Goal: Information Seeking & Learning: Learn about a topic

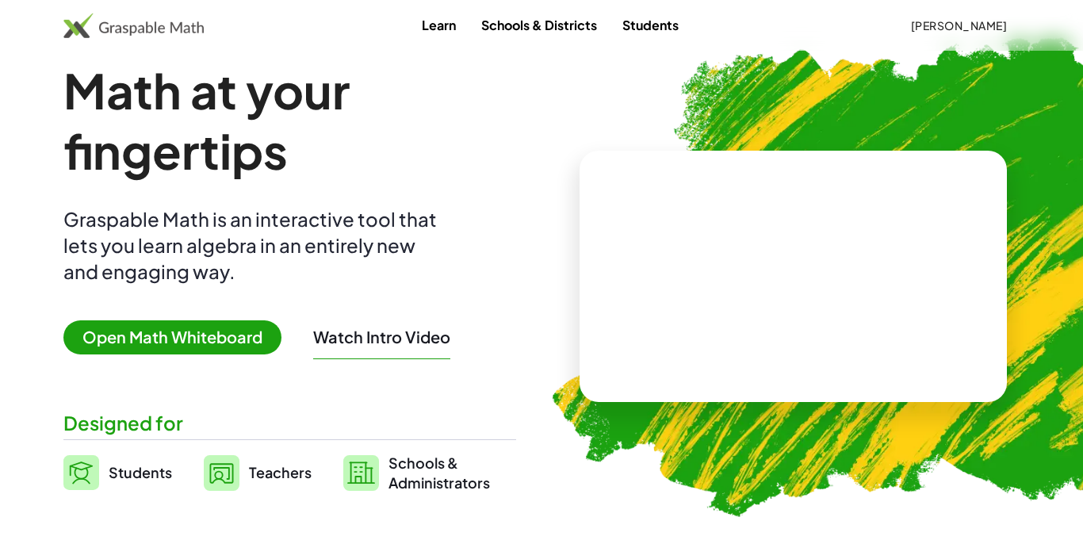
scroll to position [32, 0]
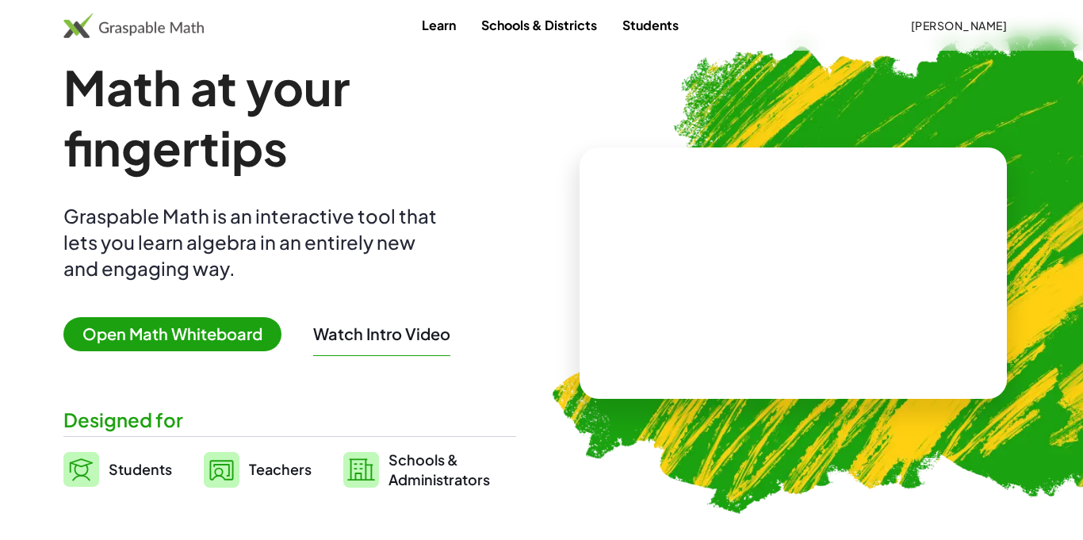
click at [987, 31] on span "[PERSON_NAME]" at bounding box center [959, 25] width 97 height 14
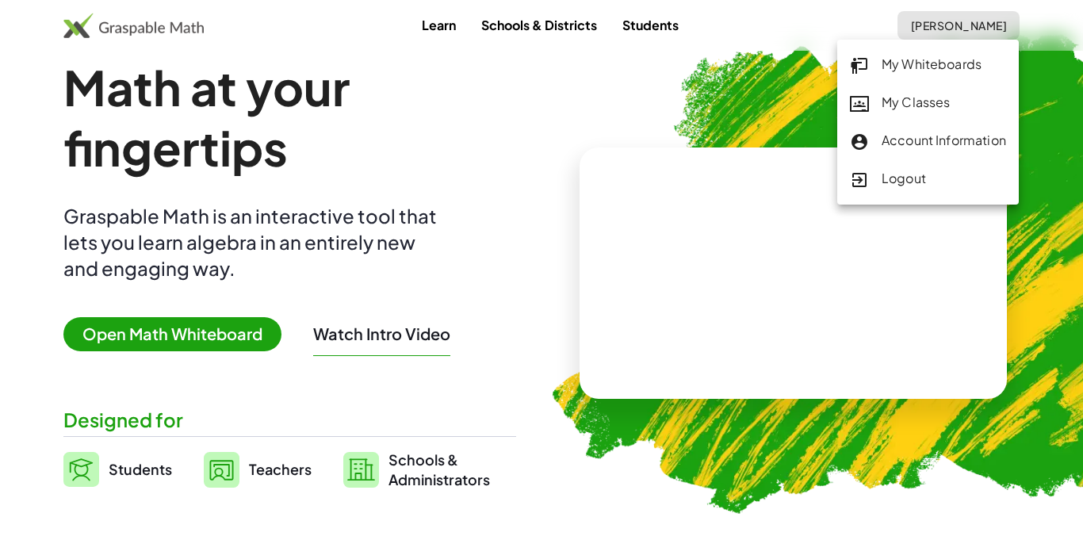
click at [938, 102] on div "My Classes" at bounding box center [928, 103] width 156 height 21
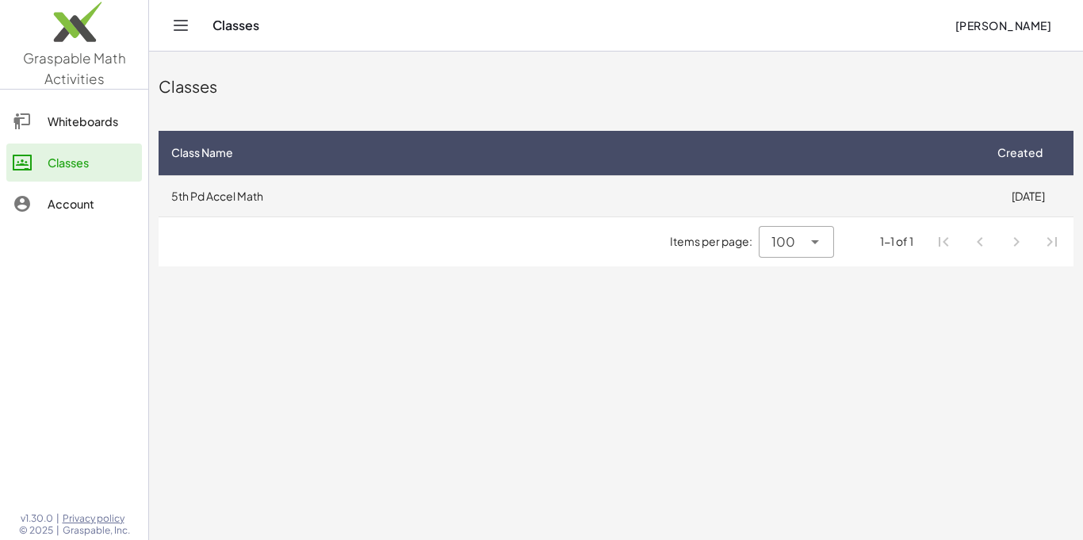
click at [259, 200] on td "5th Pd Accel Math" at bounding box center [571, 195] width 824 height 41
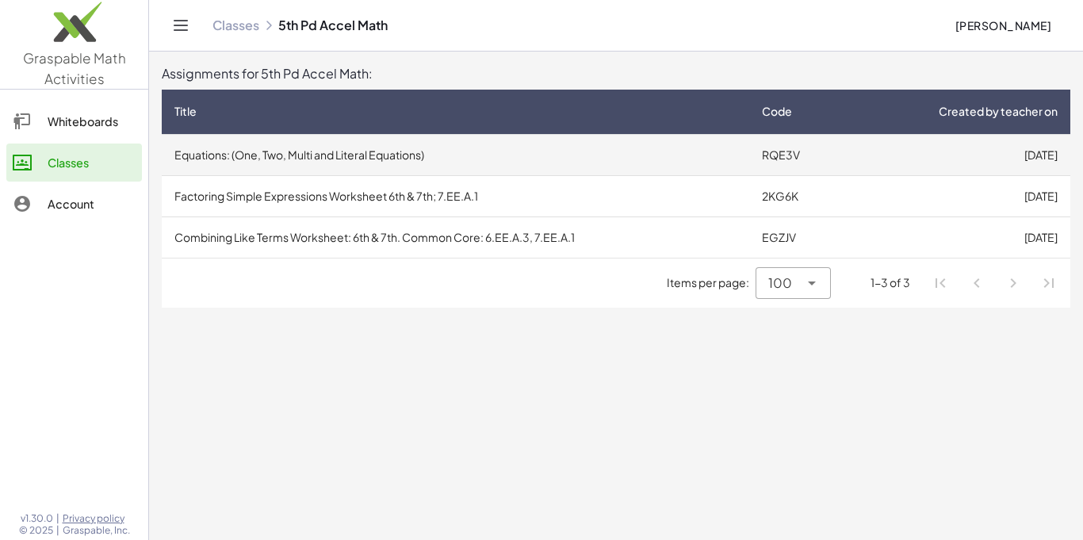
click at [381, 173] on td "Equations: (One, Two, Multi and Literal Equations)" at bounding box center [456, 154] width 588 height 41
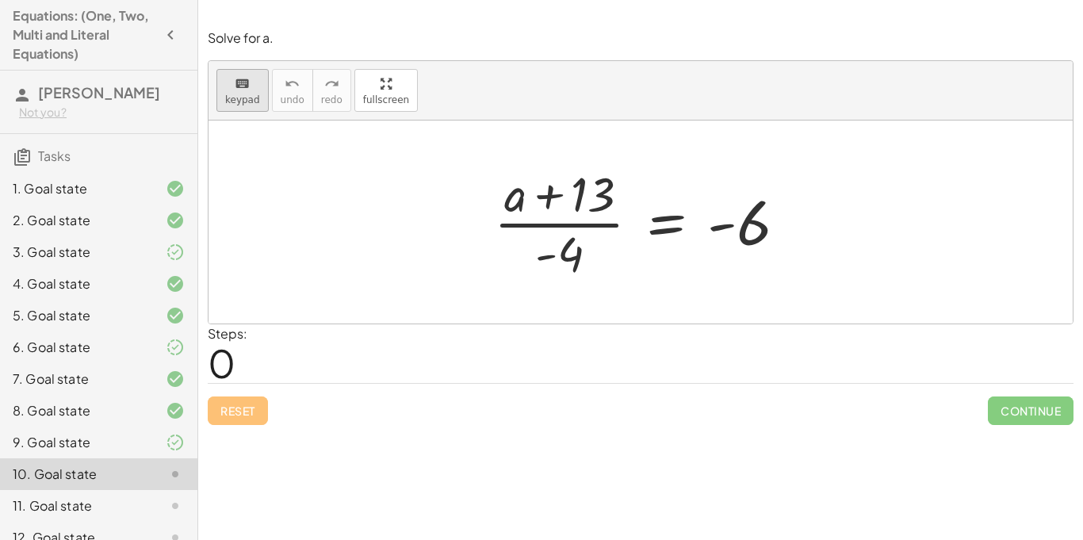
click at [247, 88] on icon "keyboard" at bounding box center [242, 84] width 15 height 19
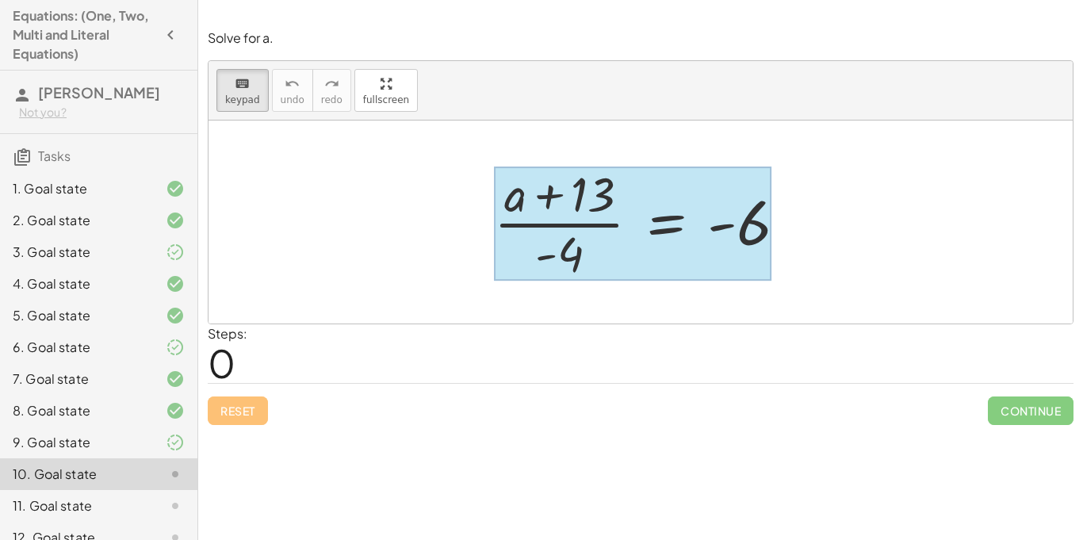
click at [639, 236] on div at bounding box center [633, 224] width 278 height 114
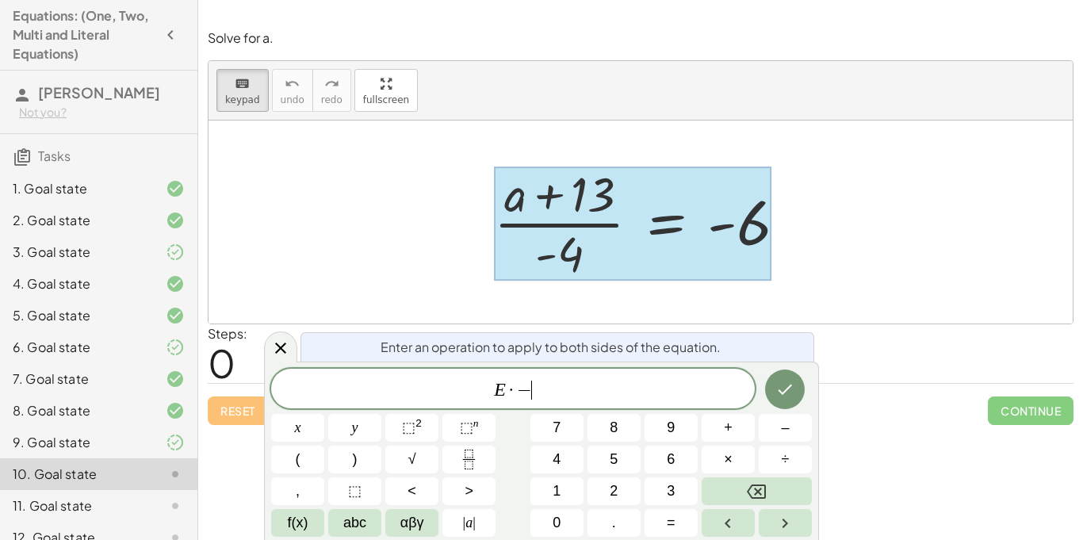
scroll to position [3, 0]
click at [786, 395] on icon "Done" at bounding box center [785, 389] width 19 height 19
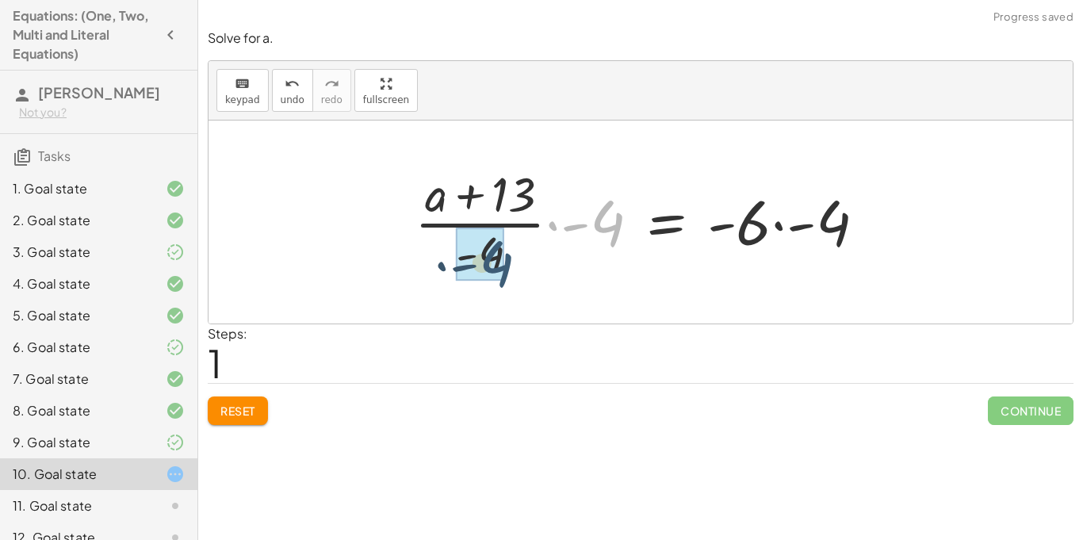
drag, startPoint x: 603, startPoint y: 228, endPoint x: 490, endPoint y: 269, distance: 119.9
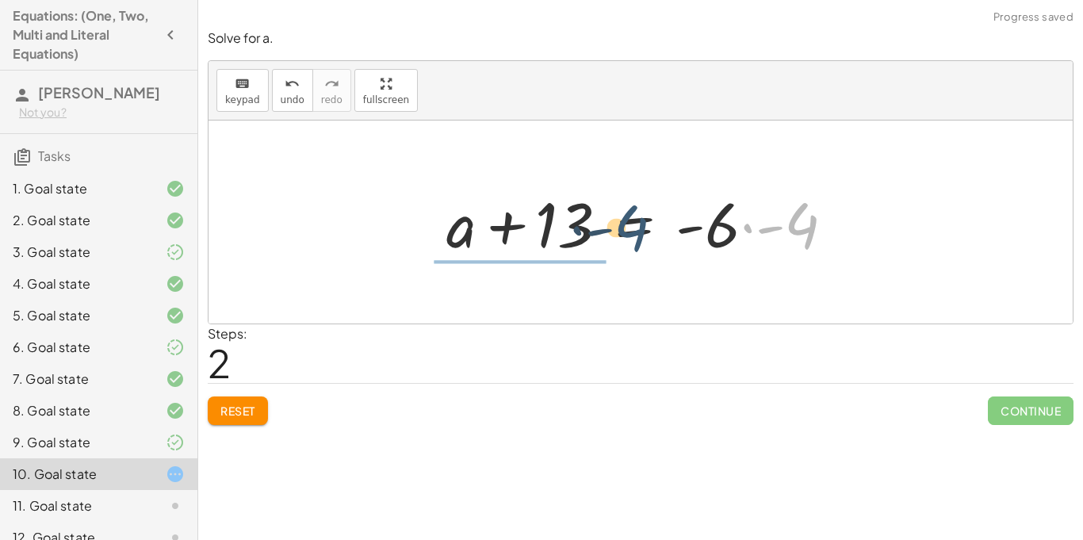
drag, startPoint x: 819, startPoint y: 226, endPoint x: 646, endPoint y: 228, distance: 172.1
click at [646, 228] on div at bounding box center [647, 223] width 416 height 82
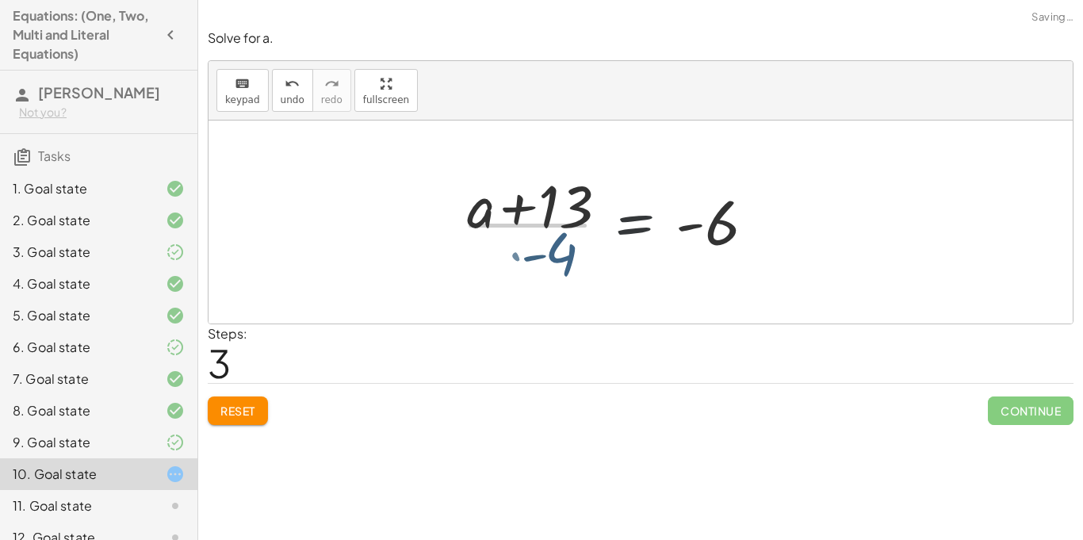
click at [648, 229] on div at bounding box center [614, 222] width 321 height 122
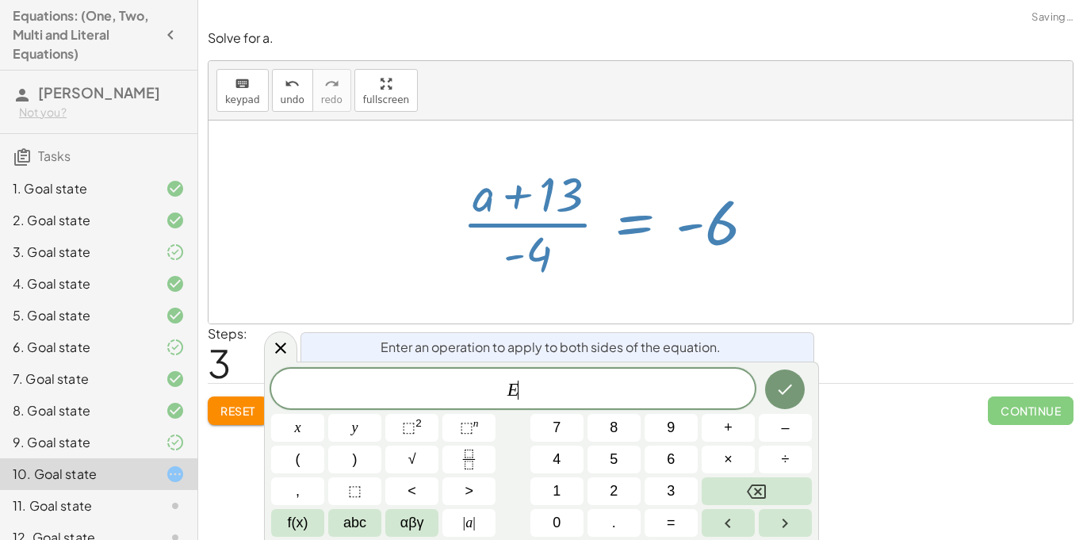
scroll to position [4, 0]
click at [290, 103] on span "undo" at bounding box center [293, 99] width 24 height 11
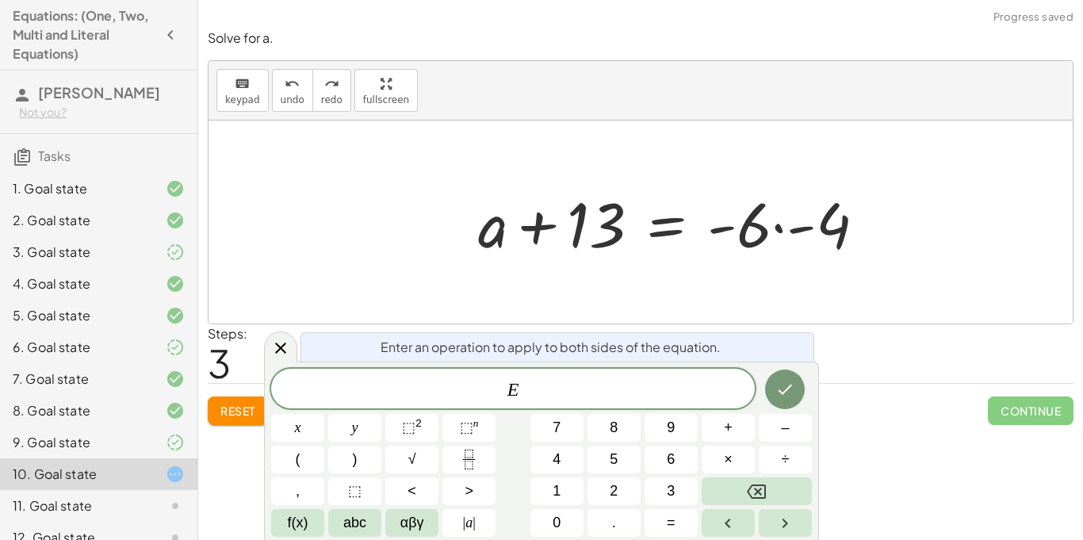
click at [899, 211] on div at bounding box center [641, 222] width 865 height 203
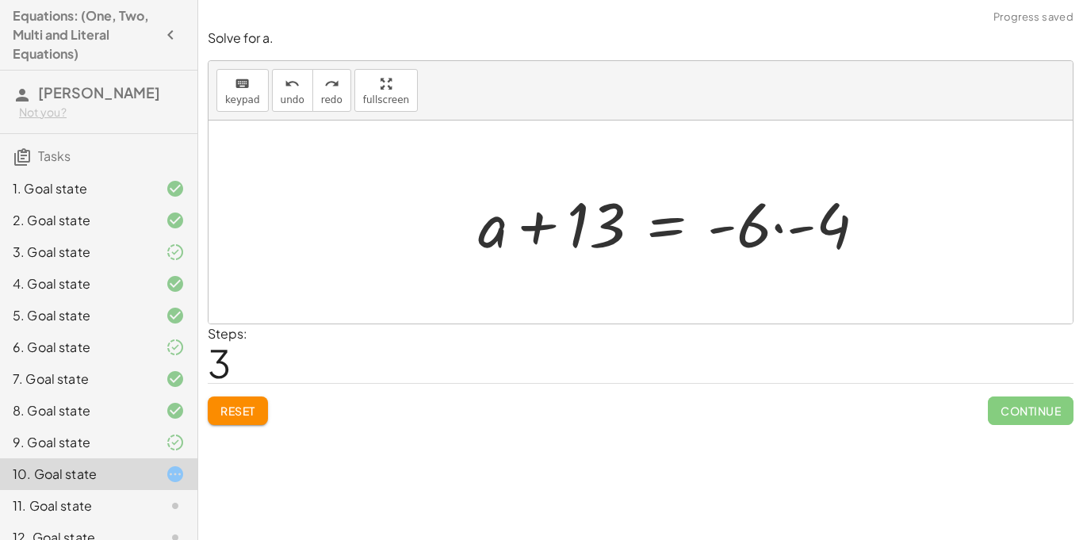
drag, startPoint x: 846, startPoint y: 237, endPoint x: 692, endPoint y: 238, distance: 153.9
click at [692, 238] on div "· ( + a + 13 ) · - 4 = - 6 · · ( + a + 13 ) · - 4 · - 4 = · - 6 · - 4 + a + 13 …" at bounding box center [641, 222] width 865 height 203
drag, startPoint x: 846, startPoint y: 225, endPoint x: 706, endPoint y: 246, distance: 141.1
click at [706, 246] on div "· ( + a + 13 ) · - 4 = - 6 · · ( + a + 13 ) · - 4 · - 4 = · - 6 · - 4 + a + 13 …" at bounding box center [641, 222] width 865 height 203
drag, startPoint x: 826, startPoint y: 228, endPoint x: 515, endPoint y: 231, distance: 310.9
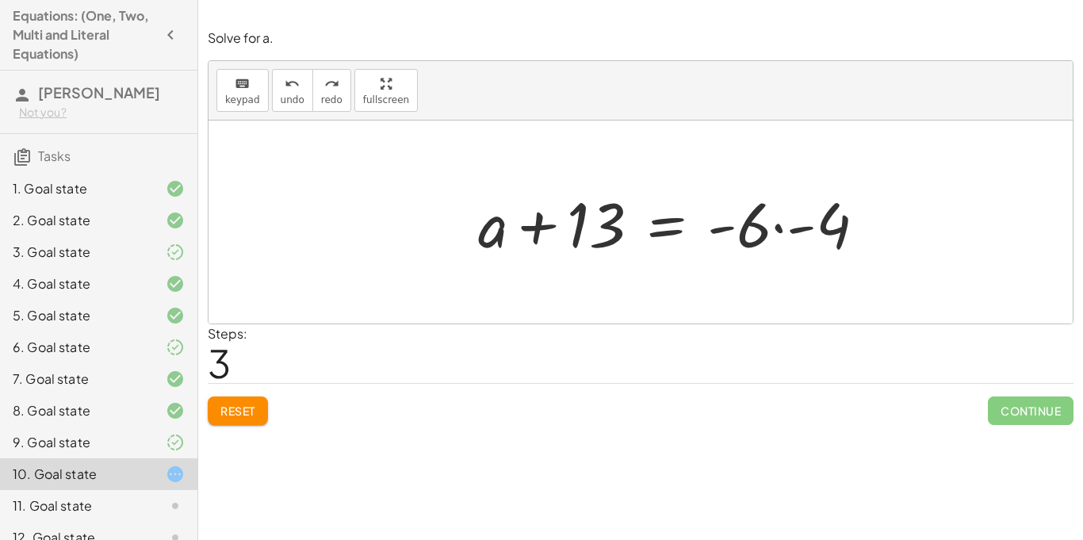
click at [515, 231] on div "· ( + a + 13 ) · - 4 = - 6 · · ( + a + 13 ) · - 4 · - 4 = · - 6 · - 4 + a + 13 …" at bounding box center [641, 222] width 865 height 203
drag, startPoint x: 830, startPoint y: 213, endPoint x: 536, endPoint y: 249, distance: 295.7
click at [536, 249] on div "· ( + a + 13 ) · - 4 = - 6 · · ( + a + 13 ) · - 4 · - 4 = · - 6 · - 4 + a + 13 …" at bounding box center [641, 222] width 865 height 203
click at [238, 418] on button "Reset" at bounding box center [238, 411] width 60 height 29
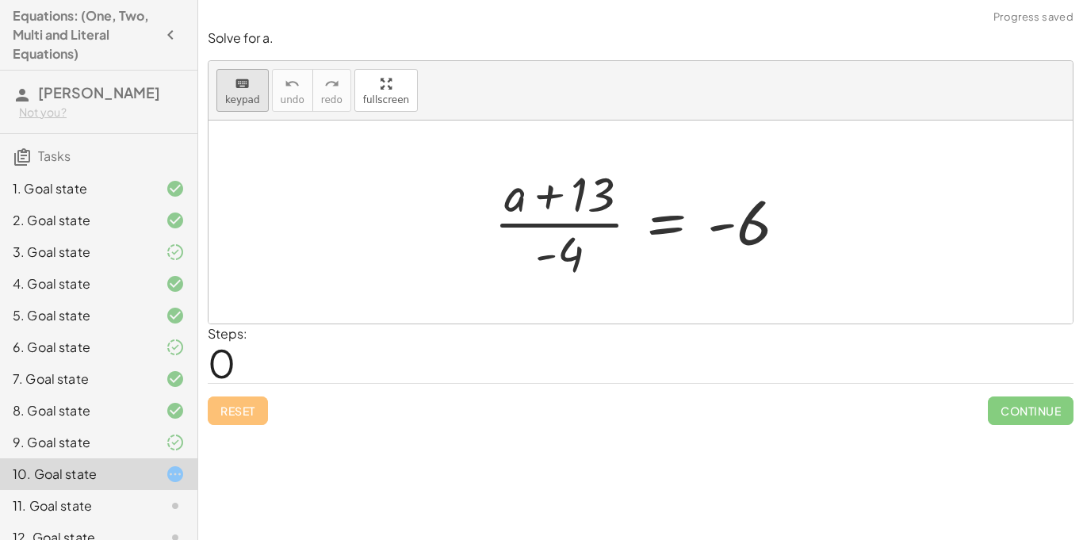
click at [232, 78] on div "keyboard" at bounding box center [242, 83] width 35 height 19
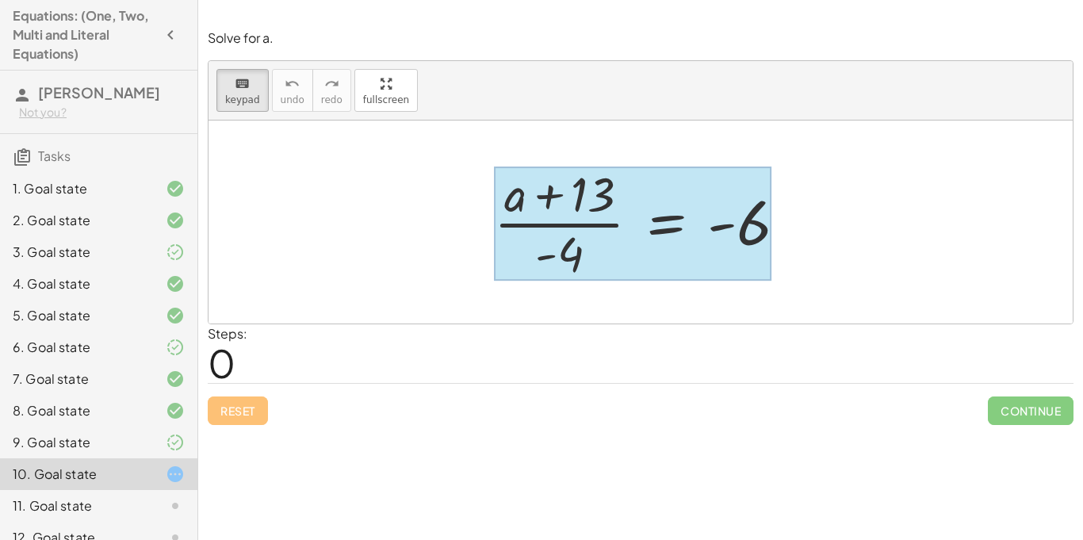
click at [654, 227] on div at bounding box center [633, 224] width 278 height 114
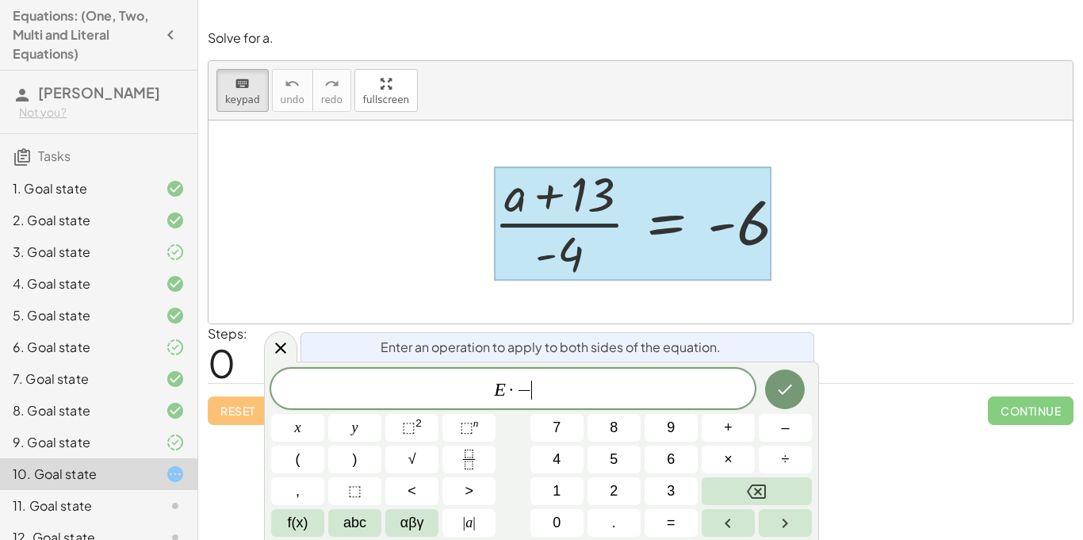
scroll to position [8, 0]
click at [785, 394] on icon "Done" at bounding box center [785, 389] width 19 height 19
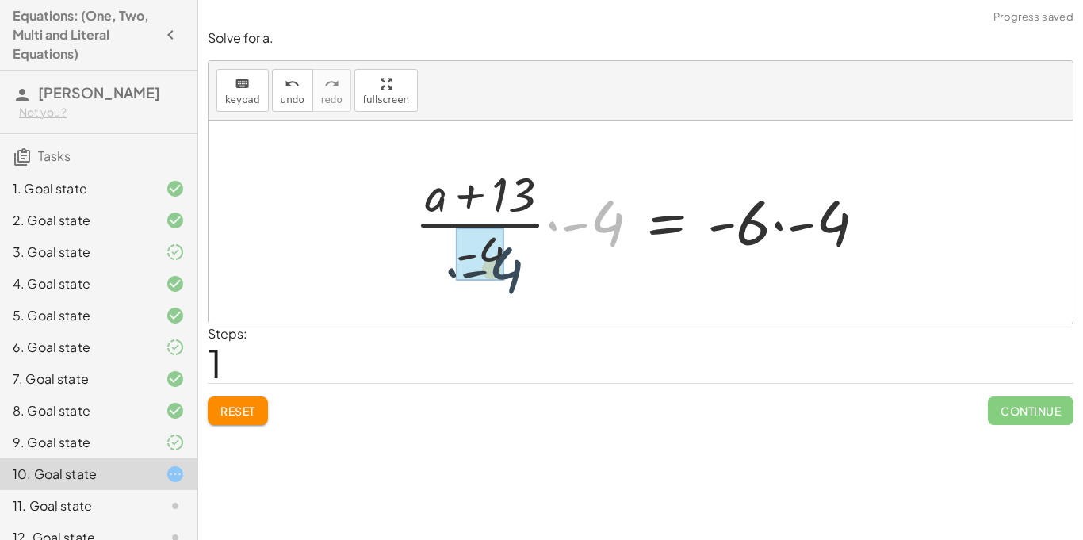
drag, startPoint x: 597, startPoint y: 226, endPoint x: 490, endPoint y: 274, distance: 117.5
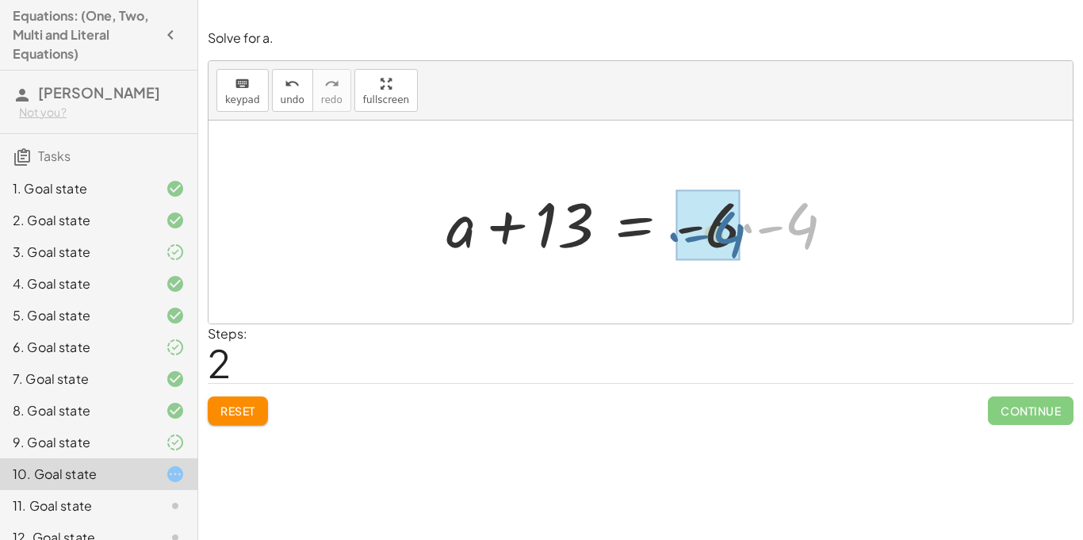
drag, startPoint x: 815, startPoint y: 228, endPoint x: 740, endPoint y: 236, distance: 75.1
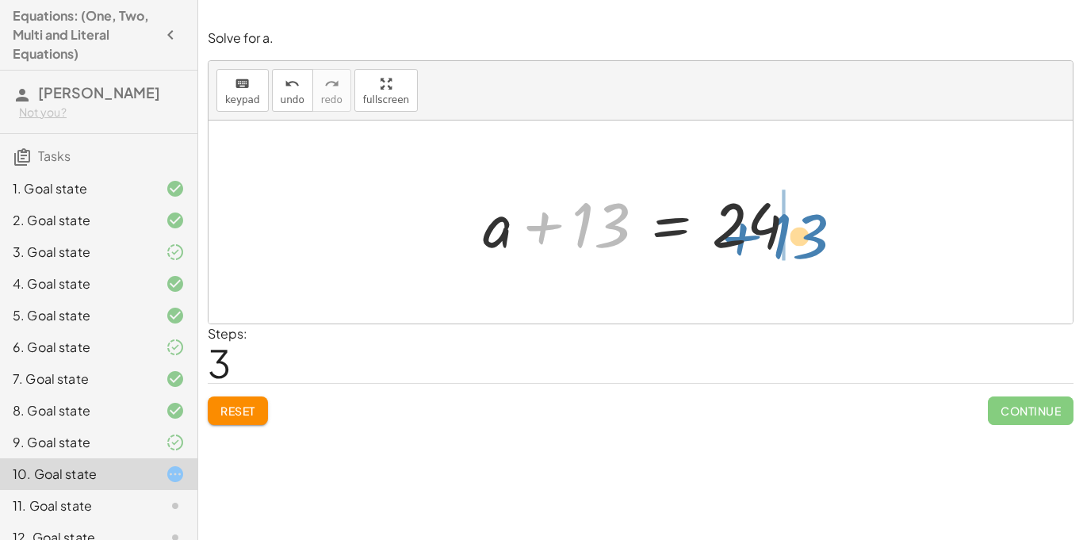
drag, startPoint x: 580, startPoint y: 236, endPoint x: 774, endPoint y: 246, distance: 194.6
click at [774, 246] on div at bounding box center [646, 223] width 343 height 82
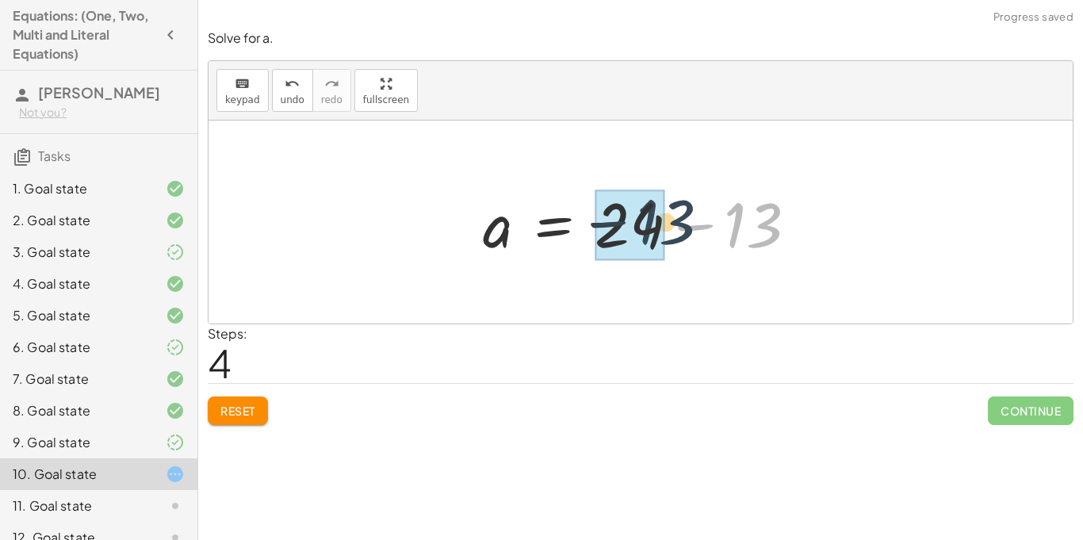
drag, startPoint x: 737, startPoint y: 232, endPoint x: 647, endPoint y: 230, distance: 89.7
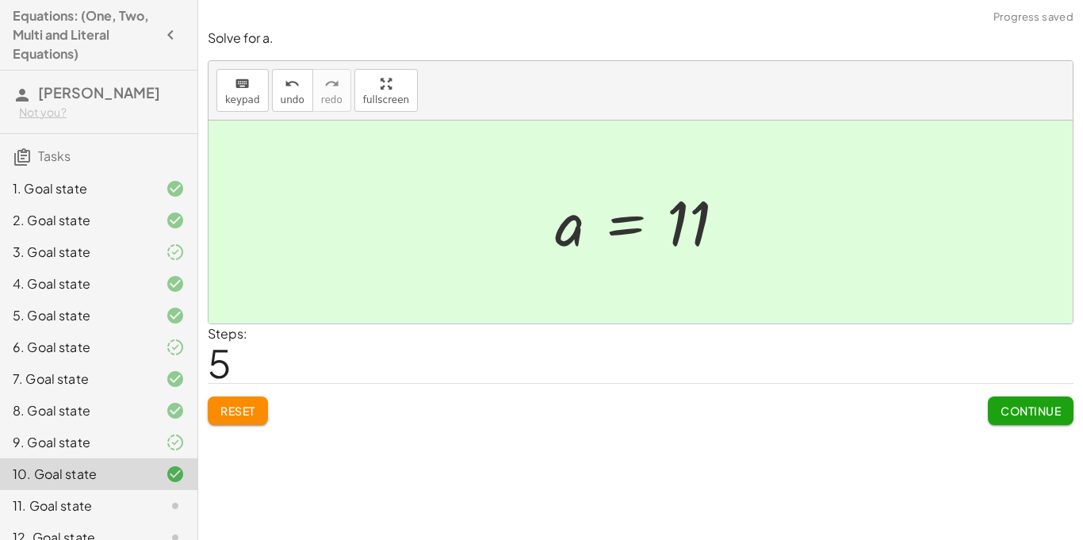
click at [1014, 420] on button "Continue" at bounding box center [1031, 411] width 86 height 29
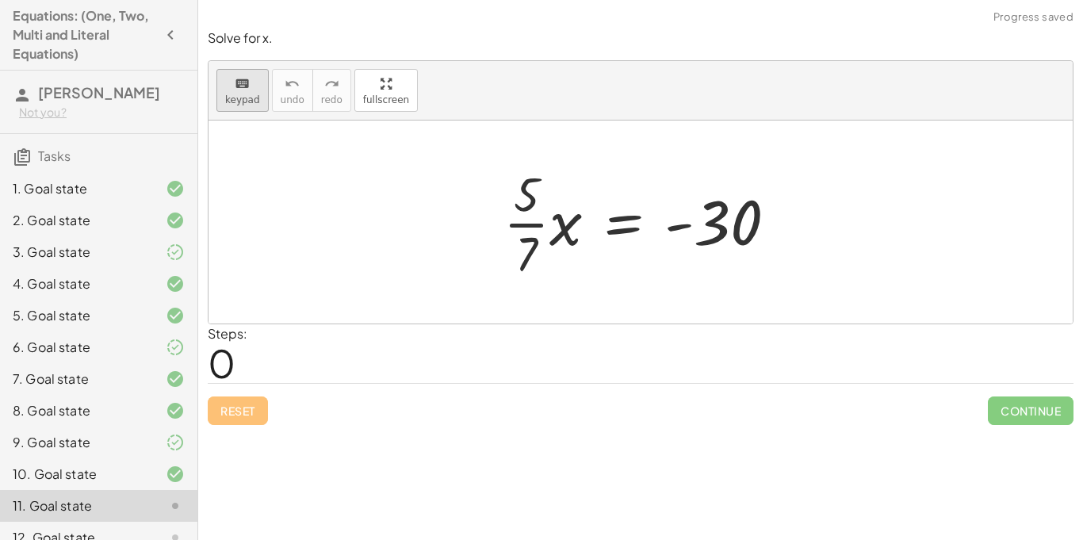
click at [251, 87] on div "keyboard" at bounding box center [242, 83] width 35 height 19
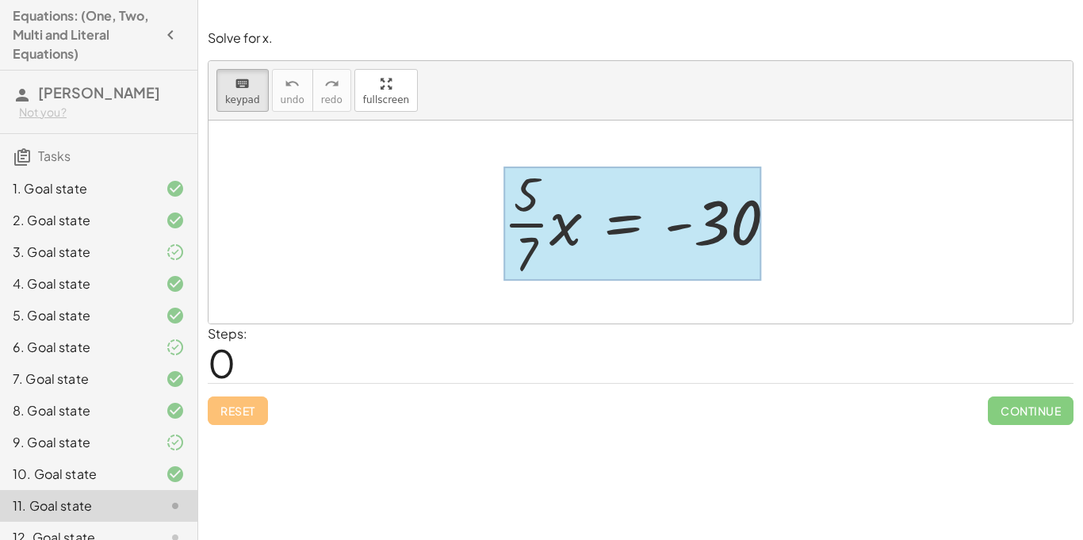
click at [634, 241] on div at bounding box center [633, 224] width 259 height 114
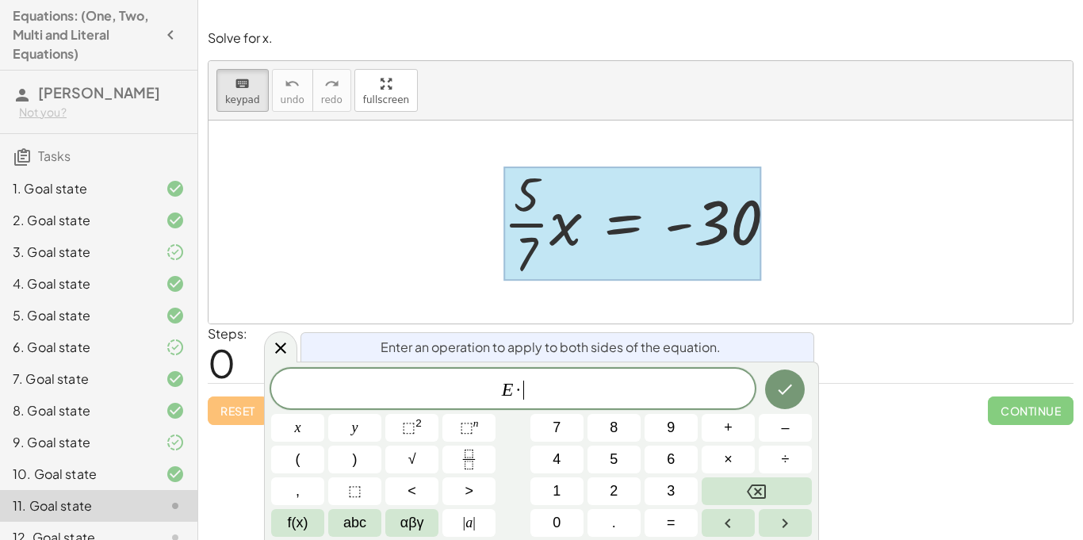
scroll to position [10, 0]
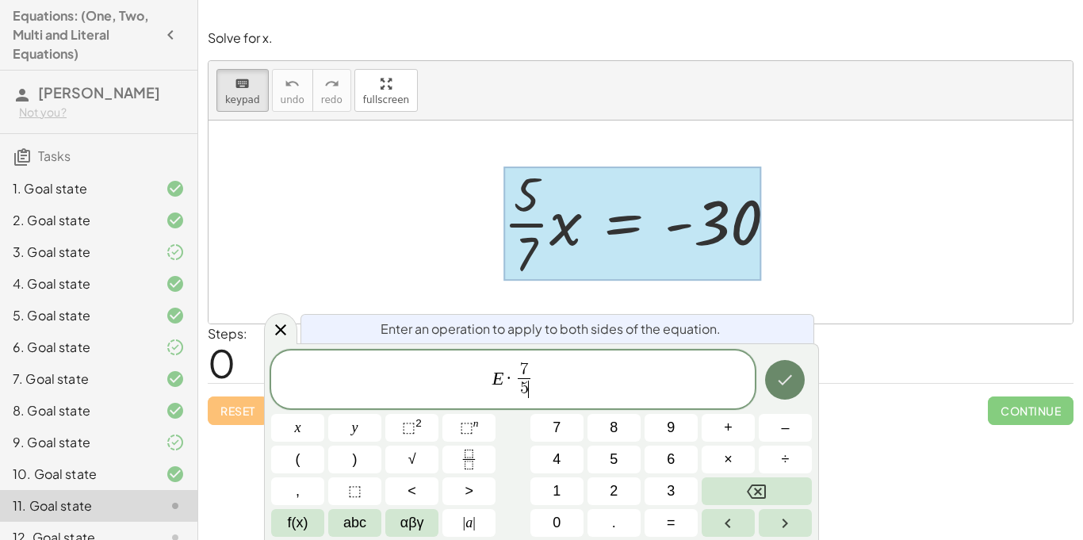
click at [796, 386] on button "Done" at bounding box center [785, 380] width 40 height 40
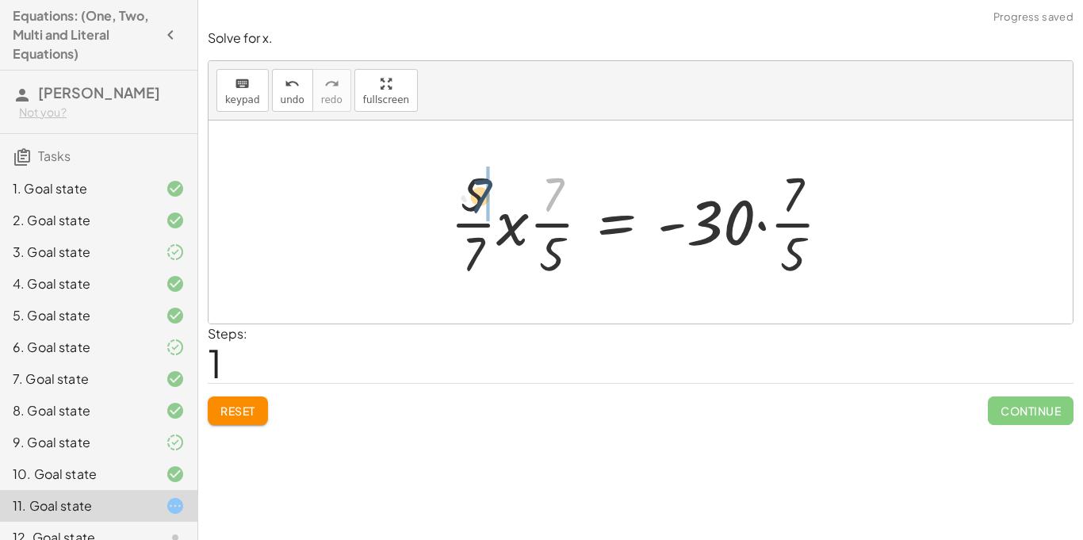
drag, startPoint x: 551, startPoint y: 200, endPoint x: 470, endPoint y: 201, distance: 80.9
click at [470, 201] on div at bounding box center [647, 222] width 409 height 122
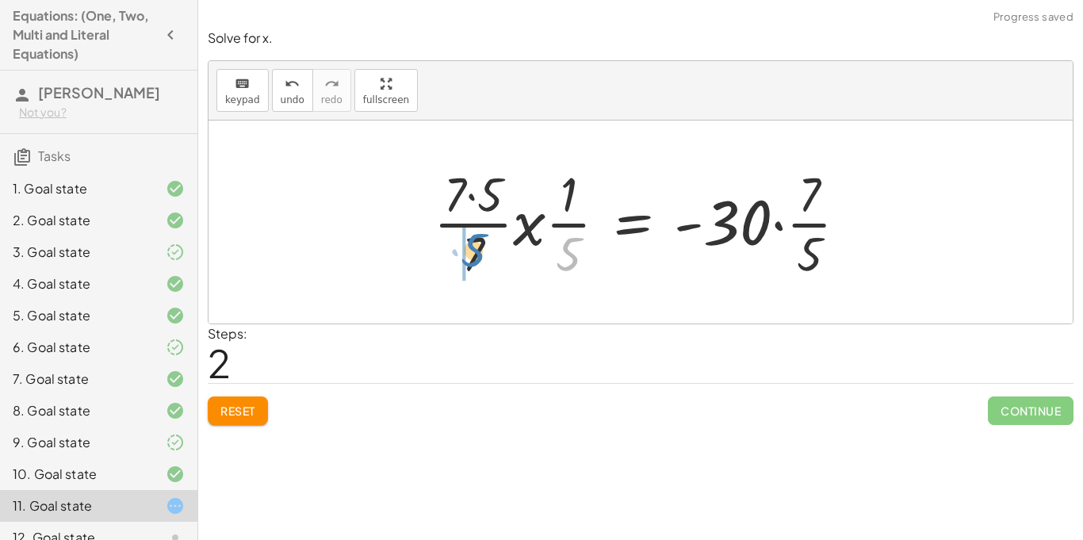
drag, startPoint x: 552, startPoint y: 265, endPoint x: 457, endPoint y: 261, distance: 95.3
click at [457, 261] on div at bounding box center [647, 222] width 443 height 122
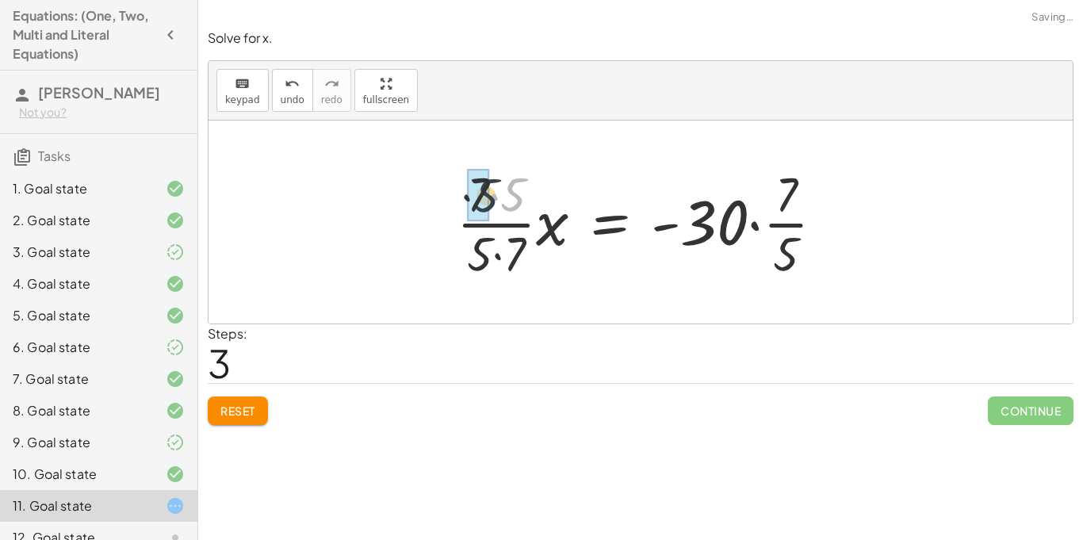
drag, startPoint x: 516, startPoint y: 198, endPoint x: 481, endPoint y: 199, distance: 34.1
drag, startPoint x: 514, startPoint y: 256, endPoint x: 474, endPoint y: 252, distance: 40.6
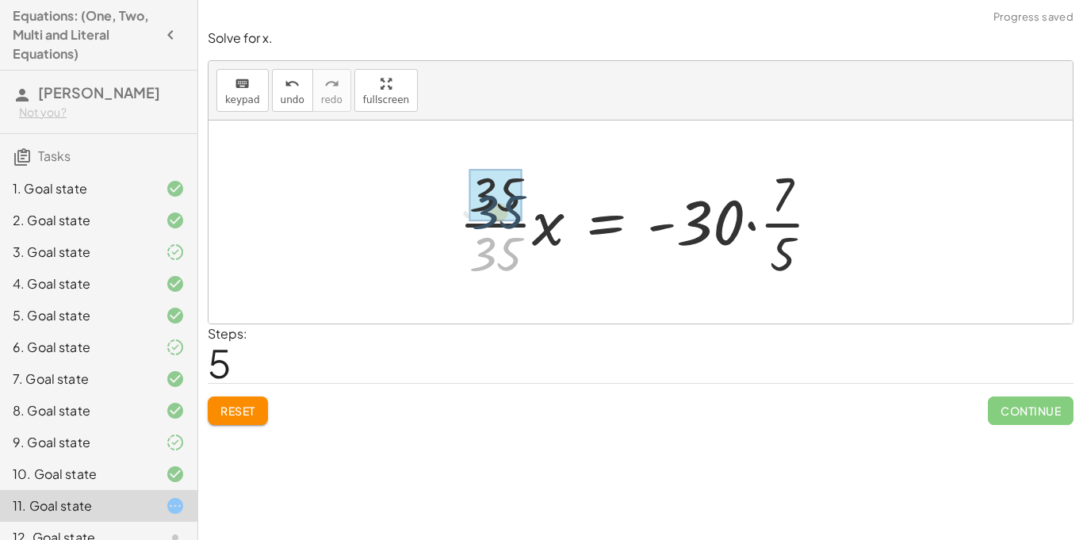
drag, startPoint x: 512, startPoint y: 263, endPoint x: 514, endPoint y: 219, distance: 44.5
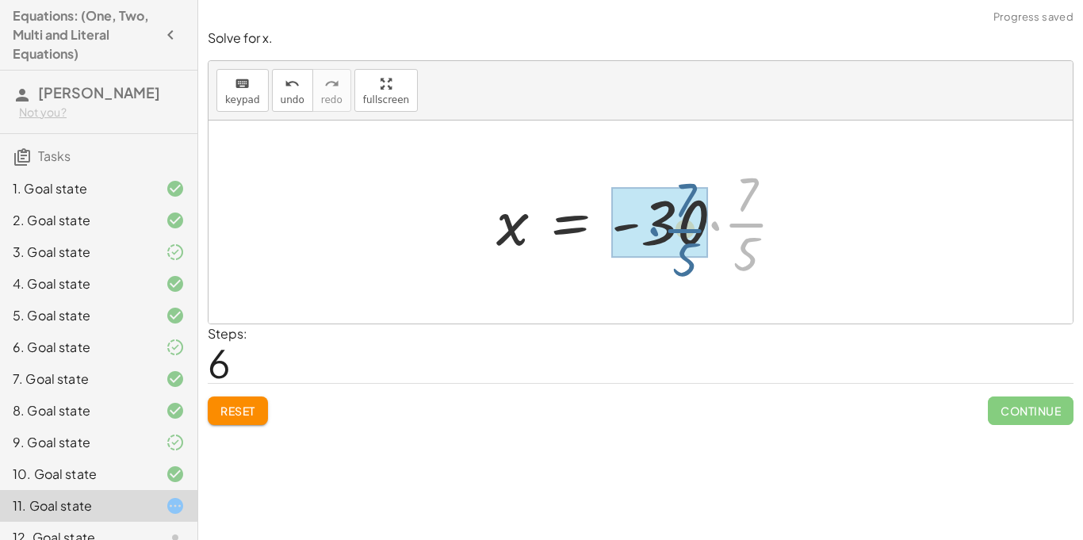
drag, startPoint x: 749, startPoint y: 224, endPoint x: 687, endPoint y: 229, distance: 62.1
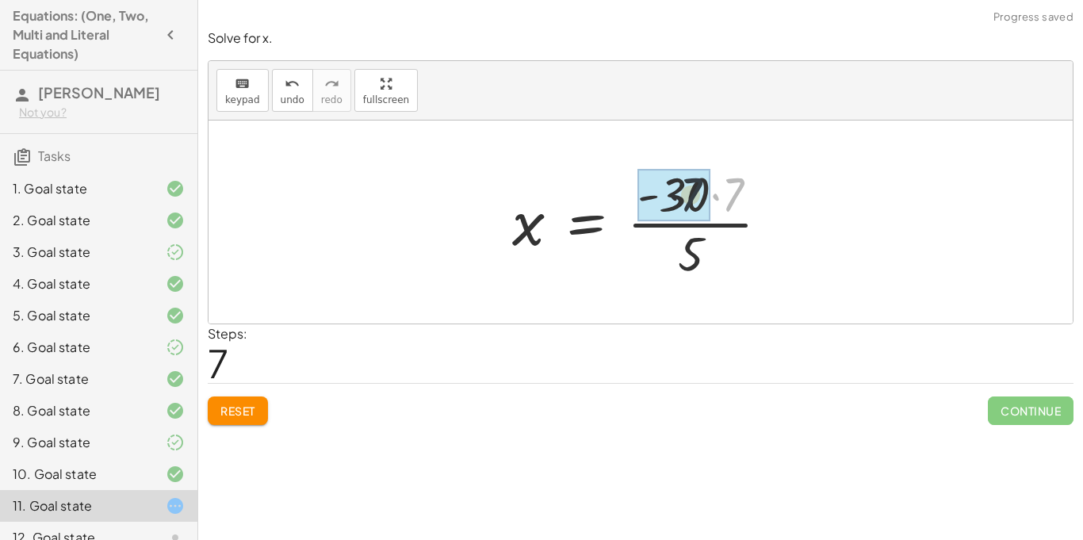
drag, startPoint x: 731, startPoint y: 201, endPoint x: 677, endPoint y: 201, distance: 54.7
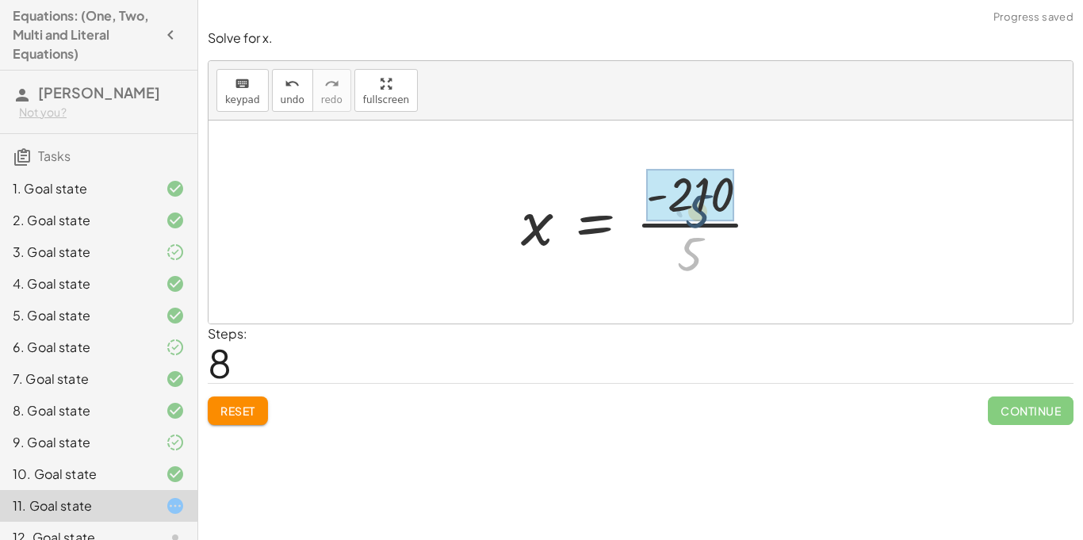
drag, startPoint x: 690, startPoint y: 267, endPoint x: 696, endPoint y: 220, distance: 47.1
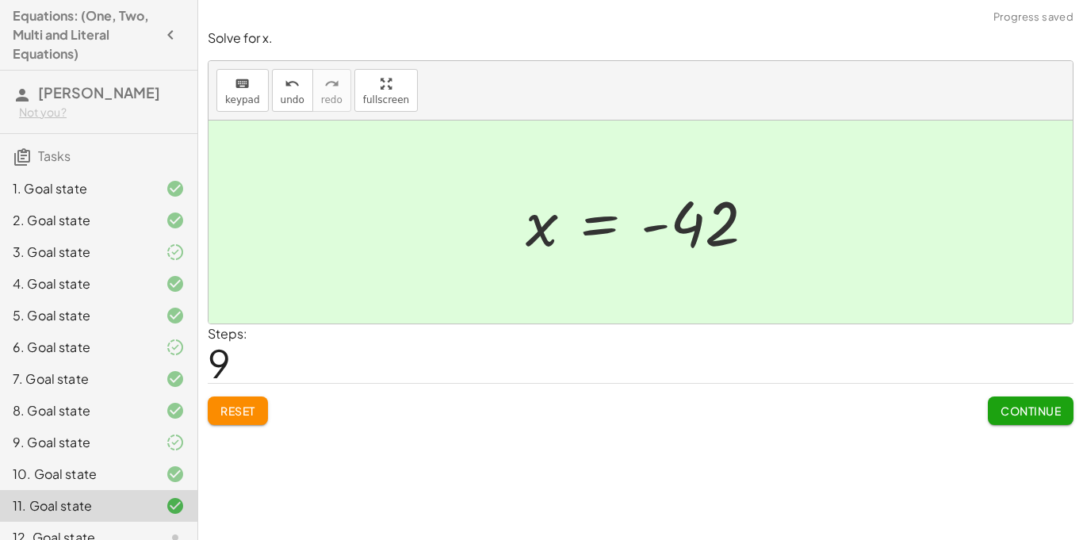
click at [1008, 417] on span "Continue" at bounding box center [1031, 411] width 60 height 14
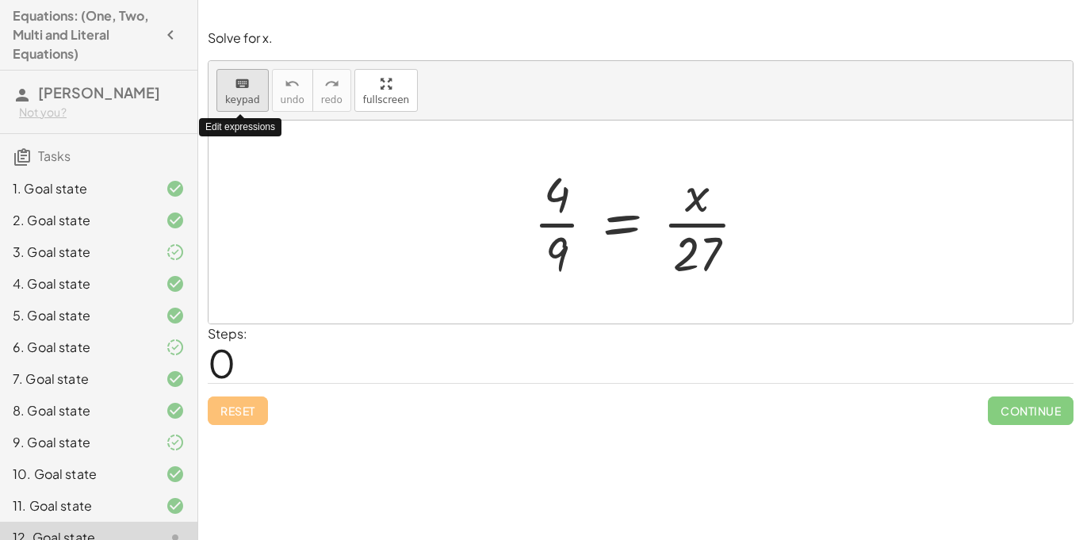
click at [220, 102] on button "keyboard keypad" at bounding box center [243, 90] width 52 height 43
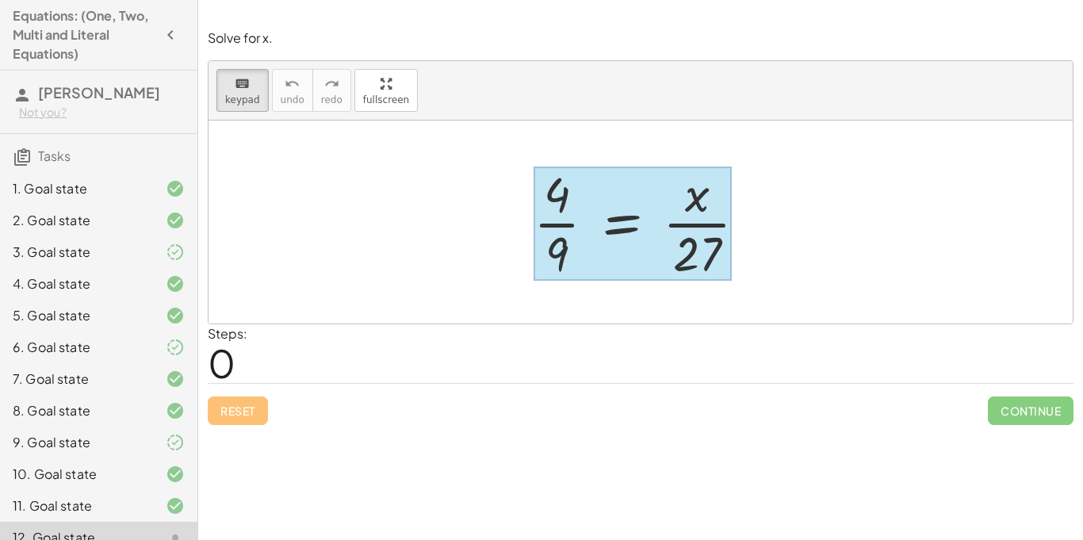
click at [650, 230] on div at bounding box center [633, 224] width 198 height 114
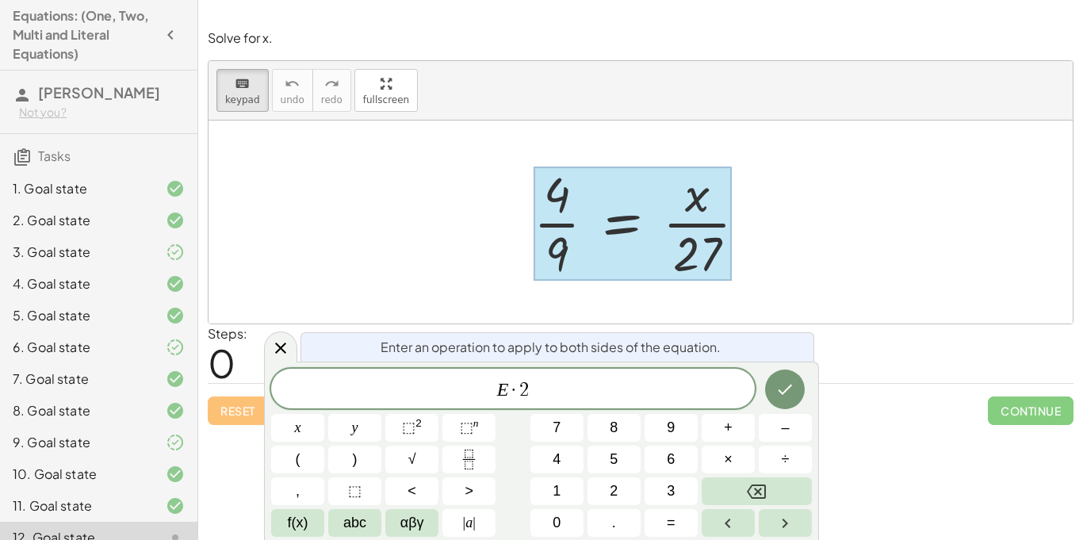
scroll to position [13, 0]
click at [793, 389] on icon "Done" at bounding box center [785, 389] width 19 height 19
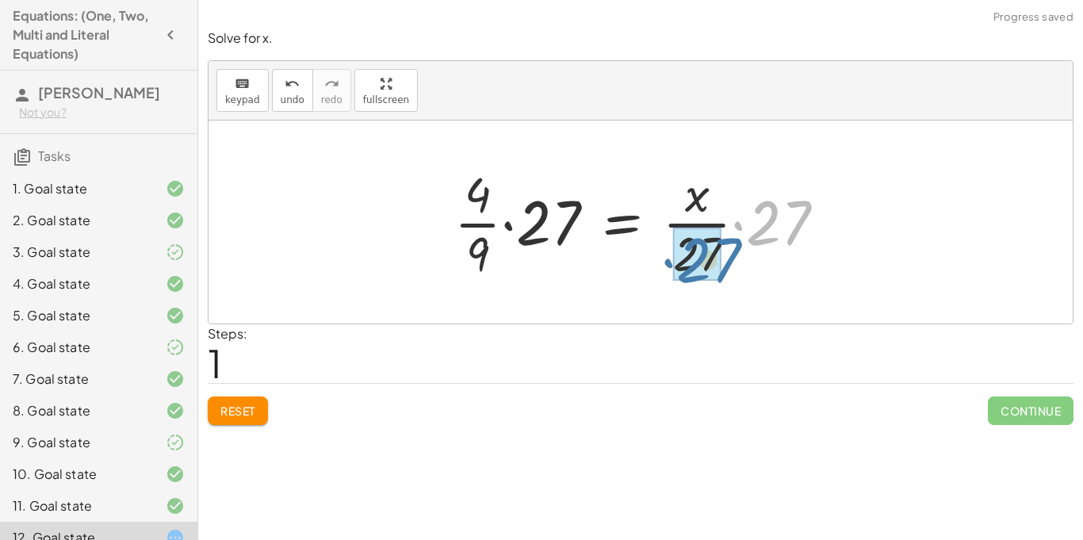
drag, startPoint x: 768, startPoint y: 225, endPoint x: 696, endPoint y: 263, distance: 80.9
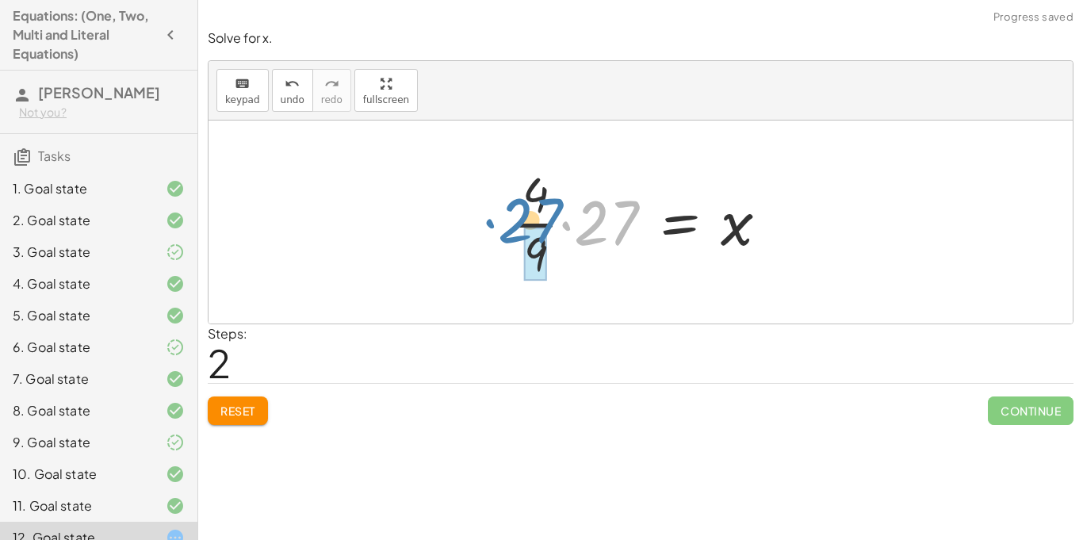
drag, startPoint x: 593, startPoint y: 229, endPoint x: 518, endPoint y: 228, distance: 74.6
click at [518, 228] on div at bounding box center [646, 222] width 285 height 122
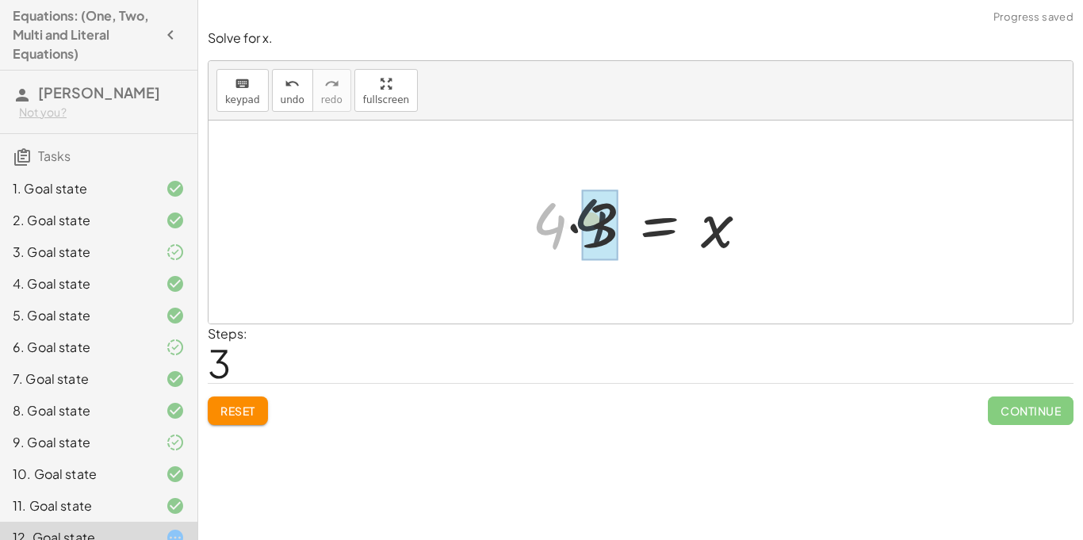
drag, startPoint x: 557, startPoint y: 233, endPoint x: 608, endPoint y: 229, distance: 51.7
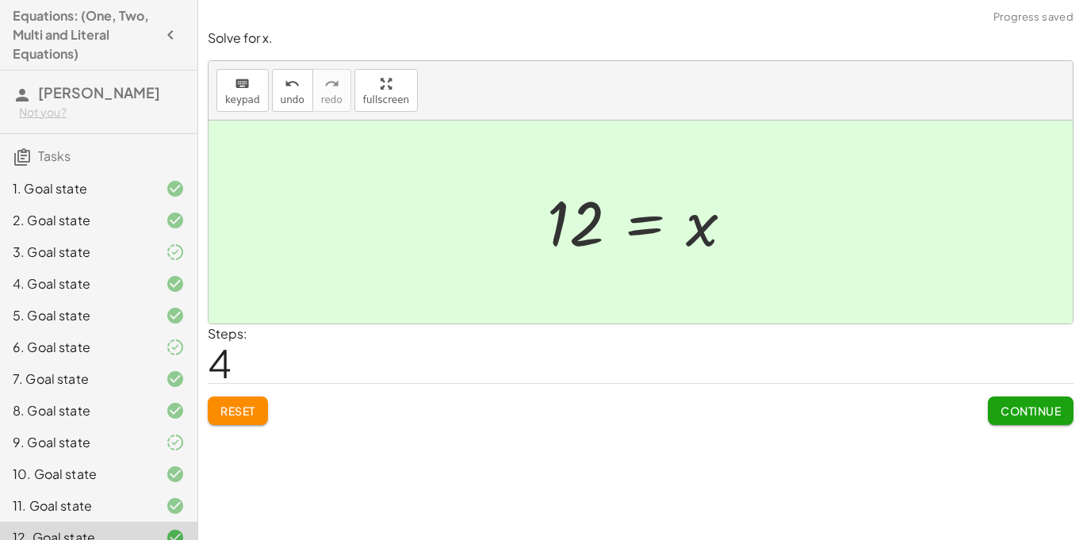
click at [792, 390] on div "Reset Continue" at bounding box center [641, 404] width 866 height 42
click at [1017, 414] on span "Continue" at bounding box center [1031, 411] width 60 height 14
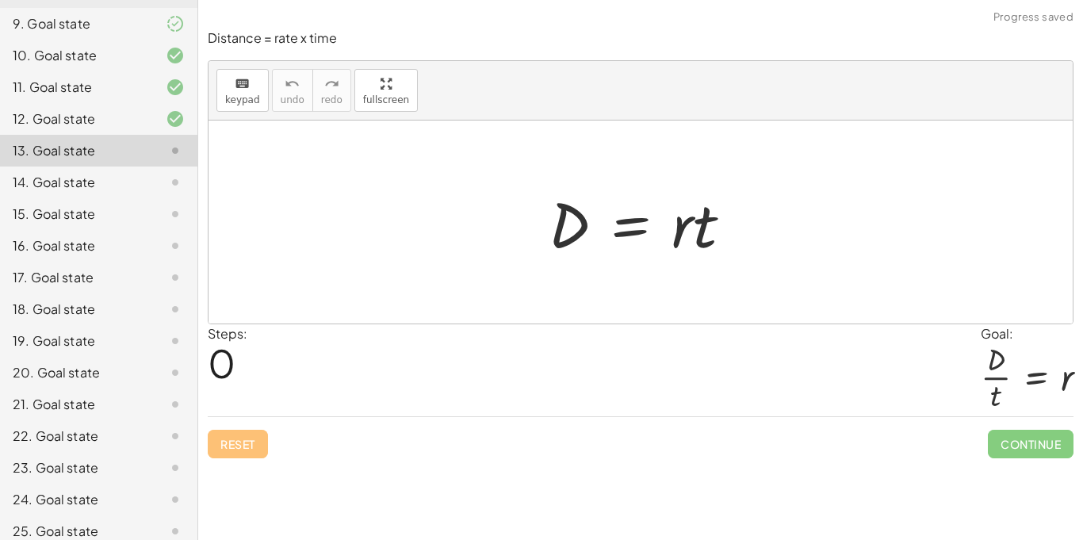
scroll to position [464, 0]
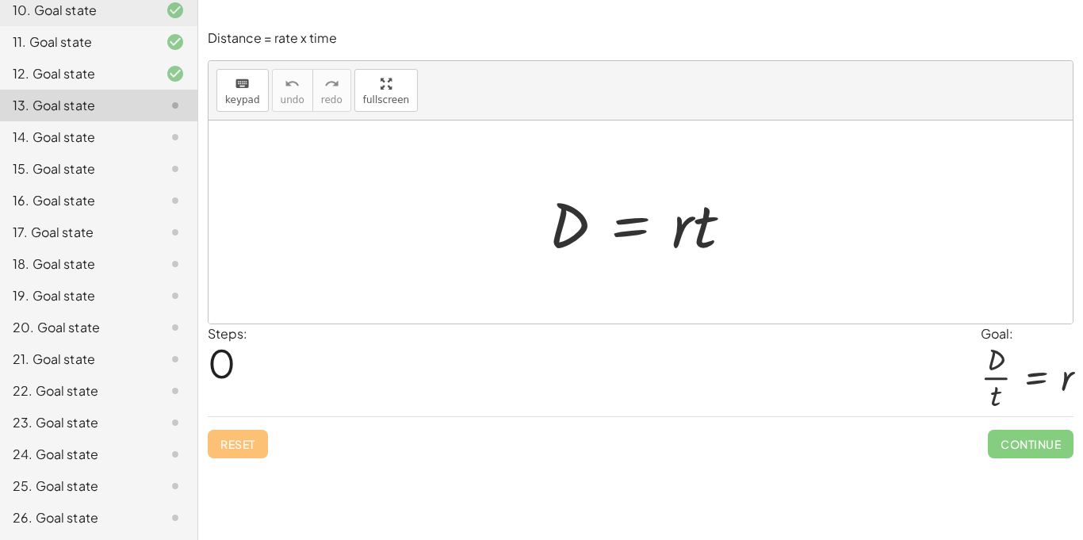
click at [643, 267] on div at bounding box center [641, 222] width 865 height 203
click at [685, 236] on div at bounding box center [647, 223] width 213 height 82
drag, startPoint x: 700, startPoint y: 242, endPoint x: 571, endPoint y: 242, distance: 129.3
click at [571, 242] on div at bounding box center [647, 223] width 213 height 82
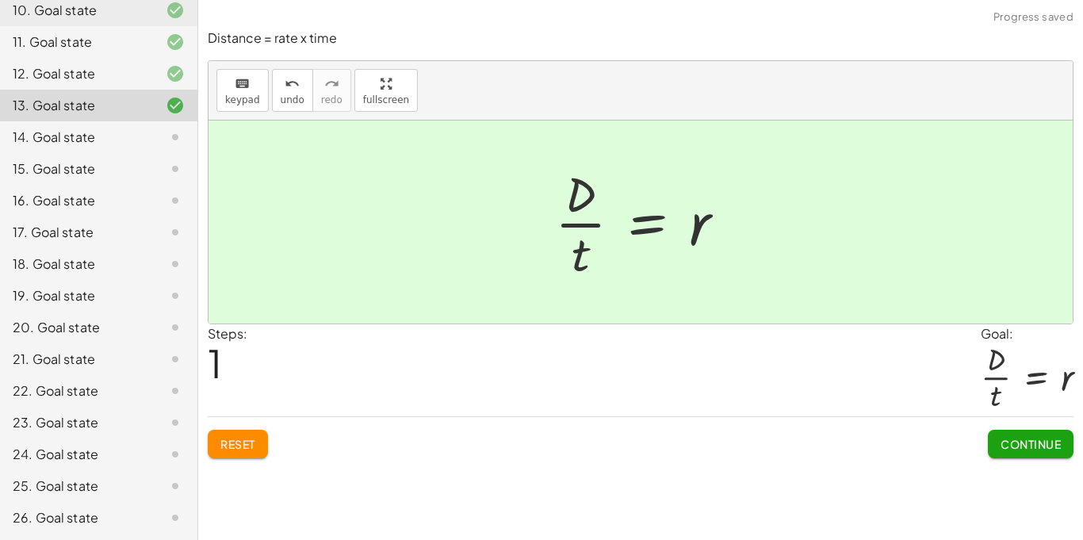
click at [1011, 440] on span "Continue" at bounding box center [1031, 444] width 60 height 14
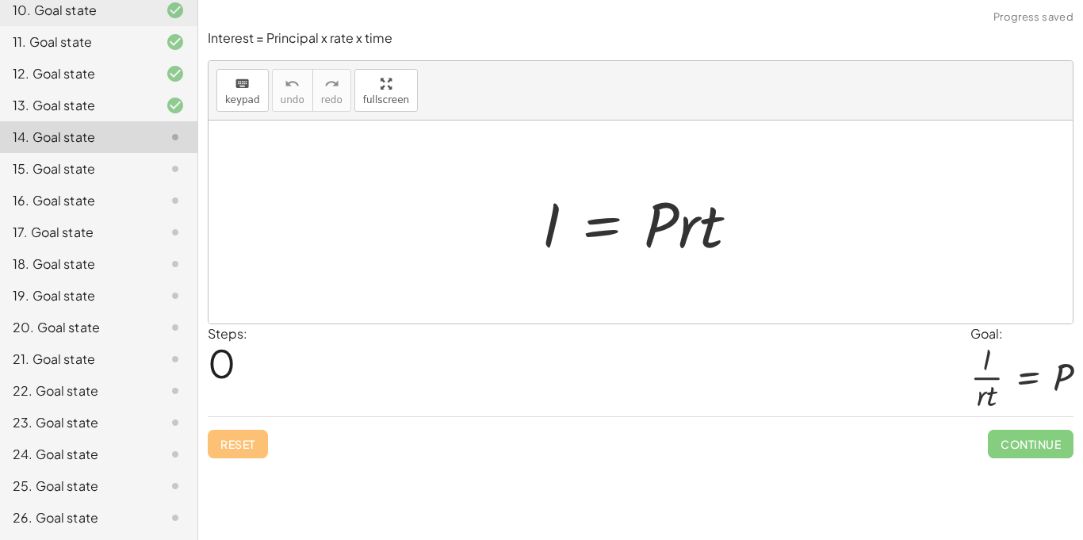
click at [631, 299] on div at bounding box center [641, 222] width 865 height 203
drag, startPoint x: 691, startPoint y: 232, endPoint x: 538, endPoint y: 285, distance: 162.0
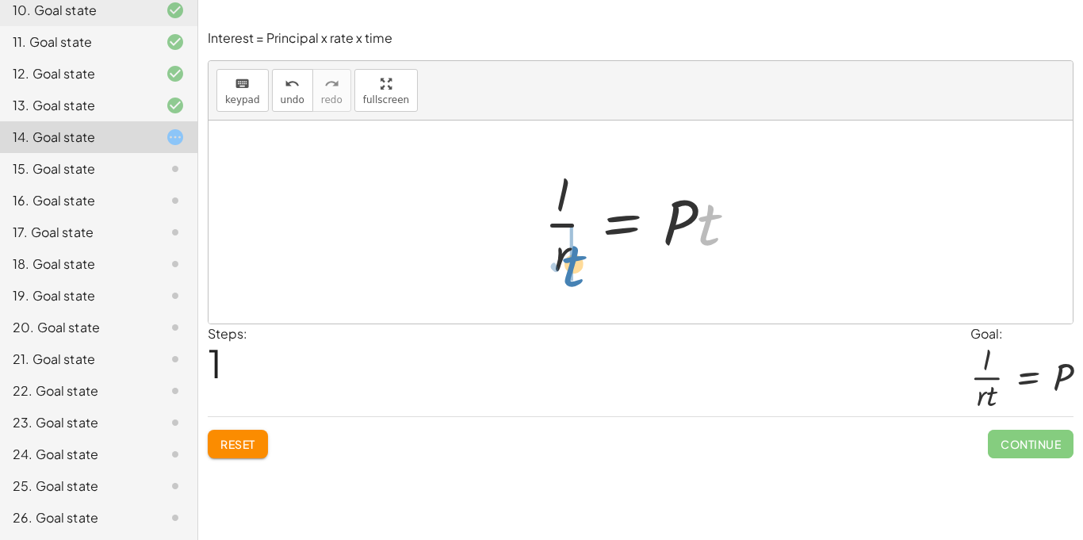
drag, startPoint x: 705, startPoint y: 230, endPoint x: 570, endPoint y: 272, distance: 142.0
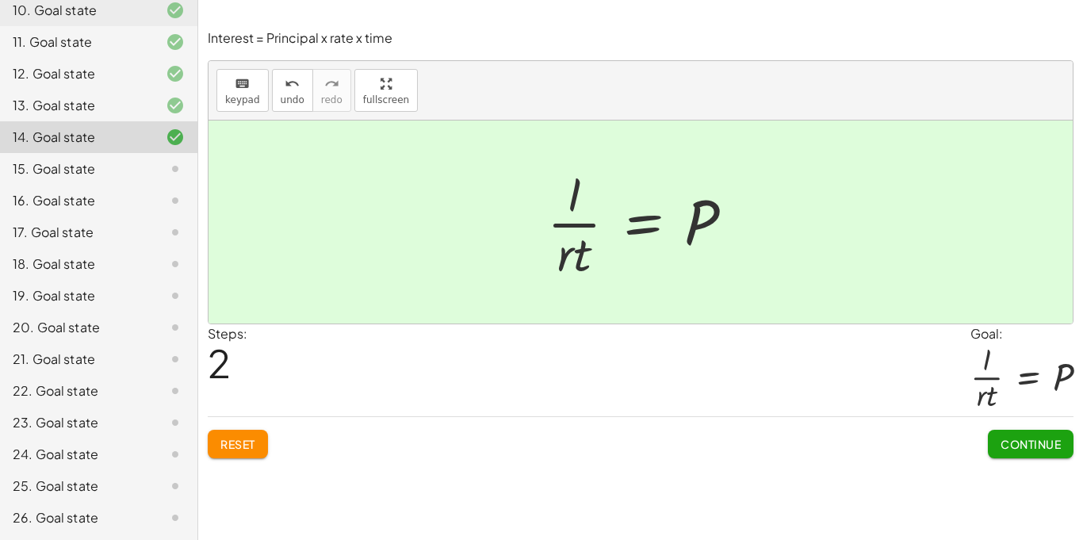
click at [1028, 454] on button "Continue" at bounding box center [1031, 444] width 86 height 29
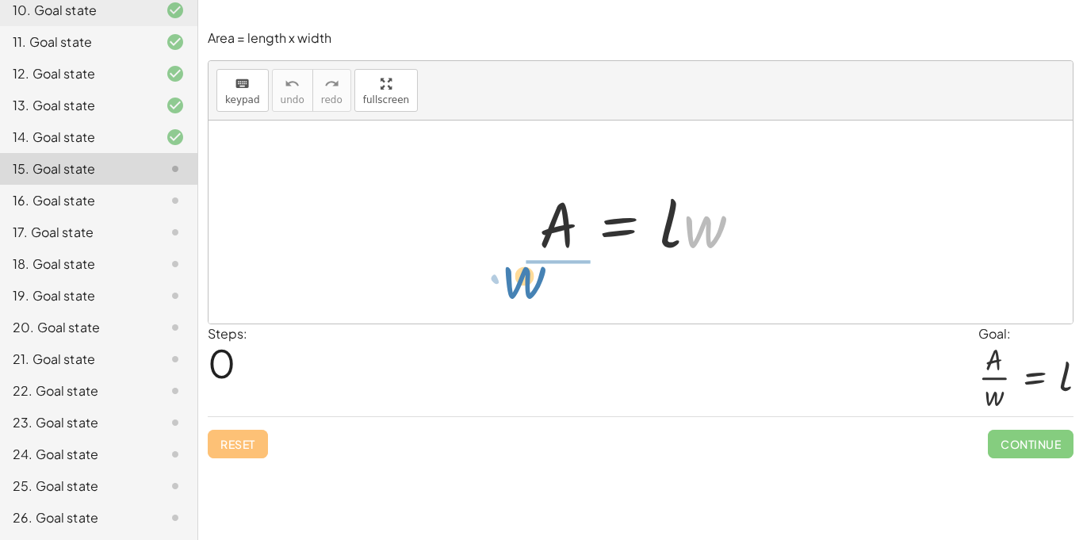
drag, startPoint x: 700, startPoint y: 236, endPoint x: 524, endPoint y: 289, distance: 182.9
click at [524, 289] on div "· w A = · l · w" at bounding box center [641, 222] width 865 height 203
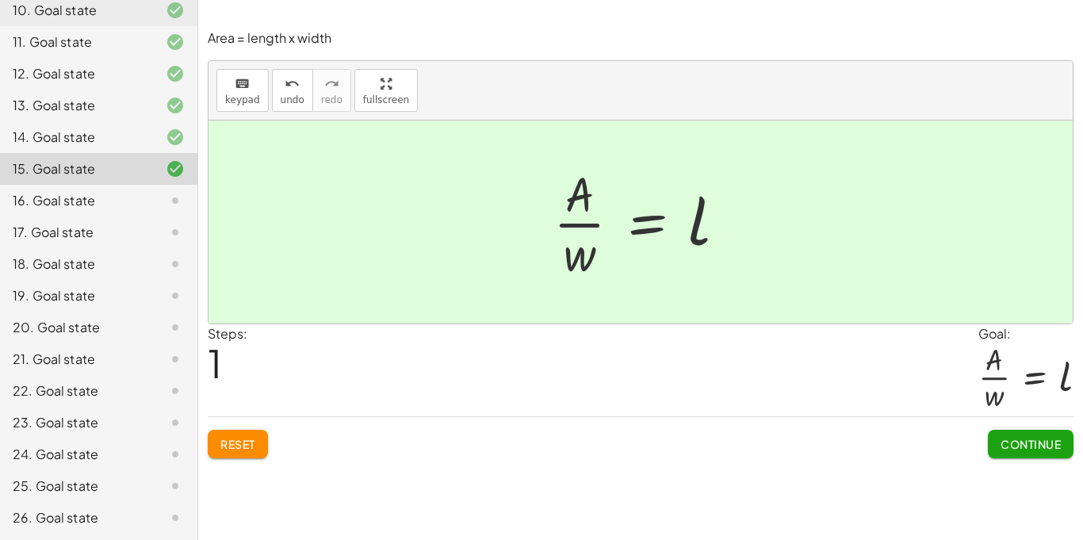
click at [1001, 439] on span "Continue" at bounding box center [1031, 444] width 60 height 14
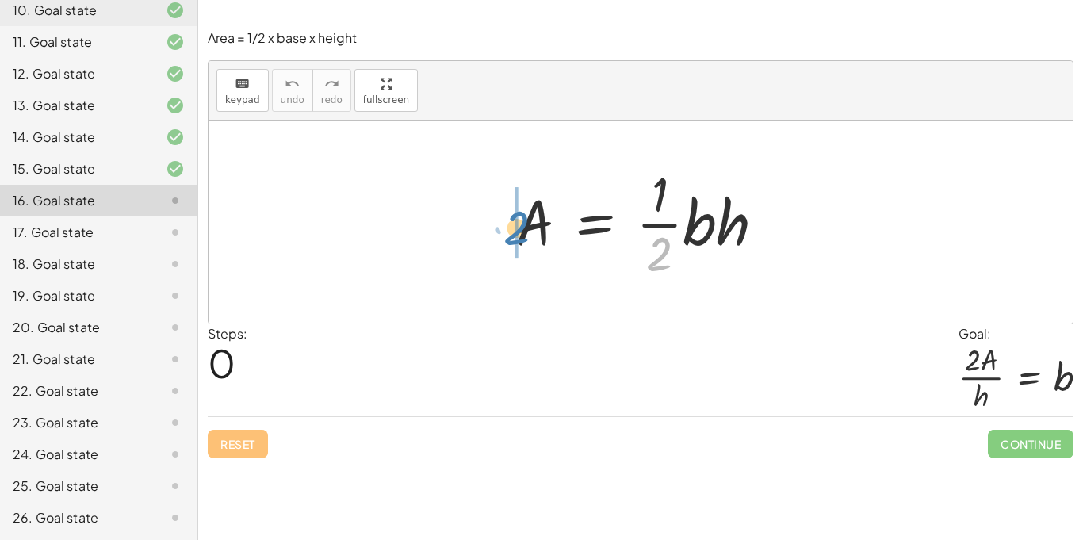
drag, startPoint x: 662, startPoint y: 254, endPoint x: 521, endPoint y: 229, distance: 142.5
click at [521, 229] on div at bounding box center [647, 222] width 278 height 122
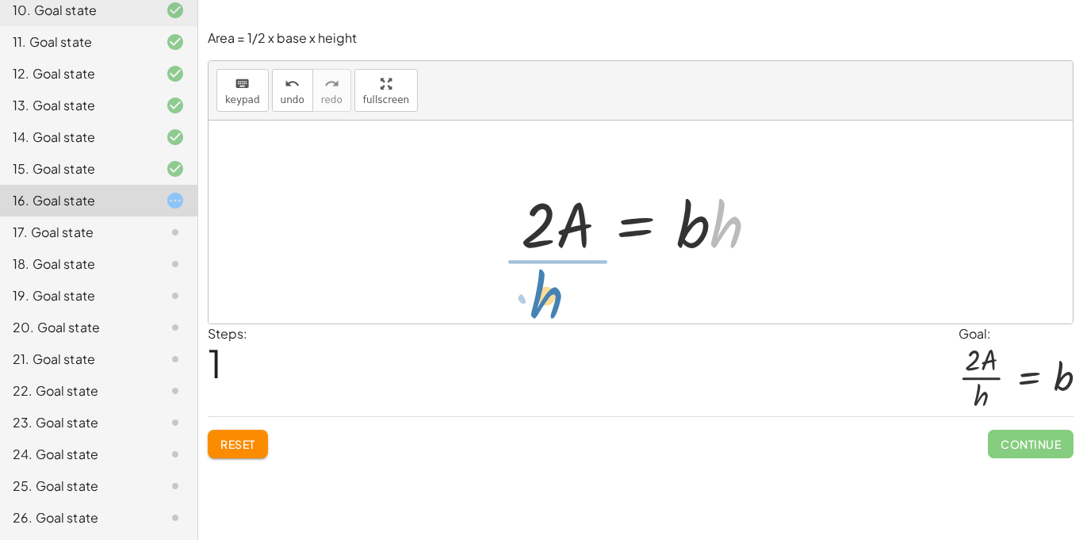
drag, startPoint x: 719, startPoint y: 220, endPoint x: 533, endPoint y: 290, distance: 198.6
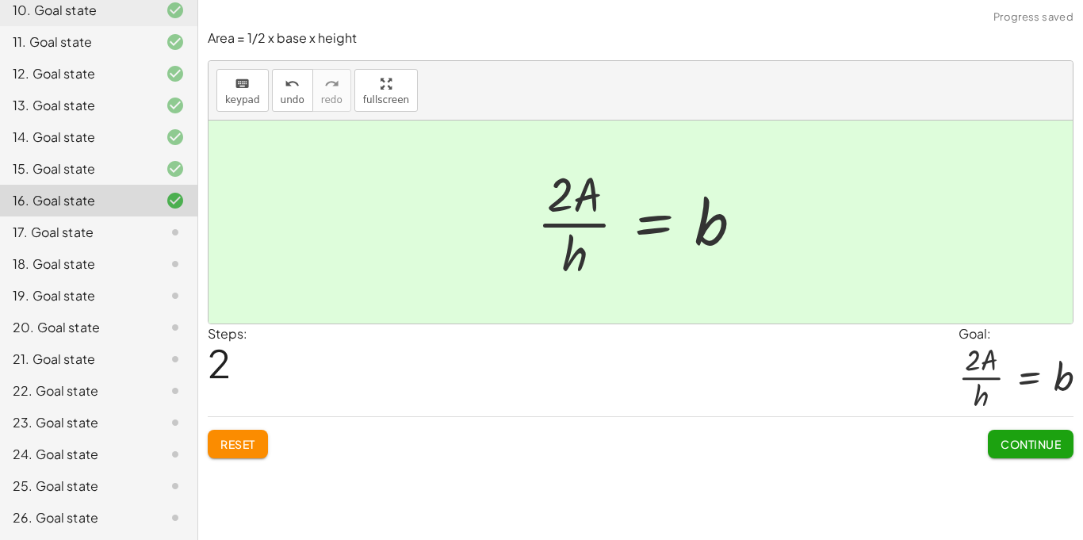
click at [1005, 434] on button "Continue" at bounding box center [1031, 444] width 86 height 29
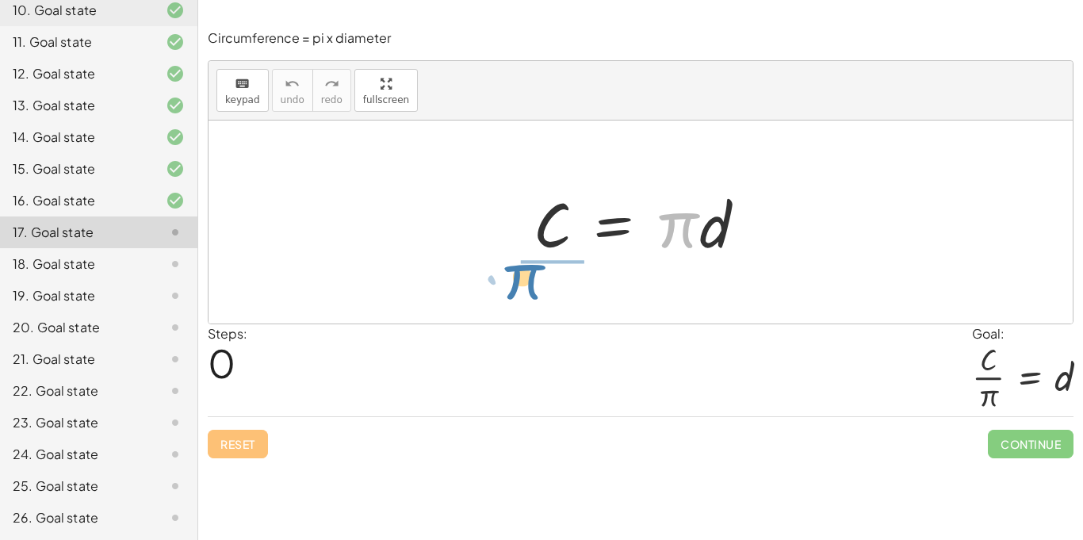
drag, startPoint x: 670, startPoint y: 232, endPoint x: 517, endPoint y: 286, distance: 162.0
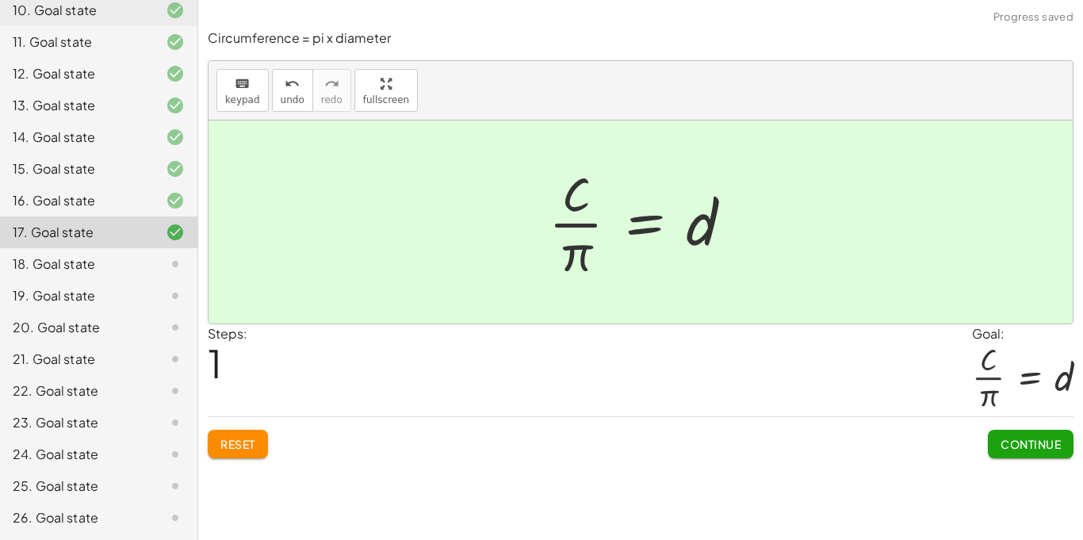
click at [1006, 441] on span "Continue" at bounding box center [1031, 444] width 60 height 14
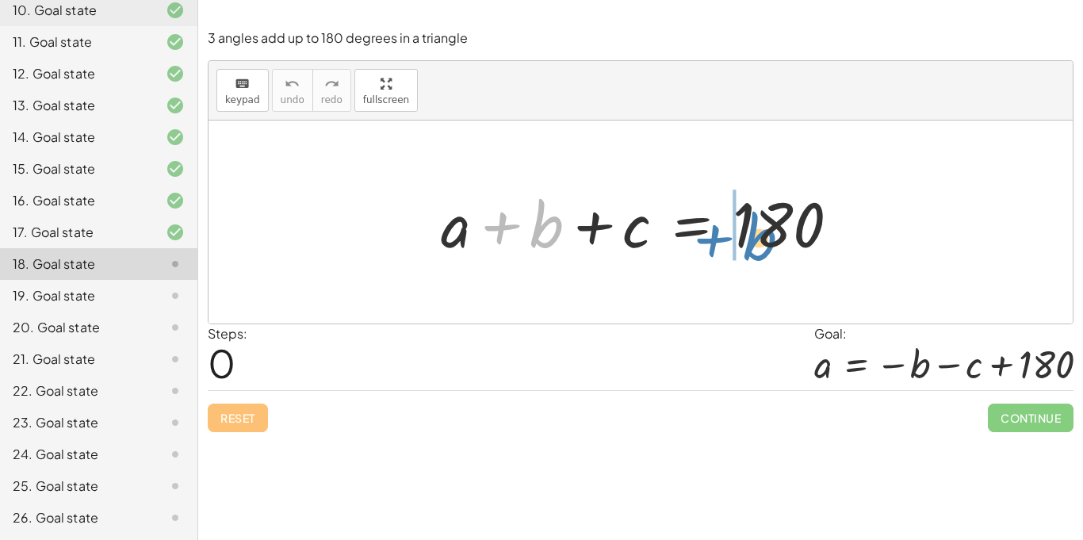
drag, startPoint x: 547, startPoint y: 239, endPoint x: 755, endPoint y: 250, distance: 208.1
click at [755, 250] on div at bounding box center [647, 223] width 428 height 82
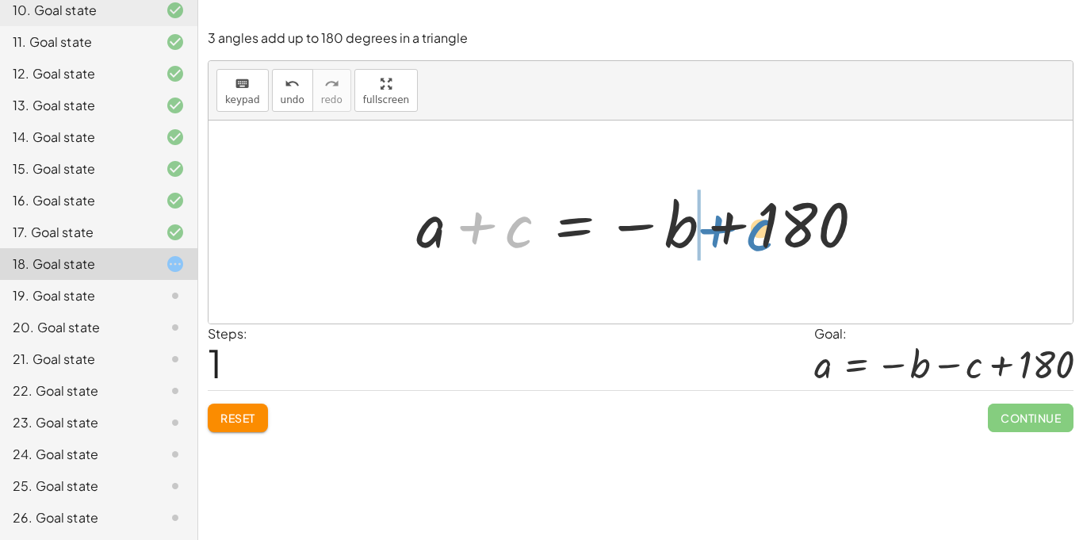
drag, startPoint x: 519, startPoint y: 244, endPoint x: 759, endPoint y: 248, distance: 240.4
click at [759, 248] on div at bounding box center [646, 223] width 476 height 82
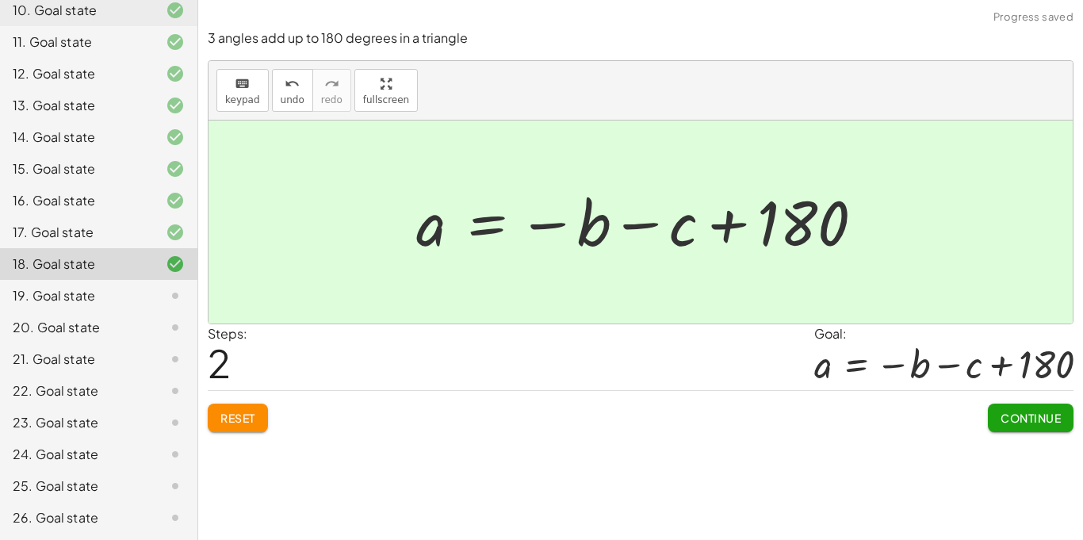
click at [1026, 412] on span "Continue" at bounding box center [1031, 418] width 60 height 14
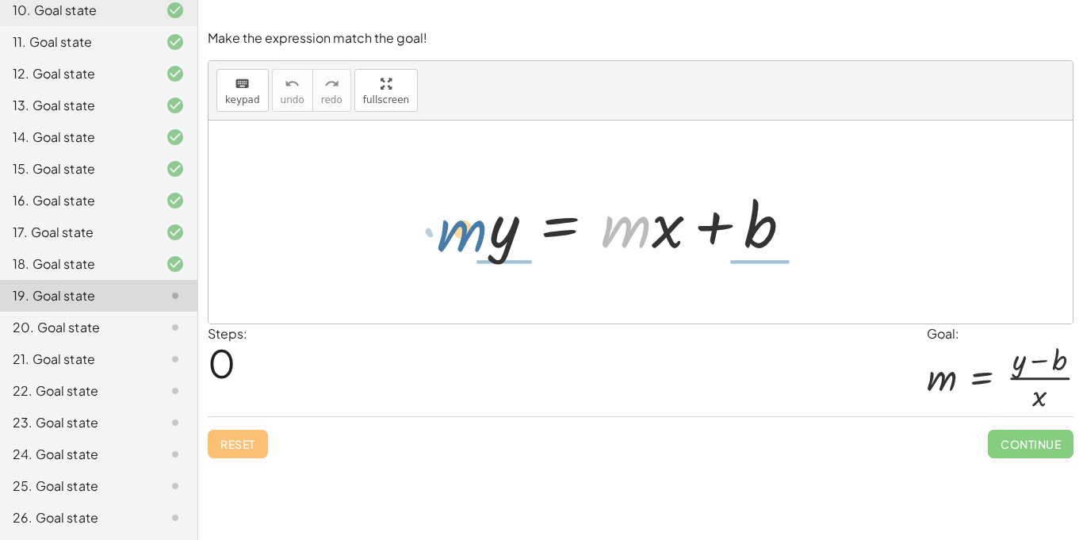
drag, startPoint x: 628, startPoint y: 232, endPoint x: 459, endPoint y: 231, distance: 169.0
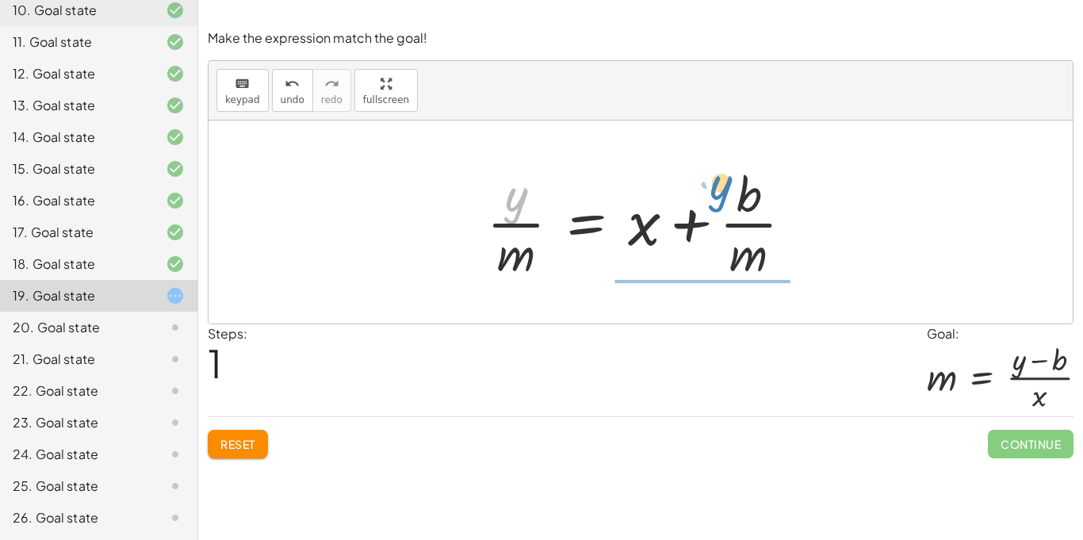
drag, startPoint x: 512, startPoint y: 203, endPoint x: 717, endPoint y: 191, distance: 205.0
click at [717, 191] on div at bounding box center [646, 222] width 335 height 122
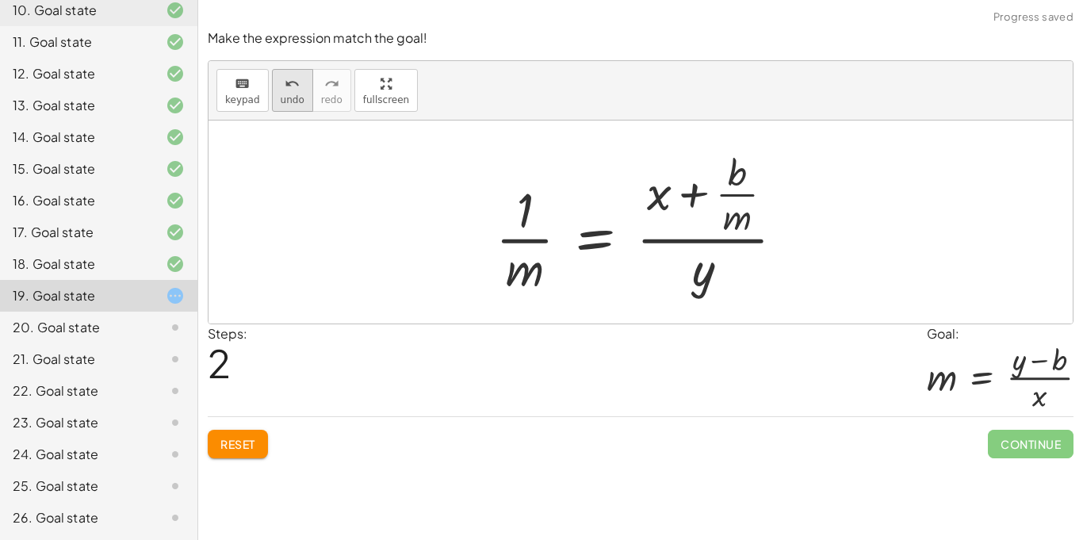
click at [276, 104] on button "undo undo" at bounding box center [292, 90] width 41 height 43
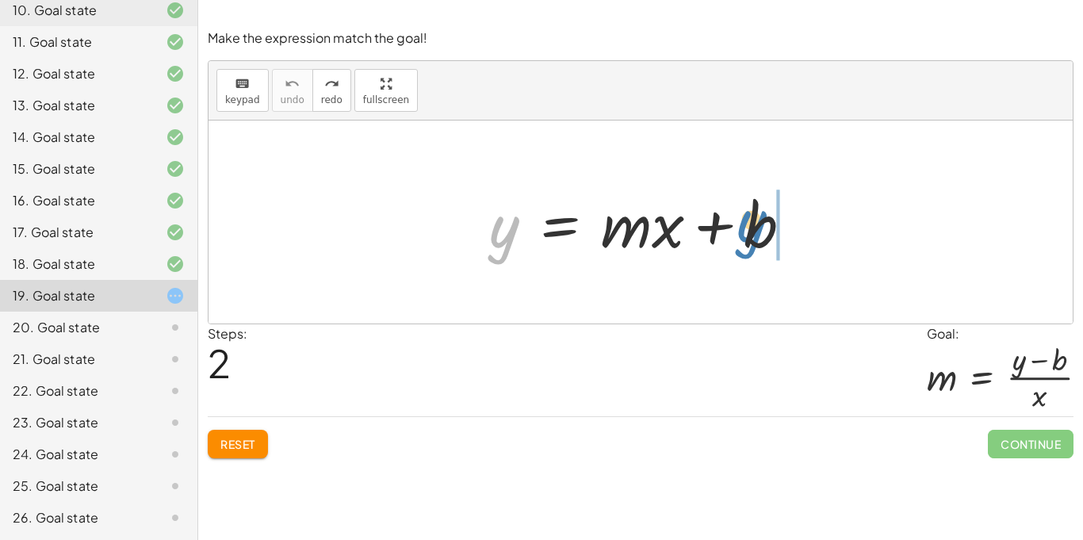
drag, startPoint x: 506, startPoint y: 239, endPoint x: 749, endPoint y: 232, distance: 242.8
click at [749, 232] on div at bounding box center [647, 223] width 332 height 82
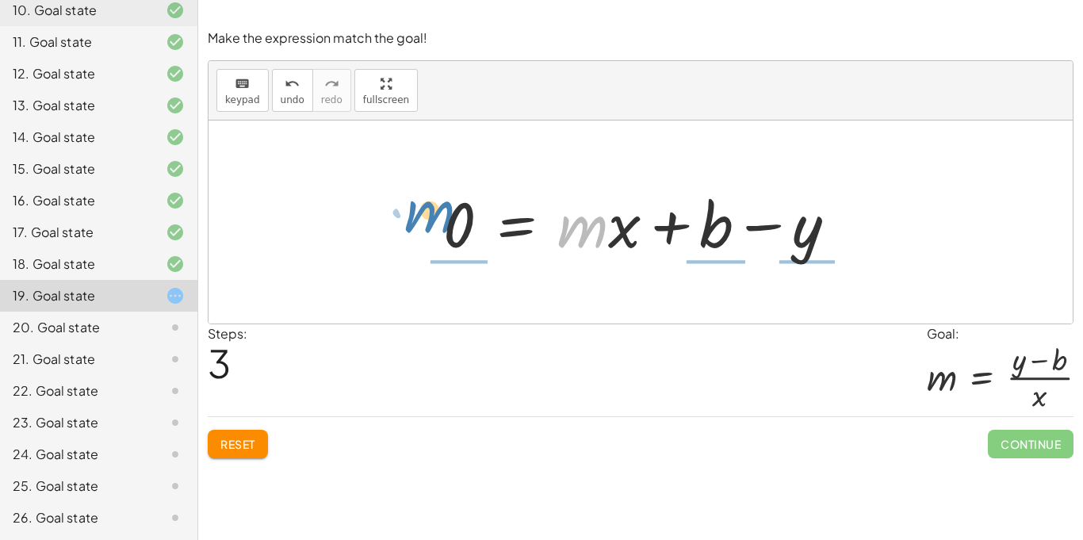
drag, startPoint x: 600, startPoint y: 240, endPoint x: 447, endPoint y: 226, distance: 153.7
click at [447, 226] on div at bounding box center [646, 223] width 422 height 82
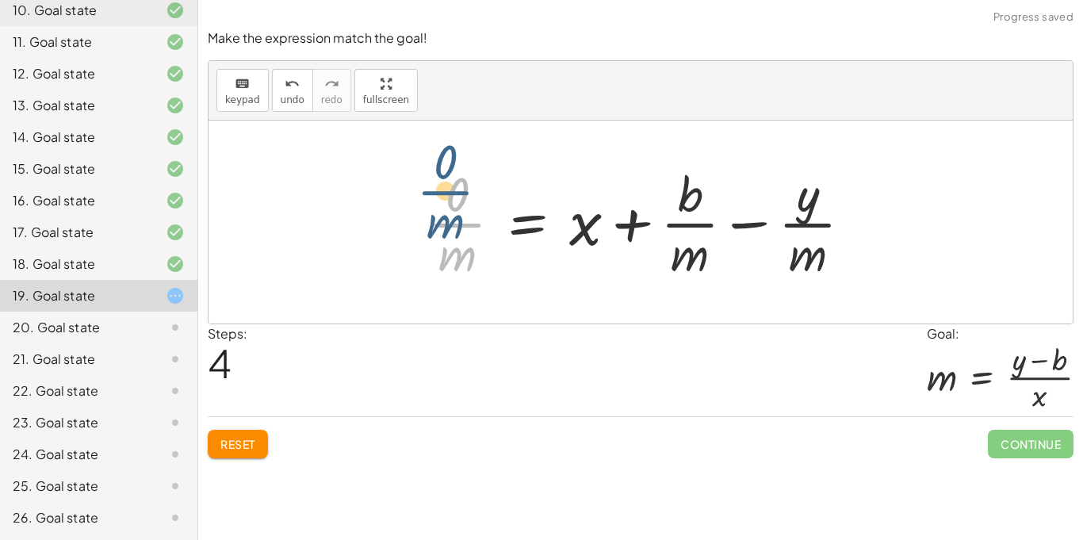
drag, startPoint x: 458, startPoint y: 228, endPoint x: 447, endPoint y: 198, distance: 32.1
click at [447, 198] on div at bounding box center [646, 222] width 453 height 122
drag, startPoint x: 464, startPoint y: 266, endPoint x: 454, endPoint y: 220, distance: 47.0
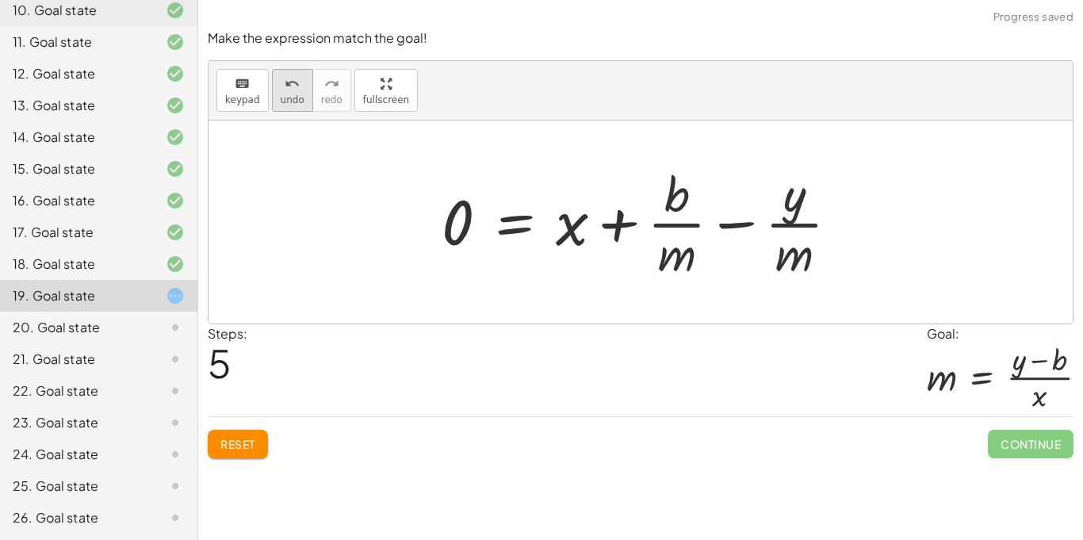
click at [297, 86] on div "undo" at bounding box center [293, 83] width 24 height 19
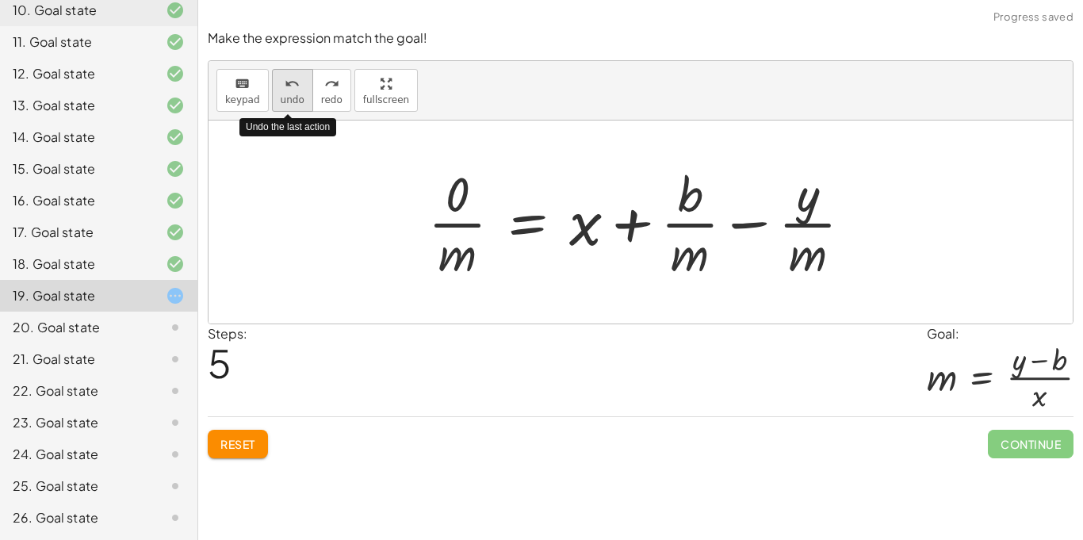
click at [298, 89] on div "undo" at bounding box center [293, 83] width 24 height 19
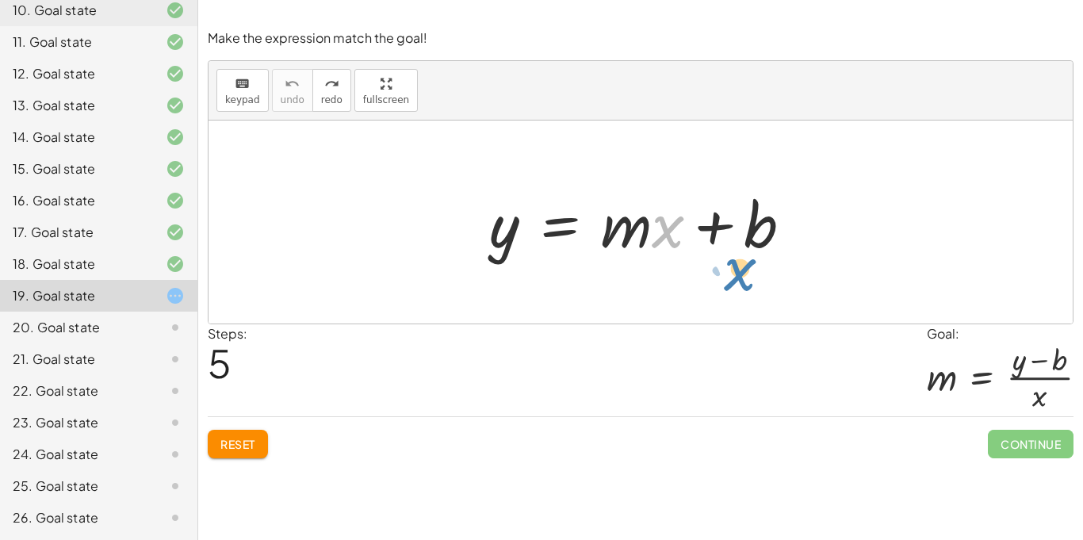
drag, startPoint x: 668, startPoint y: 231, endPoint x: 741, endPoint y: 274, distance: 85.0
click at [780, 384] on div "Steps: 5 Goal: m = · ( + y − b ) · x" at bounding box center [641, 370] width 866 height 93
drag, startPoint x: 511, startPoint y: 236, endPoint x: 749, endPoint y: 241, distance: 238.0
click at [749, 241] on div at bounding box center [647, 223] width 332 height 82
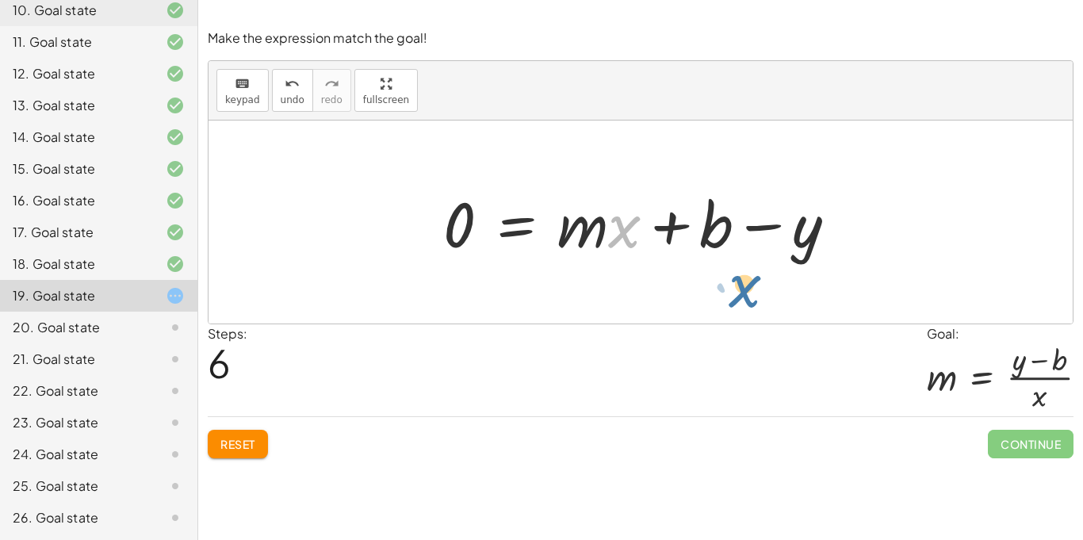
drag, startPoint x: 619, startPoint y: 232, endPoint x: 741, endPoint y: 292, distance: 135.2
click at [570, 230] on div at bounding box center [646, 223] width 422 height 82
drag, startPoint x: 797, startPoint y: 234, endPoint x: 462, endPoint y: 215, distance: 335.3
click at [462, 215] on div at bounding box center [646, 223] width 422 height 82
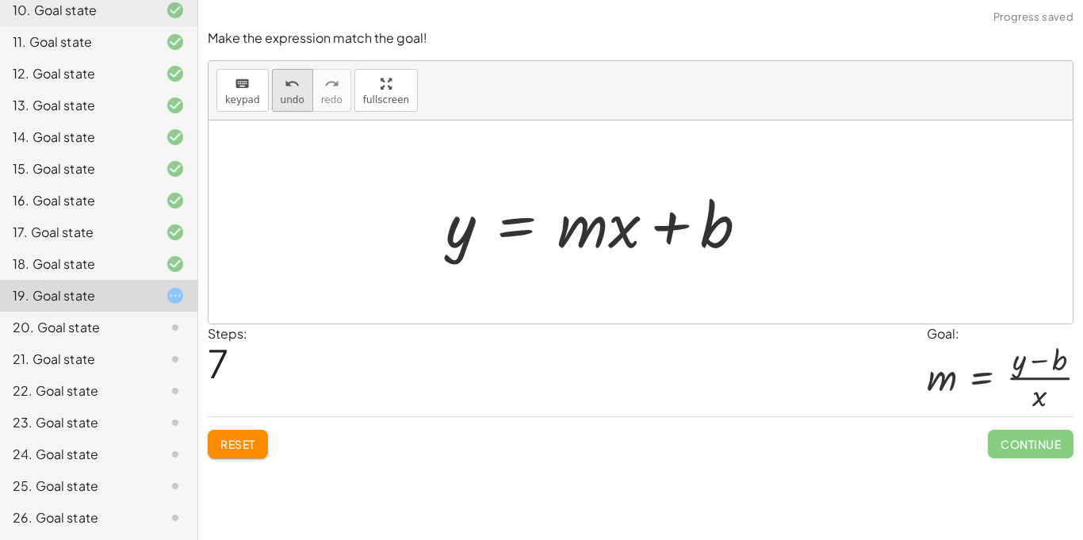
click at [285, 86] on icon "undo" at bounding box center [292, 84] width 15 height 19
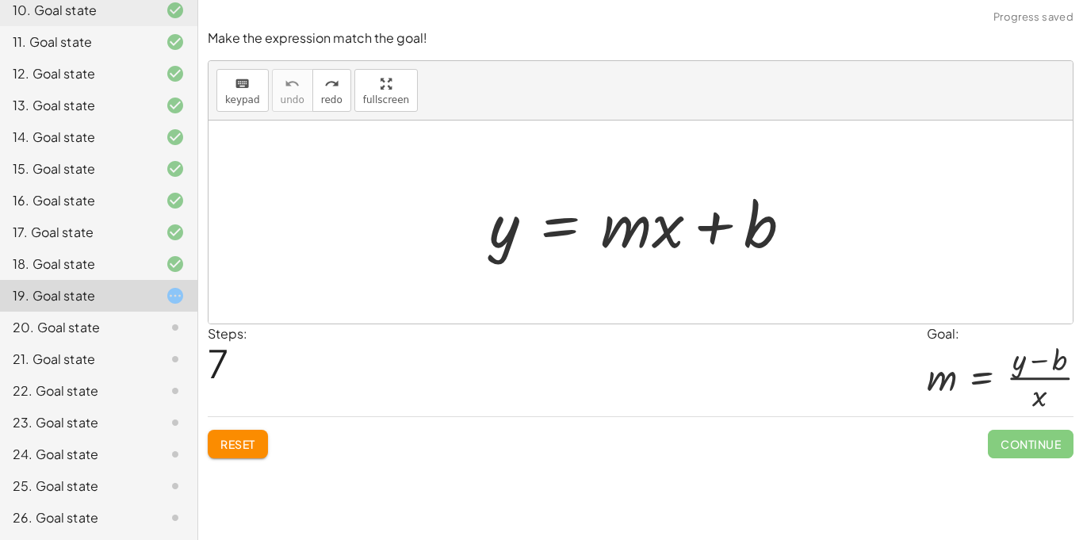
click at [250, 449] on span "Reset" at bounding box center [238, 444] width 35 height 14
click at [653, 347] on div "Steps: 0 Goal: m = · ( + y − b ) · x" at bounding box center [641, 370] width 866 height 93
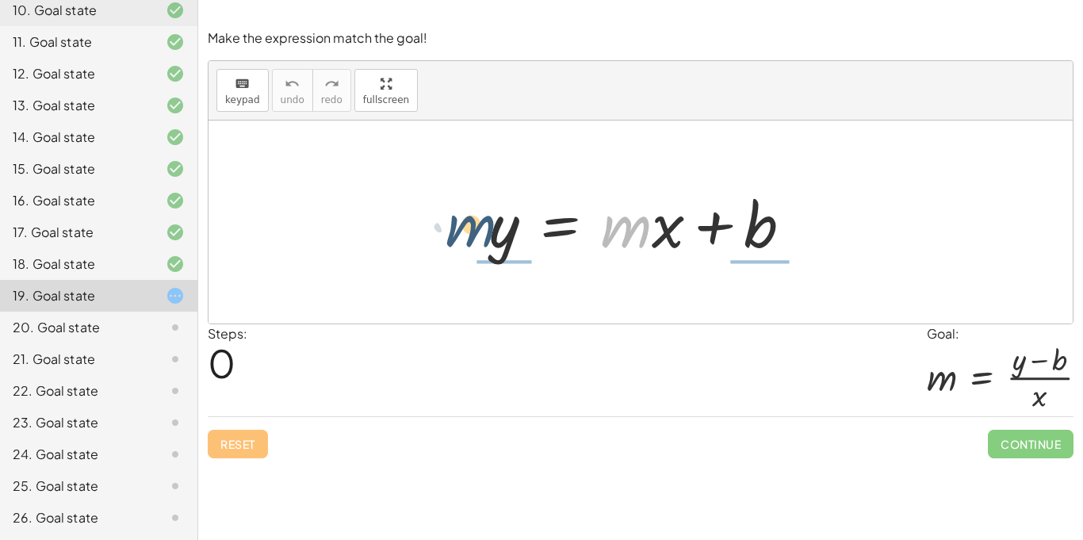
drag, startPoint x: 610, startPoint y: 236, endPoint x: 451, endPoint y: 236, distance: 159.4
click at [451, 236] on div "· m y = + · m · x + b" at bounding box center [641, 222] width 865 height 203
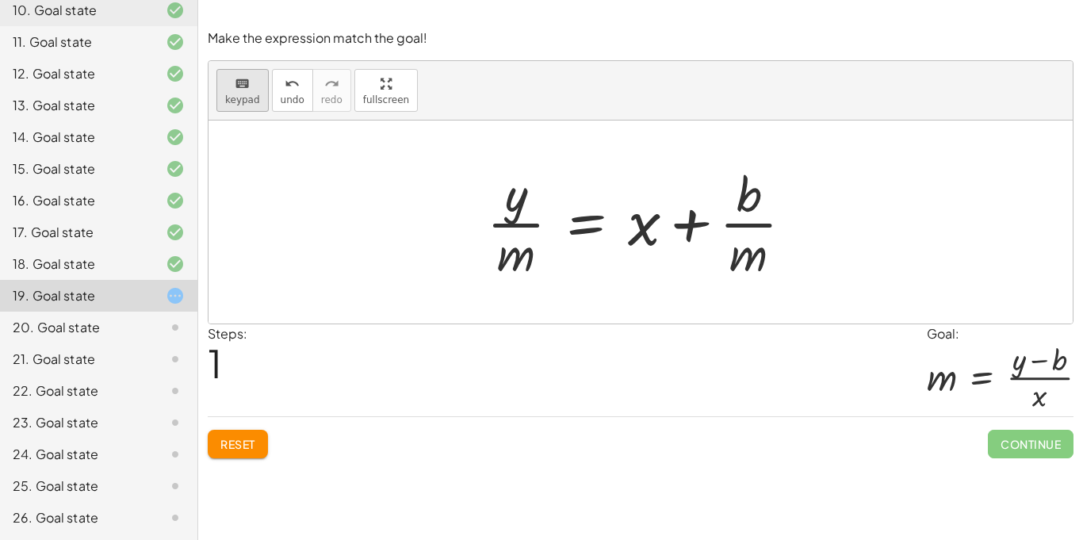
click at [232, 86] on div "keyboard" at bounding box center [242, 83] width 35 height 19
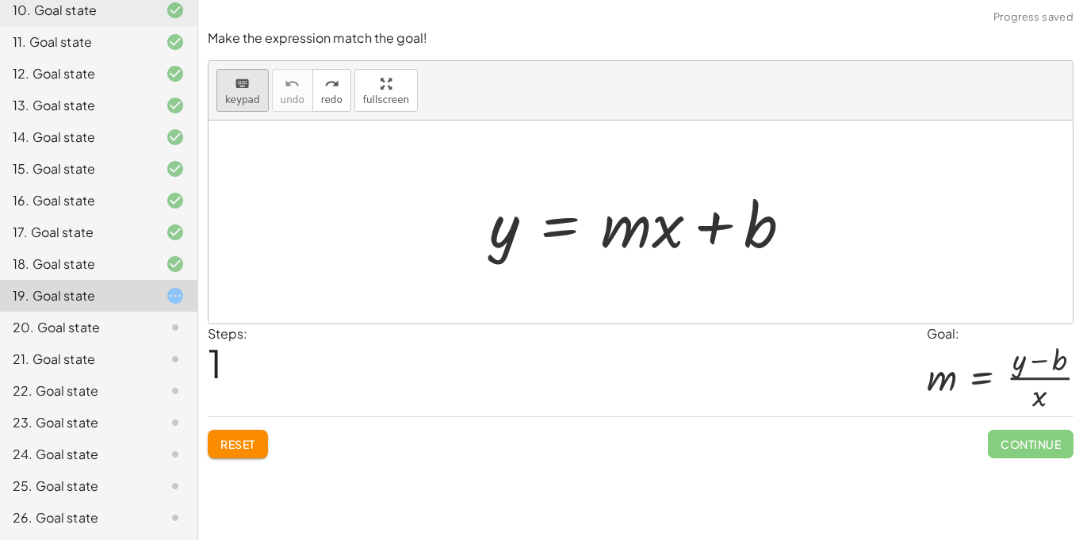
click at [239, 111] on button "keyboard keypad" at bounding box center [243, 90] width 52 height 43
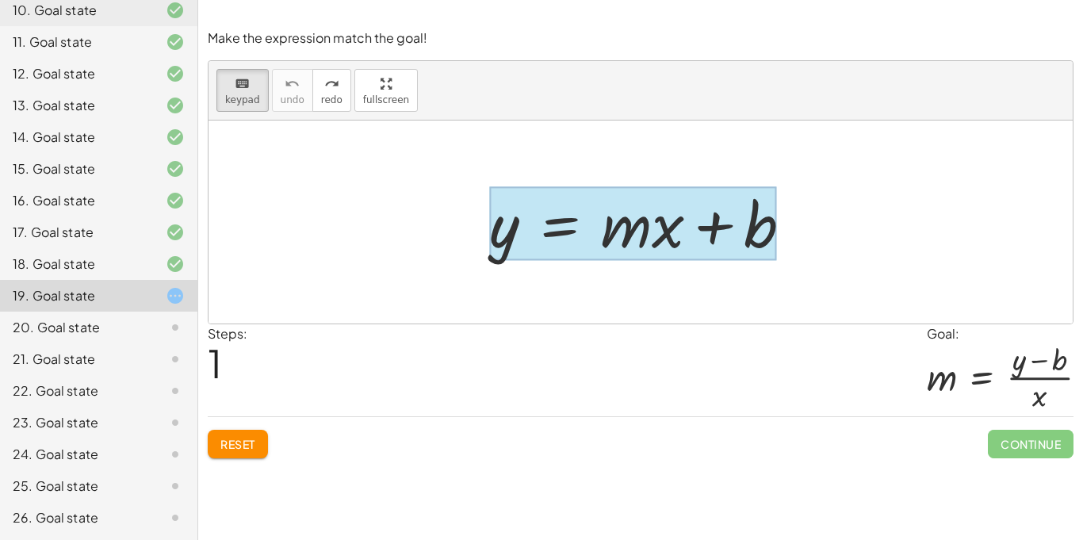
click at [588, 240] on div at bounding box center [633, 224] width 288 height 74
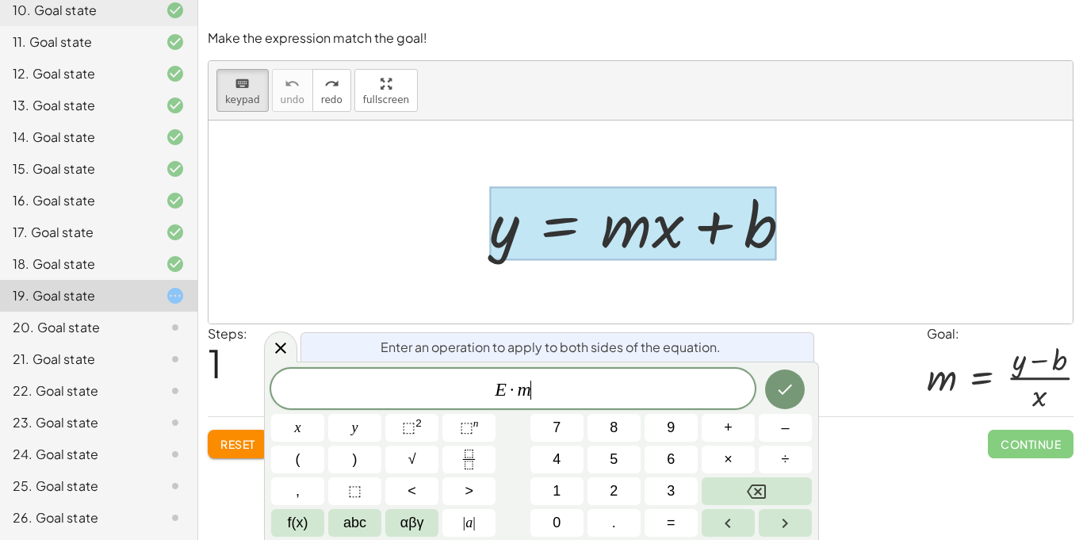
scroll to position [16, 0]
click at [780, 389] on icon "Done" at bounding box center [785, 389] width 19 height 19
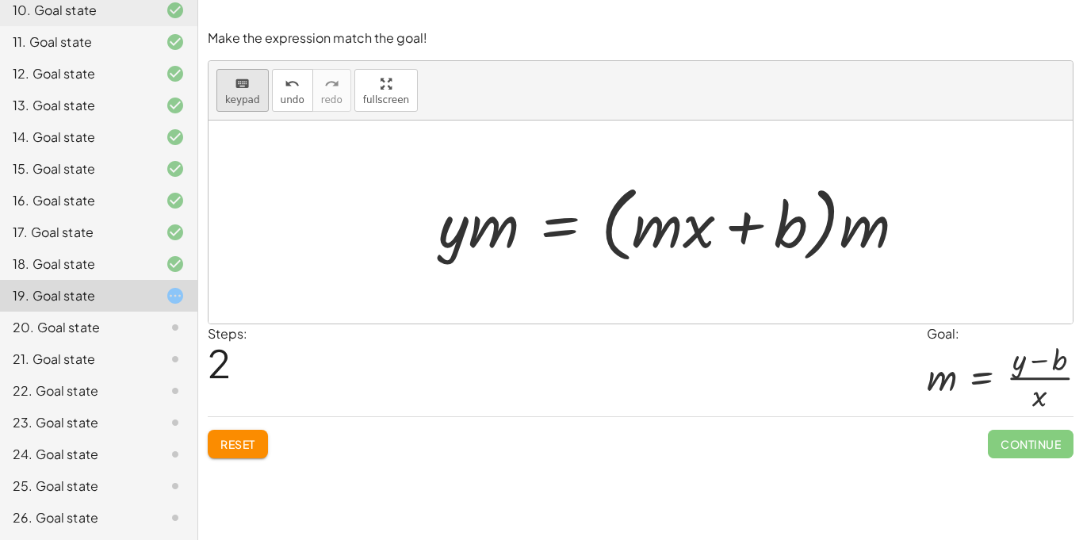
click at [238, 103] on span "keypad" at bounding box center [242, 99] width 35 height 11
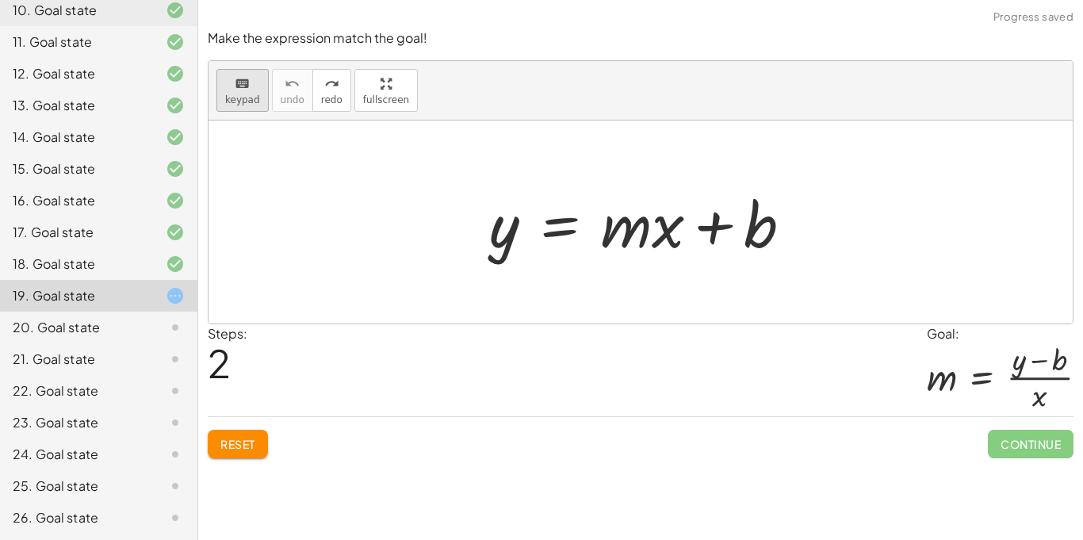
click at [226, 77] on div "keyboard" at bounding box center [242, 83] width 35 height 19
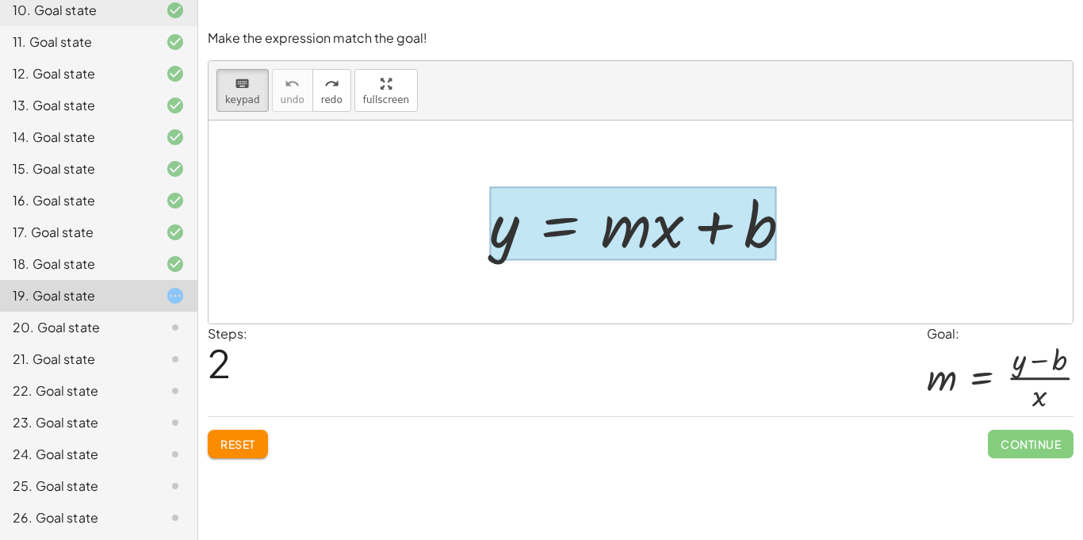
click at [541, 246] on div at bounding box center [633, 224] width 288 height 74
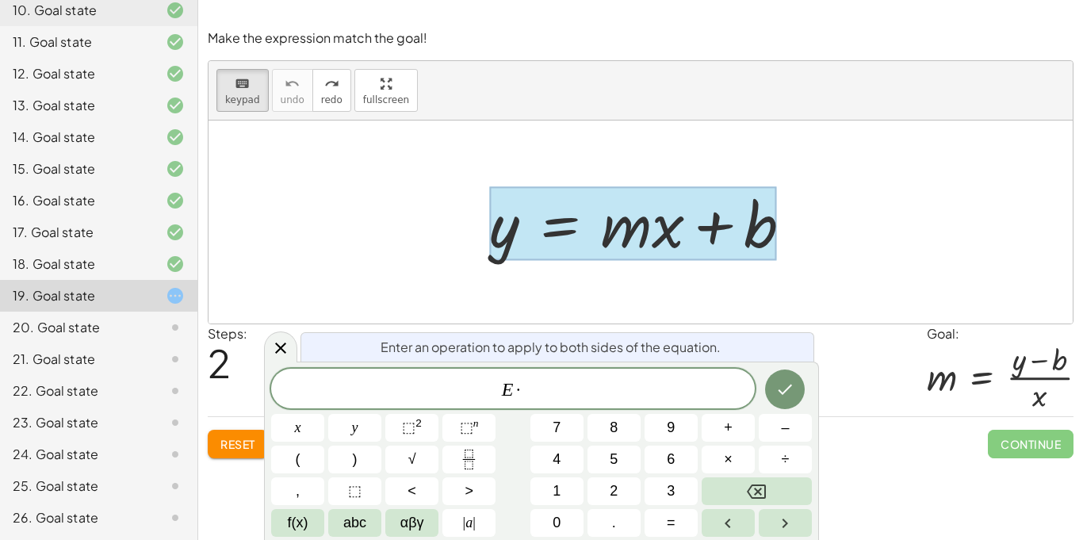
scroll to position [18, 0]
click at [550, 316] on div at bounding box center [641, 222] width 865 height 203
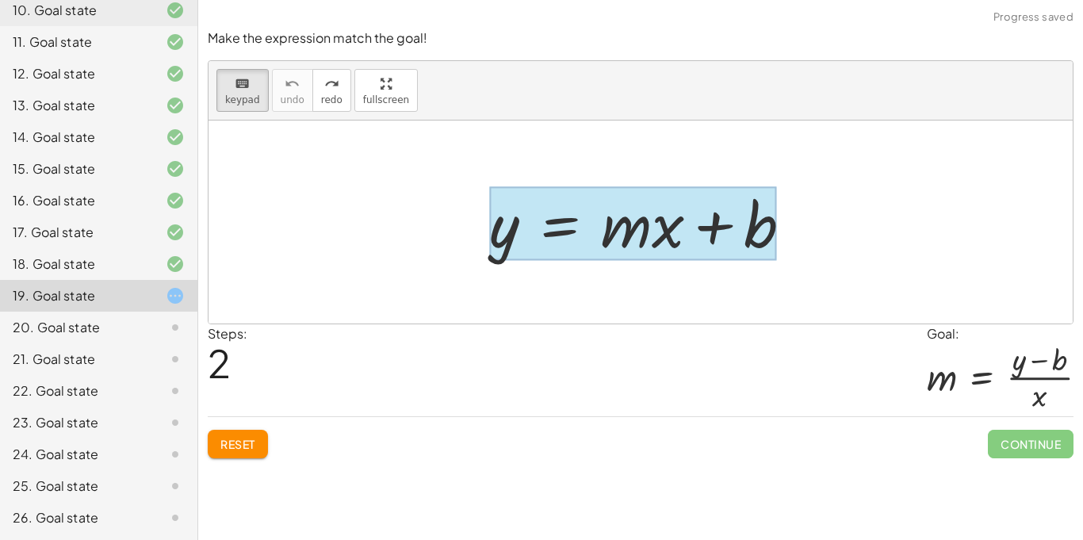
click at [536, 247] on div at bounding box center [633, 224] width 288 height 74
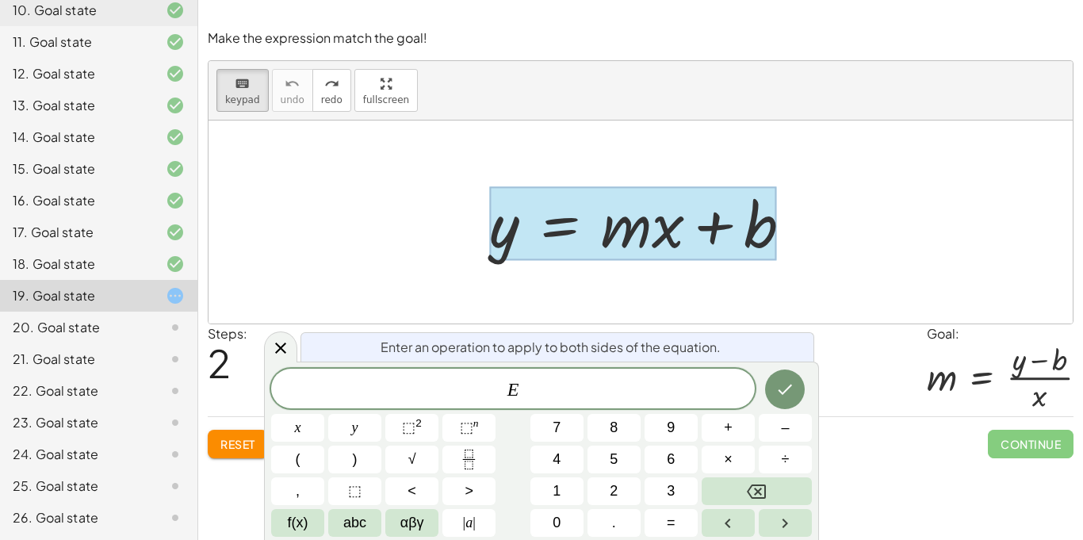
click at [792, 338] on div "Enter an operation to apply to both sides of the equation." at bounding box center [558, 346] width 514 height 29
click at [278, 346] on icon at bounding box center [280, 348] width 11 height 11
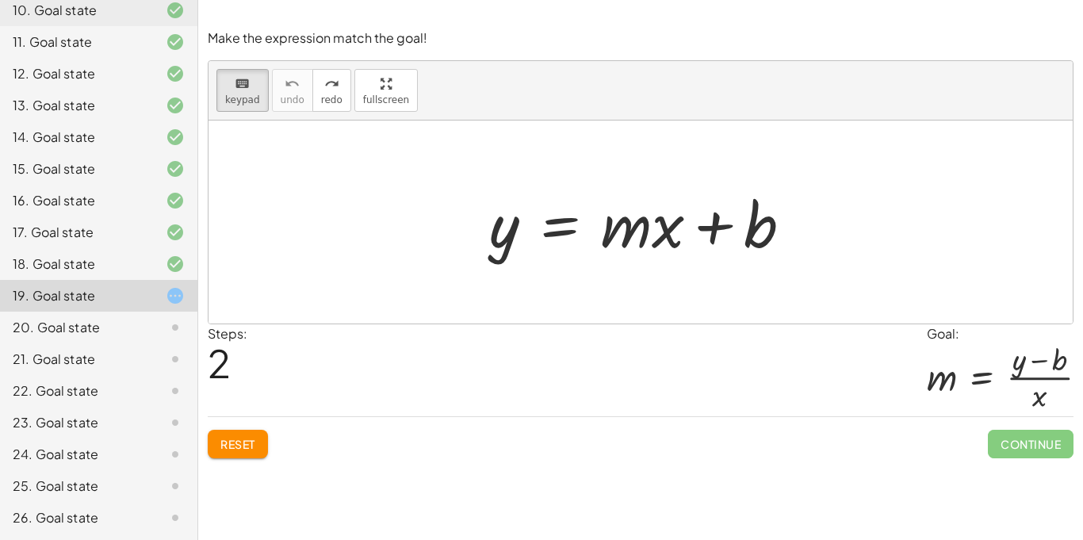
drag, startPoint x: 672, startPoint y: 242, endPoint x: 724, endPoint y: 282, distance: 66.2
drag, startPoint x: 644, startPoint y: 228, endPoint x: 783, endPoint y: 320, distance: 166.5
click at [247, 96] on span "keypad" at bounding box center [242, 99] width 35 height 11
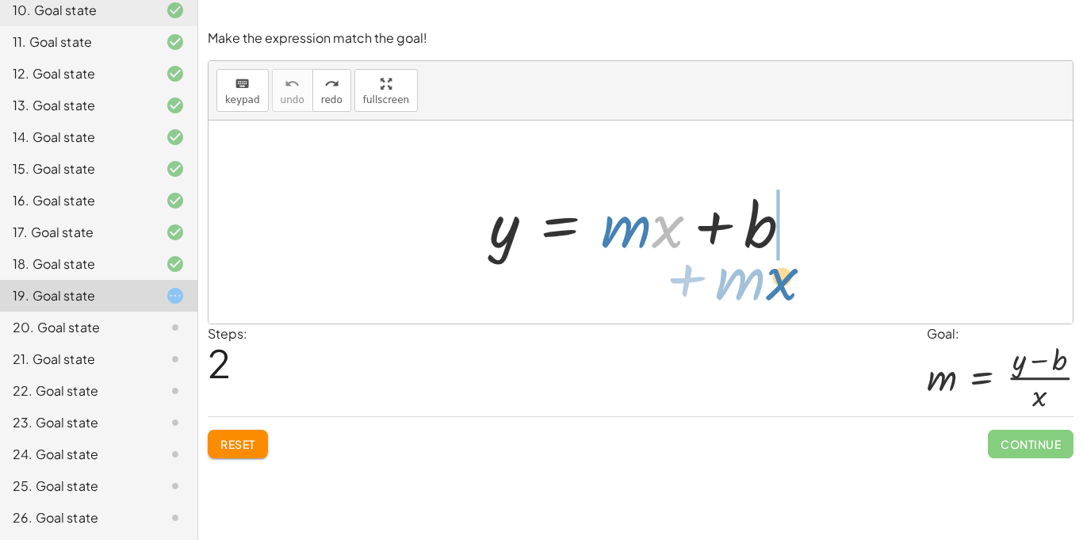
drag, startPoint x: 669, startPoint y: 235, endPoint x: 770, endPoint y: 283, distance: 112.5
click at [770, 283] on div "· x + · m y = + · m · x + b" at bounding box center [641, 222] width 865 height 203
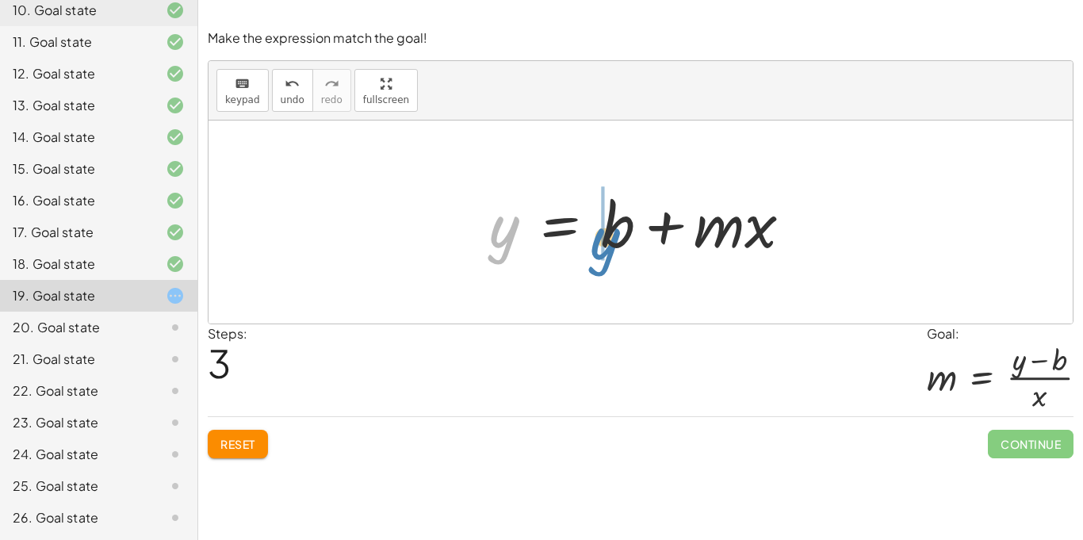
drag, startPoint x: 492, startPoint y: 235, endPoint x: 590, endPoint y: 244, distance: 98.8
click at [590, 244] on div at bounding box center [647, 223] width 332 height 82
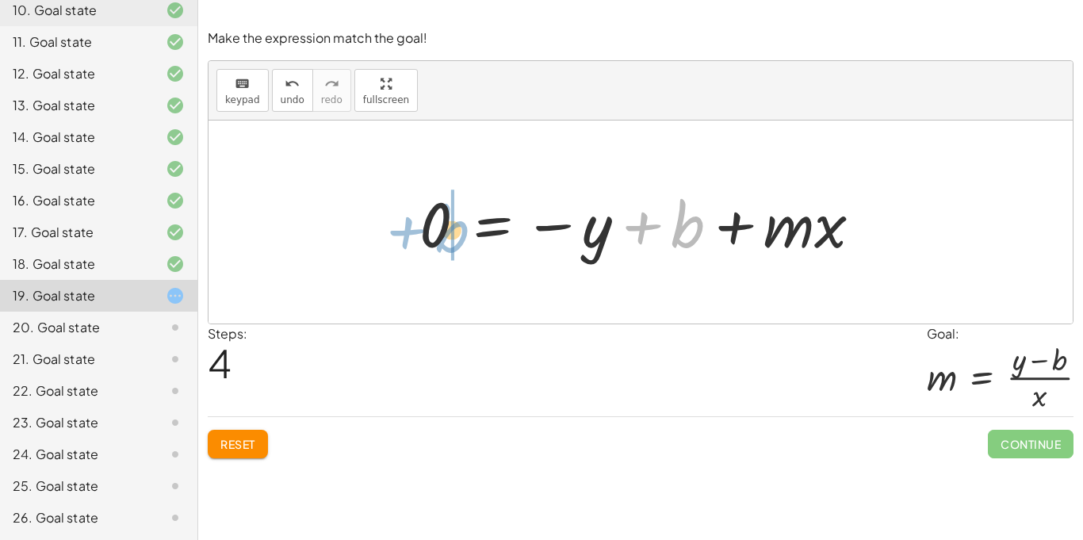
drag, startPoint x: 681, startPoint y: 228, endPoint x: 442, endPoint y: 233, distance: 238.8
click at [442, 233] on div at bounding box center [647, 223] width 471 height 82
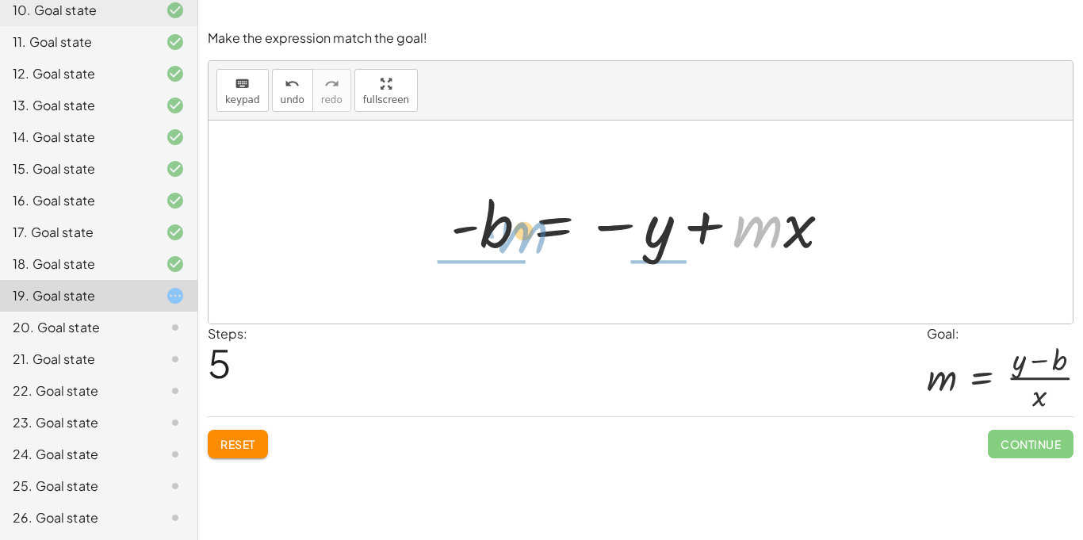
drag, startPoint x: 740, startPoint y: 232, endPoint x: 503, endPoint y: 236, distance: 237.2
click at [503, 236] on div at bounding box center [647, 223] width 409 height 82
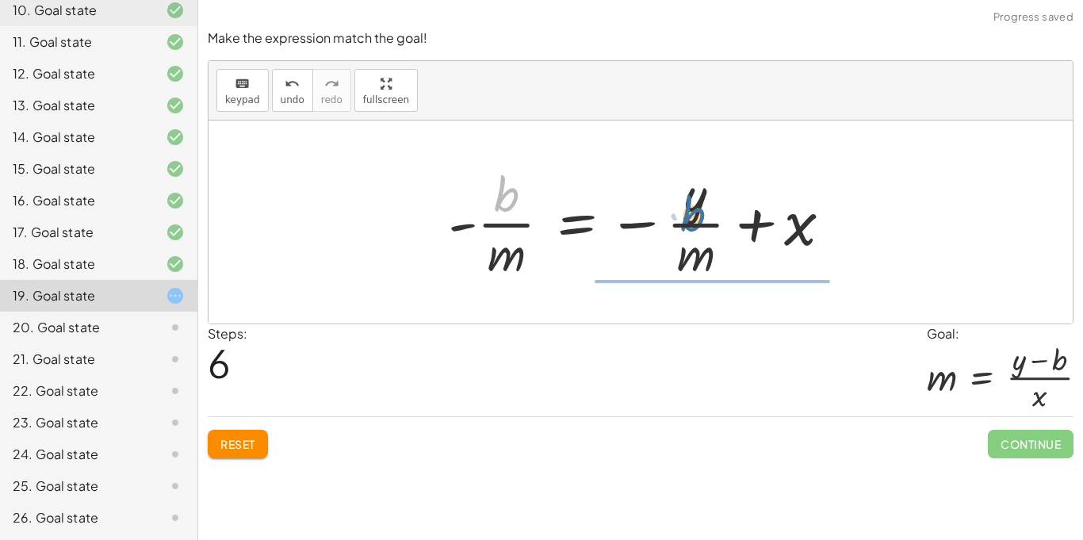
drag, startPoint x: 508, startPoint y: 198, endPoint x: 693, endPoint y: 215, distance: 186.4
click at [693, 215] on div at bounding box center [646, 222] width 412 height 122
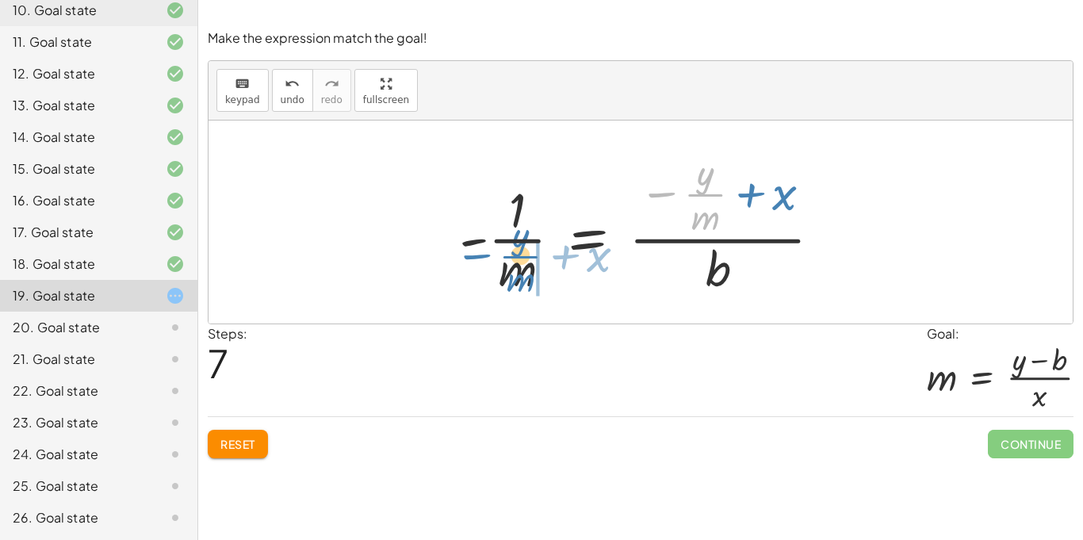
drag, startPoint x: 696, startPoint y: 190, endPoint x: 511, endPoint y: 252, distance: 195.6
click at [511, 252] on div at bounding box center [646, 222] width 391 height 153
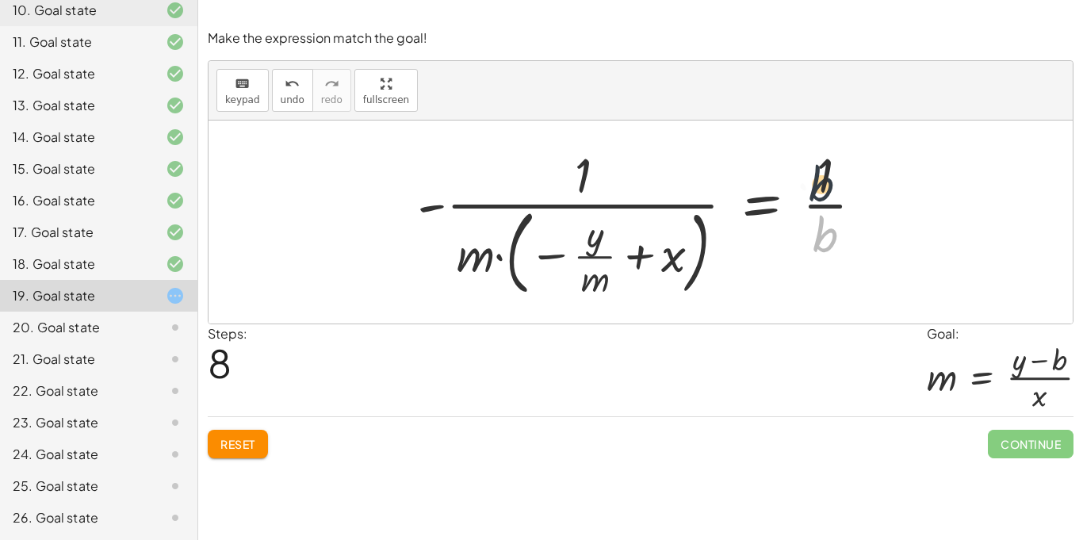
drag, startPoint x: 822, startPoint y: 235, endPoint x: 818, endPoint y: 174, distance: 61.2
click at [818, 174] on div at bounding box center [646, 222] width 475 height 160
click at [234, 432] on button "Reset" at bounding box center [238, 444] width 60 height 29
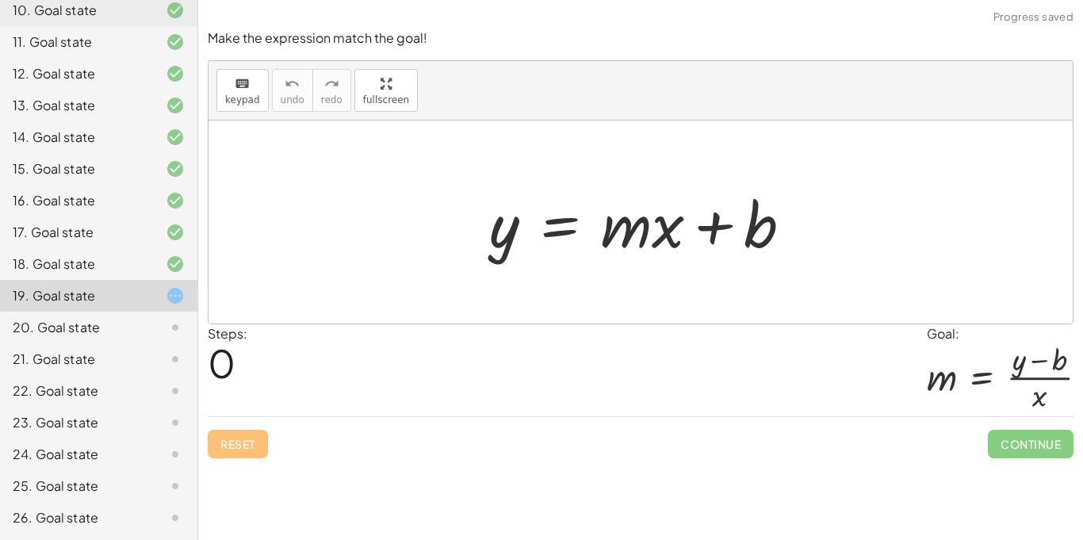
click at [8, 375] on div "20. Goal state" at bounding box center [99, 391] width 198 height 32
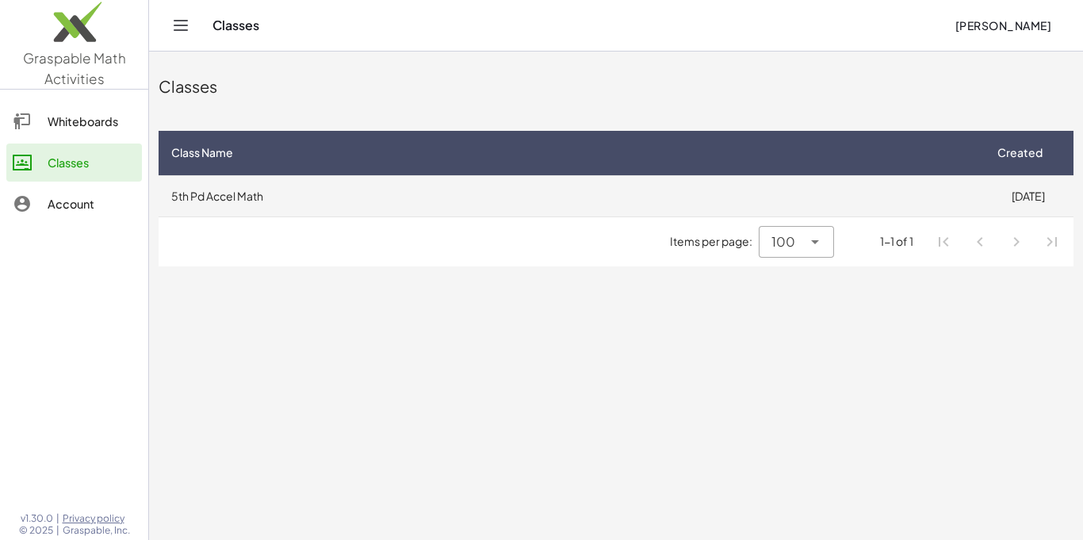
click at [321, 191] on td "5th Pd Accel Math" at bounding box center [571, 195] width 824 height 41
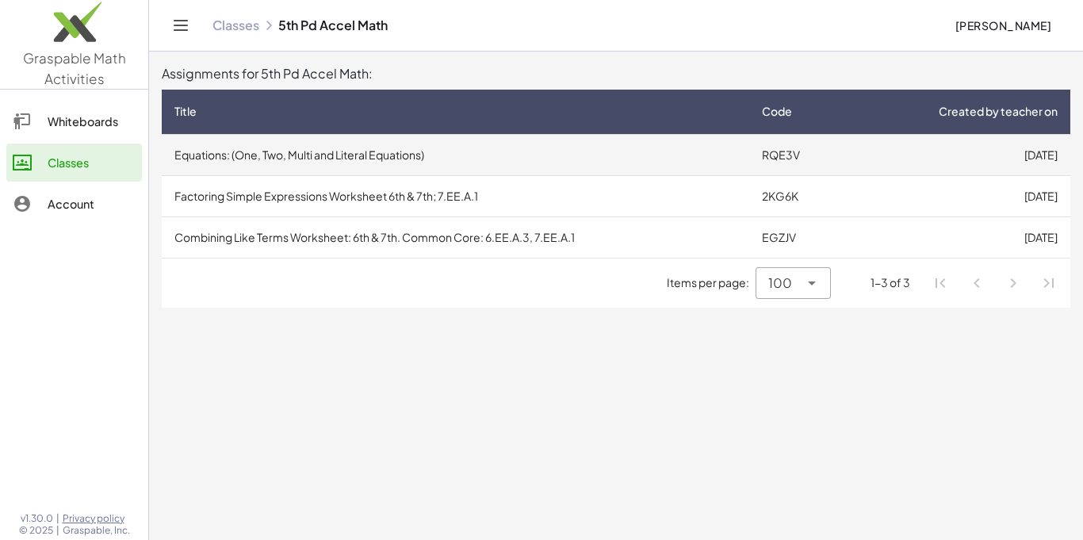
click at [428, 162] on td "Equations: (One, Two, Multi and Literal Equations)" at bounding box center [456, 154] width 588 height 41
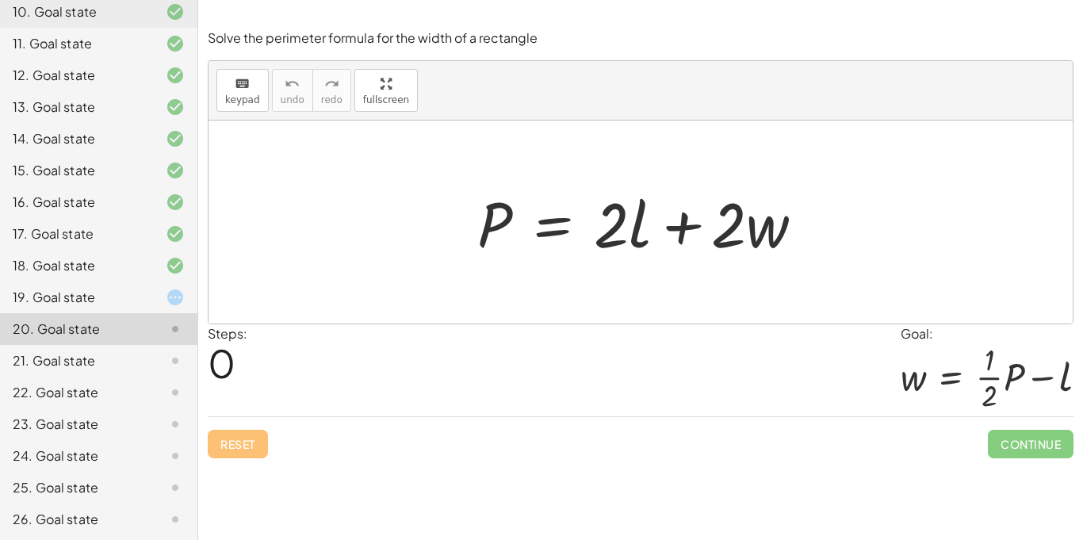
scroll to position [464, 0]
drag, startPoint x: 754, startPoint y: 241, endPoint x: 788, endPoint y: 237, distance: 34.3
click at [788, 237] on div at bounding box center [647, 223] width 355 height 82
drag, startPoint x: 722, startPoint y: 241, endPoint x: 436, endPoint y: 246, distance: 285.6
click at [436, 246] on div "· 2 + · w P = + · 2 · l + · 2 · w" at bounding box center [641, 222] width 865 height 203
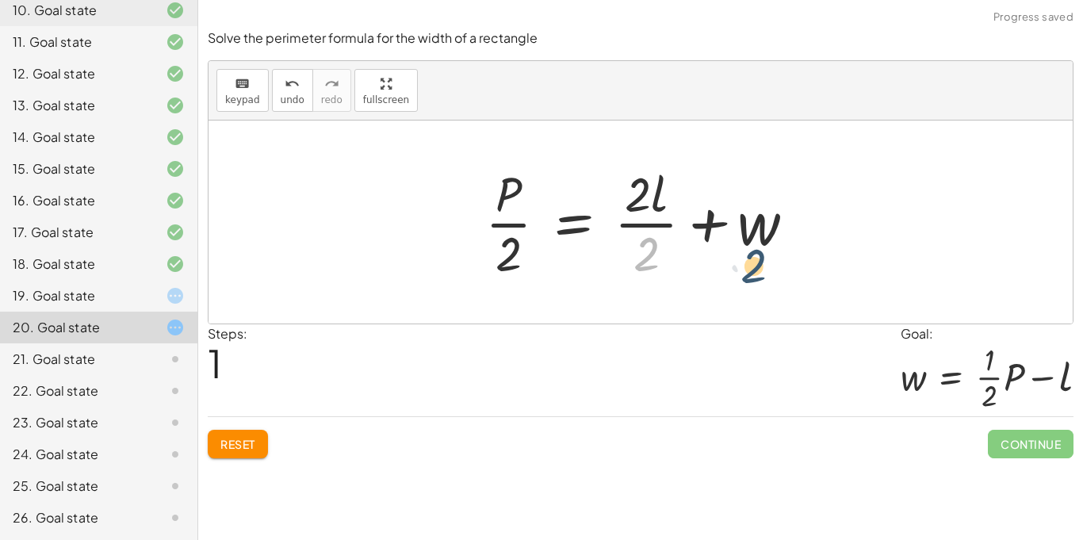
drag, startPoint x: 646, startPoint y: 251, endPoint x: 763, endPoint y: 265, distance: 118.2
click at [763, 265] on div at bounding box center [646, 222] width 339 height 122
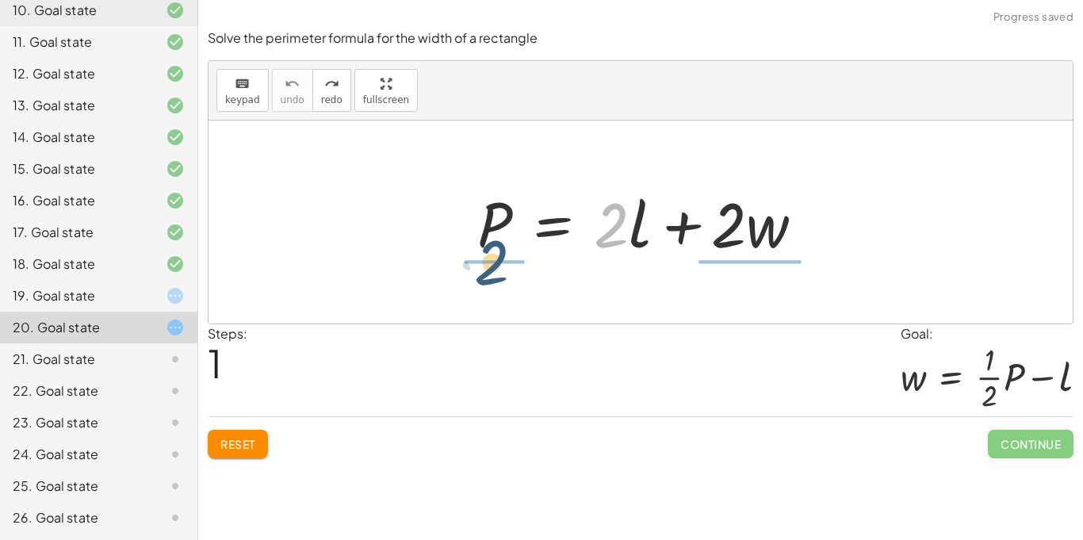
drag, startPoint x: 606, startPoint y: 233, endPoint x: 476, endPoint y: 278, distance: 137.7
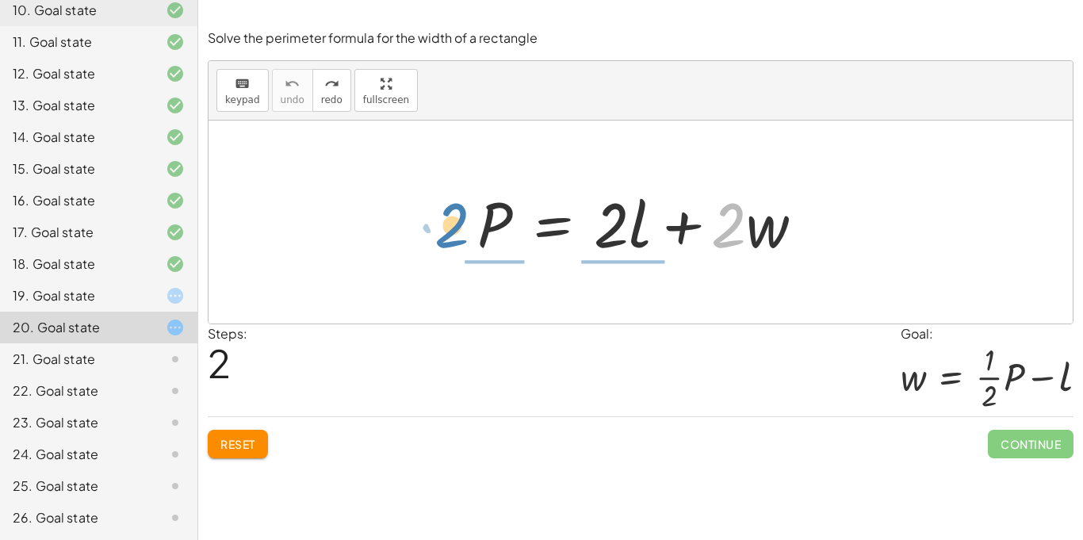
drag, startPoint x: 720, startPoint y: 243, endPoint x: 444, endPoint y: 243, distance: 276.0
click at [444, 243] on div "· 2 + · w P = + · 2 · l + · 2 · w" at bounding box center [641, 222] width 865 height 203
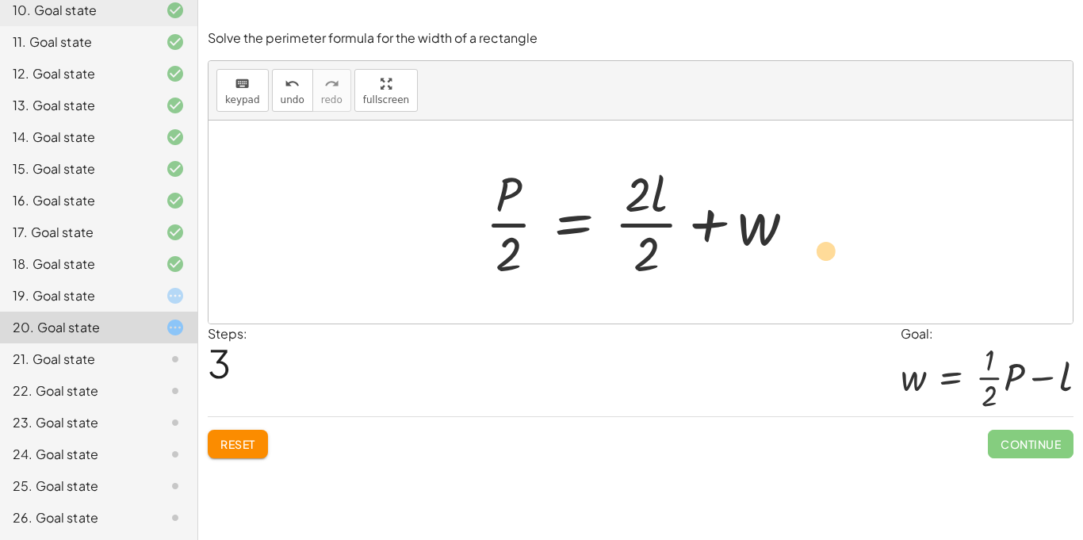
drag, startPoint x: 656, startPoint y: 200, endPoint x: 822, endPoint y: 256, distance: 175.1
drag, startPoint x: 649, startPoint y: 250, endPoint x: 635, endPoint y: 171, distance: 80.6
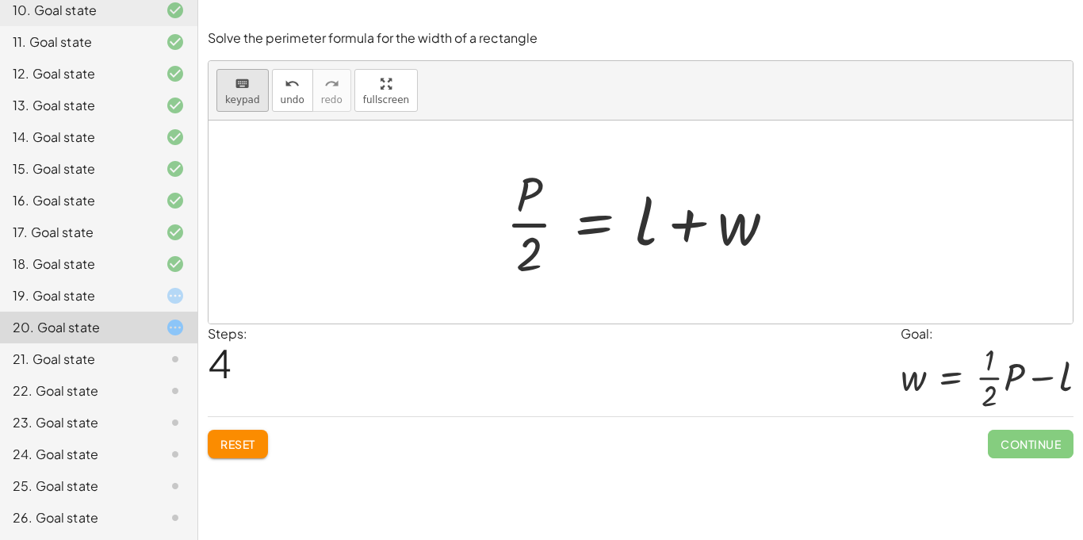
click at [247, 90] on icon "keyboard" at bounding box center [242, 84] width 15 height 19
click at [288, 86] on icon "undo" at bounding box center [292, 84] width 15 height 19
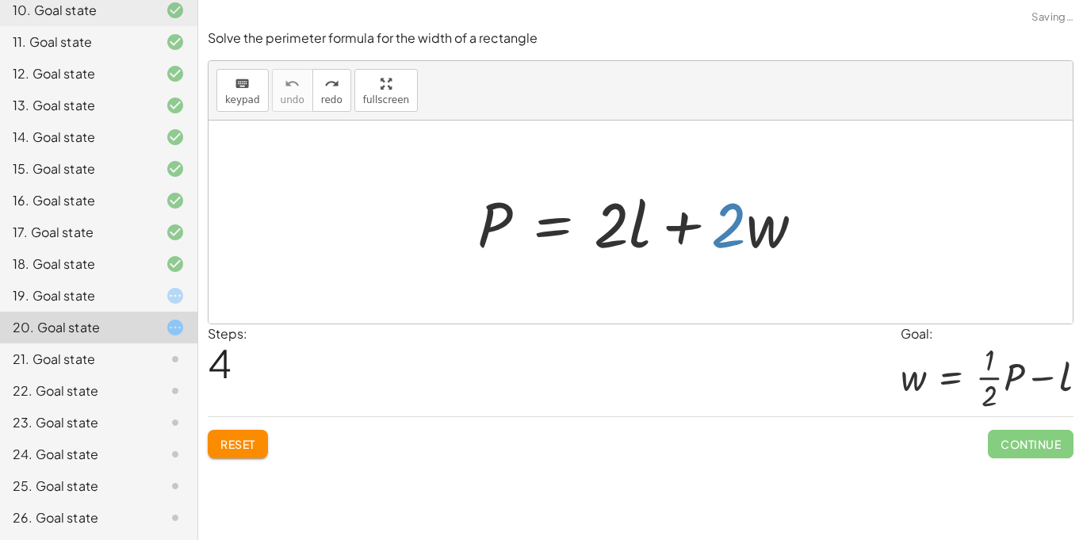
click at [412, 210] on div at bounding box center [641, 222] width 865 height 203
click at [232, 82] on div "keyboard" at bounding box center [242, 83] width 35 height 19
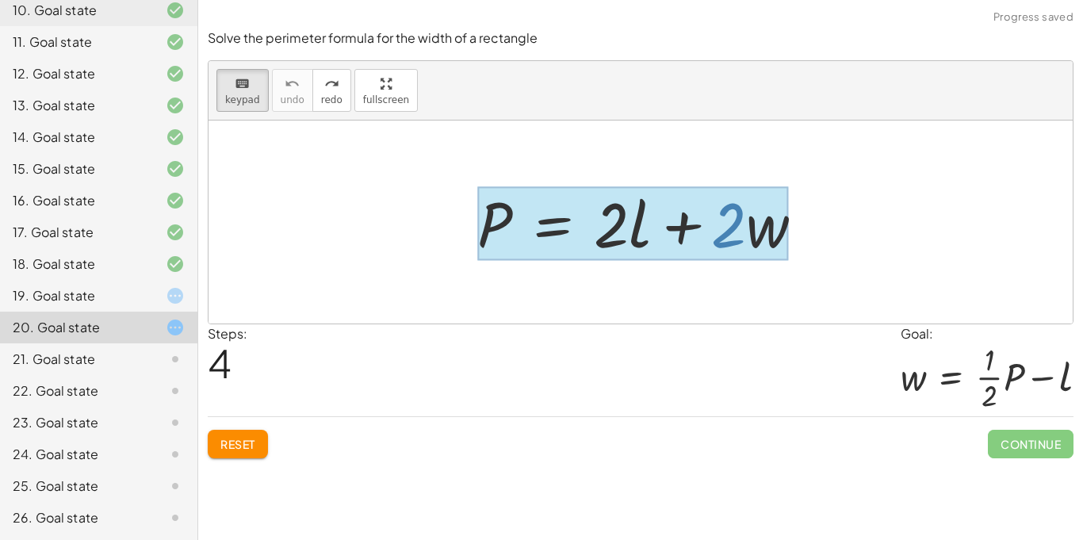
click at [514, 232] on div at bounding box center [633, 224] width 312 height 74
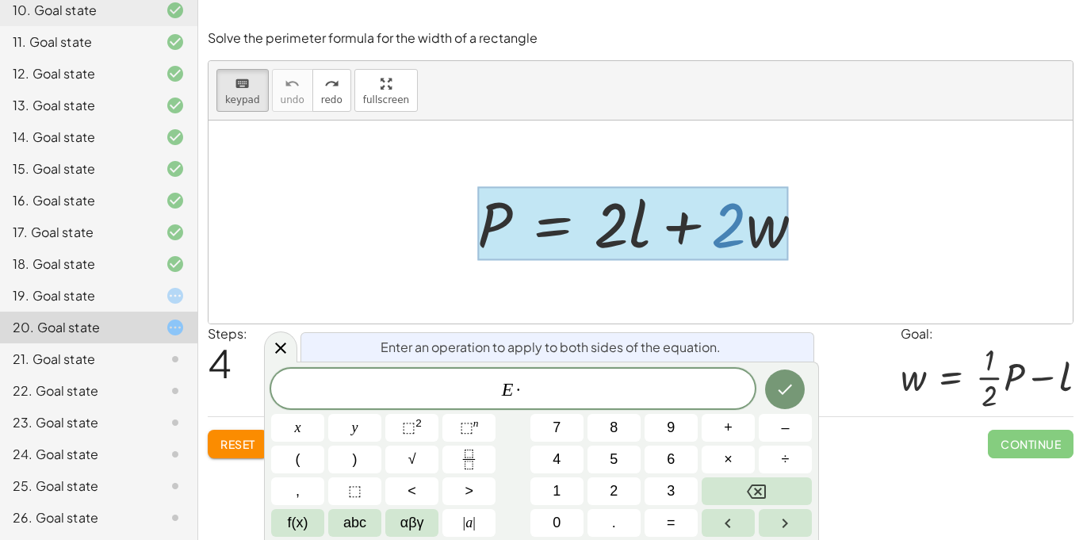
scroll to position [2, 0]
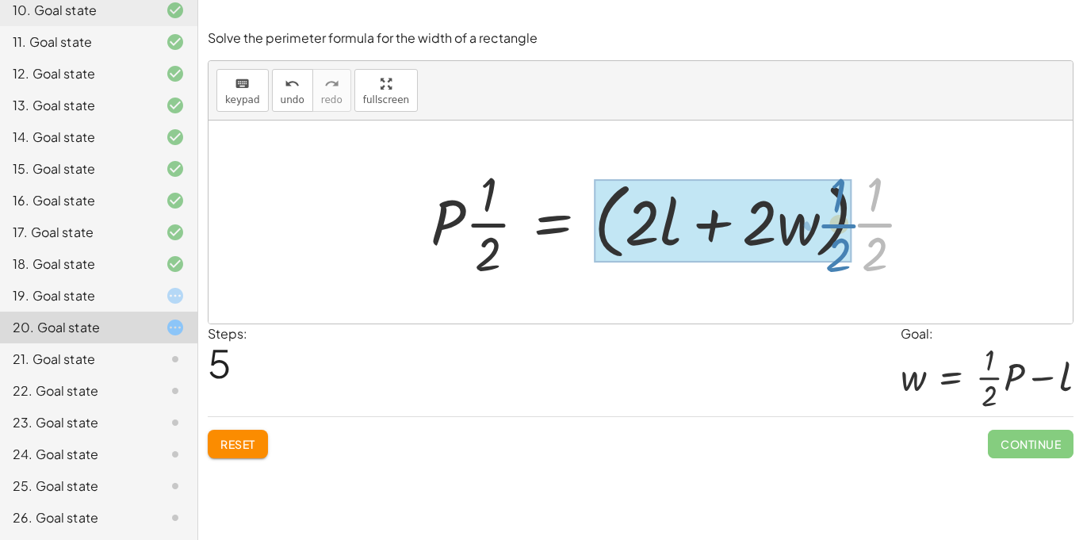
drag, startPoint x: 870, startPoint y: 225, endPoint x: 834, endPoint y: 226, distance: 35.7
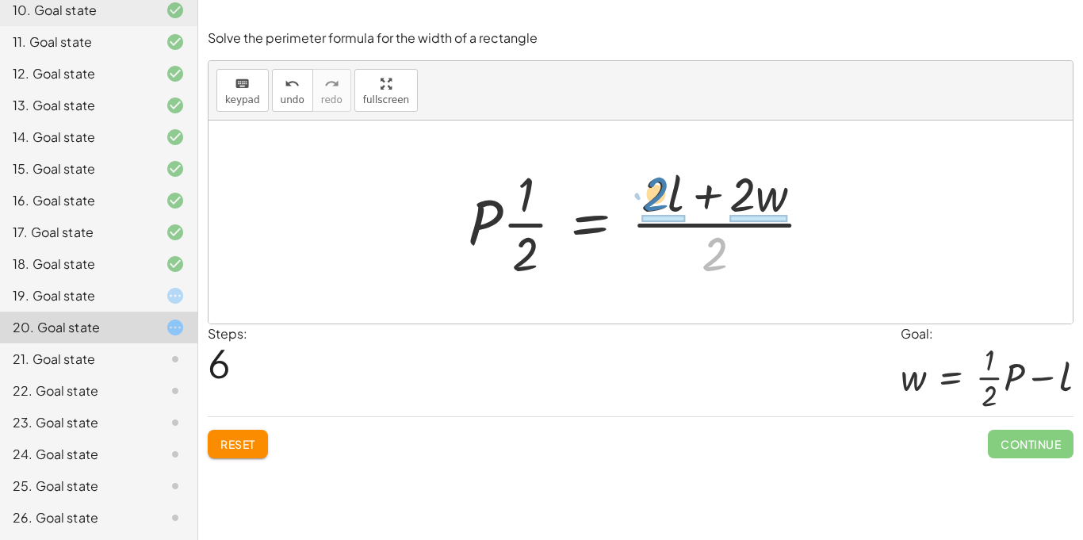
drag, startPoint x: 711, startPoint y: 262, endPoint x: 654, endPoint y: 202, distance: 83.0
click at [654, 202] on div at bounding box center [647, 222] width 374 height 122
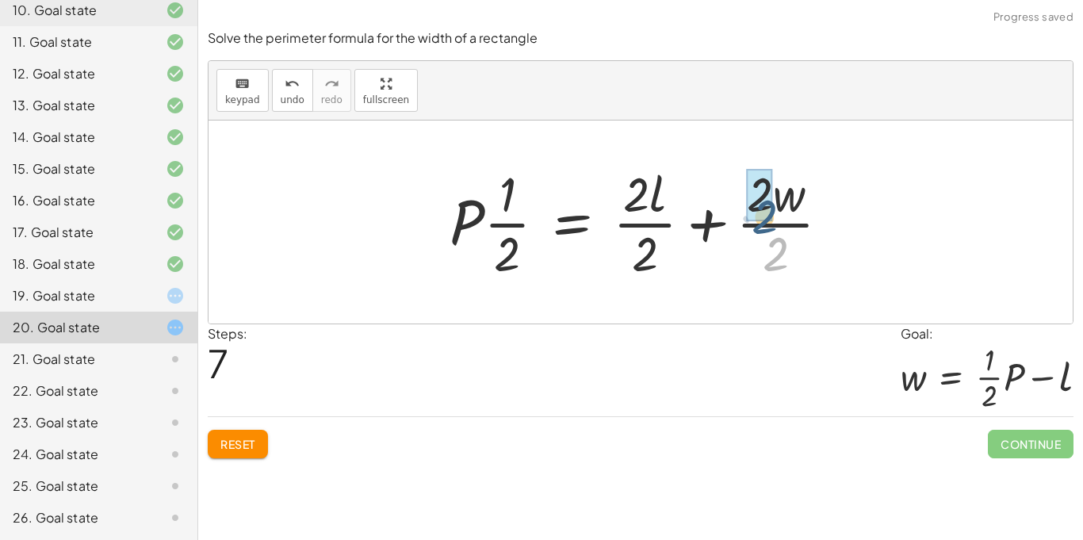
drag, startPoint x: 771, startPoint y: 263, endPoint x: 759, endPoint y: 224, distance: 39.9
click at [759, 224] on div at bounding box center [646, 222] width 409 height 122
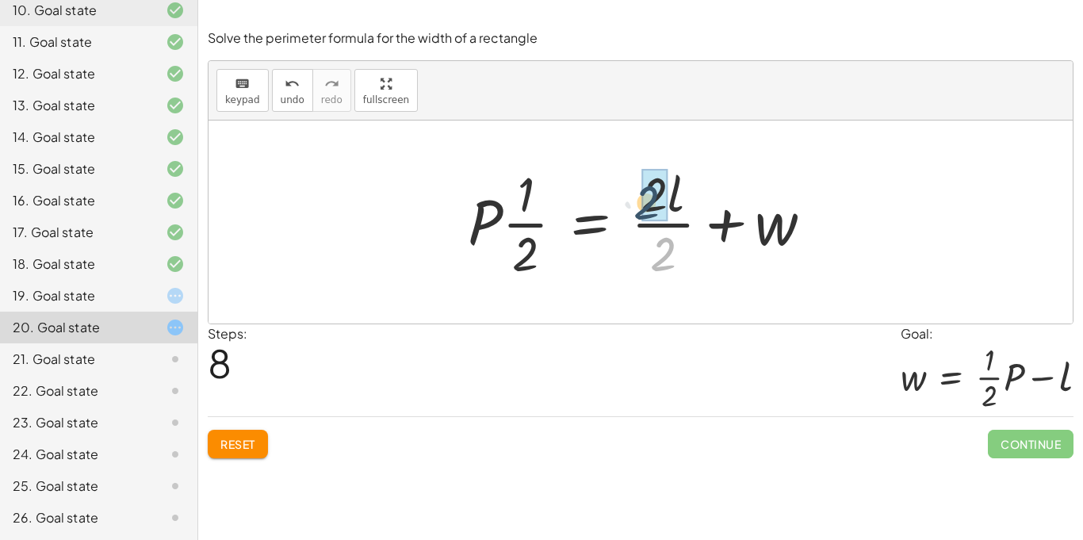
drag, startPoint x: 669, startPoint y: 253, endPoint x: 650, endPoint y: 199, distance: 57.2
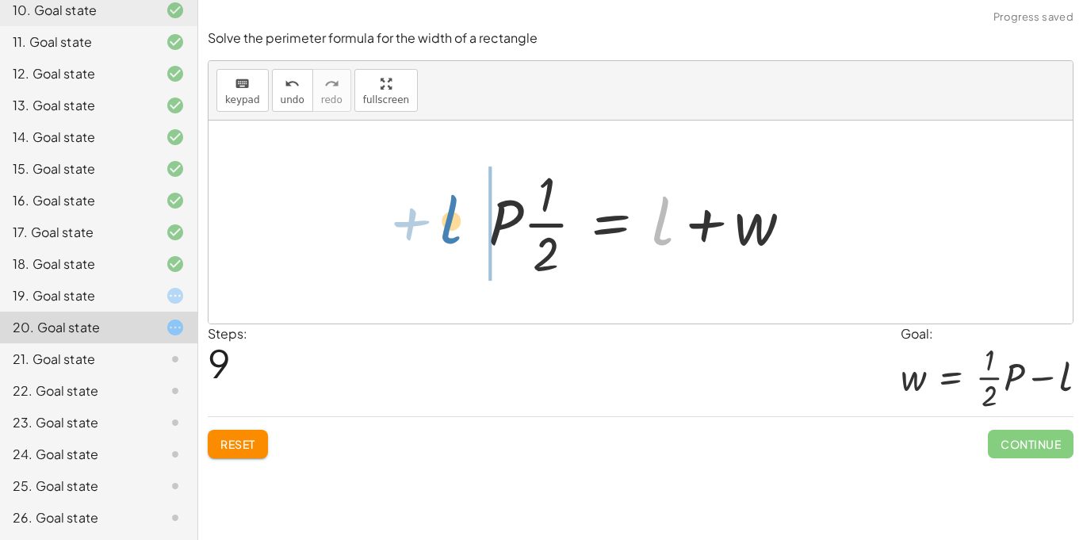
drag, startPoint x: 658, startPoint y: 238, endPoint x: 445, endPoint y: 238, distance: 213.4
click at [445, 238] on div "P = + · 2 · l + · 2 · w · P · · 1 · 2 = · ( + · 2 · l + · 2 · w ) · · 1 · 2 · P…" at bounding box center [641, 222] width 865 height 203
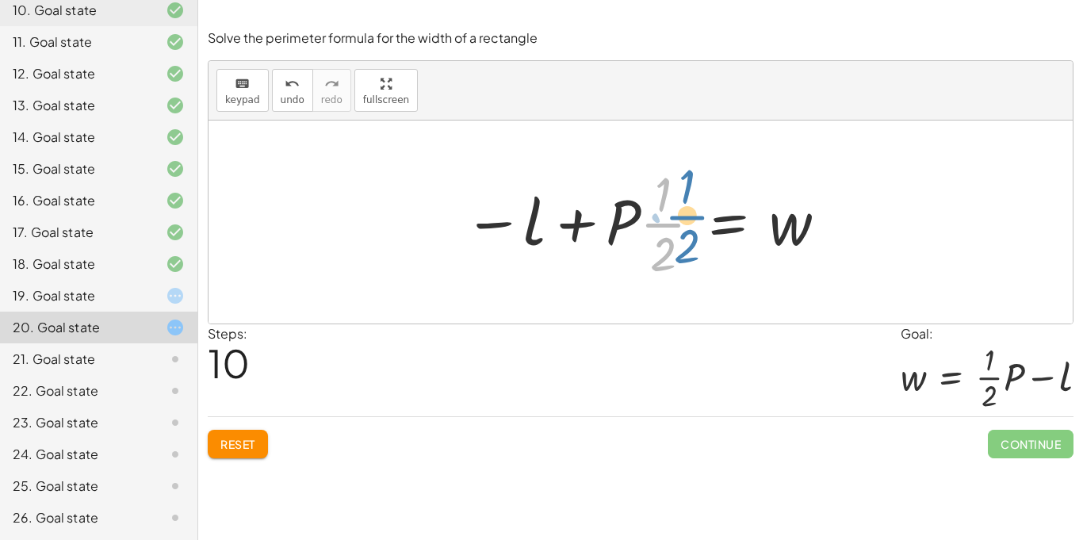
drag, startPoint x: 664, startPoint y: 224, endPoint x: 704, endPoint y: 217, distance: 40.2
click at [704, 217] on div at bounding box center [646, 222] width 381 height 122
drag, startPoint x: 535, startPoint y: 240, endPoint x: 703, endPoint y: 240, distance: 168.2
click at [703, 240] on div at bounding box center [646, 222] width 381 height 122
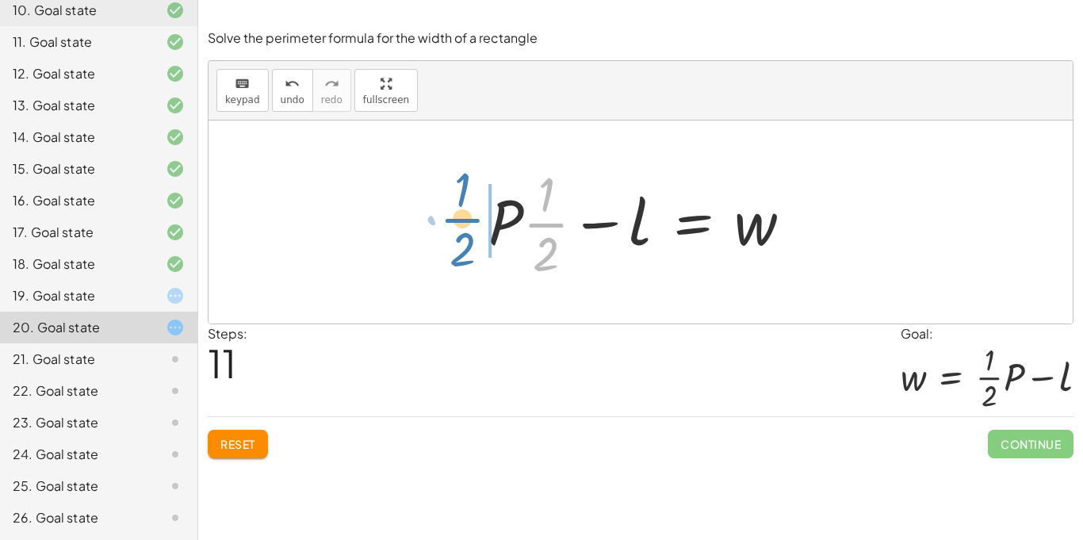
drag, startPoint x: 546, startPoint y: 228, endPoint x: 463, endPoint y: 224, distance: 82.6
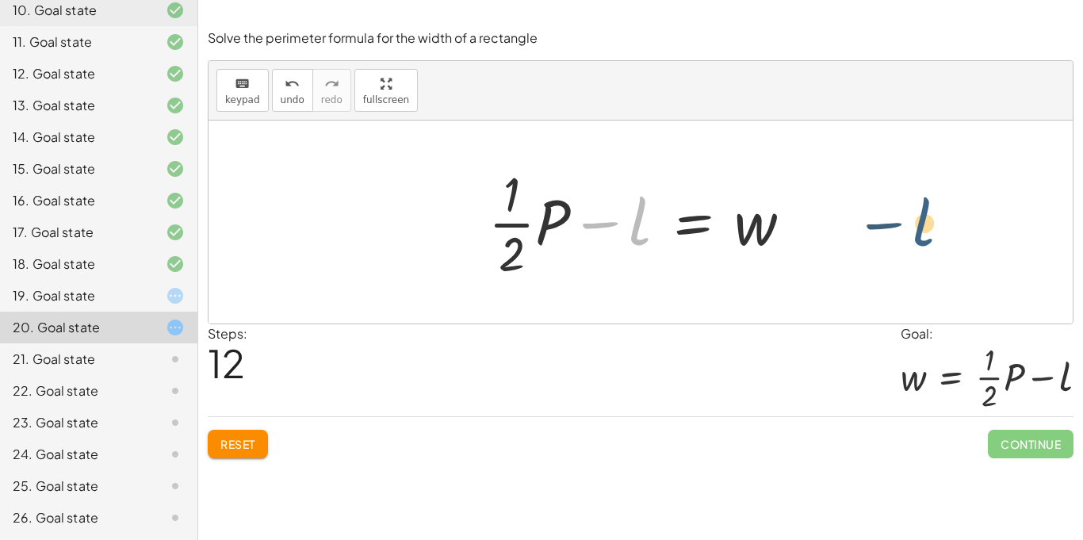
drag, startPoint x: 636, startPoint y: 231, endPoint x: 920, endPoint y: 232, distance: 284.0
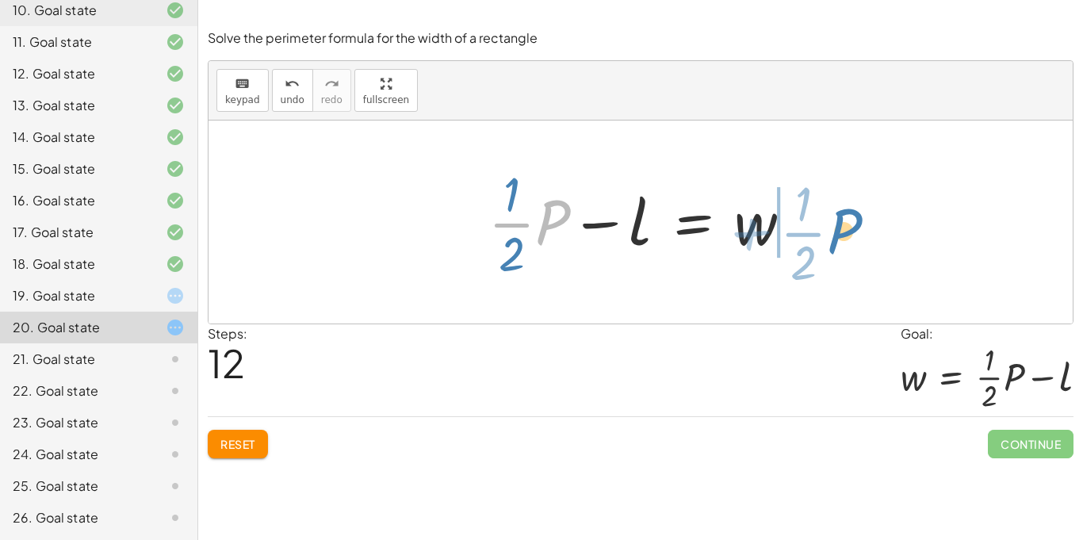
drag, startPoint x: 837, startPoint y: 241, endPoint x: 846, endPoint y: 224, distance: 18.8
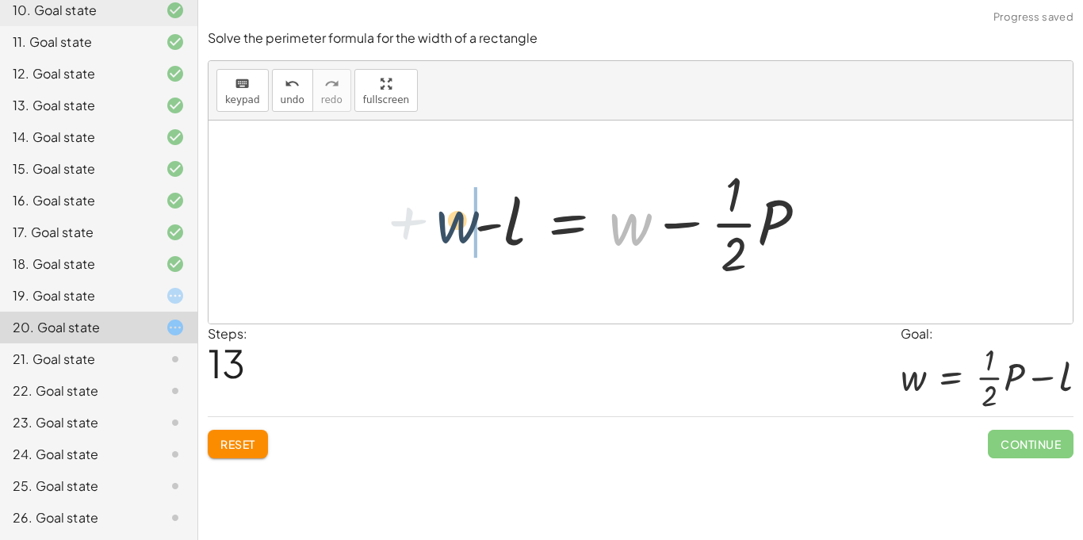
drag, startPoint x: 644, startPoint y: 234, endPoint x: 451, endPoint y: 235, distance: 192.7
click at [451, 235] on div "P = + · 2 · l + · 2 · w · P · · 1 · 2 = · ( + · 2 · l + · 2 · w ) · · 1 · 2 · P…" at bounding box center [642, 222] width 382 height 130
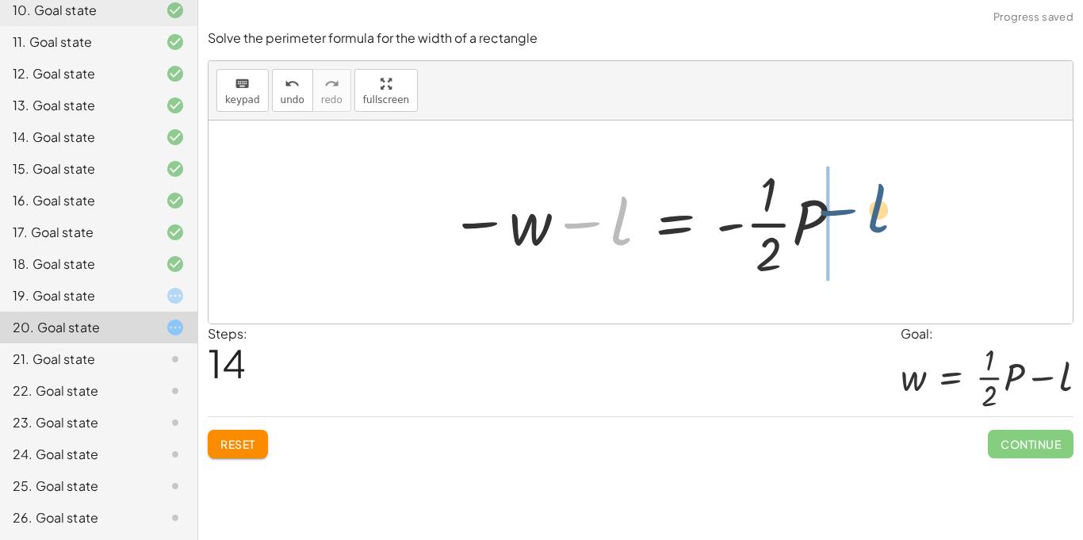
drag, startPoint x: 616, startPoint y: 238, endPoint x: 886, endPoint y: 227, distance: 269.9
click at [886, 227] on div "P = + · 2 · l + · 2 · w · P · · 1 · 2 = · ( + · 2 · l + · 2 · w ) · · 1 · 2 · P…" at bounding box center [641, 222] width 865 height 203
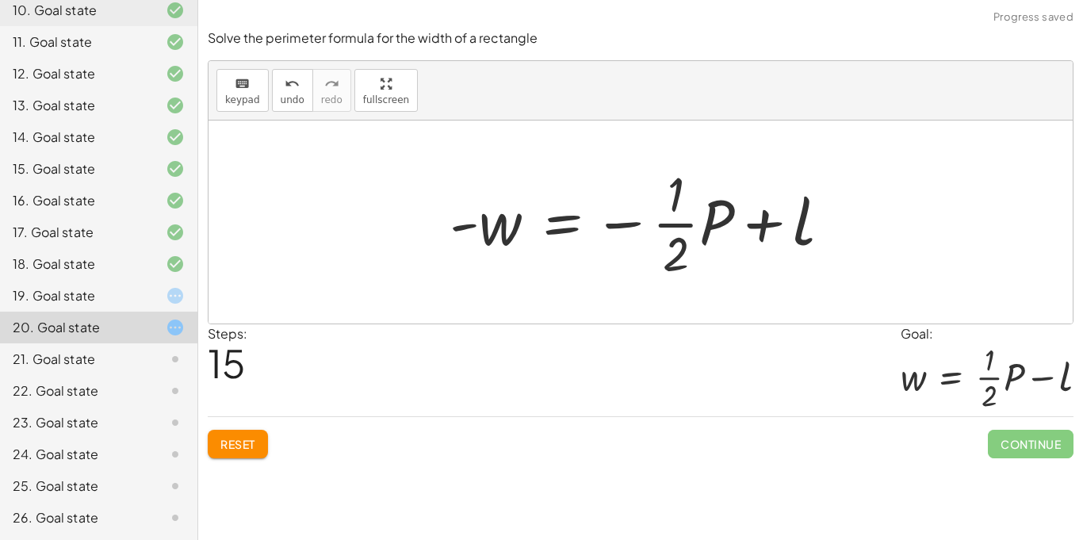
click at [622, 225] on div at bounding box center [647, 222] width 410 height 122
click at [236, 91] on icon "keyboard" at bounding box center [242, 84] width 15 height 19
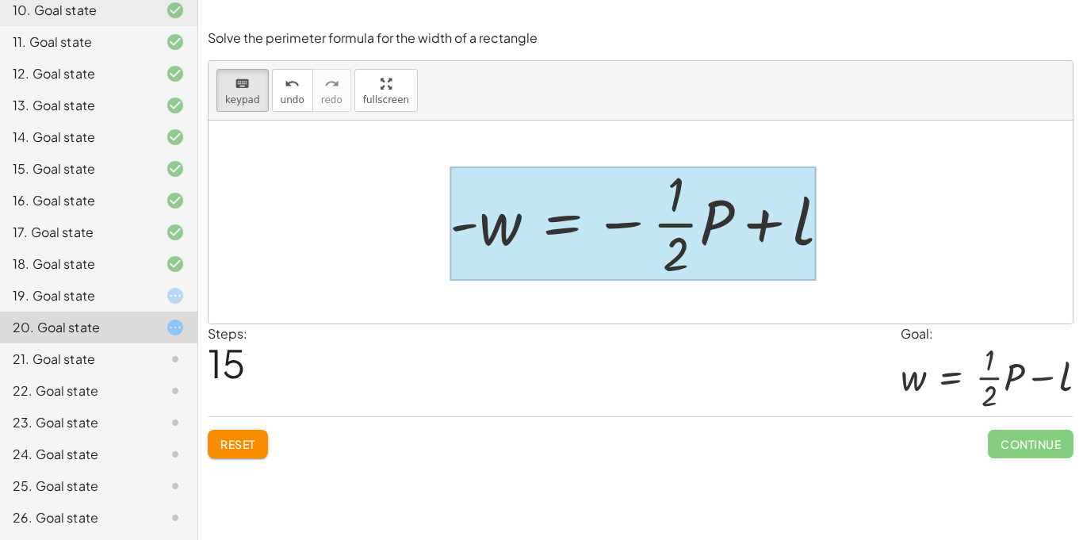
click at [555, 236] on div at bounding box center [633, 224] width 366 height 114
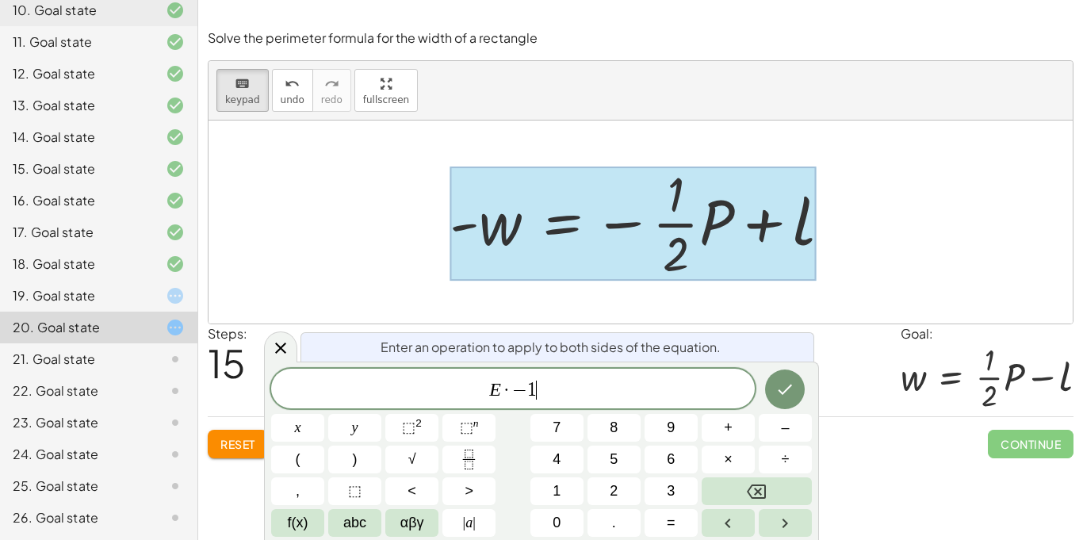
scroll to position [6, 0]
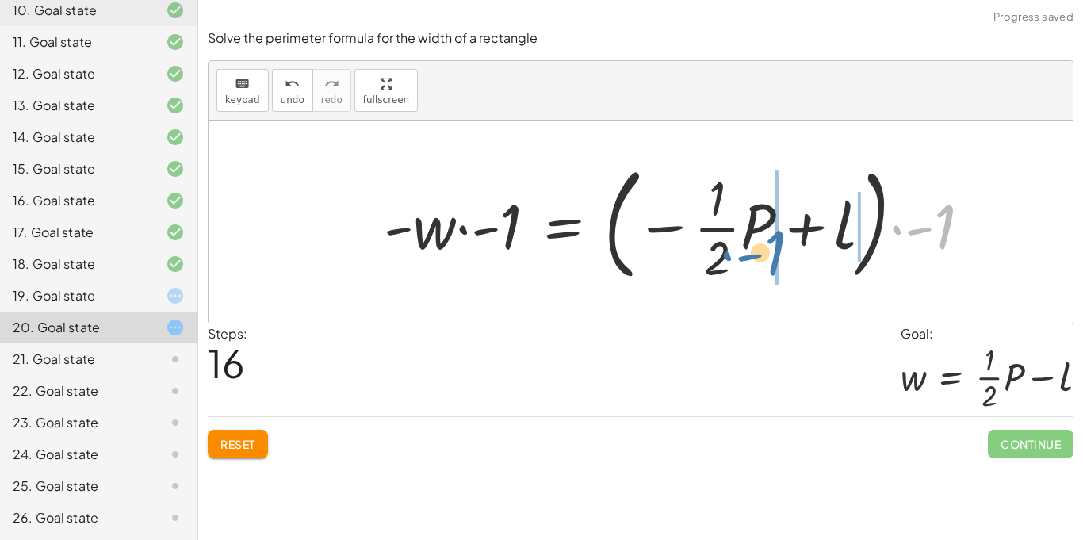
drag, startPoint x: 945, startPoint y: 236, endPoint x: 777, endPoint y: 265, distance: 170.6
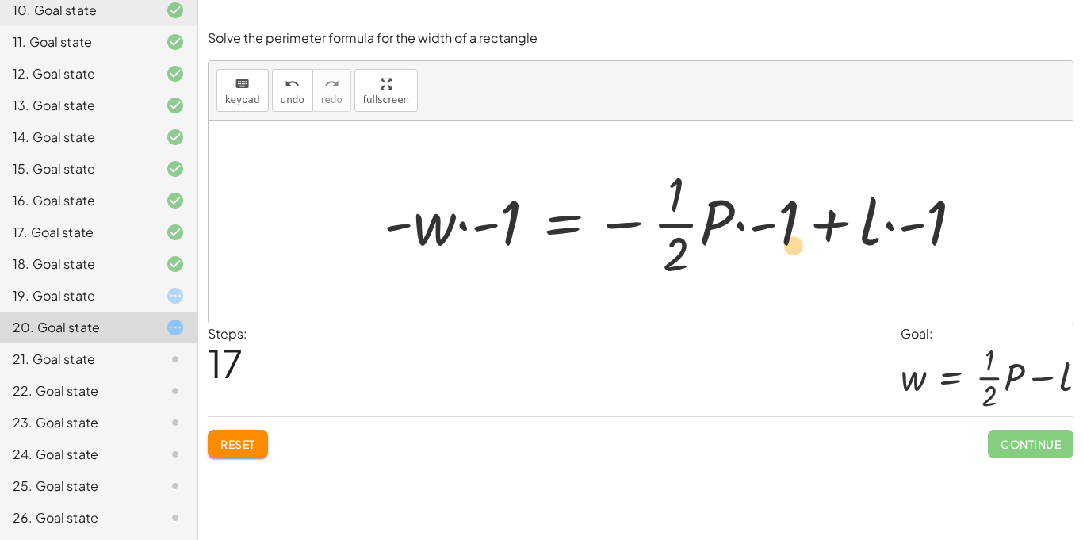
drag, startPoint x: 791, startPoint y: 228, endPoint x: 809, endPoint y: 257, distance: 33.9
click at [809, 257] on div at bounding box center [680, 222] width 608 height 122
drag, startPoint x: 938, startPoint y: 235, endPoint x: 876, endPoint y: 233, distance: 62.7
drag, startPoint x: 787, startPoint y: 233, endPoint x: 797, endPoint y: 234, distance: 10.3
click at [797, 234] on div at bounding box center [661, 222] width 571 height 122
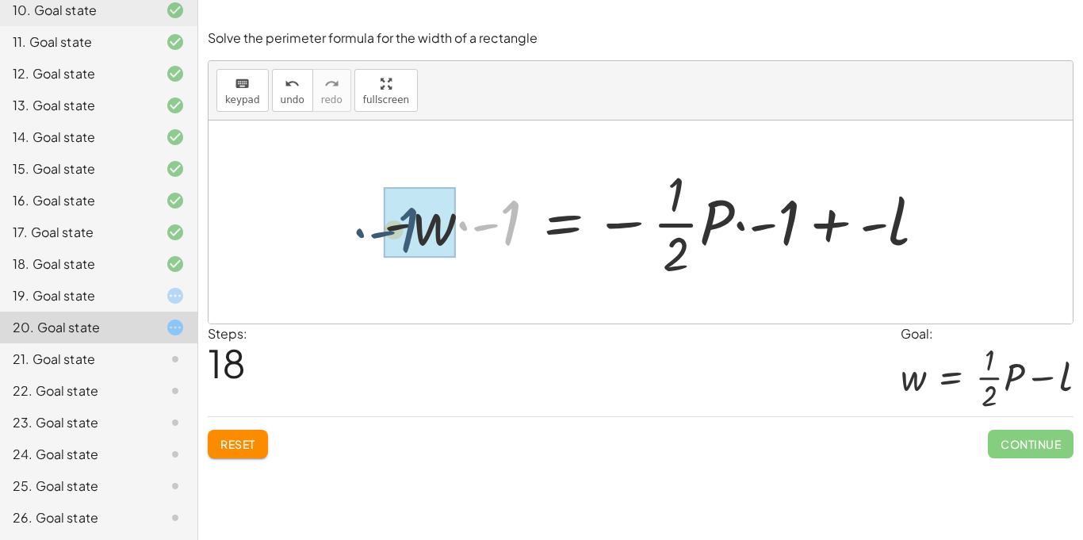
drag, startPoint x: 512, startPoint y: 238, endPoint x: 422, endPoint y: 247, distance: 90.8
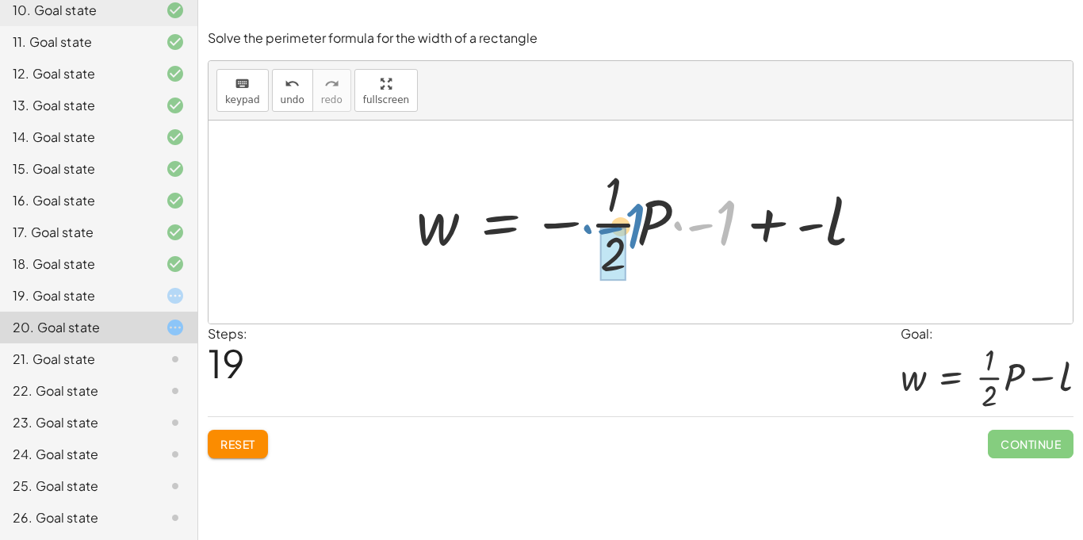
drag, startPoint x: 731, startPoint y: 235, endPoint x: 639, endPoint y: 239, distance: 92.1
click at [639, 239] on div at bounding box center [646, 222] width 476 height 122
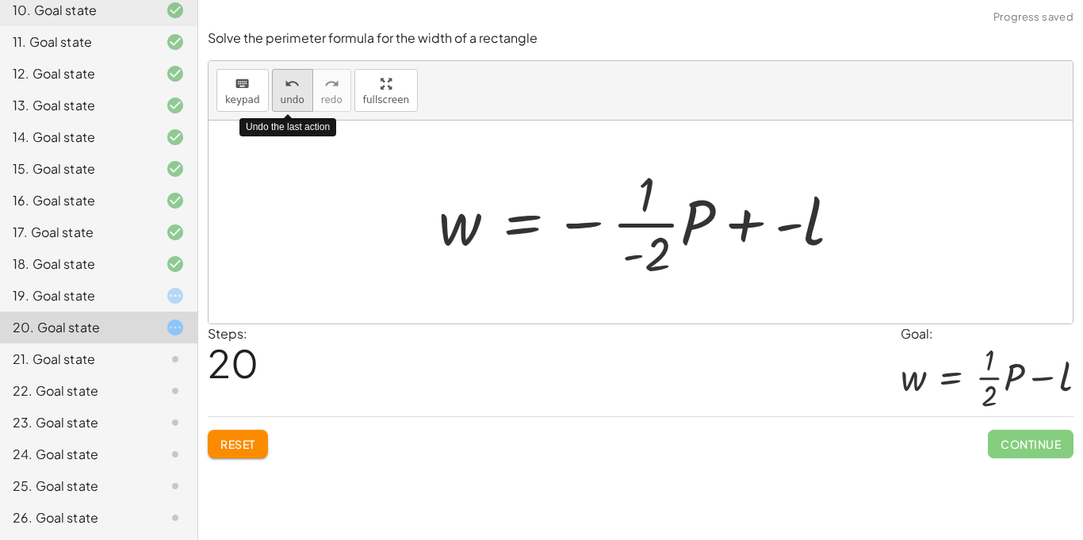
click at [294, 90] on icon "undo" at bounding box center [292, 84] width 15 height 19
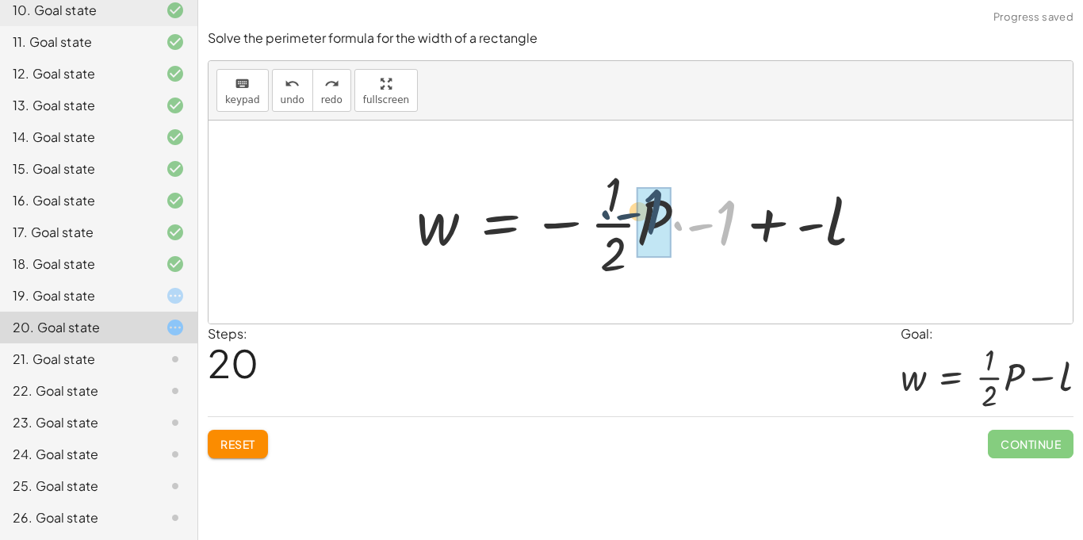
drag, startPoint x: 726, startPoint y: 231, endPoint x: 651, endPoint y: 221, distance: 75.2
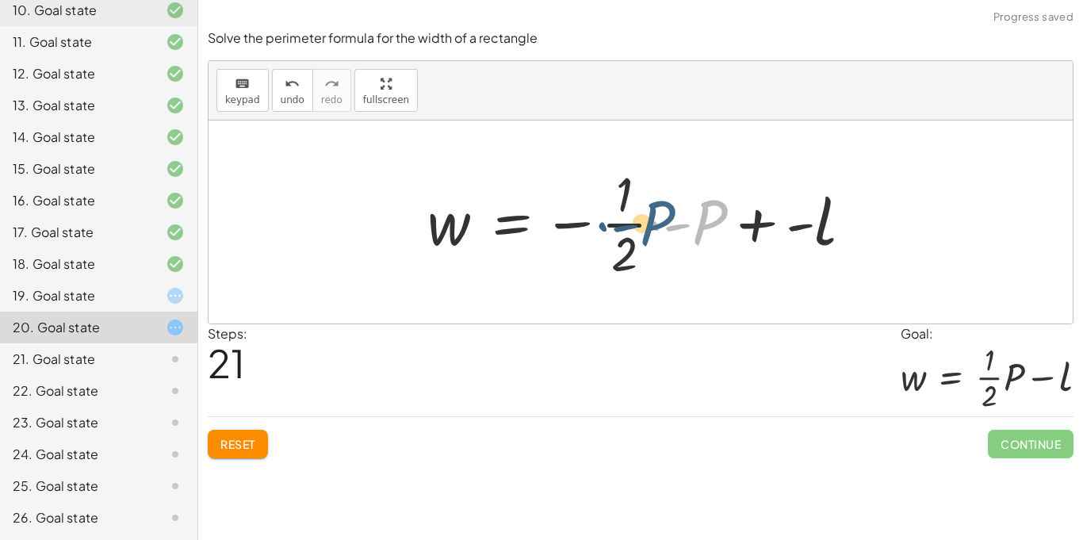
drag, startPoint x: 705, startPoint y: 224, endPoint x: 652, endPoint y: 224, distance: 53.1
click at [652, 224] on div at bounding box center [647, 222] width 454 height 122
drag, startPoint x: 701, startPoint y: 222, endPoint x: 643, endPoint y: 217, distance: 58.1
click at [643, 217] on div at bounding box center [647, 222] width 454 height 122
click at [235, 91] on icon "keyboard" at bounding box center [242, 84] width 15 height 19
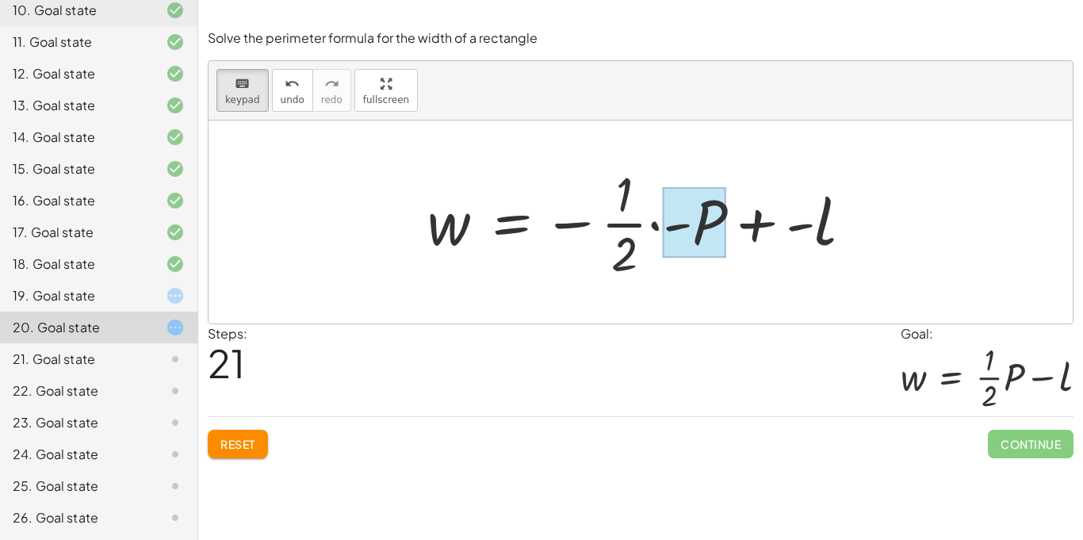
click at [698, 222] on div at bounding box center [694, 222] width 63 height 71
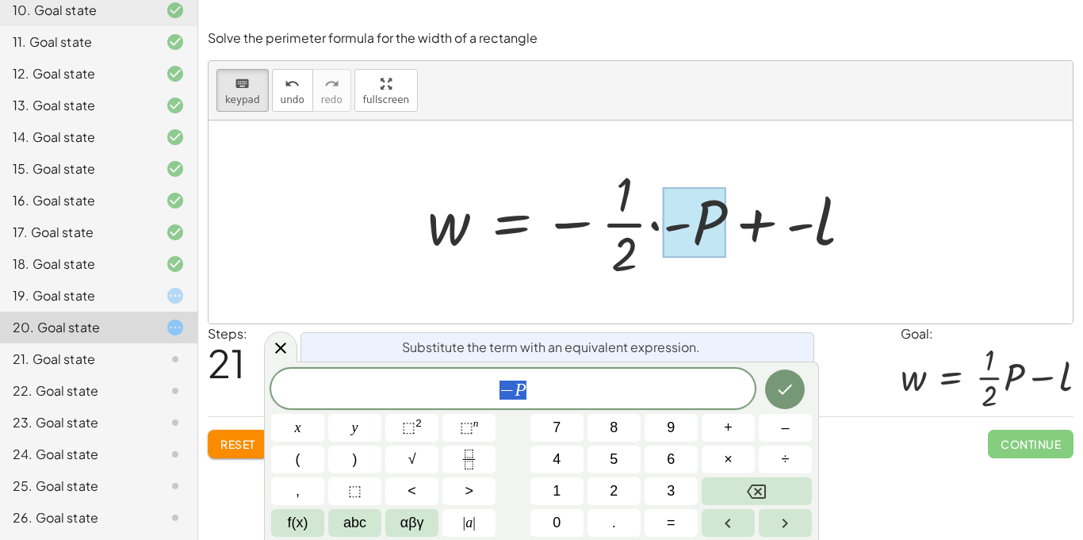
click at [642, 373] on div "** − P" at bounding box center [513, 389] width 484 height 40
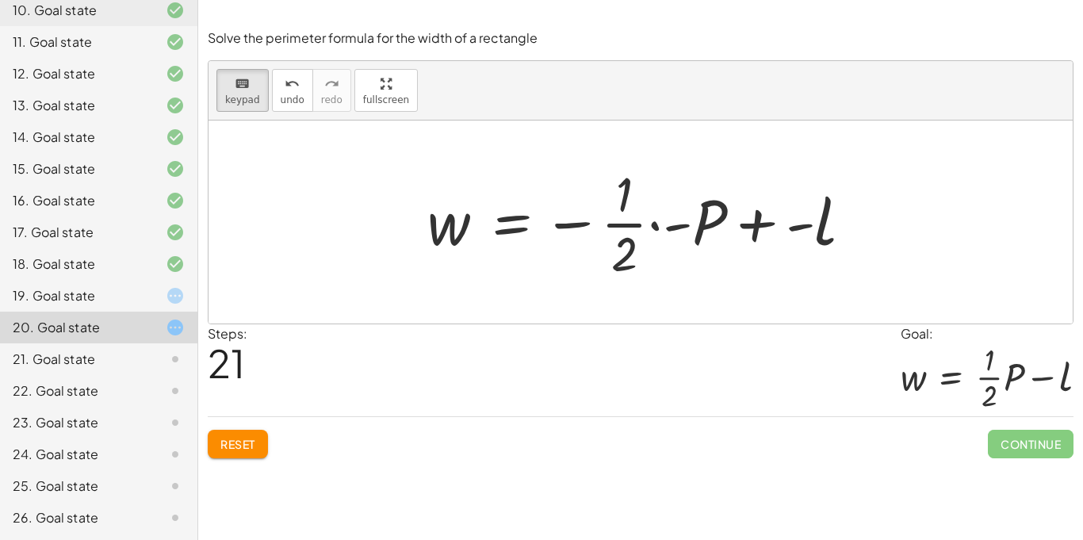
scroll to position [0, 0]
click at [705, 210] on div at bounding box center [694, 222] width 63 height 71
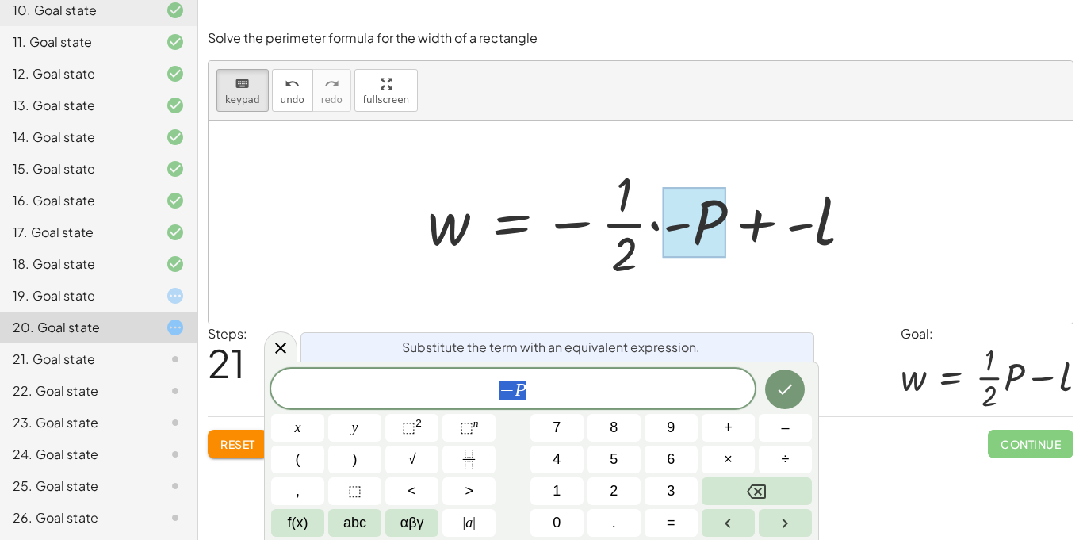
scroll to position [9, 0]
click at [597, 392] on span "− P" at bounding box center [513, 390] width 484 height 22
click at [789, 404] on button "Done" at bounding box center [785, 390] width 40 height 40
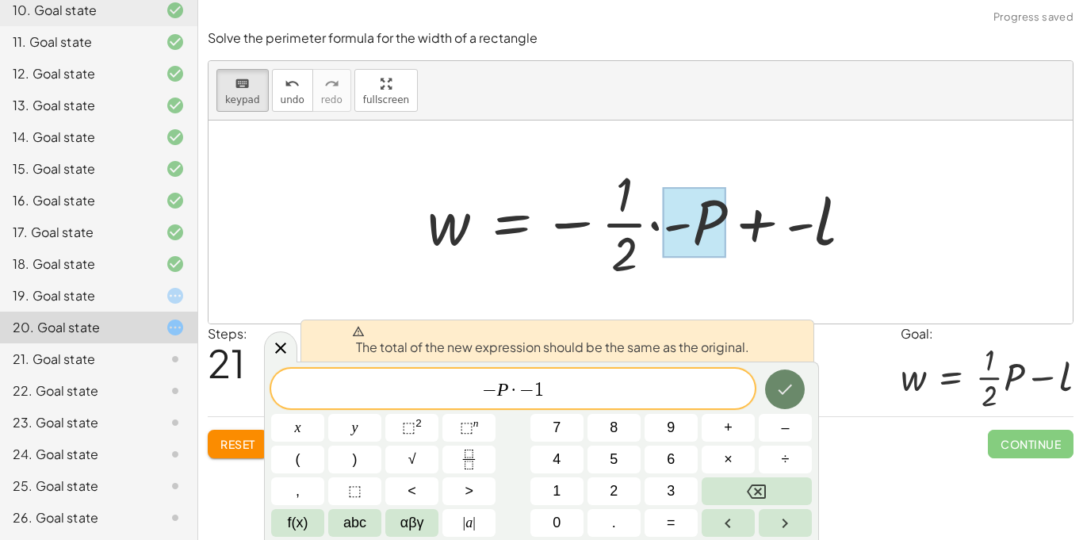
click at [788, 385] on icon "Done" at bounding box center [785, 389] width 19 height 19
click at [650, 389] on span "− P · − 1 ​" at bounding box center [513, 390] width 484 height 22
click at [640, 385] on span "− P · − 1 ​" at bounding box center [513, 390] width 484 height 22
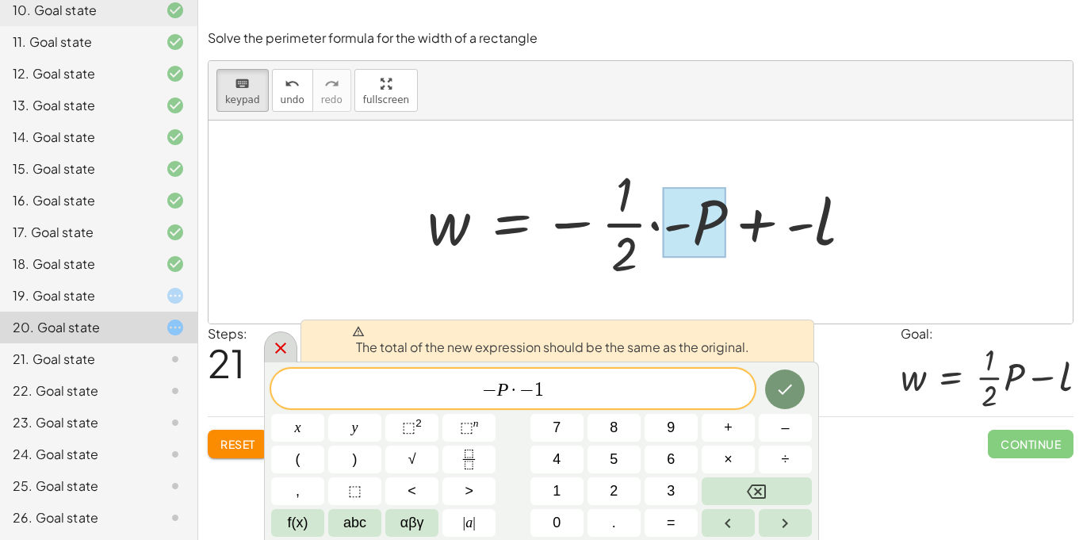
click at [274, 351] on icon at bounding box center [280, 348] width 19 height 19
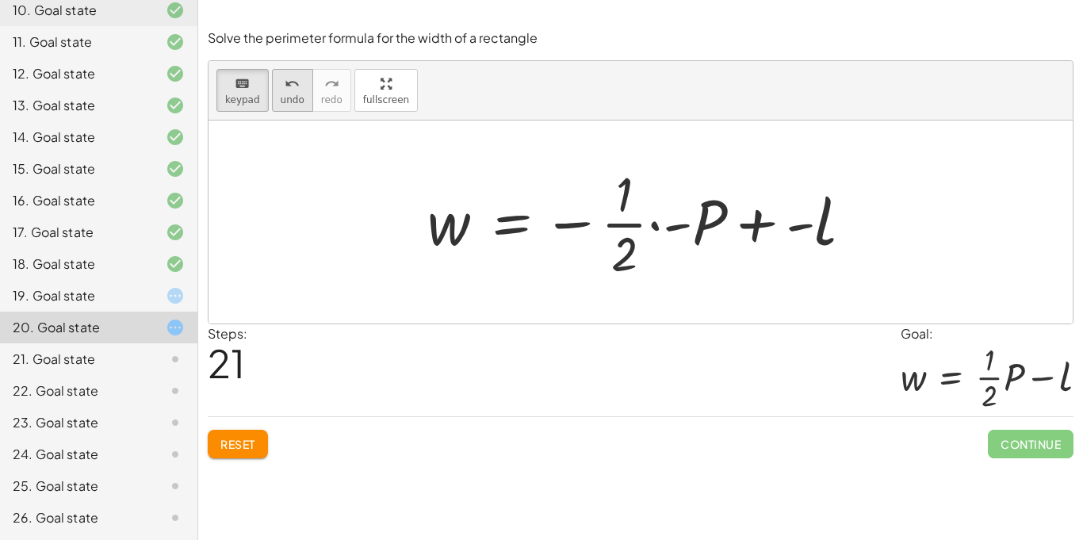
click at [289, 97] on span "undo" at bounding box center [293, 99] width 24 height 11
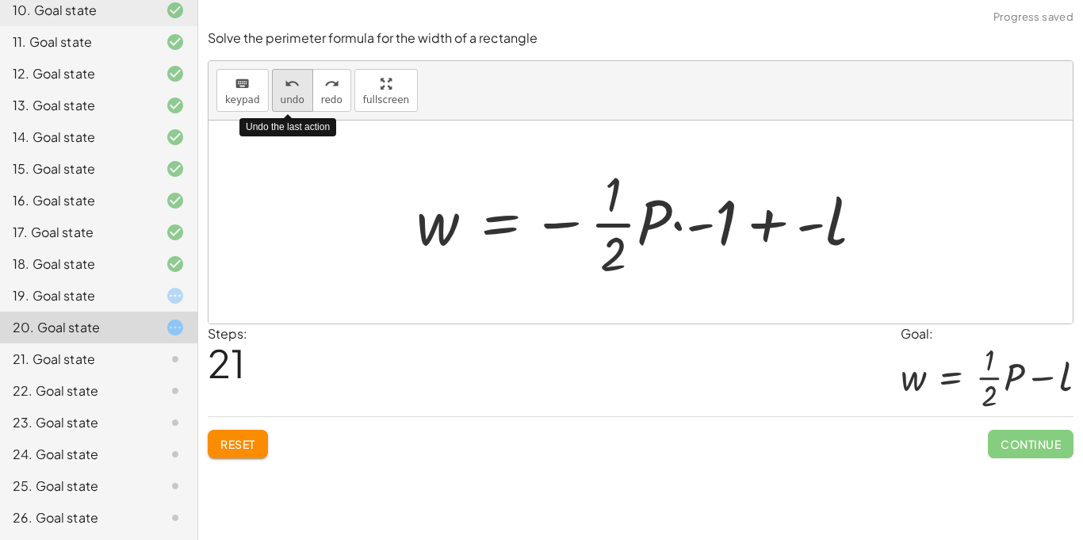
click at [289, 97] on span "undo" at bounding box center [293, 99] width 24 height 11
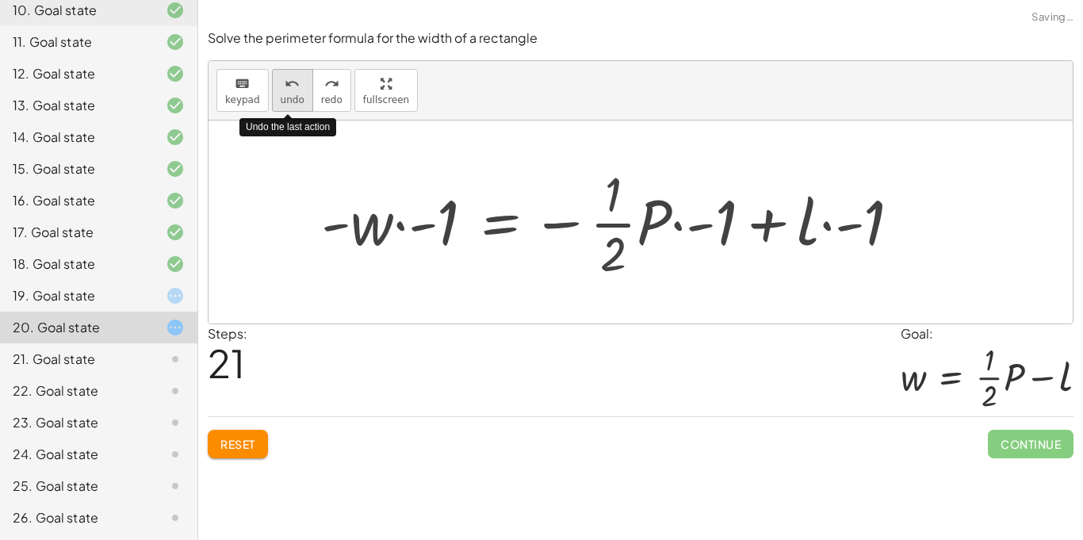
click at [289, 97] on span "undo" at bounding box center [293, 99] width 24 height 11
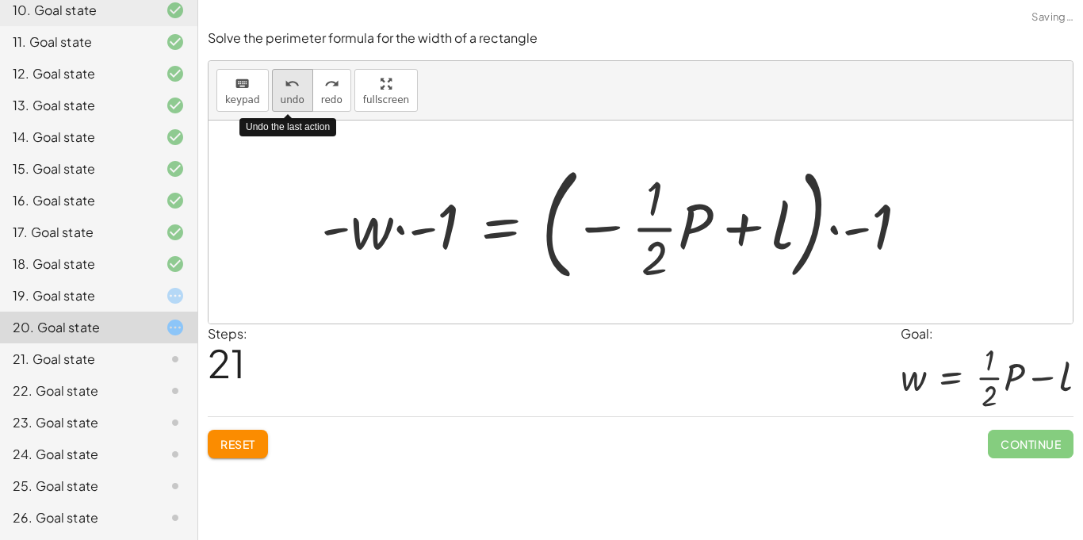
click at [289, 97] on span "undo" at bounding box center [293, 99] width 24 height 11
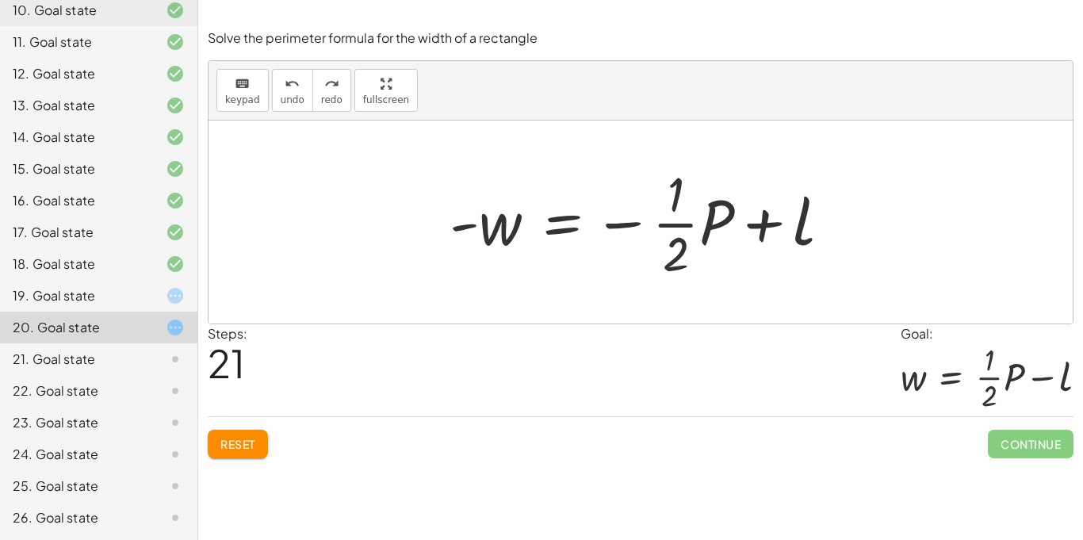
click at [502, 225] on div at bounding box center [647, 222] width 410 height 122
click at [235, 86] on icon "keyboard" at bounding box center [242, 84] width 15 height 19
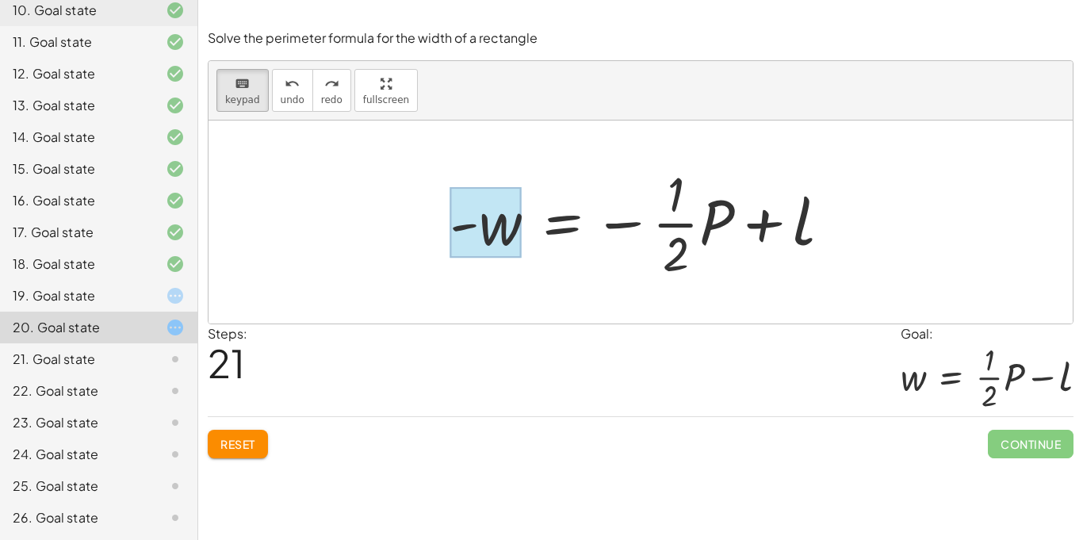
click at [501, 245] on div at bounding box center [486, 222] width 72 height 71
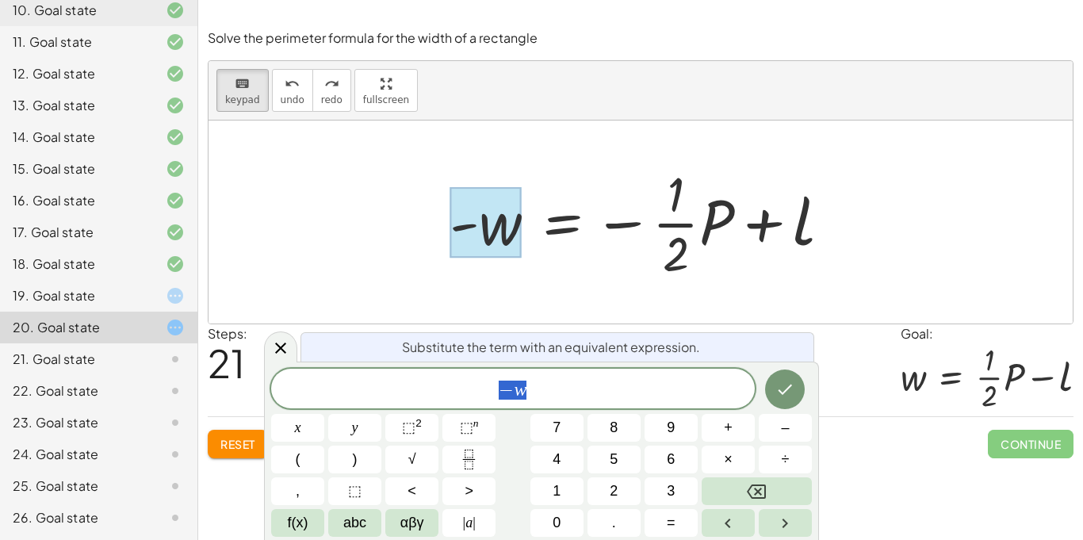
scroll to position [13, 0]
click at [597, 379] on span "− w" at bounding box center [513, 390] width 484 height 22
click at [786, 399] on button "Done" at bounding box center [785, 390] width 40 height 40
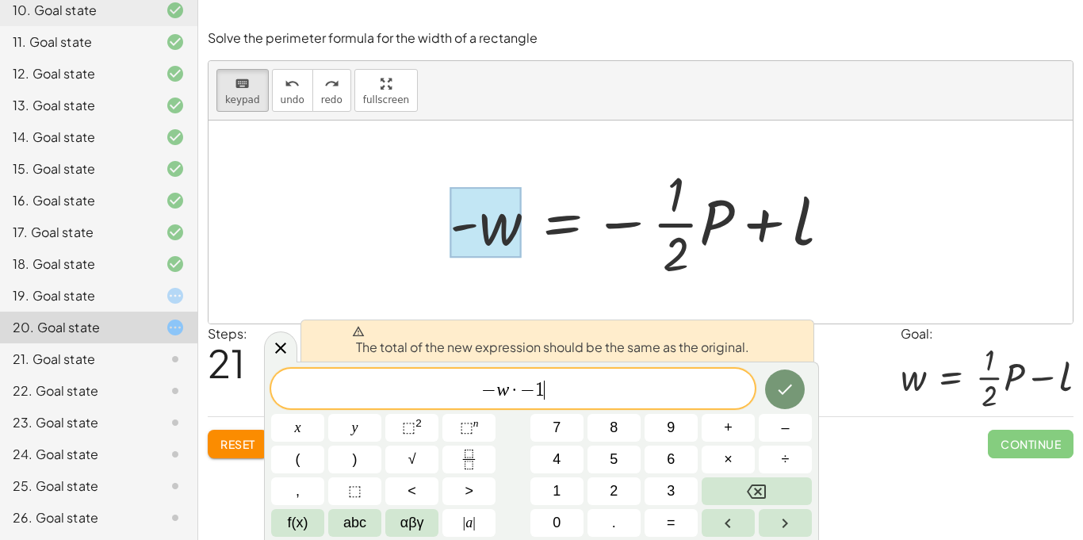
click at [127, 296] on div "19. Goal state" at bounding box center [77, 295] width 128 height 19
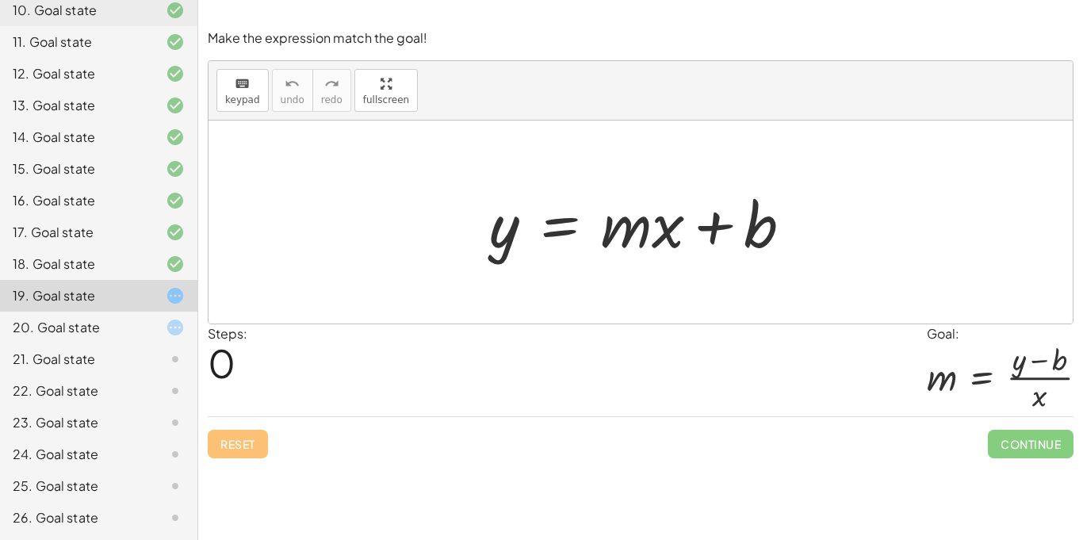
click at [99, 355] on div "21. Goal state" at bounding box center [77, 359] width 128 height 19
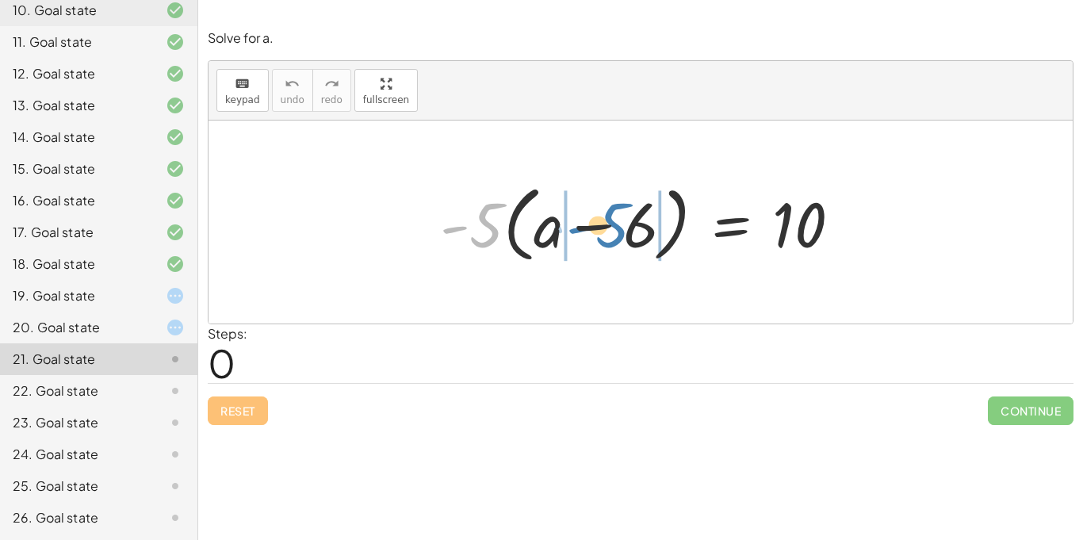
drag, startPoint x: 493, startPoint y: 240, endPoint x: 615, endPoint y: 240, distance: 122.2
click at [615, 240] on div at bounding box center [647, 222] width 430 height 91
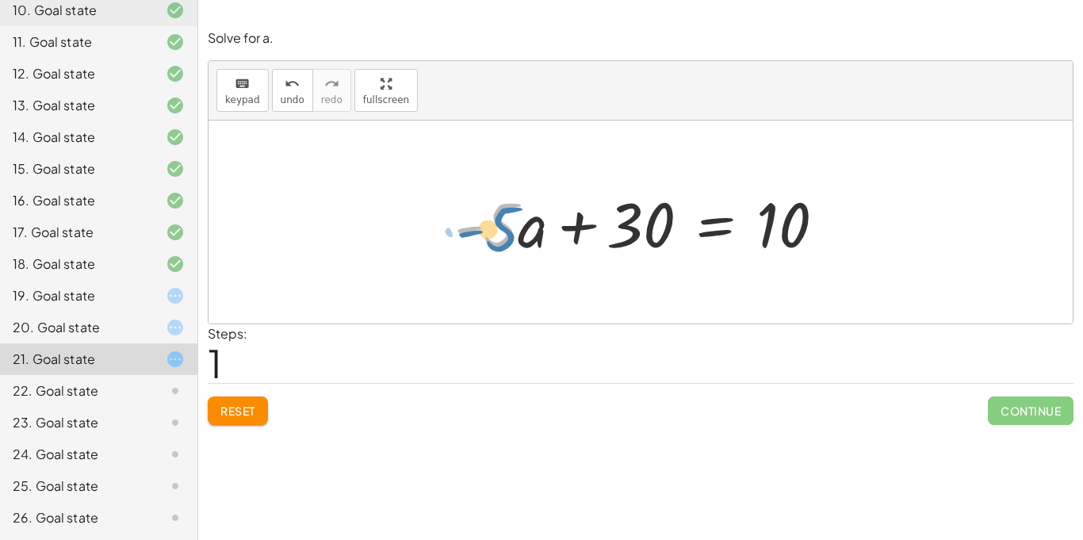
click at [499, 244] on div at bounding box center [647, 223] width 400 height 82
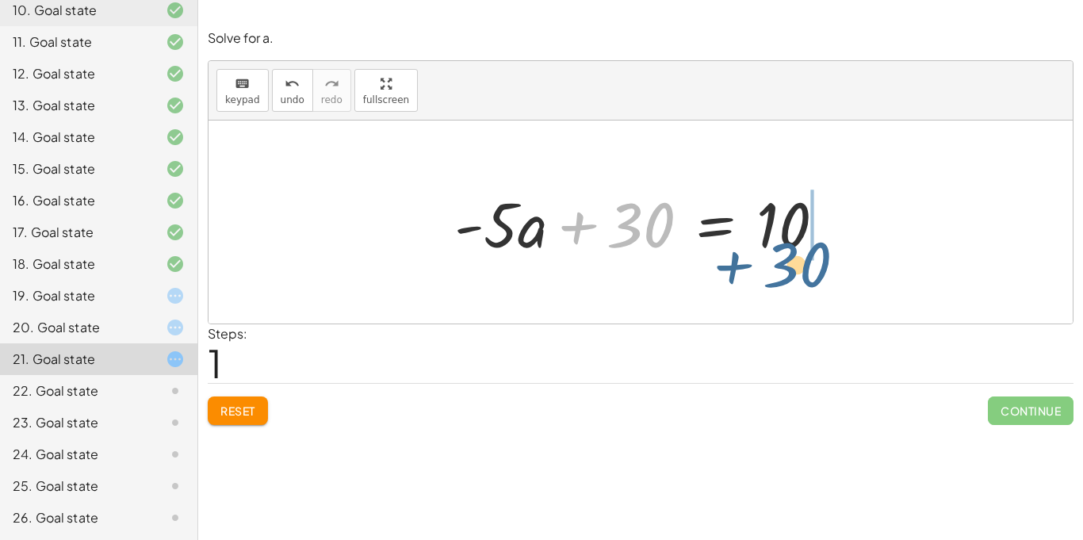
drag, startPoint x: 629, startPoint y: 225, endPoint x: 785, endPoint y: 265, distance: 161.2
click at [785, 265] on div "· - 5 · ( + a − 6 ) = 10 + · - 5 · a − · - 5 · 6 = 10 + 30 + a = 10 · - 5 · + 30" at bounding box center [641, 223] width 420 height 90
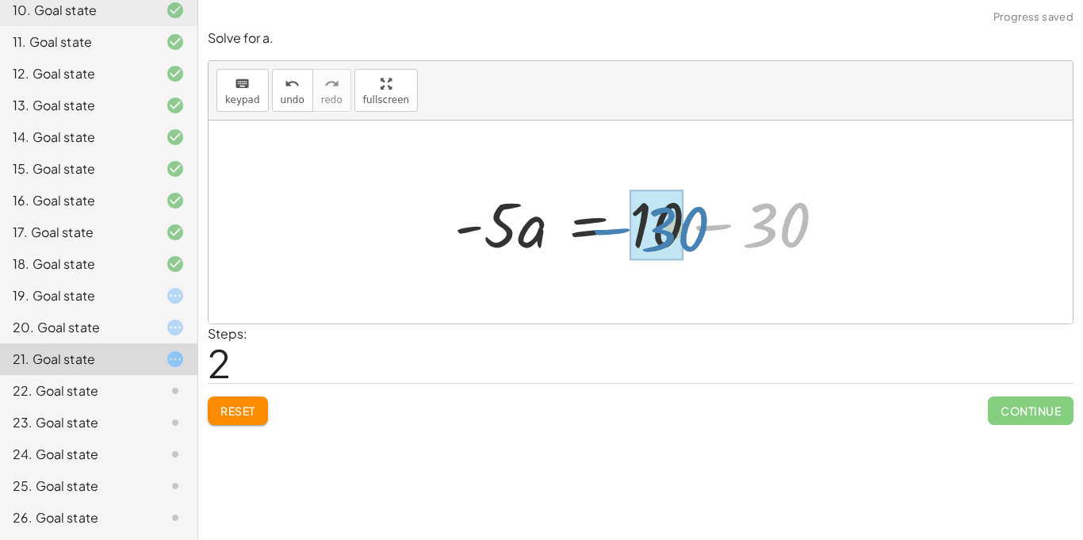
drag, startPoint x: 769, startPoint y: 228, endPoint x: 664, endPoint y: 232, distance: 104.8
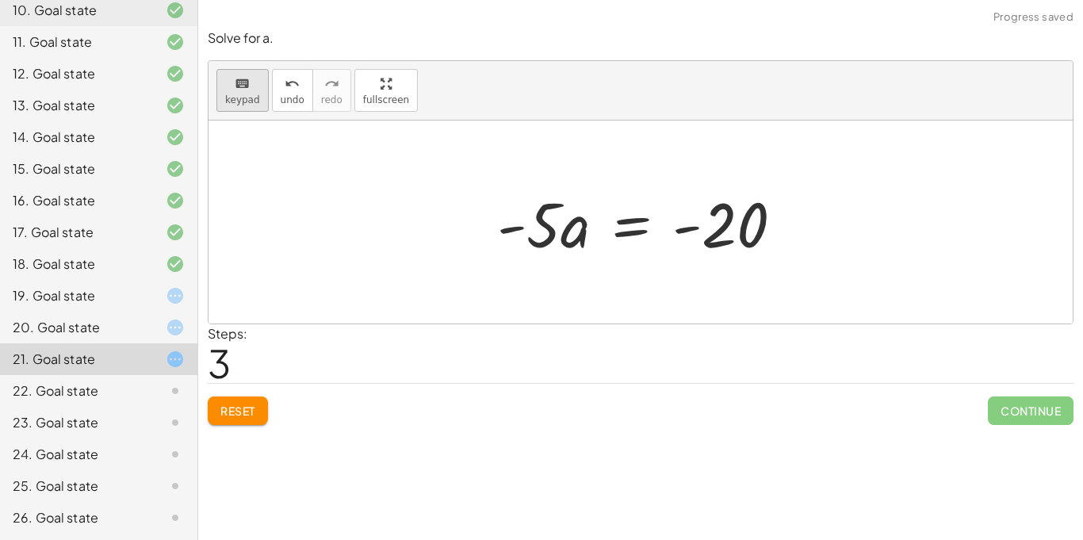
click at [232, 86] on div "keyboard" at bounding box center [242, 83] width 35 height 19
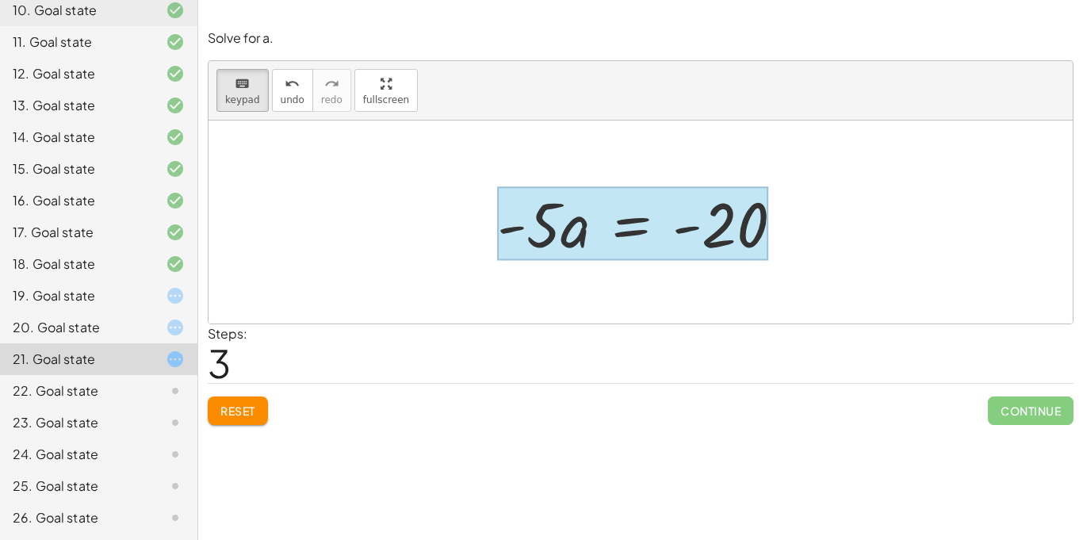
click at [634, 240] on div at bounding box center [632, 224] width 271 height 74
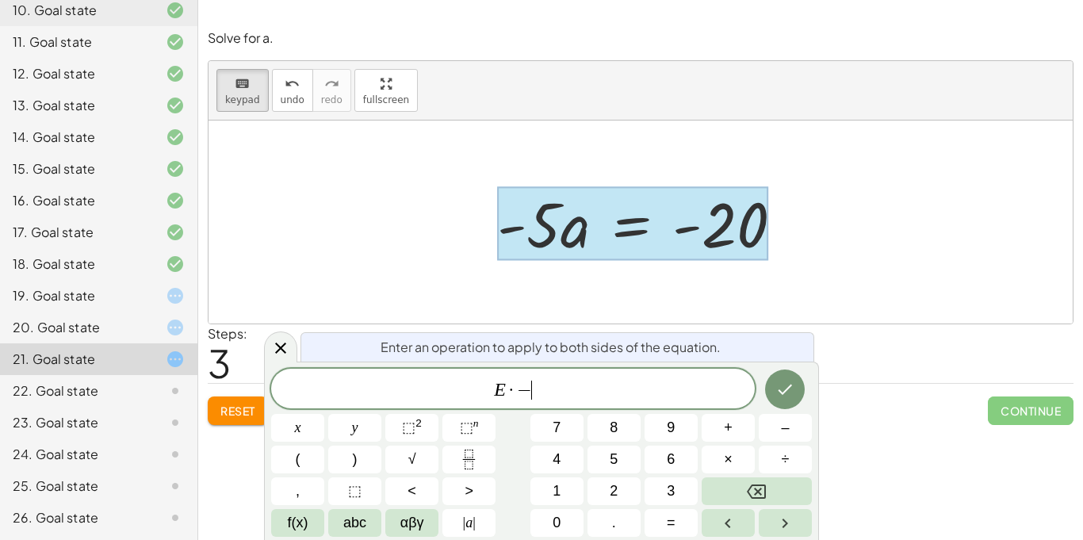
scroll to position [17, 0]
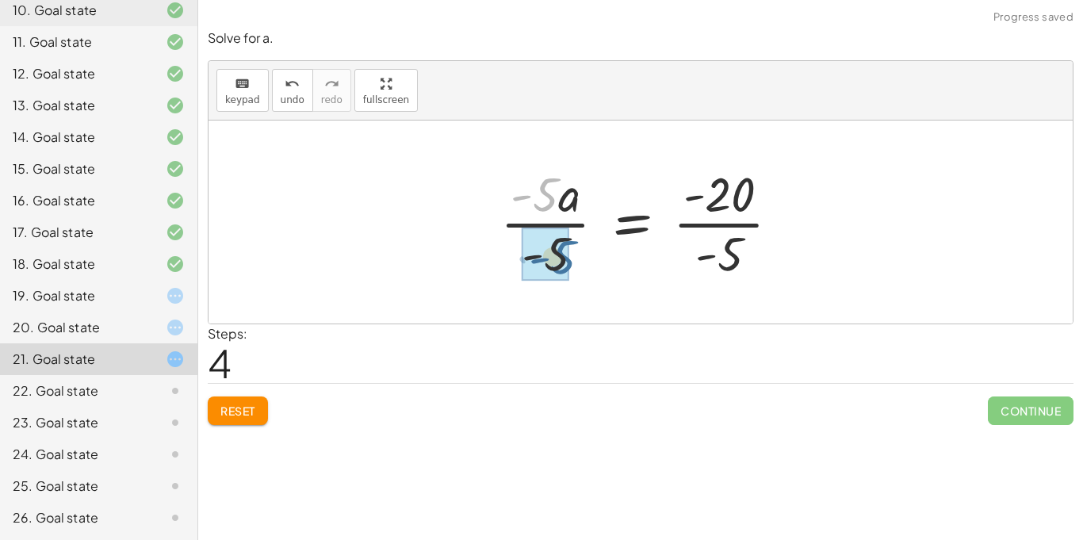
drag, startPoint x: 548, startPoint y: 205, endPoint x: 564, endPoint y: 269, distance: 66.2
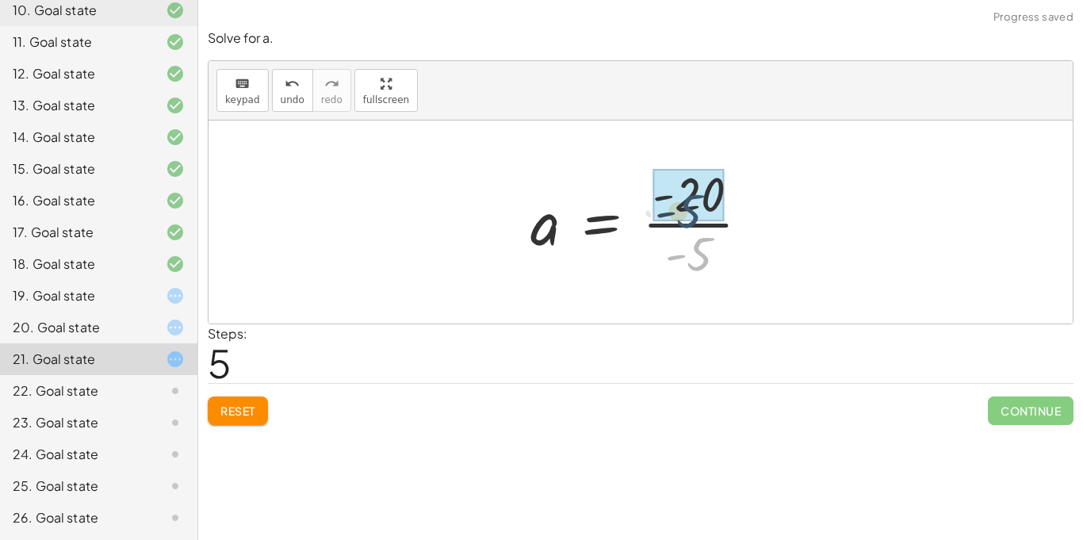
drag, startPoint x: 703, startPoint y: 255, endPoint x: 692, endPoint y: 208, distance: 48.1
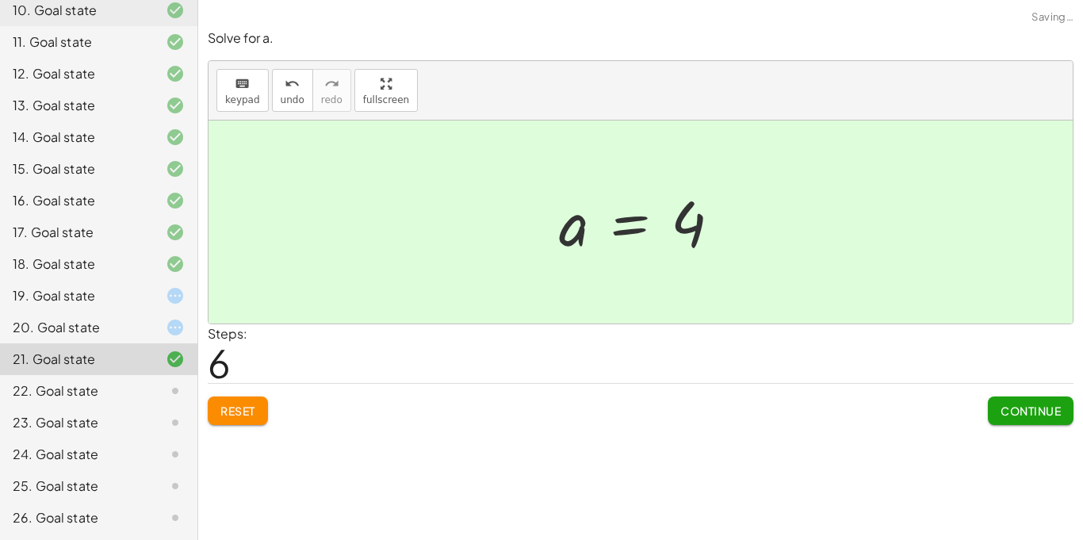
click at [1018, 408] on span "Continue" at bounding box center [1031, 411] width 60 height 14
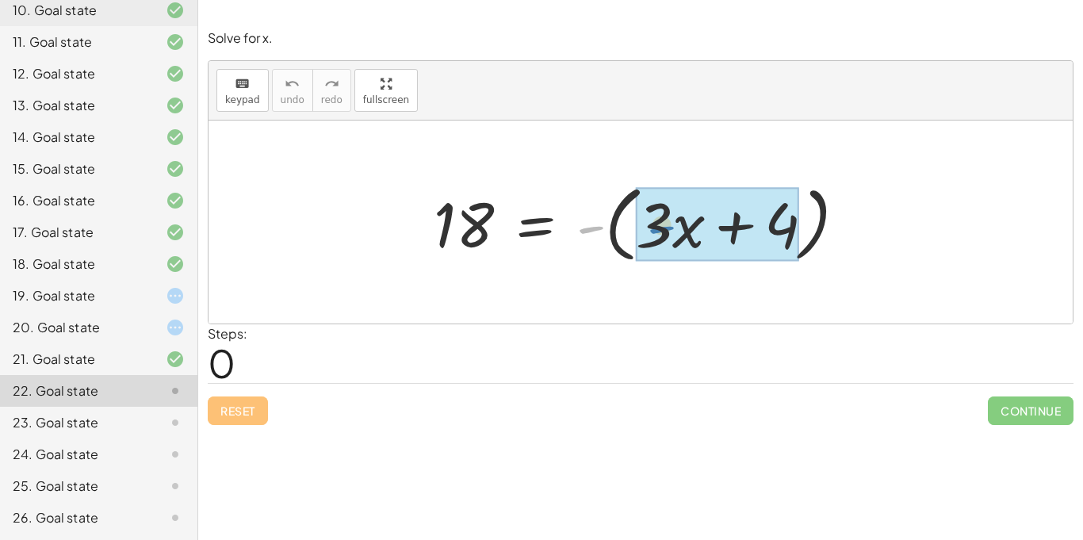
drag, startPoint x: 596, startPoint y: 228, endPoint x: 667, endPoint y: 228, distance: 71.4
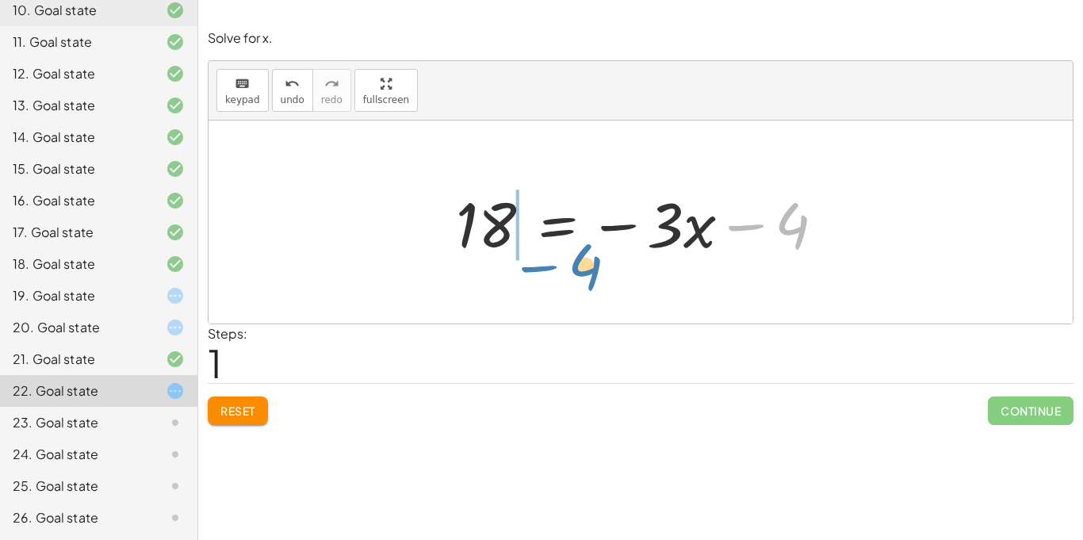
drag, startPoint x: 784, startPoint y: 224, endPoint x: 538, endPoint y: 214, distance: 246.9
click at [538, 214] on div at bounding box center [647, 223] width 398 height 82
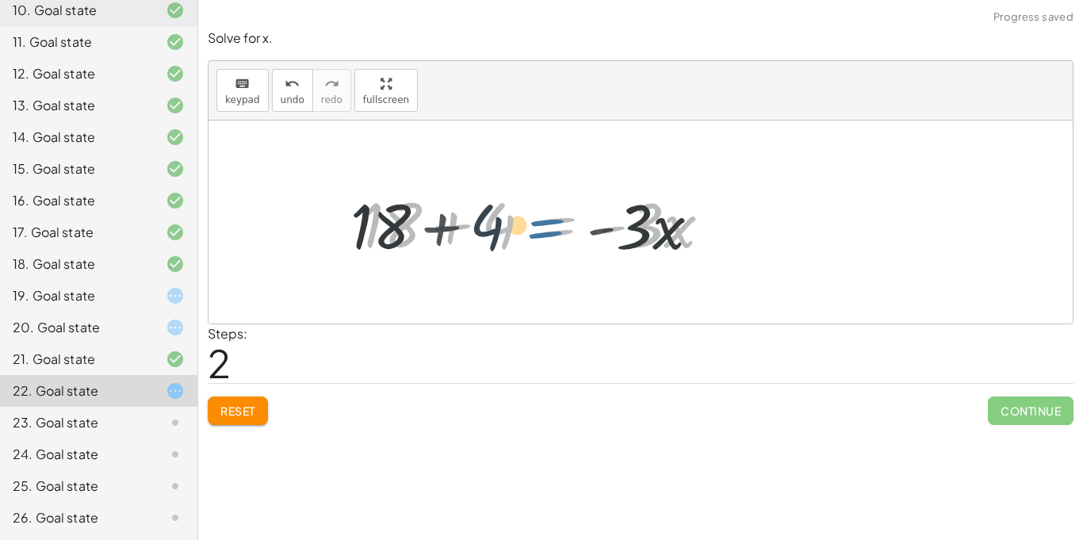
drag, startPoint x: 538, startPoint y: 214, endPoint x: 526, endPoint y: 216, distance: 12.0
click at [526, 216] on div at bounding box center [543, 223] width 378 height 82
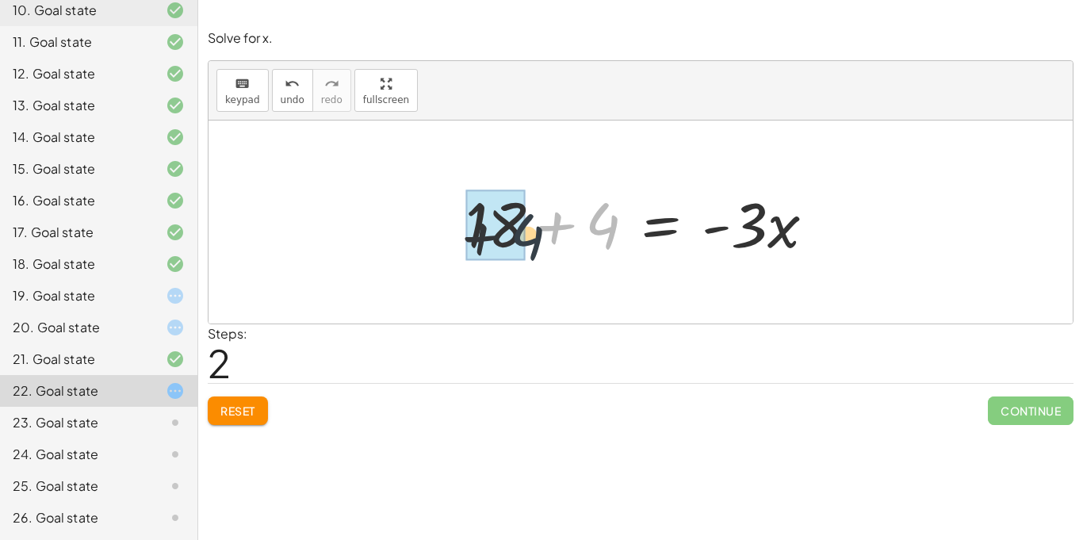
drag, startPoint x: 593, startPoint y: 223, endPoint x: 506, endPoint y: 235, distance: 88.1
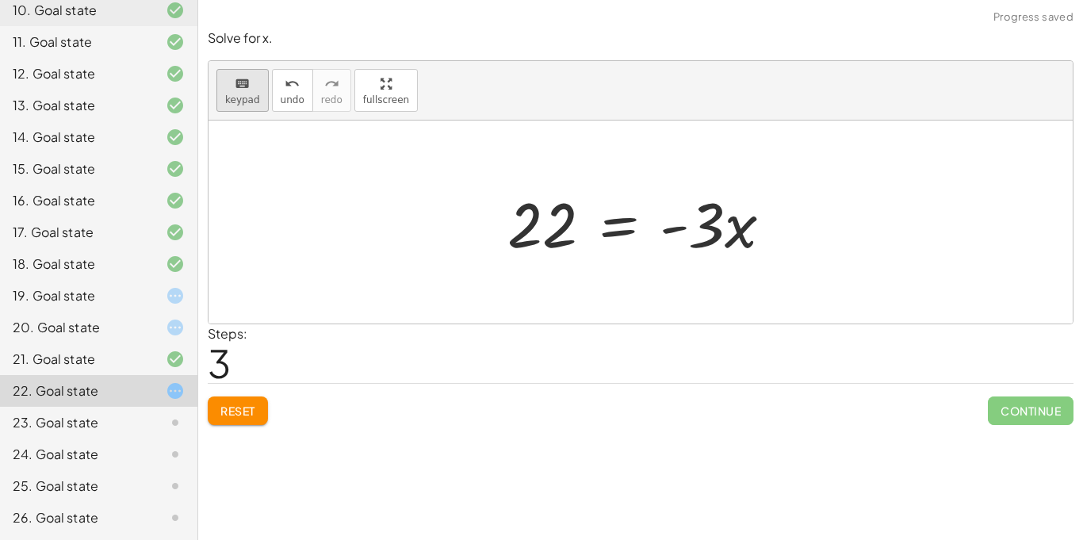
click at [247, 94] on span "keypad" at bounding box center [242, 99] width 35 height 11
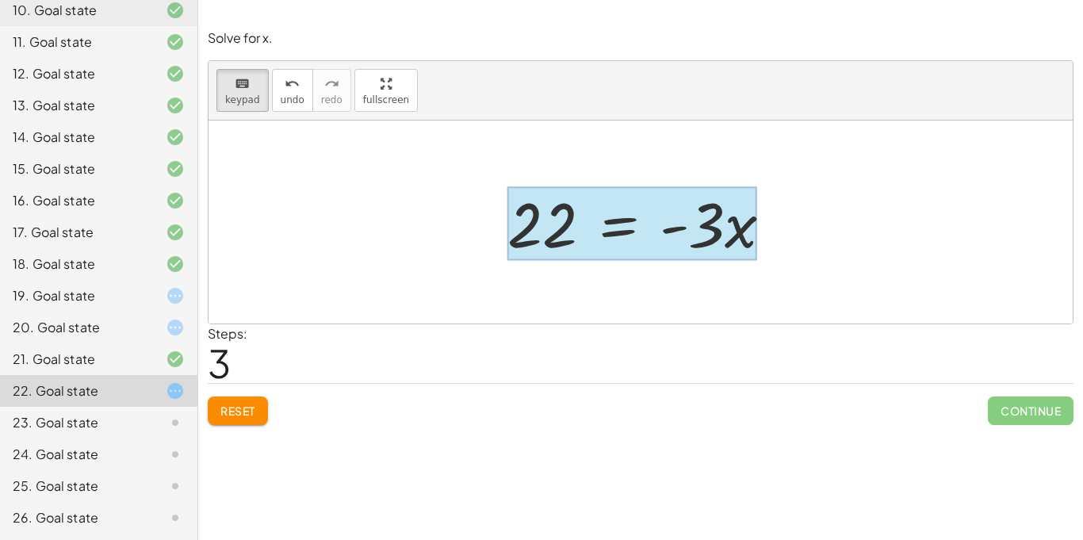
click at [615, 241] on div at bounding box center [633, 224] width 250 height 74
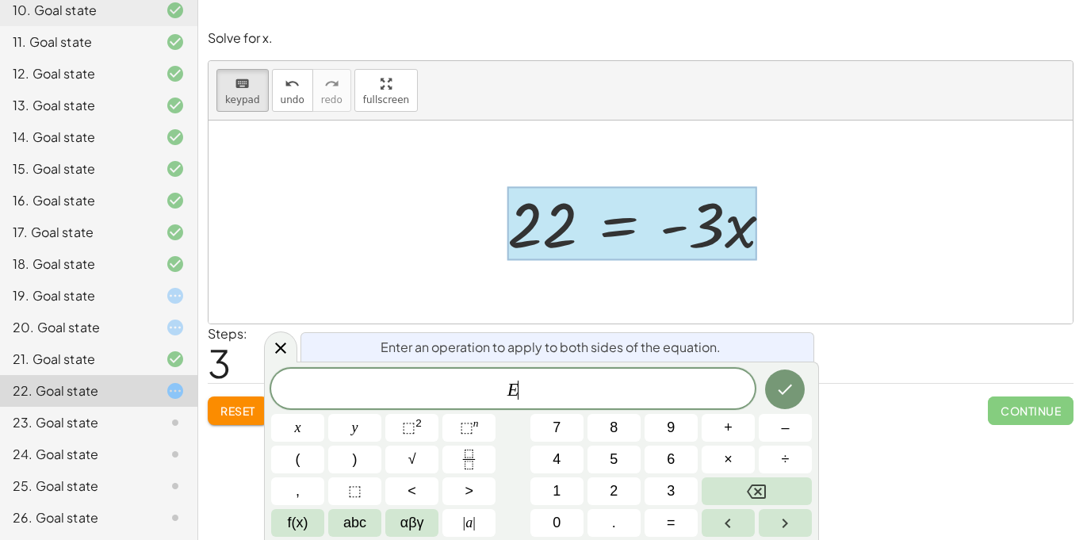
scroll to position [18, 0]
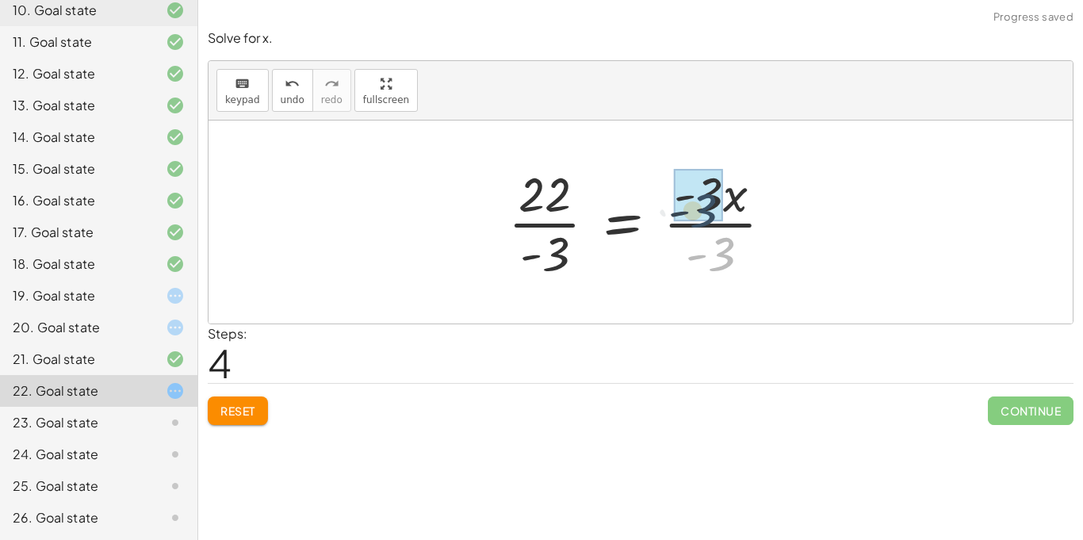
drag, startPoint x: 727, startPoint y: 260, endPoint x: 708, endPoint y: 213, distance: 50.5
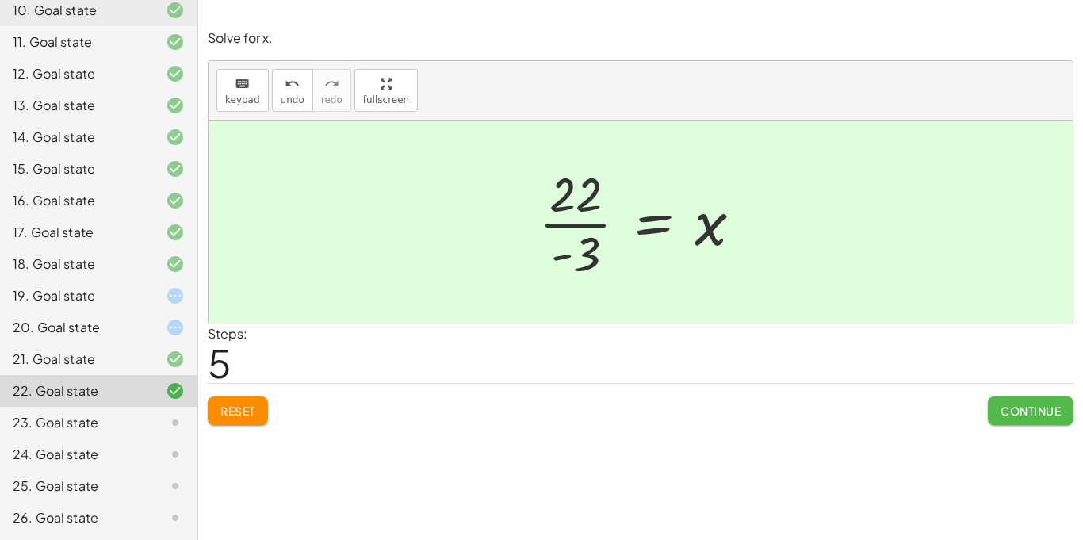
click at [1030, 416] on span "Continue" at bounding box center [1031, 411] width 60 height 14
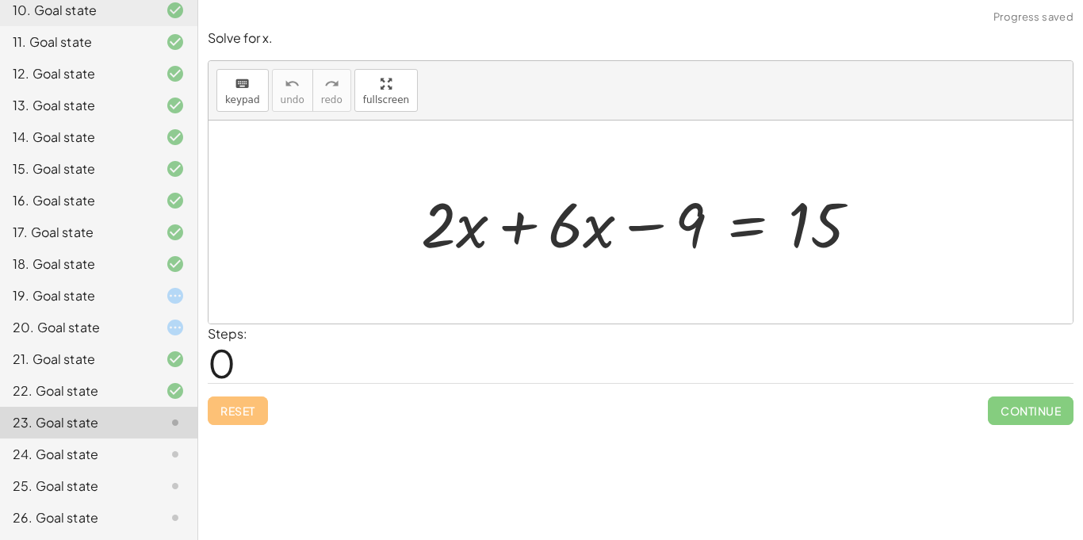
click at [600, 274] on div at bounding box center [641, 222] width 865 height 203
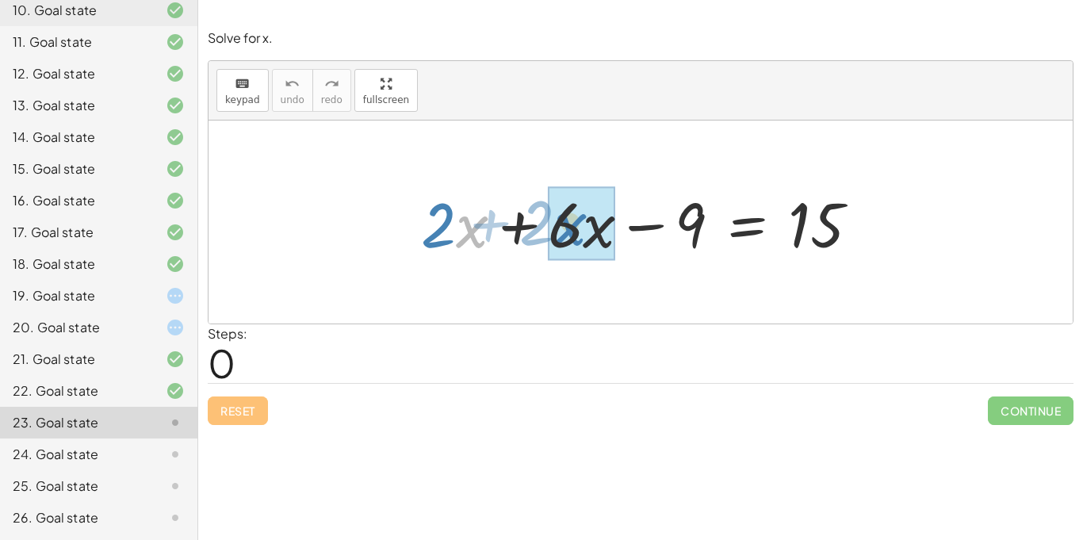
drag, startPoint x: 469, startPoint y: 232, endPoint x: 578, endPoint y: 232, distance: 109.5
click at [578, 232] on div at bounding box center [646, 223] width 467 height 82
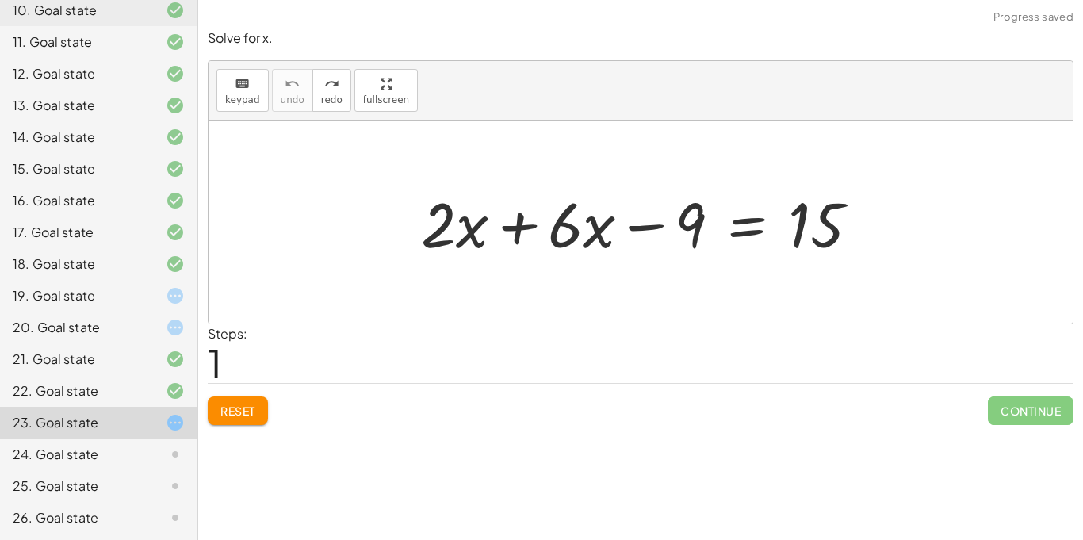
click at [225, 402] on button "Reset" at bounding box center [238, 411] width 60 height 29
drag, startPoint x: 456, startPoint y: 226, endPoint x: 442, endPoint y: 228, distance: 14.4
click at [442, 228] on div at bounding box center [646, 223] width 467 height 82
drag, startPoint x: 471, startPoint y: 232, endPoint x: 459, endPoint y: 234, distance: 12.0
click at [459, 234] on div at bounding box center [646, 223] width 467 height 82
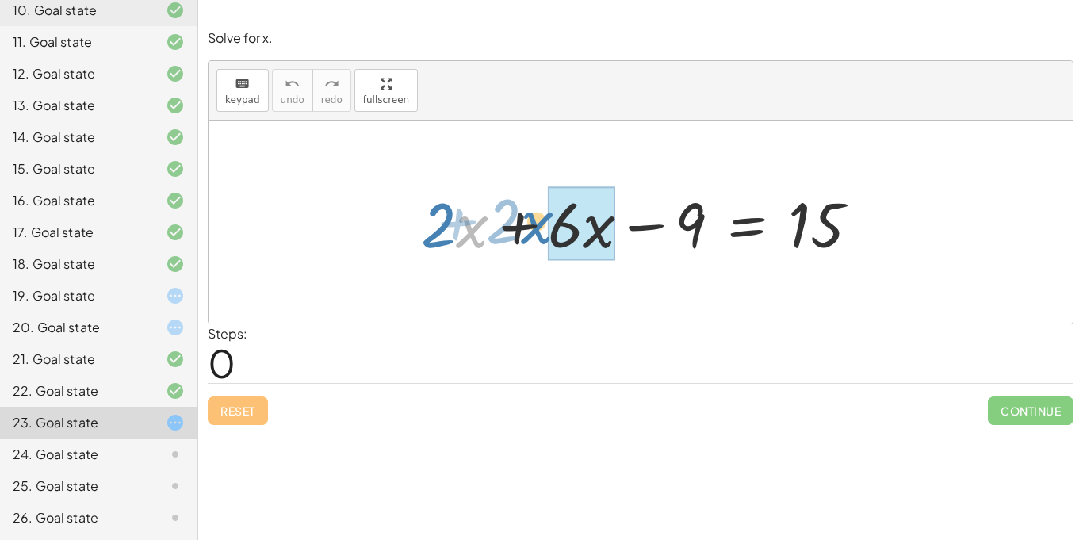
drag, startPoint x: 473, startPoint y: 231, endPoint x: 539, endPoint y: 227, distance: 66.7
click at [539, 227] on div at bounding box center [646, 223] width 467 height 82
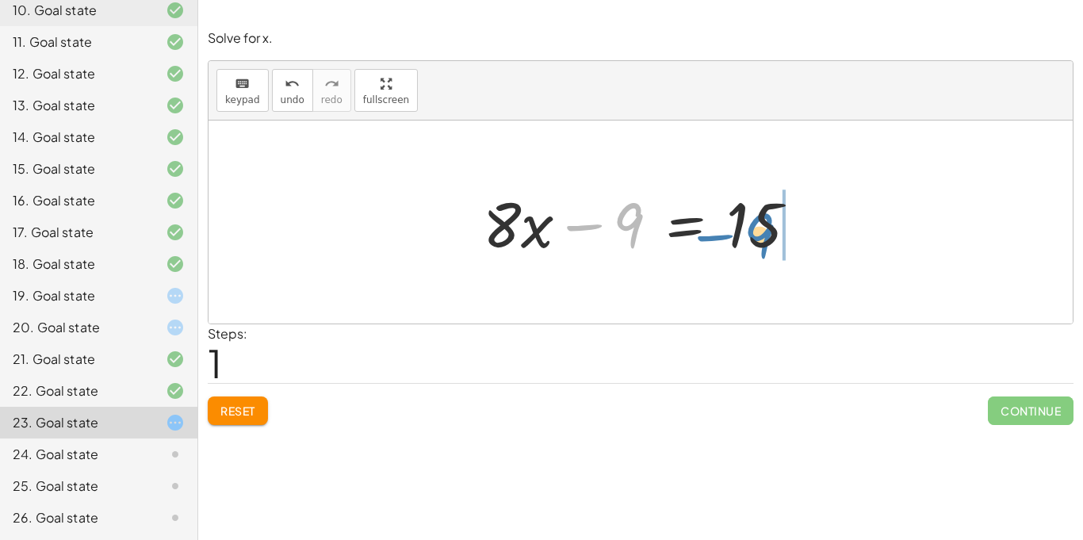
drag, startPoint x: 619, startPoint y: 228, endPoint x: 751, endPoint y: 239, distance: 132.9
click at [751, 239] on div at bounding box center [646, 223] width 343 height 82
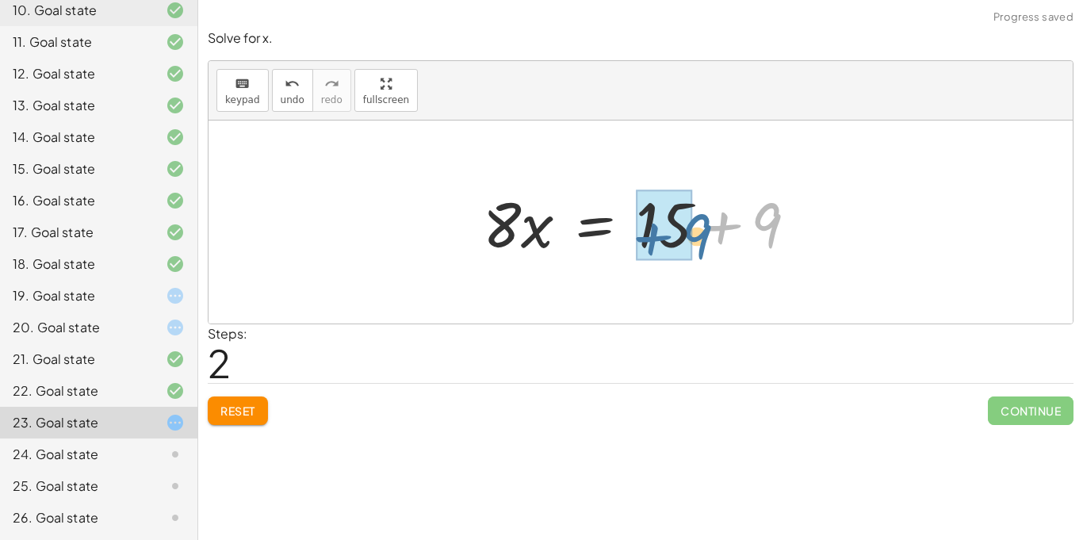
drag, startPoint x: 772, startPoint y: 224, endPoint x: 700, endPoint y: 235, distance: 72.2
click at [700, 235] on div at bounding box center [646, 223] width 343 height 82
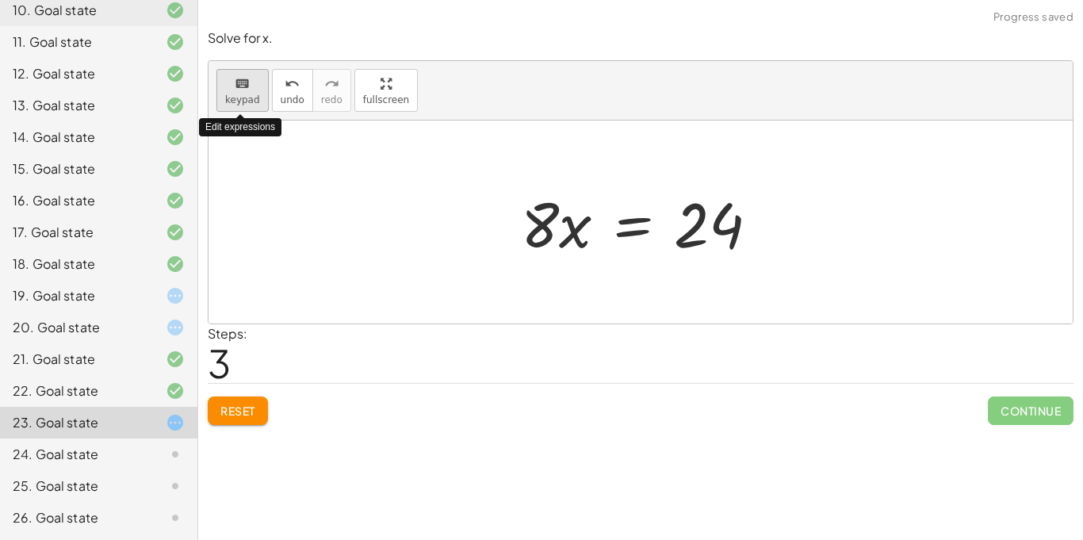
click at [236, 99] on span "keypad" at bounding box center [242, 99] width 35 height 11
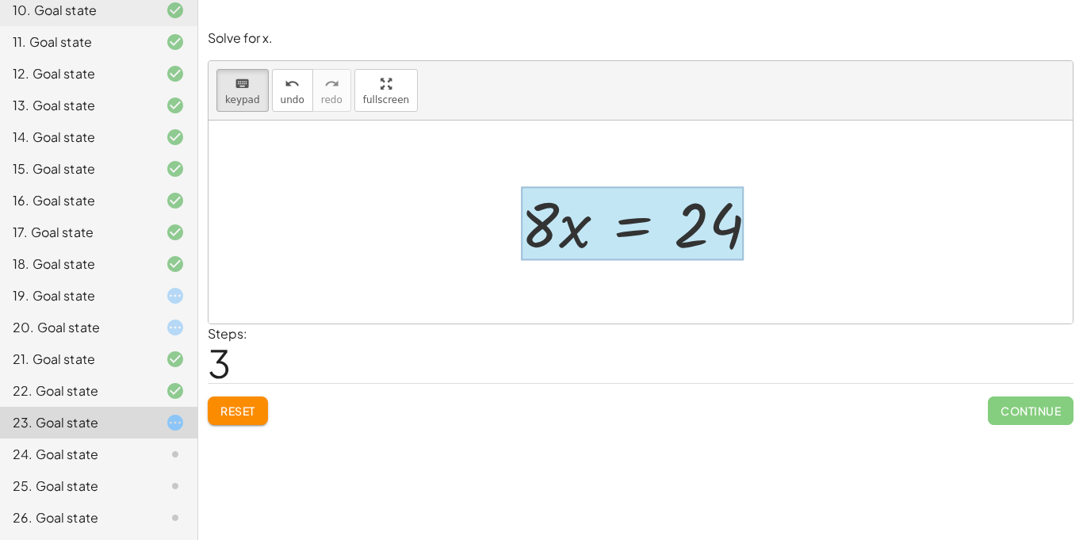
click at [644, 235] on div at bounding box center [632, 224] width 223 height 74
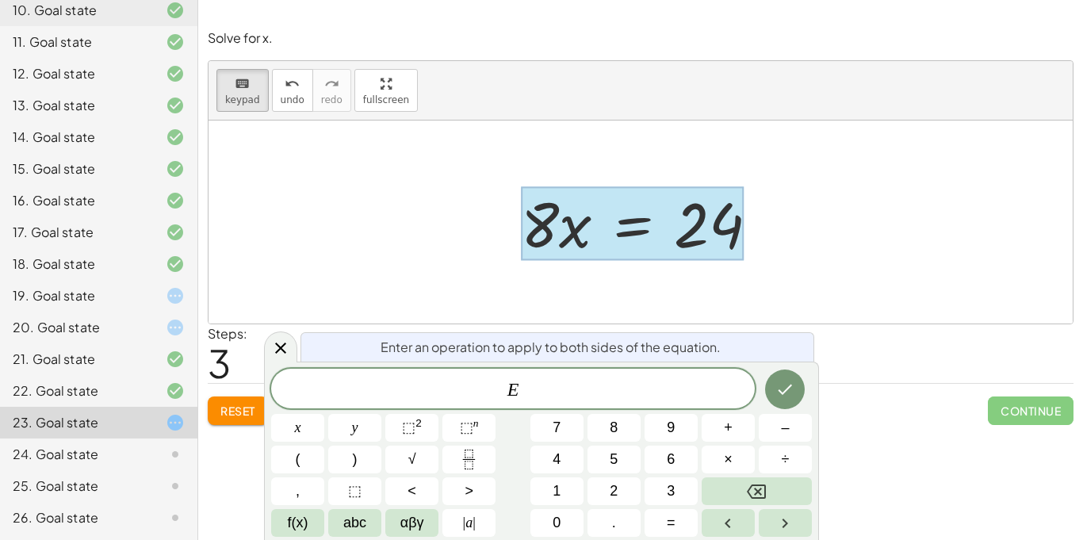
click at [974, 417] on div "Reset Continue" at bounding box center [641, 404] width 866 height 42
click at [583, 384] on span "E" at bounding box center [513, 390] width 484 height 22
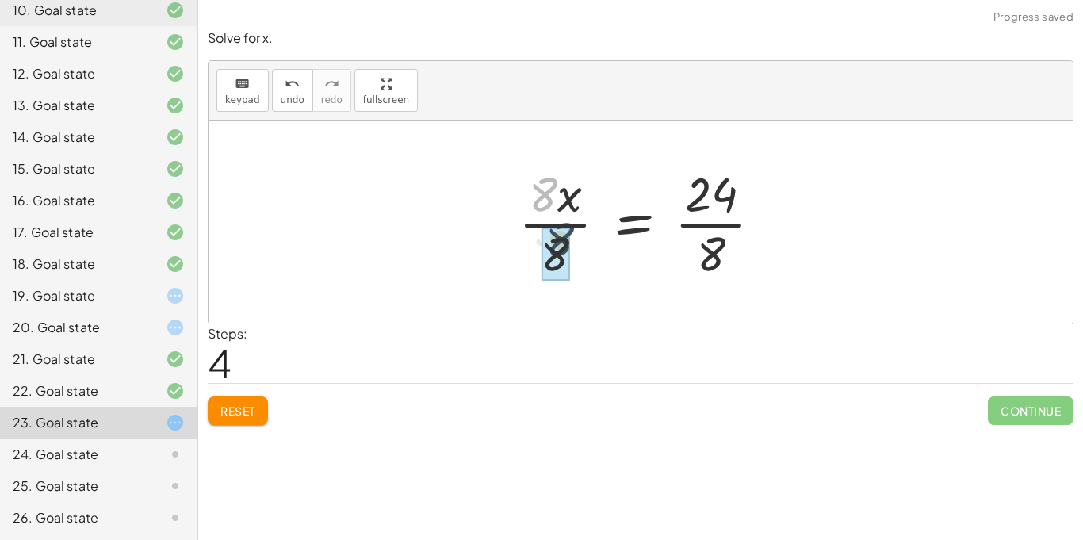
drag, startPoint x: 543, startPoint y: 205, endPoint x: 561, endPoint y: 260, distance: 57.7
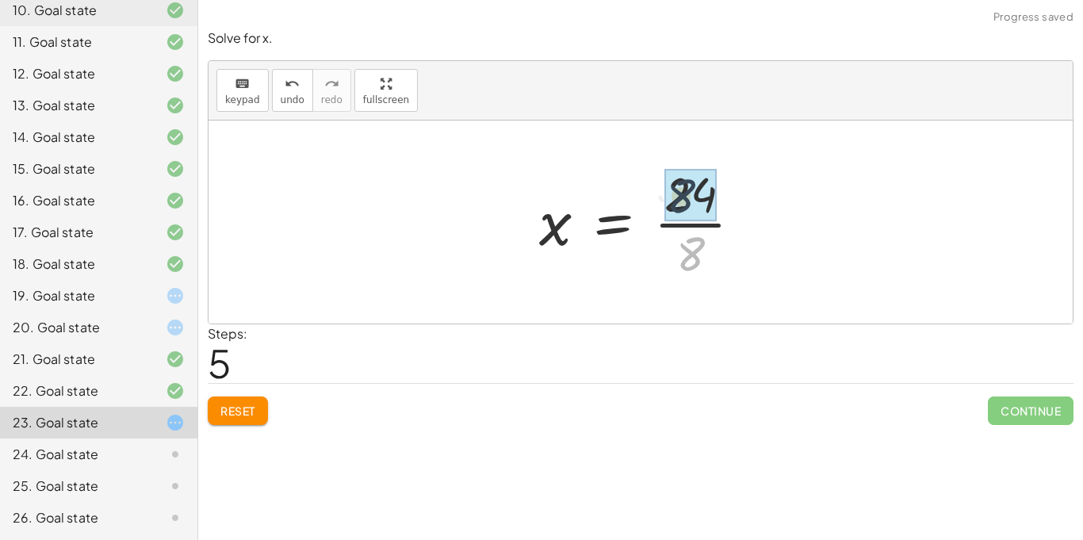
drag, startPoint x: 697, startPoint y: 263, endPoint x: 687, endPoint y: 203, distance: 60.4
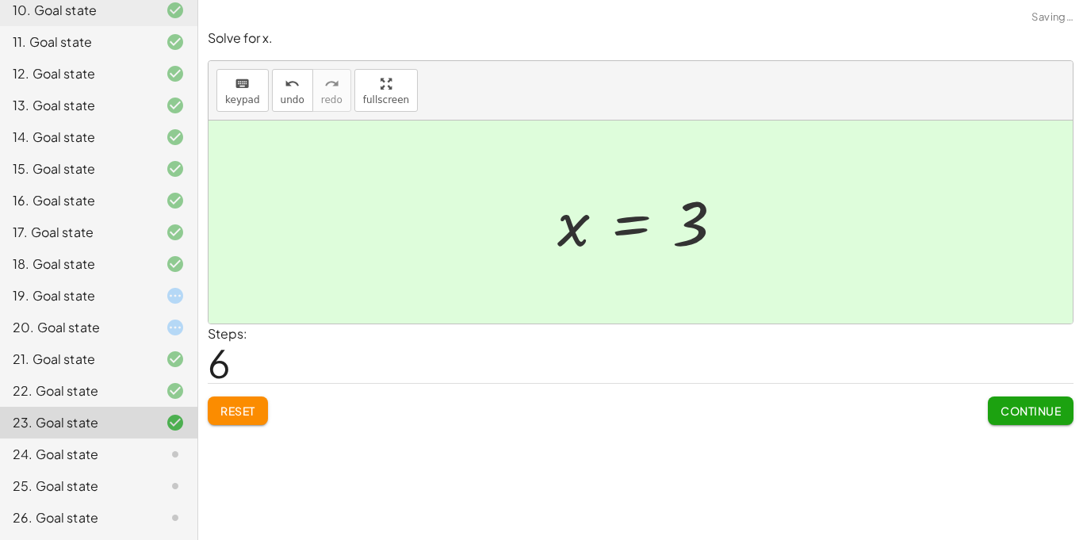
click at [1034, 416] on span "Continue" at bounding box center [1031, 411] width 60 height 14
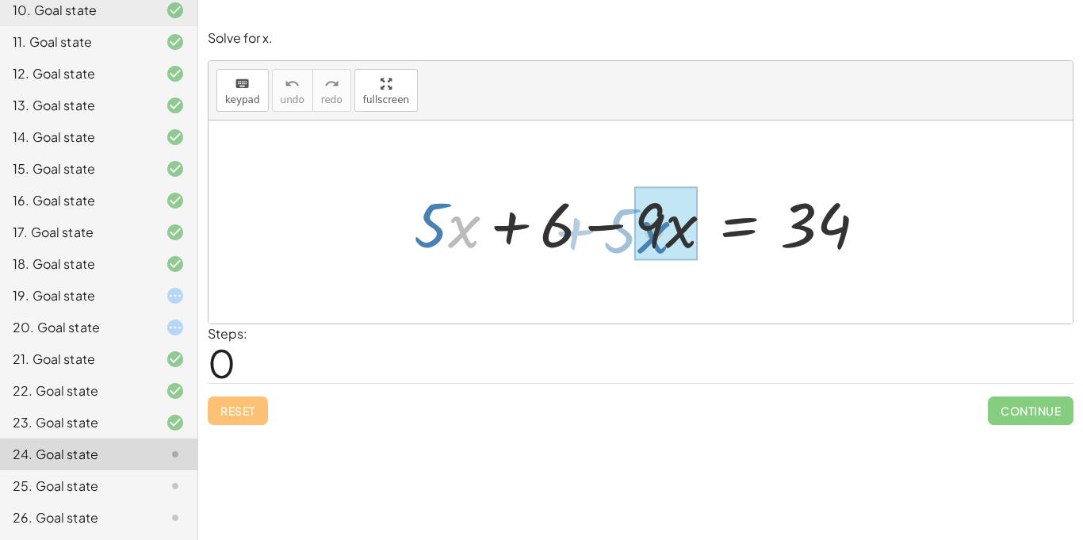
drag, startPoint x: 452, startPoint y: 232, endPoint x: 642, endPoint y: 237, distance: 189.7
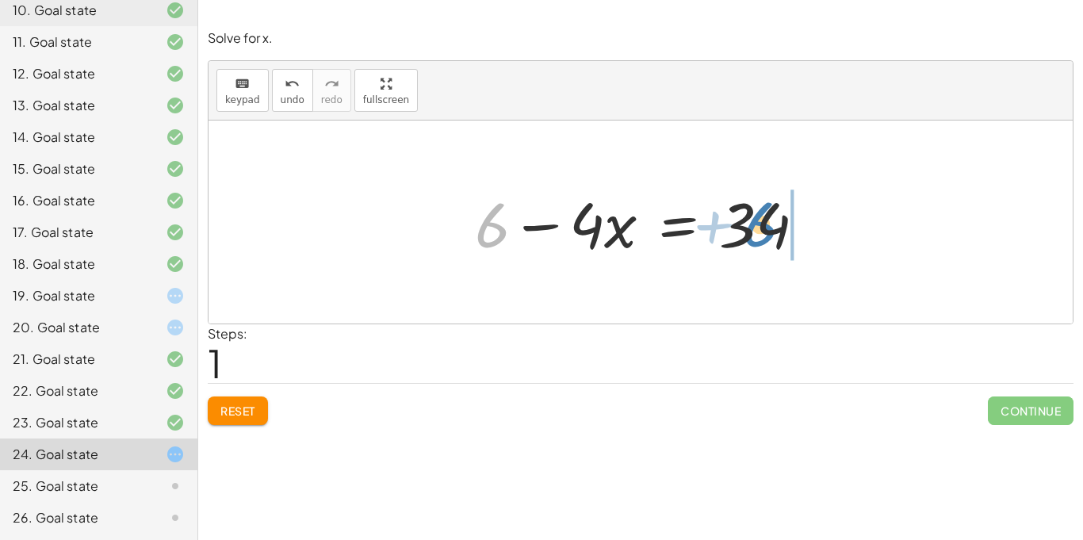
drag, startPoint x: 501, startPoint y: 236, endPoint x: 767, endPoint y: 235, distance: 266.5
click at [767, 235] on div at bounding box center [646, 223] width 359 height 82
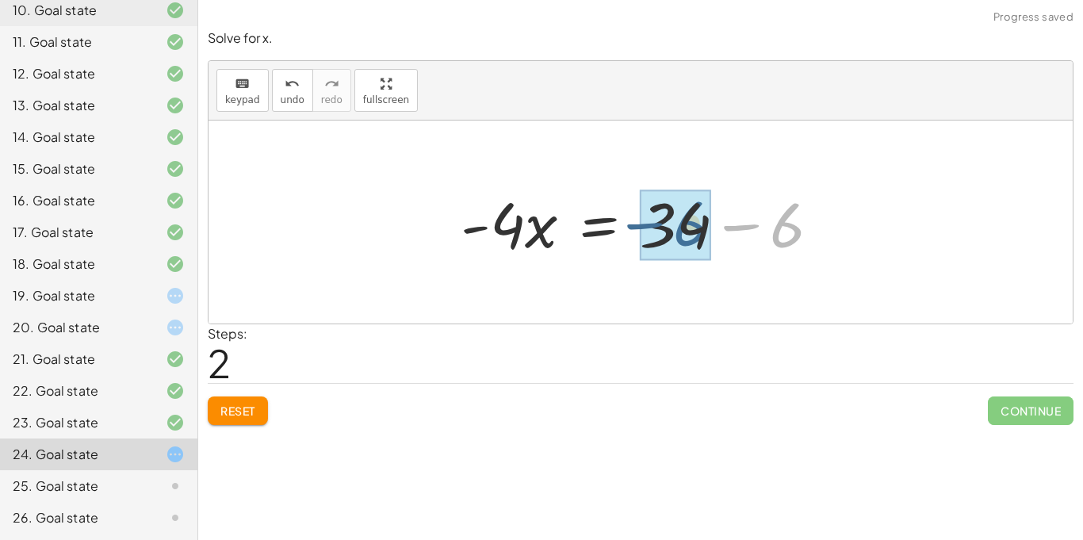
drag, startPoint x: 799, startPoint y: 232, endPoint x: 700, endPoint y: 230, distance: 98.4
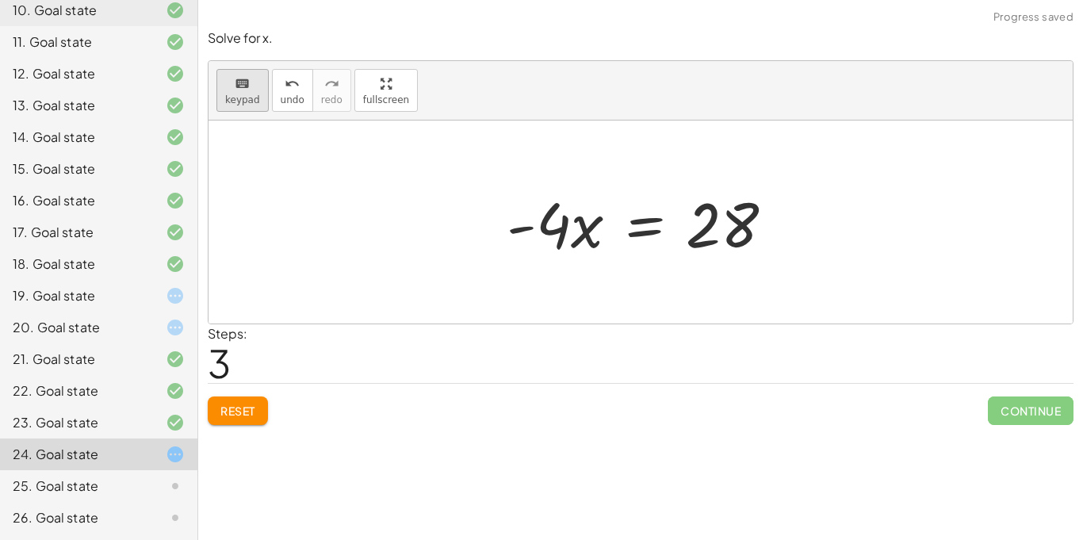
click at [244, 91] on icon "keyboard" at bounding box center [242, 84] width 15 height 19
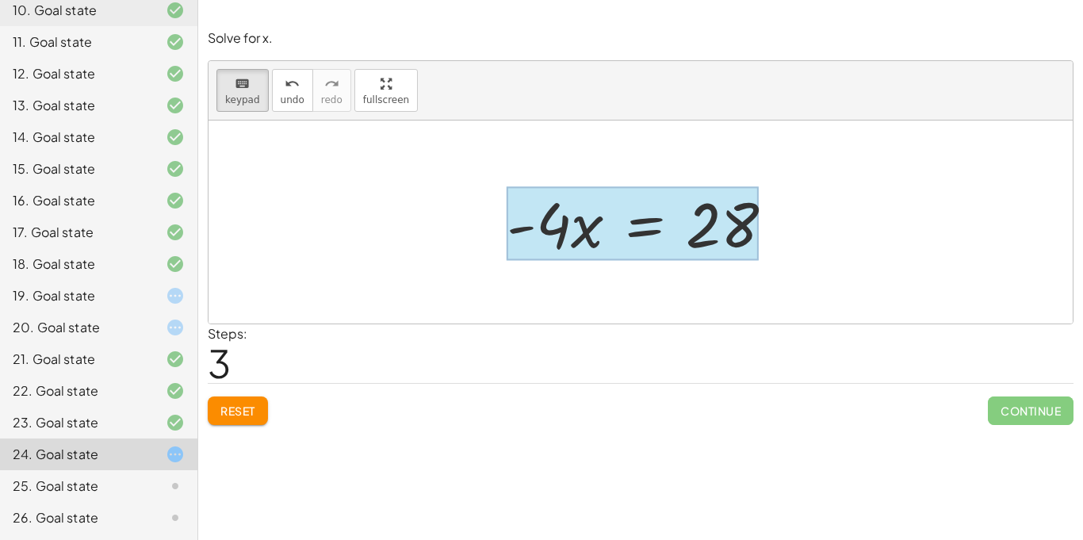
click at [645, 250] on div at bounding box center [633, 224] width 252 height 74
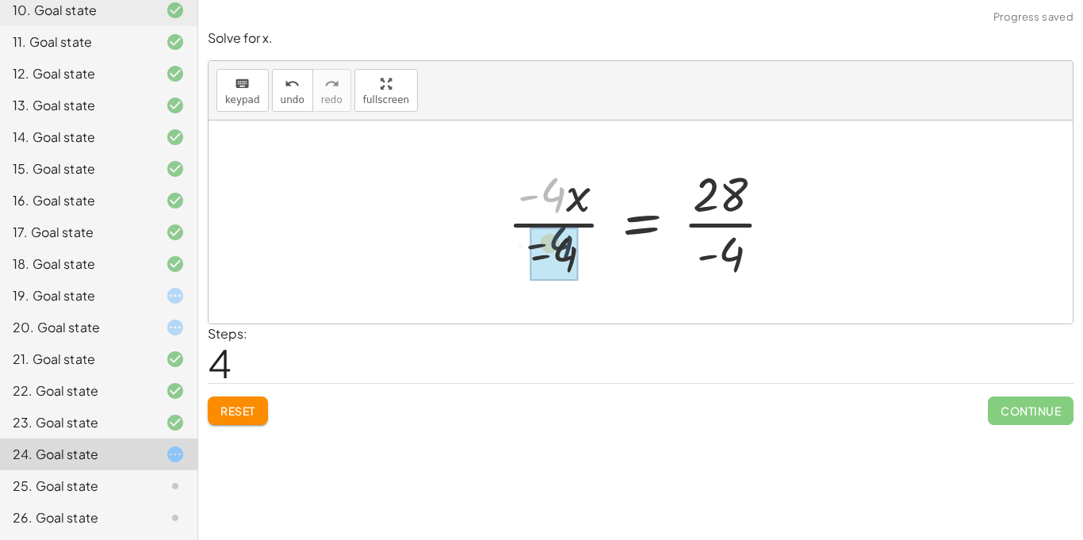
drag, startPoint x: 556, startPoint y: 198, endPoint x: 566, endPoint y: 262, distance: 64.9
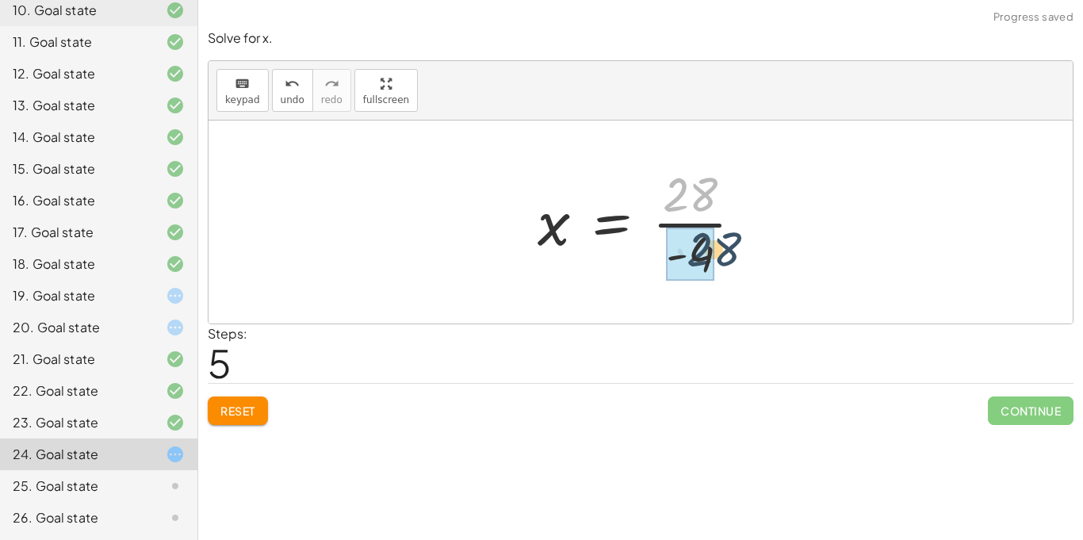
drag, startPoint x: 697, startPoint y: 198, endPoint x: 719, endPoint y: 259, distance: 65.5
click at [719, 259] on div at bounding box center [647, 222] width 234 height 122
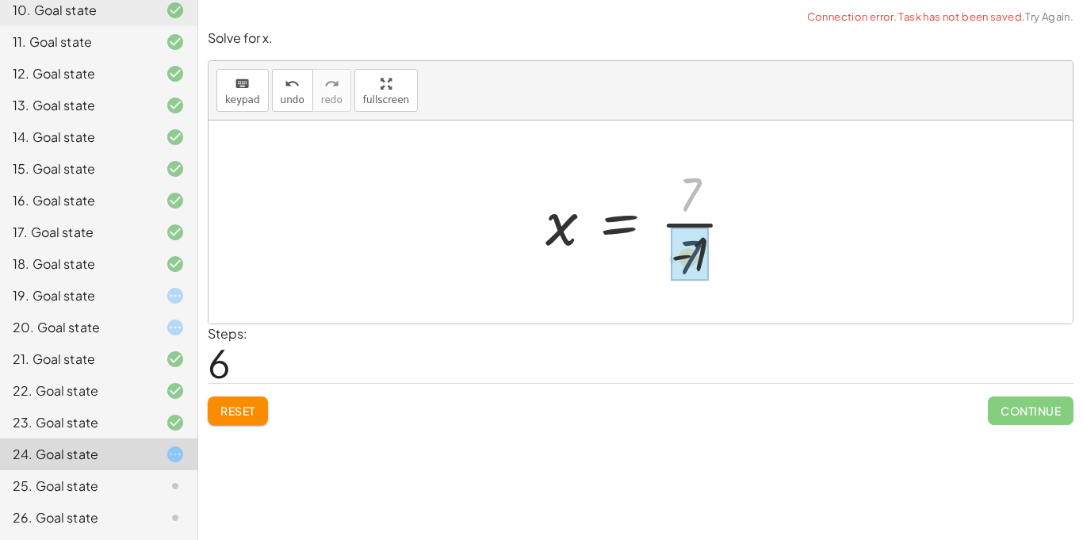
drag, startPoint x: 686, startPoint y: 207, endPoint x: 684, endPoint y: 274, distance: 66.7
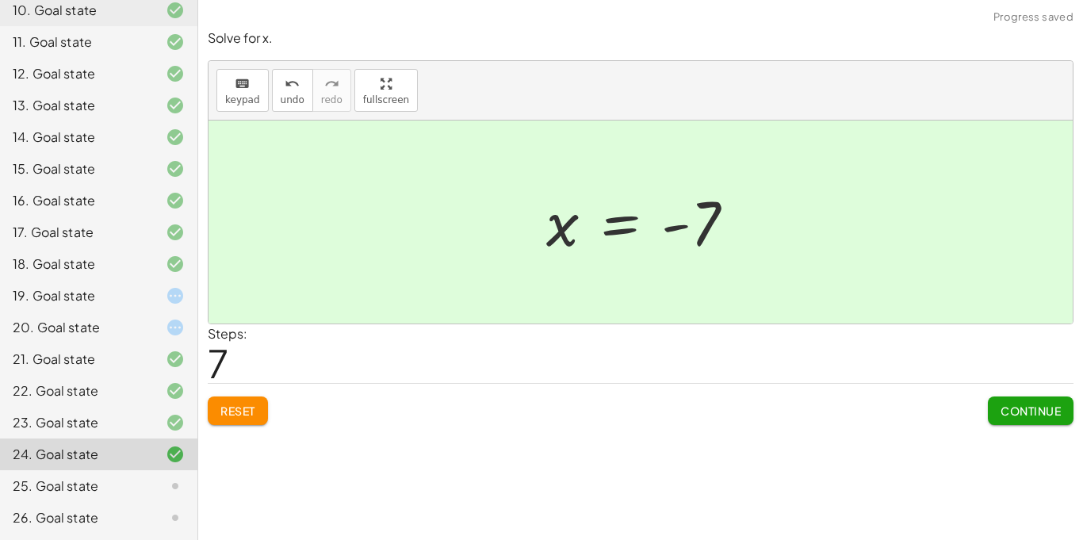
click at [1037, 402] on button "Continue" at bounding box center [1031, 411] width 86 height 29
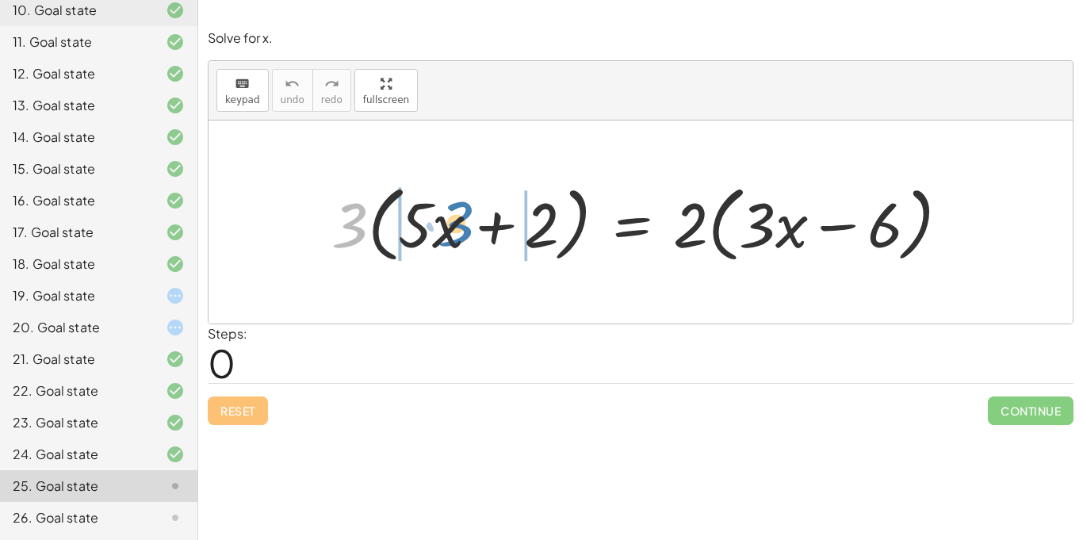
drag, startPoint x: 357, startPoint y: 238, endPoint x: 462, endPoint y: 236, distance: 104.7
click at [462, 236] on div at bounding box center [647, 222] width 646 height 91
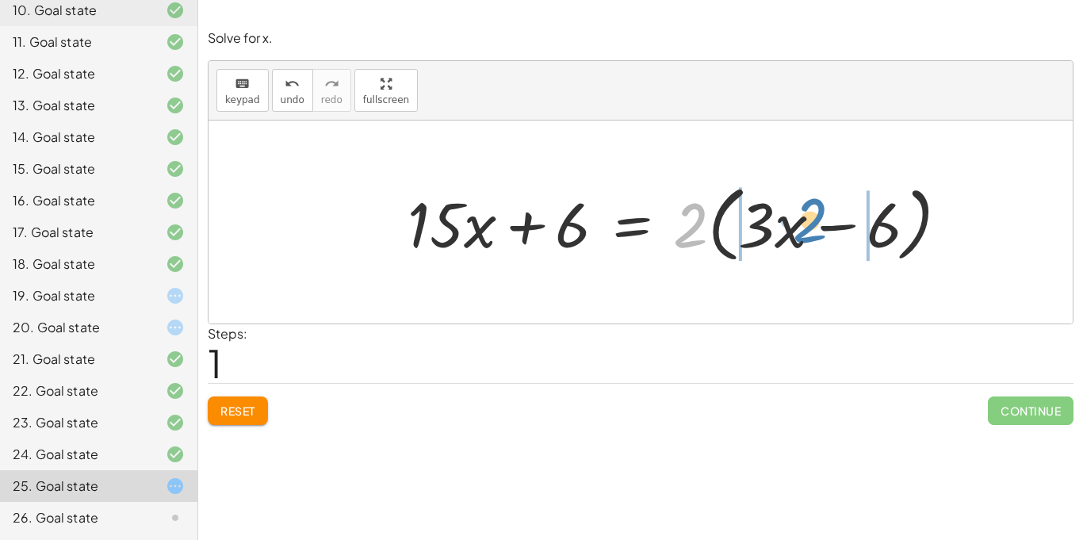
drag, startPoint x: 685, startPoint y: 236, endPoint x: 804, endPoint y: 232, distance: 119.9
click at [804, 232] on div at bounding box center [685, 222] width 570 height 91
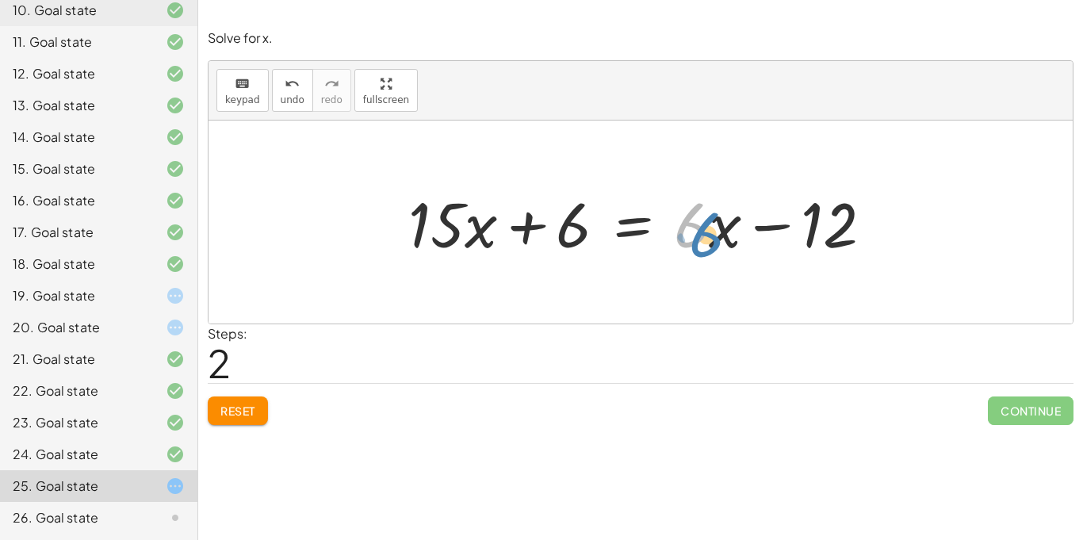
drag, startPoint x: 699, startPoint y: 240, endPoint x: 713, endPoint y: 250, distance: 17.2
click at [713, 250] on div at bounding box center [647, 223] width 493 height 82
drag, startPoint x: 709, startPoint y: 232, endPoint x: 656, endPoint y: 267, distance: 63.6
click at [656, 267] on div "· 3 · ( + · 5 · x + 2 ) = · 2 · ( + · 3 · x − 6 ) + · 3 · 5 · x + · 3 · 2 = · 2…" at bounding box center [641, 222] width 865 height 203
drag, startPoint x: 725, startPoint y: 233, endPoint x: 733, endPoint y: 238, distance: 9.3
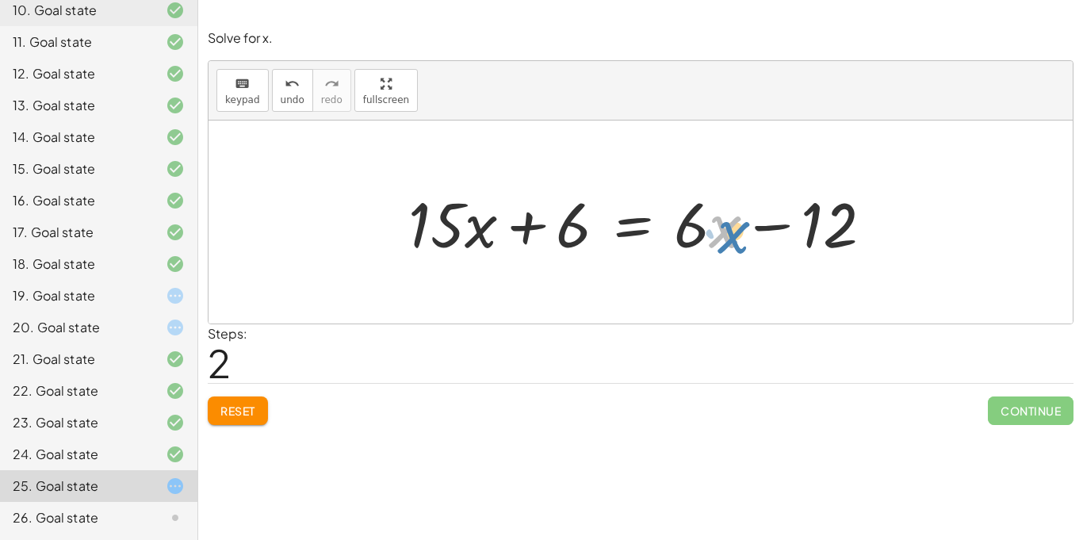
click at [733, 238] on div at bounding box center [647, 223] width 493 height 82
click at [712, 231] on div at bounding box center [647, 223] width 493 height 82
click at [712, 235] on div at bounding box center [647, 223] width 493 height 82
click at [246, 81] on icon "keyboard" at bounding box center [242, 84] width 15 height 19
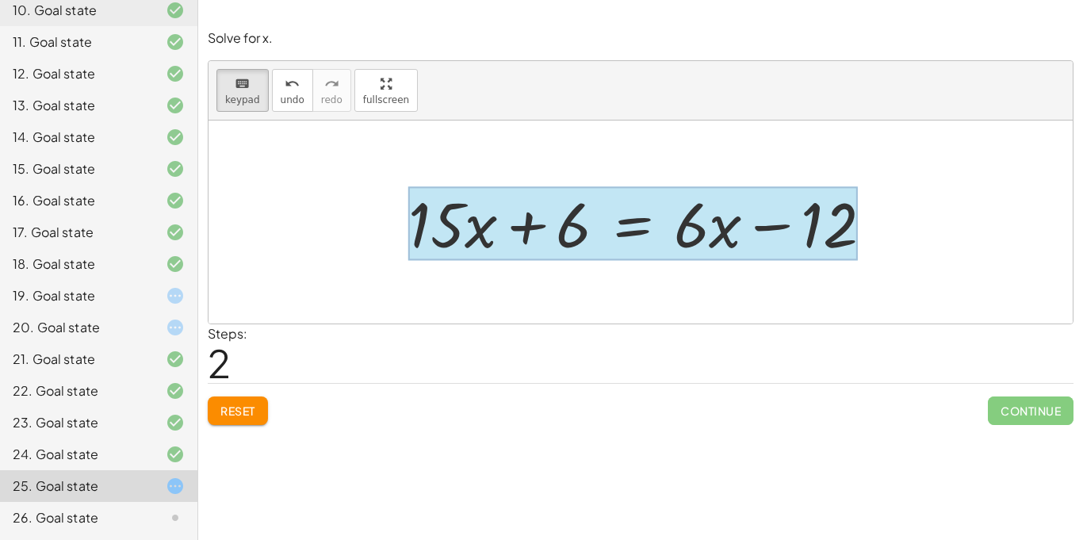
click at [628, 239] on div at bounding box center [633, 224] width 450 height 74
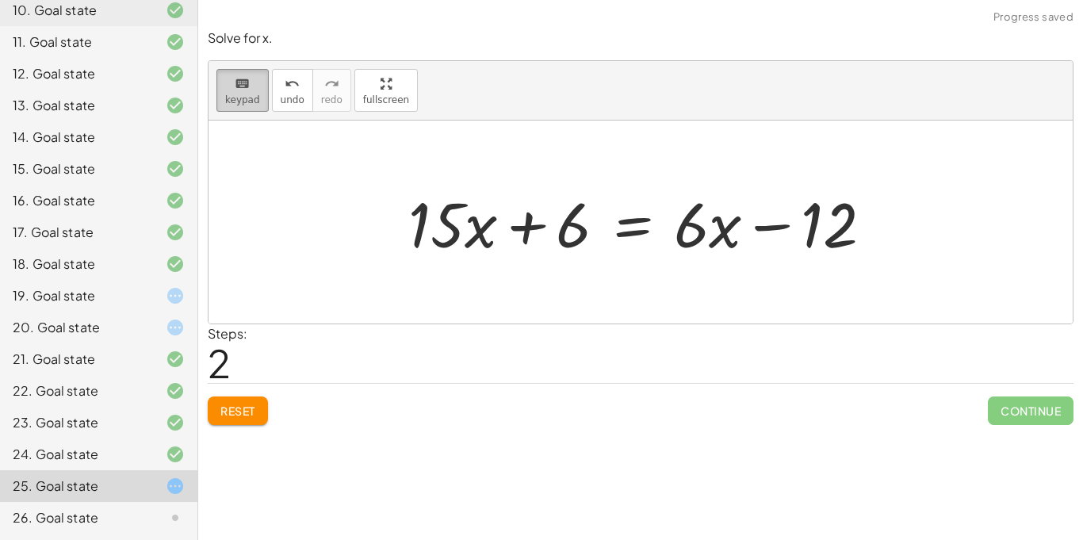
click at [253, 82] on div "keyboard" at bounding box center [242, 83] width 35 height 19
click at [632, 247] on div at bounding box center [647, 223] width 493 height 82
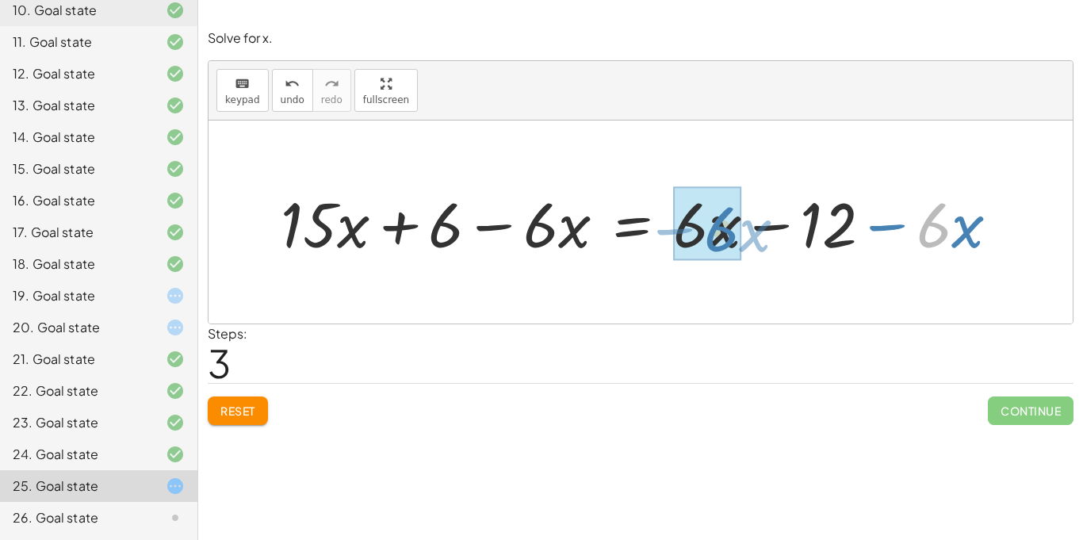
drag, startPoint x: 926, startPoint y: 237, endPoint x: 713, endPoint y: 242, distance: 212.6
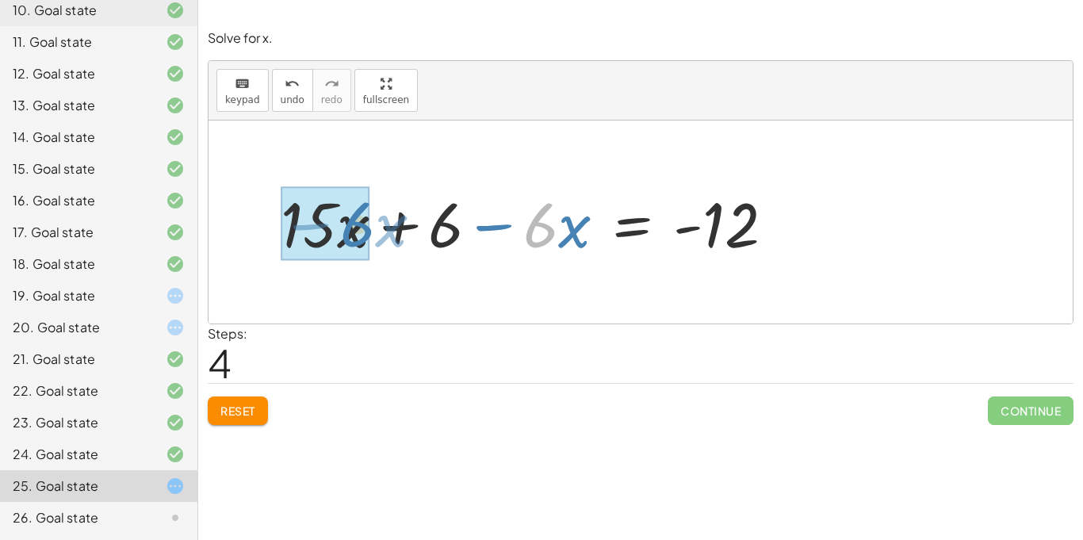
drag, startPoint x: 527, startPoint y: 242, endPoint x: 346, endPoint y: 241, distance: 181.6
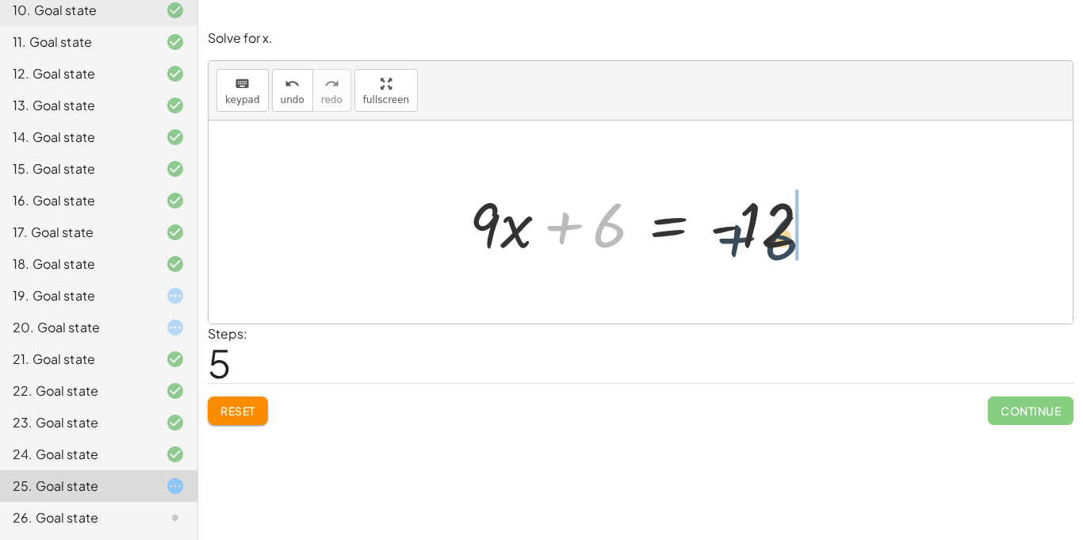
drag, startPoint x: 600, startPoint y: 236, endPoint x: 774, endPoint y: 247, distance: 174.9
click at [774, 247] on div at bounding box center [647, 223] width 370 height 82
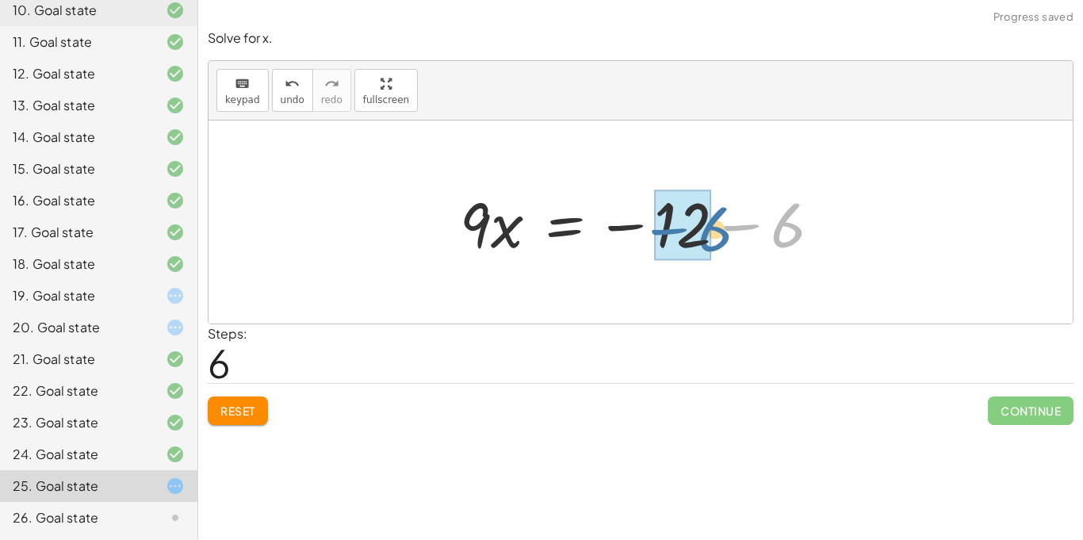
drag, startPoint x: 781, startPoint y: 236, endPoint x: 708, endPoint y: 240, distance: 73.9
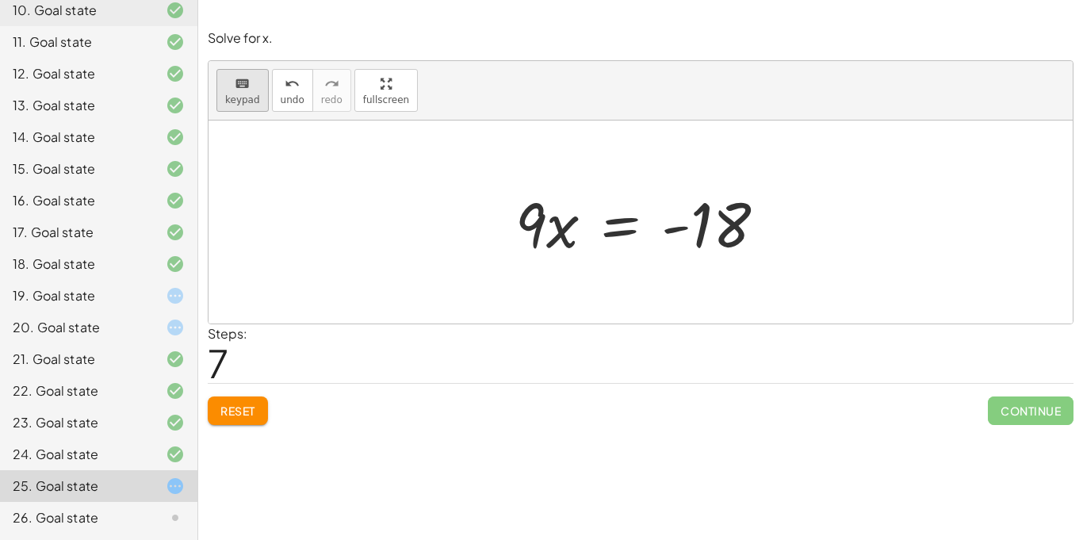
click at [232, 98] on span "keypad" at bounding box center [242, 99] width 35 height 11
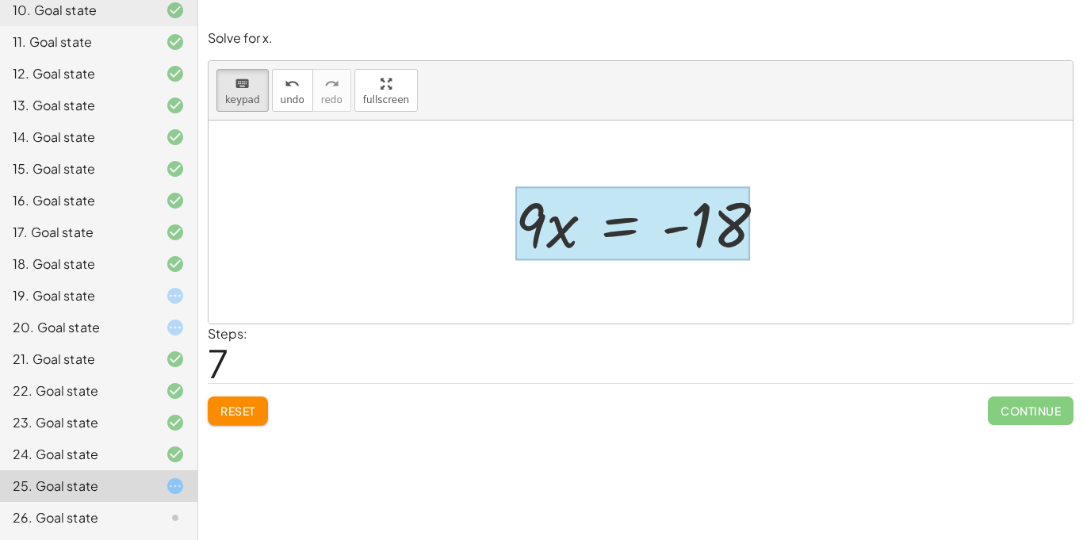
click at [593, 248] on div at bounding box center [634, 224] width 236 height 74
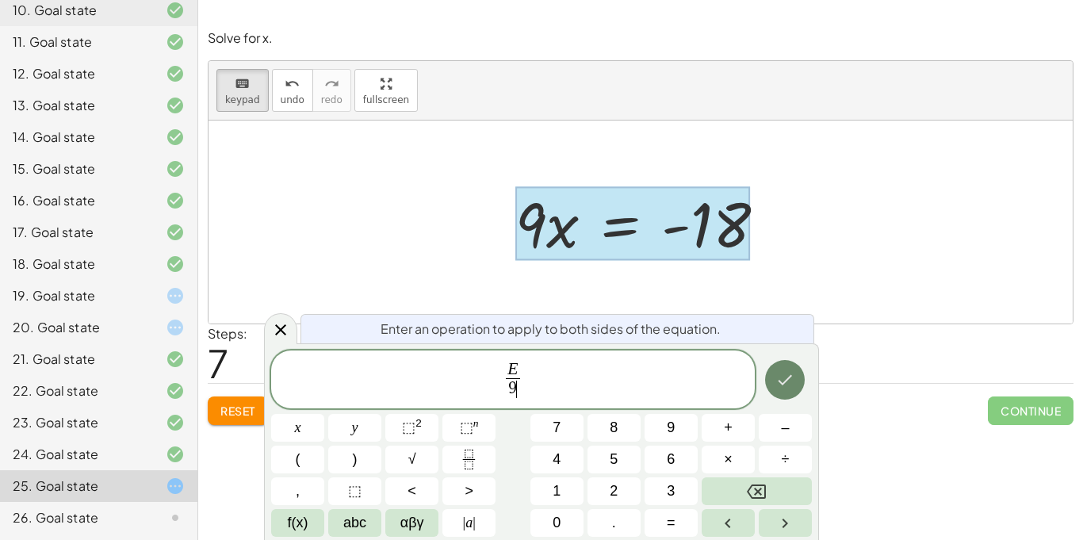
click at [780, 382] on icon "Done" at bounding box center [786, 380] width 14 height 10
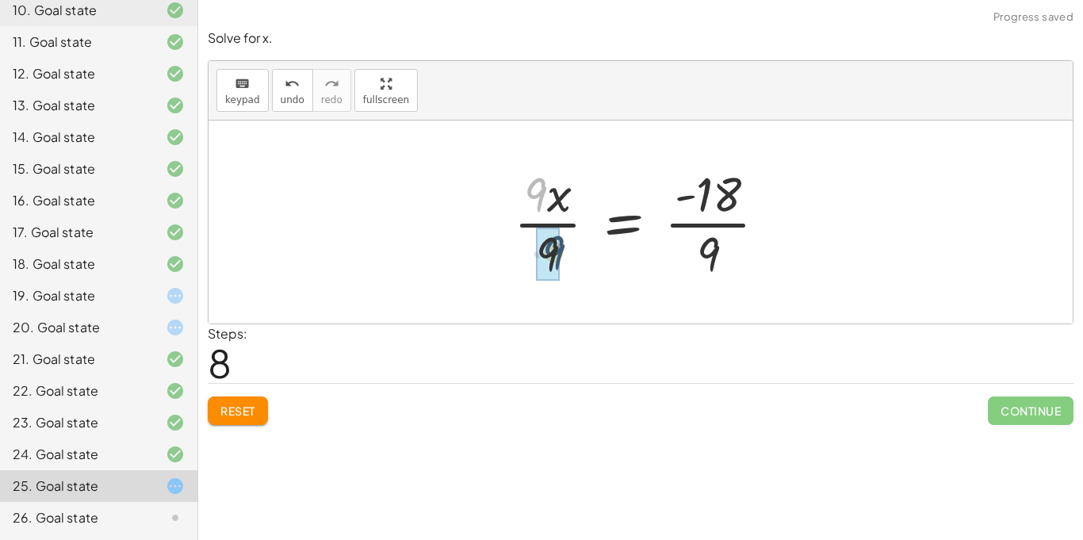
drag, startPoint x: 538, startPoint y: 193, endPoint x: 555, endPoint y: 253, distance: 62.8
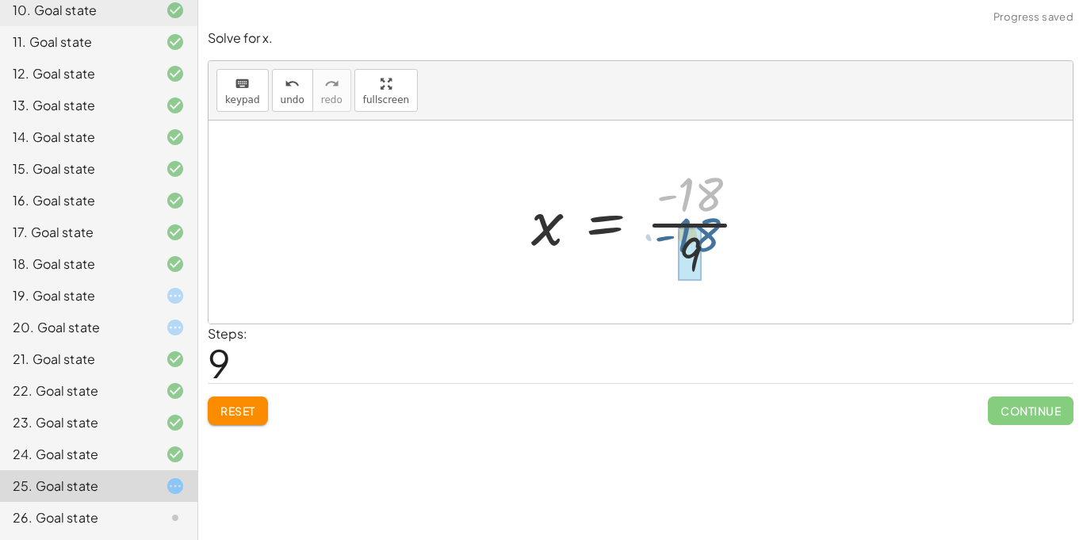
drag, startPoint x: 685, startPoint y: 205, endPoint x: 683, endPoint y: 247, distance: 41.3
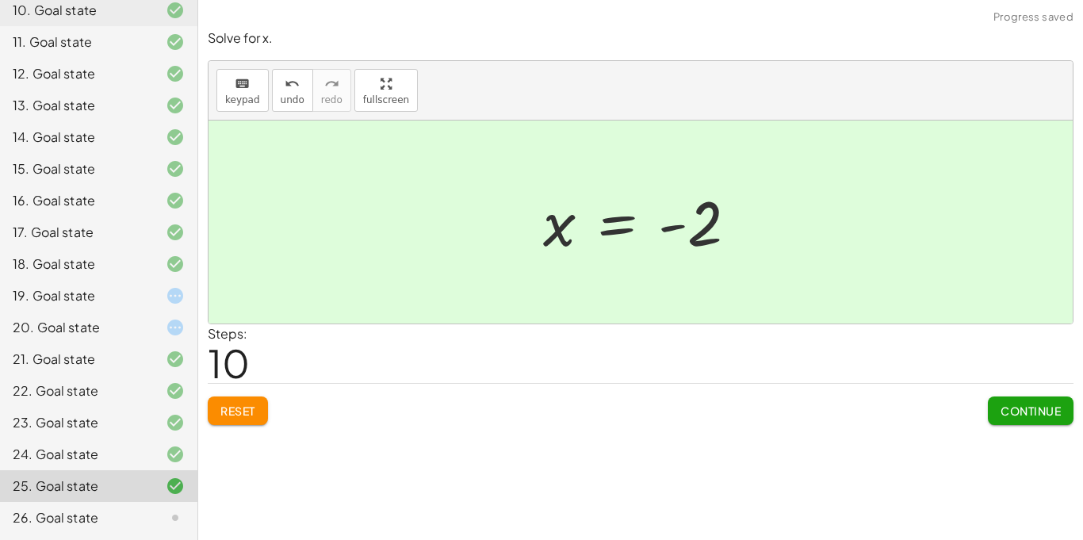
click at [1034, 424] on button "Continue" at bounding box center [1031, 411] width 86 height 29
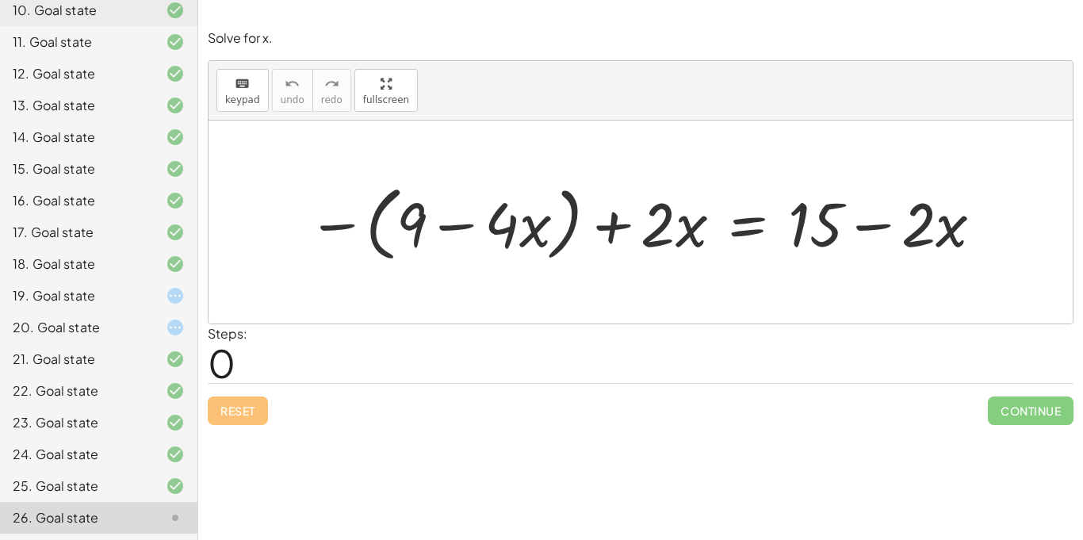
click at [515, 353] on div "Steps: 0" at bounding box center [641, 353] width 866 height 59
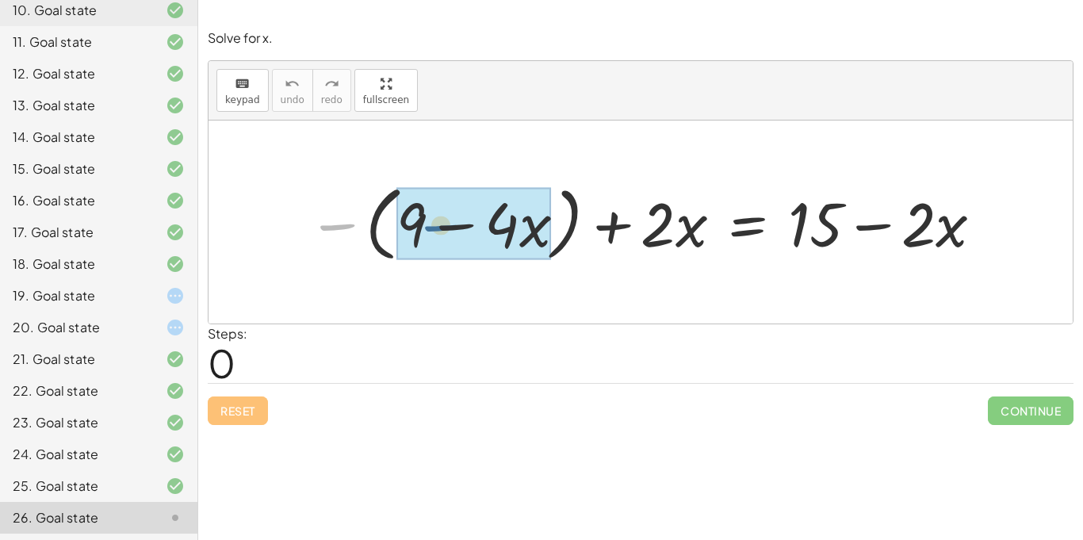
drag, startPoint x: 339, startPoint y: 227, endPoint x: 465, endPoint y: 227, distance: 125.3
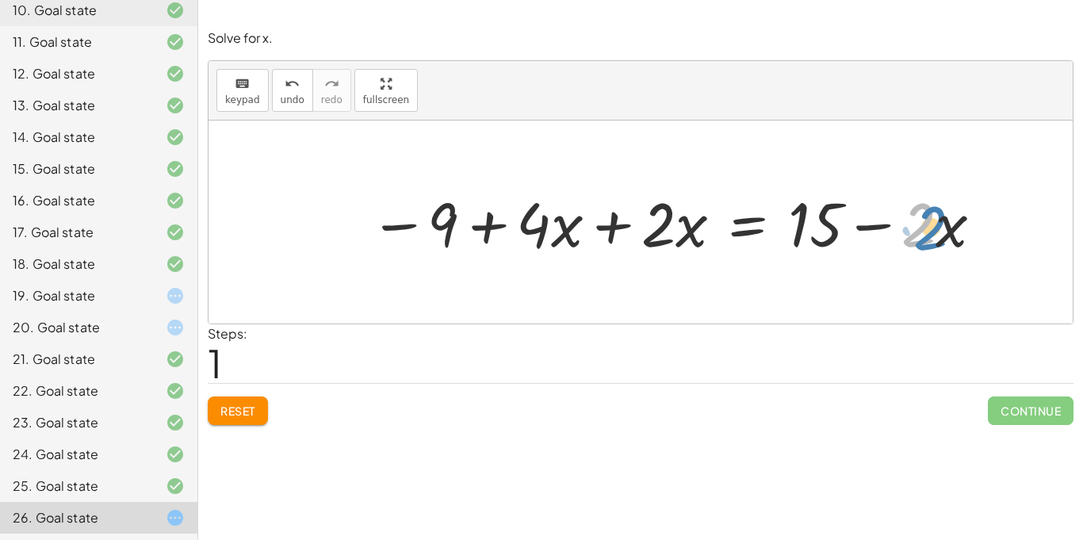
click at [919, 238] on div at bounding box center [678, 222] width 632 height 80
drag, startPoint x: 537, startPoint y: 243, endPoint x: 579, endPoint y: 244, distance: 42.0
click at [579, 244] on div at bounding box center [678, 222] width 632 height 80
click at [303, 85] on button "undo undo" at bounding box center [292, 90] width 41 height 43
click at [234, 403] on button "Reset" at bounding box center [238, 411] width 60 height 29
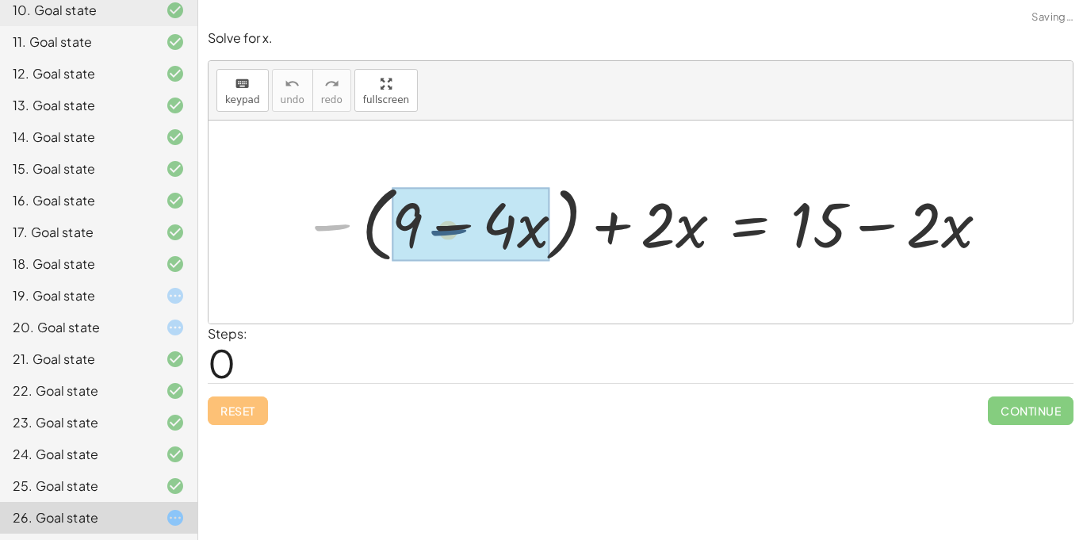
drag, startPoint x: 338, startPoint y: 228, endPoint x: 465, endPoint y: 235, distance: 127.1
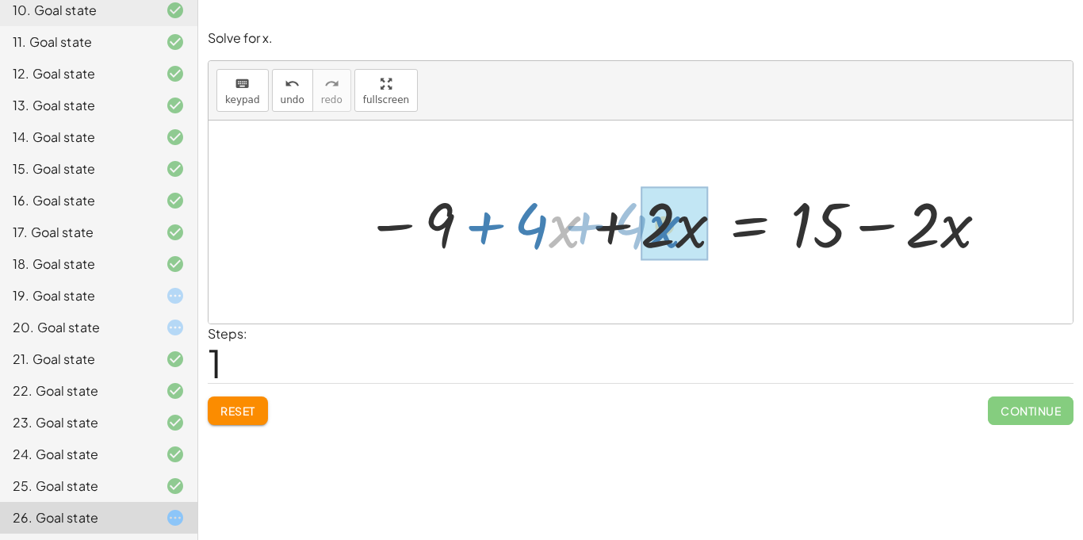
drag, startPoint x: 550, startPoint y: 232, endPoint x: 649, endPoint y: 232, distance: 99.1
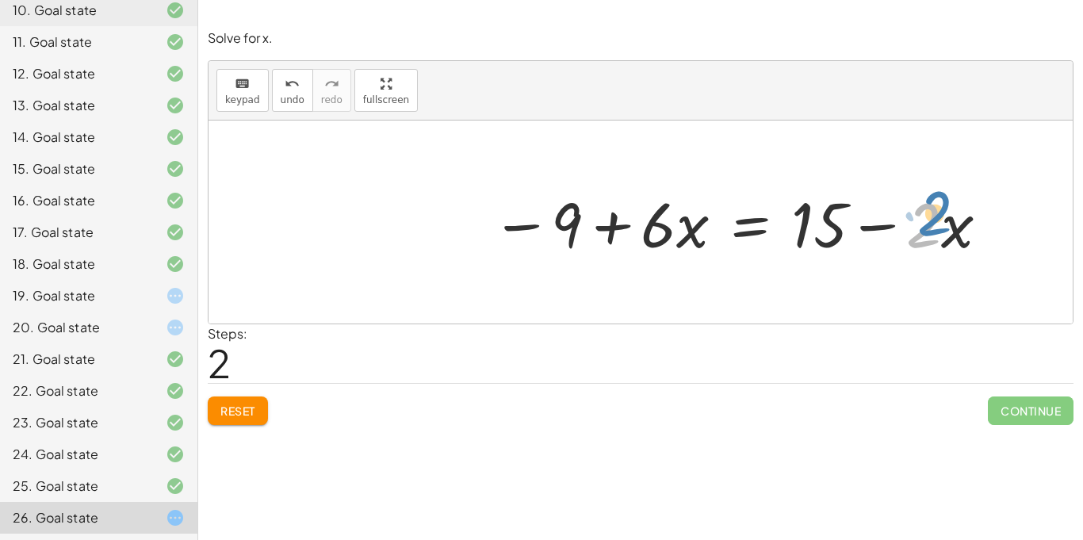
drag, startPoint x: 942, startPoint y: 229, endPoint x: 952, endPoint y: 216, distance: 17.0
click at [952, 216] on div at bounding box center [742, 223] width 516 height 82
click at [231, 94] on span "keypad" at bounding box center [242, 99] width 35 height 11
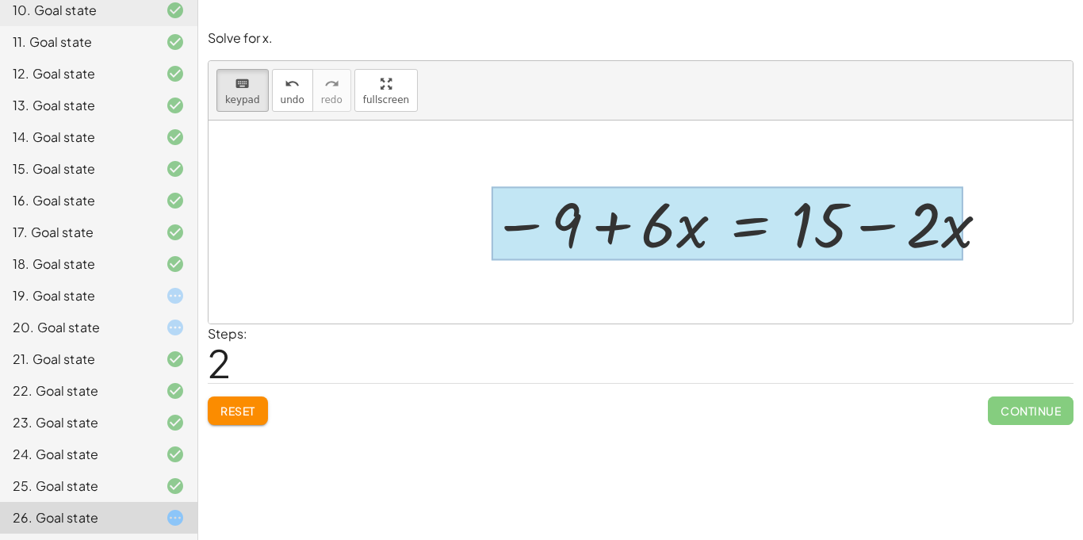
click at [780, 238] on div at bounding box center [728, 224] width 472 height 74
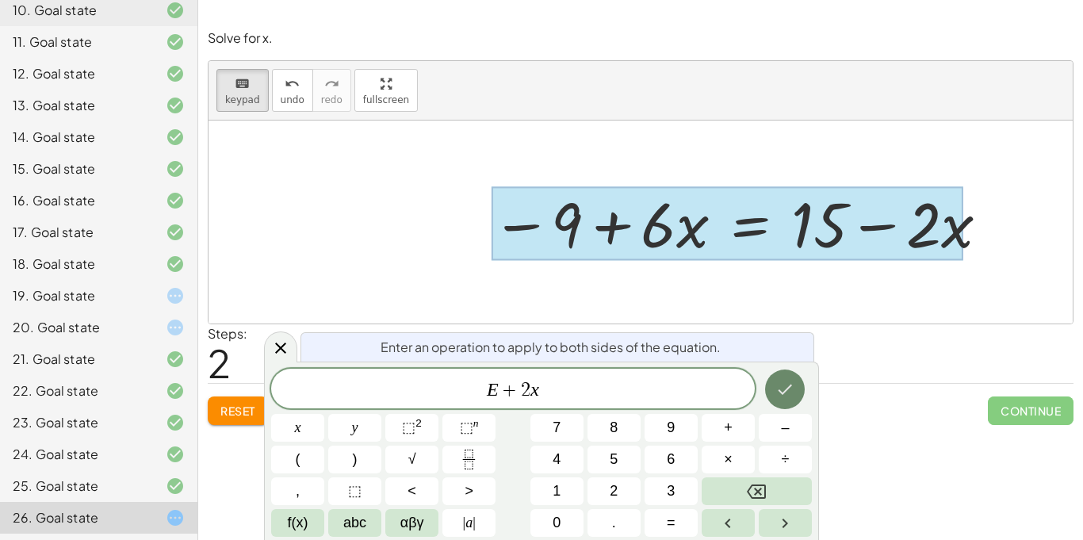
click at [779, 405] on button "Done" at bounding box center [785, 390] width 40 height 40
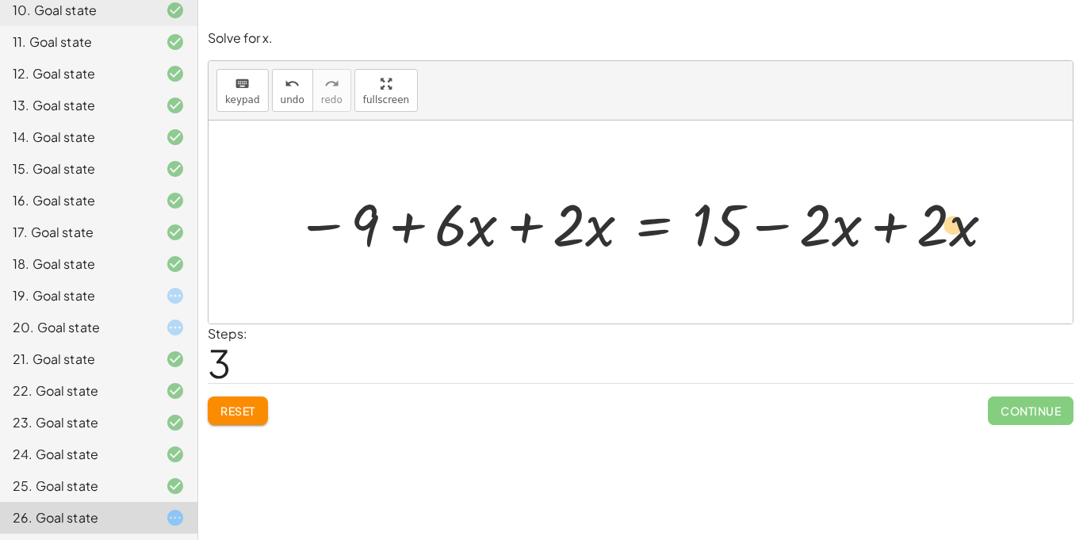
drag, startPoint x: 950, startPoint y: 230, endPoint x: 940, endPoint y: 231, distance: 10.3
click at [940, 231] on div at bounding box center [647, 222] width 718 height 76
drag, startPoint x: 945, startPoint y: 231, endPoint x: 935, endPoint y: 230, distance: 9.6
click at [935, 230] on div at bounding box center [647, 222] width 718 height 76
click at [828, 228] on div at bounding box center [647, 222] width 718 height 76
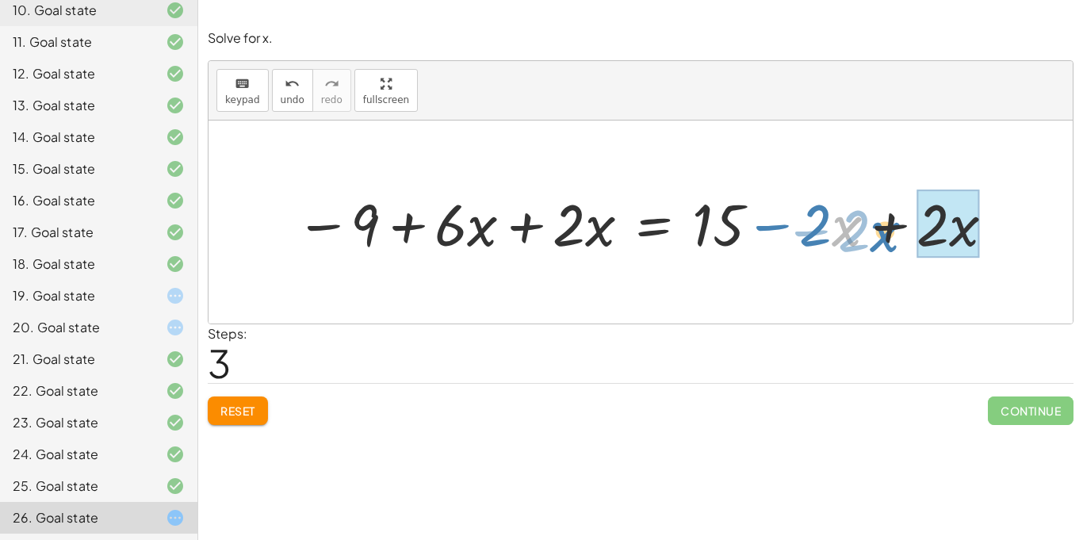
drag, startPoint x: 842, startPoint y: 232, endPoint x: 882, endPoint y: 238, distance: 40.8
click at [882, 238] on div at bounding box center [647, 222] width 718 height 76
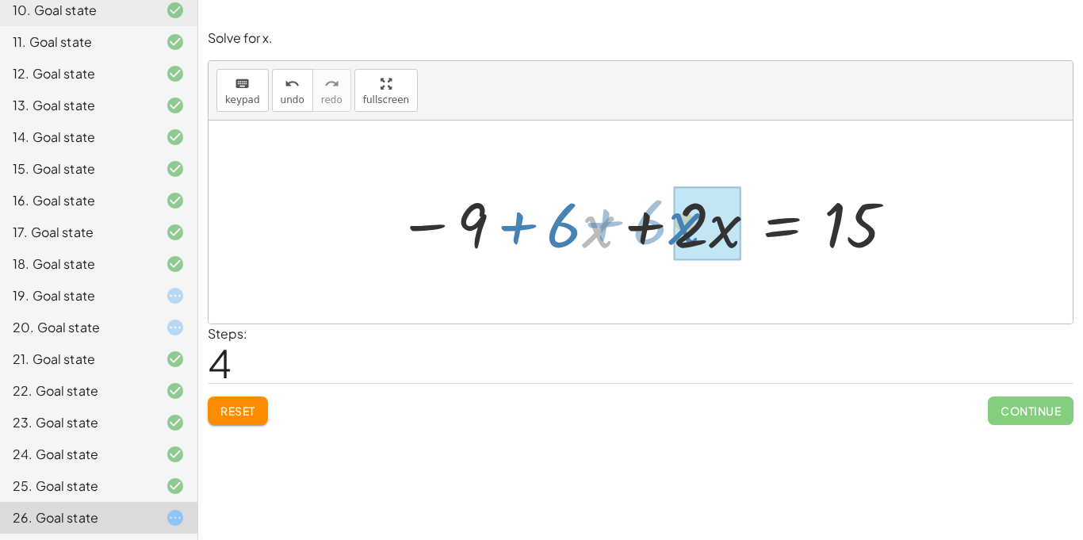
drag, startPoint x: 583, startPoint y: 231, endPoint x: 672, endPoint y: 228, distance: 88.9
click at [672, 228] on div at bounding box center [647, 223] width 516 height 82
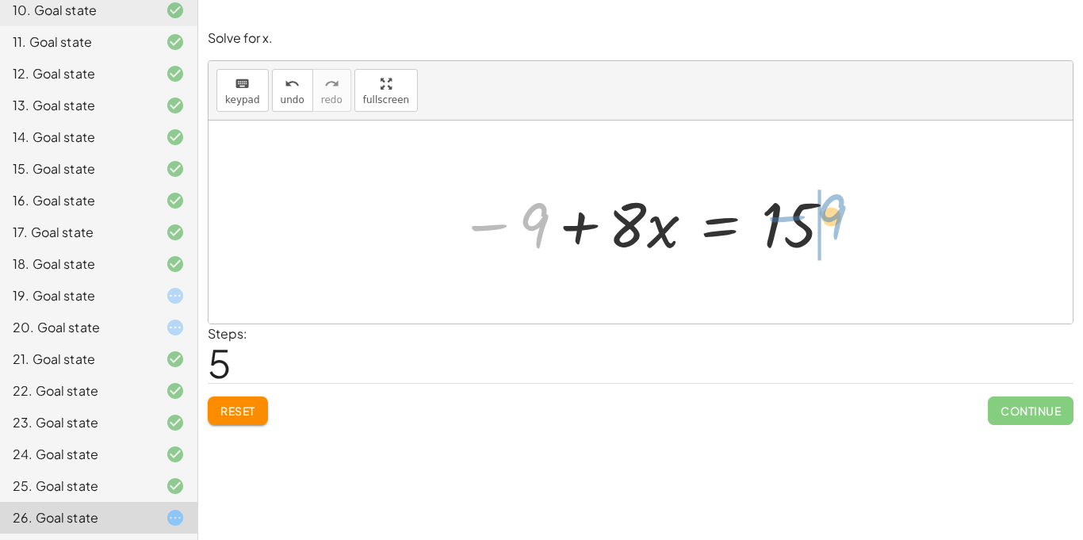
drag, startPoint x: 505, startPoint y: 238, endPoint x: 801, endPoint y: 229, distance: 296.0
click at [801, 229] on div at bounding box center [647, 223] width 392 height 82
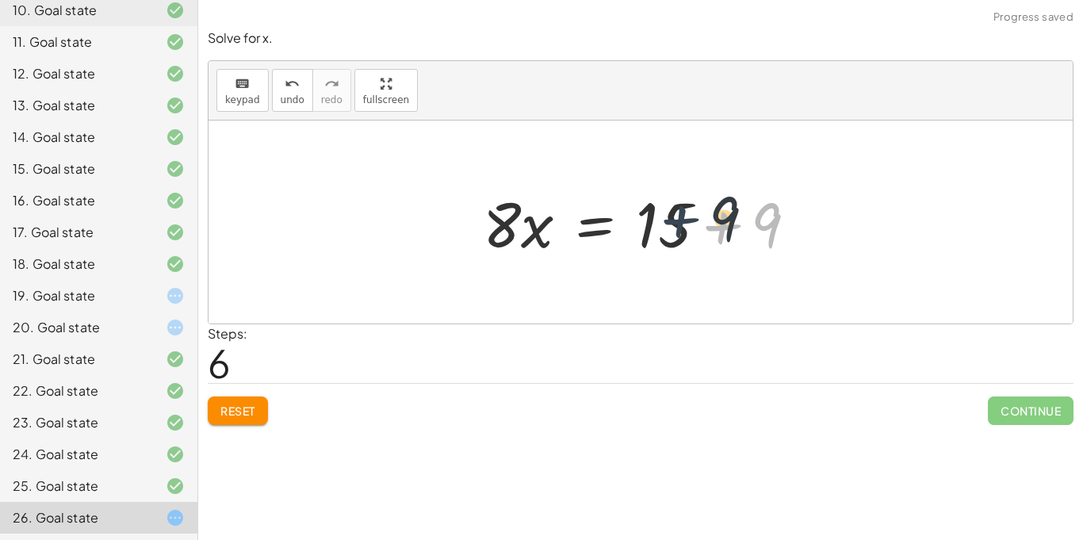
drag, startPoint x: 743, startPoint y: 235, endPoint x: 696, endPoint y: 229, distance: 47.1
click at [696, 229] on div at bounding box center [646, 223] width 343 height 82
drag, startPoint x: 747, startPoint y: 236, endPoint x: 658, endPoint y: 234, distance: 89.6
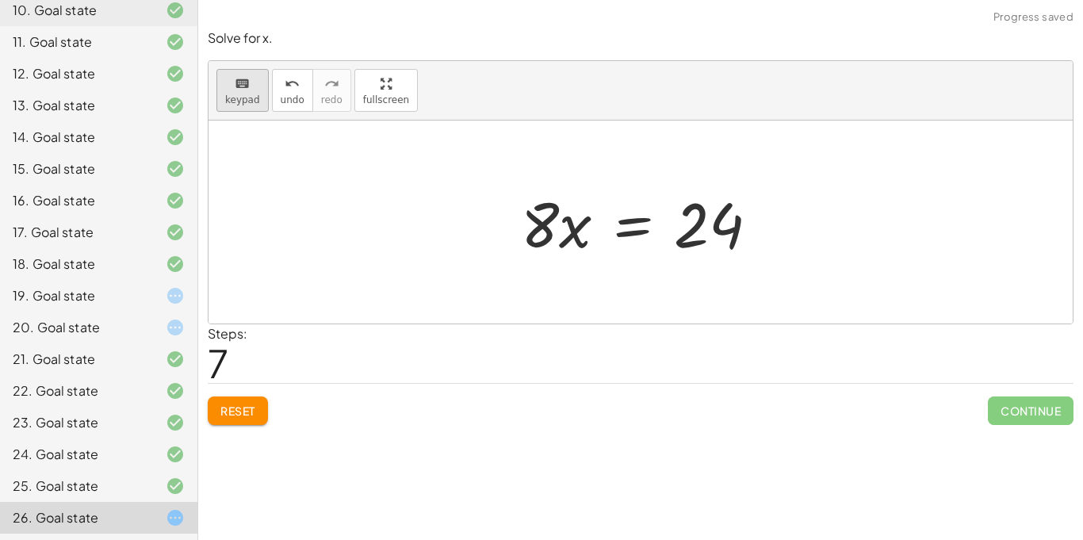
click at [245, 92] on button "keyboard keypad" at bounding box center [243, 90] width 52 height 43
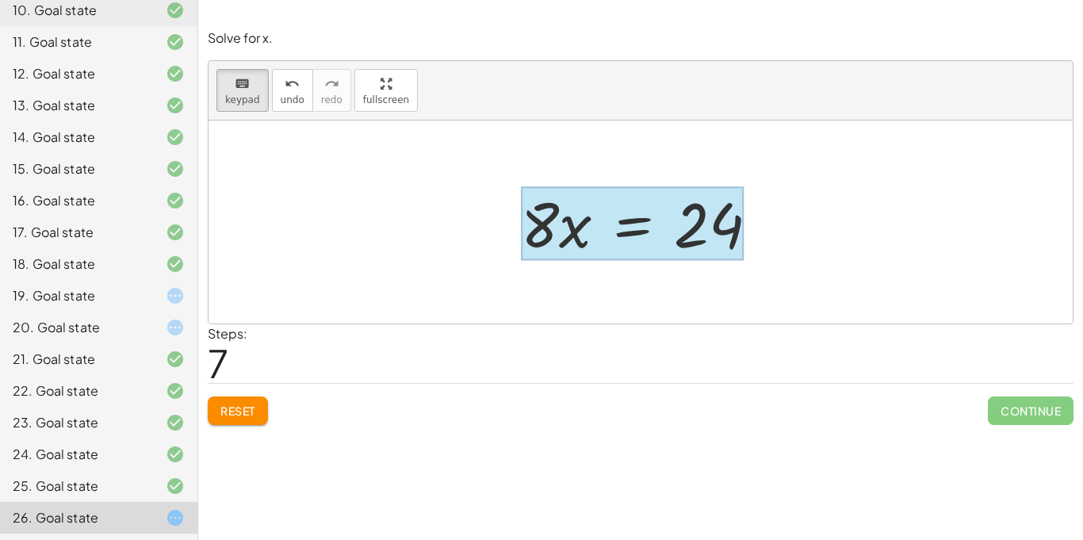
click at [643, 261] on div at bounding box center [646, 223] width 267 height 82
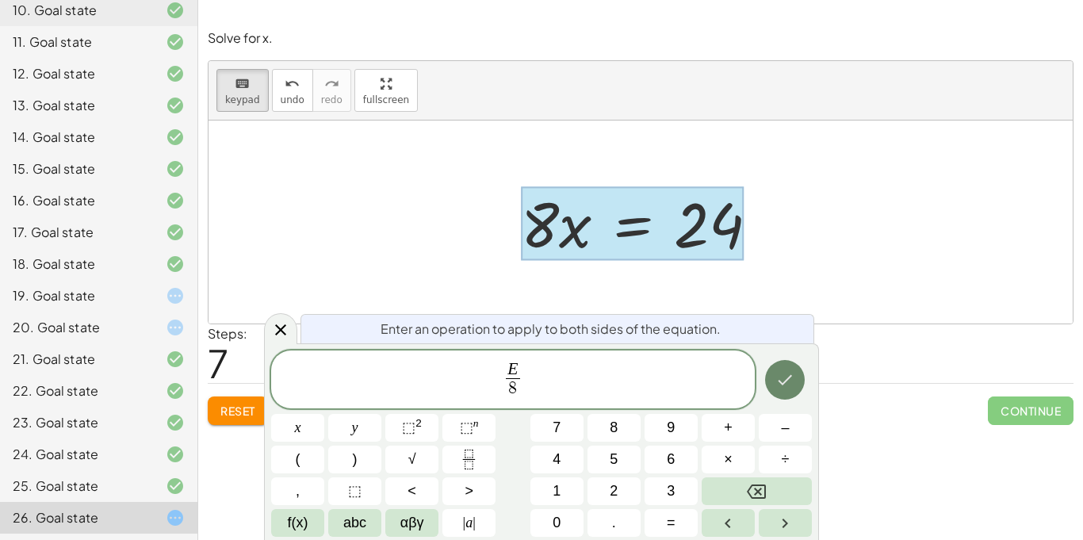
click at [794, 397] on button "Done" at bounding box center [785, 380] width 40 height 40
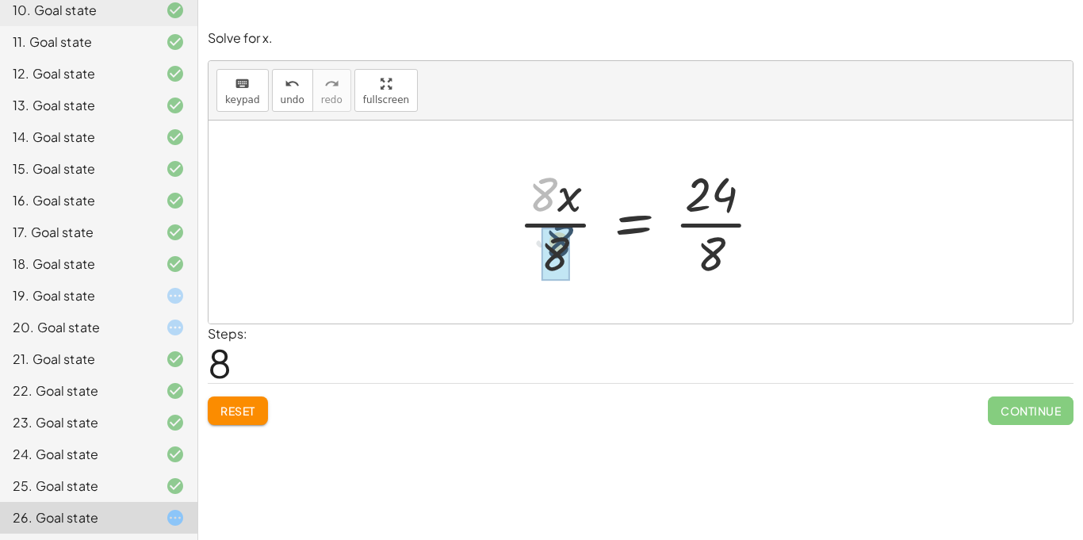
drag, startPoint x: 542, startPoint y: 198, endPoint x: 559, endPoint y: 251, distance: 55.9
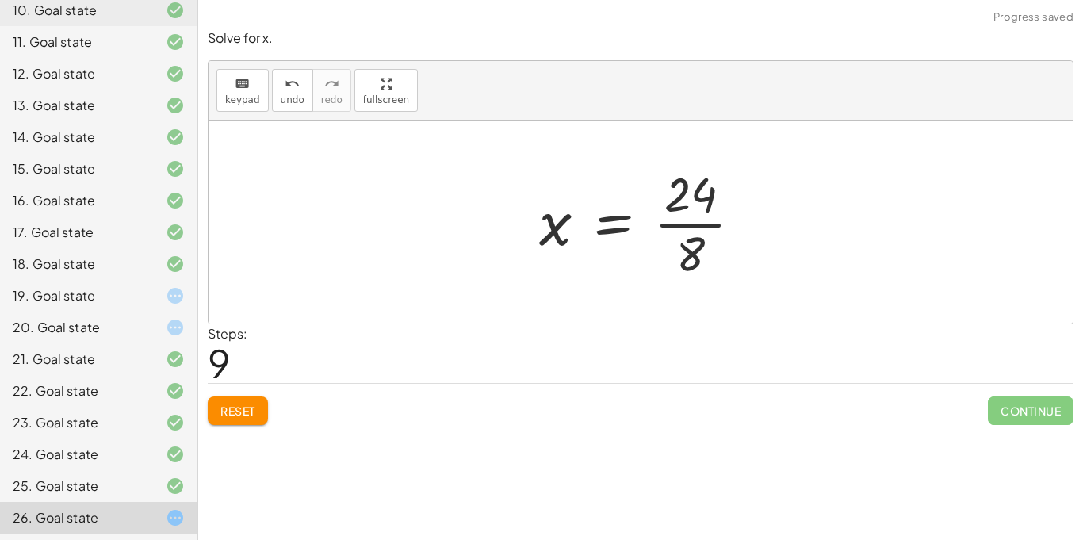
click at [711, 263] on div at bounding box center [647, 222] width 232 height 122
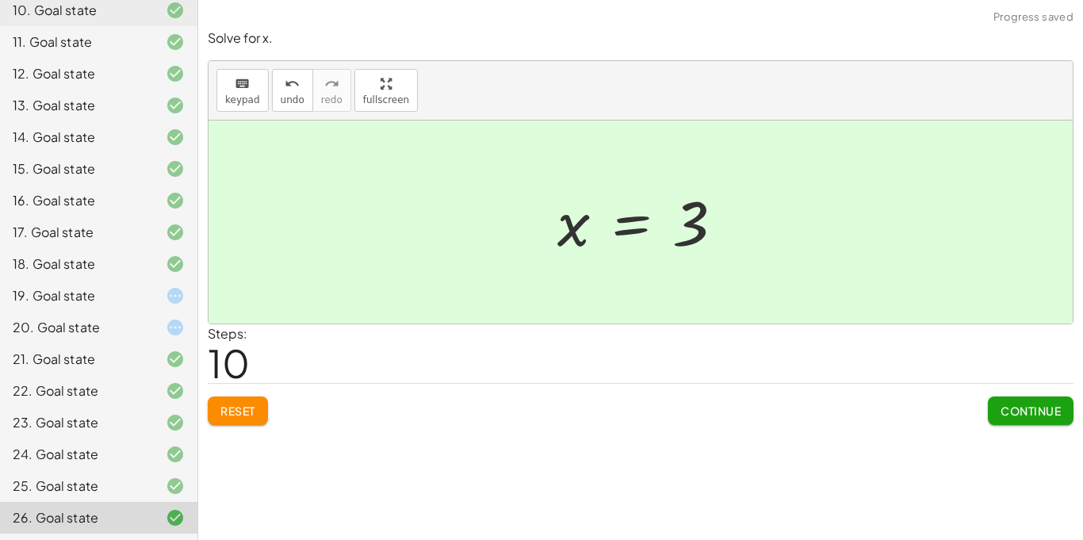
click at [1001, 411] on span "Continue" at bounding box center [1031, 411] width 60 height 14
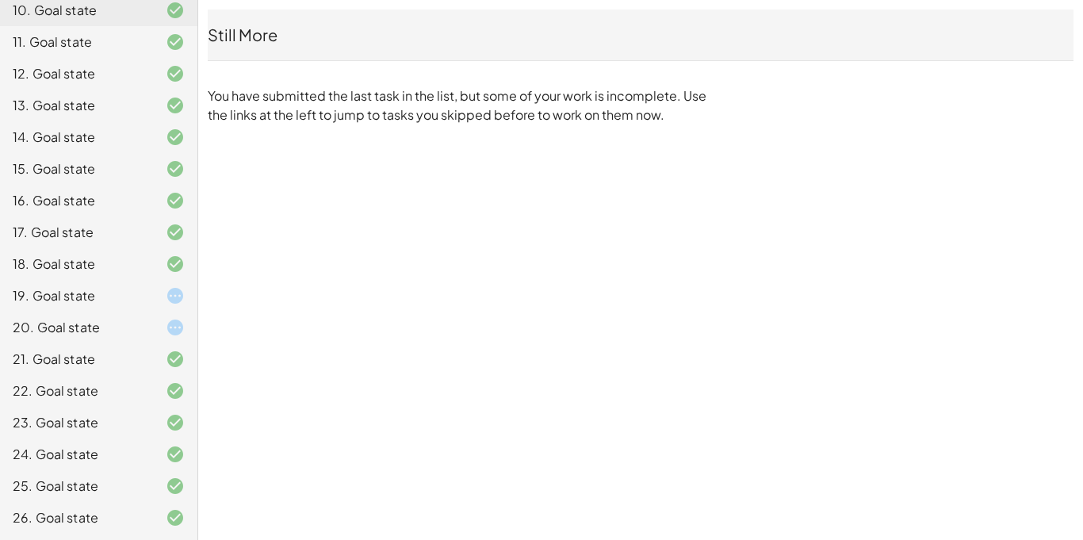
click at [161, 298] on div at bounding box center [162, 295] width 44 height 19
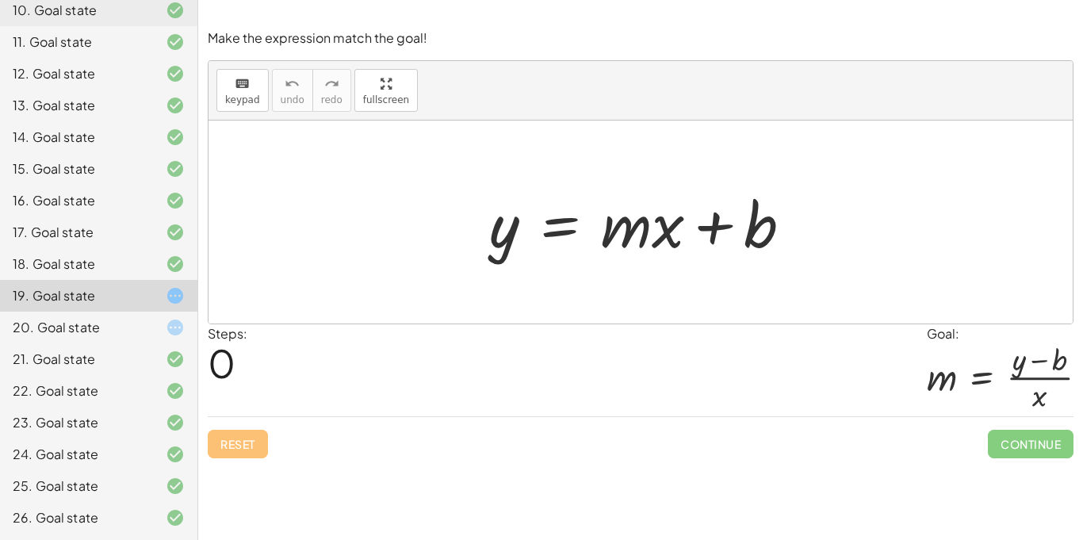
click at [108, 325] on div "20. Goal state" at bounding box center [77, 327] width 128 height 19
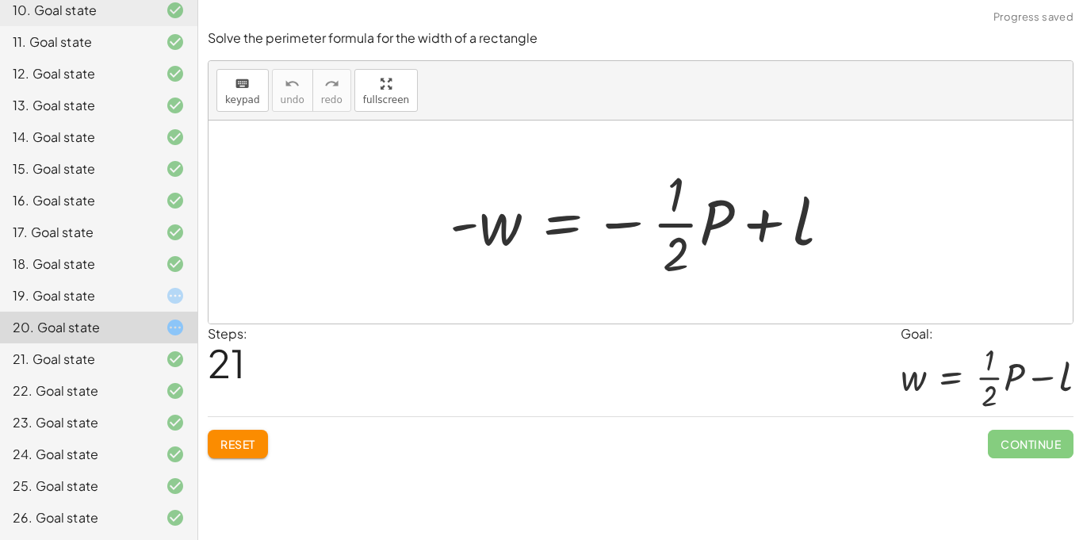
click at [231, 441] on span "Reset" at bounding box center [238, 444] width 35 height 14
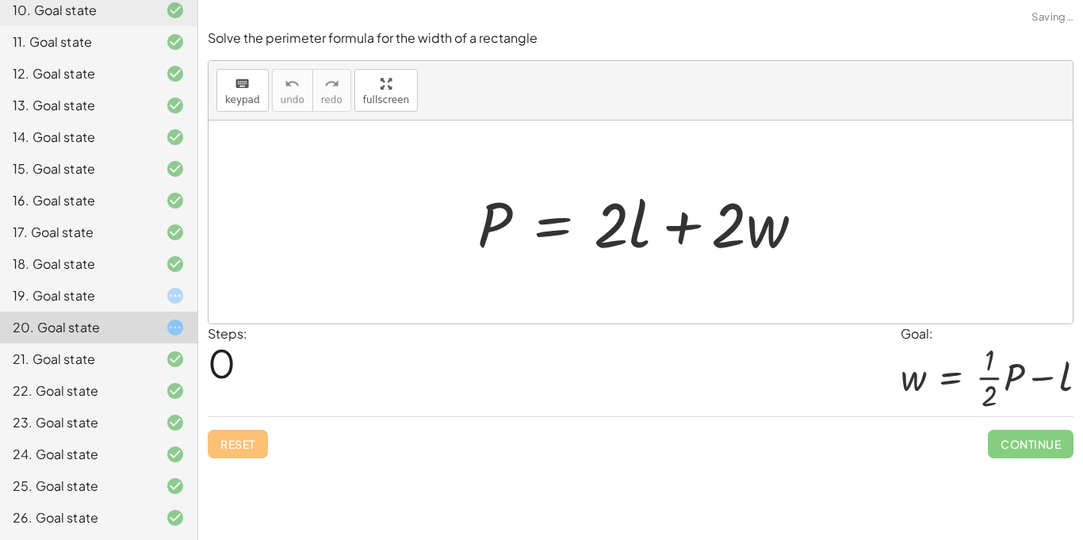
click at [98, 300] on div "19. Goal state" at bounding box center [77, 295] width 128 height 19
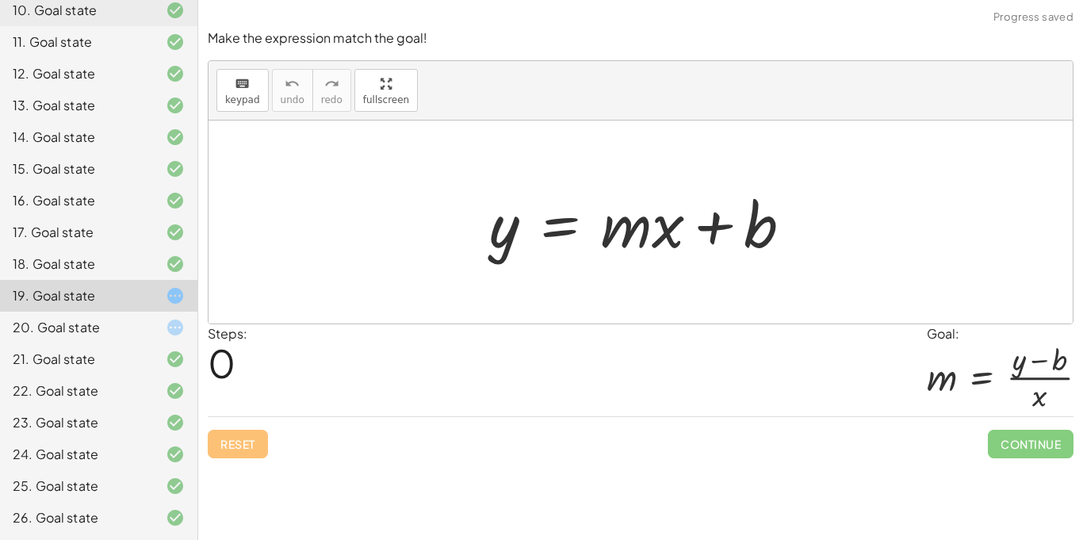
click at [141, 318] on div at bounding box center [162, 327] width 44 height 19
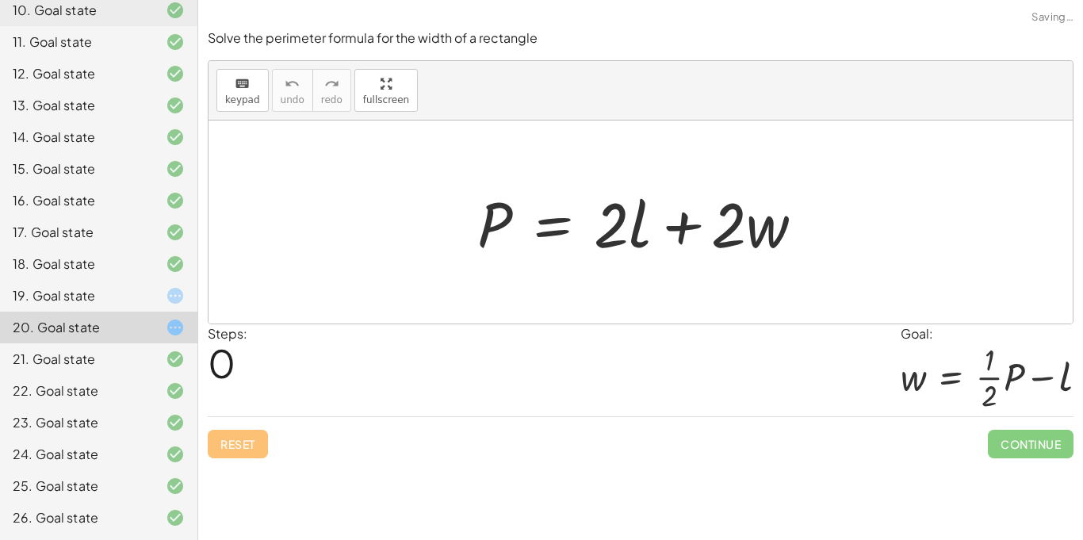
click at [99, 343] on div "19. Goal state" at bounding box center [99, 359] width 198 height 32
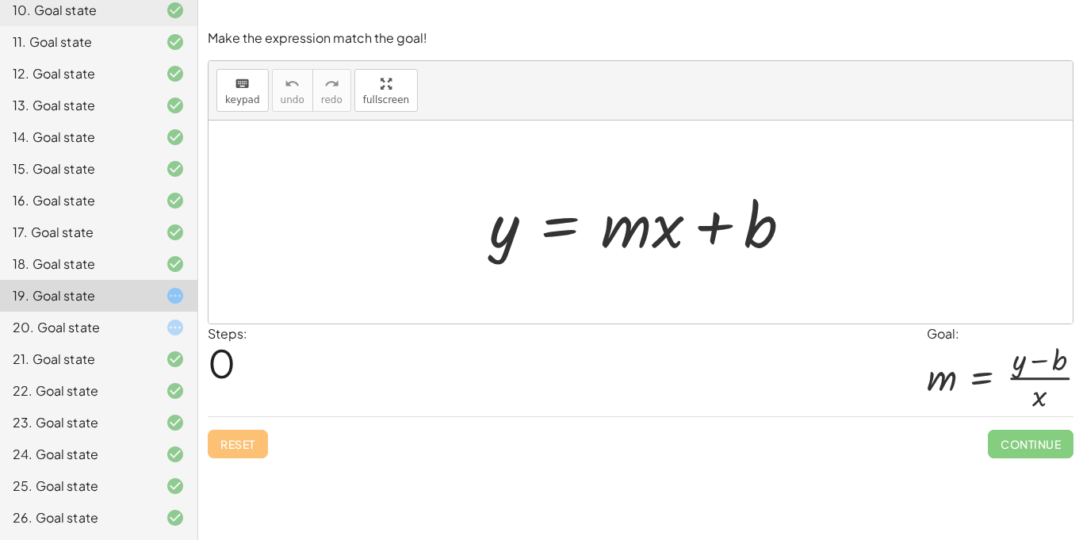
click at [615, 344] on div "Steps: 0 Goal: m = · ( + y − b ) · x" at bounding box center [641, 370] width 866 height 93
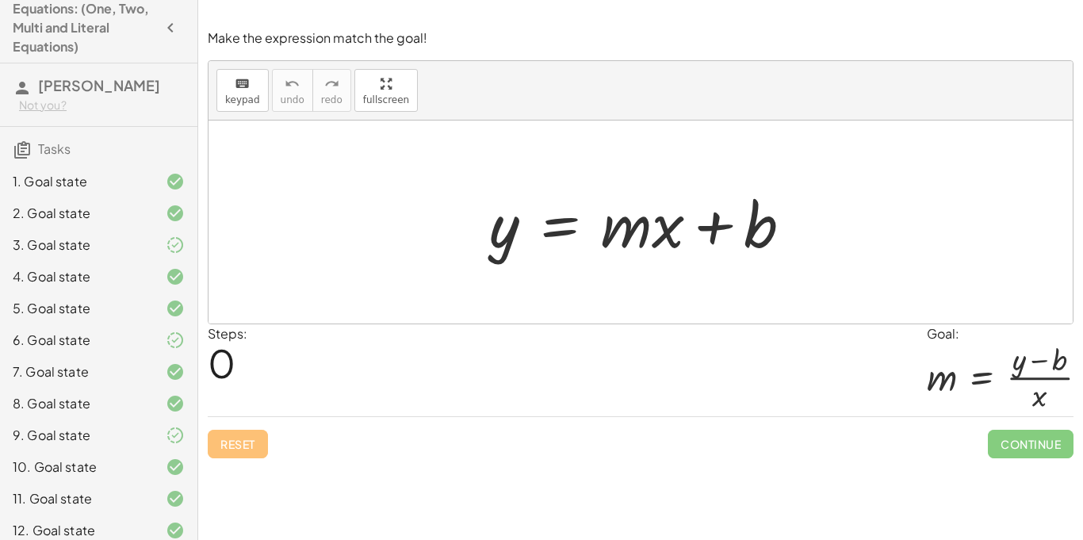
scroll to position [0, 0]
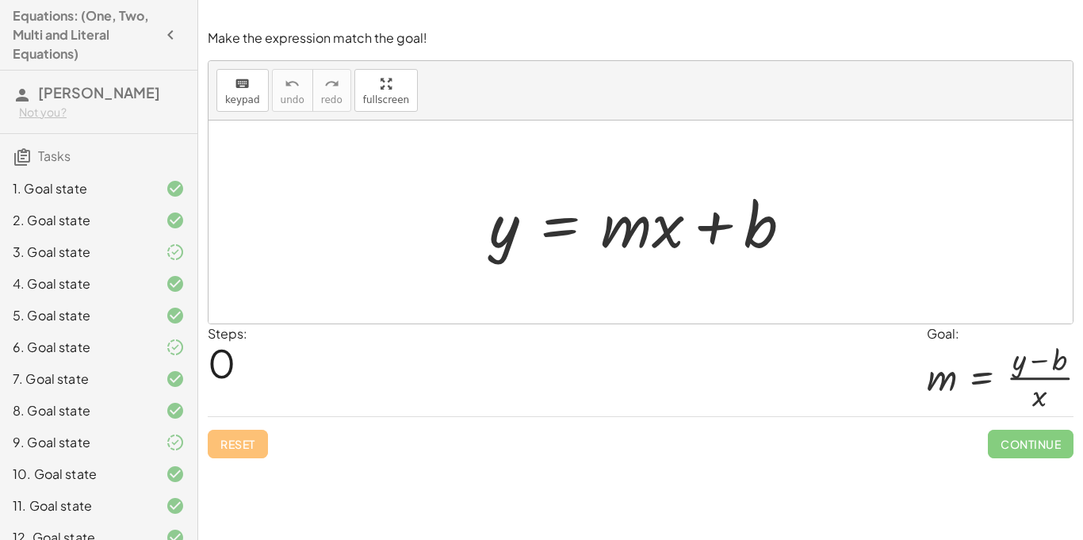
click at [125, 91] on span "[PERSON_NAME]" at bounding box center [99, 92] width 122 height 18
click at [171, 36] on icon "button" at bounding box center [170, 34] width 19 height 19
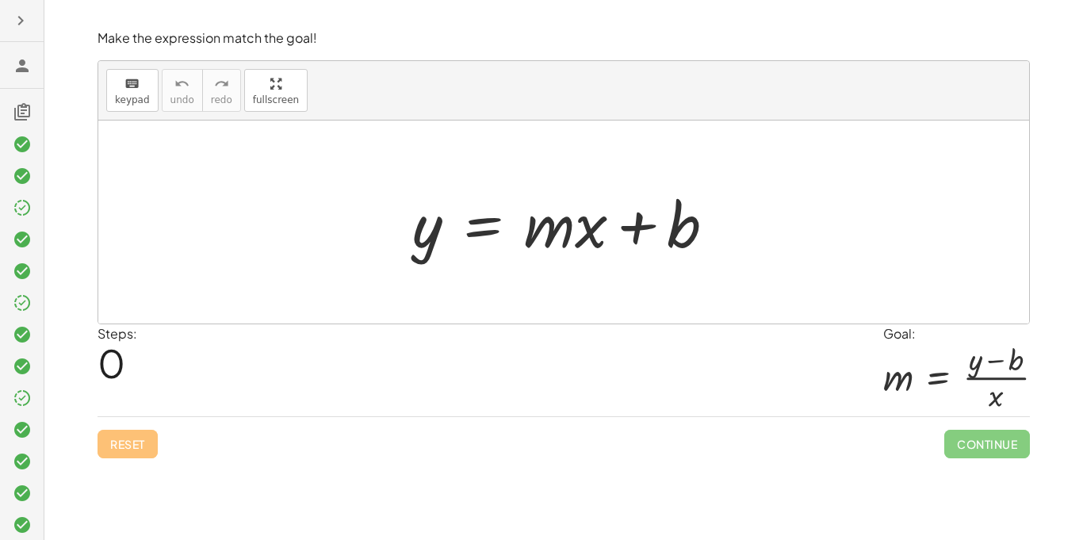
click at [17, 24] on icon "button" at bounding box center [20, 20] width 19 height 19
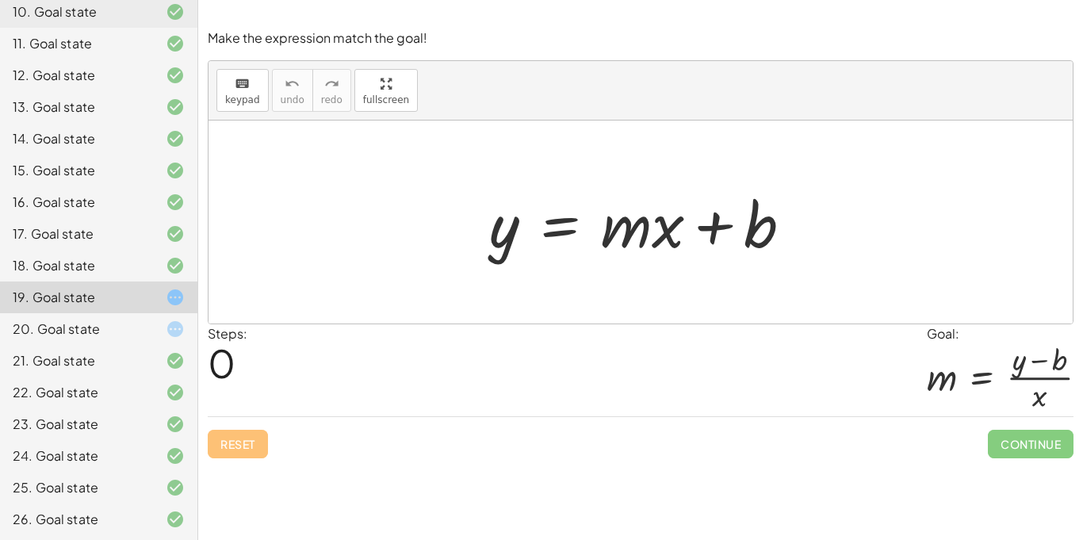
scroll to position [464, 0]
drag, startPoint x: 509, startPoint y: 236, endPoint x: 485, endPoint y: 221, distance: 28.8
click at [485, 221] on div at bounding box center [647, 223] width 332 height 82
drag, startPoint x: 512, startPoint y: 238, endPoint x: 722, endPoint y: 230, distance: 210.3
click at [722, 230] on div at bounding box center [647, 223] width 332 height 82
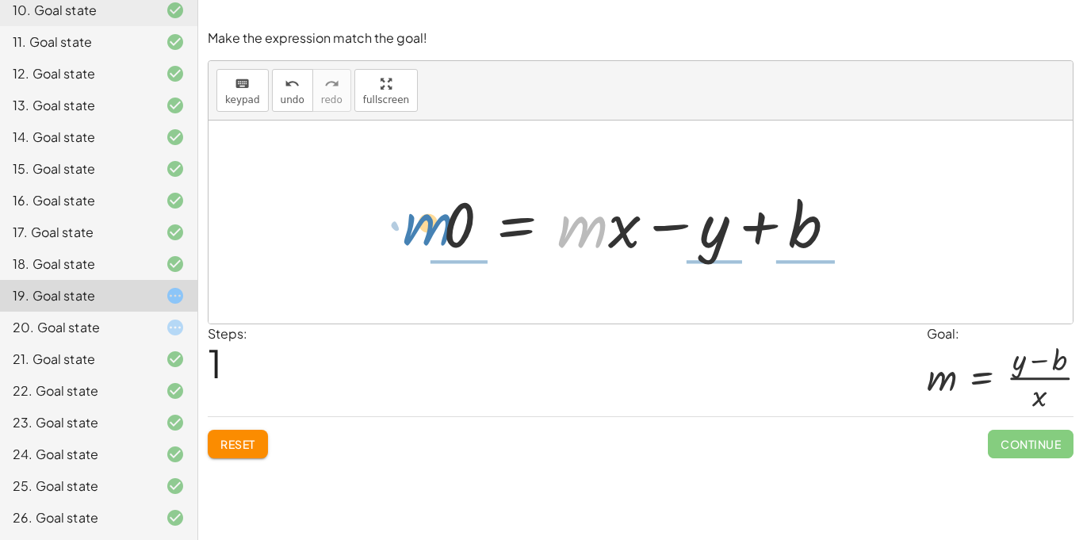
drag, startPoint x: 582, startPoint y: 228, endPoint x: 432, endPoint y: 226, distance: 149.9
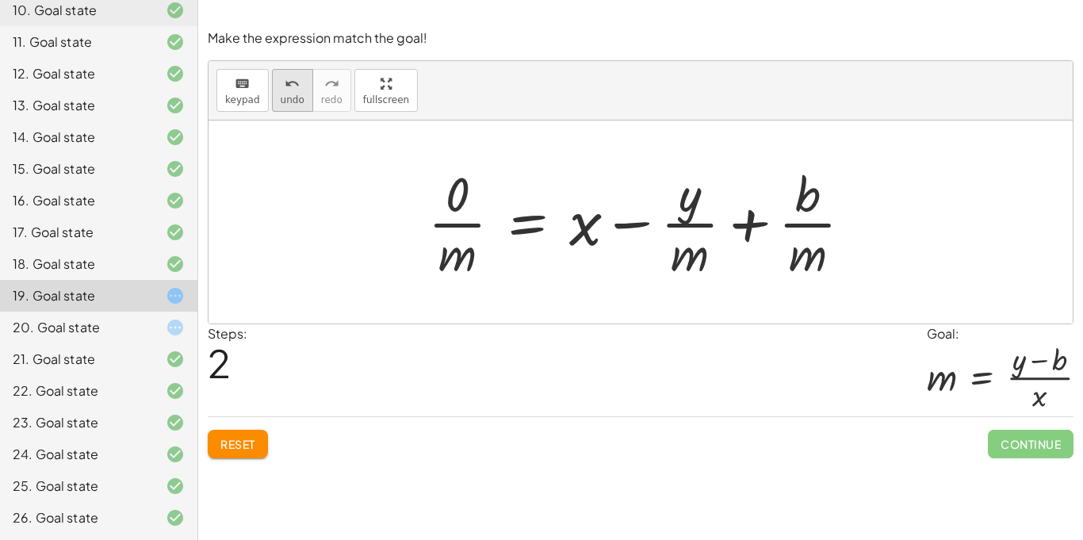
click at [285, 95] on span "undo" at bounding box center [293, 99] width 24 height 11
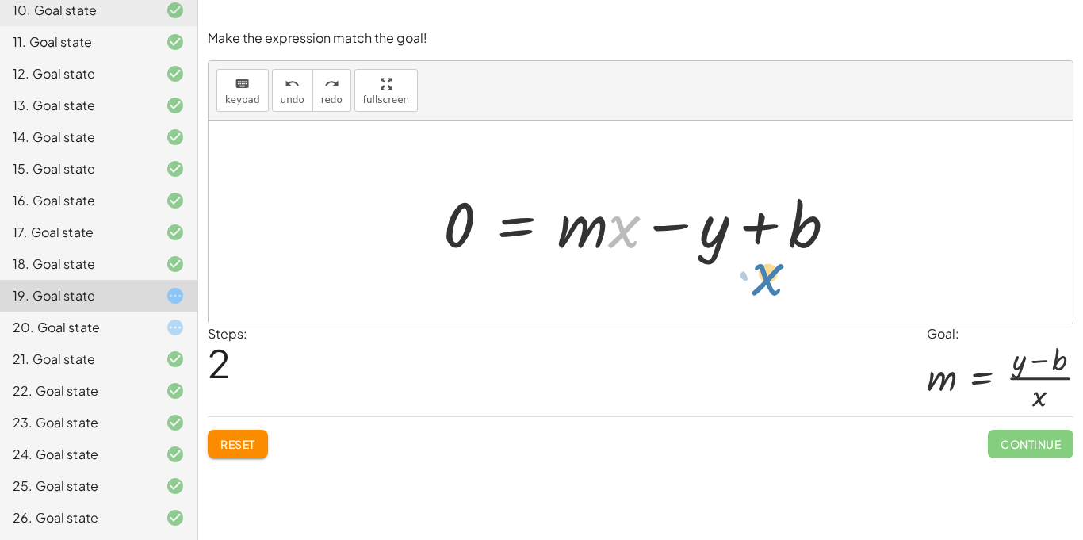
drag, startPoint x: 622, startPoint y: 236, endPoint x: 759, endPoint y: 284, distance: 145.2
click at [759, 284] on div "y = + · m · x + b · x + · m 0 = + · m · x − y + b" at bounding box center [641, 222] width 865 height 203
click at [256, 79] on div "keyboard" at bounding box center [242, 83] width 35 height 19
click at [220, 86] on button "keyboard keypad" at bounding box center [243, 90] width 52 height 43
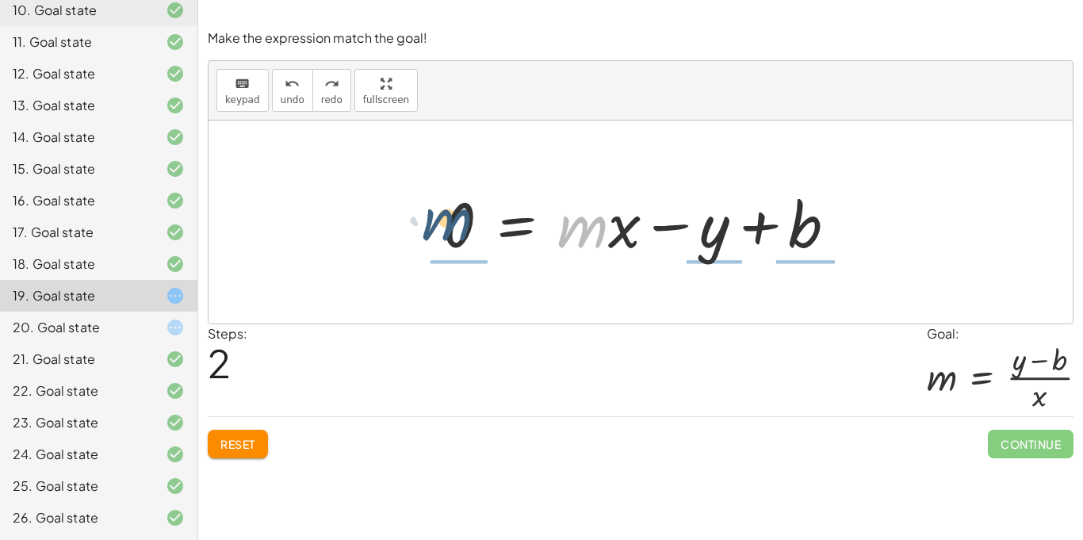
drag, startPoint x: 565, startPoint y: 238, endPoint x: 429, endPoint y: 232, distance: 135.8
click at [429, 232] on div "y = + · m · x + b · m 0 = + · m · x − y + b" at bounding box center [641, 223] width 442 height 90
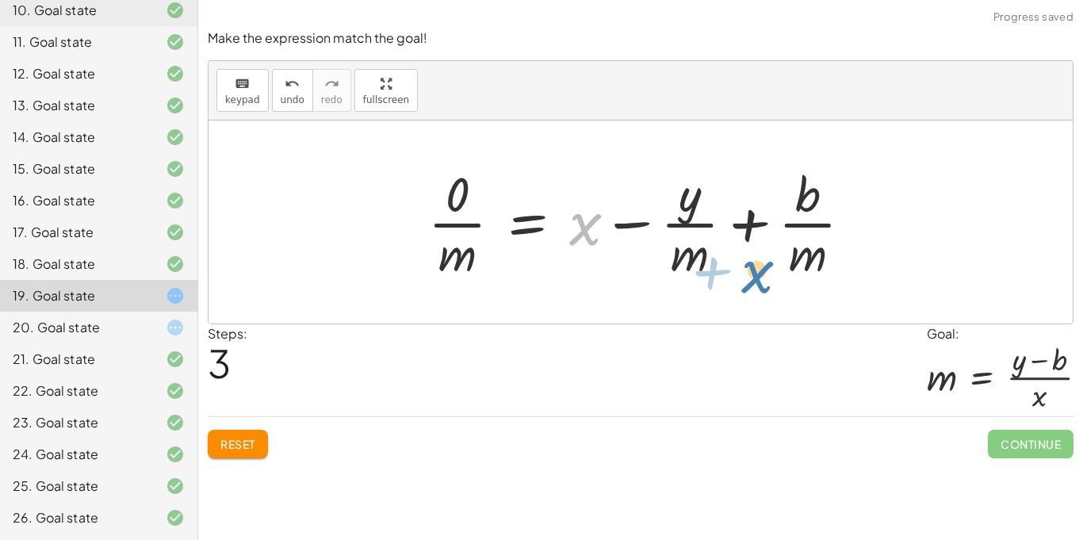
drag, startPoint x: 585, startPoint y: 238, endPoint x: 755, endPoint y: 289, distance: 177.9
click at [755, 289] on div "y = + · m · x + b 0 = + · m · x − y + b + x 0 = + x − y + b · · m · · m · · m" at bounding box center [641, 222] width 865 height 203
drag, startPoint x: 580, startPoint y: 231, endPoint x: 757, endPoint y: 304, distance: 191.3
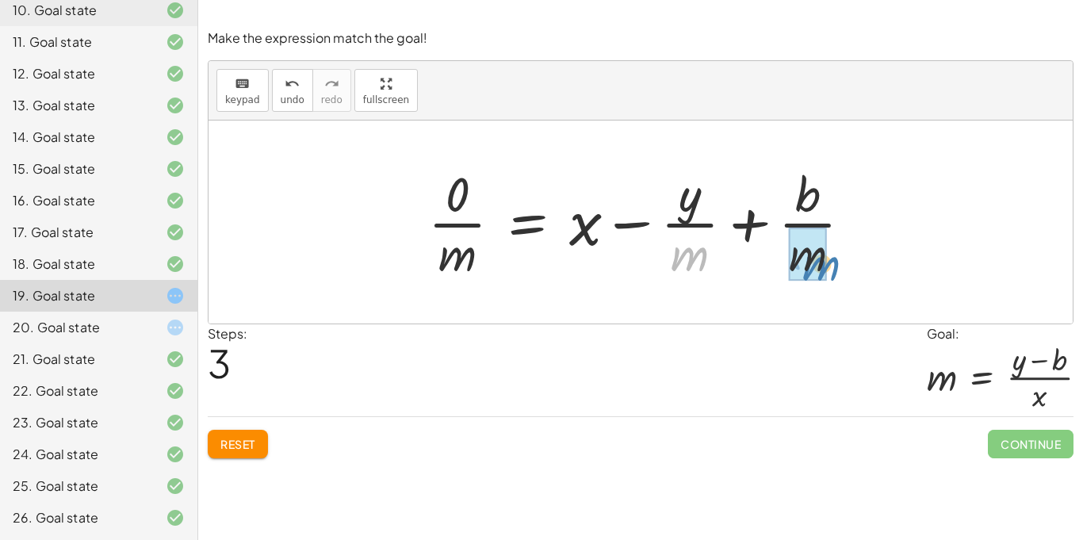
drag, startPoint x: 687, startPoint y: 261, endPoint x: 818, endPoint y: 271, distance: 131.3
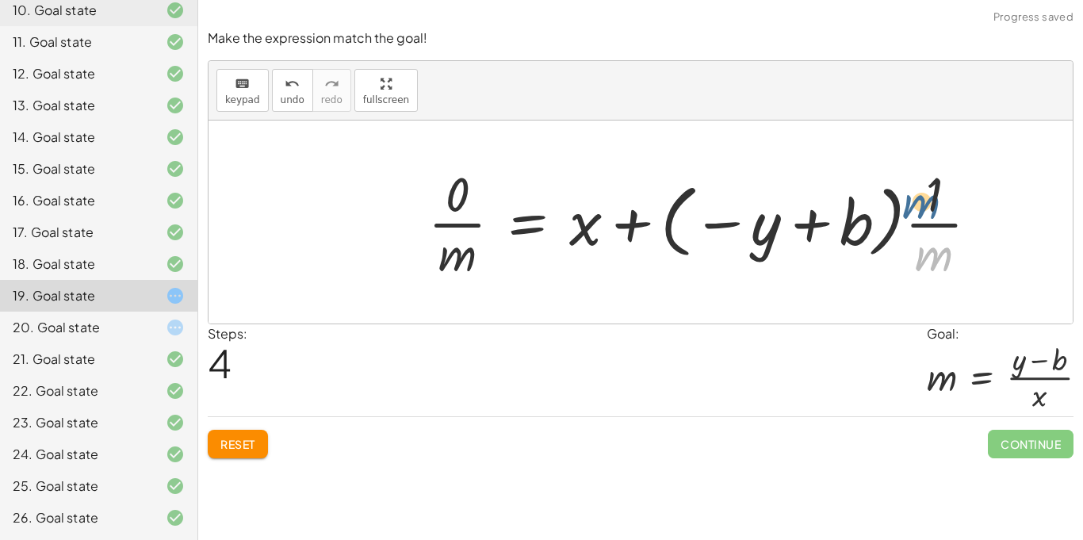
drag, startPoint x: 934, startPoint y: 257, endPoint x: 920, endPoint y: 204, distance: 54.8
click at [920, 204] on div at bounding box center [709, 222] width 579 height 122
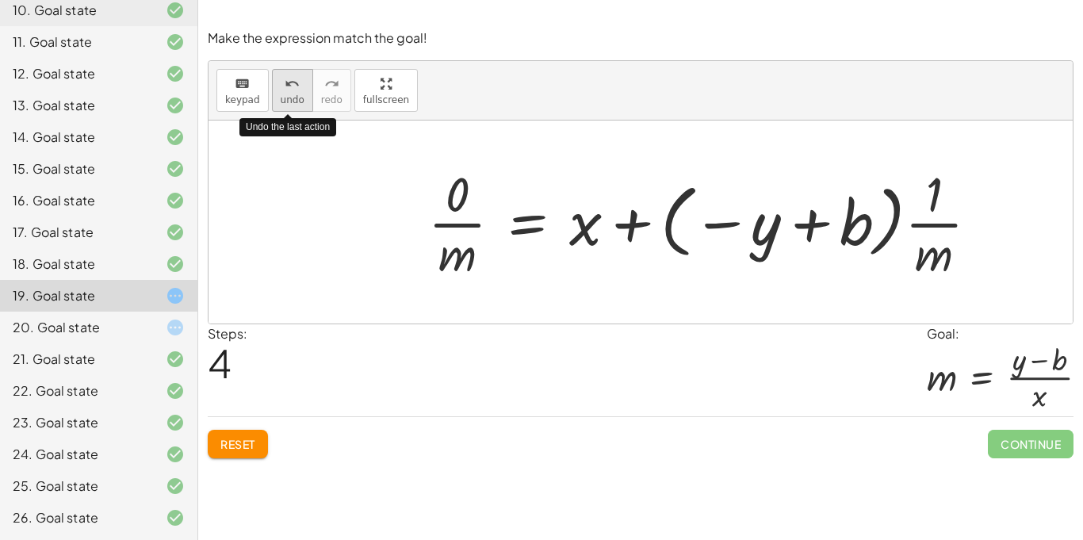
click at [290, 83] on icon "undo" at bounding box center [292, 84] width 15 height 19
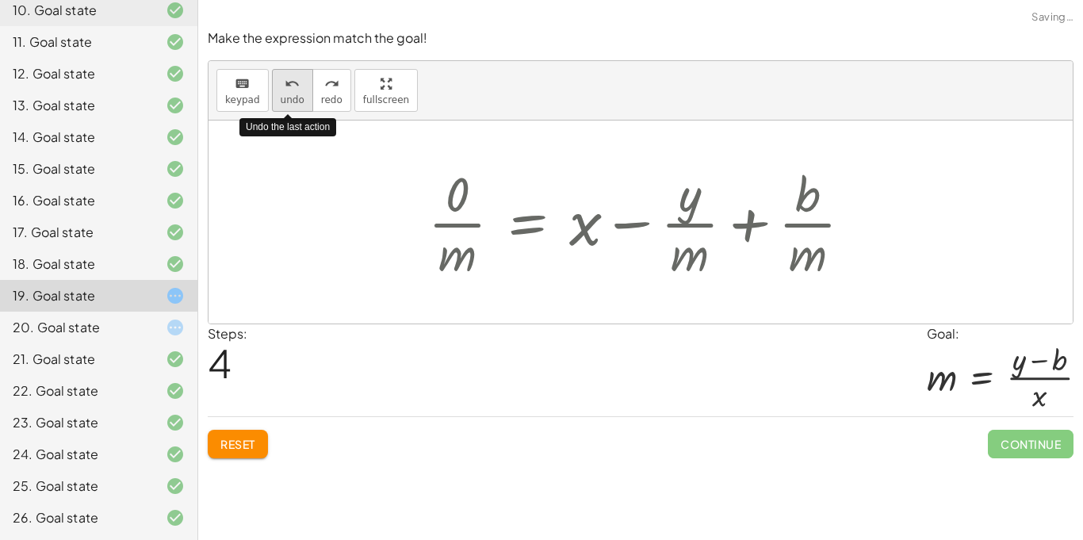
click at [290, 83] on icon "undo" at bounding box center [292, 84] width 15 height 19
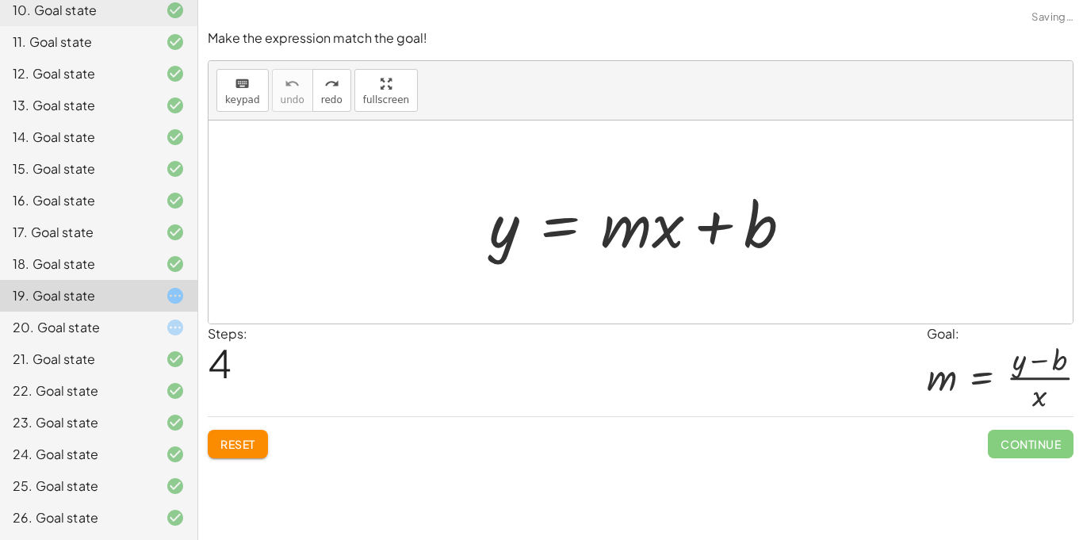
click at [342, 198] on div at bounding box center [641, 222] width 865 height 203
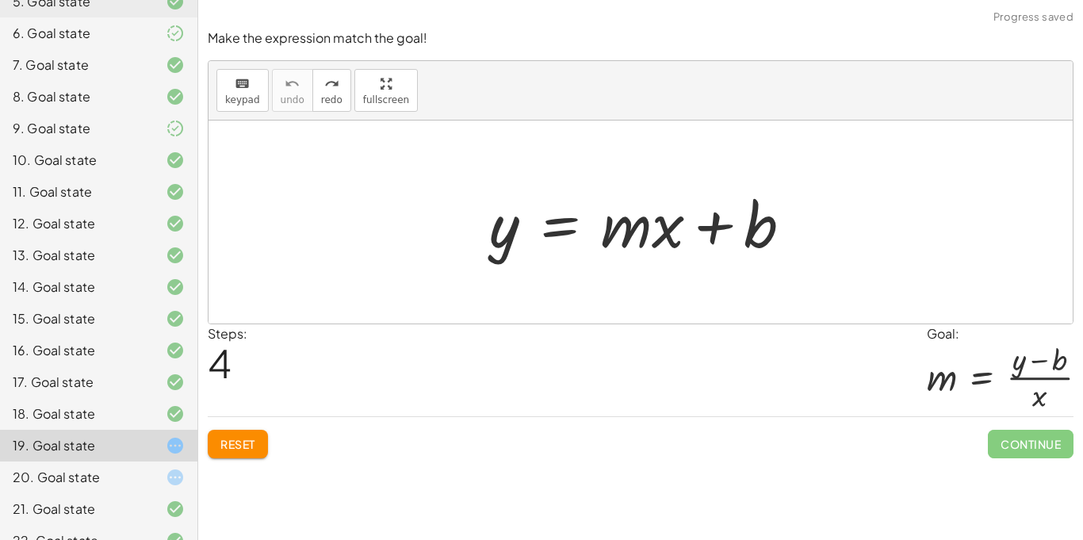
scroll to position [0, 0]
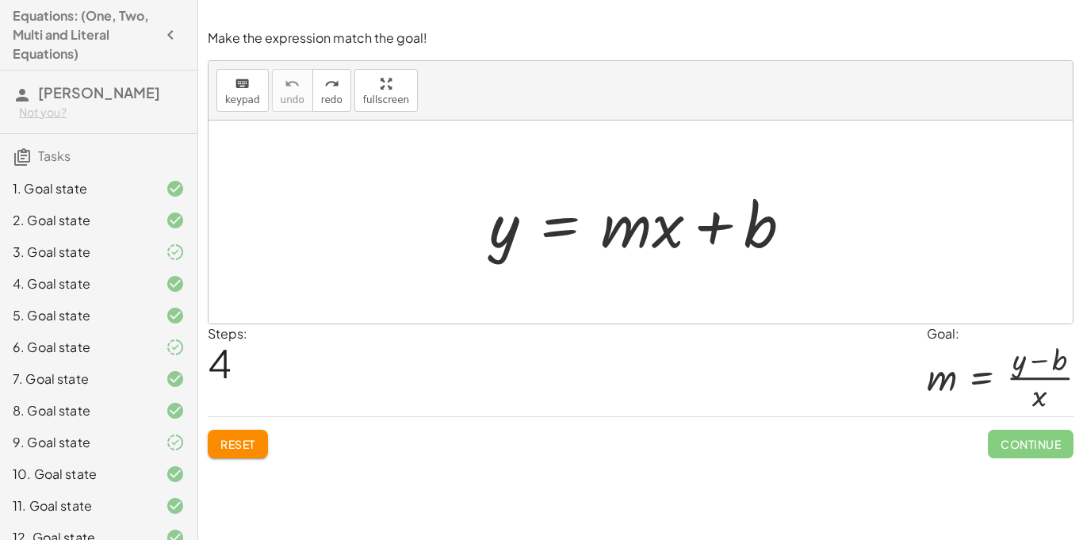
click at [171, 29] on icon "button" at bounding box center [170, 34] width 19 height 19
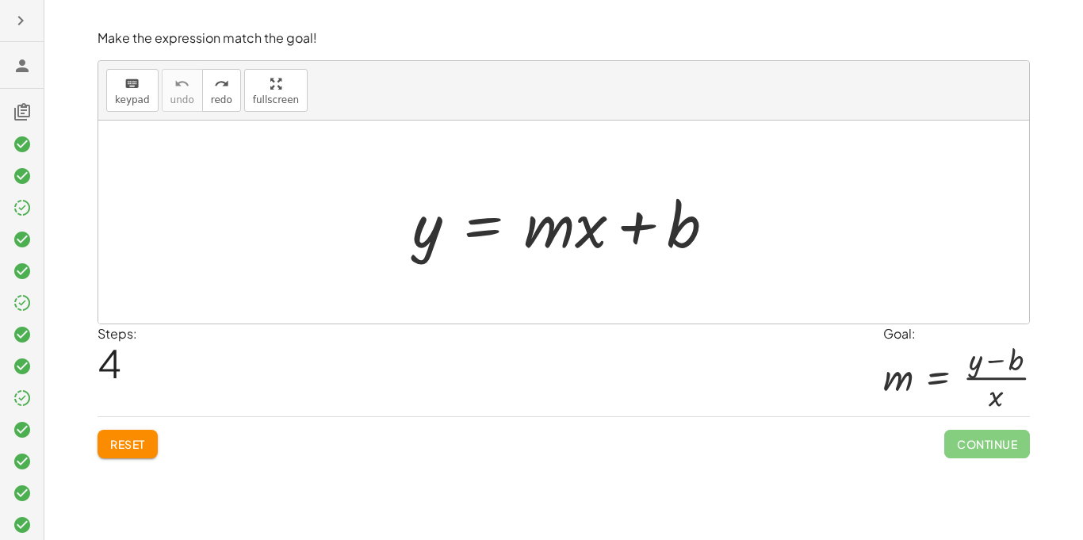
click at [13, 17] on icon "button" at bounding box center [20, 20] width 19 height 19
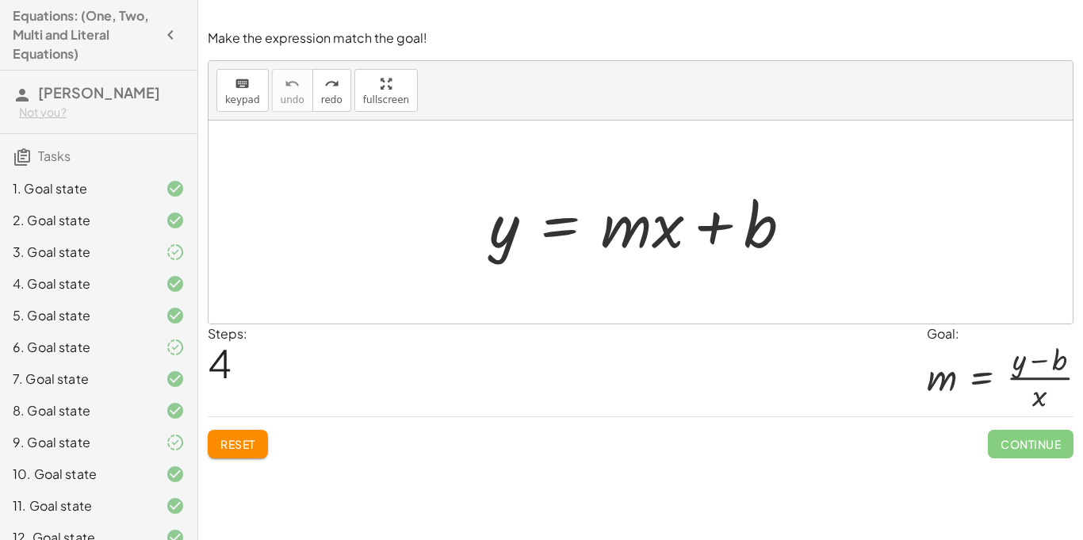
click at [67, 156] on span "Tasks" at bounding box center [54, 156] width 33 height 17
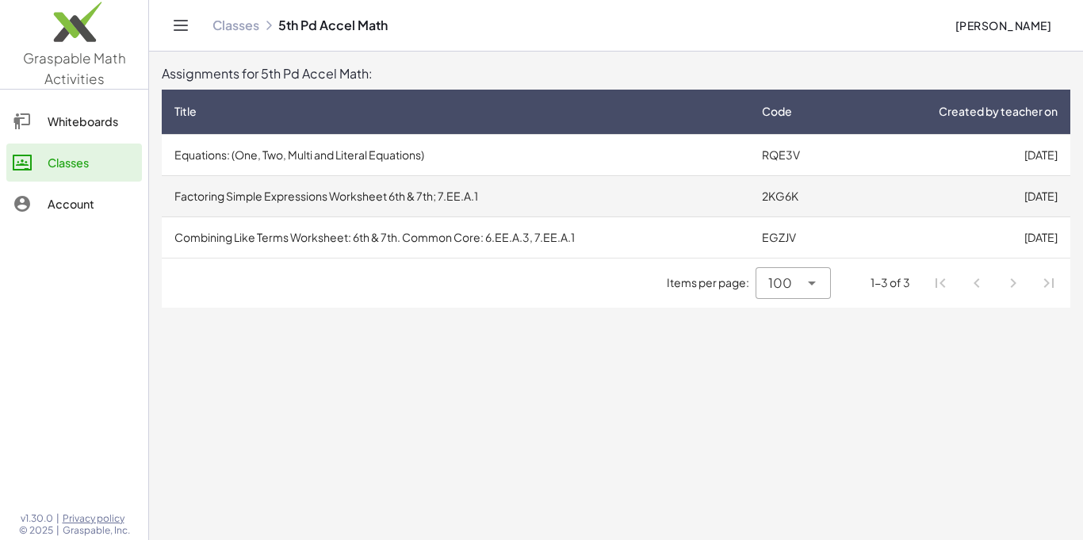
click at [405, 198] on td "Factoring Simple Expressions Worksheet 6th & 7th; 7.EE.A.1" at bounding box center [456, 195] width 588 height 41
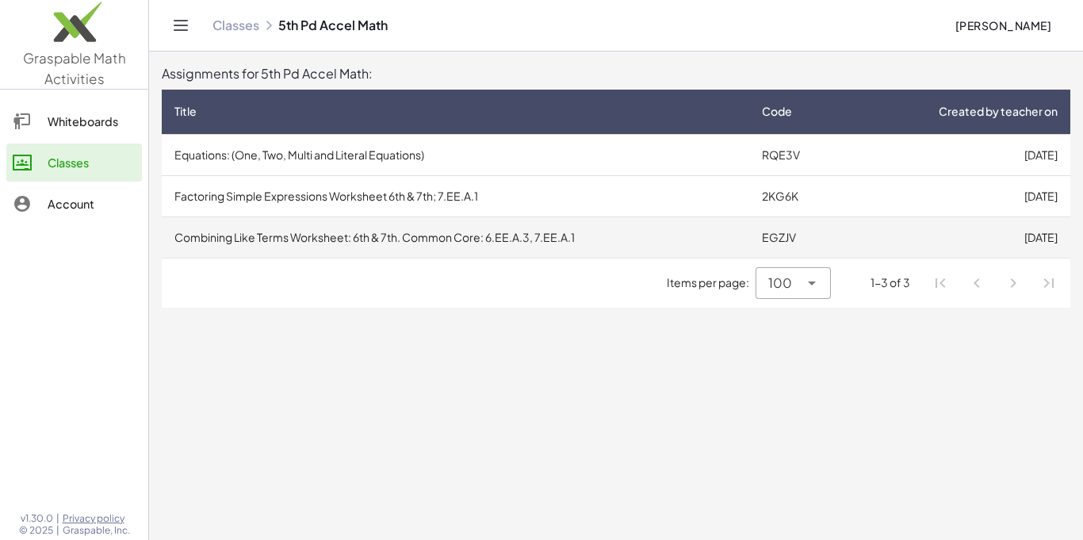
click at [525, 244] on td "Combining Like Terms Worksheet: 6th & 7th. Common Core: 6.EE.A.3, 7.EE.A.1" at bounding box center [456, 237] width 588 height 41
click at [520, 242] on td "Combining Like Terms Worksheet: 6th & 7th. Common Core: 6.EE.A.3, 7.EE.A.1" at bounding box center [456, 237] width 588 height 41
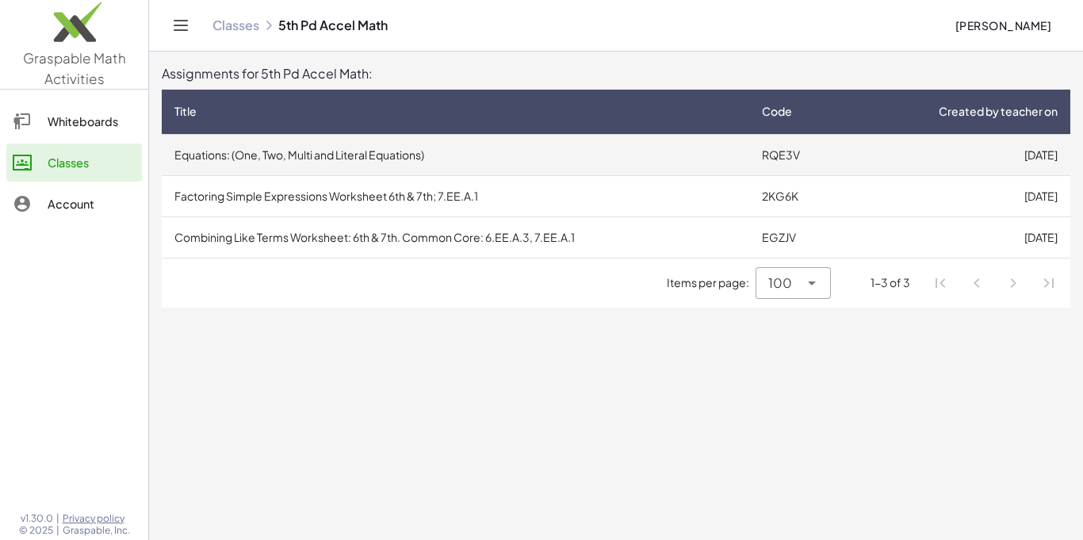
click at [267, 158] on td "Equations: (One, Two, Multi and Literal Equations)" at bounding box center [456, 154] width 588 height 41
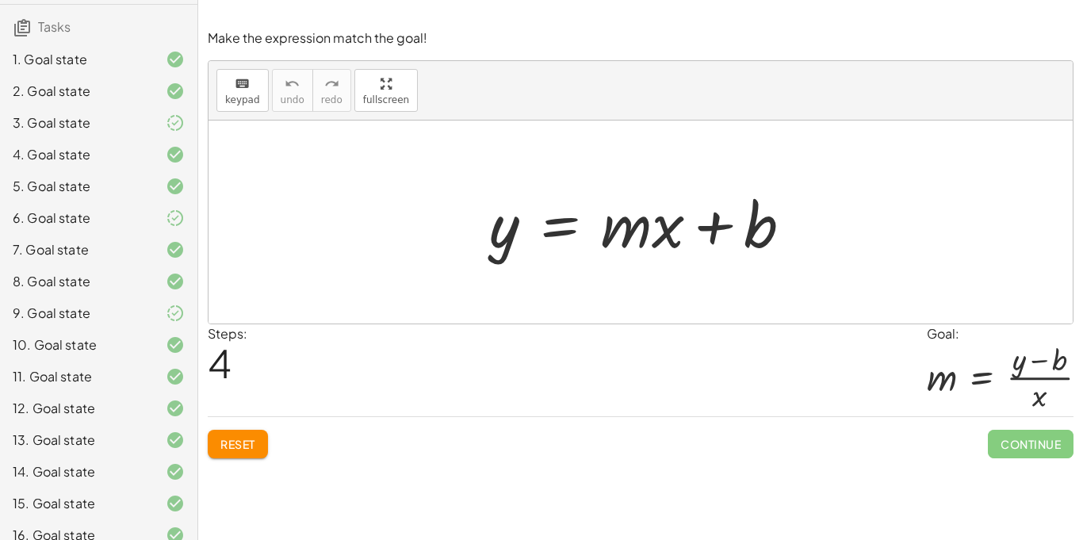
scroll to position [131, 0]
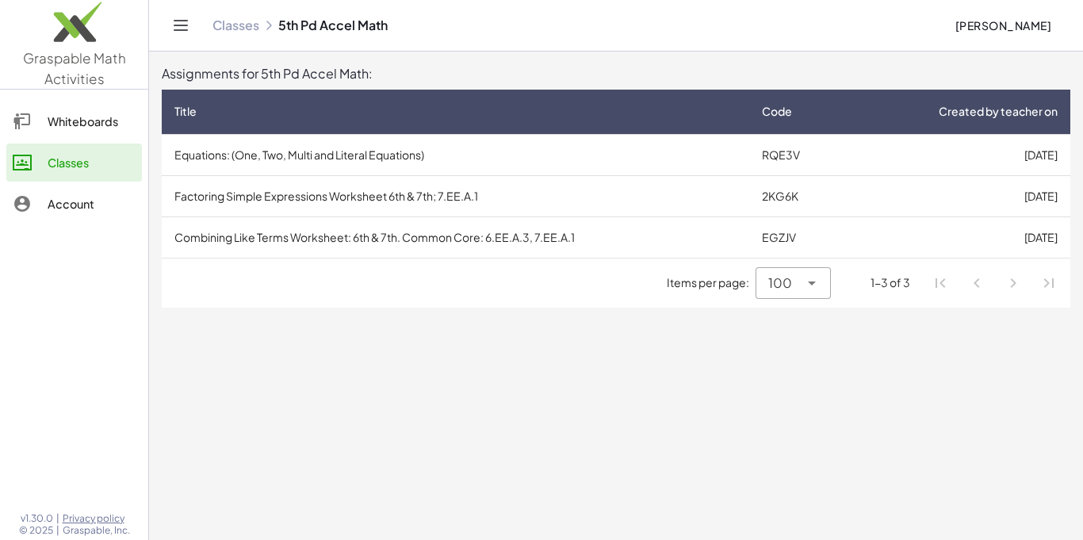
click at [366, 304] on div "Items per page: 100 *** 1-3 of 3" at bounding box center [616, 283] width 909 height 49
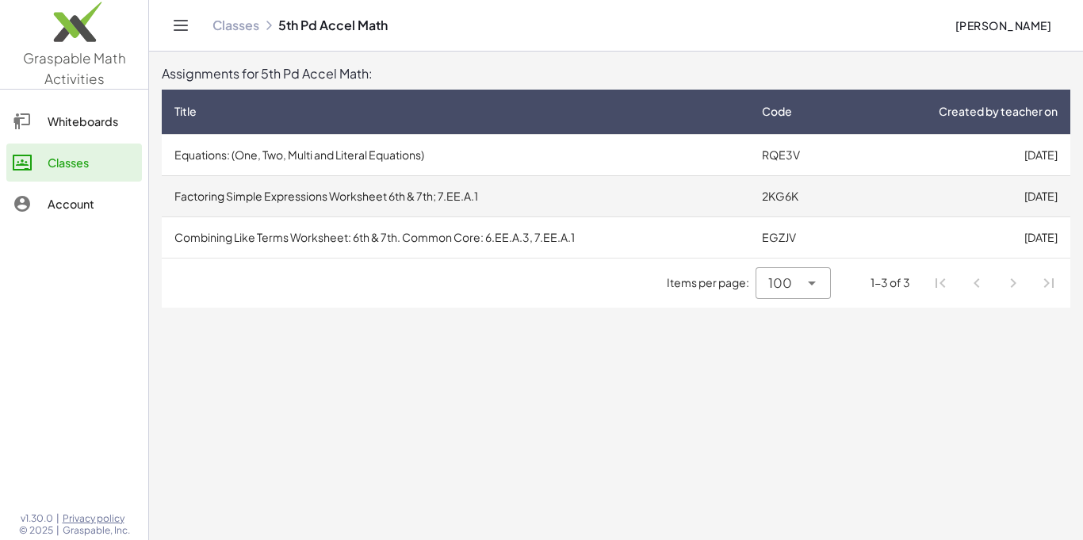
click at [346, 211] on td "Factoring Simple Expressions Worksheet 6th & 7th; 7.EE.A.1" at bounding box center [456, 195] width 588 height 41
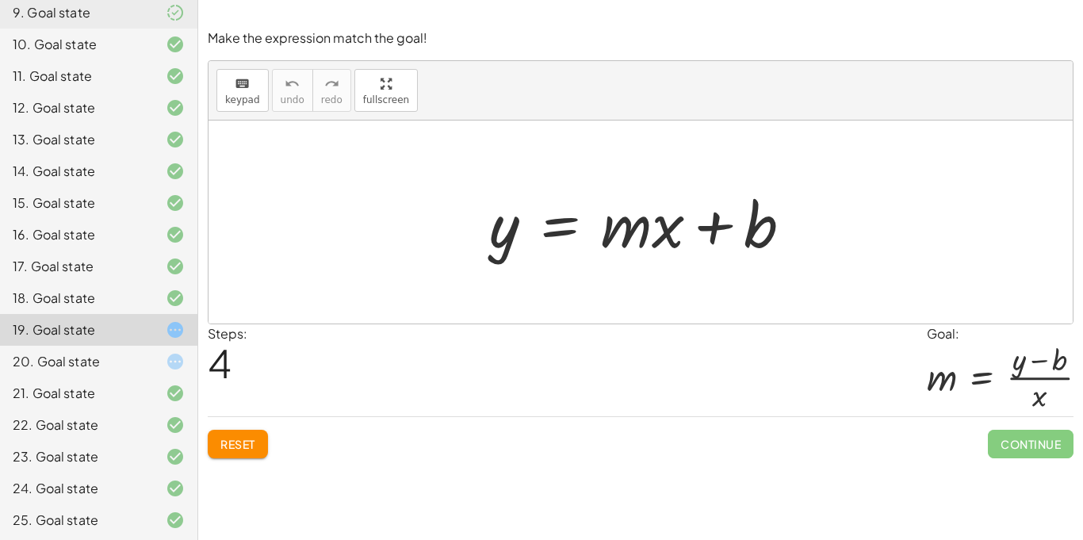
scroll to position [464, 0]
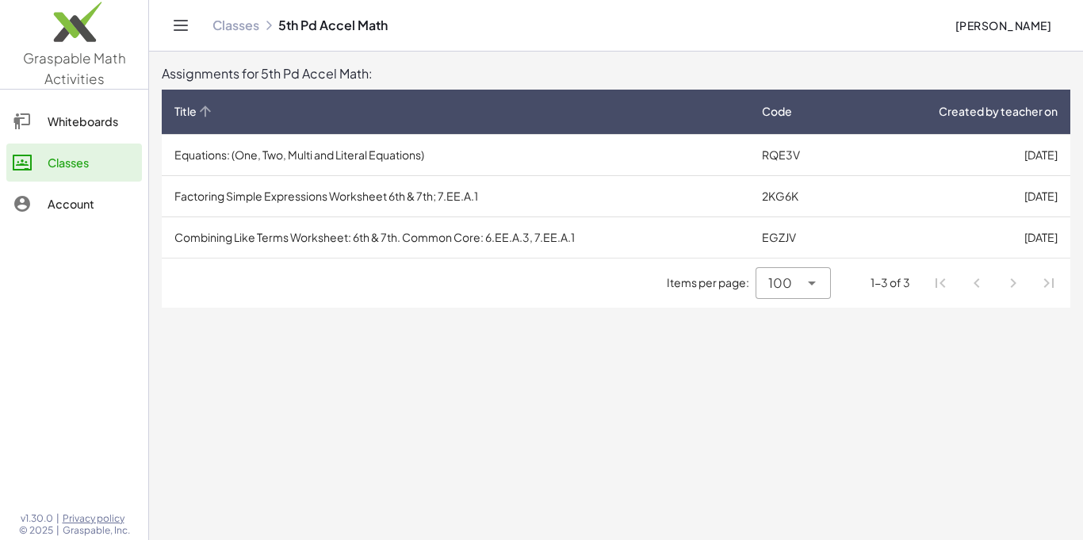
click at [205, 116] on icon at bounding box center [205, 111] width 17 height 17
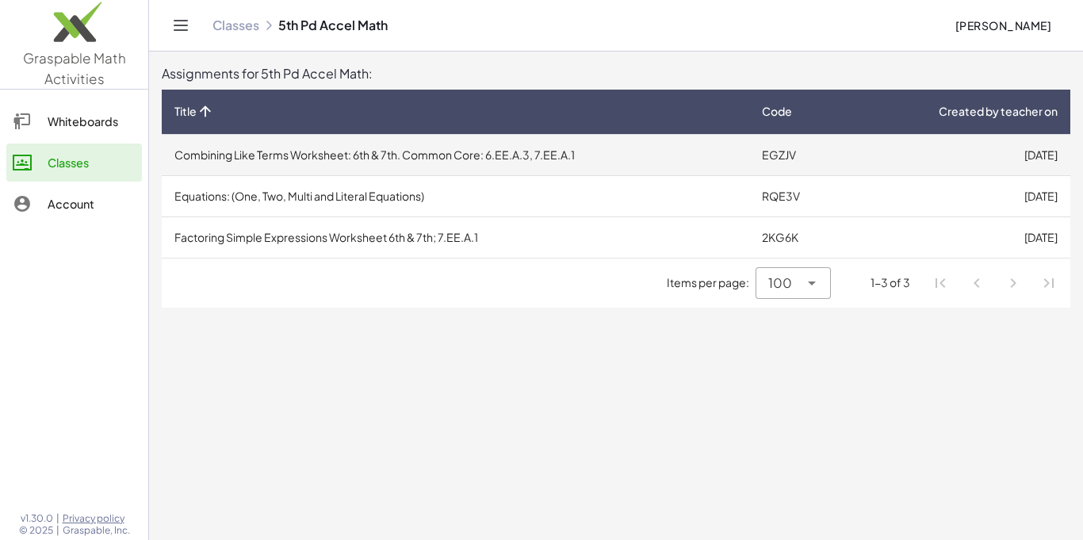
click at [275, 161] on td "Combining Like Terms Worksheet: 6th & 7th. Common Core: 6.EE.A.3, 7.EE.A.1" at bounding box center [456, 154] width 588 height 41
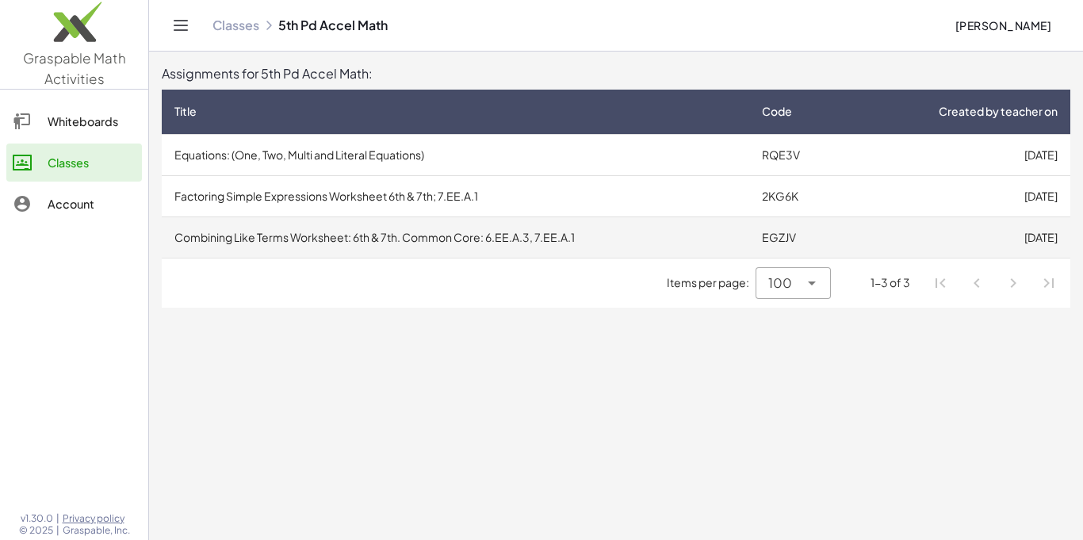
click at [363, 240] on td "Combining Like Terms Worksheet: 6th & 7th. Common Core: 6.EE.A.3, 7.EE.A.1" at bounding box center [456, 237] width 588 height 41
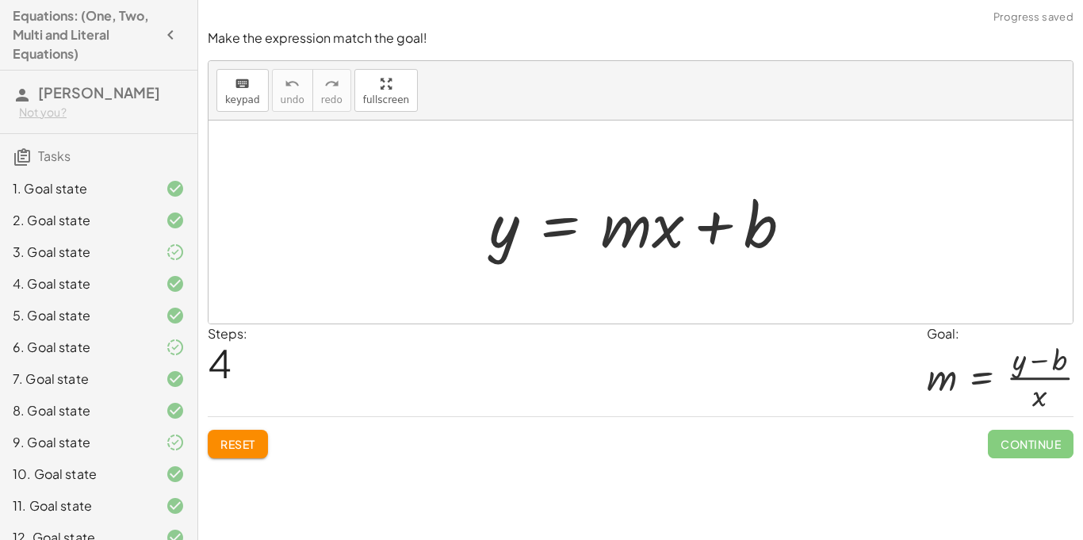
click at [371, 238] on div at bounding box center [641, 222] width 865 height 203
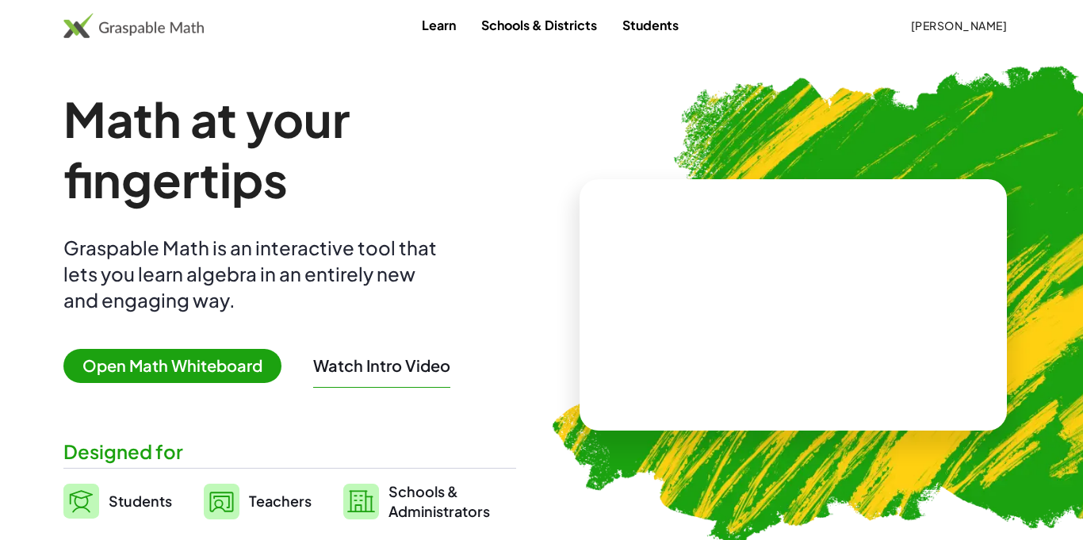
click at [949, 33] on button "[PERSON_NAME]" at bounding box center [959, 25] width 122 height 29
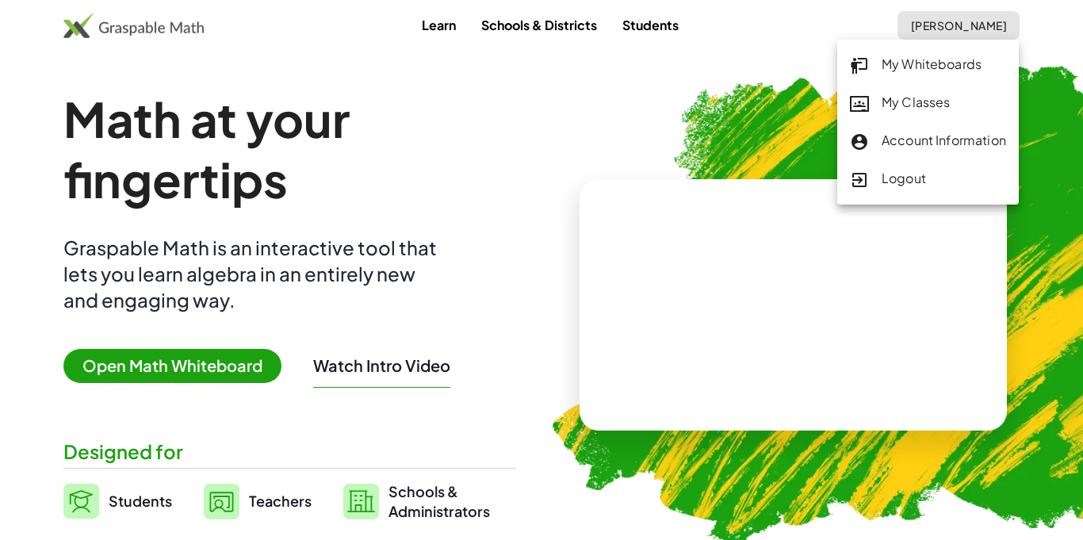
click at [912, 113] on link "My Classes" at bounding box center [929, 103] width 182 height 38
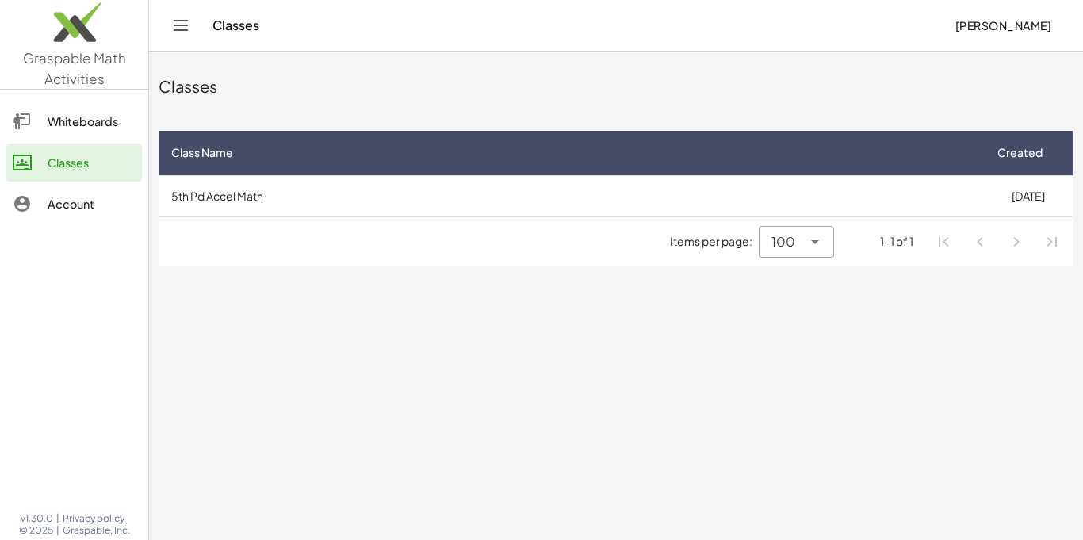
click at [440, 443] on main "Classes Class Name Created 5th Pd Accel Math 05/08/2025 Items per page: 100 ***…" at bounding box center [616, 270] width 934 height 540
click at [96, 166] on div "Classes" at bounding box center [92, 162] width 88 height 19
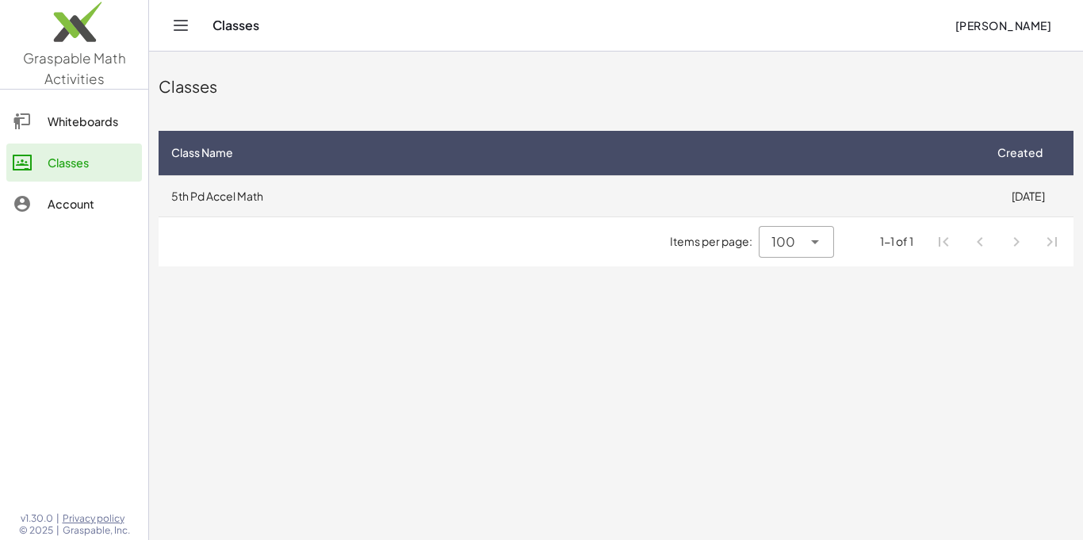
click at [233, 214] on td "5th Pd Accel Math" at bounding box center [571, 195] width 824 height 41
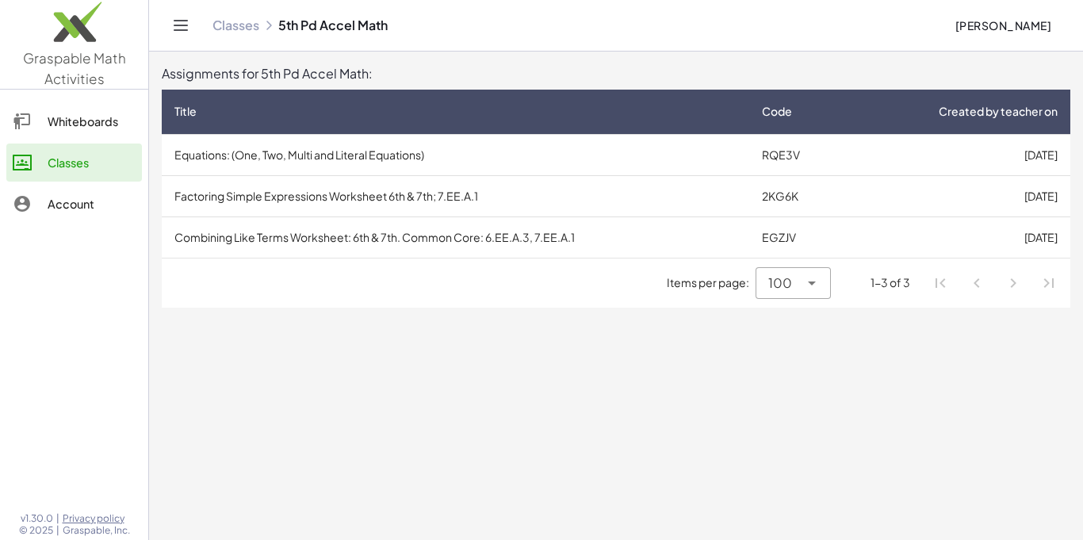
click at [815, 293] on div at bounding box center [811, 283] width 22 height 32
click at [804, 332] on div "10" at bounding box center [793, 324] width 49 height 19
click at [788, 292] on span "10" at bounding box center [785, 283] width 14 height 19
click at [773, 395] on div "All" at bounding box center [798, 401] width 65 height 38
type input "**"
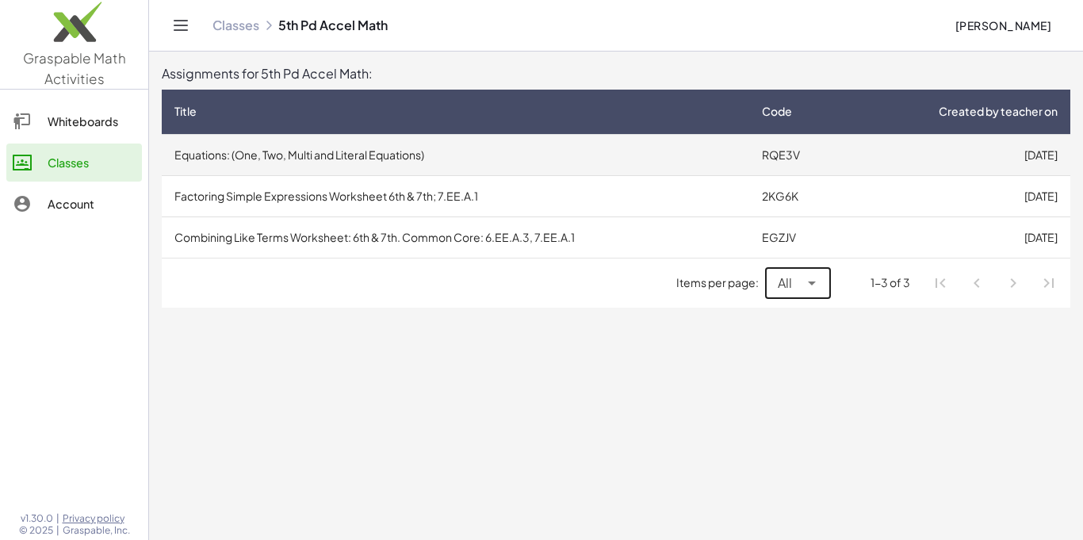
click at [501, 174] on td "Equations: (One, Two, Multi and Literal Equations)" at bounding box center [456, 154] width 588 height 41
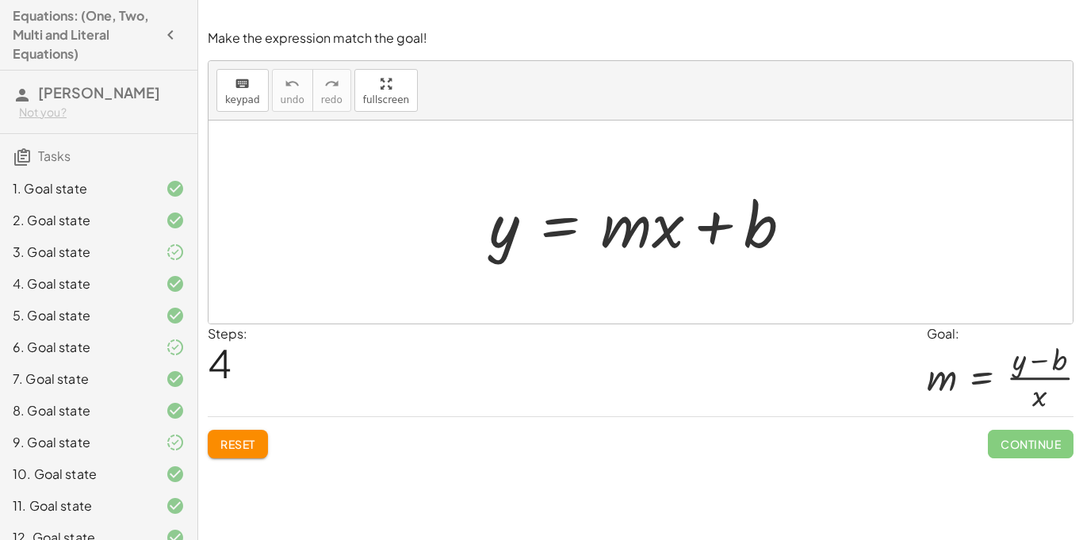
click at [550, 400] on div "Steps: 4 Goal: m = · ( + y − b ) · x" at bounding box center [641, 370] width 866 height 93
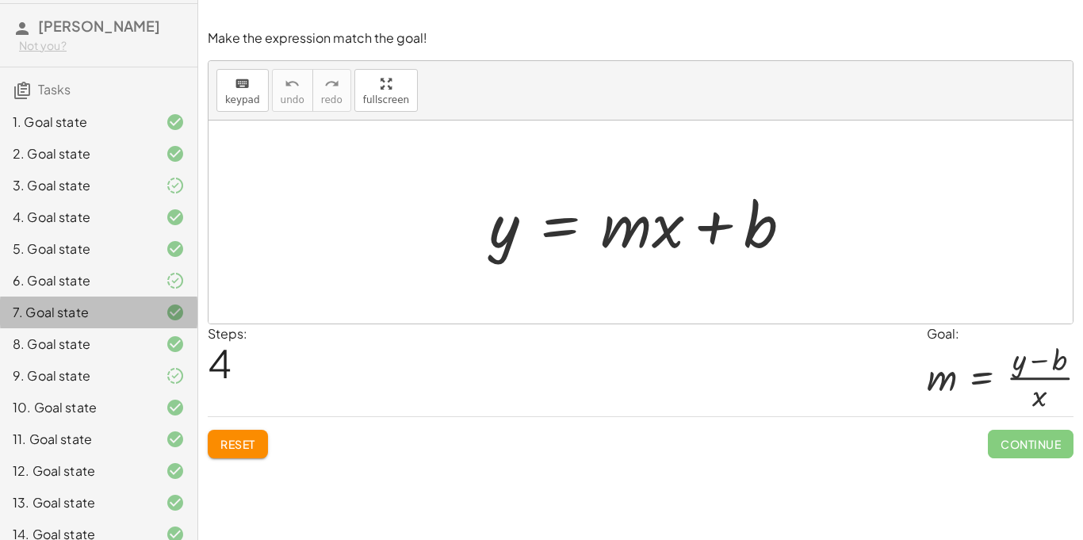
scroll to position [67, 0]
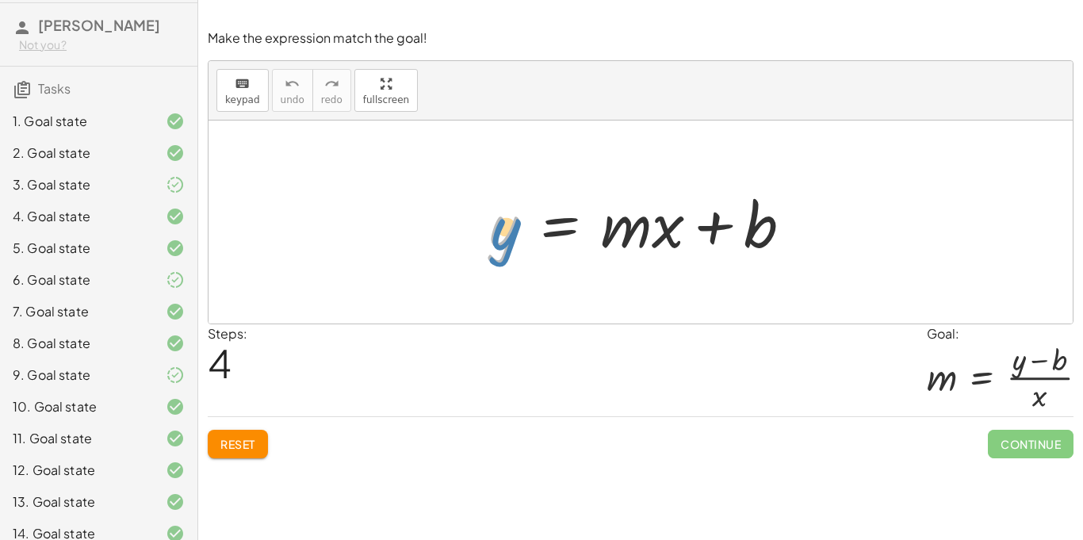
click at [500, 233] on div at bounding box center [647, 223] width 332 height 82
drag, startPoint x: 660, startPoint y: 238, endPoint x: 739, endPoint y: 282, distance: 90.9
click at [739, 282] on div "· x y = + · m · x + b" at bounding box center [641, 222] width 865 height 203
click at [235, 95] on span "keypad" at bounding box center [242, 99] width 35 height 11
click at [247, 95] on span "keypad" at bounding box center [242, 99] width 35 height 11
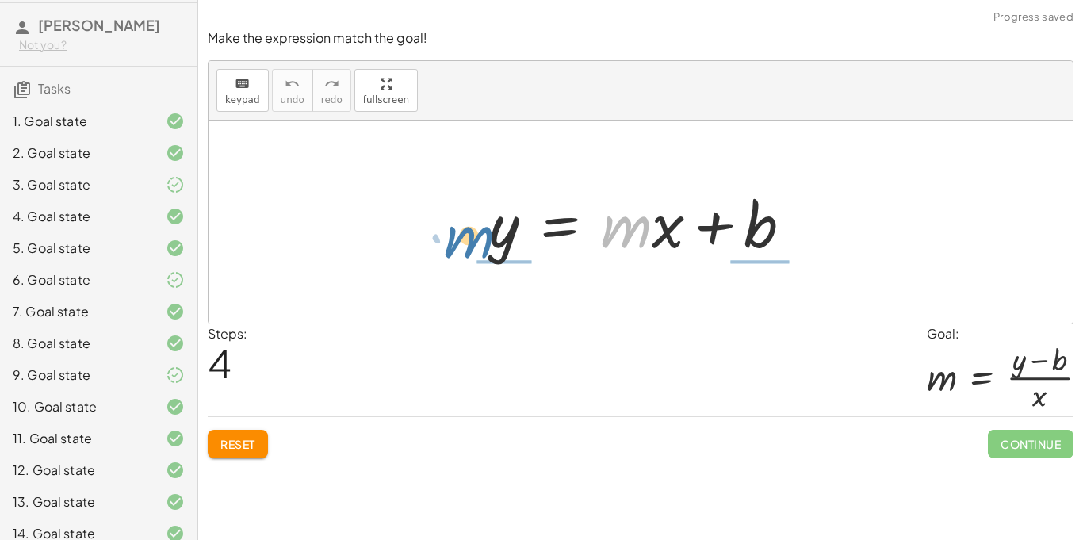
drag, startPoint x: 631, startPoint y: 233, endPoint x: 475, endPoint y: 242, distance: 155.7
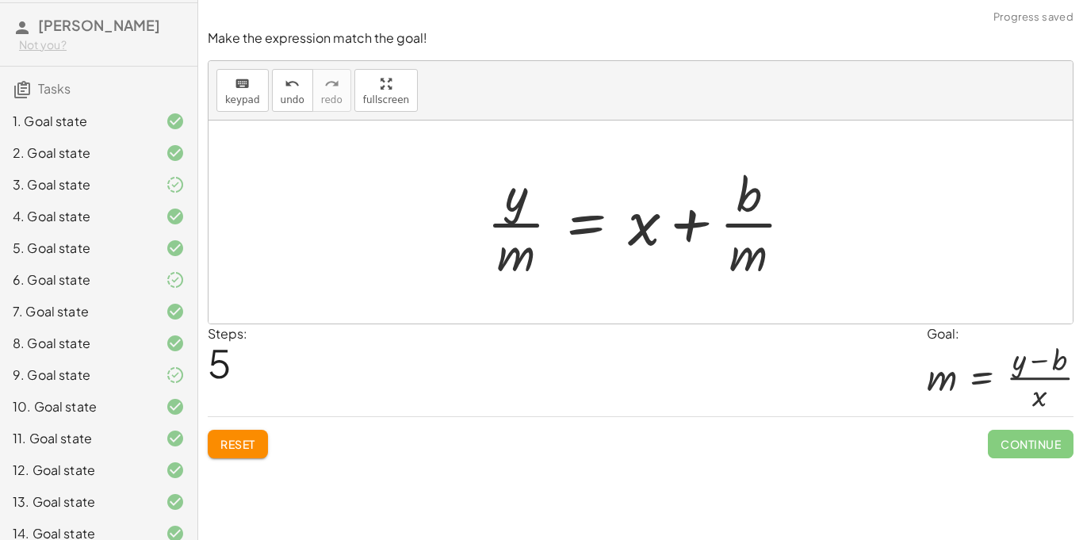
click at [217, 445] on button "Reset" at bounding box center [238, 444] width 60 height 29
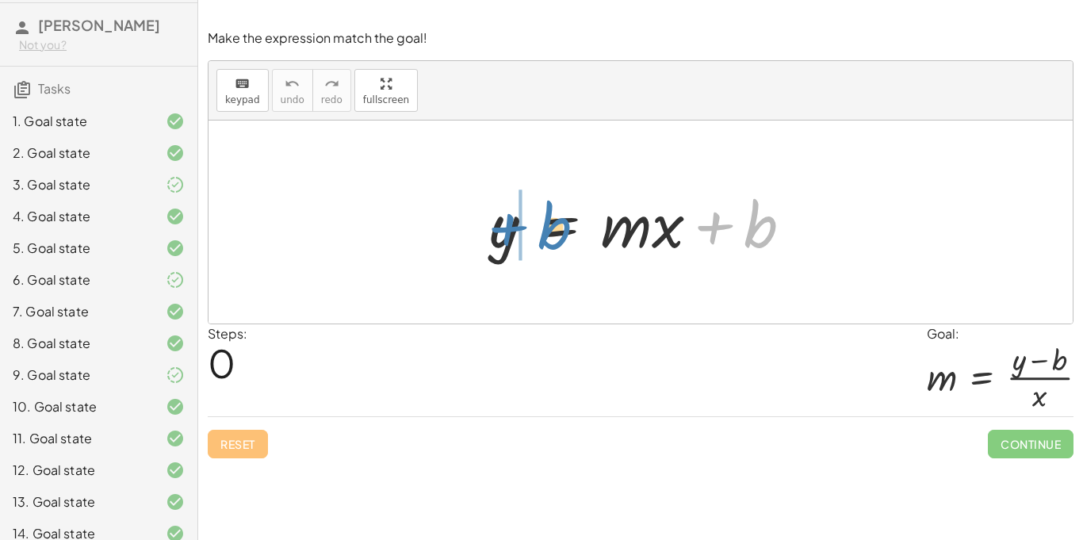
drag, startPoint x: 753, startPoint y: 236, endPoint x: 541, endPoint y: 240, distance: 211.8
click at [541, 240] on div at bounding box center [647, 223] width 332 height 82
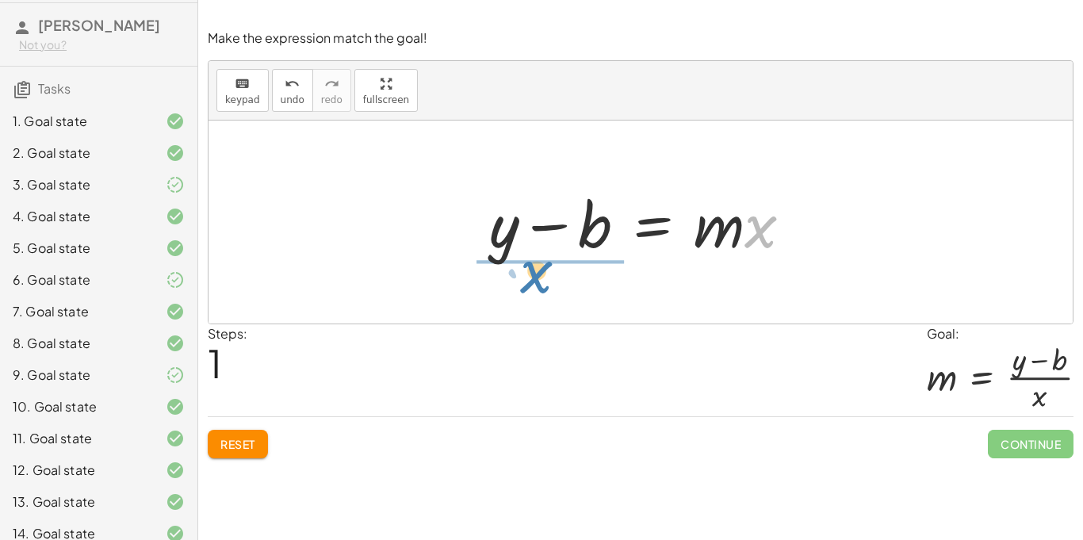
drag, startPoint x: 758, startPoint y: 228, endPoint x: 533, endPoint y: 274, distance: 229.9
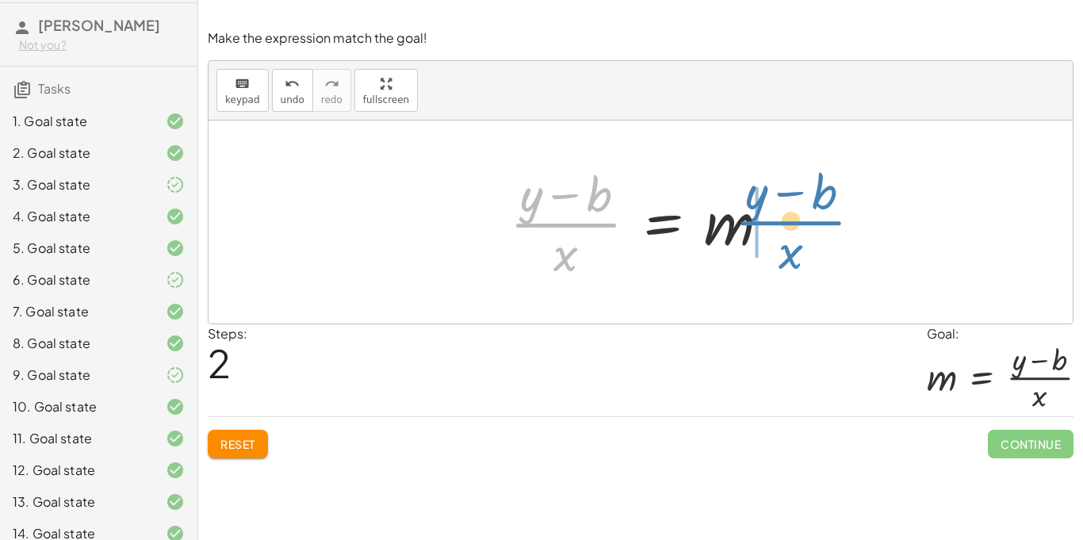
drag, startPoint x: 571, startPoint y: 226, endPoint x: 796, endPoint y: 224, distance: 225.3
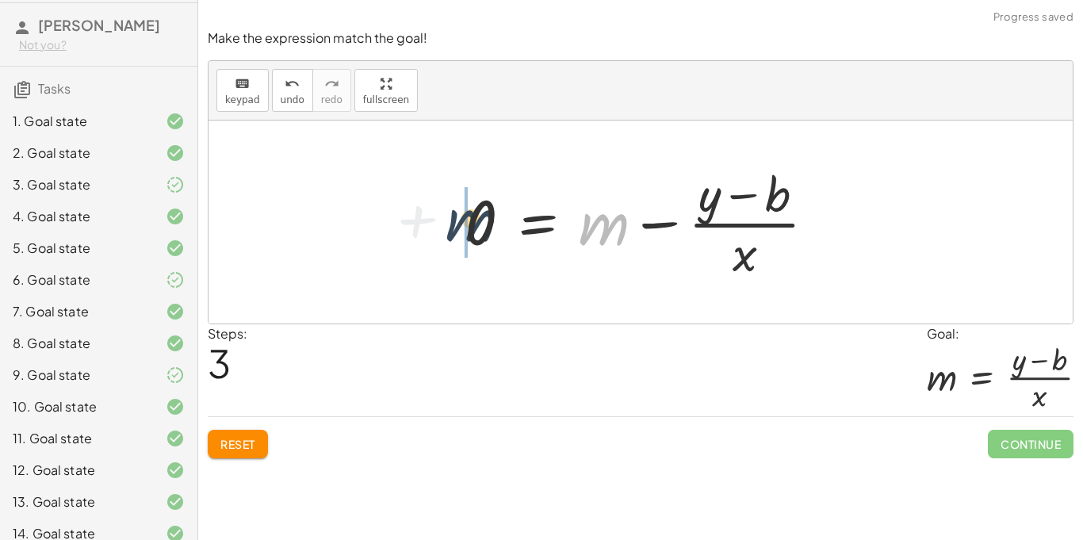
drag, startPoint x: 608, startPoint y: 227, endPoint x: 465, endPoint y: 224, distance: 143.6
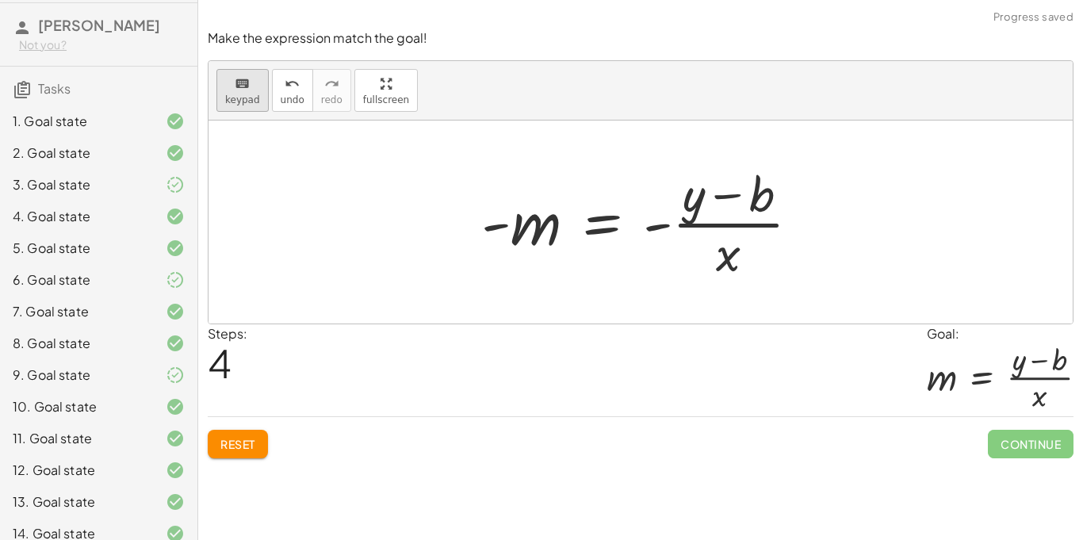
click at [240, 82] on icon "keyboard" at bounding box center [242, 84] width 15 height 19
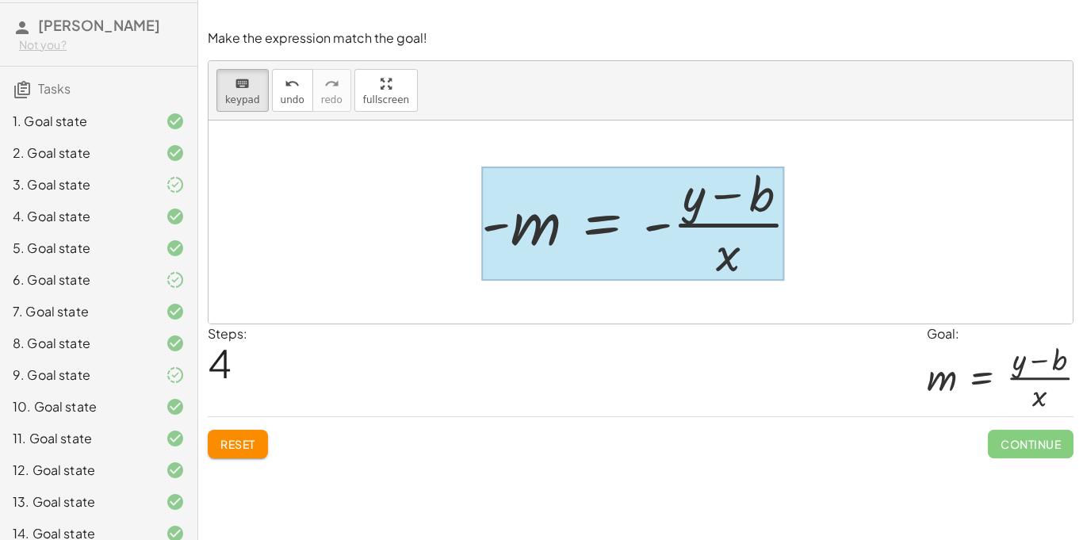
click at [592, 252] on div at bounding box center [633, 224] width 304 height 114
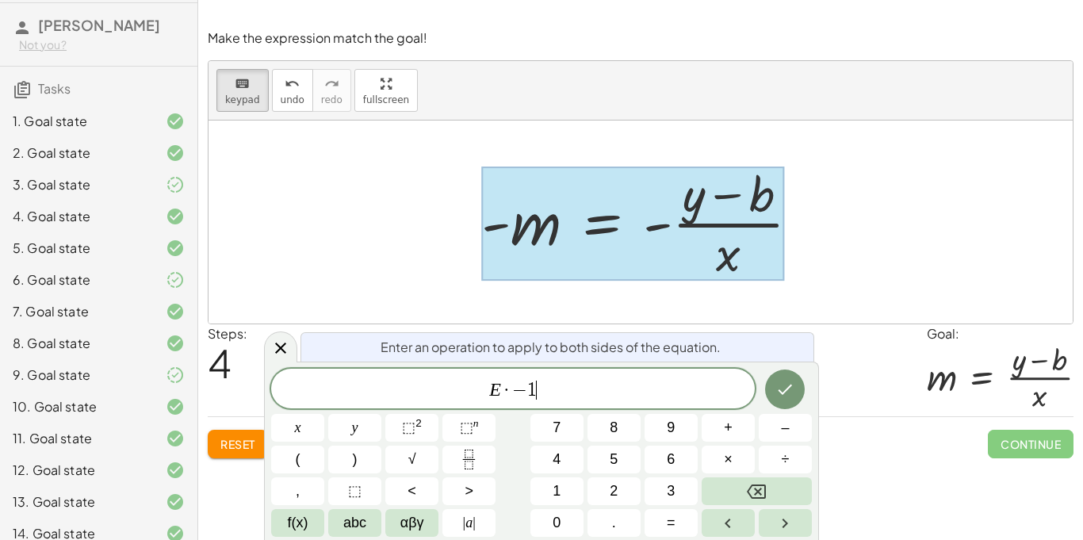
scroll to position [3, 0]
click at [782, 380] on icon "Done" at bounding box center [785, 389] width 19 height 19
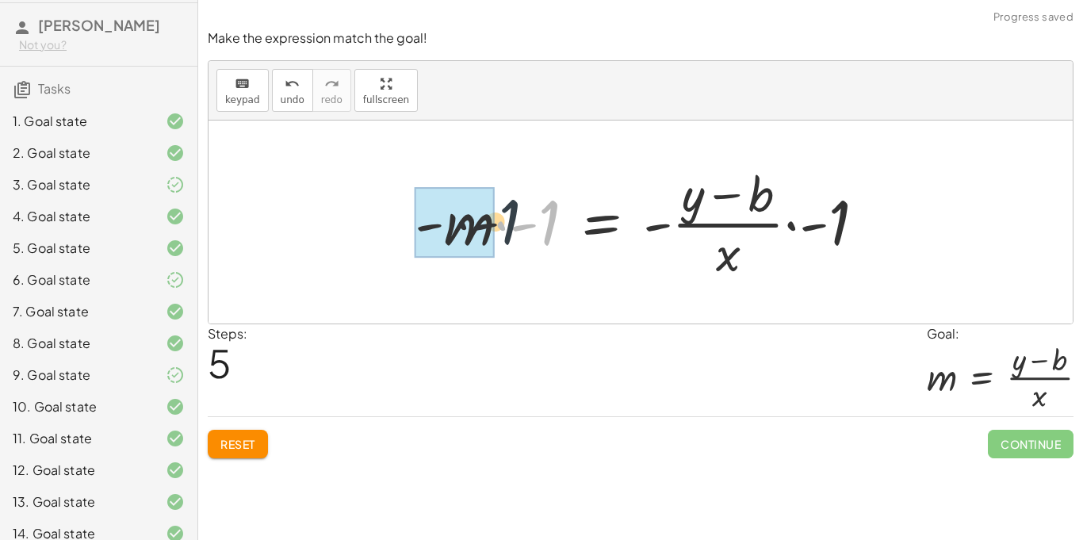
drag, startPoint x: 549, startPoint y: 236, endPoint x: 492, endPoint y: 236, distance: 57.1
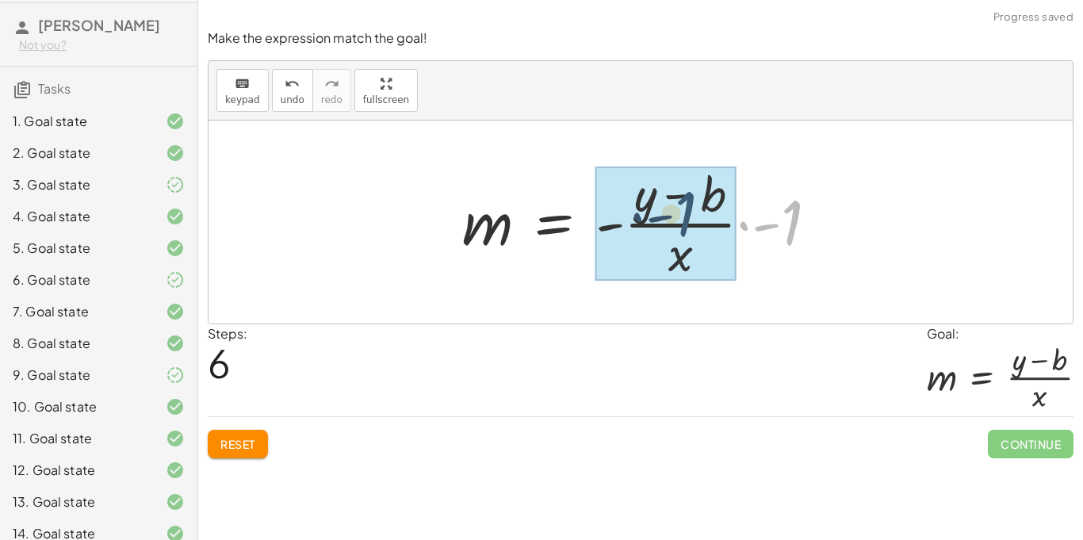
drag, startPoint x: 795, startPoint y: 236, endPoint x: 688, endPoint y: 228, distance: 106.5
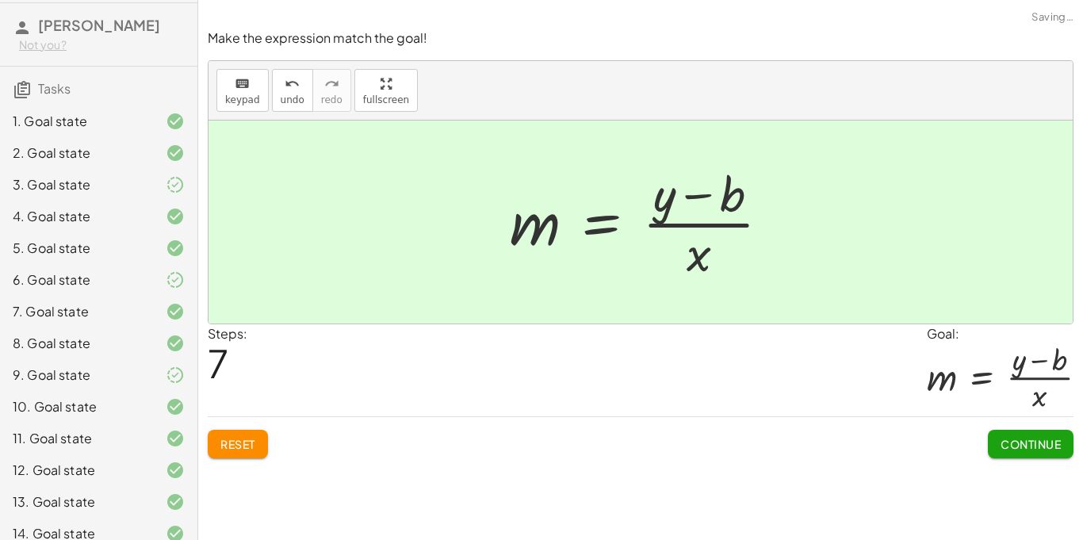
click at [1006, 451] on span "Continue" at bounding box center [1031, 444] width 60 height 14
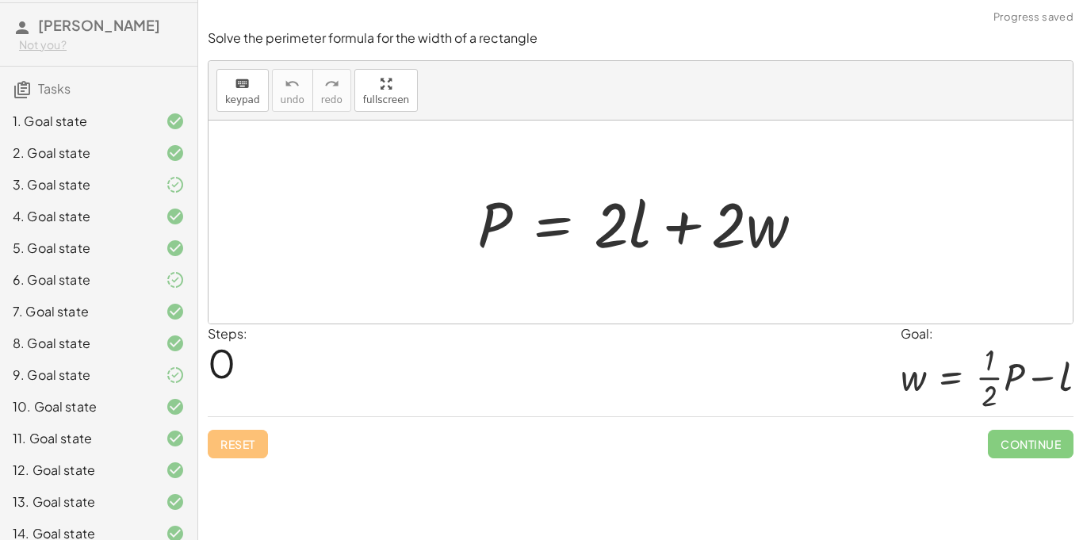
click at [578, 315] on div at bounding box center [641, 222] width 865 height 203
drag, startPoint x: 750, startPoint y: 232, endPoint x: 757, endPoint y: 236, distance: 8.2
click at [757, 236] on div at bounding box center [647, 223] width 355 height 82
drag, startPoint x: 497, startPoint y: 227, endPoint x: 591, endPoint y: 226, distance: 94.4
click at [591, 226] on div at bounding box center [647, 223] width 355 height 82
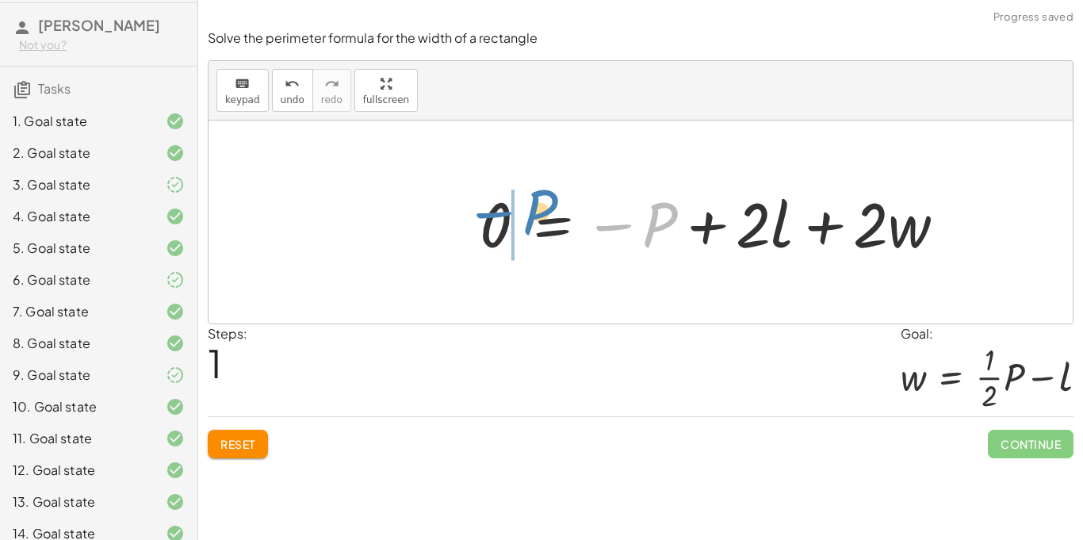
drag, startPoint x: 650, startPoint y: 230, endPoint x: 531, endPoint y: 218, distance: 120.4
click at [531, 218] on div at bounding box center [719, 223] width 495 height 82
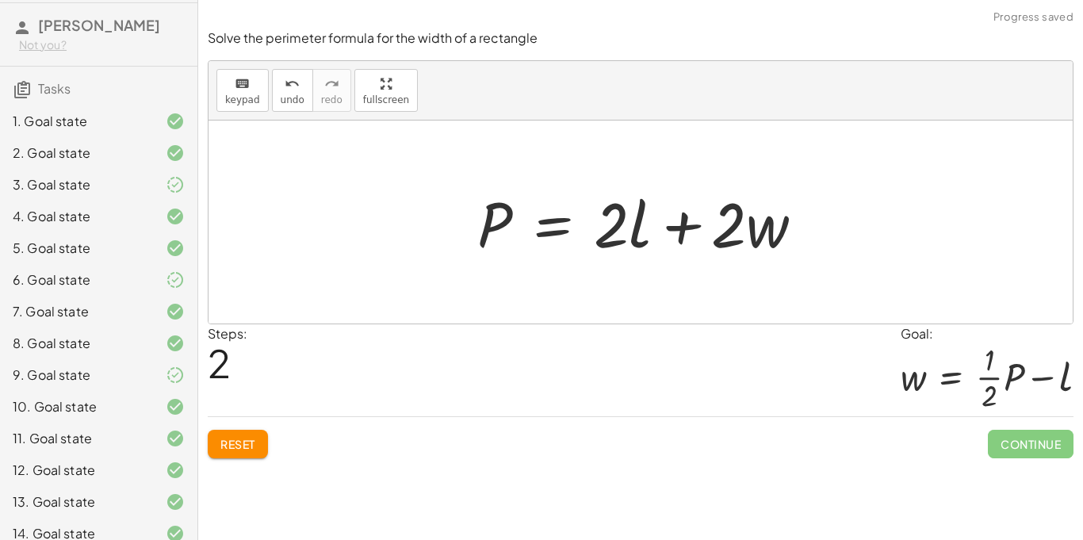
click at [251, 439] on span "Reset" at bounding box center [238, 444] width 35 height 14
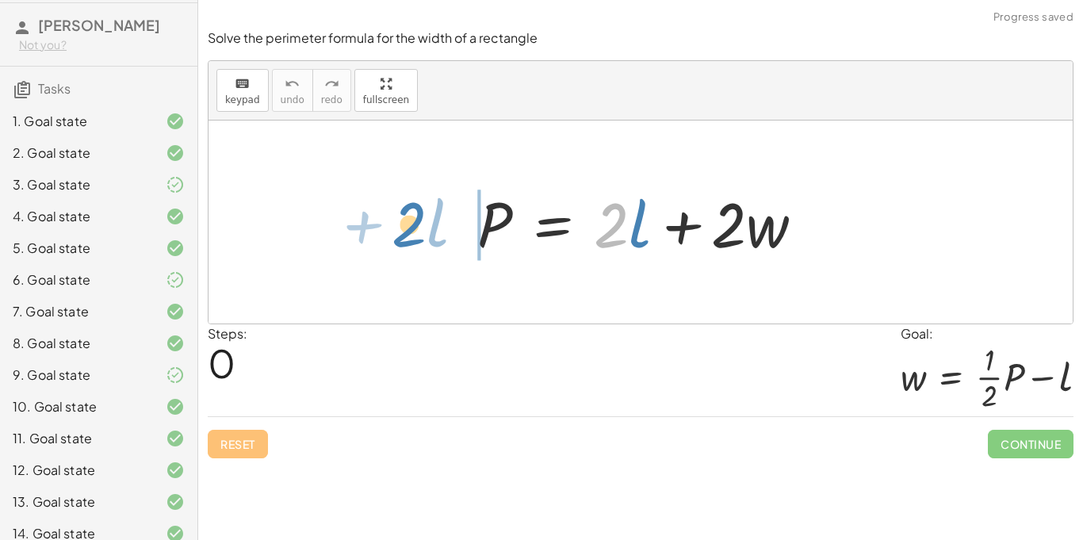
drag, startPoint x: 616, startPoint y: 230, endPoint x: 413, endPoint y: 228, distance: 203.1
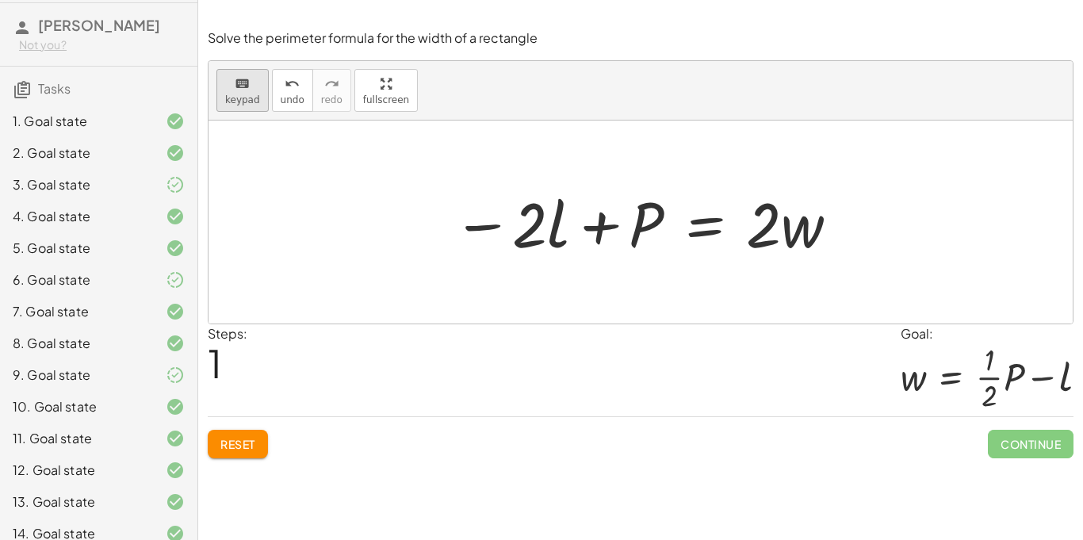
click at [249, 107] on button "keyboard keypad" at bounding box center [243, 90] width 52 height 43
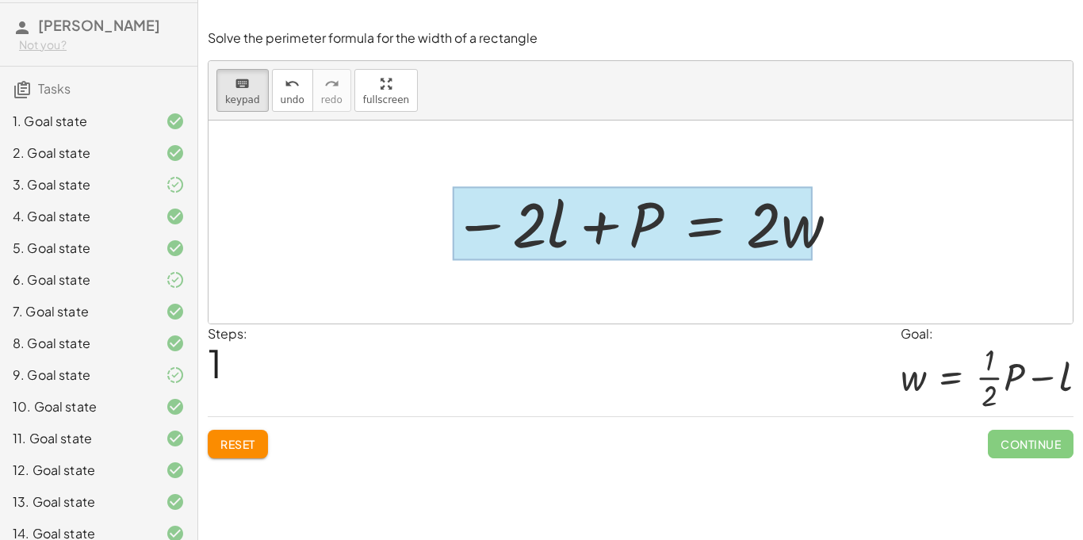
click at [702, 254] on div at bounding box center [633, 224] width 360 height 74
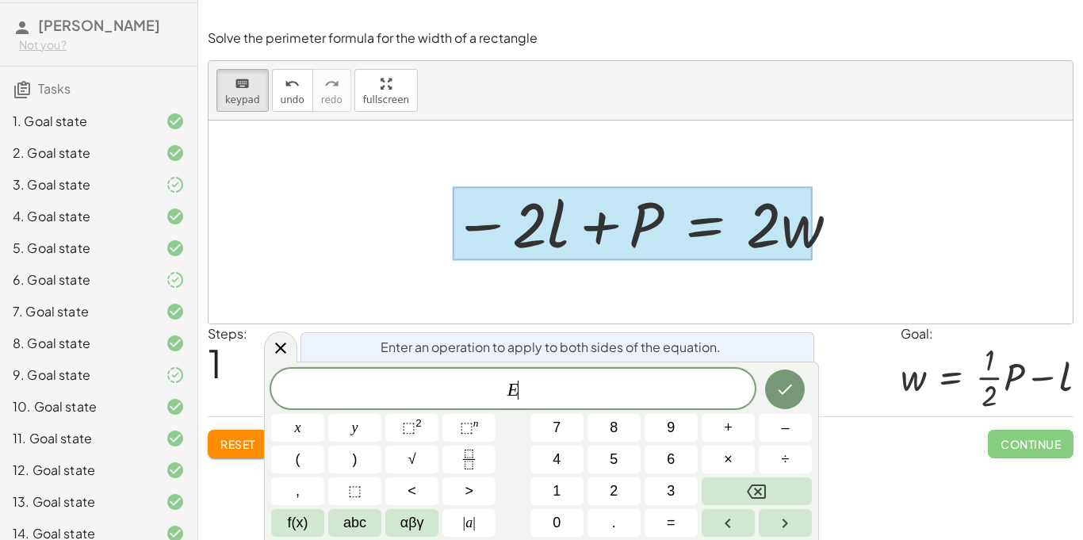
scroll to position [4, 0]
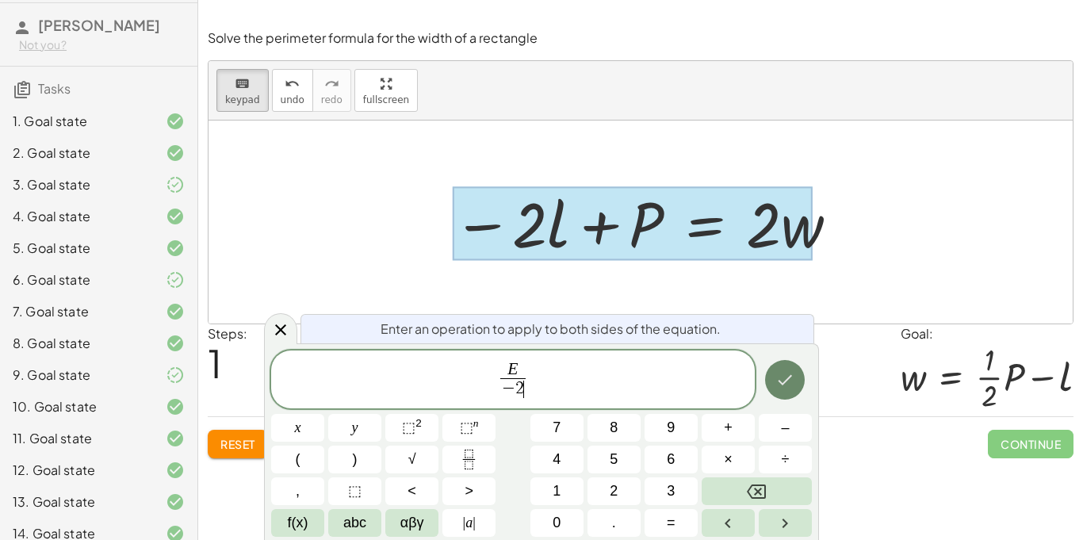
click at [790, 387] on icon "Done" at bounding box center [785, 379] width 19 height 19
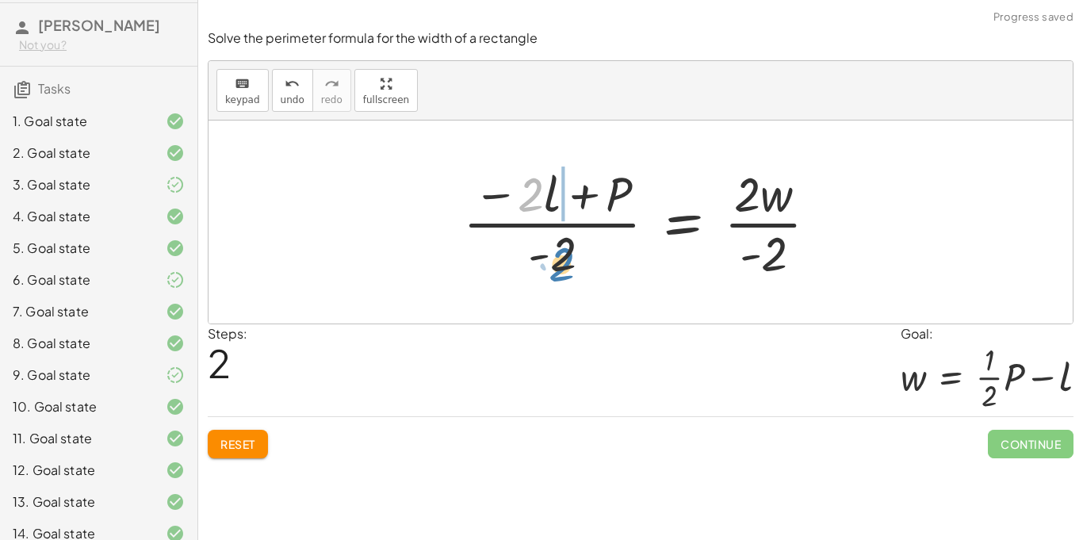
drag, startPoint x: 528, startPoint y: 195, endPoint x: 557, endPoint y: 263, distance: 73.2
click at [557, 263] on div at bounding box center [647, 222] width 384 height 122
drag, startPoint x: 543, startPoint y: 201, endPoint x: 502, endPoint y: 202, distance: 40.5
click at [502, 202] on div at bounding box center [647, 222] width 384 height 122
drag, startPoint x: 539, startPoint y: 199, endPoint x: 540, endPoint y: 176, distance: 23.0
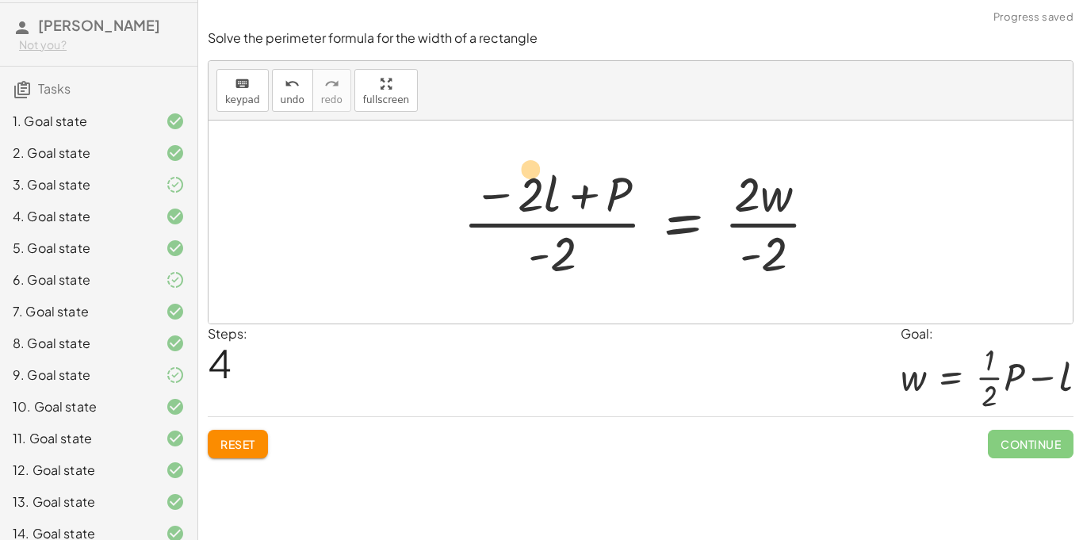
click at [540, 176] on div at bounding box center [647, 222] width 384 height 122
click at [545, 194] on div at bounding box center [647, 222] width 384 height 122
drag, startPoint x: 563, startPoint y: 247, endPoint x: 527, endPoint y: 185, distance: 72.5
click at [527, 185] on div at bounding box center [647, 222] width 384 height 122
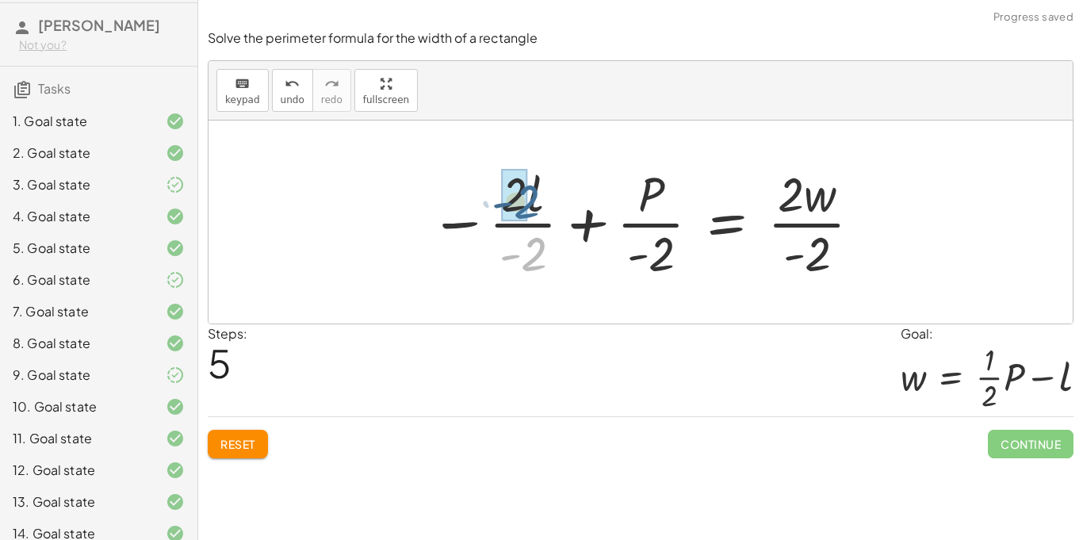
drag, startPoint x: 534, startPoint y: 257, endPoint x: 526, endPoint y: 204, distance: 53.7
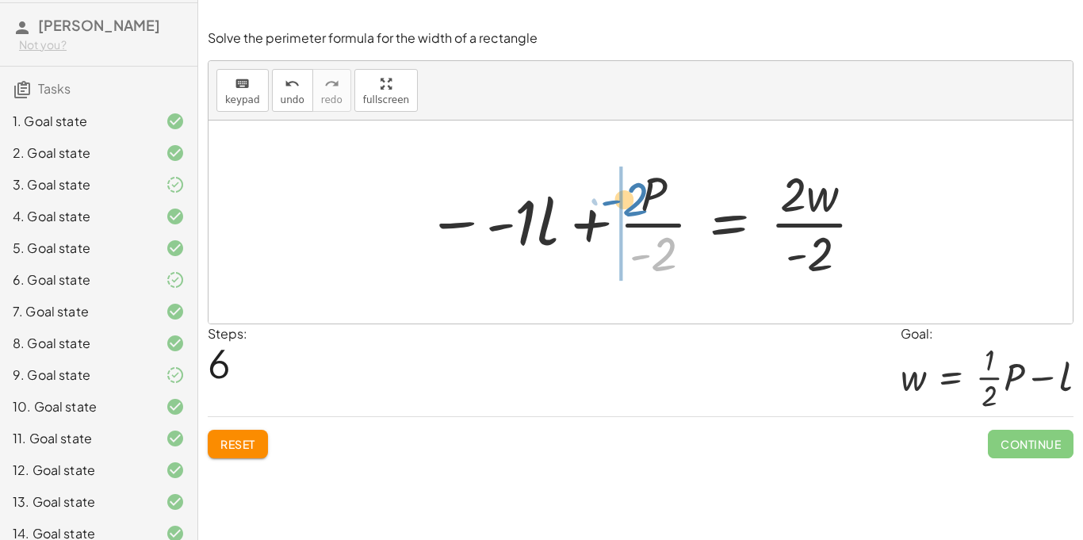
drag, startPoint x: 662, startPoint y: 262, endPoint x: 632, endPoint y: 207, distance: 62.1
click at [632, 207] on div at bounding box center [646, 222] width 455 height 122
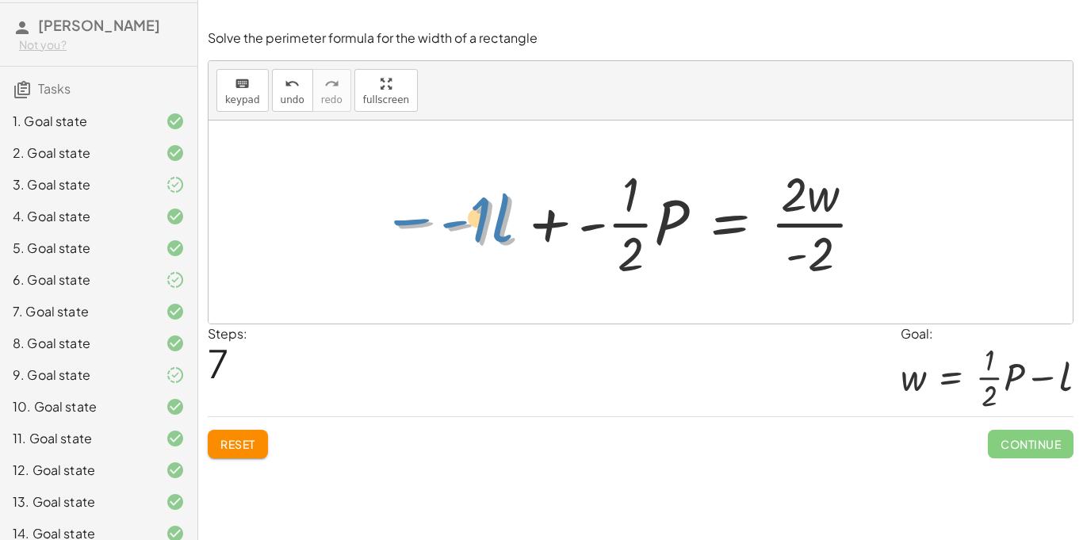
click at [412, 224] on div at bounding box center [626, 222] width 497 height 122
drag, startPoint x: 411, startPoint y: 224, endPoint x: 428, endPoint y: 223, distance: 16.7
click at [428, 223] on div at bounding box center [626, 222] width 497 height 122
drag, startPoint x: 472, startPoint y: 225, endPoint x: 430, endPoint y: 224, distance: 42.0
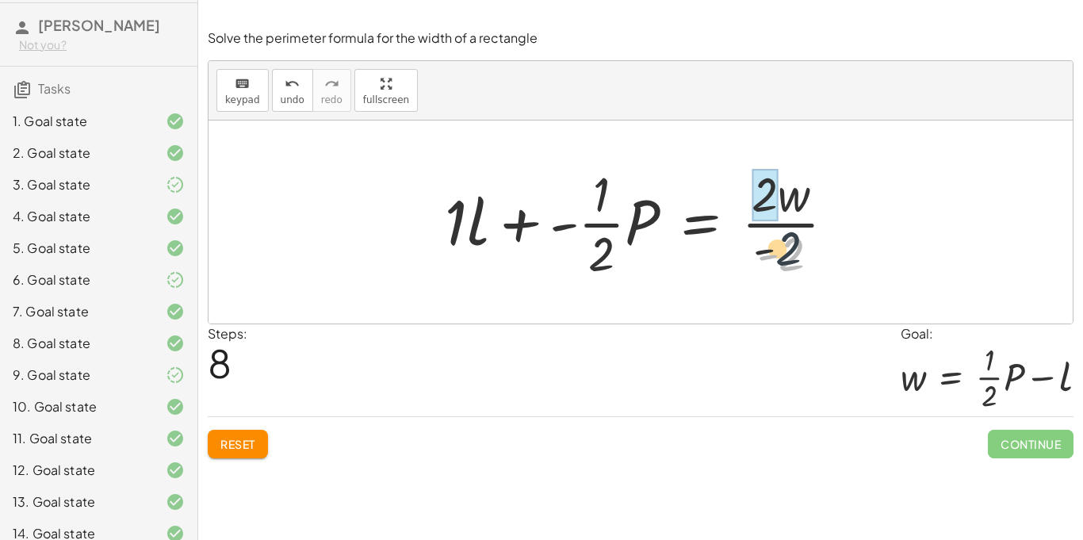
drag, startPoint x: 793, startPoint y: 250, endPoint x: 757, endPoint y: 196, distance: 65.1
click at [757, 196] on div at bounding box center [647, 222] width 420 height 122
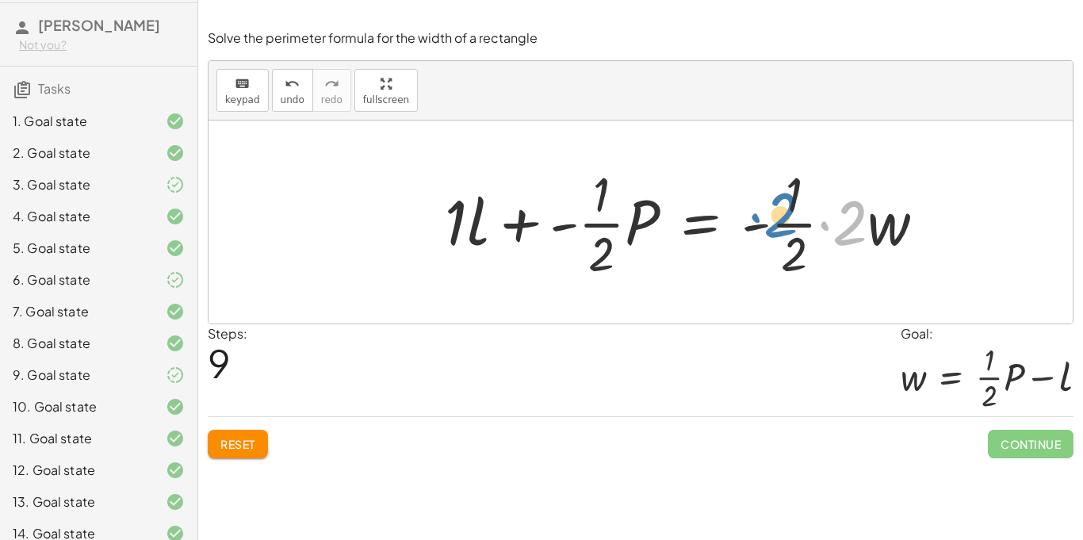
drag, startPoint x: 850, startPoint y: 232, endPoint x: 787, endPoint y: 225, distance: 63.1
click at [787, 225] on div at bounding box center [691, 222] width 509 height 122
drag, startPoint x: 788, startPoint y: 228, endPoint x: 838, endPoint y: 225, distance: 50.0
click at [838, 225] on div at bounding box center [691, 222] width 509 height 122
drag, startPoint x: 794, startPoint y: 228, endPoint x: 875, endPoint y: 220, distance: 81.4
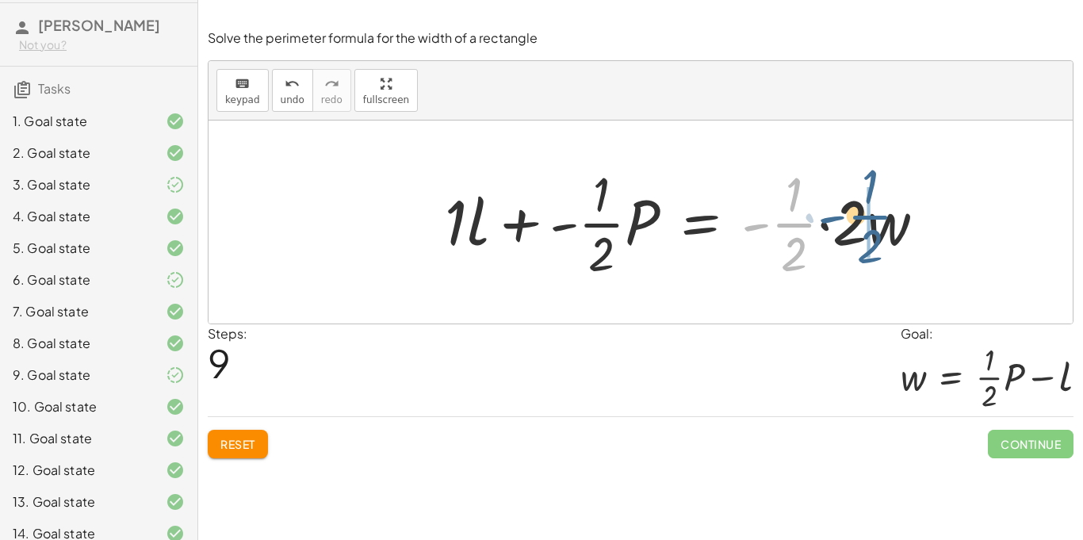
click at [875, 220] on div at bounding box center [691, 222] width 509 height 122
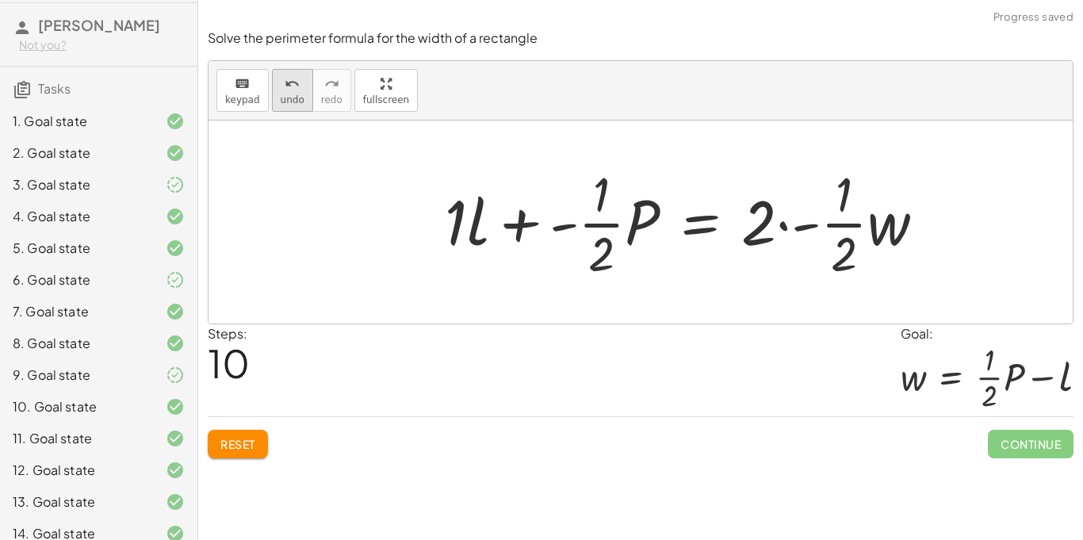
click at [293, 105] on button "undo undo" at bounding box center [292, 90] width 41 height 43
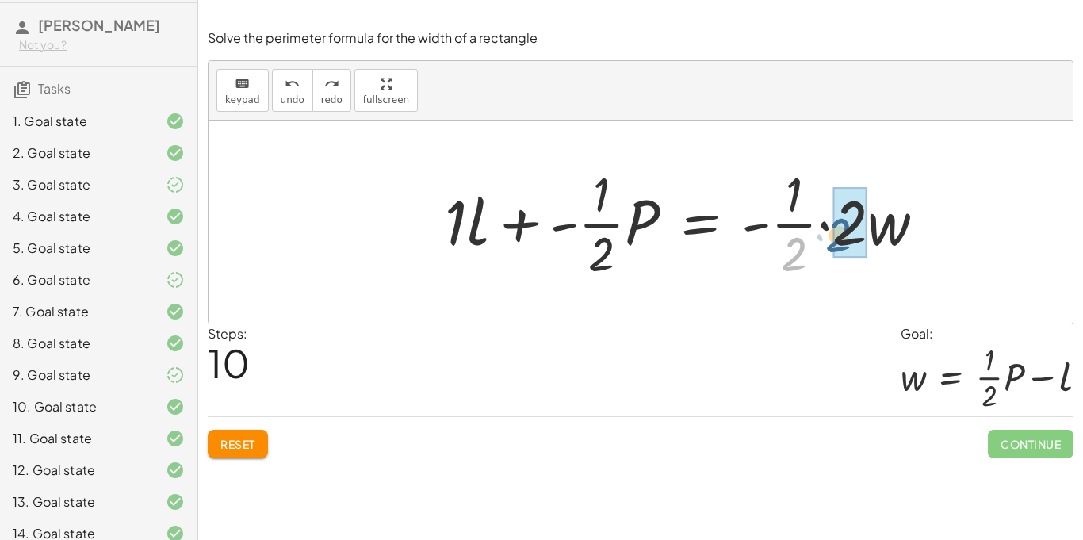
drag, startPoint x: 790, startPoint y: 268, endPoint x: 838, endPoint y: 247, distance: 51.9
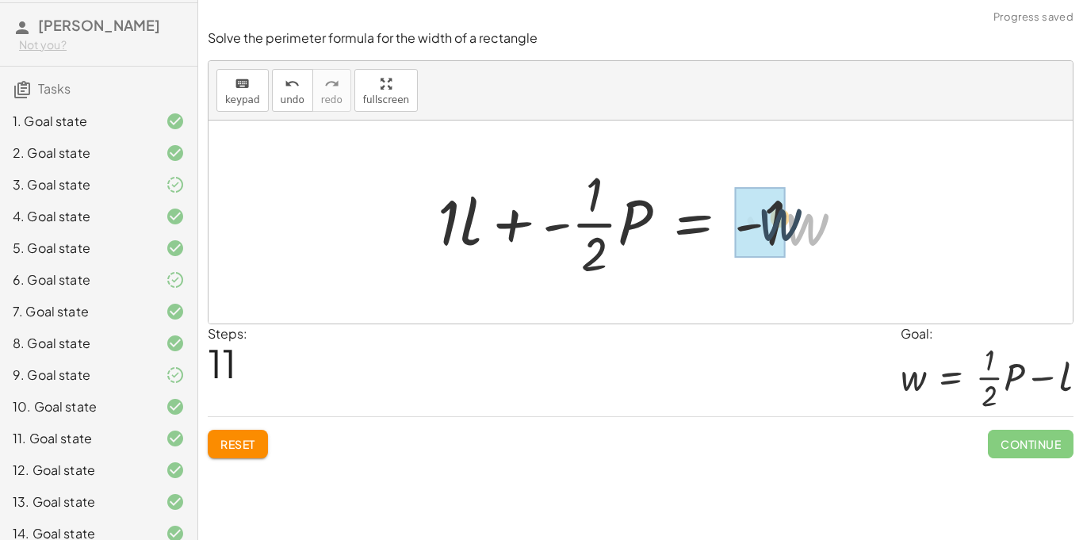
drag, startPoint x: 801, startPoint y: 236, endPoint x: 764, endPoint y: 232, distance: 37.4
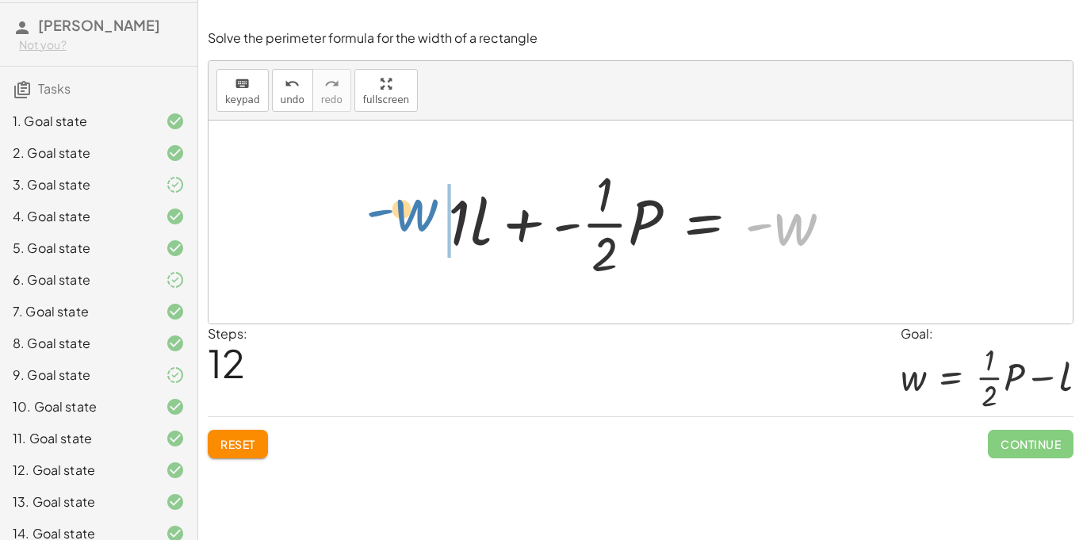
drag, startPoint x: 784, startPoint y: 237, endPoint x: 405, endPoint y: 224, distance: 380.2
click at [405, 224] on div "P = + · 2 · l + · 2 · w − · 2 · l + P = · 2 · w · ( − · 2 · l + P ) · - 2 = · 2…" at bounding box center [641, 222] width 865 height 203
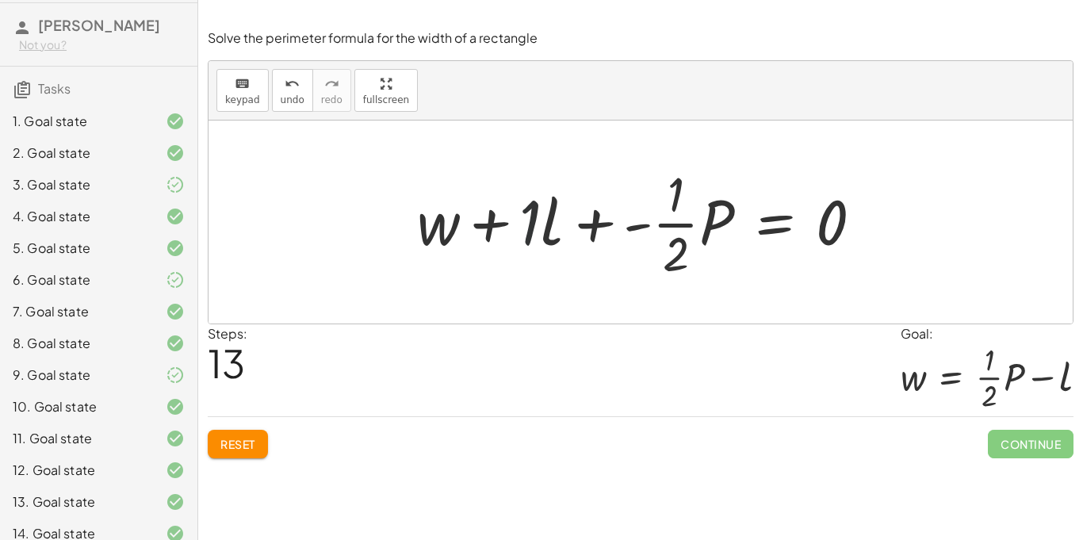
click at [531, 220] on div at bounding box center [646, 222] width 474 height 122
click at [529, 217] on div at bounding box center [657, 222] width 452 height 122
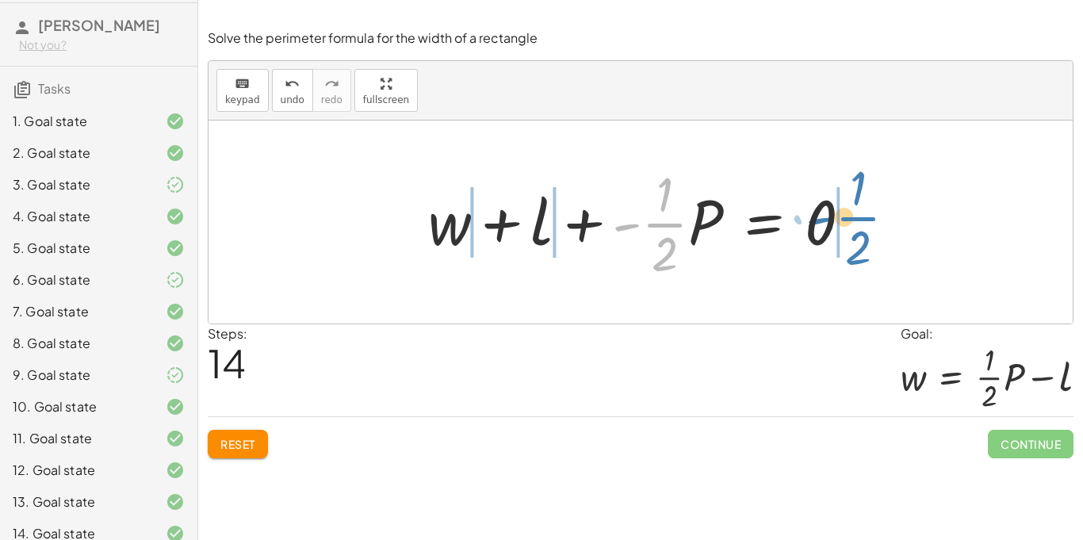
drag, startPoint x: 677, startPoint y: 227, endPoint x: 869, endPoint y: 221, distance: 192.8
click at [869, 221] on div at bounding box center [646, 222] width 452 height 122
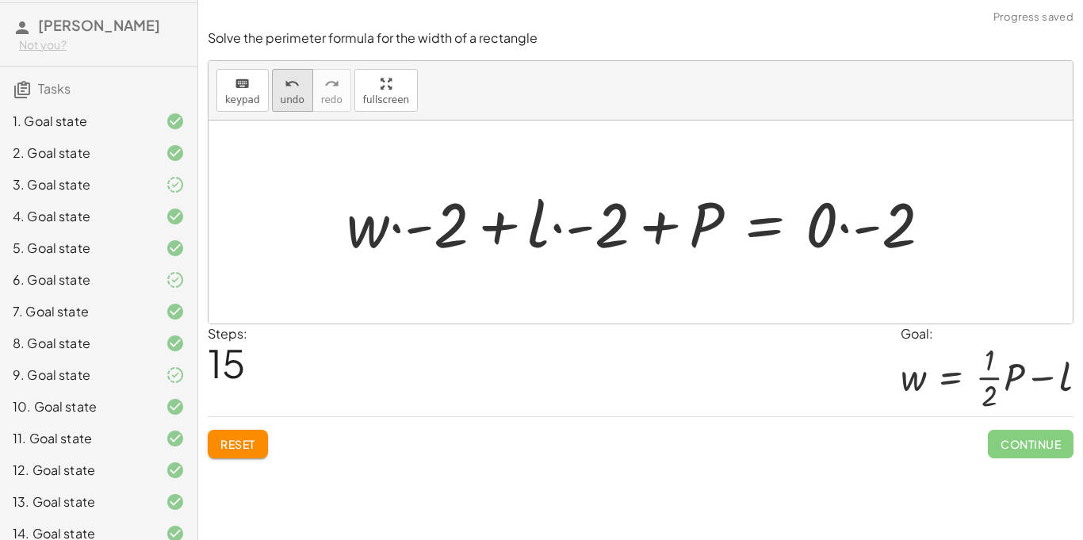
click at [281, 104] on span "undo" at bounding box center [293, 99] width 24 height 11
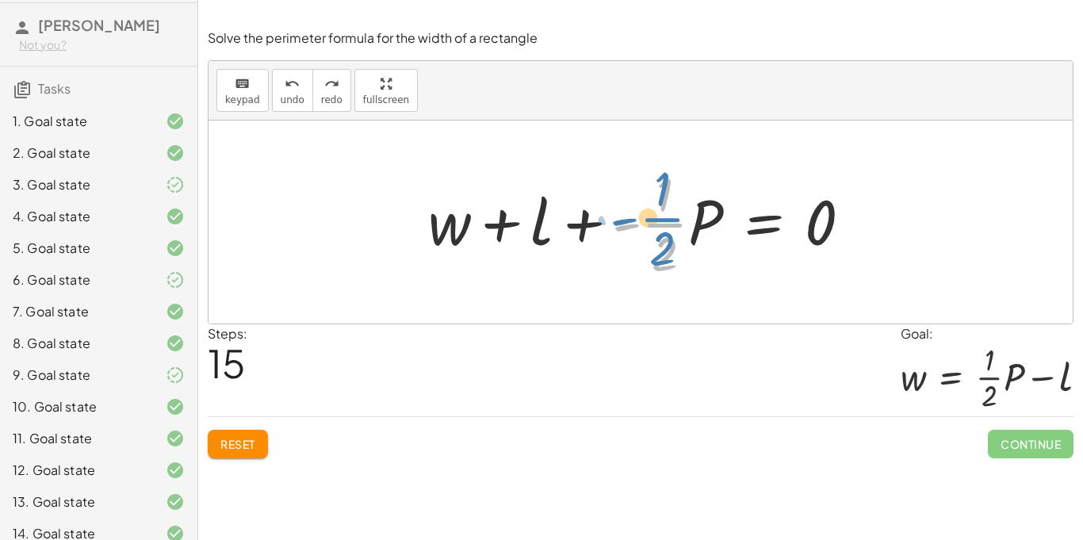
click at [690, 224] on div at bounding box center [646, 222] width 452 height 122
click at [697, 223] on div at bounding box center [646, 222] width 452 height 122
drag, startPoint x: 685, startPoint y: 222, endPoint x: 690, endPoint y: 231, distance: 9.9
click at [690, 231] on div at bounding box center [646, 222] width 452 height 122
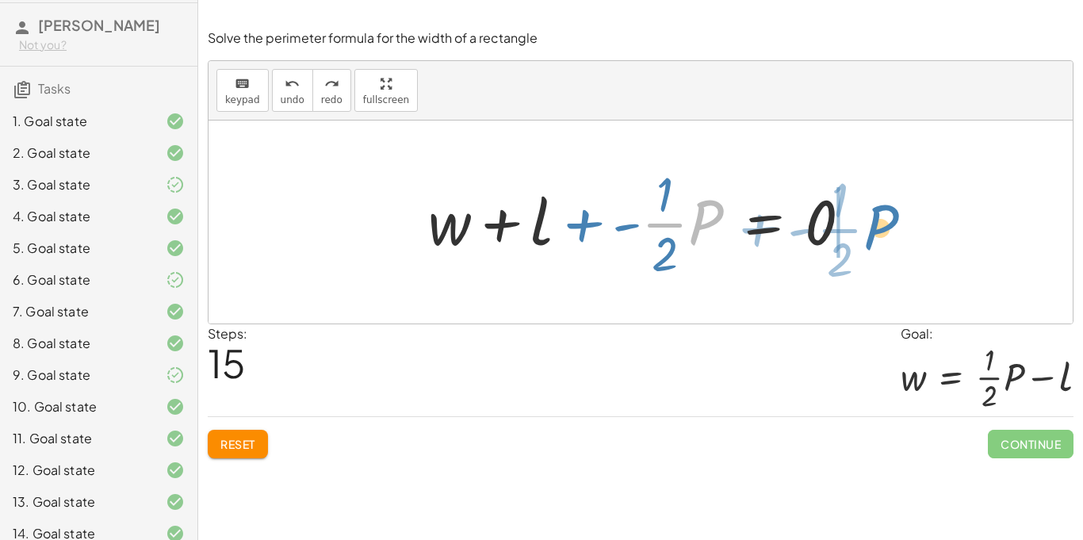
drag, startPoint x: 698, startPoint y: 220, endPoint x: 873, endPoint y: 225, distance: 175.4
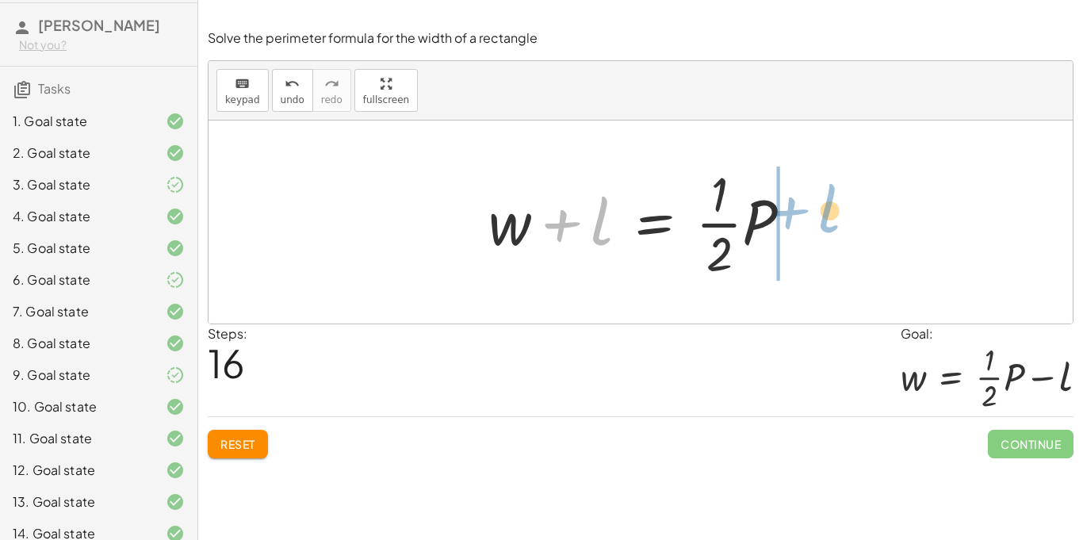
drag, startPoint x: 596, startPoint y: 238, endPoint x: 823, endPoint y: 226, distance: 227.2
click at [823, 226] on div "P = + · 2 · l + · 2 · w − · 2 · l + P = · 2 · w · ( − · 2 · l + P ) · - 2 = · 2…" at bounding box center [641, 222] width 865 height 203
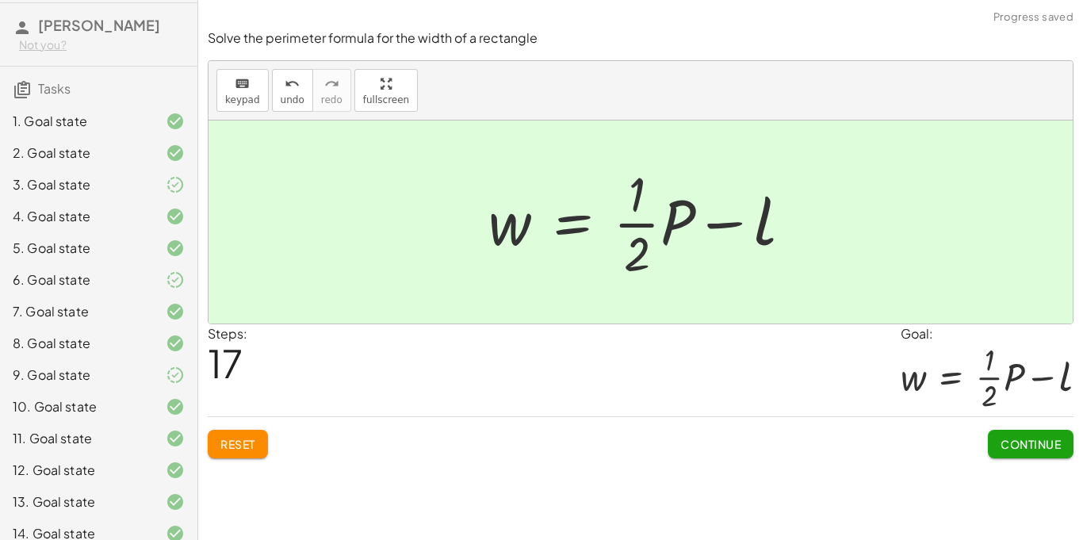
click at [1001, 439] on span "Continue" at bounding box center [1031, 444] width 60 height 14
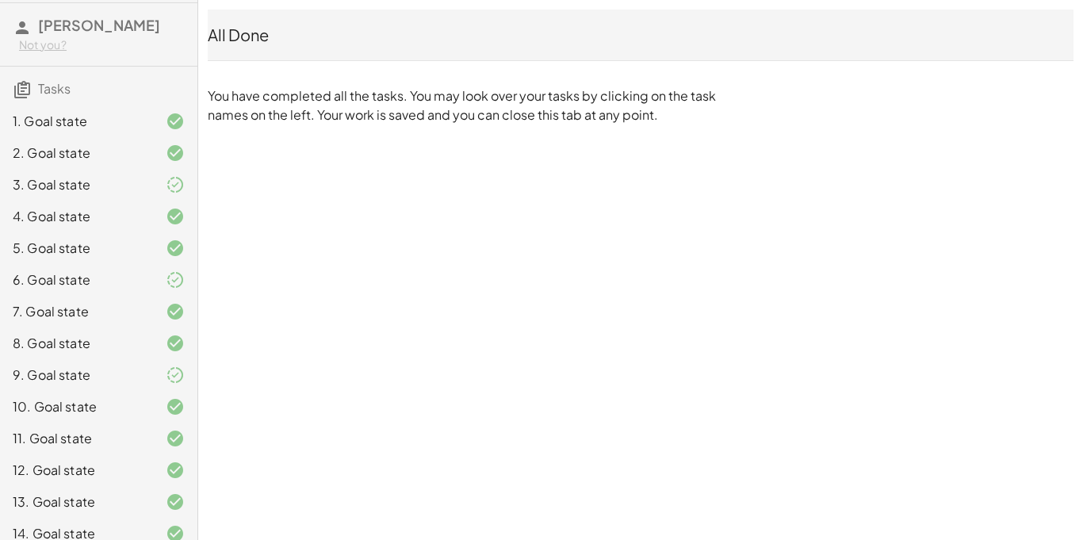
click at [53, 87] on span "Tasks" at bounding box center [54, 88] width 33 height 17
click at [14, 92] on icon at bounding box center [22, 89] width 19 height 19
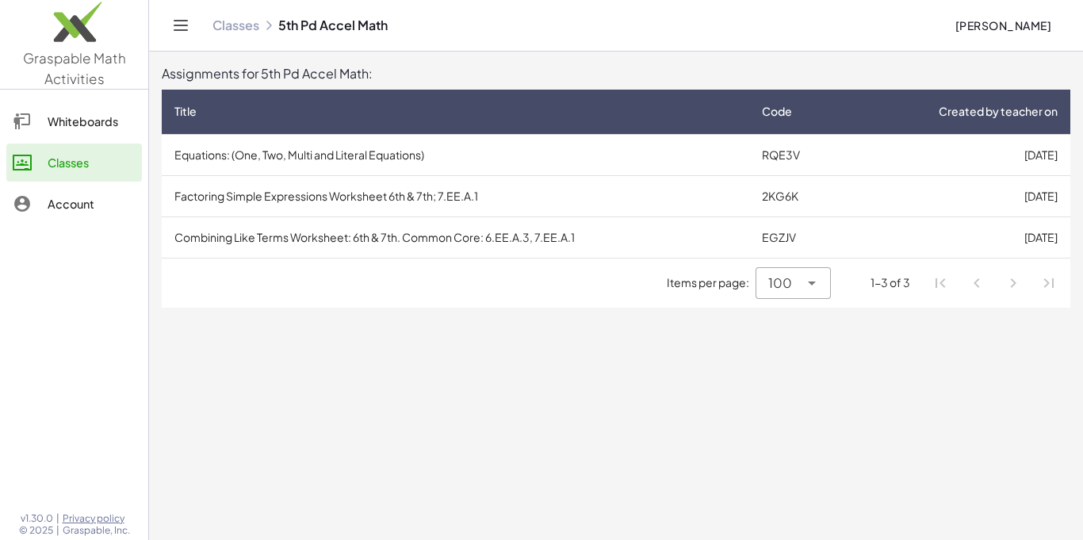
click at [508, 319] on main "Assignments for 5th Pd Accel Math: Title Code Created by teacher on Equations: …" at bounding box center [616, 270] width 934 height 540
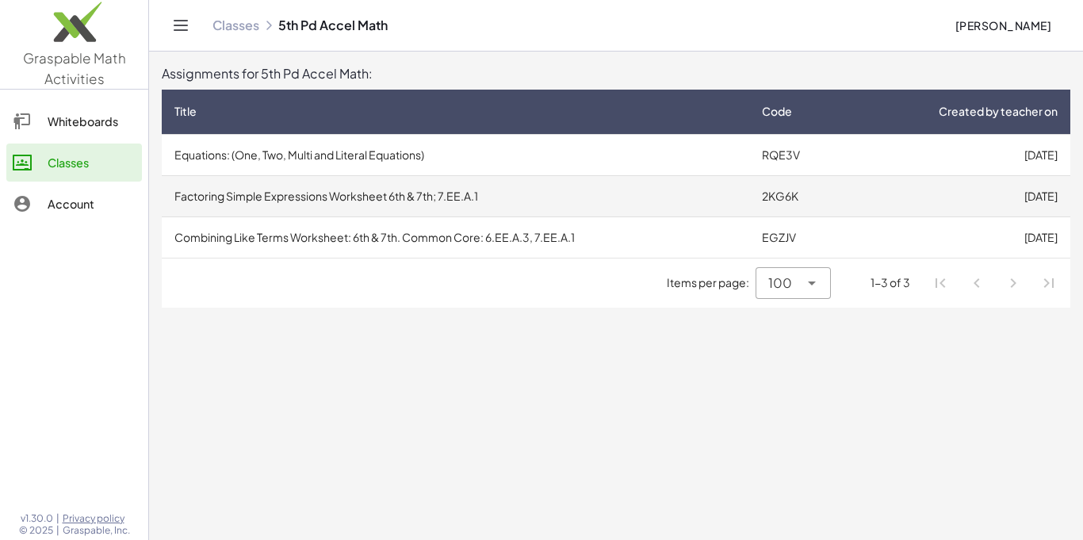
click at [391, 204] on td "Factoring Simple Expressions Worksheet 6th & 7th; 7.EE.A.1" at bounding box center [456, 195] width 588 height 41
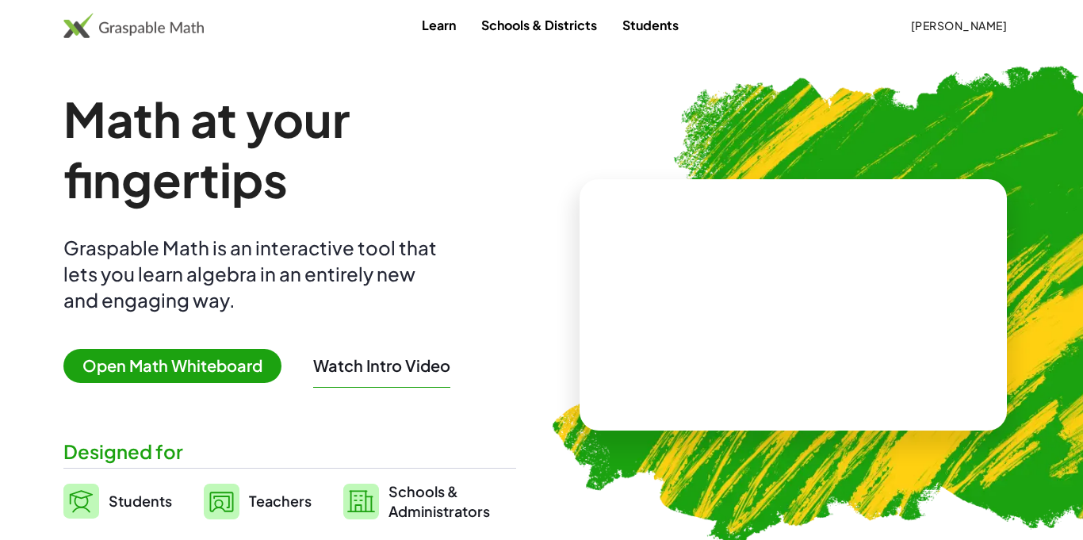
click at [964, 31] on span "[PERSON_NAME]" at bounding box center [959, 25] width 97 height 14
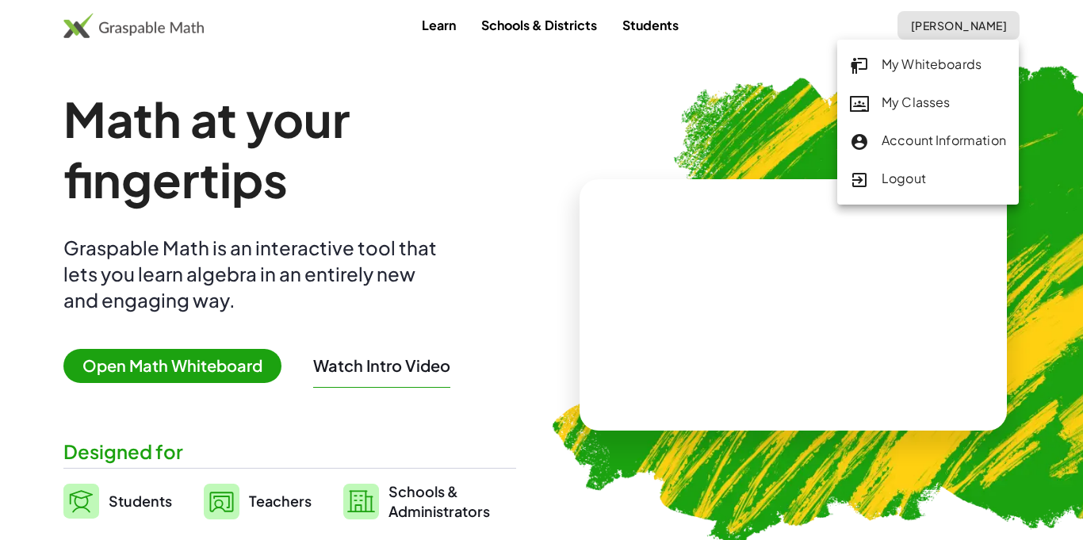
click at [893, 112] on div "My Classes" at bounding box center [928, 103] width 156 height 21
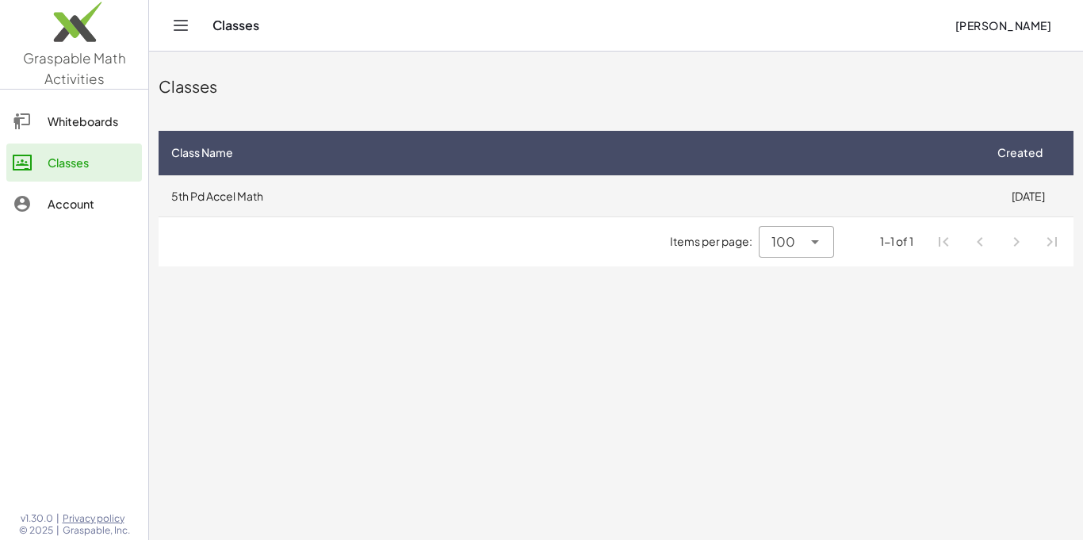
click at [413, 213] on td "5th Pd Accel Math" at bounding box center [571, 195] width 824 height 41
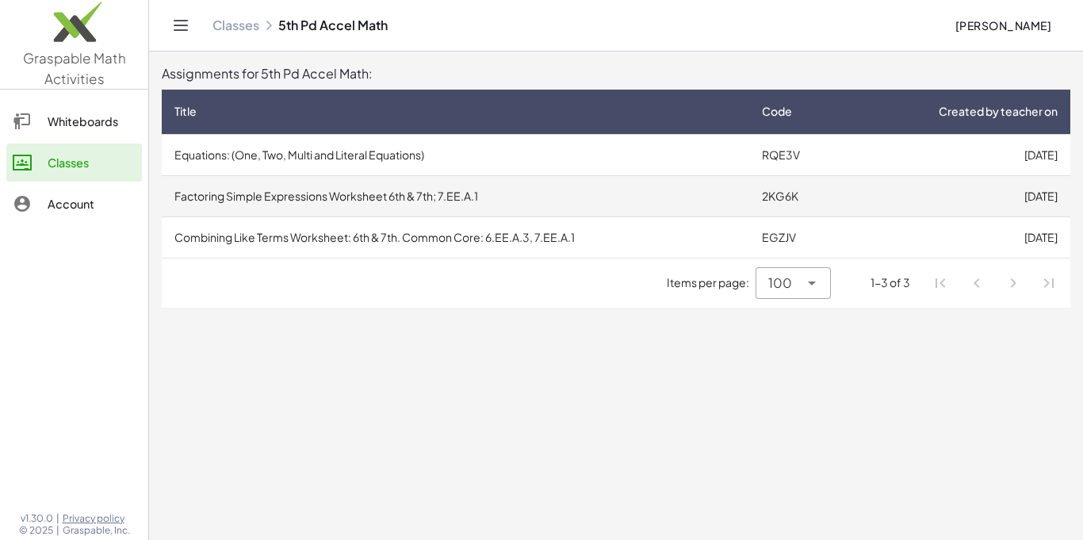
click at [396, 209] on td "Factoring Simple Expressions Worksheet 6th & 7th; 7.EE.A.1" at bounding box center [456, 195] width 588 height 41
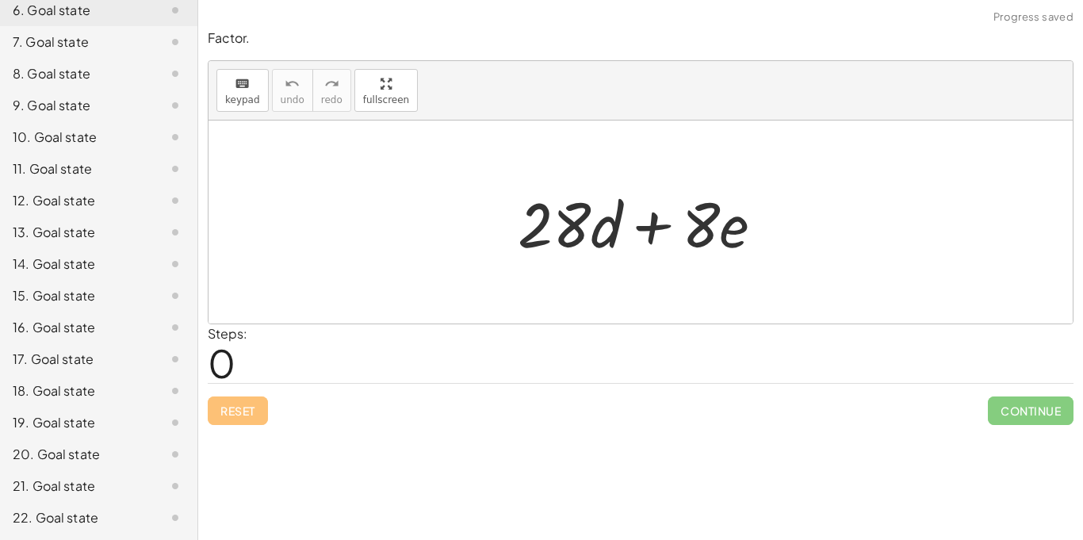
scroll to position [356, 0]
click at [3, 58] on div "6. Goal state" at bounding box center [99, 74] width 198 height 32
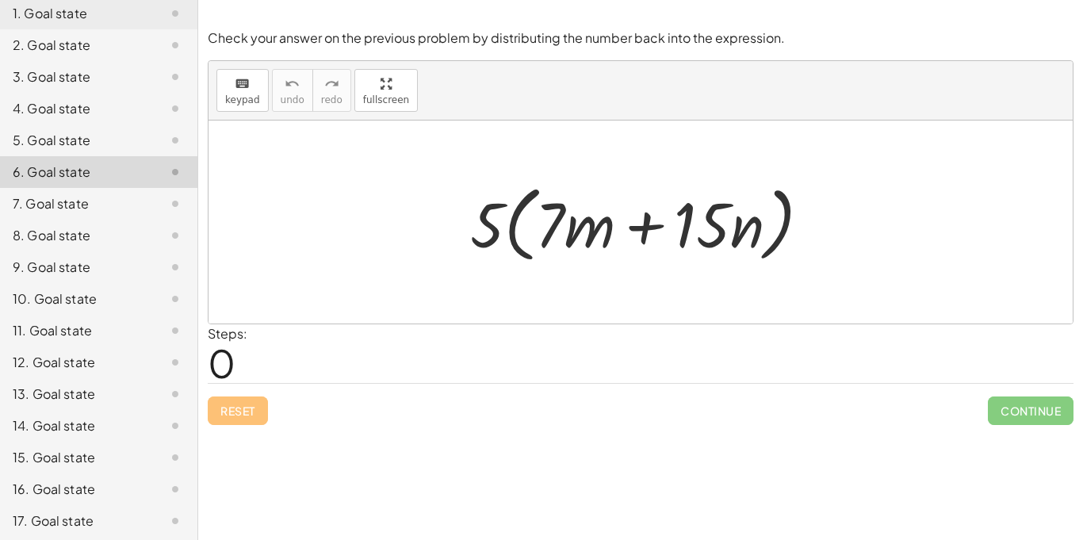
scroll to position [0, 0]
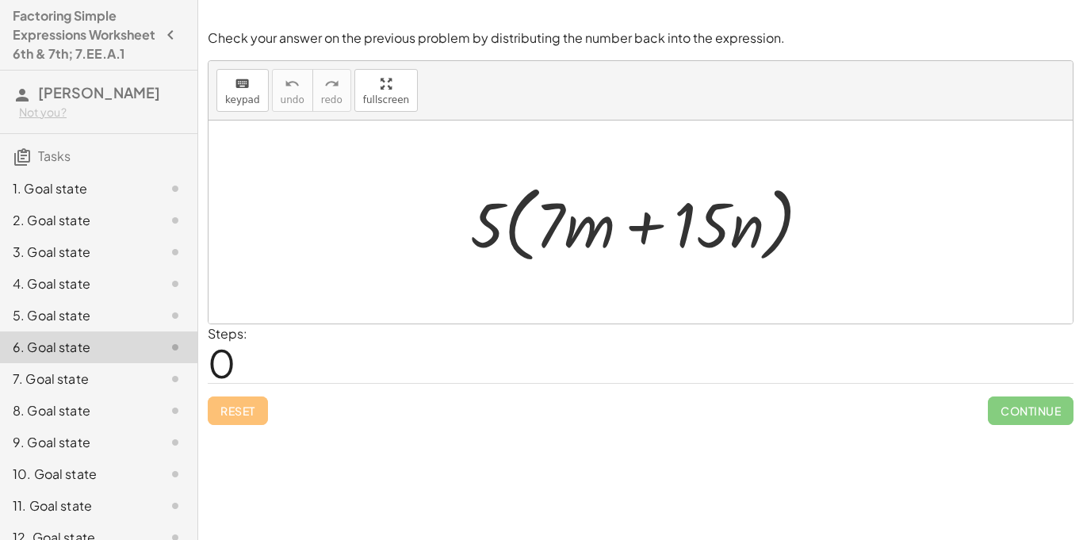
click at [362, 260] on div at bounding box center [641, 222] width 865 height 203
click at [104, 236] on div "1. Goal state" at bounding box center [99, 252] width 198 height 32
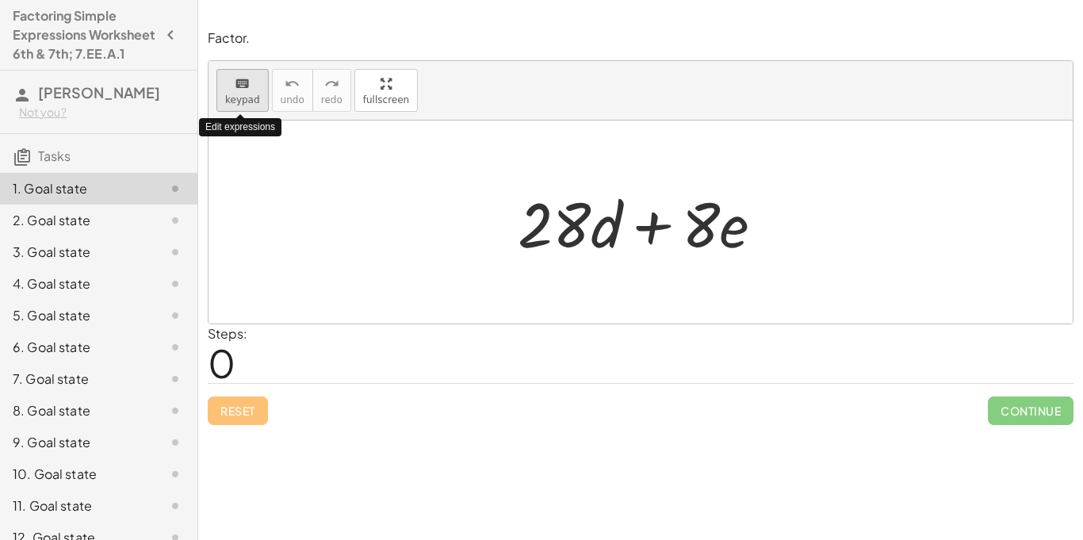
click at [247, 94] on span "keypad" at bounding box center [242, 99] width 35 height 11
click at [237, 94] on span "keypad" at bounding box center [242, 99] width 35 height 11
click at [231, 88] on div "keyboard" at bounding box center [242, 83] width 35 height 19
click at [225, 92] on button "keyboard keypad" at bounding box center [243, 90] width 52 height 43
click at [293, 255] on div at bounding box center [641, 222] width 865 height 203
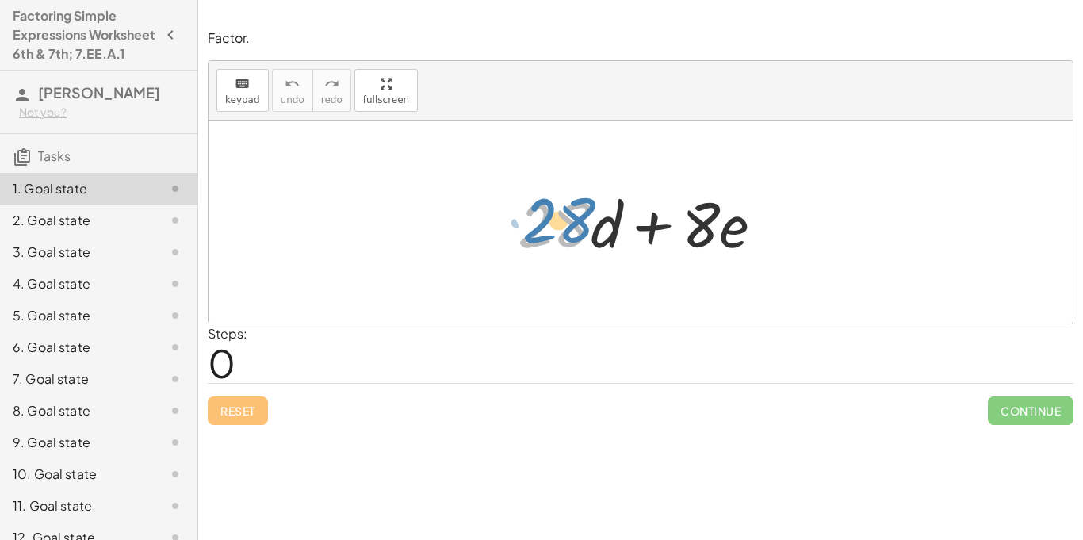
click at [571, 228] on div at bounding box center [647, 223] width 274 height 82
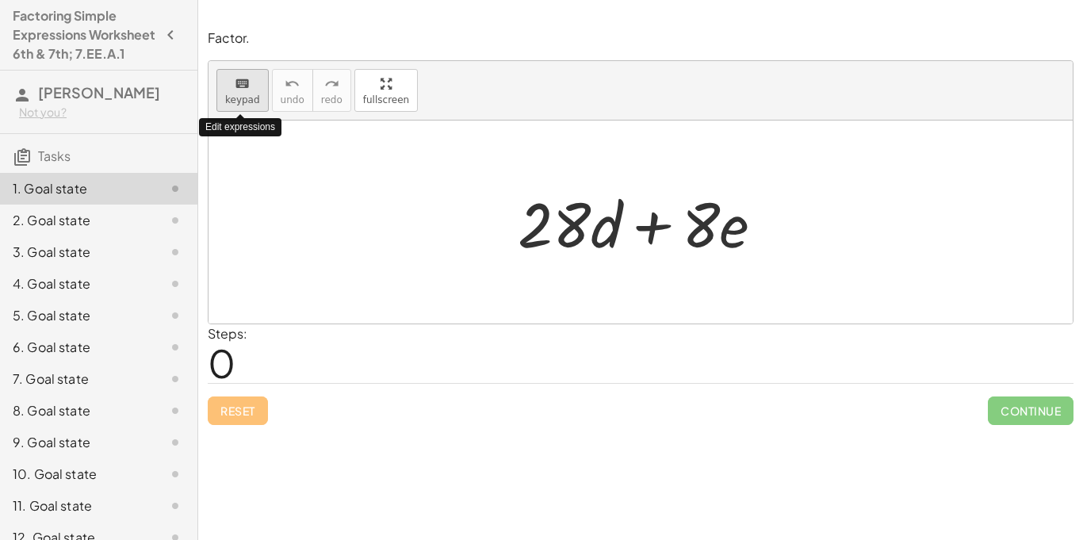
click at [232, 95] on span "keypad" at bounding box center [242, 99] width 35 height 11
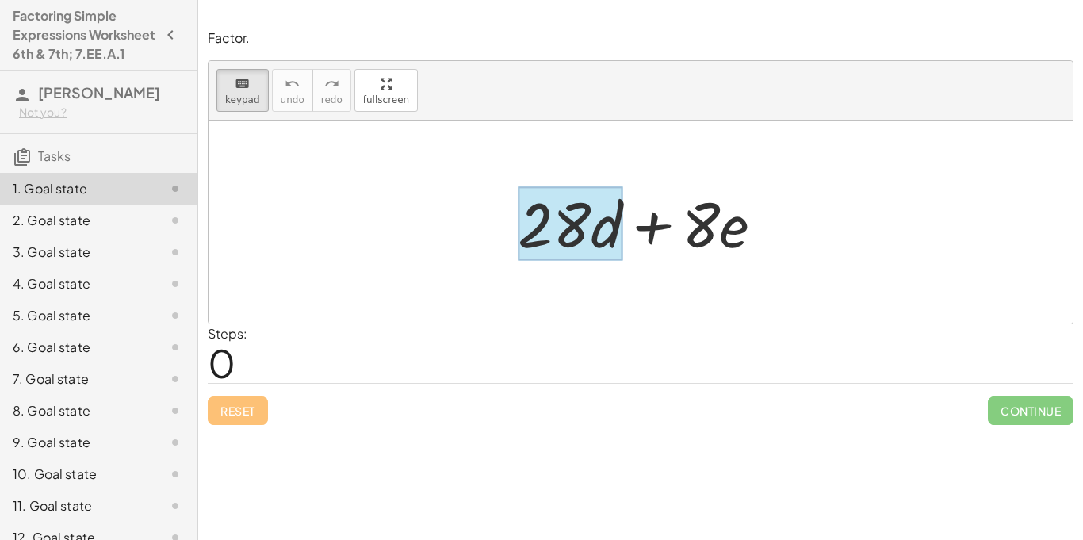
click at [609, 226] on div at bounding box center [570, 224] width 105 height 74
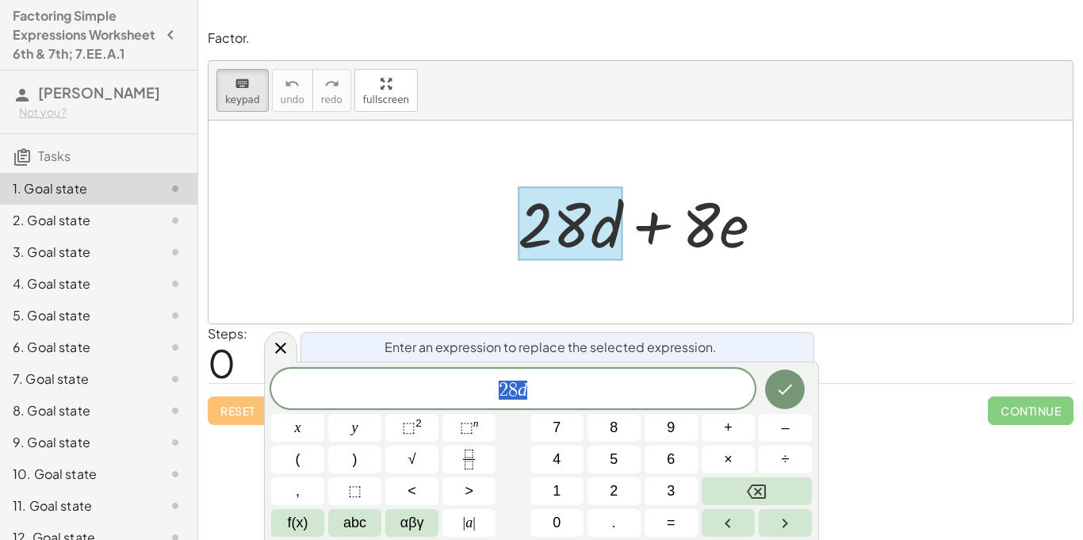
scroll to position [1, 0]
click at [623, 386] on span "2 8 d" at bounding box center [513, 390] width 484 height 22
click at [784, 398] on icon "Done" at bounding box center [785, 389] width 19 height 19
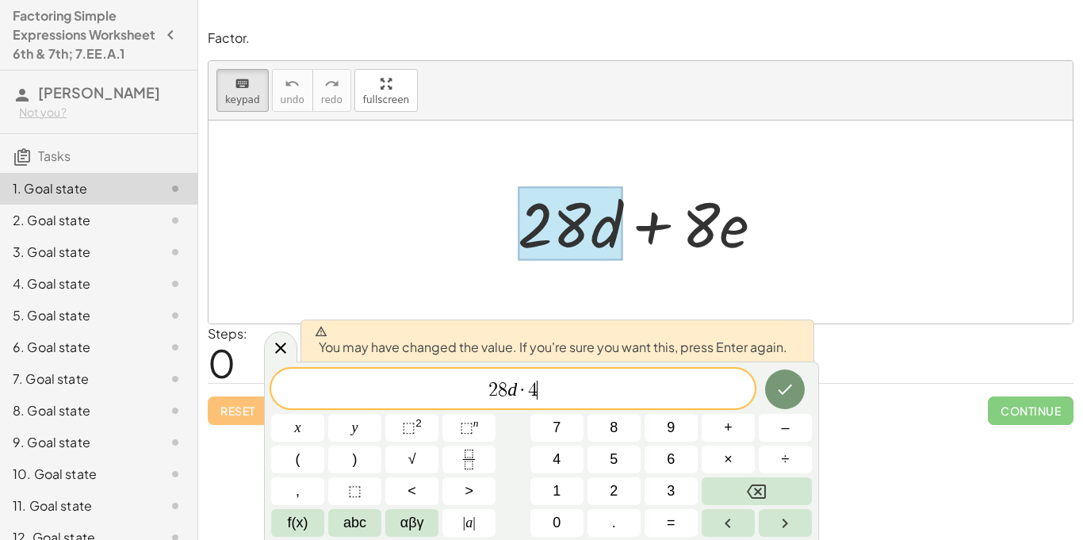
click at [813, 300] on div at bounding box center [641, 222] width 865 height 203
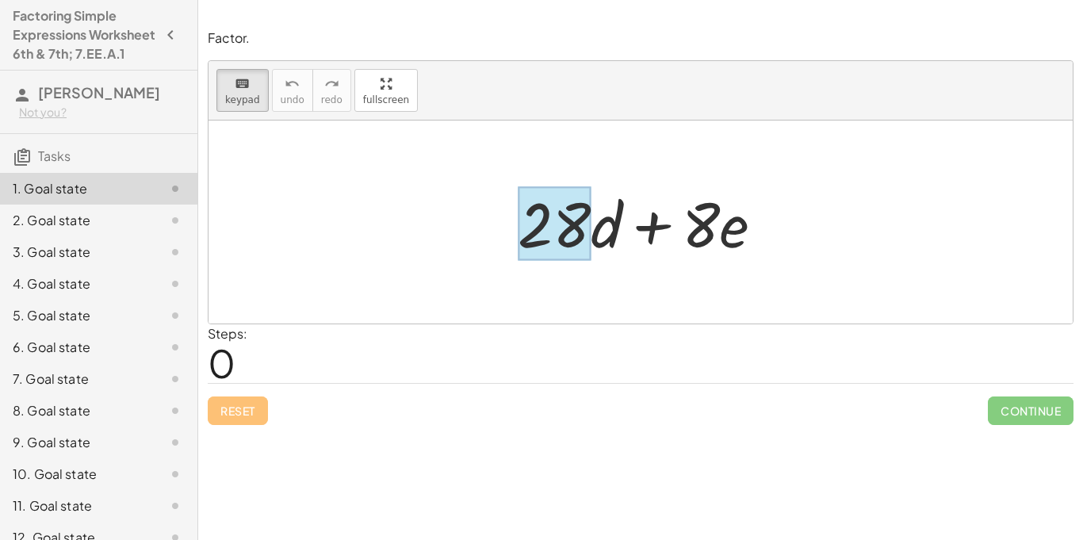
click at [565, 240] on div at bounding box center [554, 224] width 73 height 74
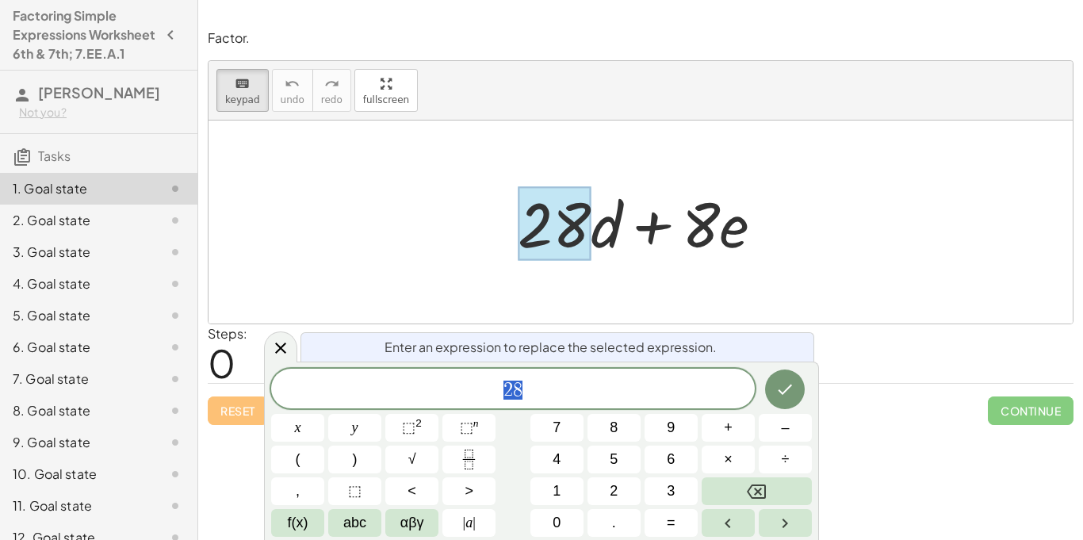
scroll to position [3, 0]
click at [745, 258] on div at bounding box center [647, 223] width 274 height 82
click at [273, 347] on icon at bounding box center [280, 348] width 19 height 19
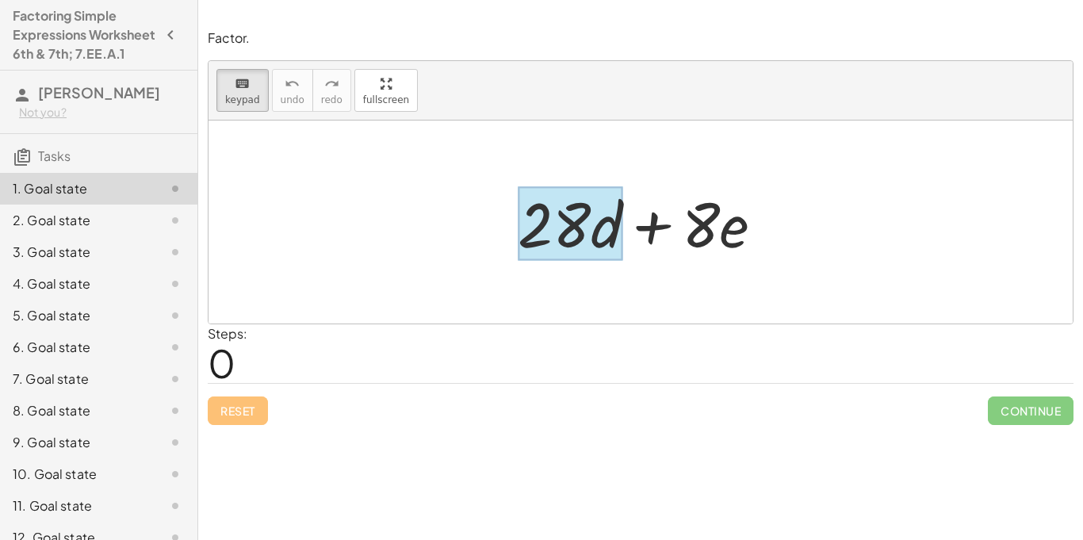
click at [610, 245] on div at bounding box center [570, 224] width 105 height 74
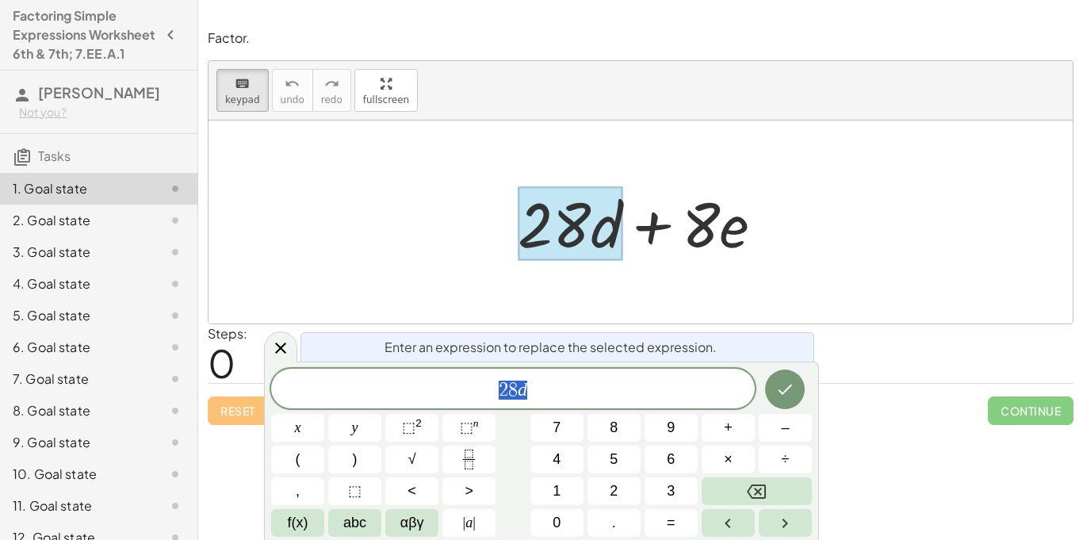
click at [577, 396] on span "2 8 d" at bounding box center [513, 390] width 484 height 22
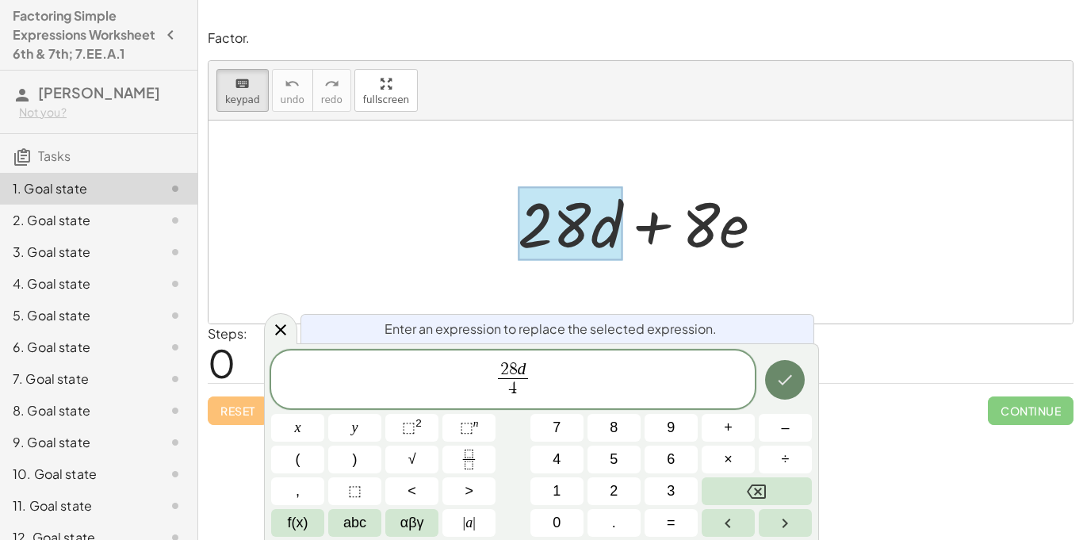
click at [778, 374] on icon "Done" at bounding box center [785, 379] width 19 height 19
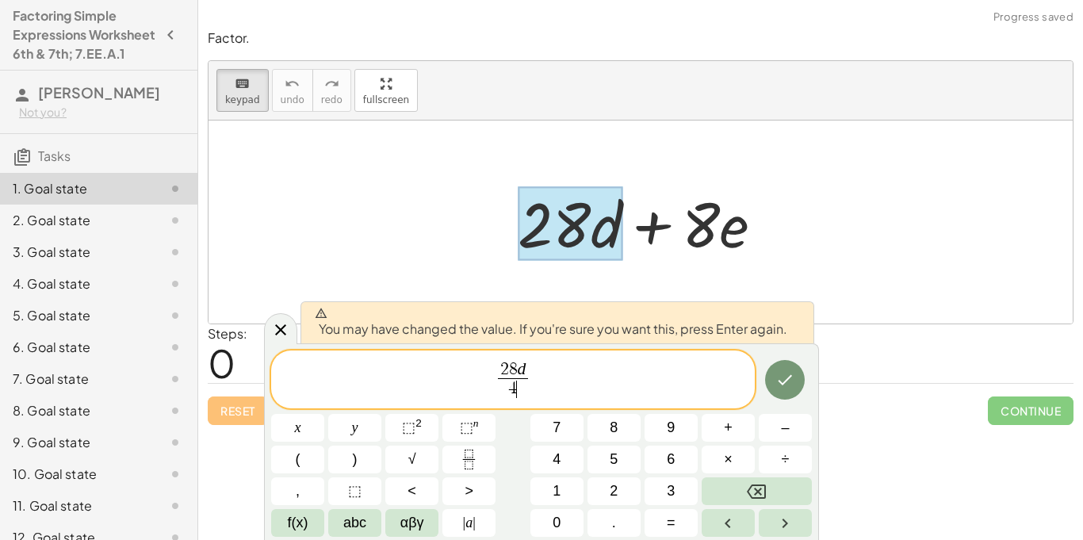
click at [324, 414] on div at bounding box center [297, 428] width 53 height 28
click at [707, 229] on div at bounding box center [647, 223] width 274 height 82
click at [281, 332] on icon at bounding box center [280, 329] width 19 height 19
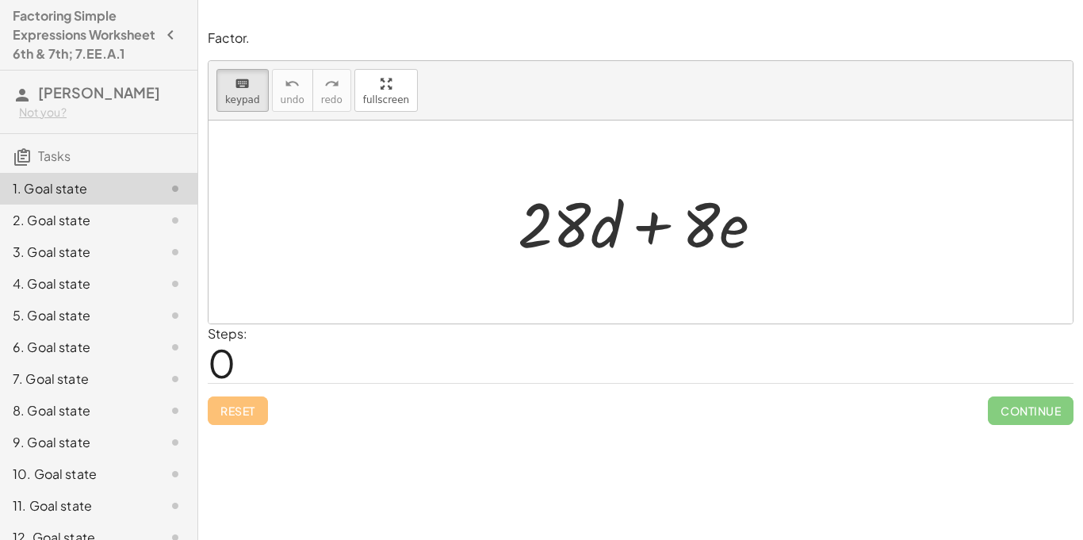
click at [659, 228] on div at bounding box center [647, 223] width 274 height 82
click at [244, 96] on span "keypad" at bounding box center [242, 99] width 35 height 11
click at [230, 74] on div "keyboard" at bounding box center [242, 83] width 35 height 19
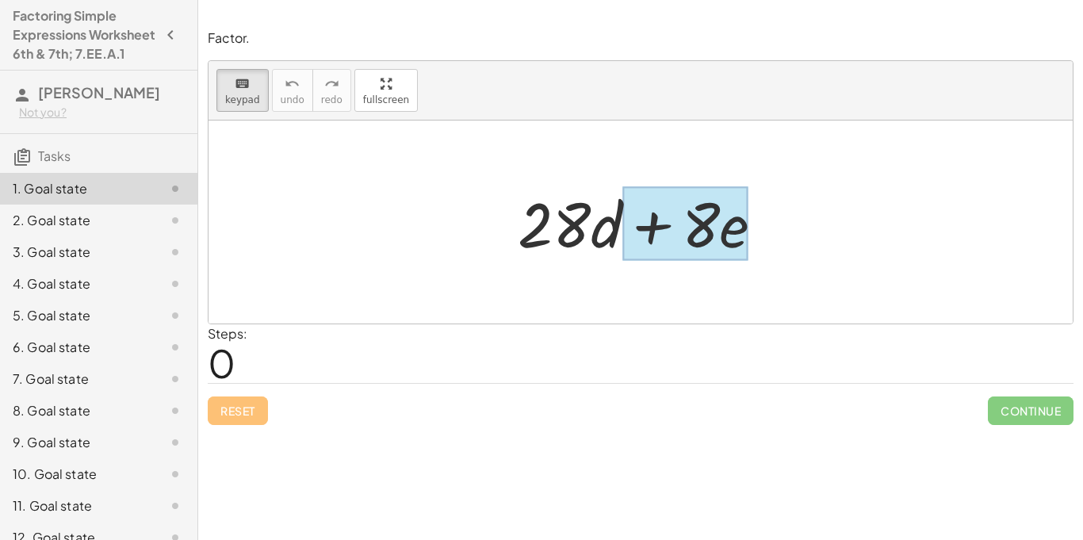
click at [735, 242] on div at bounding box center [686, 224] width 126 height 74
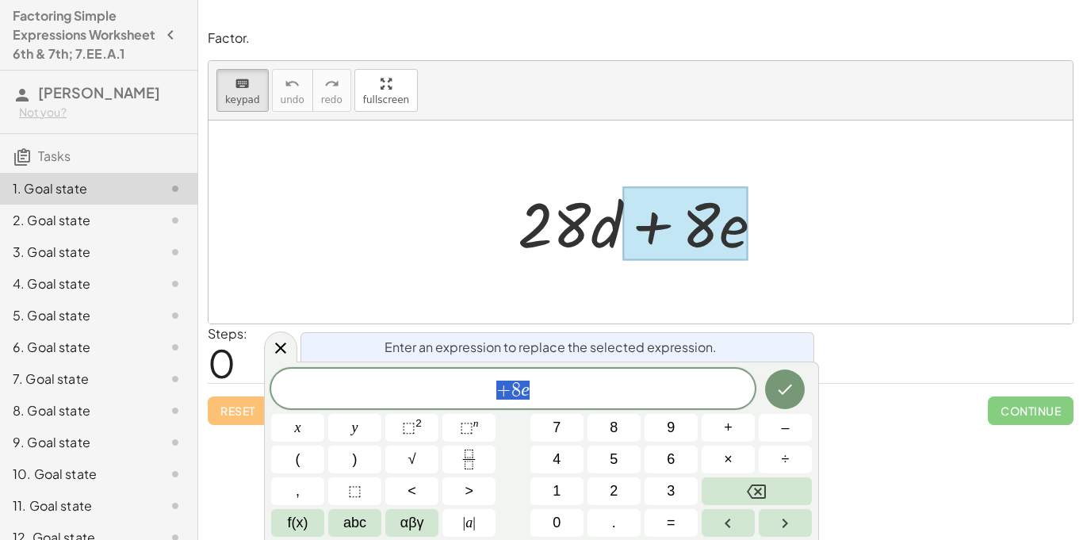
click at [615, 385] on span "+ 8 e" at bounding box center [513, 390] width 484 height 22
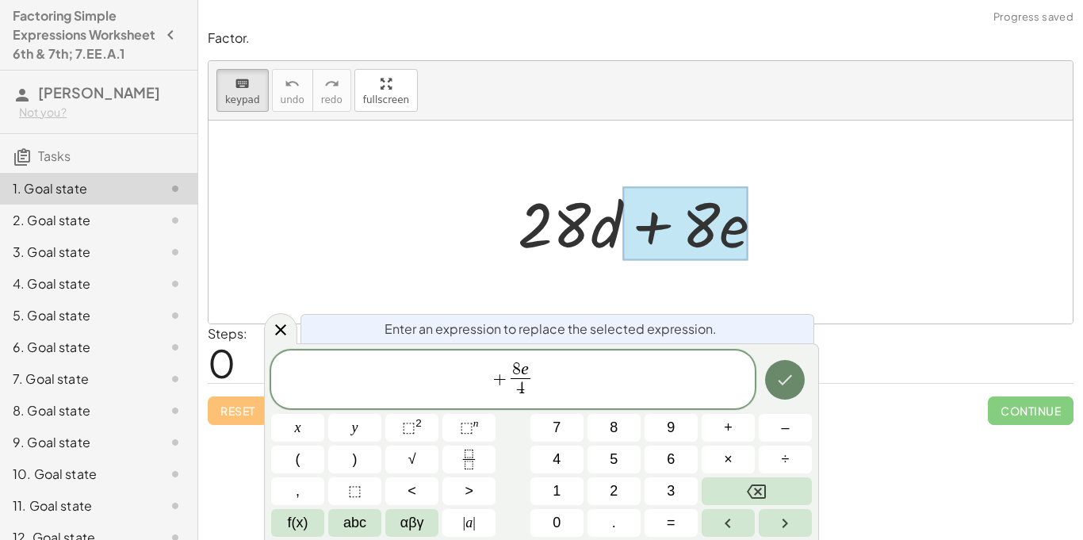
click at [798, 389] on button "Done" at bounding box center [785, 380] width 40 height 40
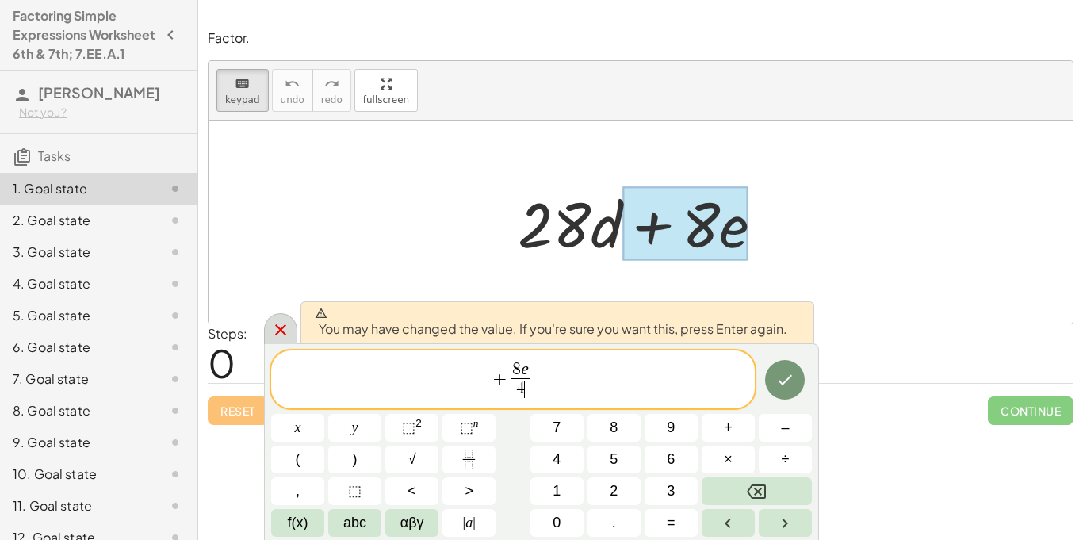
click at [274, 325] on icon at bounding box center [280, 329] width 19 height 19
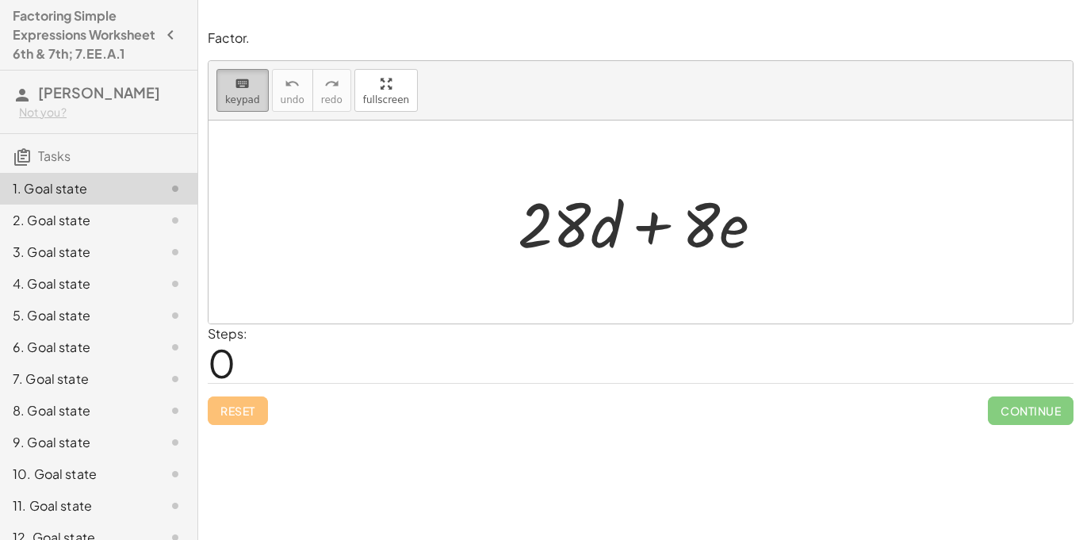
click at [247, 94] on span "keypad" at bounding box center [242, 99] width 35 height 11
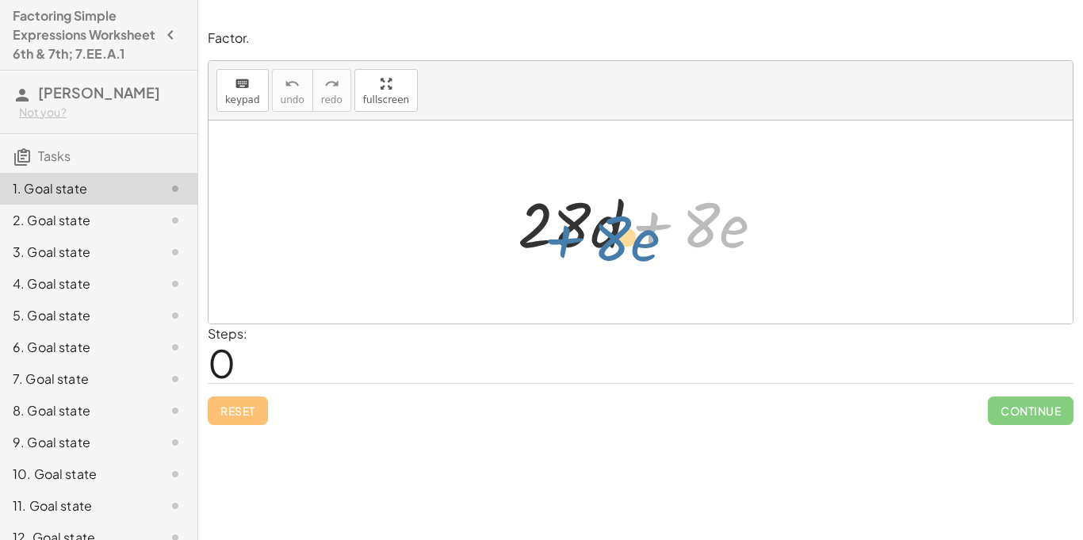
drag, startPoint x: 649, startPoint y: 224, endPoint x: 542, endPoint y: 230, distance: 107.3
click at [542, 230] on div at bounding box center [647, 223] width 274 height 82
drag, startPoint x: 729, startPoint y: 233, endPoint x: 592, endPoint y: 229, distance: 137.3
click at [592, 229] on div at bounding box center [647, 223] width 274 height 82
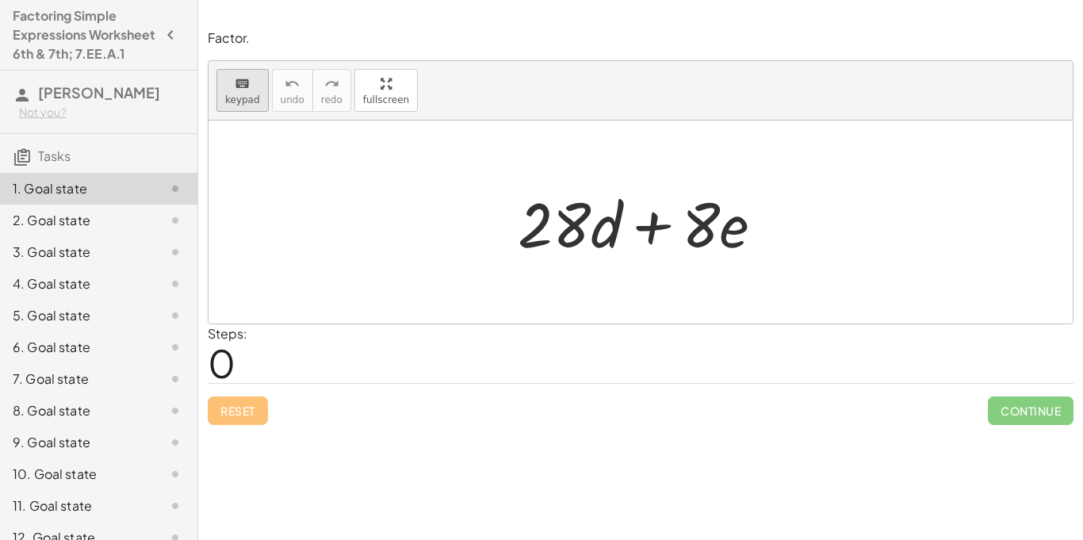
click at [244, 90] on icon "keyboard" at bounding box center [242, 84] width 15 height 19
click at [236, 92] on button "keyboard keypad" at bounding box center [243, 90] width 52 height 43
click at [95, 230] on div "2. Goal state" at bounding box center [77, 220] width 128 height 19
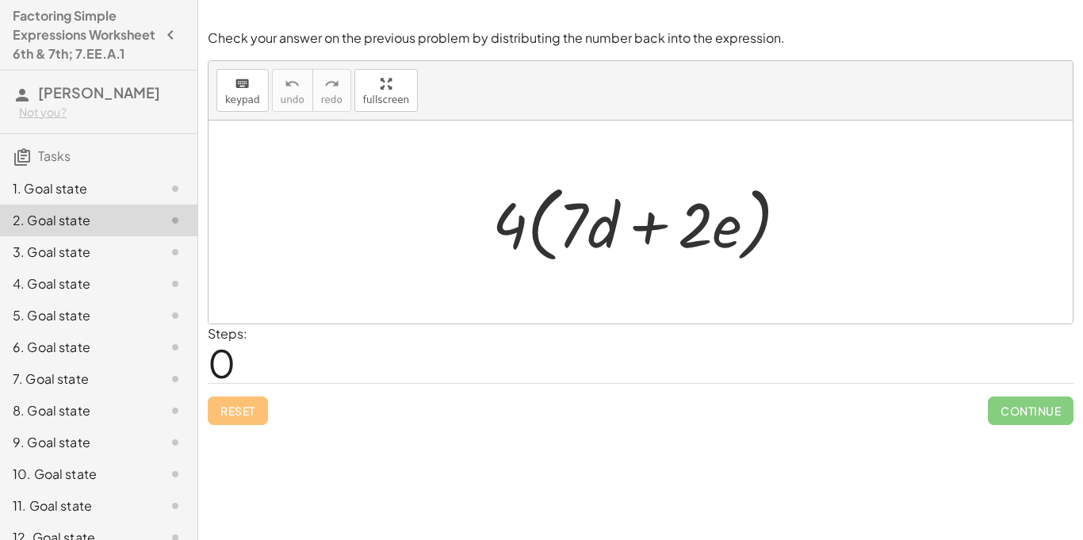
click at [88, 198] on div "1. Goal state" at bounding box center [77, 188] width 128 height 19
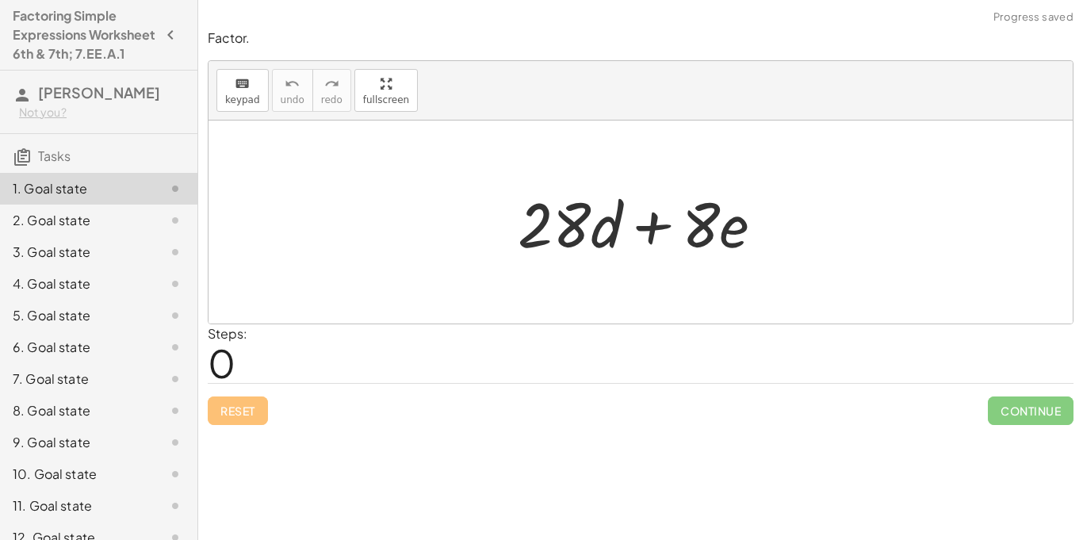
click at [101, 230] on div "2. Goal state" at bounding box center [77, 220] width 128 height 19
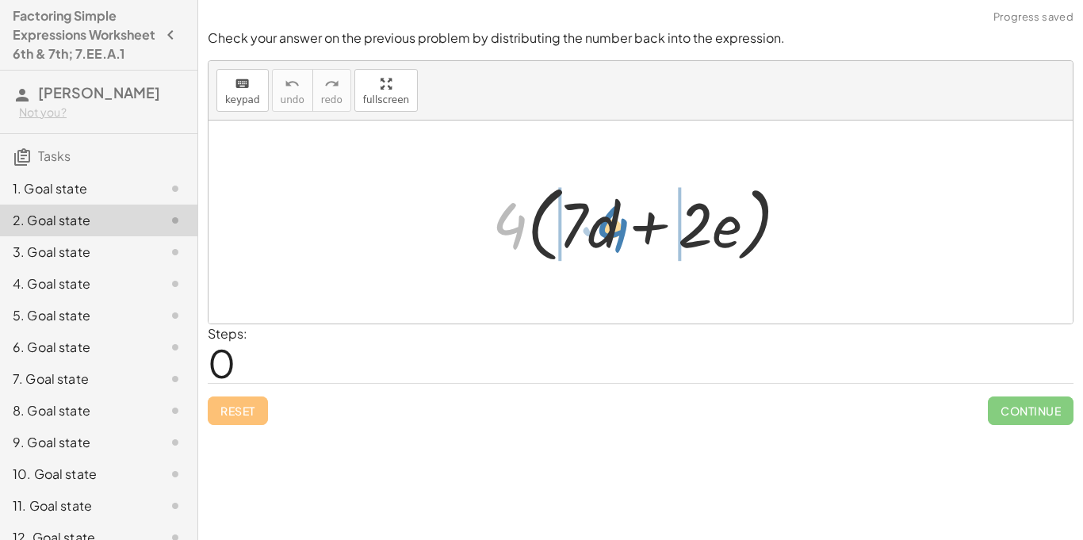
drag, startPoint x: 515, startPoint y: 228, endPoint x: 616, endPoint y: 231, distance: 101.6
click at [616, 231] on div at bounding box center [647, 222] width 325 height 91
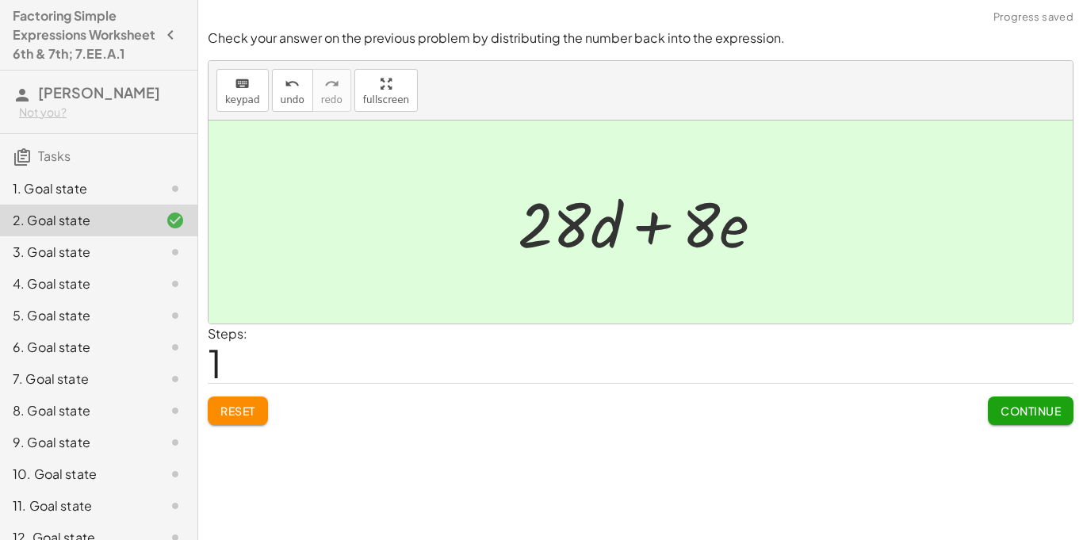
click at [1013, 419] on button "Continue" at bounding box center [1031, 411] width 86 height 29
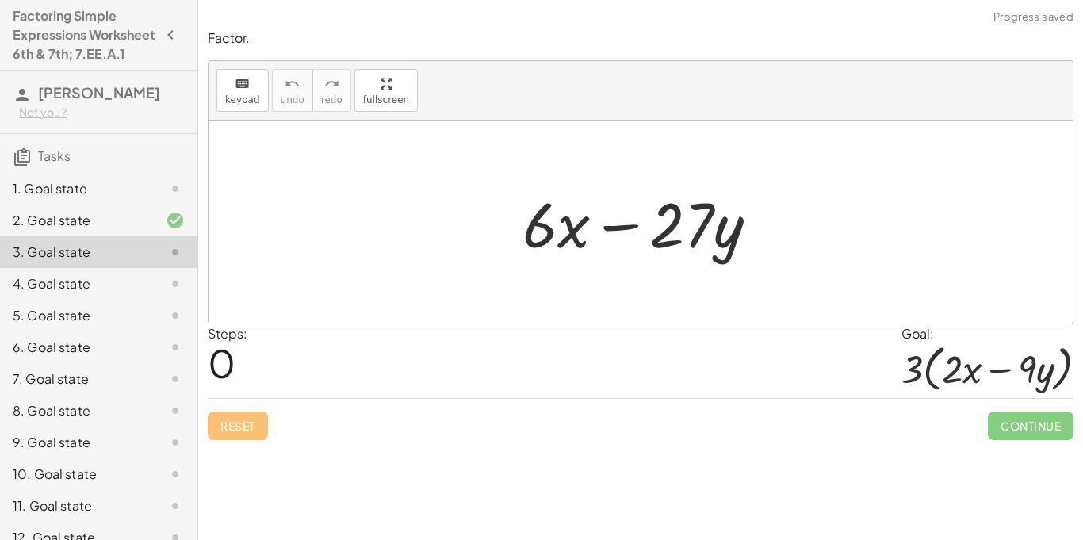
click at [682, 324] on div "Steps: 0 Goal: · 3 · ( + · 2 · x − · 9 · y )" at bounding box center [641, 361] width 866 height 74
click at [229, 108] on button "keyboard keypad" at bounding box center [243, 90] width 52 height 43
click at [226, 83] on div "keyboard" at bounding box center [242, 83] width 35 height 19
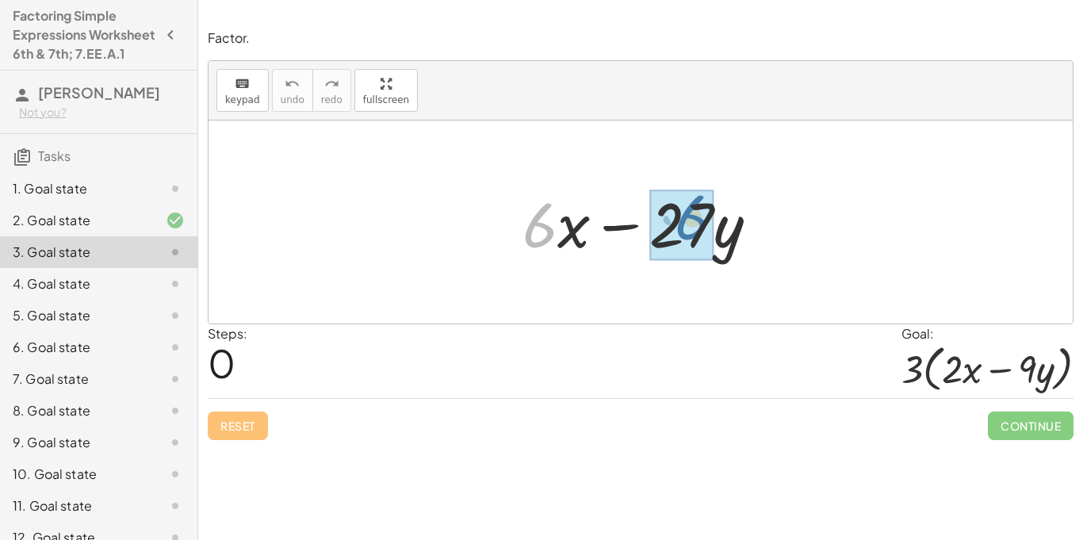
drag, startPoint x: 544, startPoint y: 237, endPoint x: 696, endPoint y: 231, distance: 152.4
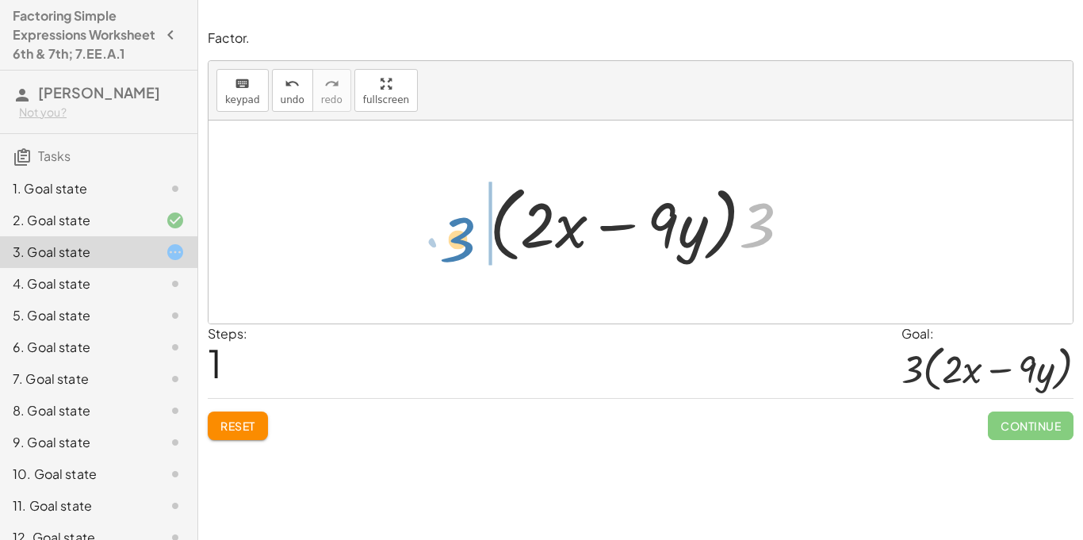
drag, startPoint x: 760, startPoint y: 240, endPoint x: 459, endPoint y: 254, distance: 301.0
click at [459, 254] on div "+ · 6 · x − · 27 · y + · 3 · 2 · x − · 3 · 9 · y · 3 + · · x − · y 3 · 2 · 9 · …" at bounding box center [641, 222] width 865 height 203
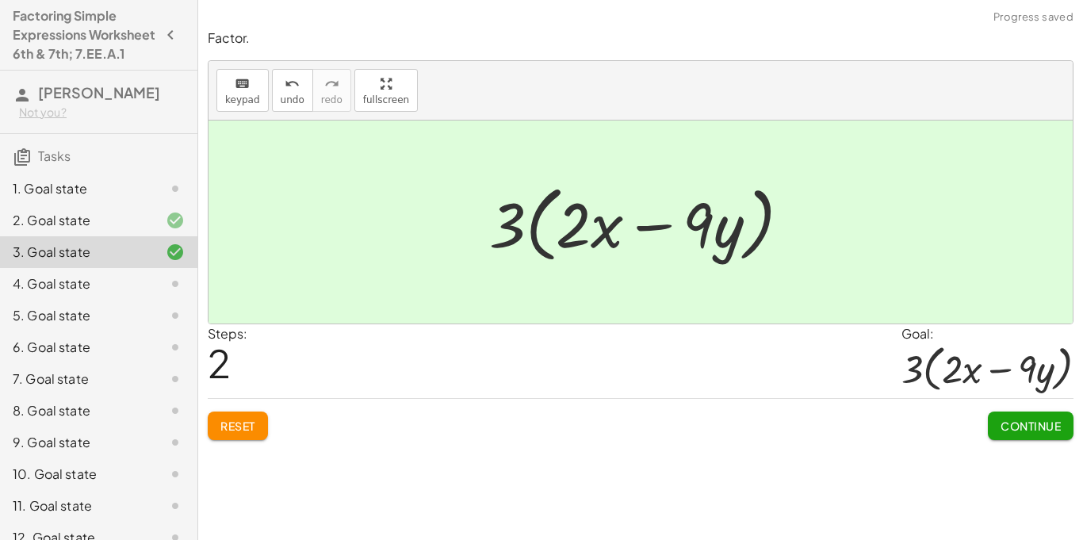
click at [1044, 423] on span "Continue" at bounding box center [1031, 426] width 60 height 14
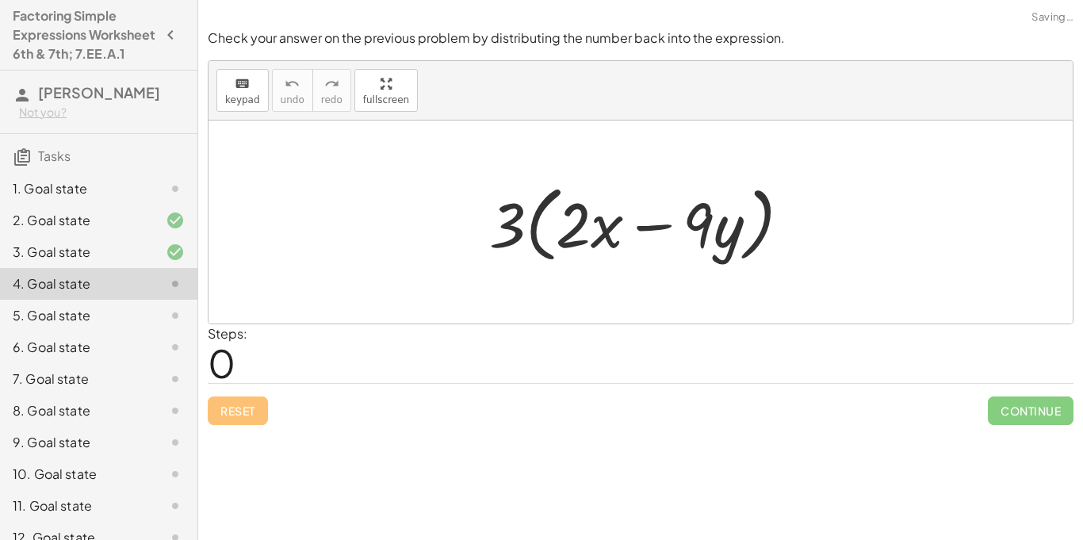
click at [106, 198] on div "1. Goal state" at bounding box center [77, 188] width 128 height 19
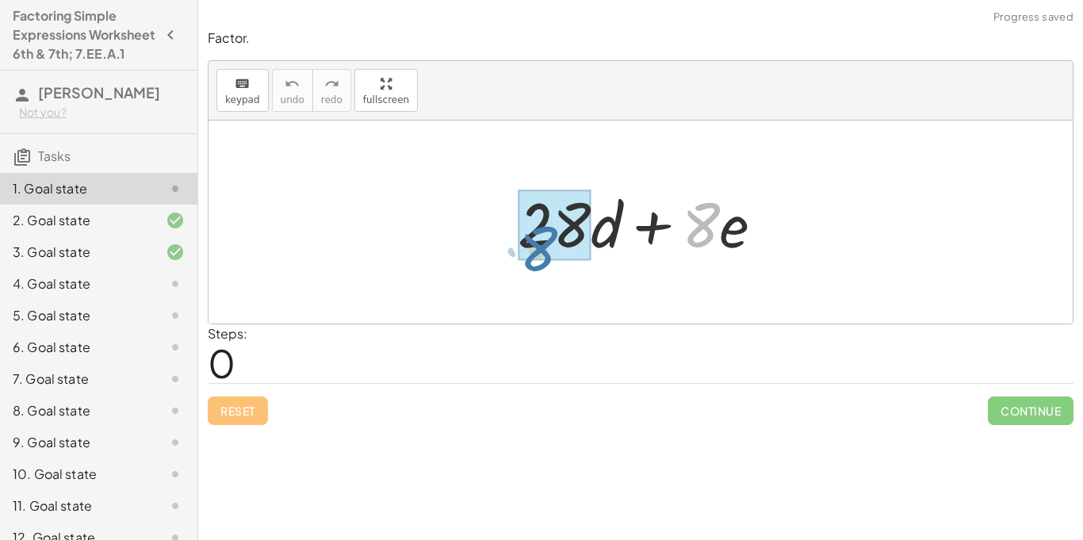
drag, startPoint x: 704, startPoint y: 225, endPoint x: 541, endPoint y: 248, distance: 165.0
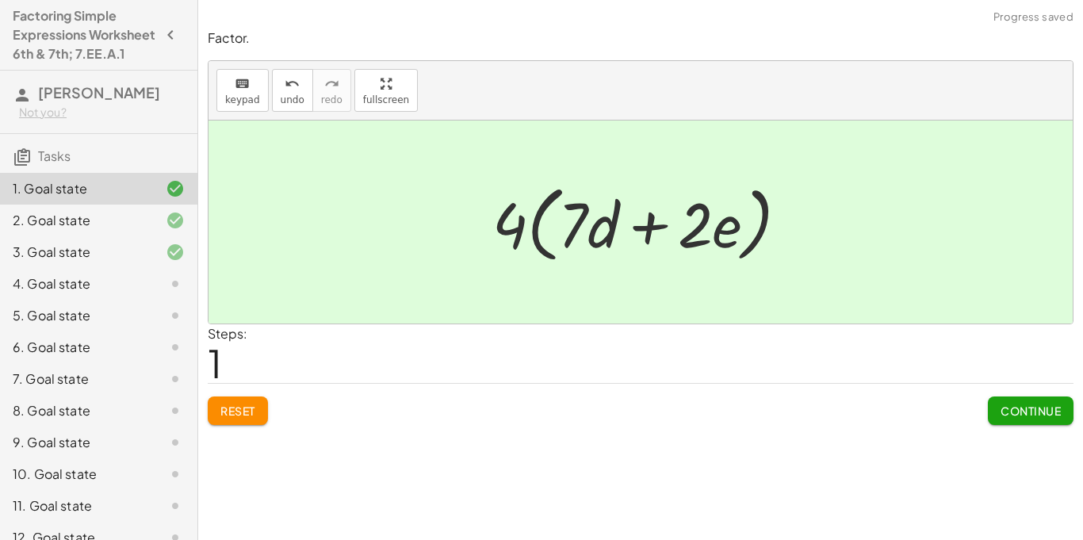
click at [1035, 405] on span "Continue" at bounding box center [1031, 411] width 60 height 14
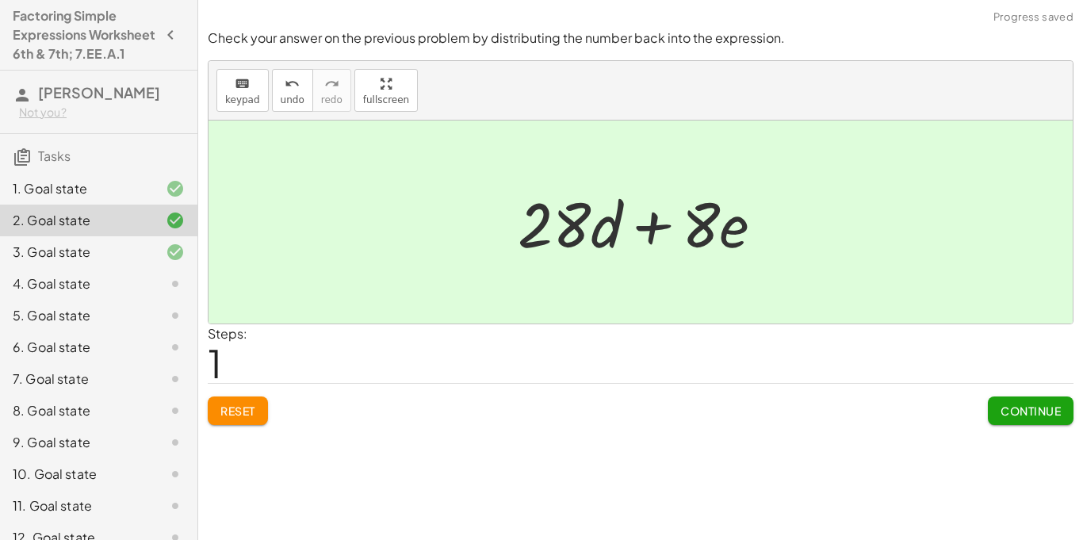
click at [95, 293] on div "4. Goal state" at bounding box center [77, 283] width 128 height 19
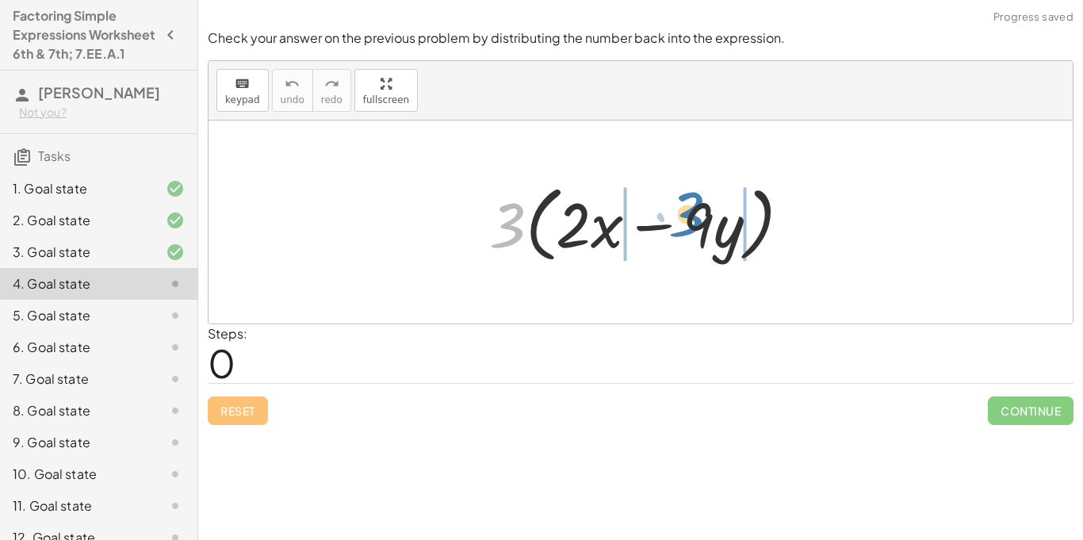
drag, startPoint x: 512, startPoint y: 231, endPoint x: 688, endPoint y: 221, distance: 176.4
click at [688, 221] on div at bounding box center [646, 222] width 330 height 91
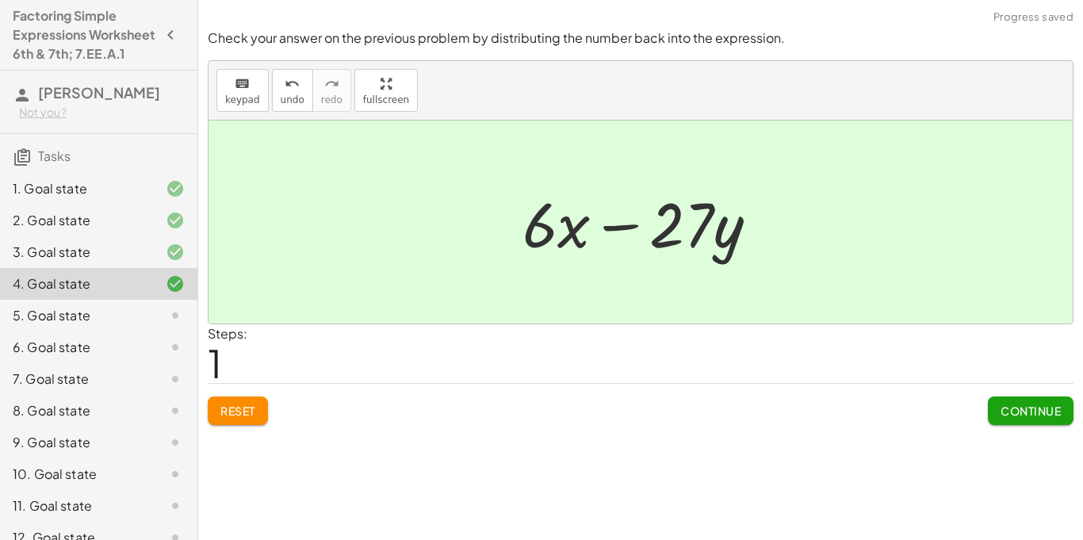
click at [1022, 416] on span "Continue" at bounding box center [1031, 411] width 60 height 14
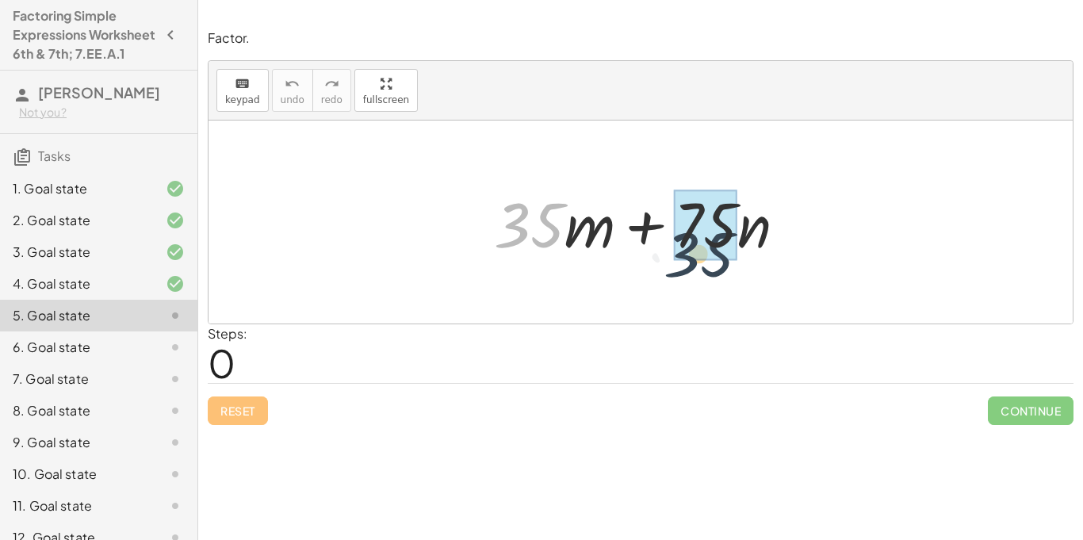
drag, startPoint x: 524, startPoint y: 230, endPoint x: 704, endPoint y: 260, distance: 182.6
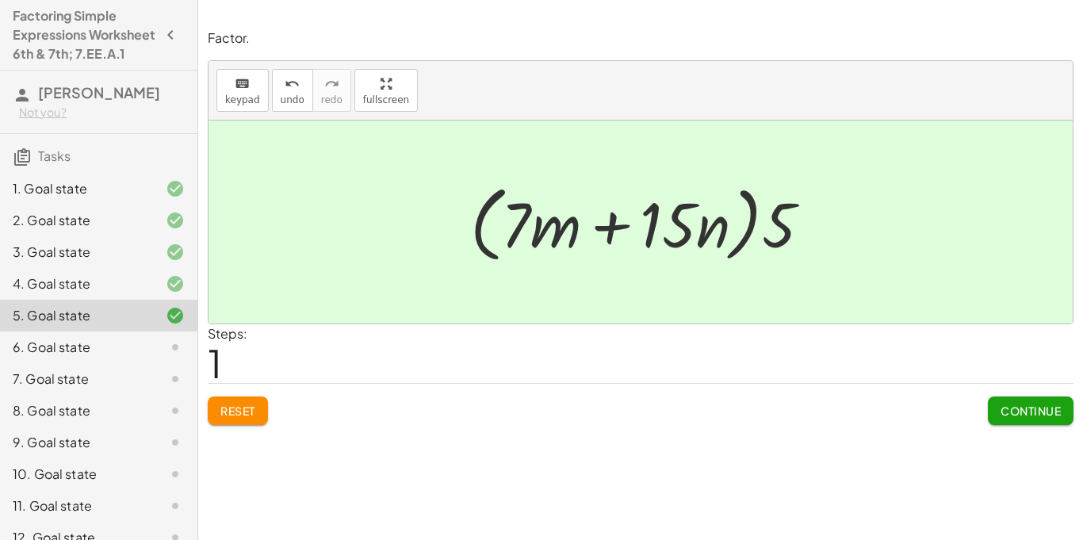
click at [1031, 414] on span "Continue" at bounding box center [1031, 411] width 60 height 14
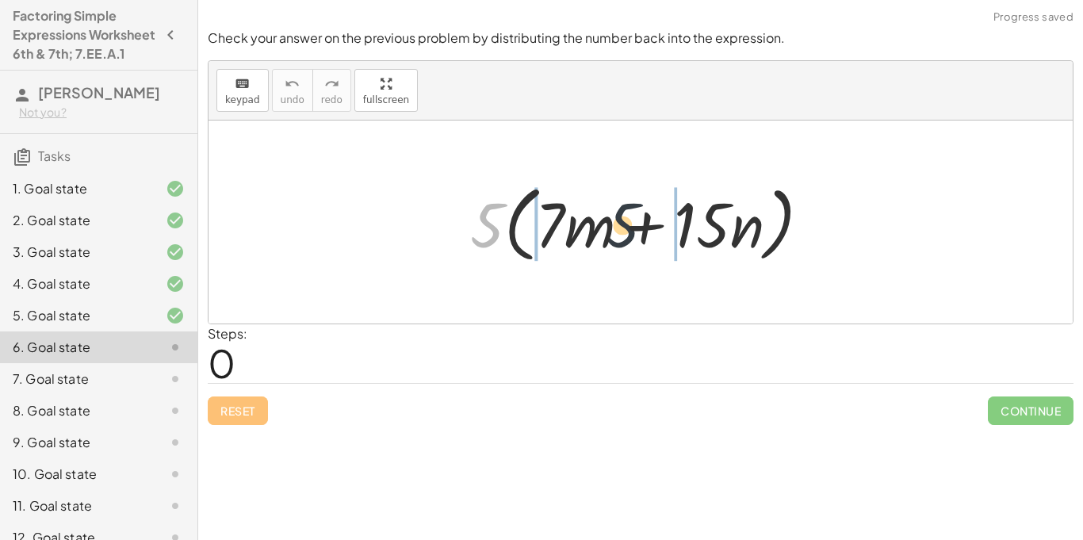
drag, startPoint x: 489, startPoint y: 234, endPoint x: 647, endPoint y: 236, distance: 157.9
click at [647, 236] on div at bounding box center [647, 222] width 370 height 91
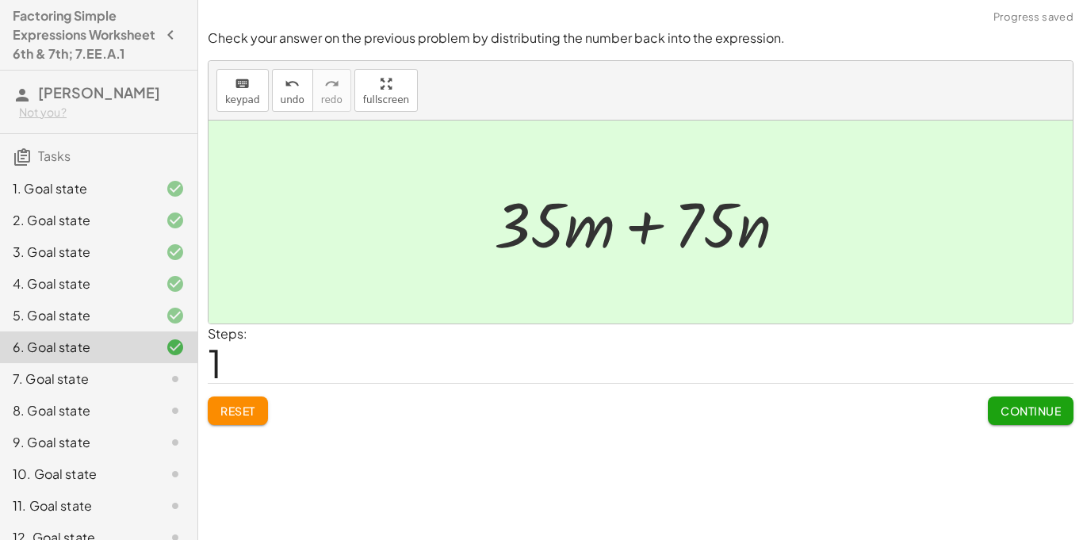
click at [1029, 416] on span "Continue" at bounding box center [1031, 411] width 60 height 14
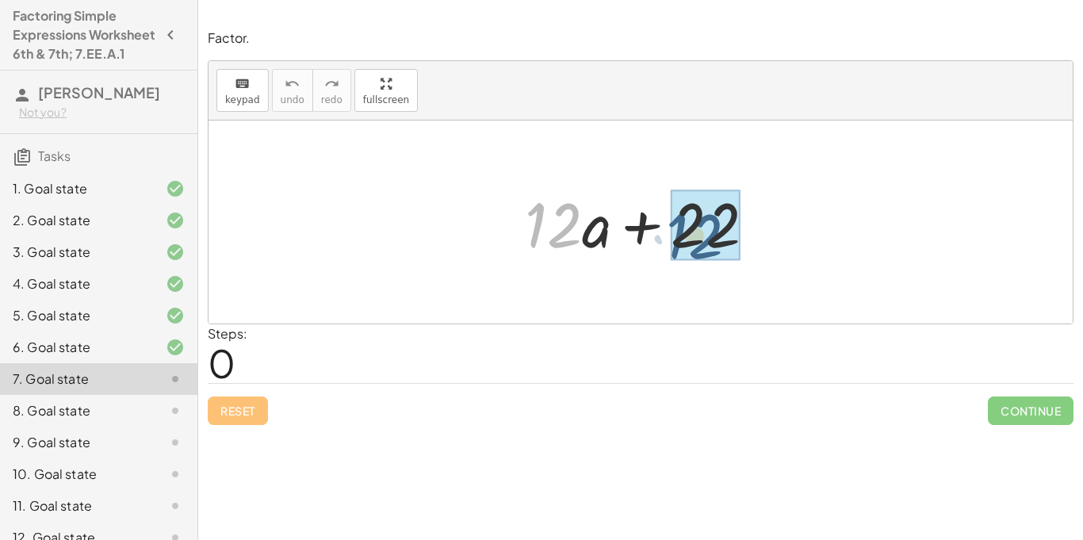
drag, startPoint x: 539, startPoint y: 229, endPoint x: 690, endPoint y: 238, distance: 151.7
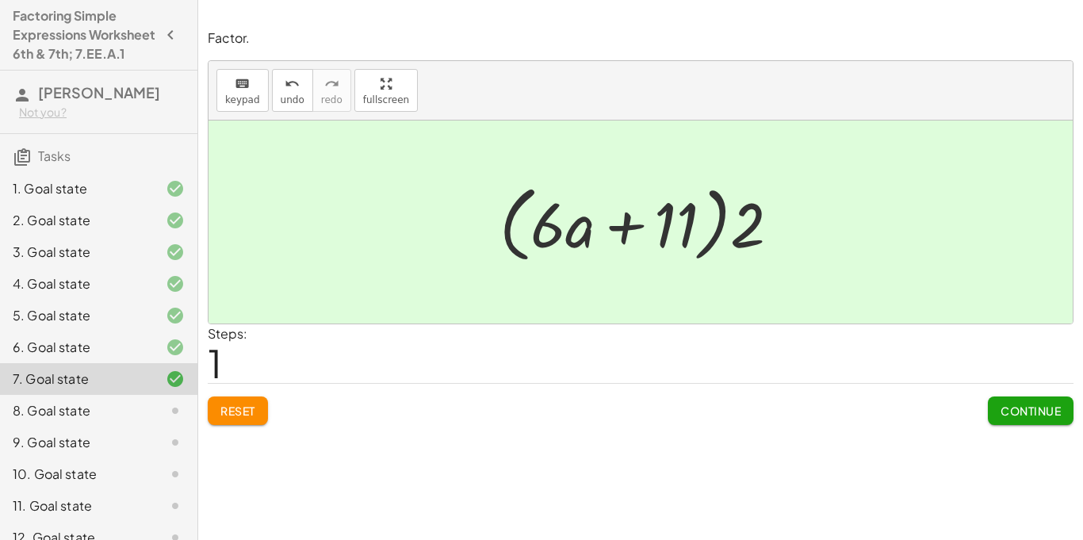
click at [1049, 409] on span "Continue" at bounding box center [1031, 411] width 60 height 14
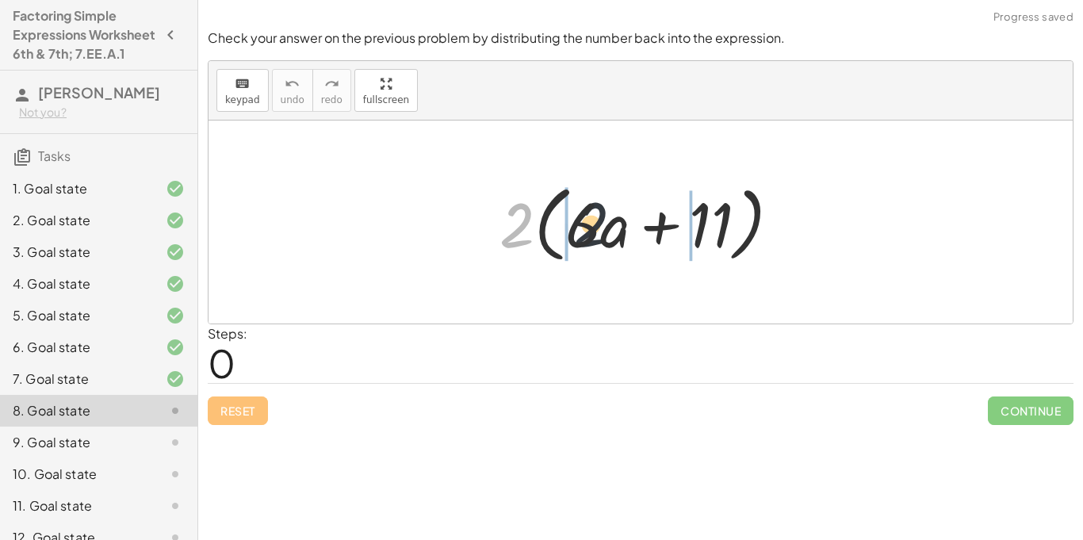
drag, startPoint x: 521, startPoint y: 233, endPoint x: 631, endPoint y: 236, distance: 110.3
click at [631, 236] on div at bounding box center [646, 222] width 309 height 91
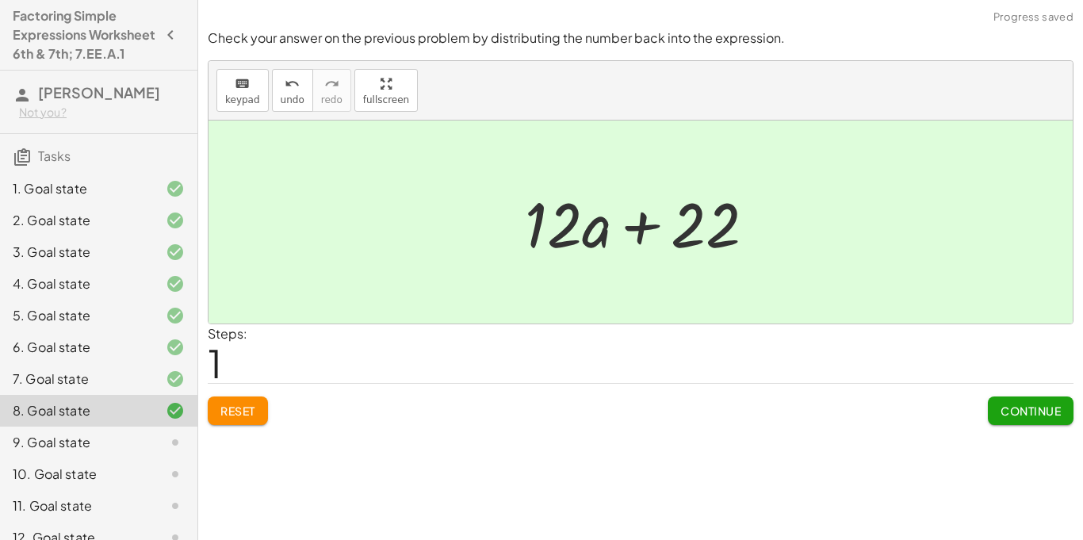
click at [1003, 404] on span "Continue" at bounding box center [1031, 411] width 60 height 14
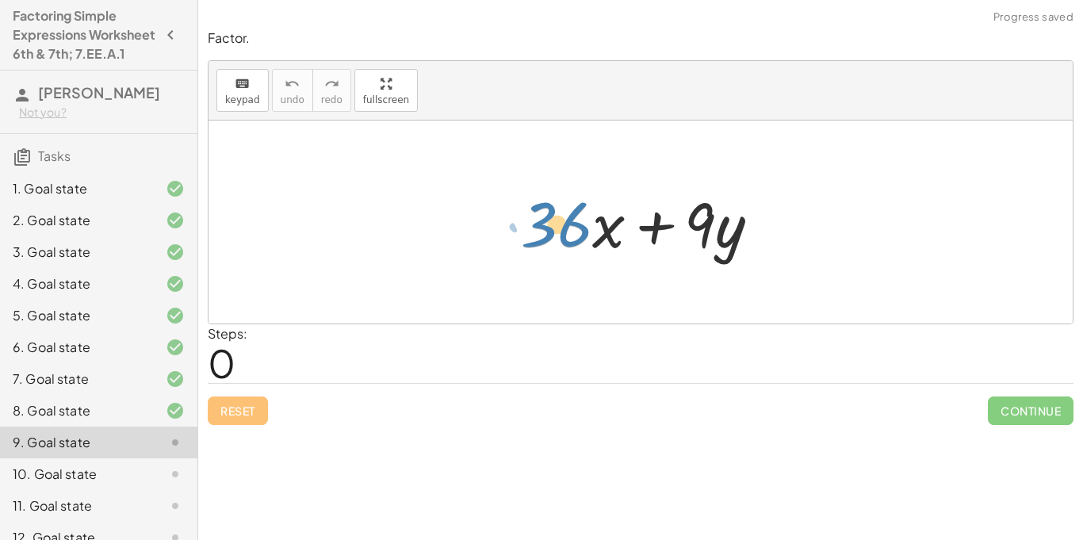
click at [547, 231] on div at bounding box center [647, 223] width 268 height 82
drag, startPoint x: 699, startPoint y: 221, endPoint x: 531, endPoint y: 242, distance: 169.4
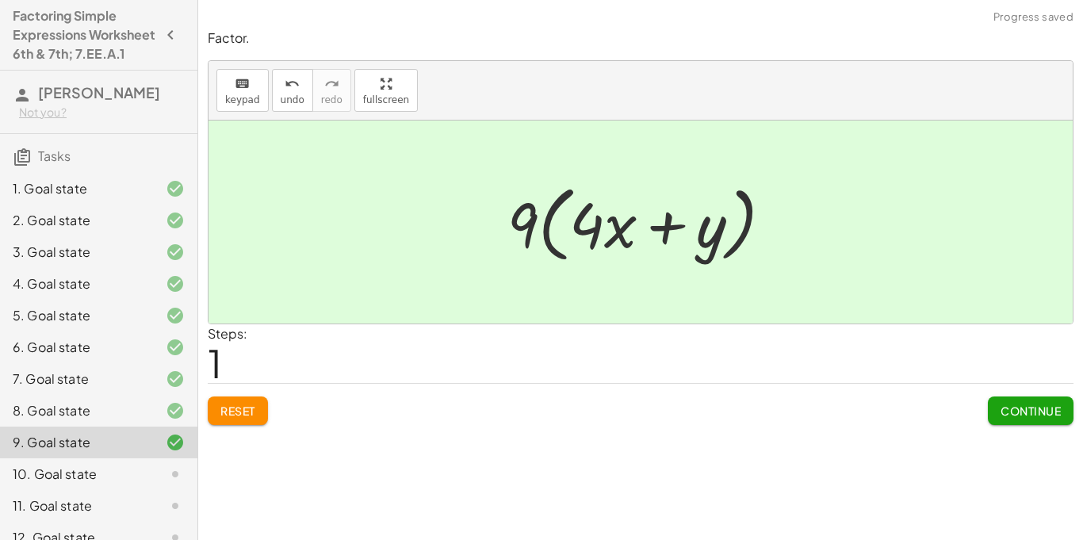
click at [1026, 408] on span "Continue" at bounding box center [1031, 411] width 60 height 14
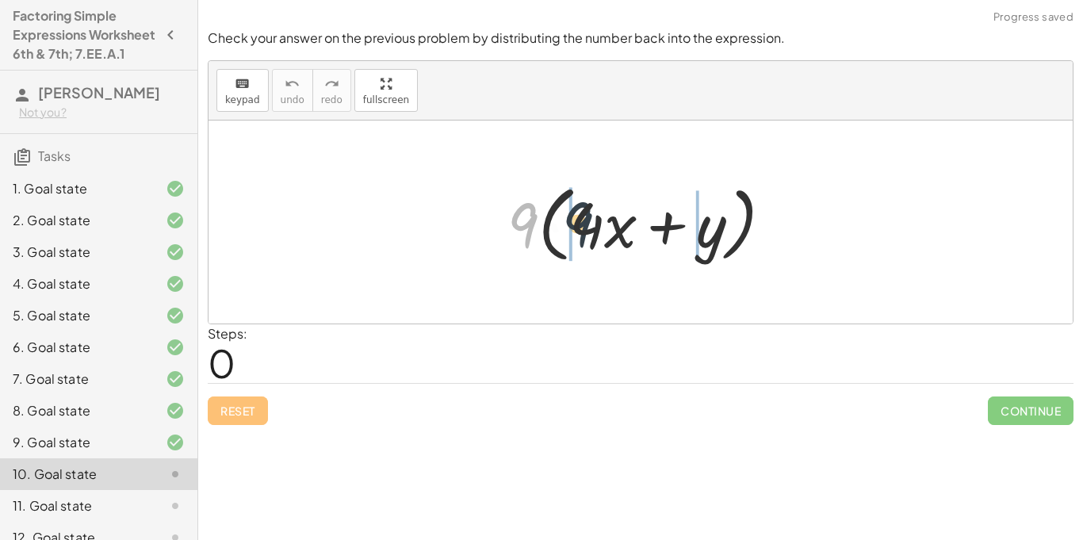
drag, startPoint x: 530, startPoint y: 236, endPoint x: 615, endPoint y: 231, distance: 85.0
click at [615, 231] on div at bounding box center [647, 222] width 294 height 91
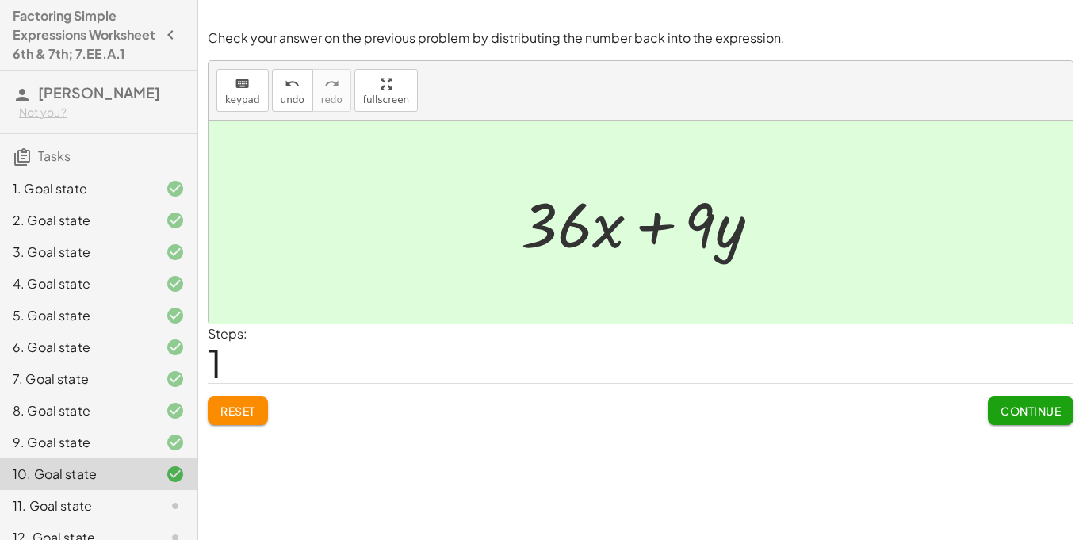
click at [1022, 406] on span "Continue" at bounding box center [1031, 411] width 60 height 14
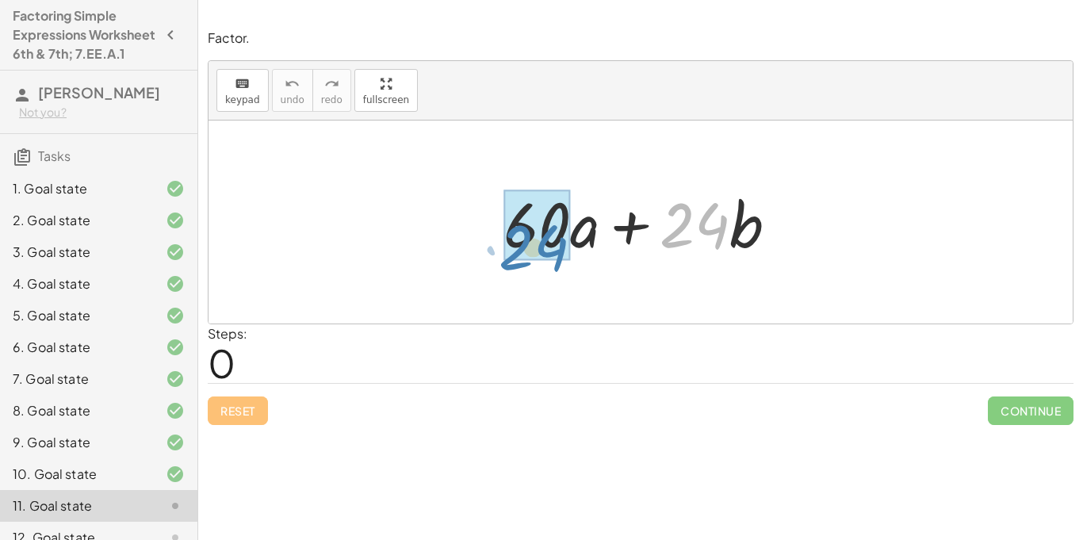
drag, startPoint x: 690, startPoint y: 226, endPoint x: 529, endPoint y: 249, distance: 162.7
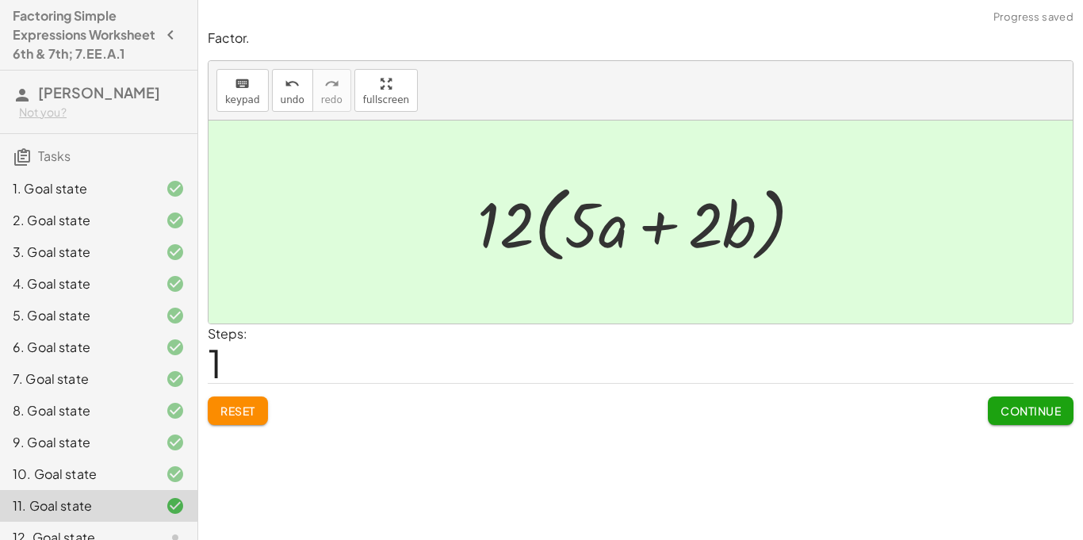
click at [1011, 424] on button "Continue" at bounding box center [1031, 411] width 86 height 29
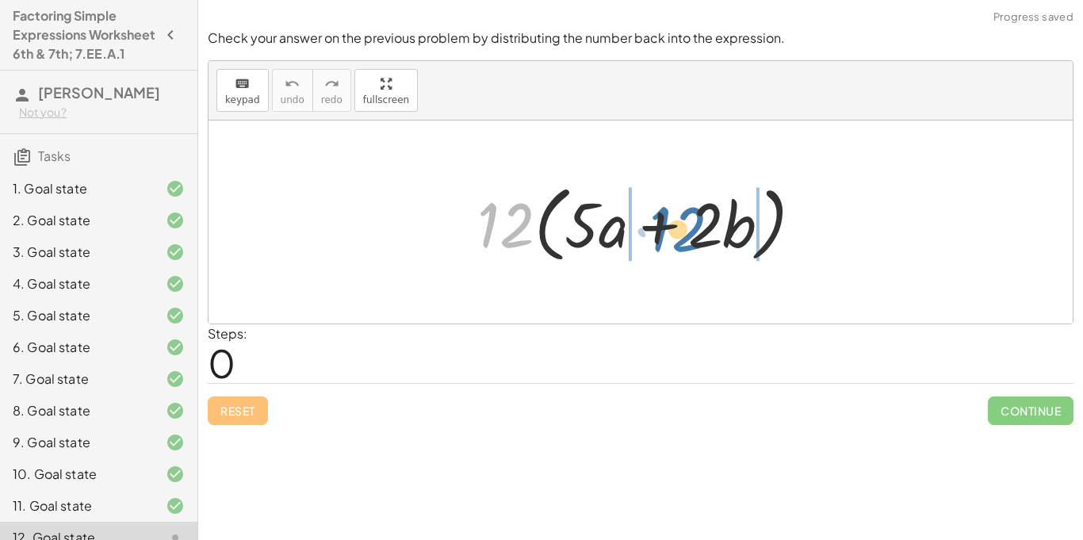
drag, startPoint x: 510, startPoint y: 232, endPoint x: 680, endPoint y: 234, distance: 169.7
click at [680, 234] on div at bounding box center [647, 222] width 355 height 91
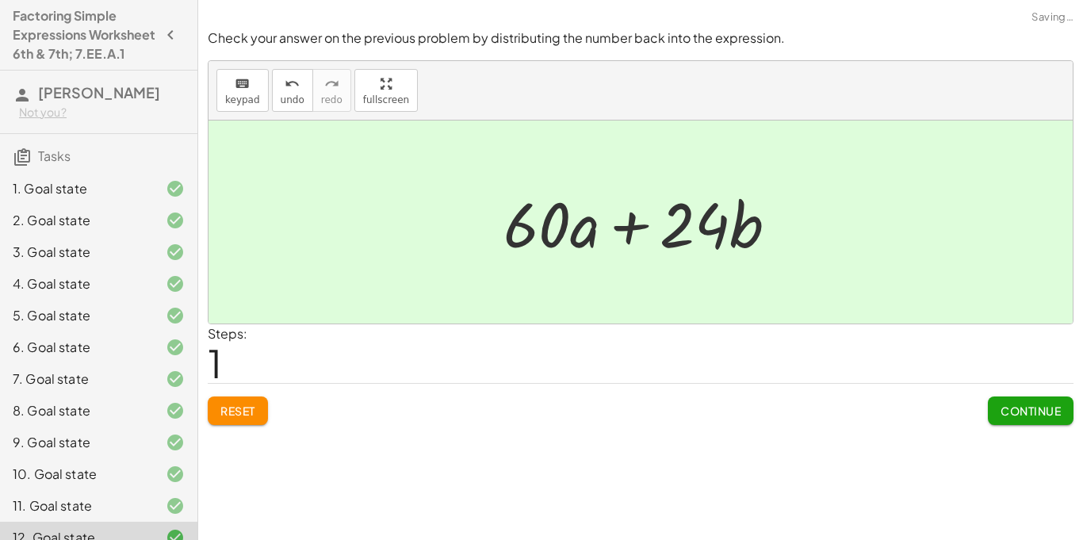
click at [1036, 412] on span "Continue" at bounding box center [1031, 411] width 60 height 14
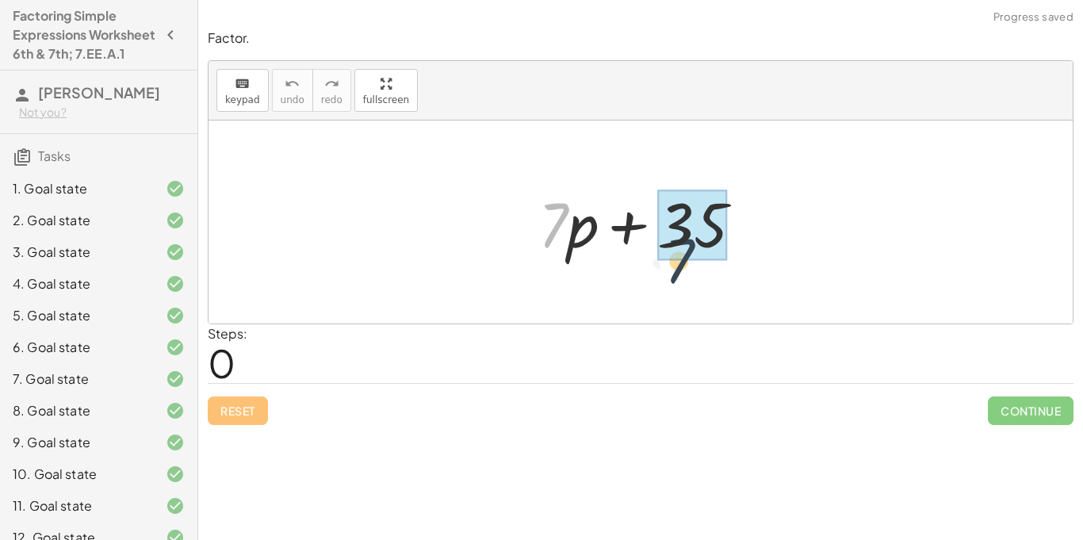
drag, startPoint x: 548, startPoint y: 228, endPoint x: 700, endPoint y: 266, distance: 156.0
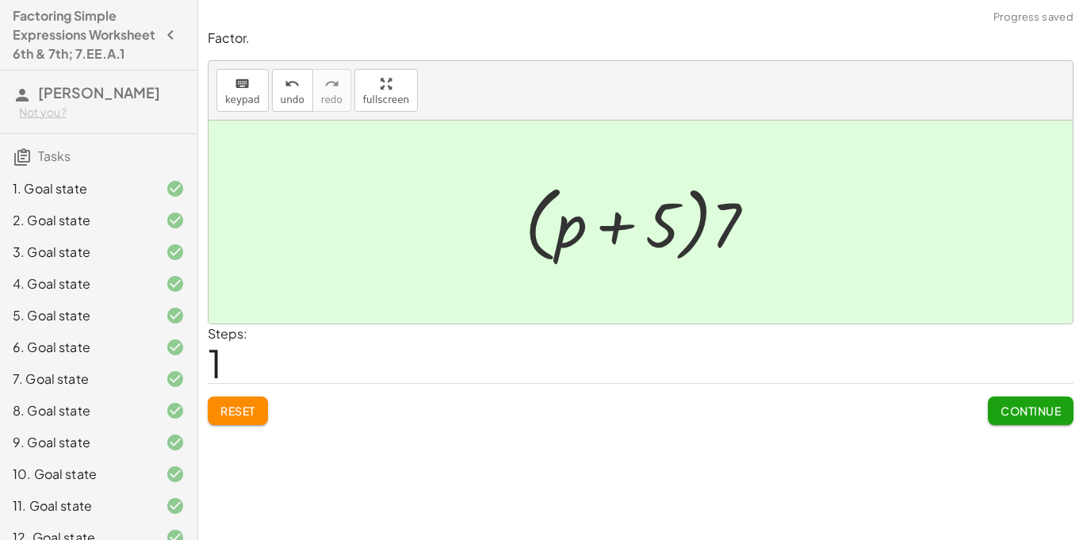
click at [1026, 420] on button "Continue" at bounding box center [1031, 411] width 86 height 29
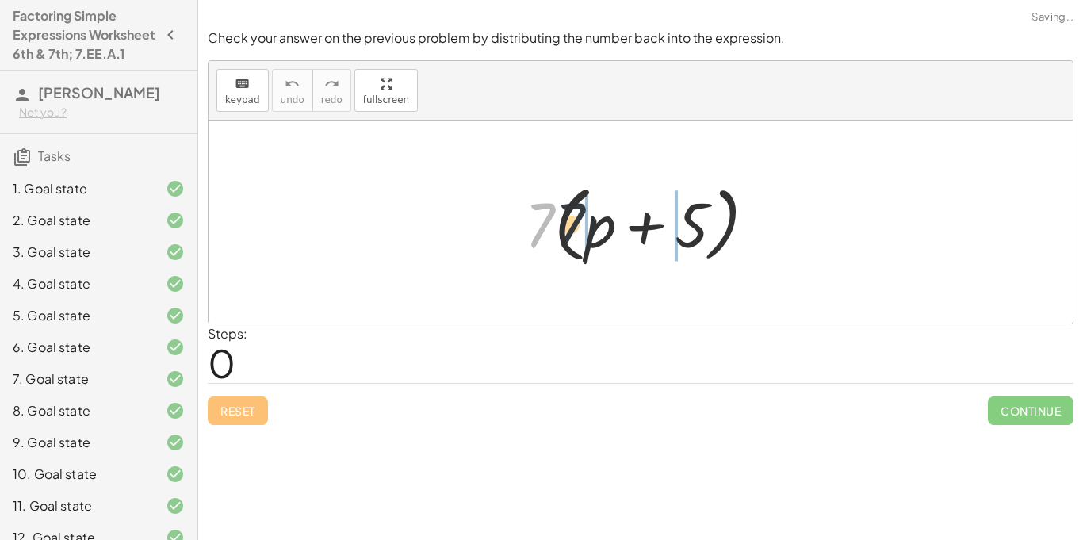
drag, startPoint x: 538, startPoint y: 232, endPoint x: 653, endPoint y: 233, distance: 115.0
click at [653, 233] on div at bounding box center [646, 222] width 259 height 91
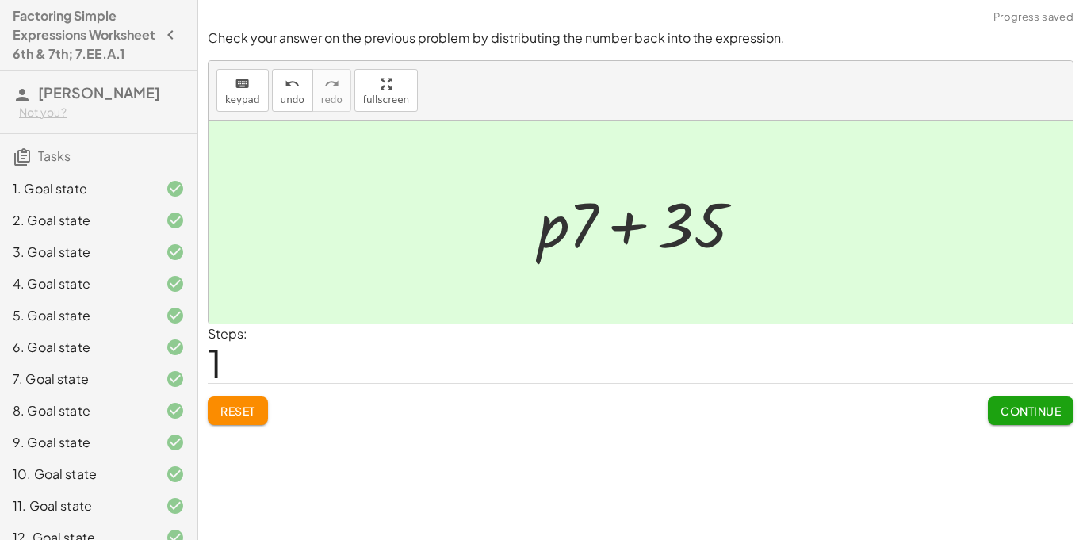
click at [1024, 409] on span "Continue" at bounding box center [1031, 411] width 60 height 14
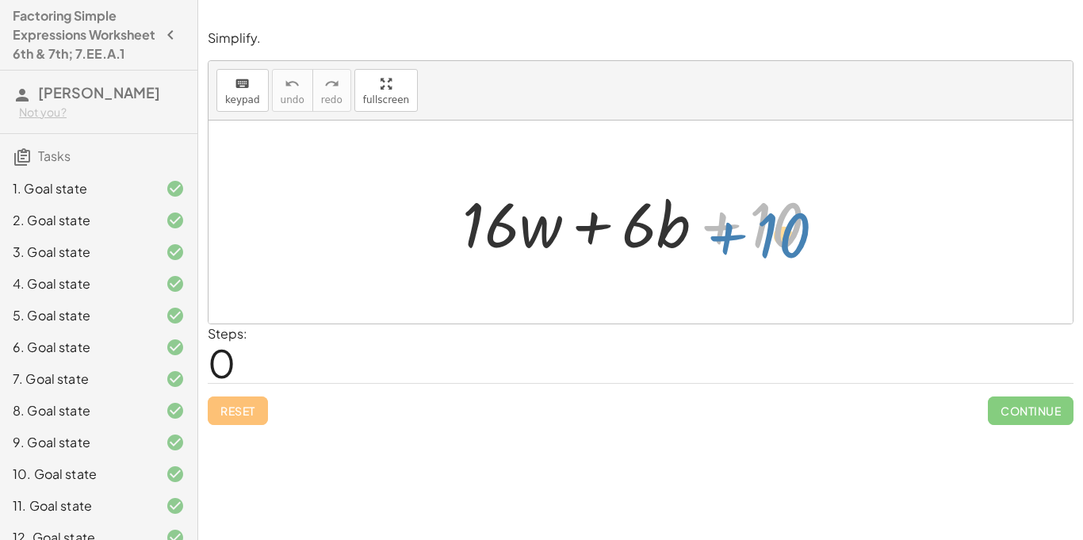
drag, startPoint x: 763, startPoint y: 218, endPoint x: 769, endPoint y: 228, distance: 11.4
click at [769, 228] on div at bounding box center [646, 223] width 385 height 82
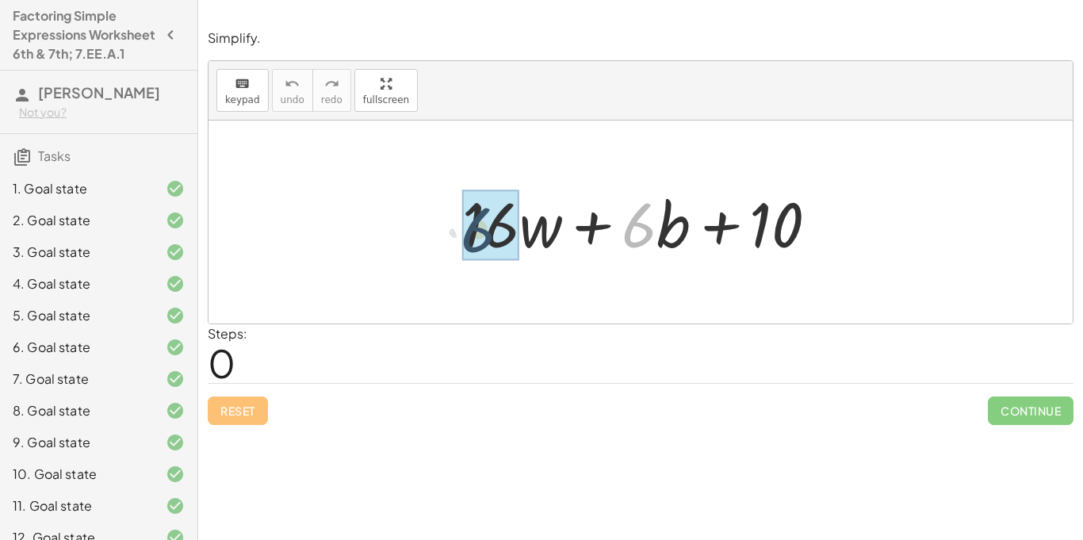
drag, startPoint x: 626, startPoint y: 236, endPoint x: 454, endPoint y: 240, distance: 172.2
click at [454, 240] on div at bounding box center [646, 223] width 385 height 82
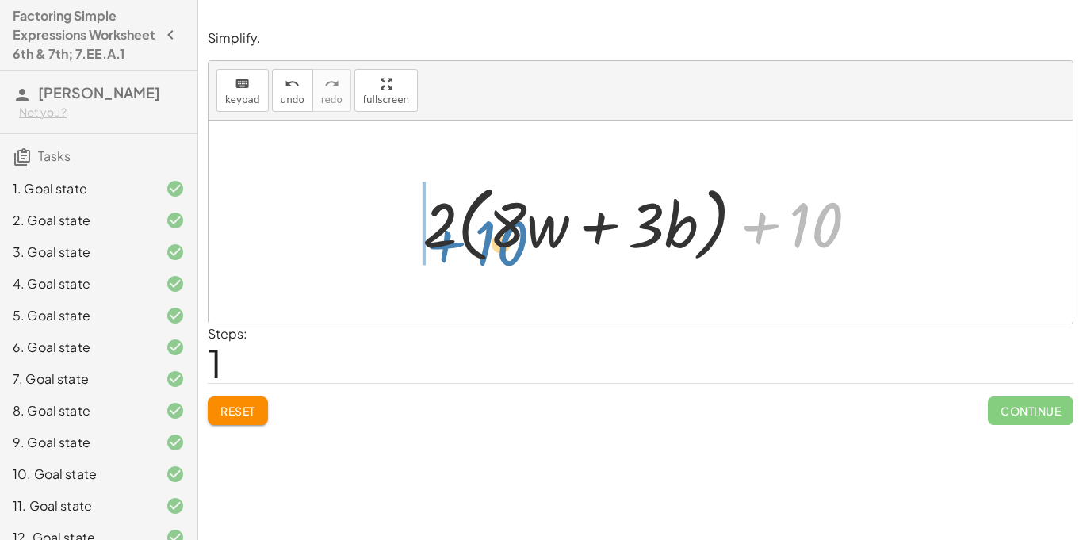
drag, startPoint x: 803, startPoint y: 237, endPoint x: 488, endPoint y: 255, distance: 316.2
click at [488, 255] on div at bounding box center [647, 222] width 464 height 91
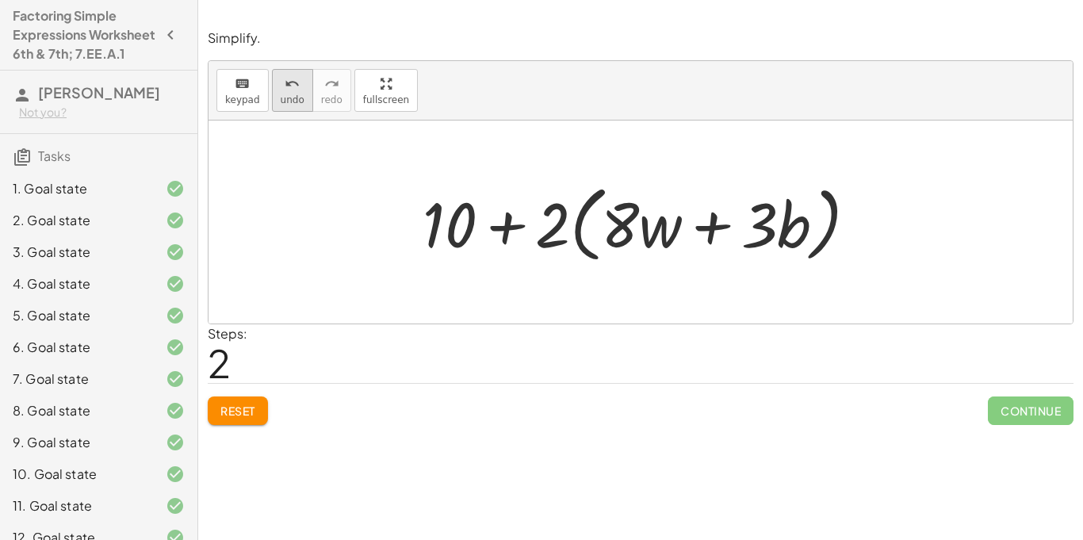
click at [285, 90] on icon "undo" at bounding box center [292, 84] width 15 height 19
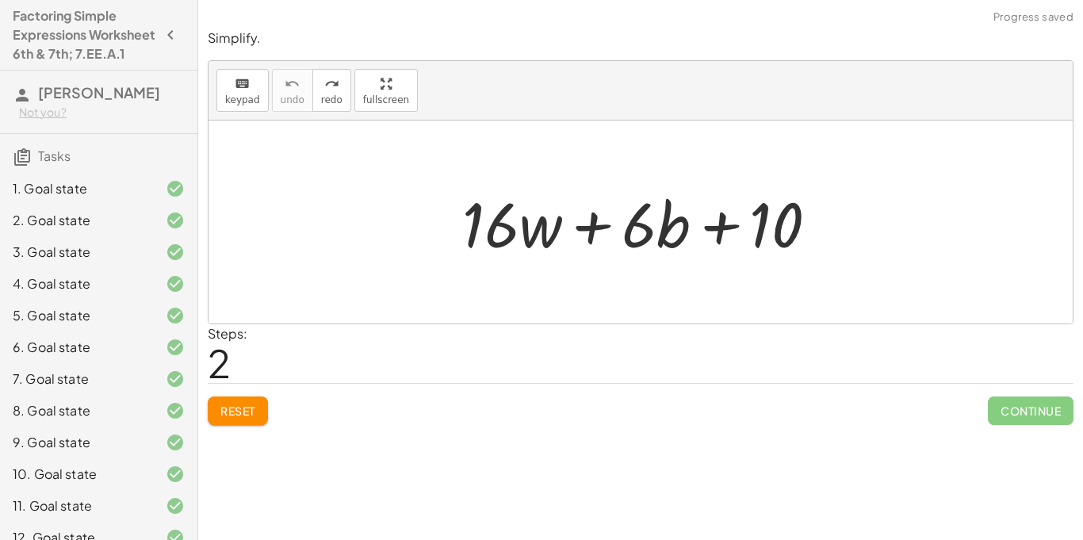
click at [249, 406] on span "Reset" at bounding box center [238, 411] width 35 height 14
click at [696, 278] on div at bounding box center [641, 222] width 865 height 203
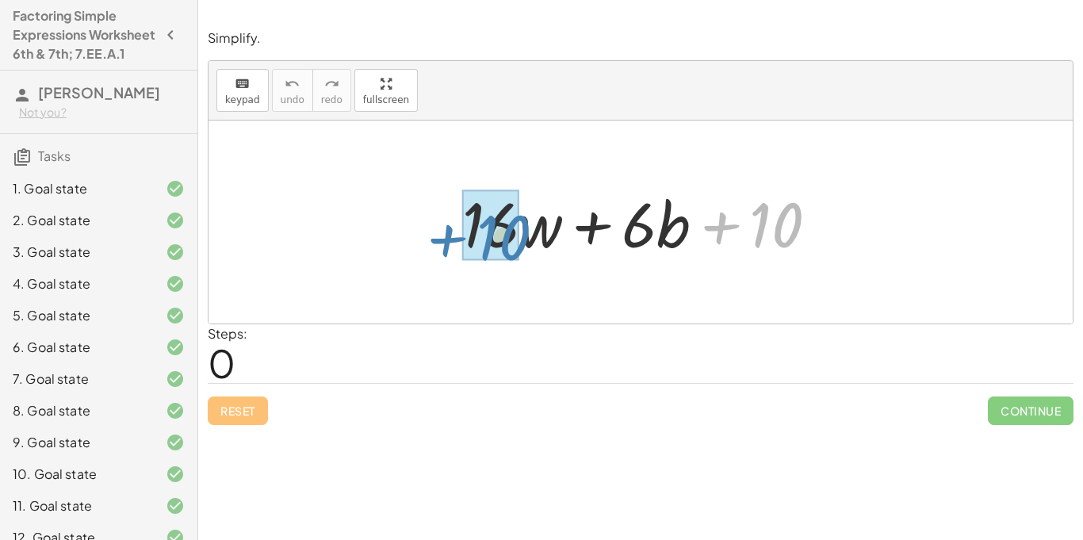
drag, startPoint x: 761, startPoint y: 239, endPoint x: 489, endPoint y: 251, distance: 272.3
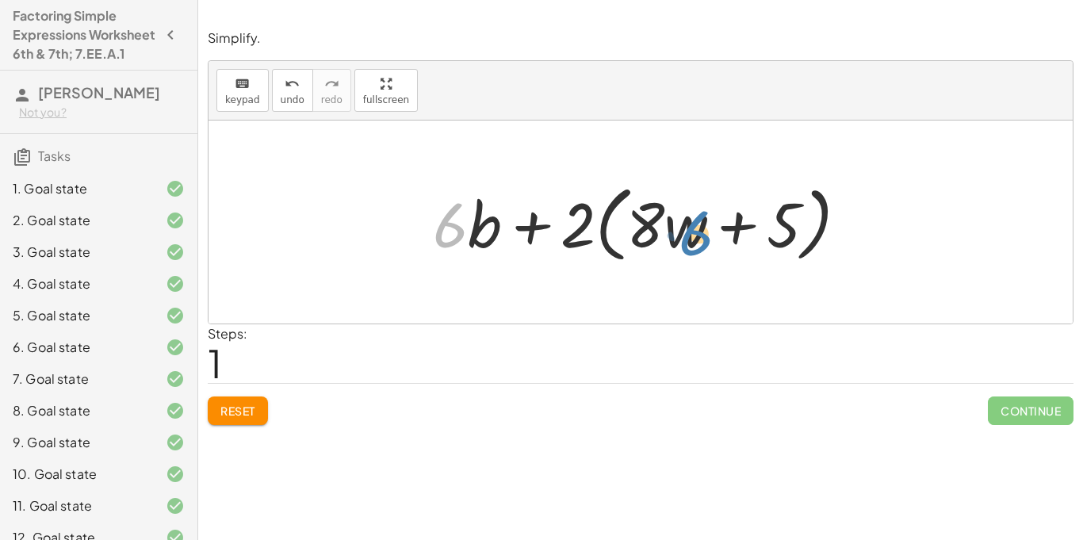
drag, startPoint x: 466, startPoint y: 232, endPoint x: 704, endPoint y: 238, distance: 238.0
click at [704, 238] on div at bounding box center [646, 222] width 443 height 91
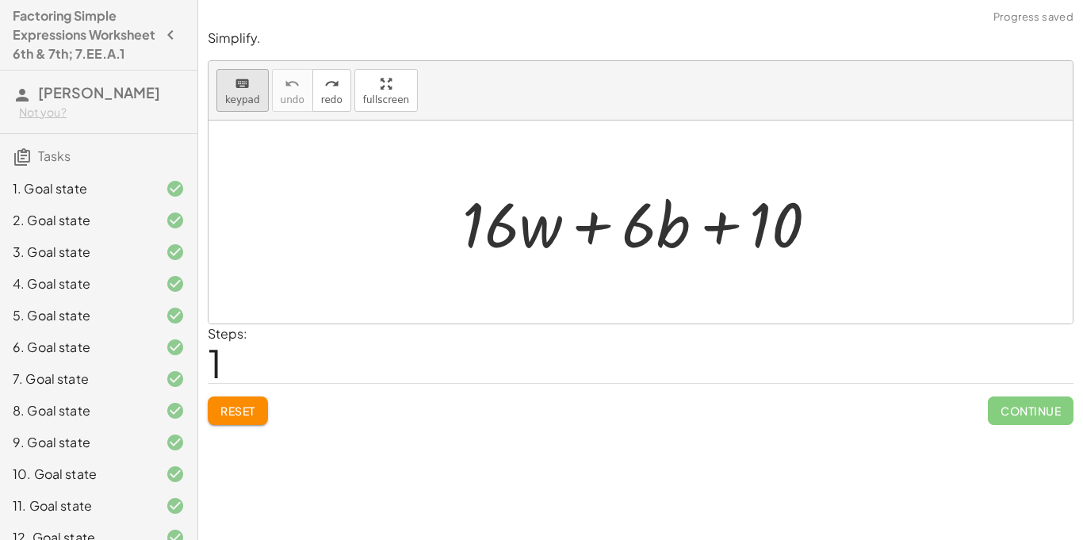
click at [238, 88] on icon "keyboard" at bounding box center [242, 84] width 15 height 19
click at [243, 90] on icon "keyboard" at bounding box center [242, 84] width 15 height 19
click at [240, 79] on icon "keyboard" at bounding box center [242, 84] width 15 height 19
click at [247, 94] on span "keypad" at bounding box center [242, 99] width 35 height 11
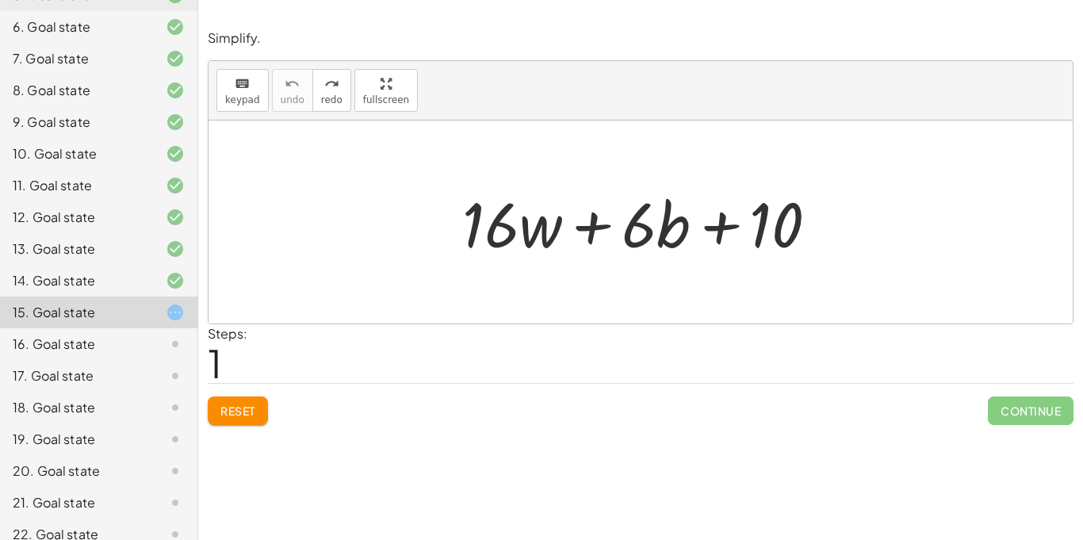
scroll to position [356, 0]
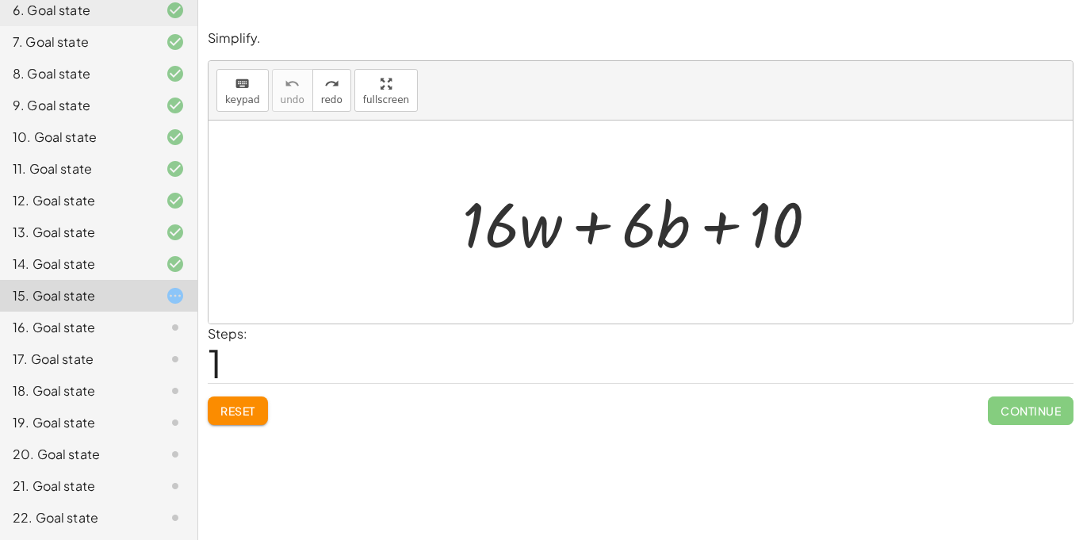
click at [259, 408] on button "Reset" at bounding box center [238, 411] width 60 height 29
click at [417, 451] on div "Factor. keyboard keypad undo undo redo redo fullscreen + · 28 · d + · 8 · e + ·…" at bounding box center [640, 270] width 885 height 540
click at [784, 232] on div at bounding box center [646, 223] width 385 height 82
click at [244, 94] on span "keypad" at bounding box center [242, 99] width 35 height 11
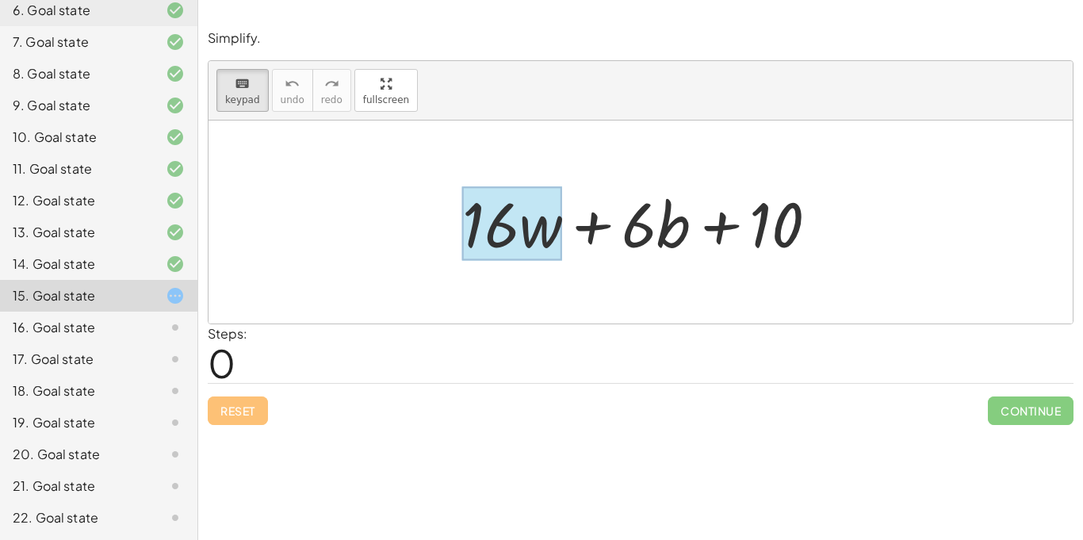
click at [531, 221] on div at bounding box center [512, 224] width 100 height 74
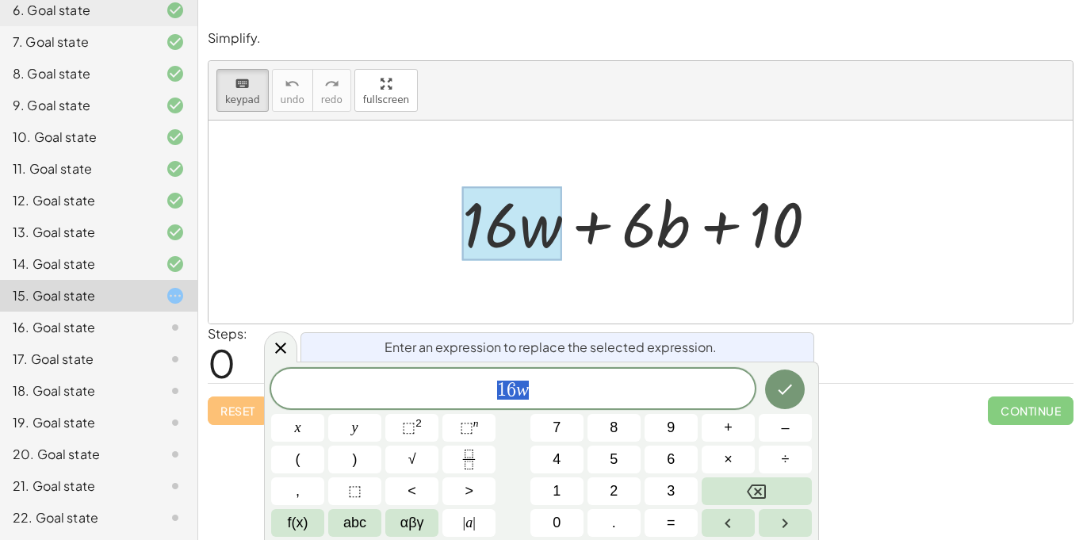
scroll to position [6, 0]
click at [614, 392] on span "1 6 w" at bounding box center [513, 390] width 484 height 22
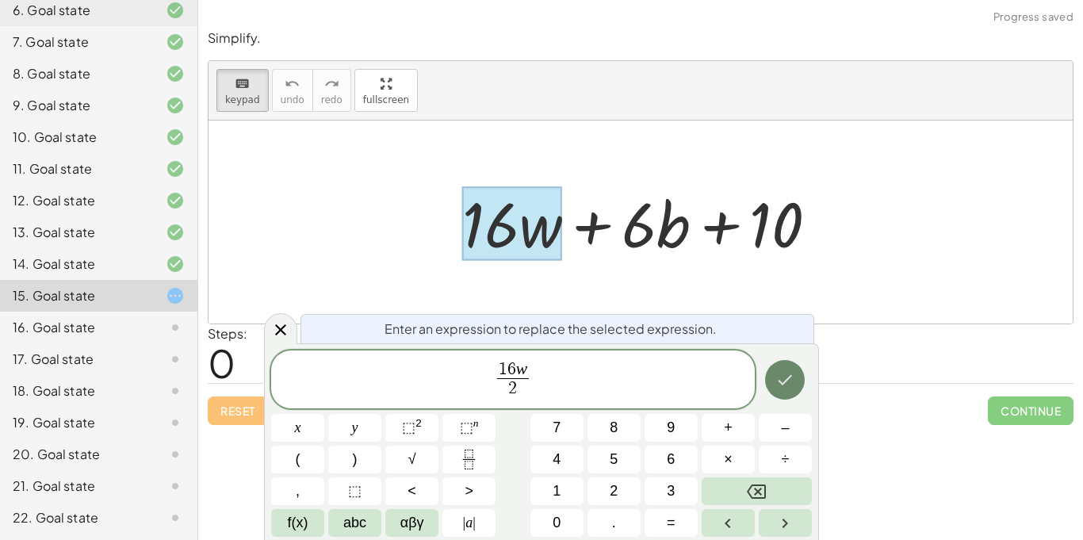
click at [797, 373] on button "Done" at bounding box center [785, 380] width 40 height 40
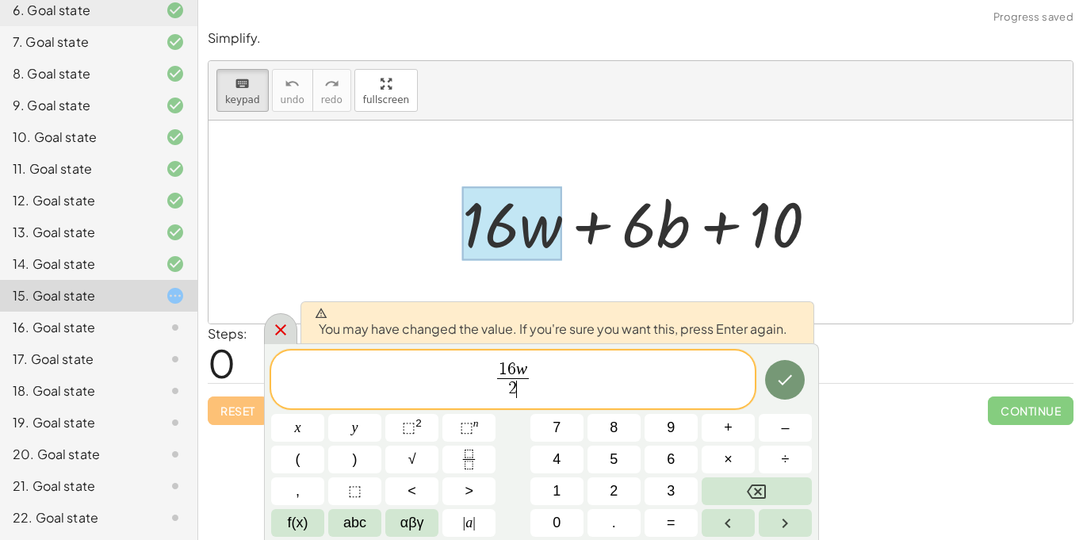
click at [265, 324] on div at bounding box center [280, 328] width 33 height 31
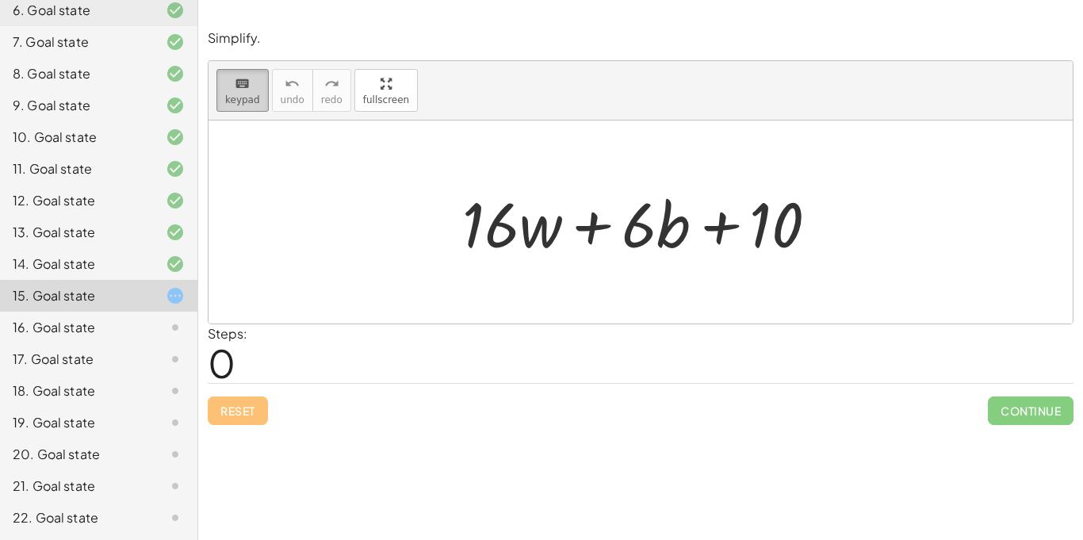
click at [237, 98] on span "keypad" at bounding box center [242, 99] width 35 height 11
drag, startPoint x: 808, startPoint y: 228, endPoint x: 824, endPoint y: 236, distance: 18.1
click at [824, 236] on div at bounding box center [646, 223] width 385 height 82
click at [259, 80] on button "keyboard keypad" at bounding box center [243, 90] width 52 height 43
click at [255, 82] on div "keyboard" at bounding box center [242, 83] width 35 height 19
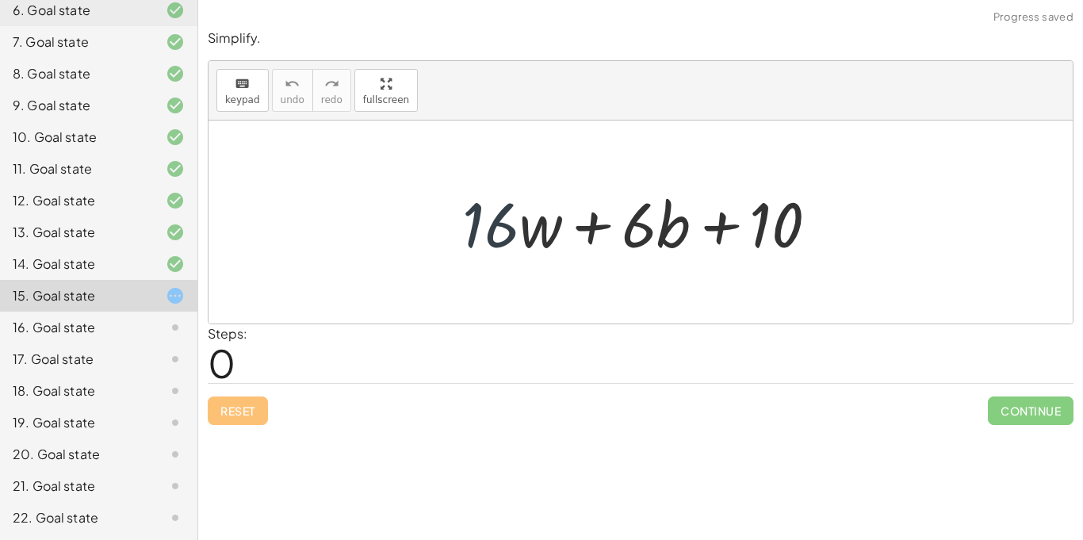
click at [477, 242] on div at bounding box center [646, 223] width 385 height 82
click at [255, 88] on div "keyboard" at bounding box center [242, 83] width 35 height 19
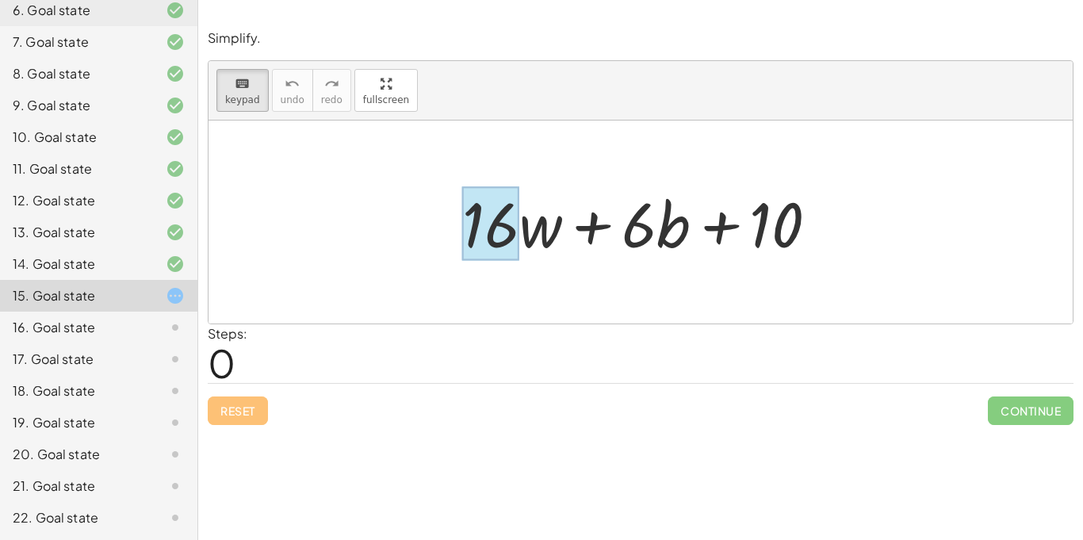
click at [510, 231] on div at bounding box center [490, 224] width 57 height 74
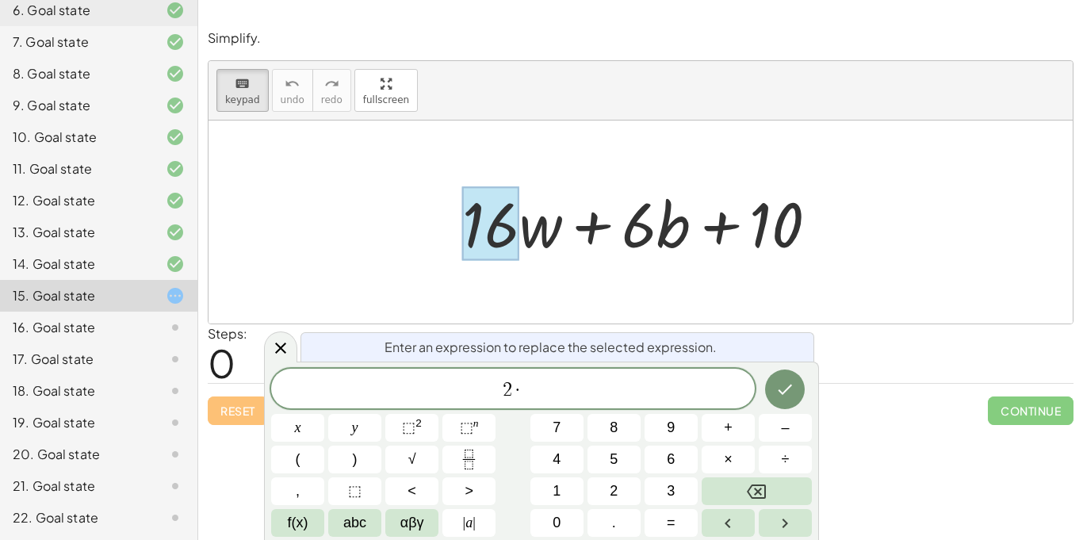
scroll to position [9, 0]
click at [770, 392] on button "Done" at bounding box center [785, 390] width 40 height 40
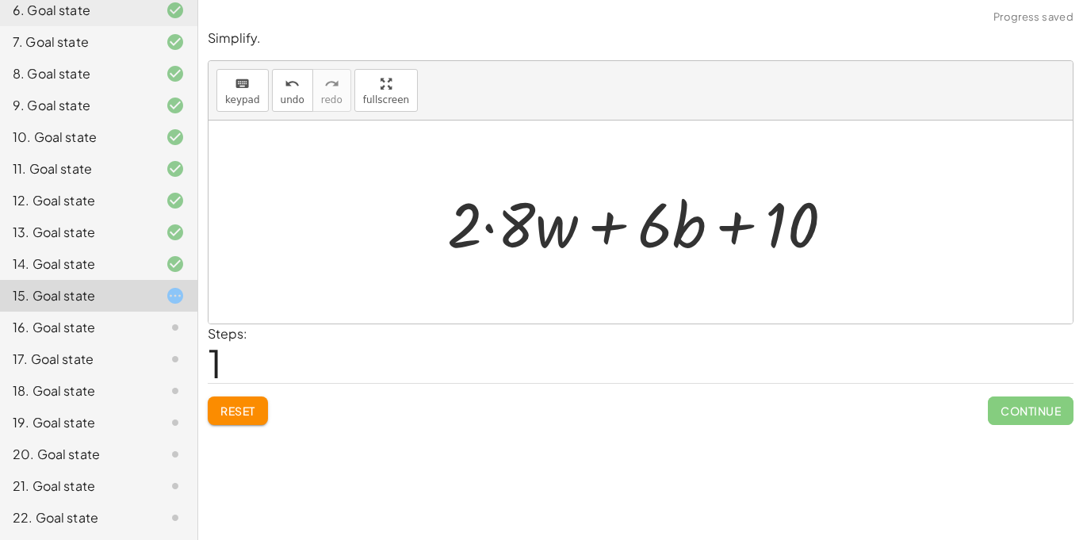
click at [644, 240] on div at bounding box center [646, 223] width 415 height 82
click at [219, 91] on button "keyboard keypad" at bounding box center [243, 90] width 52 height 43
click at [664, 244] on div at bounding box center [655, 224] width 35 height 74
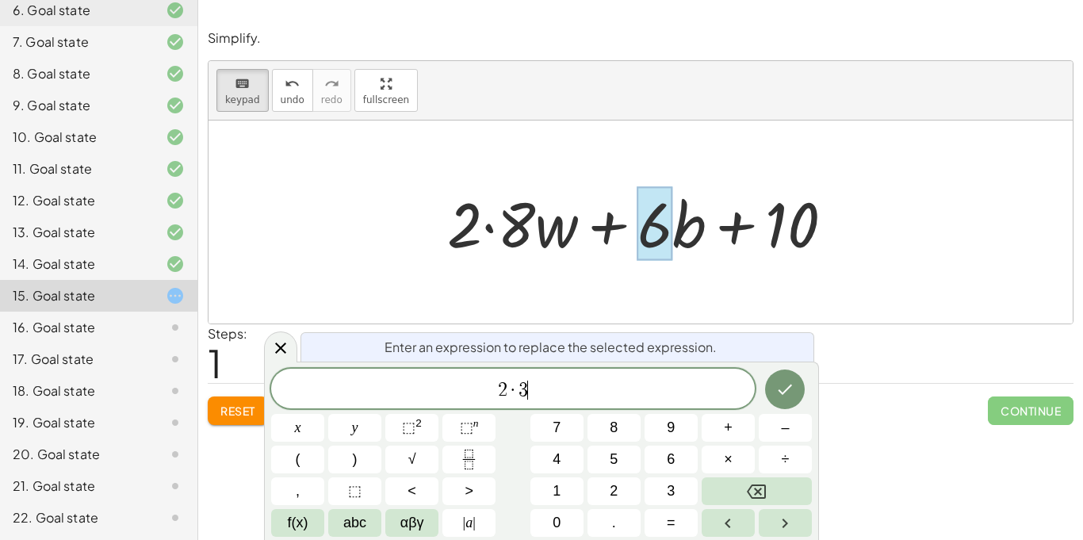
scroll to position [14, 0]
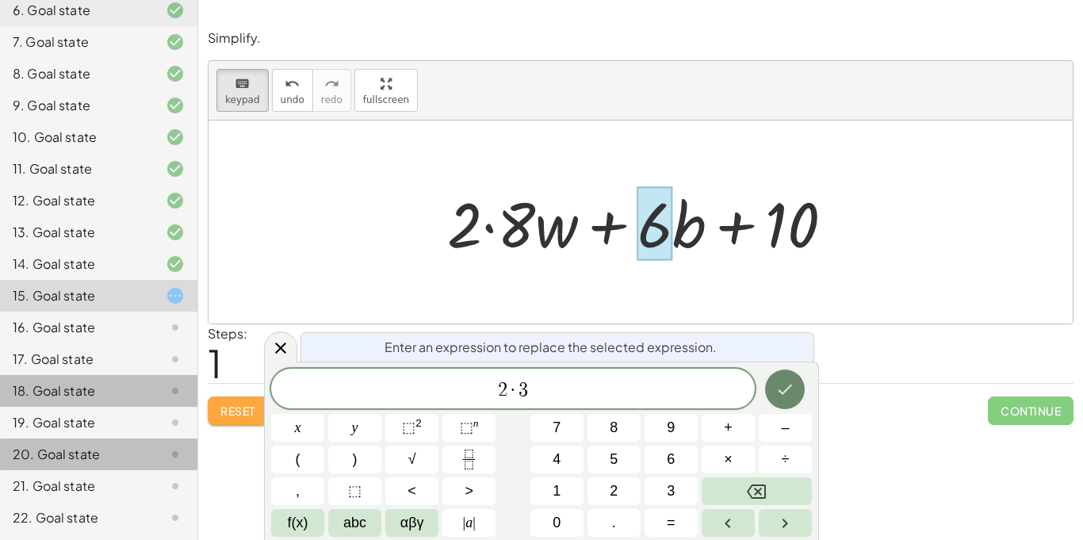
click at [916, 410] on div "Reset Continue" at bounding box center [641, 404] width 866 height 42
click at [792, 388] on icon "Done" at bounding box center [785, 389] width 19 height 19
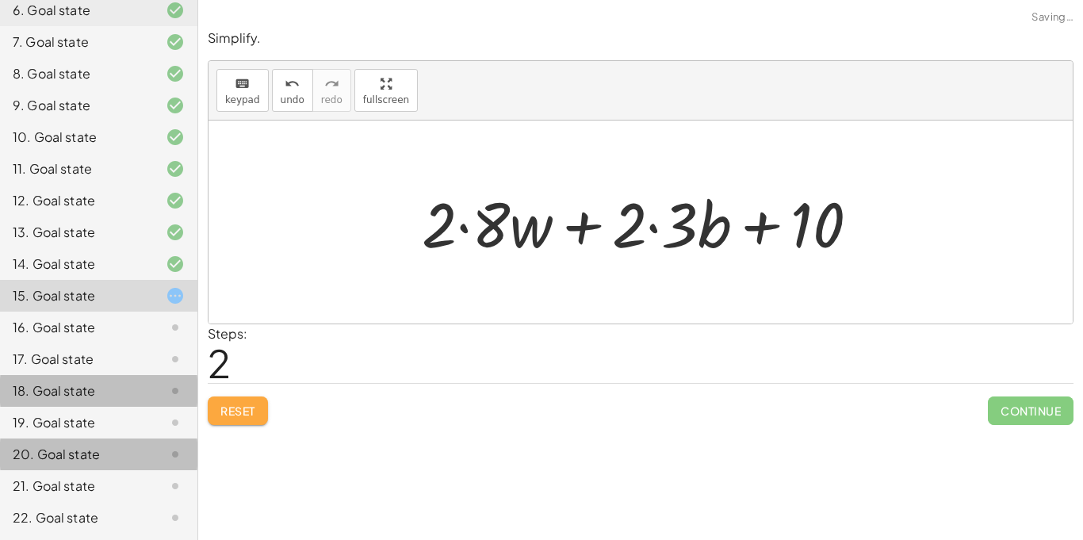
scroll to position [0, 0]
click at [805, 232] on div at bounding box center [647, 223] width 466 height 82
click at [230, 98] on span "keypad" at bounding box center [242, 99] width 35 height 11
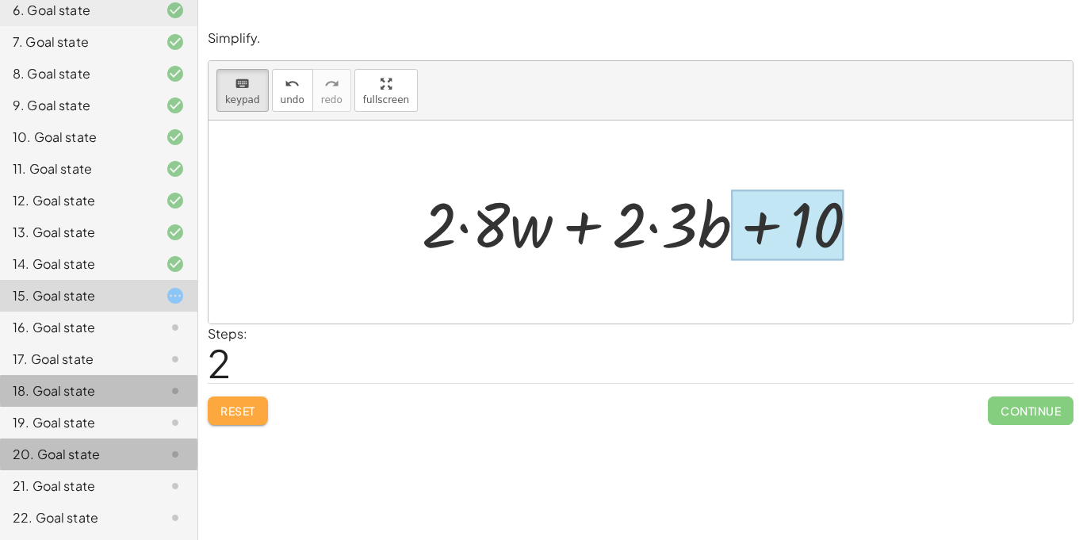
click at [811, 220] on div at bounding box center [787, 225] width 113 height 71
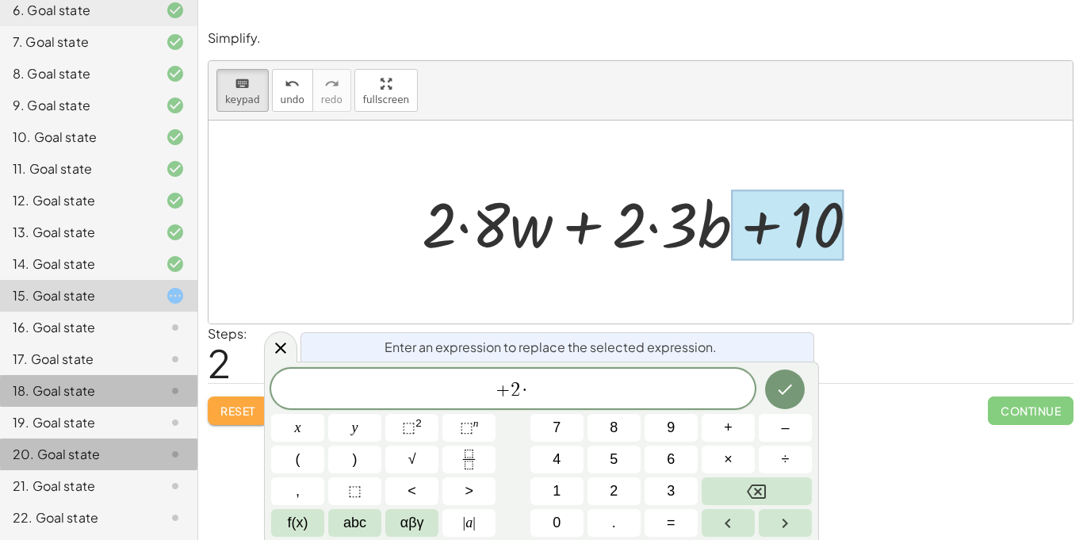
scroll to position [18, 0]
click at [774, 390] on button "Done" at bounding box center [785, 390] width 40 height 40
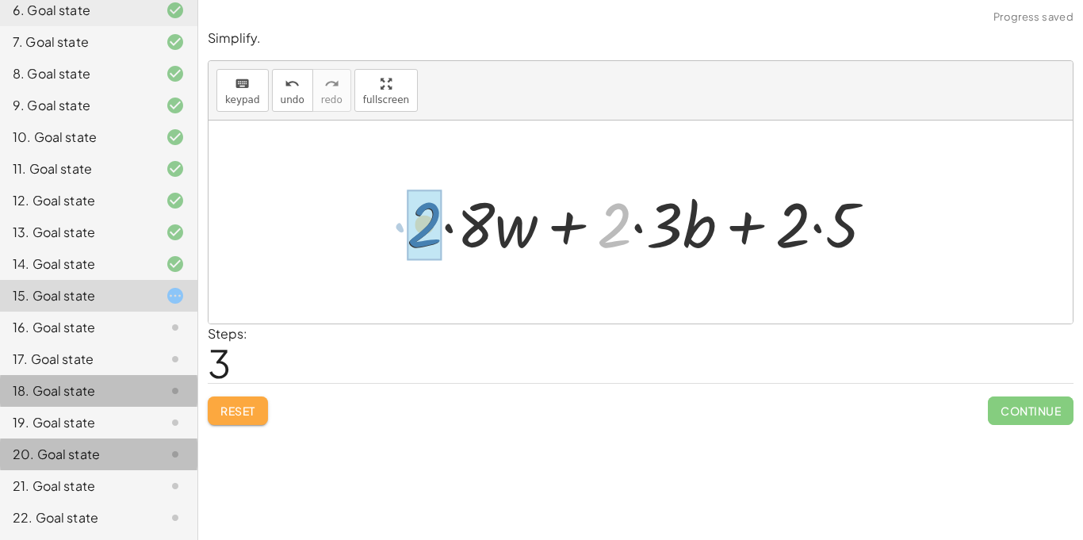
drag, startPoint x: 614, startPoint y: 243, endPoint x: 424, endPoint y: 243, distance: 189.6
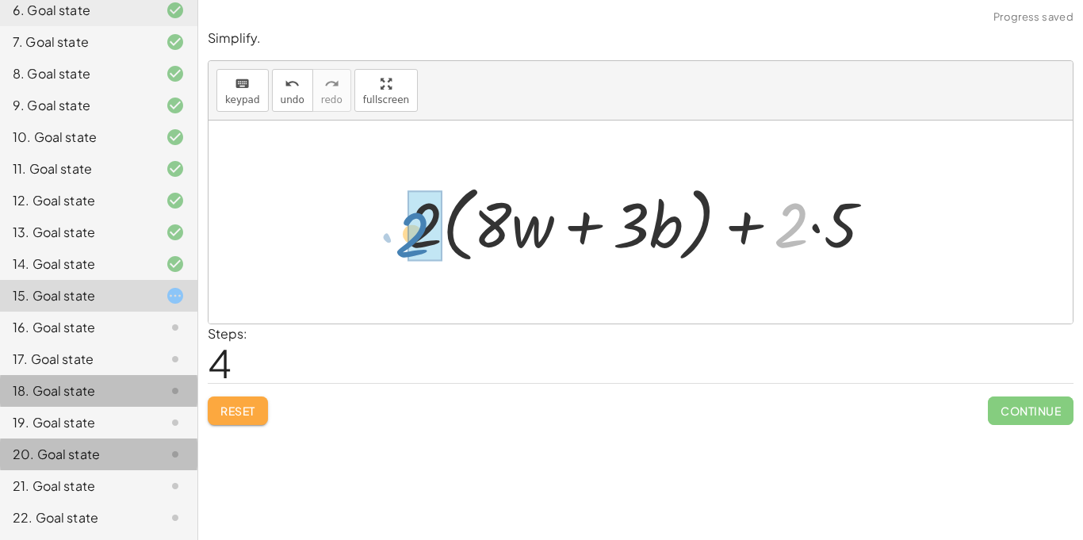
drag, startPoint x: 788, startPoint y: 244, endPoint x: 408, endPoint y: 254, distance: 379.3
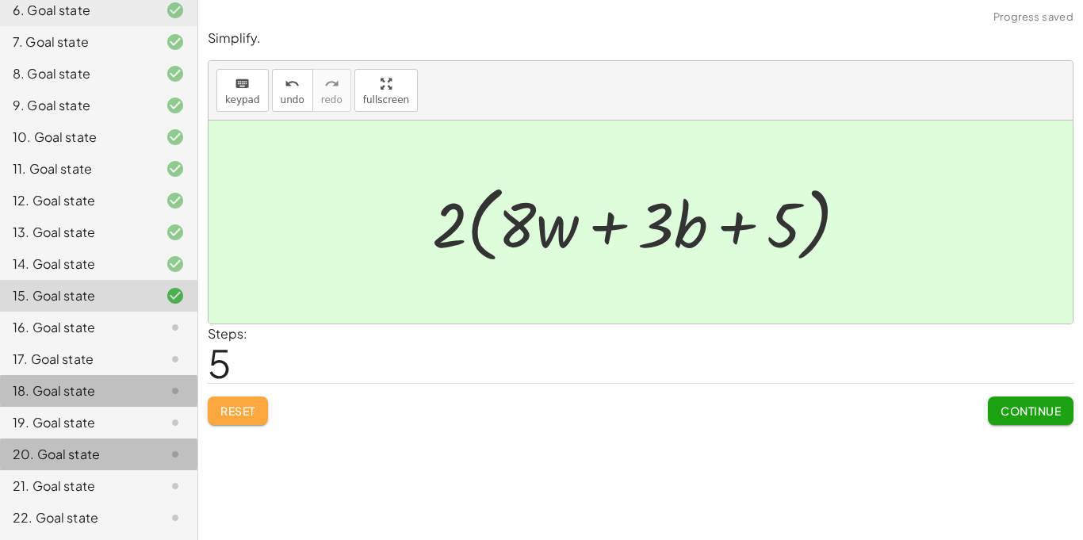
click at [1040, 409] on span "Continue" at bounding box center [1031, 411] width 60 height 14
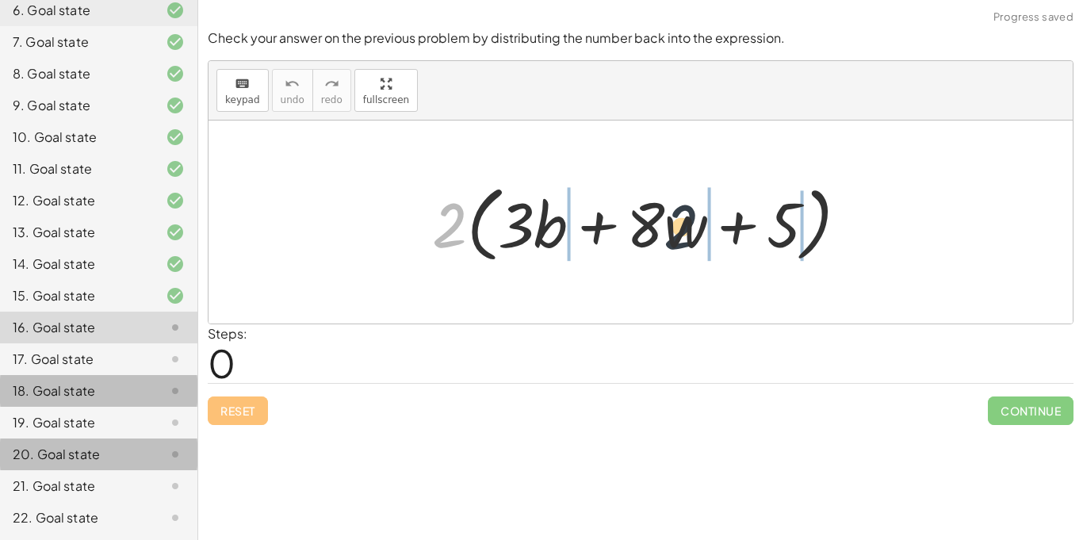
drag, startPoint x: 448, startPoint y: 236, endPoint x: 680, endPoint y: 240, distance: 231.6
click at [680, 240] on div at bounding box center [646, 222] width 444 height 91
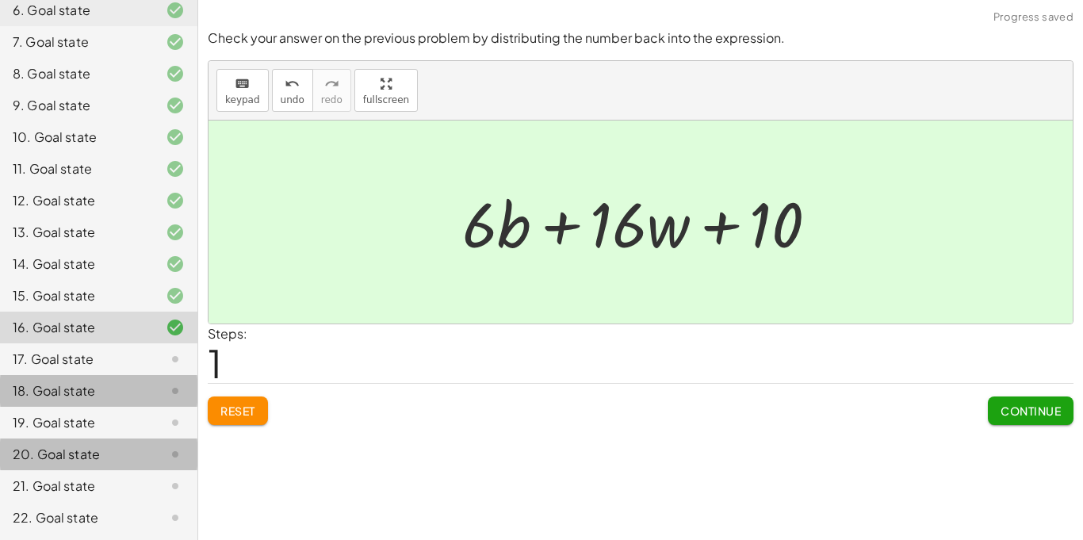
click at [1004, 400] on button "Continue" at bounding box center [1031, 411] width 86 height 29
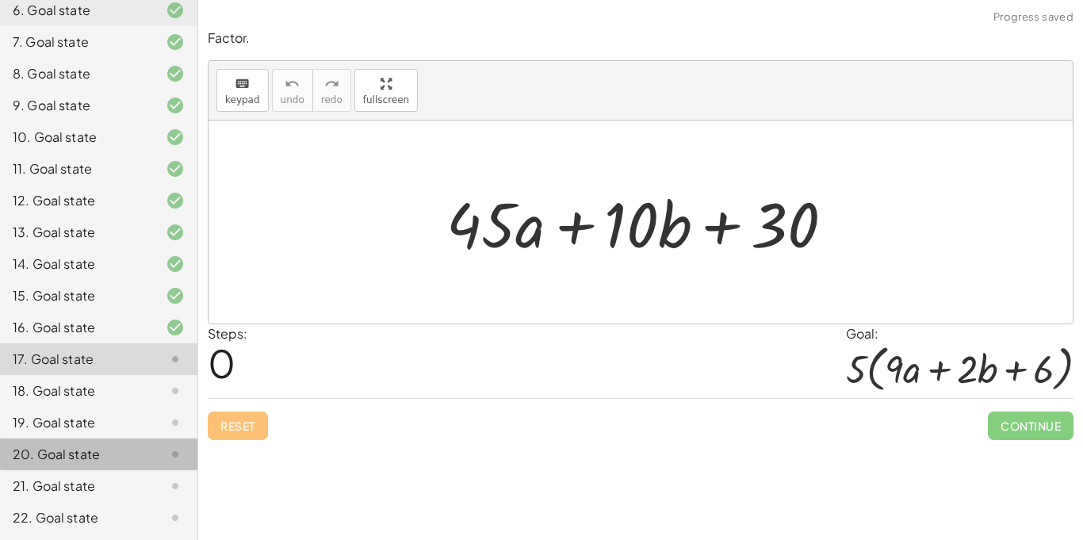
click at [640, 426] on div "Reset Continue" at bounding box center [641, 419] width 866 height 42
click at [513, 388] on div "Steps: 0 Goal: · 5 · ( + · 9 · a + · 2 · b + 6 )" at bounding box center [641, 361] width 866 height 74
click at [573, 361] on div "Steps: 0 Goal: · 5 · ( + · 9 · a + · 2 · b + 6 )" at bounding box center [641, 361] width 866 height 74
click at [244, 94] on span "keypad" at bounding box center [242, 99] width 35 height 11
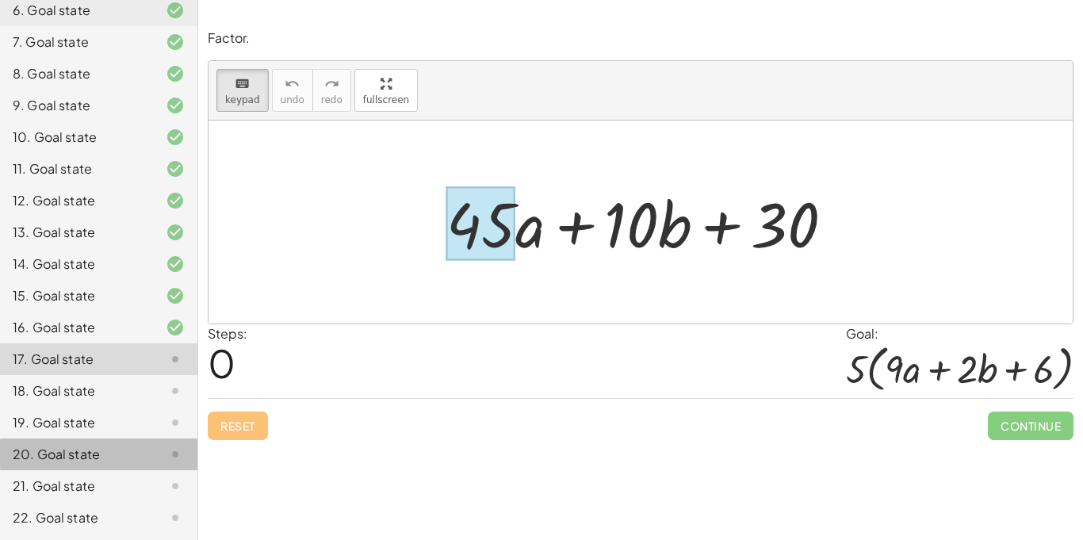
click at [493, 240] on div at bounding box center [481, 224] width 69 height 74
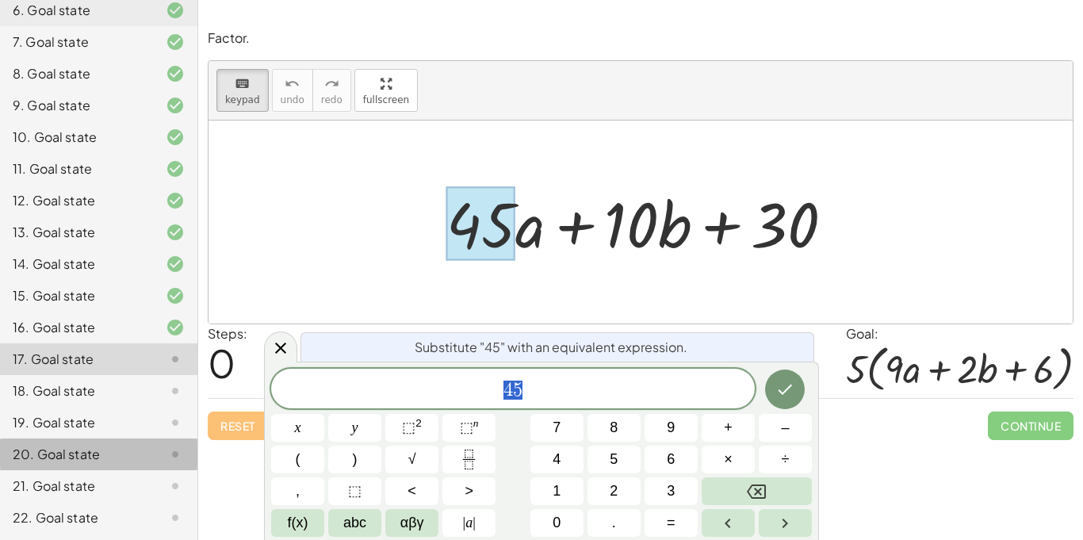
click at [597, 385] on span "4 5" at bounding box center [513, 390] width 484 height 22
click at [797, 390] on button "Done" at bounding box center [785, 390] width 40 height 40
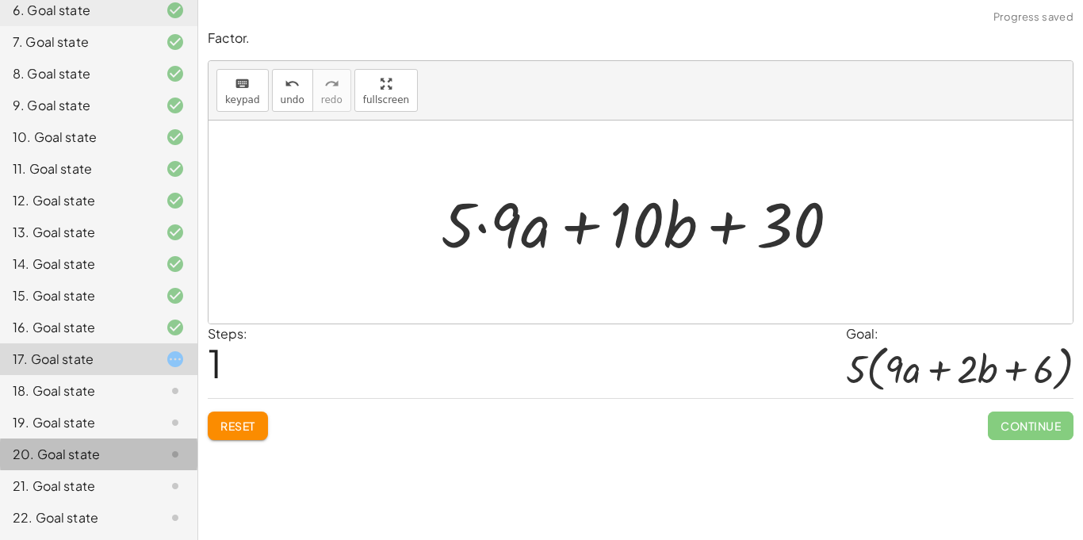
click at [634, 237] on div at bounding box center [646, 223] width 427 height 82
click at [248, 94] on span "keypad" at bounding box center [242, 99] width 35 height 11
click at [646, 229] on div at bounding box center [637, 224] width 54 height 74
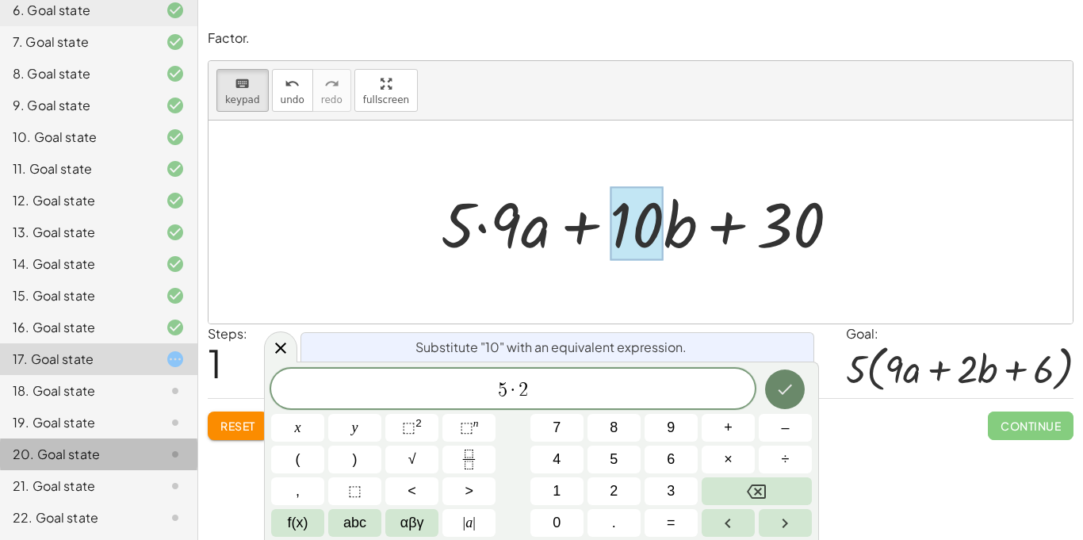
click at [792, 382] on icon "Done" at bounding box center [785, 389] width 19 height 19
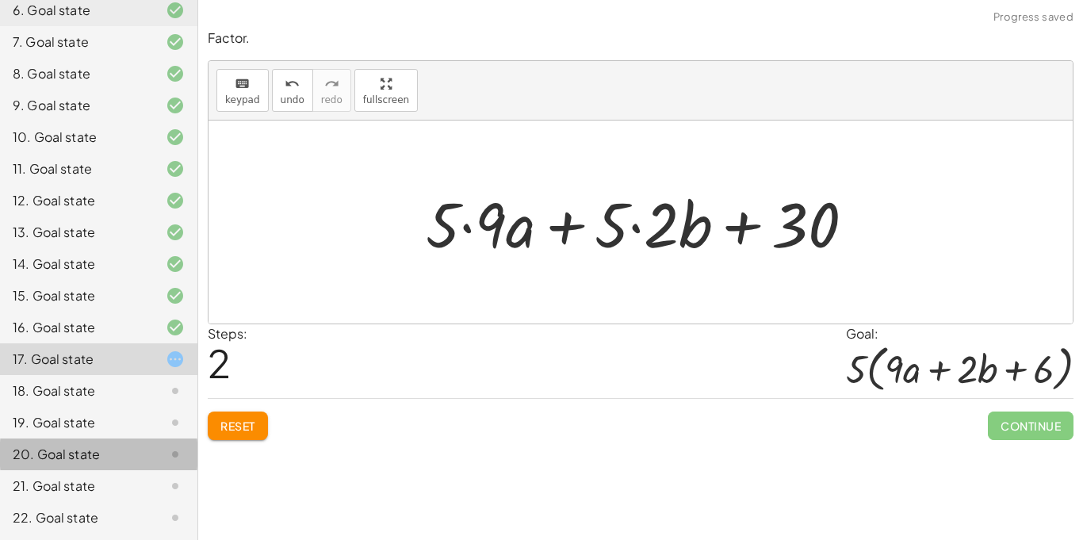
click at [794, 240] on div at bounding box center [646, 223] width 457 height 82
click at [264, 89] on button "keyboard keypad" at bounding box center [243, 90] width 52 height 43
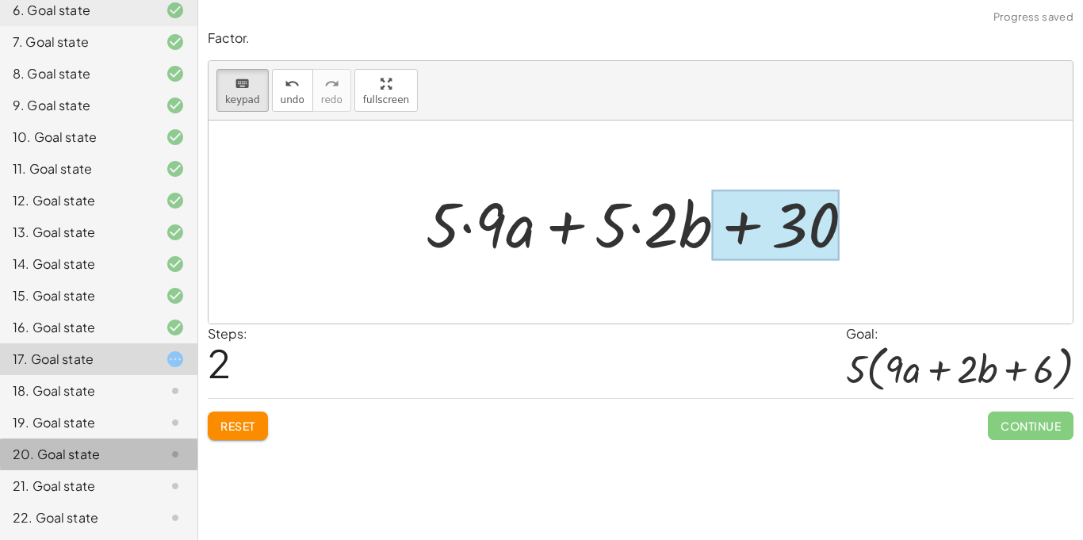
click at [811, 235] on div at bounding box center [775, 225] width 127 height 71
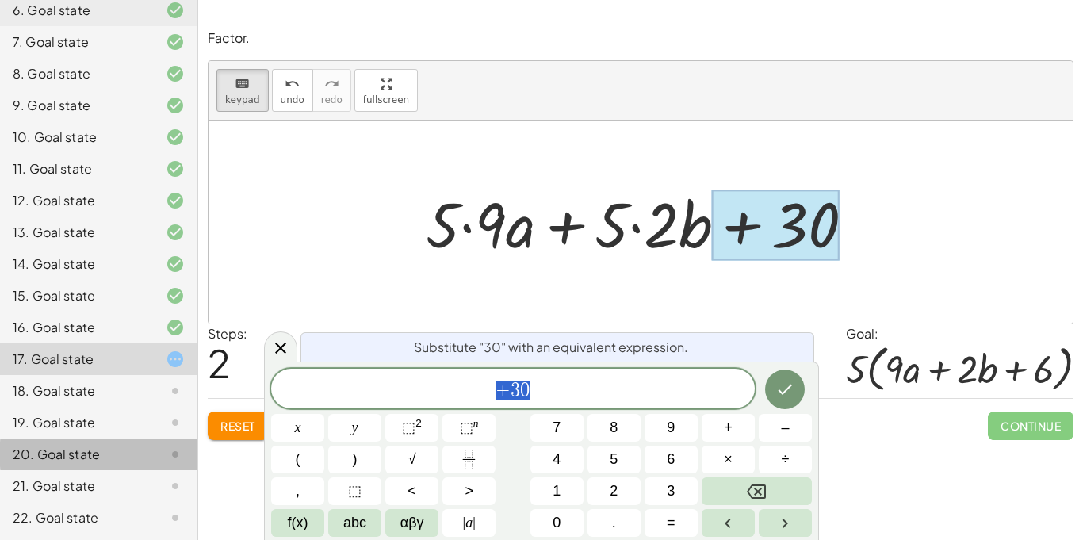
click at [564, 401] on div "*** + 3 0" at bounding box center [513, 389] width 484 height 40
click at [770, 387] on button "Done" at bounding box center [785, 390] width 40 height 40
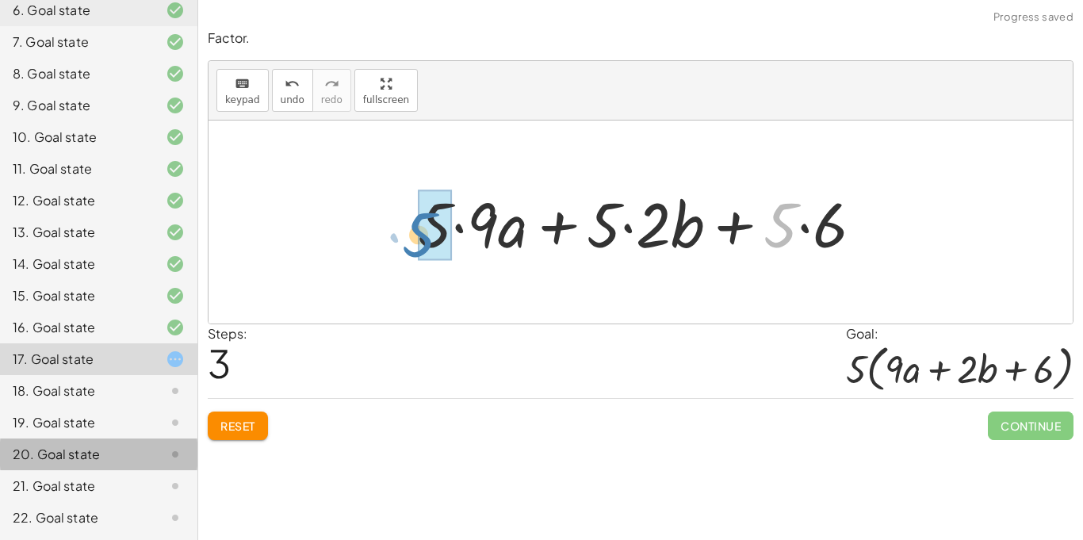
drag, startPoint x: 779, startPoint y: 242, endPoint x: 417, endPoint y: 251, distance: 361.8
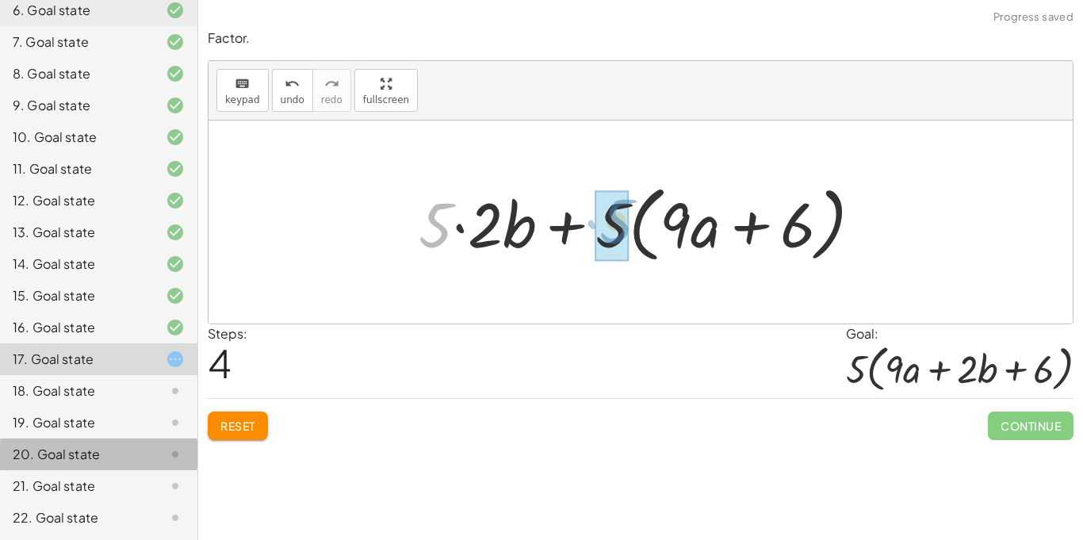
drag, startPoint x: 440, startPoint y: 238, endPoint x: 622, endPoint y: 235, distance: 181.7
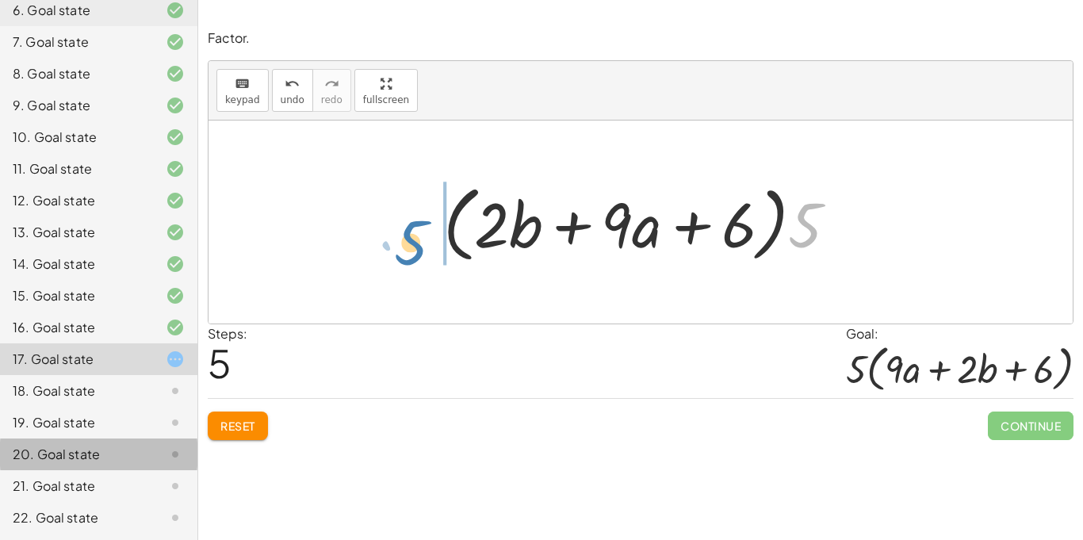
drag, startPoint x: 803, startPoint y: 239, endPoint x: 408, endPoint y: 255, distance: 395.4
click at [408, 255] on div "+ · 45 · a + · 10 · b + 30 + · 5 · 9 · a + · 10 · b + 30 + · 5 · 9 · a + · 5 · …" at bounding box center [641, 222] width 865 height 203
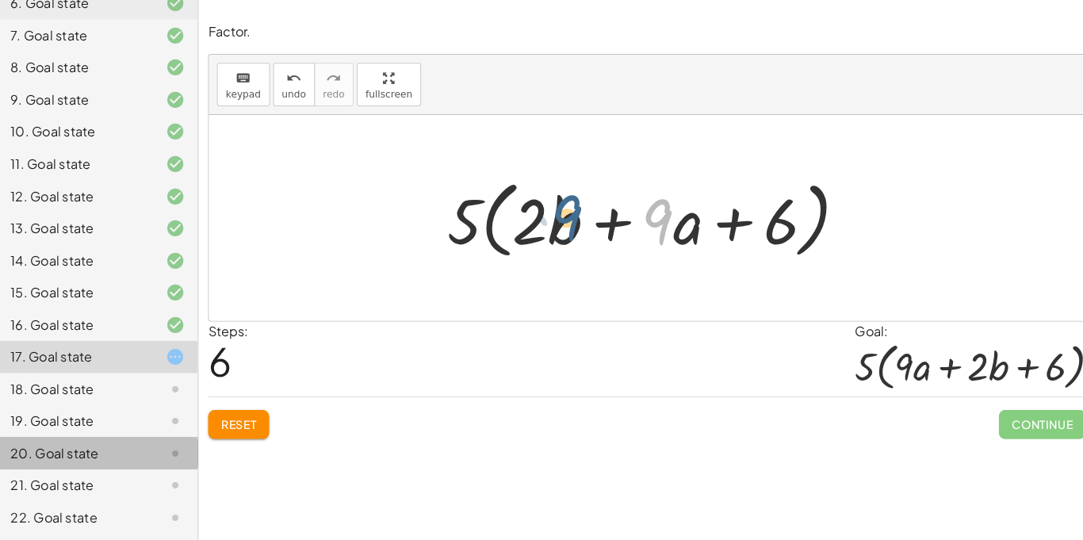
scroll to position [0, 0]
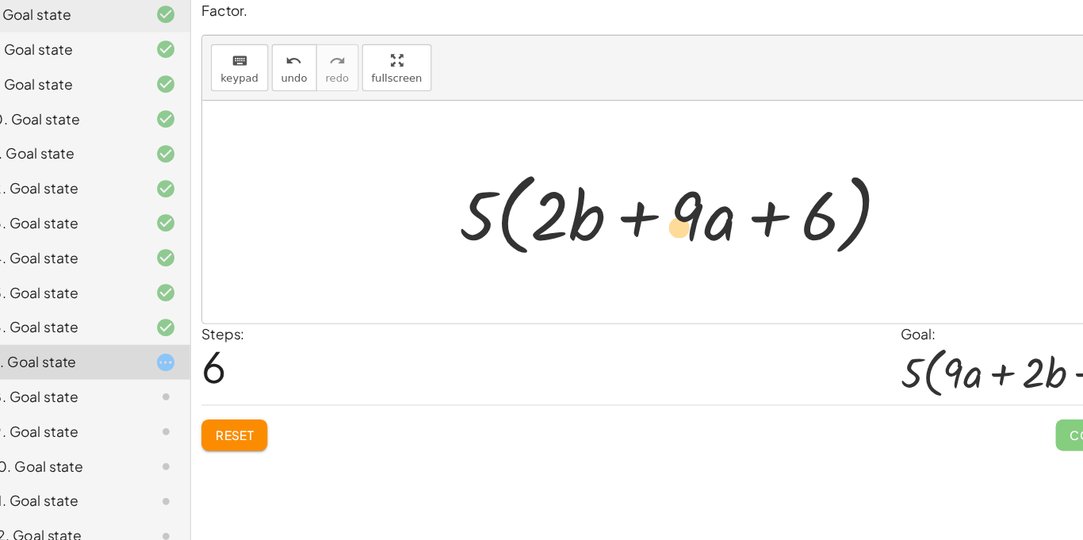
drag, startPoint x: 654, startPoint y: 231, endPoint x: 642, endPoint y: 241, distance: 15.7
click at [642, 241] on div at bounding box center [646, 222] width 423 height 91
click at [667, 236] on div at bounding box center [646, 222] width 423 height 91
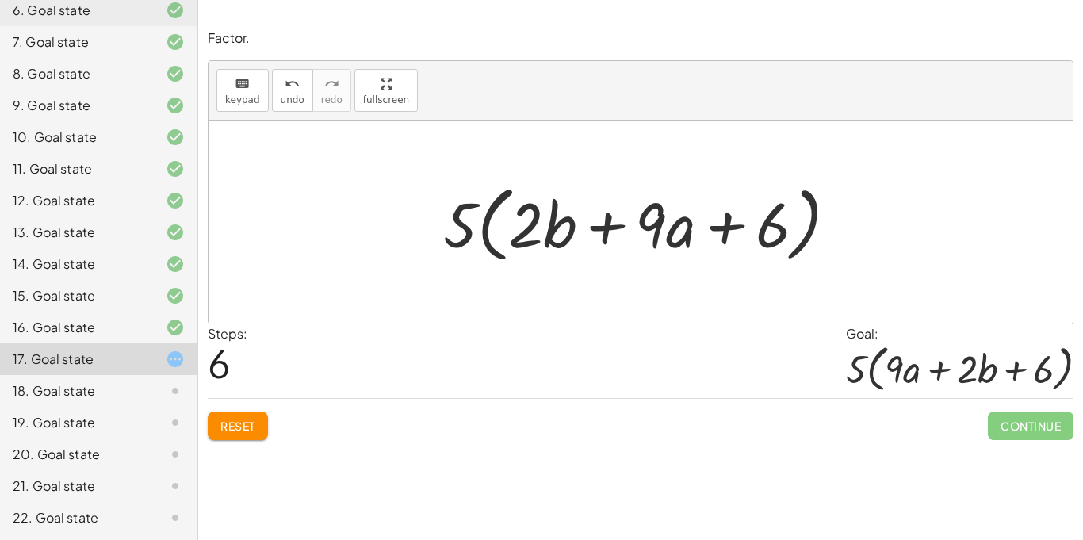
click at [217, 420] on button "Reset" at bounding box center [238, 426] width 60 height 29
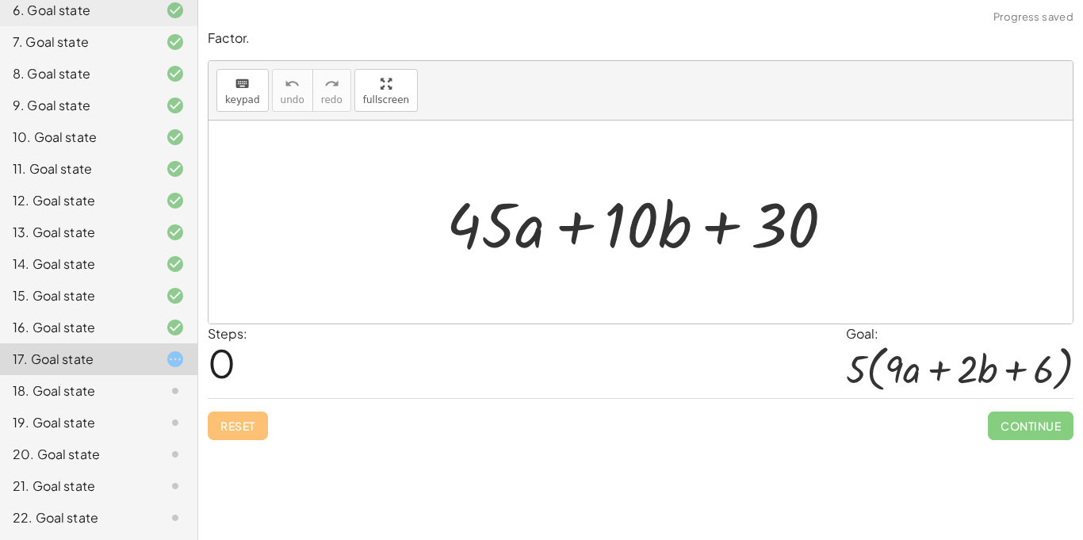
click at [577, 300] on div at bounding box center [641, 222] width 865 height 203
click at [255, 95] on span "keypad" at bounding box center [242, 99] width 35 height 11
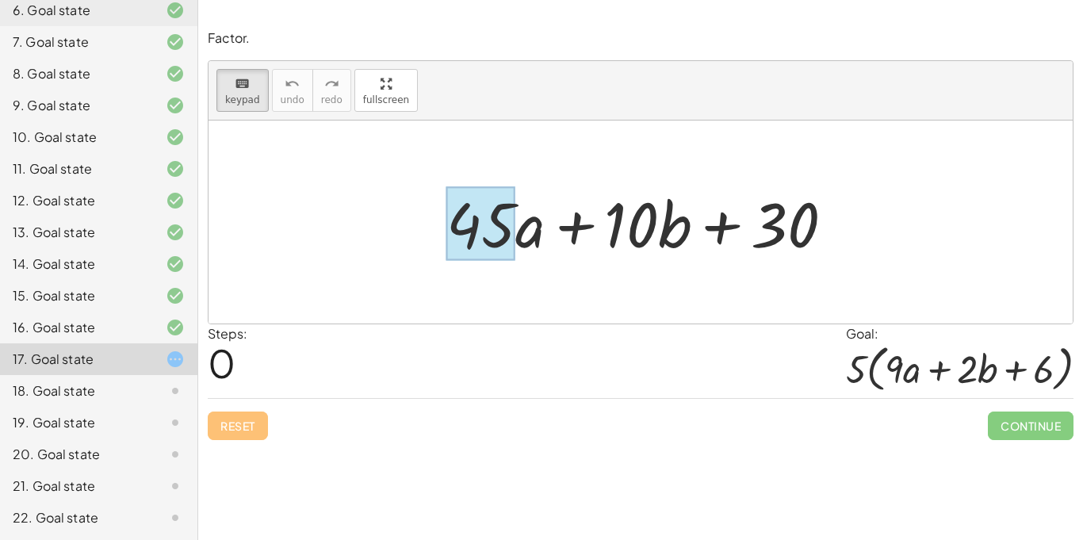
click at [495, 236] on div at bounding box center [481, 224] width 69 height 74
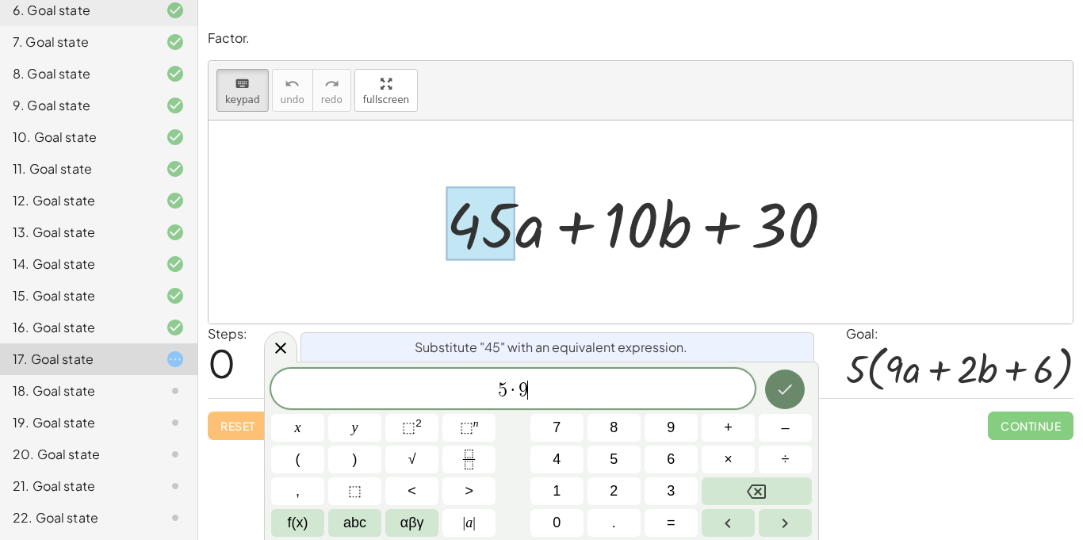
click at [783, 382] on icon "Done" at bounding box center [785, 389] width 19 height 19
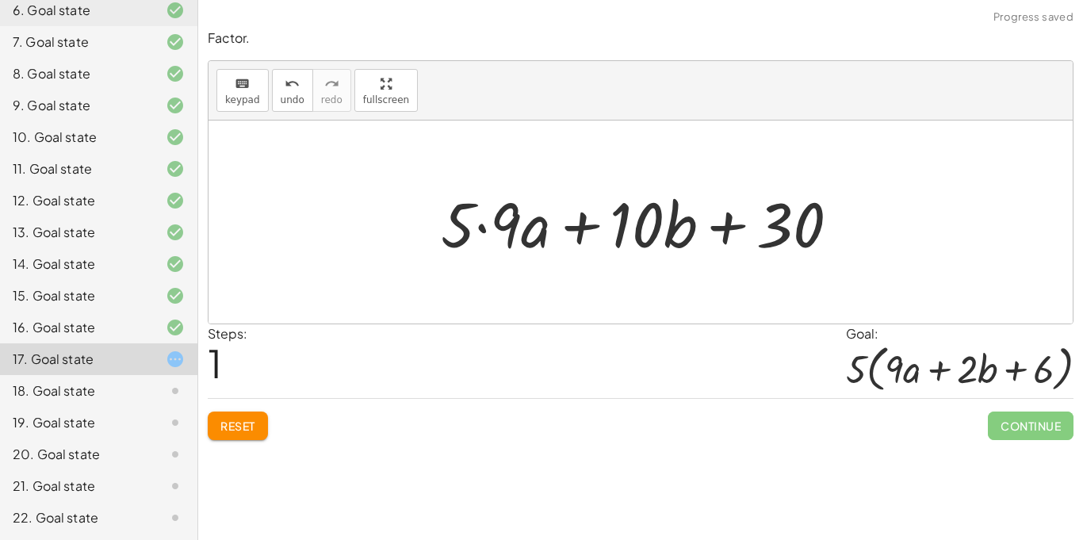
click at [639, 237] on div at bounding box center [646, 223] width 427 height 82
click at [244, 94] on span "keypad" at bounding box center [242, 99] width 35 height 11
click at [647, 230] on div at bounding box center [637, 224] width 54 height 74
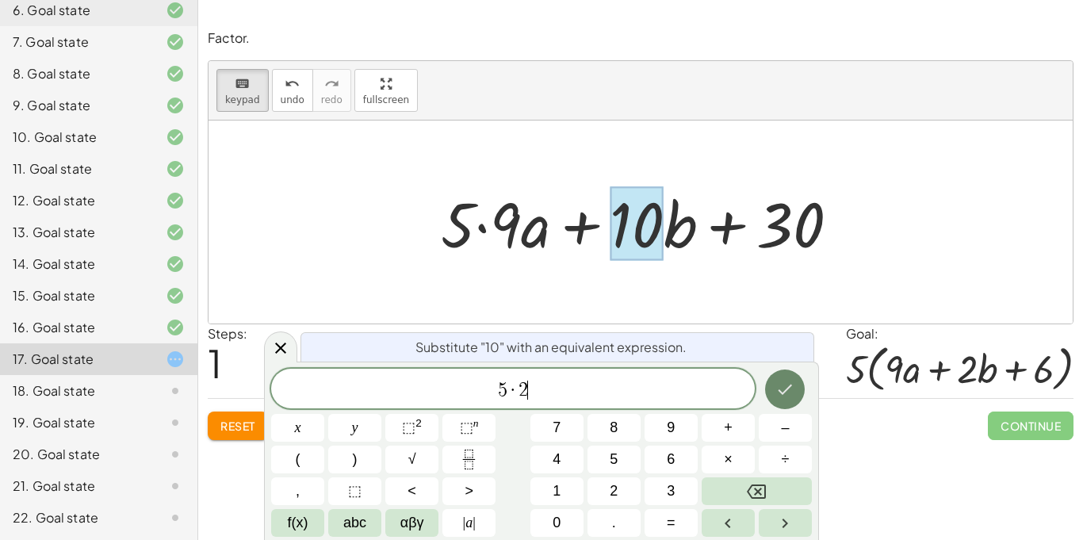
click at [793, 385] on icon "Done" at bounding box center [785, 389] width 19 height 19
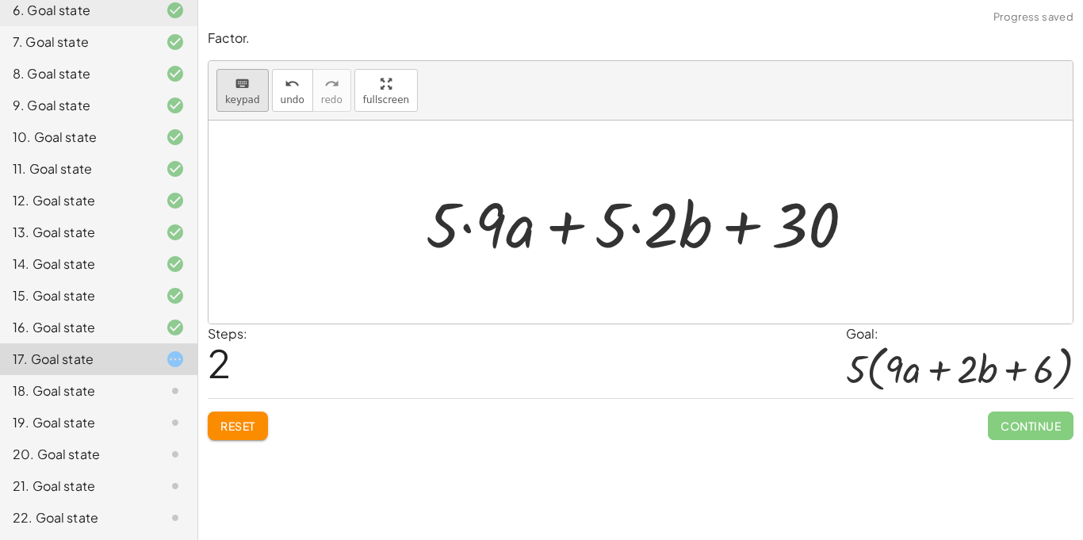
click at [250, 74] on div "keyboard" at bounding box center [242, 83] width 35 height 19
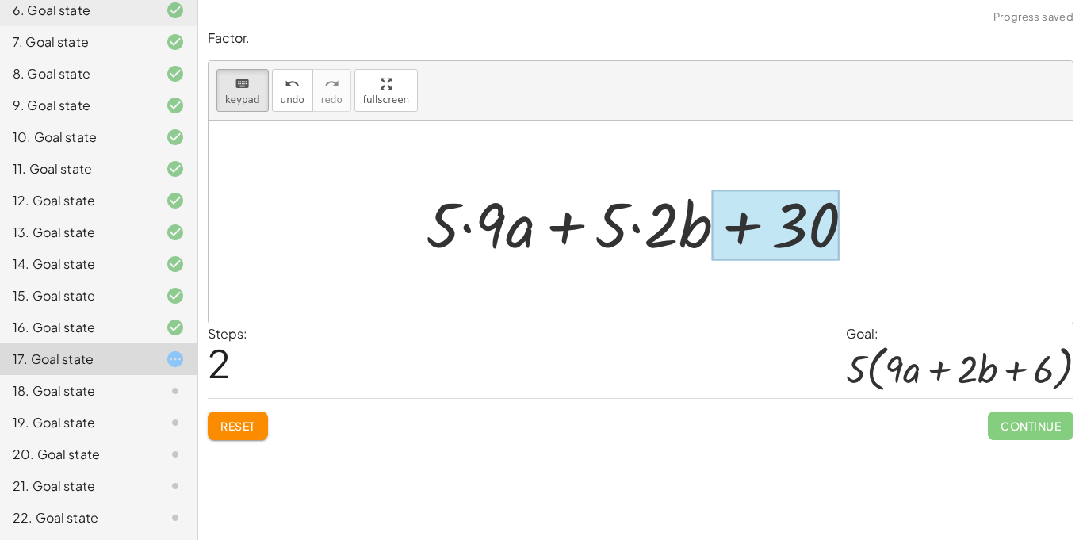
click at [792, 231] on div at bounding box center [775, 225] width 127 height 71
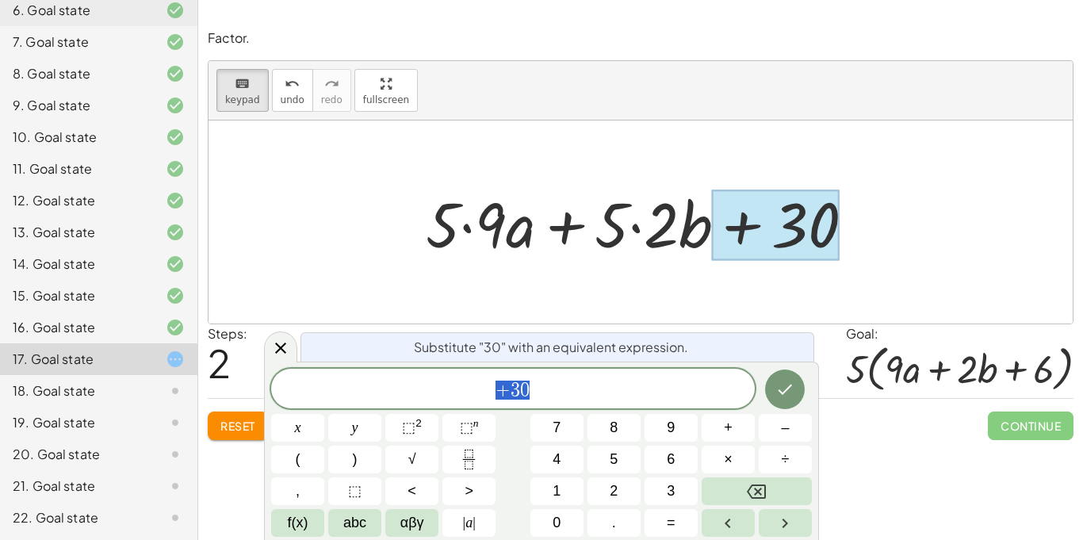
click at [626, 380] on span "+ 3 0" at bounding box center [513, 390] width 484 height 22
click at [780, 389] on icon "Done" at bounding box center [785, 389] width 19 height 19
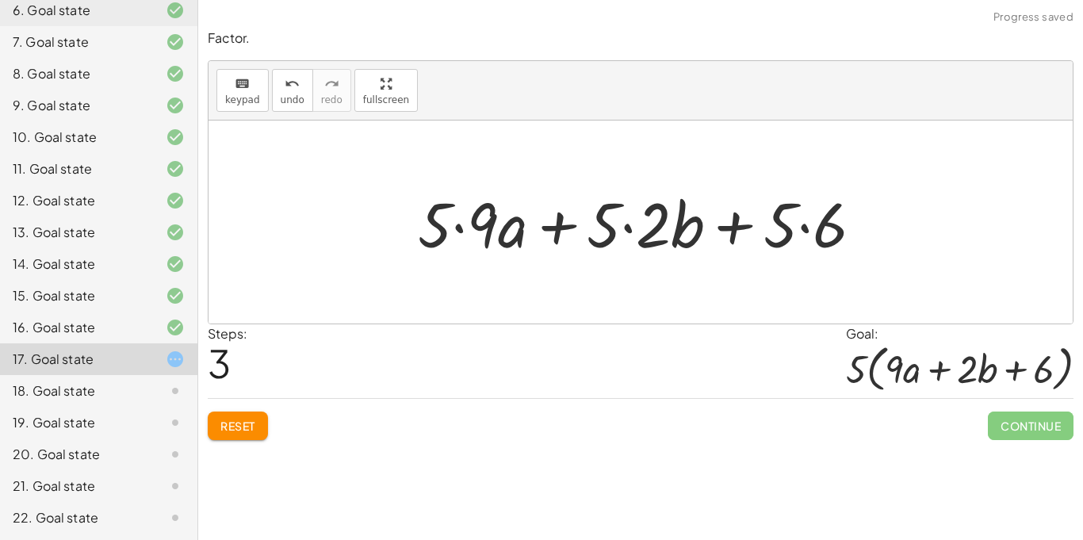
click at [500, 285] on div at bounding box center [641, 222] width 865 height 203
drag, startPoint x: 608, startPoint y: 237, endPoint x: 439, endPoint y: 250, distance: 169.4
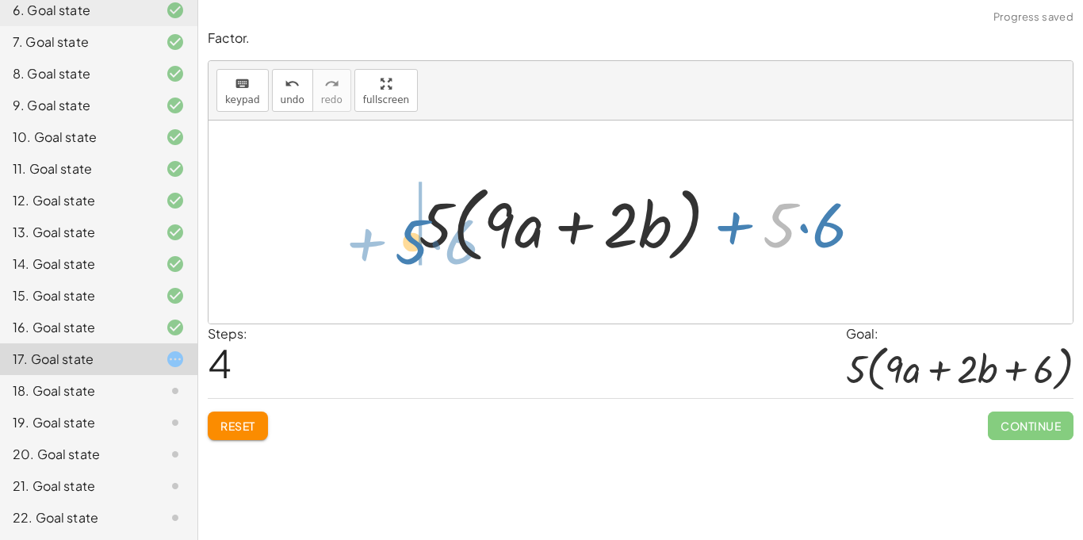
drag, startPoint x: 774, startPoint y: 241, endPoint x: 408, endPoint y: 258, distance: 366.8
click at [408, 258] on div "+ · 45 · a + · 10 · b + 30 + · 5 · 9 · a + · 10 · b + 30 + · 5 · 9 · a + · 5 · …" at bounding box center [641, 222] width 492 height 99
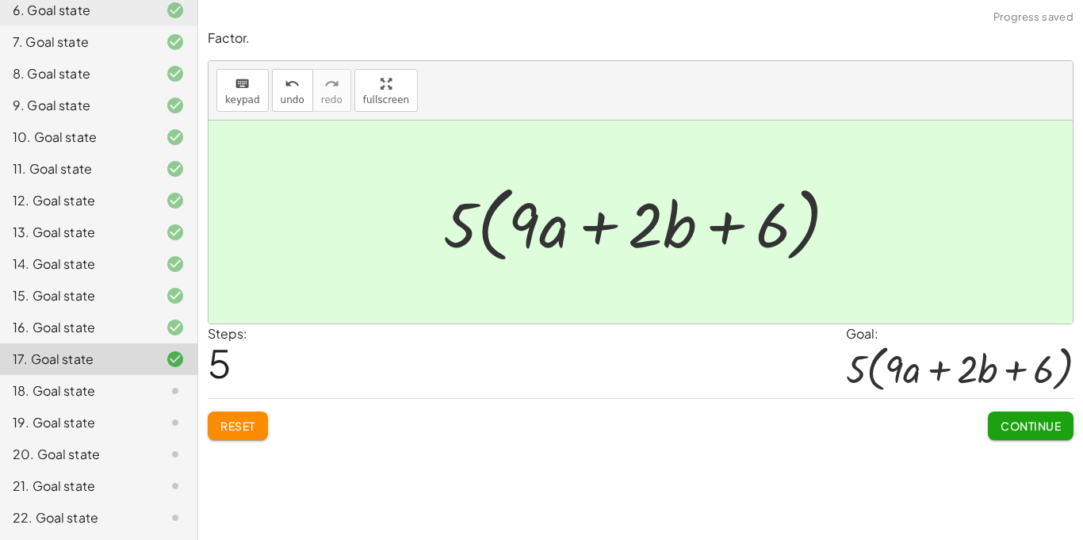
click at [1033, 424] on span "Continue" at bounding box center [1031, 426] width 60 height 14
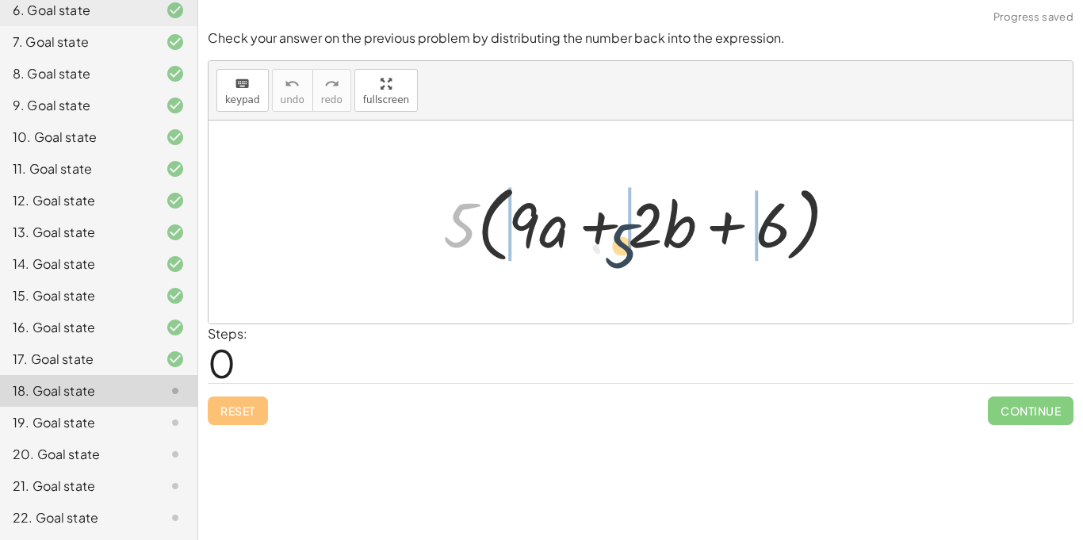
drag, startPoint x: 466, startPoint y: 239, endPoint x: 627, endPoint y: 259, distance: 162.3
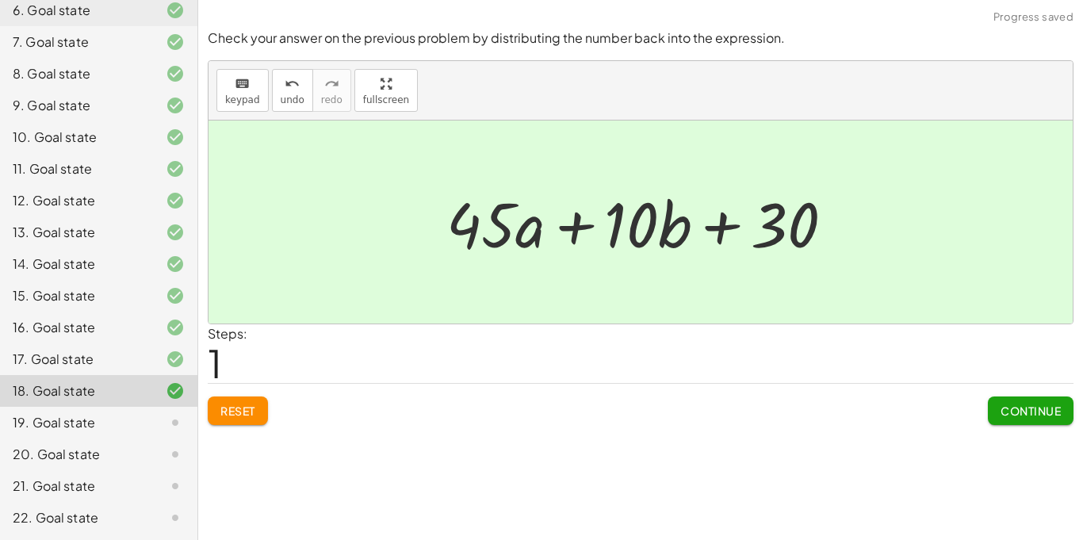
click at [1020, 413] on span "Continue" at bounding box center [1031, 411] width 60 height 14
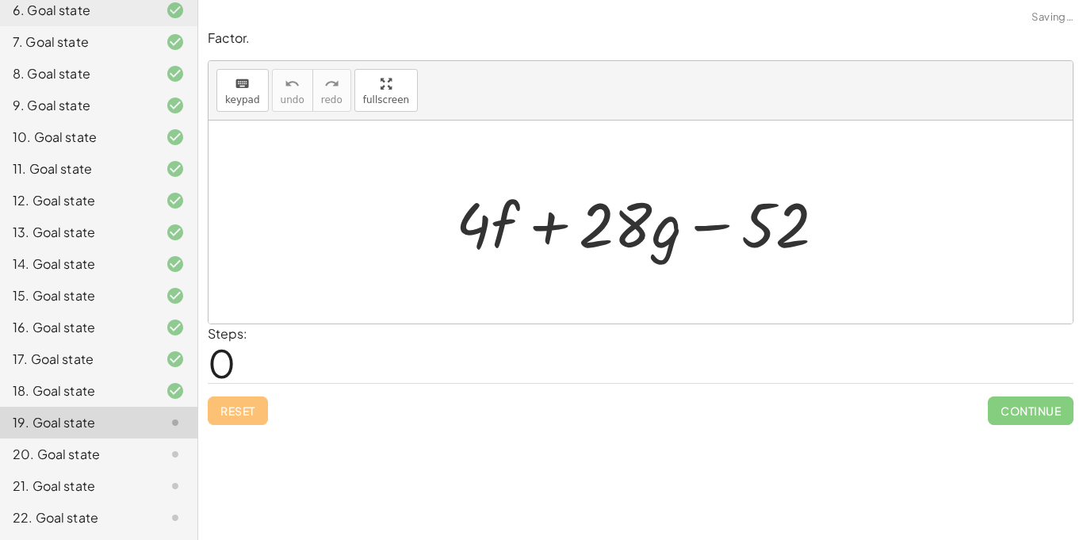
click at [383, 280] on div at bounding box center [641, 222] width 865 height 203
click at [391, 240] on div at bounding box center [641, 222] width 865 height 203
click at [418, 266] on div at bounding box center [641, 222] width 865 height 203
click at [240, 94] on span "keypad" at bounding box center [242, 99] width 35 height 11
click at [4, 90] on div "7. Goal state" at bounding box center [99, 106] width 198 height 32
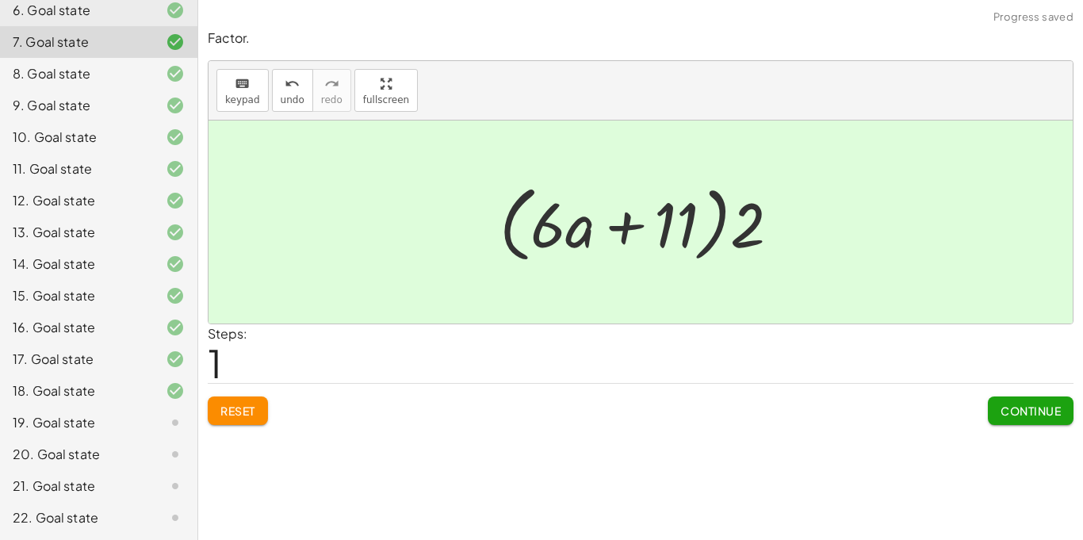
click at [4, 50] on div "7. Goal state" at bounding box center [99, 42] width 198 height 32
click at [76, 421] on div "19. Goal state" at bounding box center [77, 422] width 128 height 19
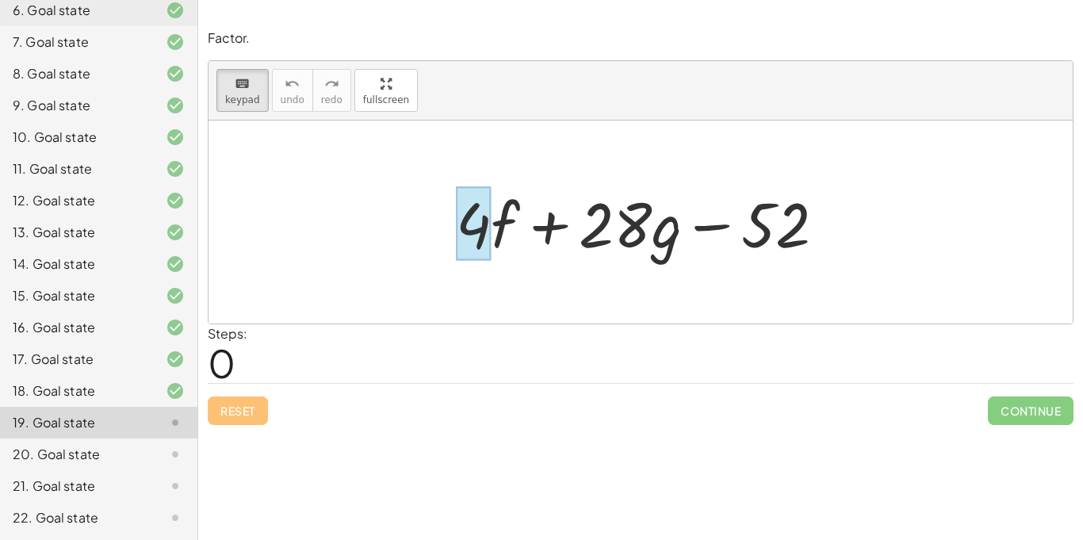
click at [470, 217] on div at bounding box center [473, 224] width 35 height 74
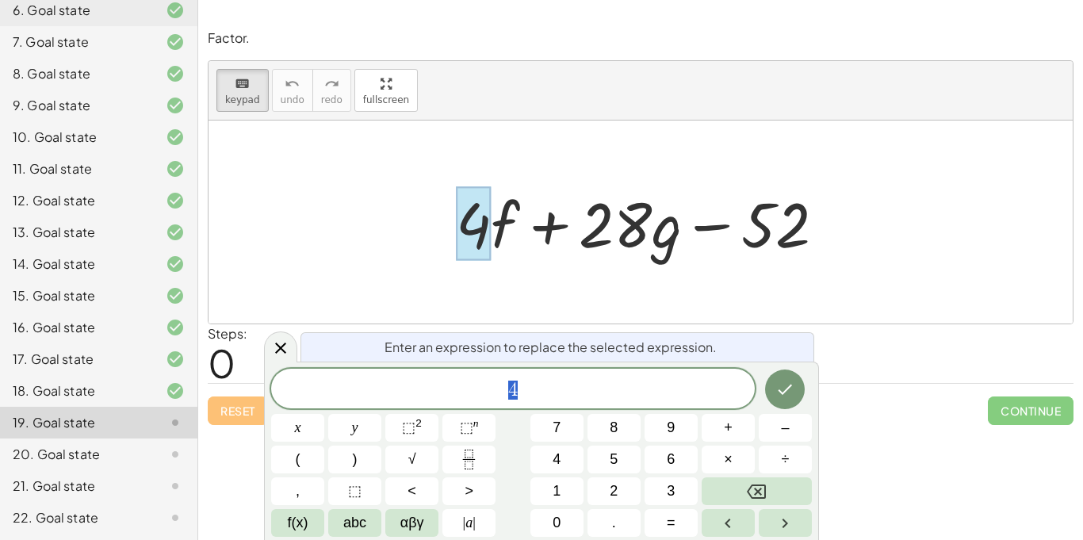
click at [550, 305] on div at bounding box center [641, 222] width 865 height 203
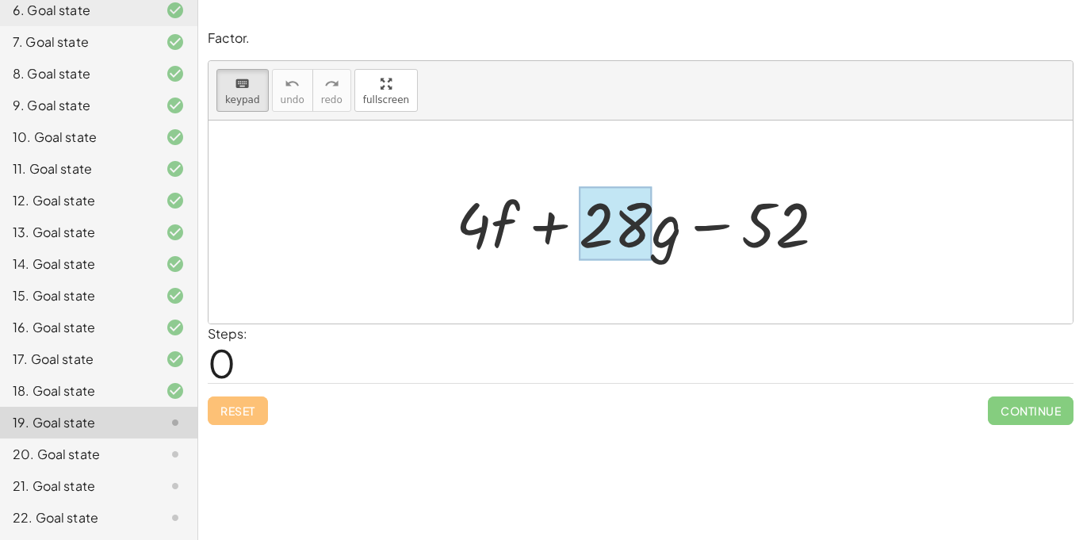
click at [604, 234] on div at bounding box center [615, 224] width 73 height 74
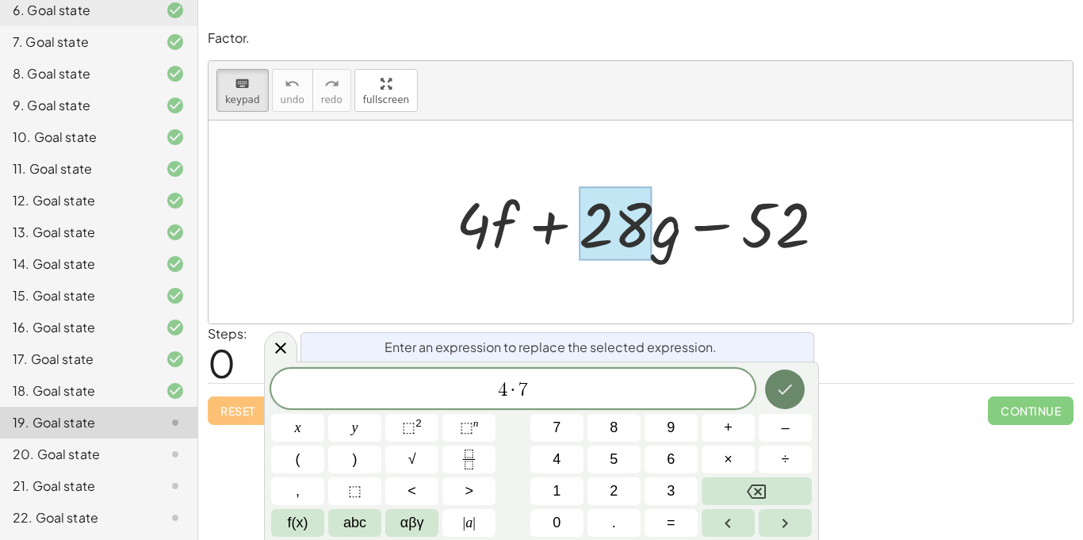
click at [778, 396] on icon "Done" at bounding box center [785, 389] width 19 height 19
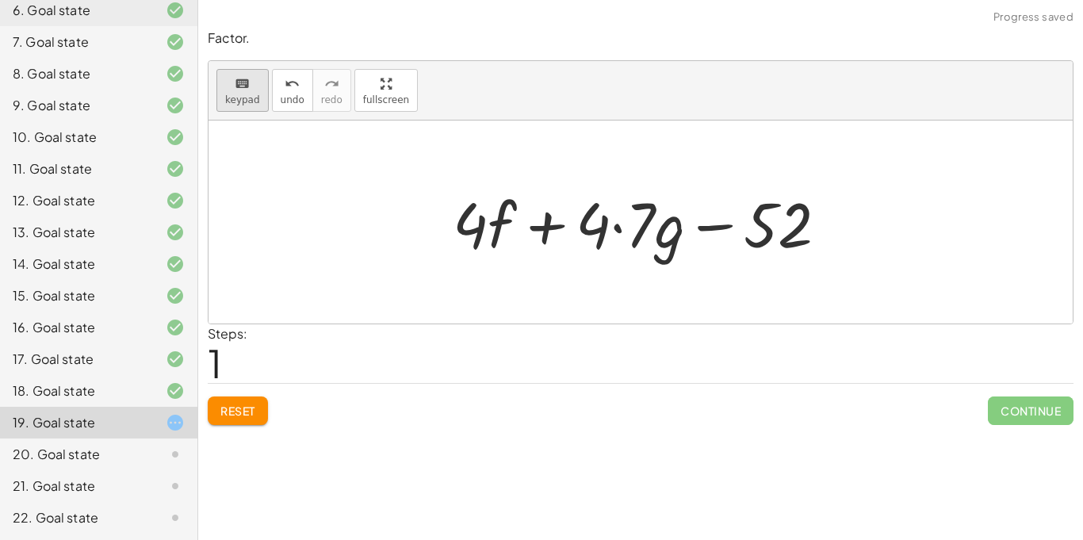
click at [227, 98] on span "keypad" at bounding box center [242, 99] width 35 height 11
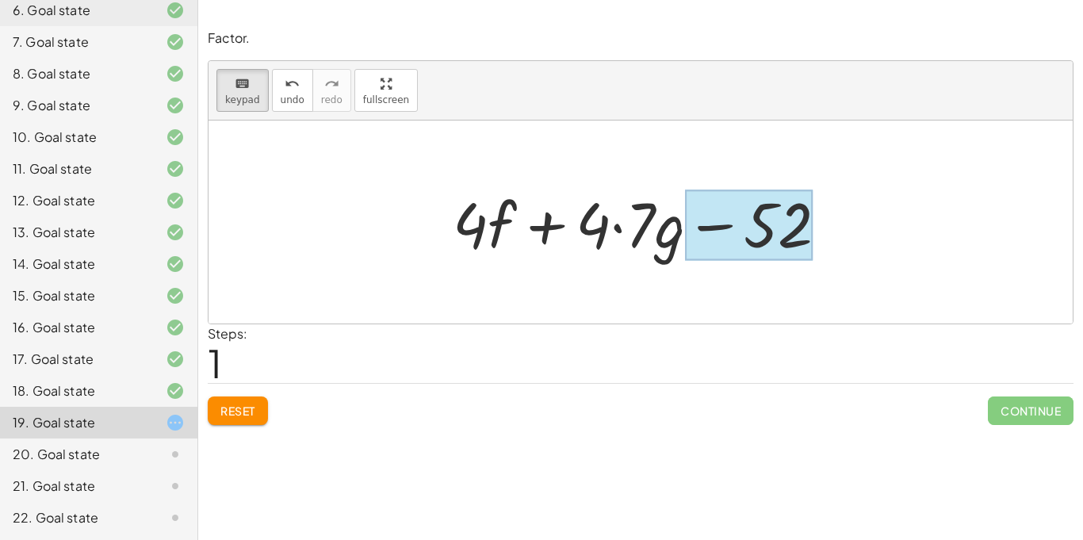
click at [757, 232] on div at bounding box center [749, 225] width 128 height 71
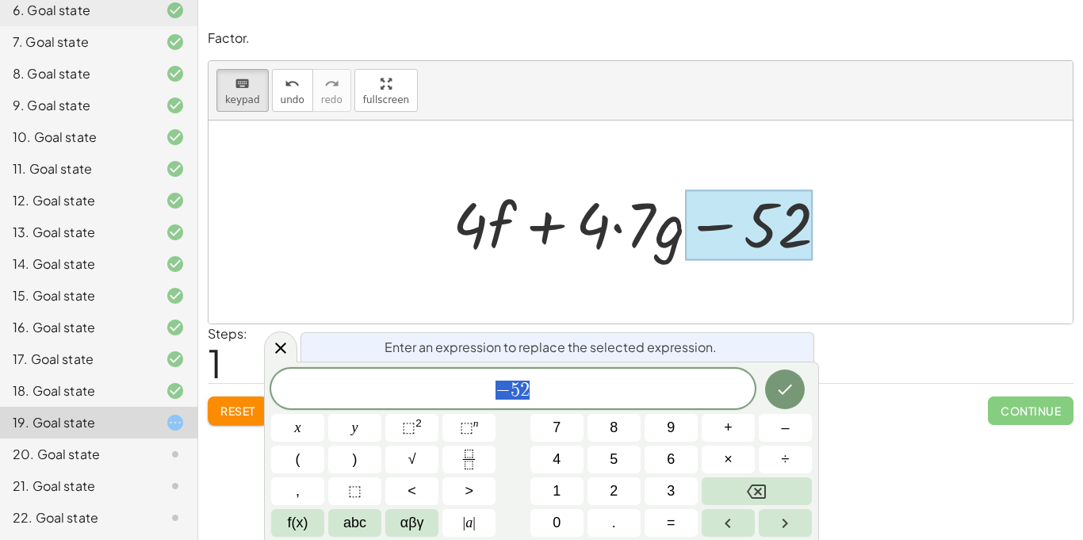
click at [620, 376] on div "*** − 5 2" at bounding box center [513, 389] width 484 height 40
click at [796, 388] on button "Done" at bounding box center [785, 390] width 40 height 40
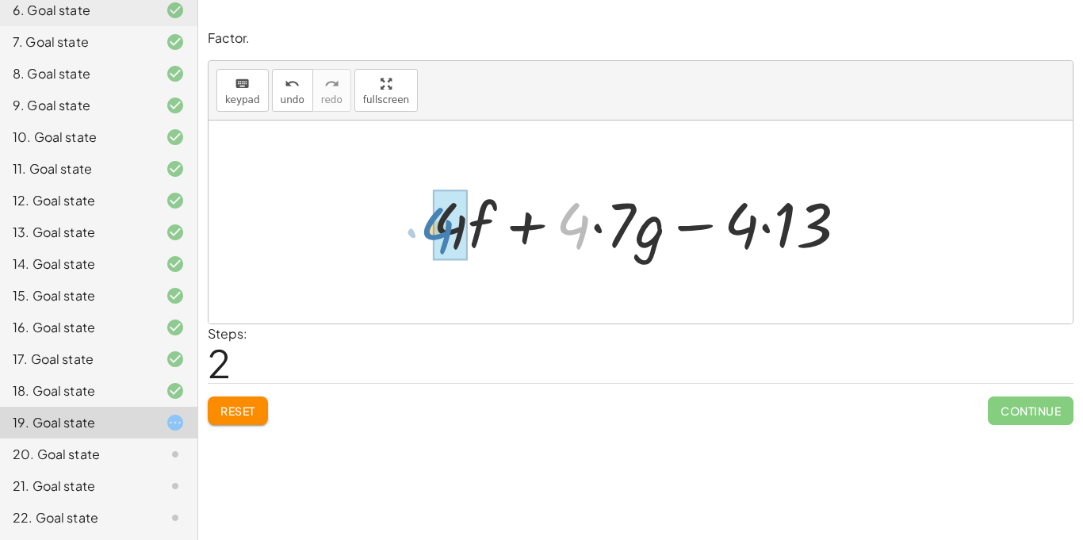
drag, startPoint x: 581, startPoint y: 245, endPoint x: 447, endPoint y: 251, distance: 134.2
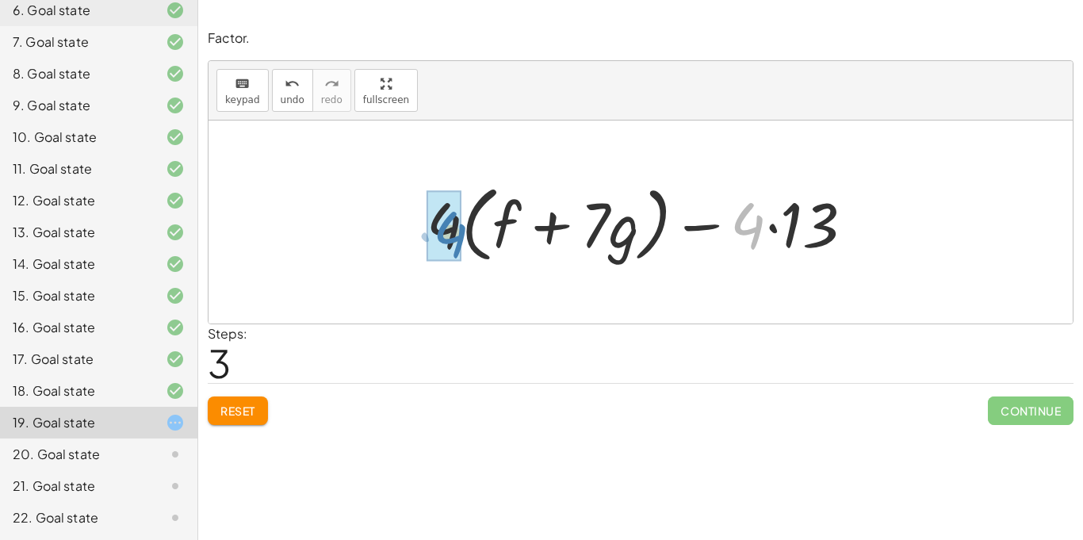
drag, startPoint x: 738, startPoint y: 227, endPoint x: 440, endPoint y: 233, distance: 297.5
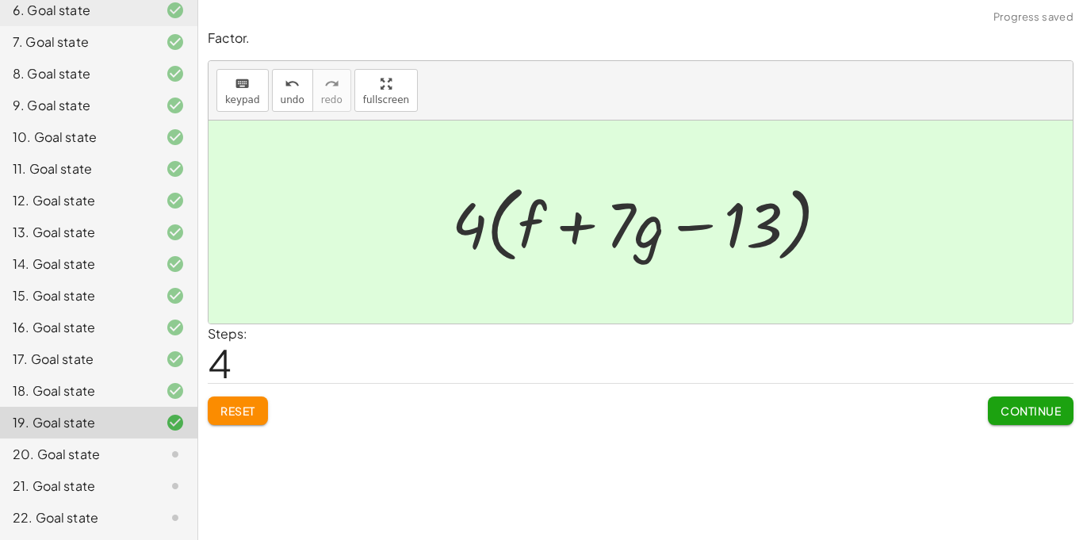
click at [1036, 415] on span "Continue" at bounding box center [1031, 411] width 60 height 14
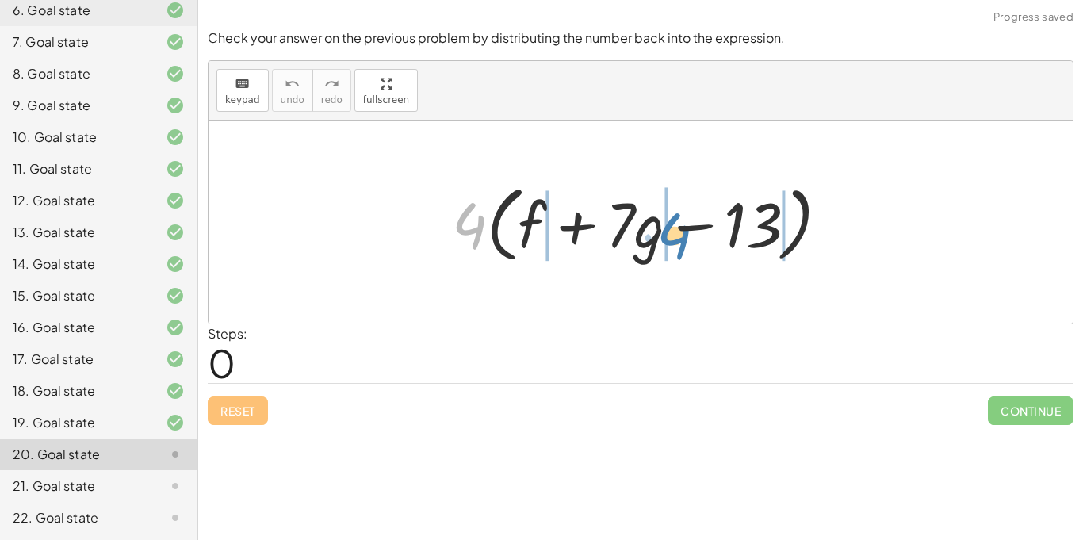
drag, startPoint x: 478, startPoint y: 230, endPoint x: 681, endPoint y: 240, distance: 203.3
click at [681, 240] on div at bounding box center [647, 222] width 406 height 91
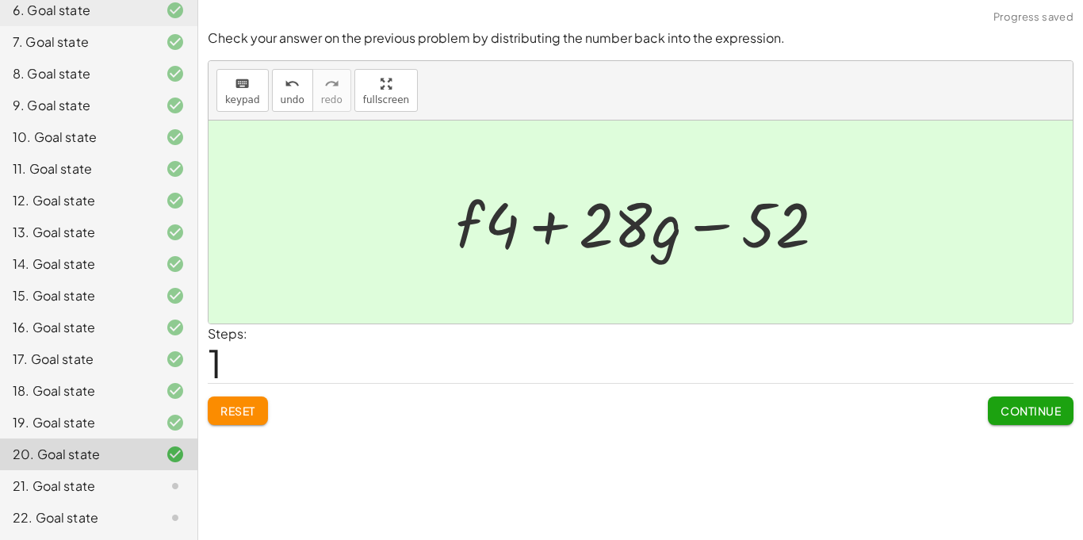
click at [1023, 412] on span "Continue" at bounding box center [1031, 411] width 60 height 14
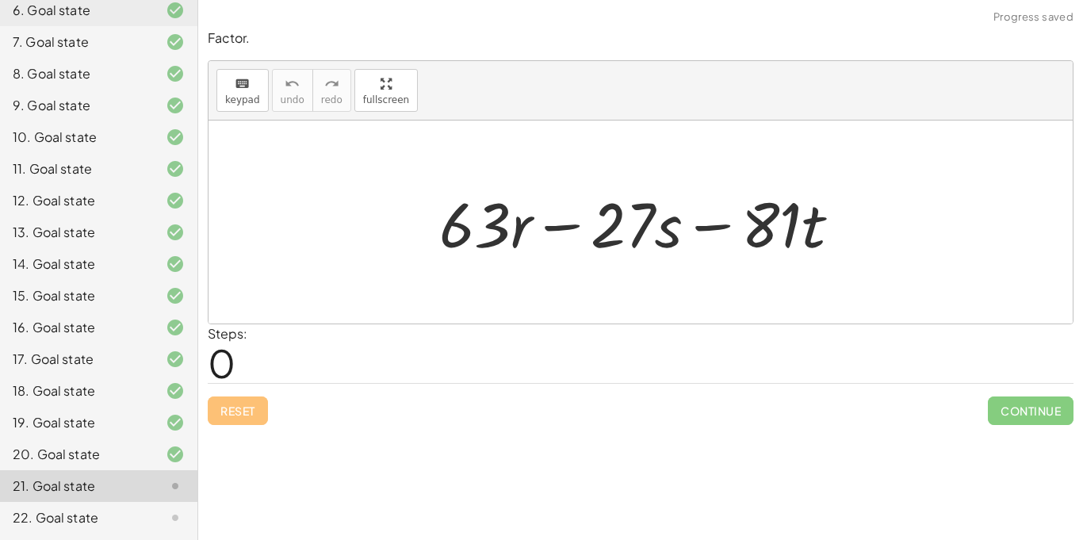
click at [688, 286] on div at bounding box center [641, 222] width 865 height 203
click at [255, 98] on span "keypad" at bounding box center [242, 99] width 35 height 11
click at [232, 71] on button "keyboard keypad" at bounding box center [243, 90] width 52 height 43
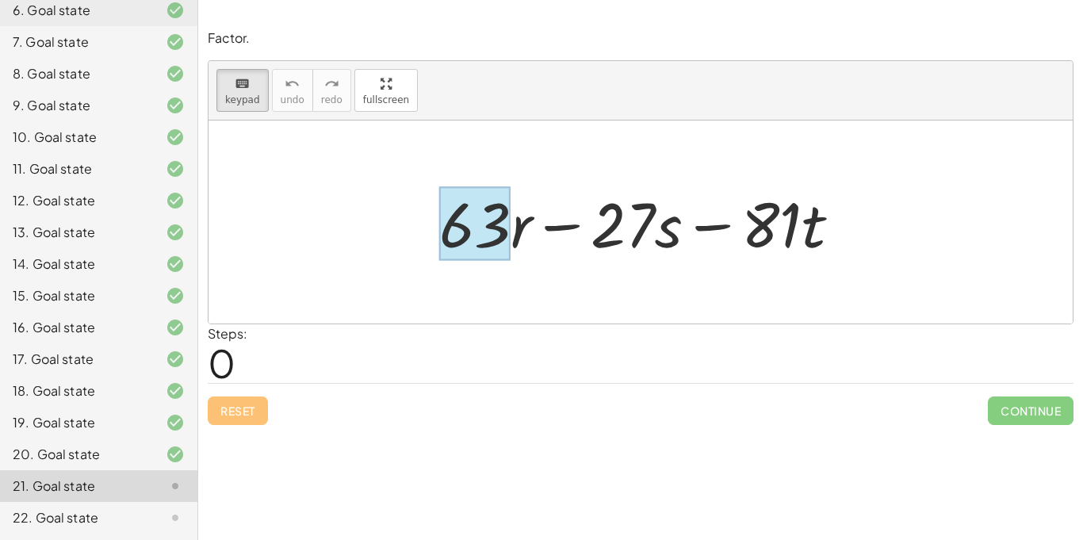
click at [467, 224] on div at bounding box center [474, 224] width 71 height 74
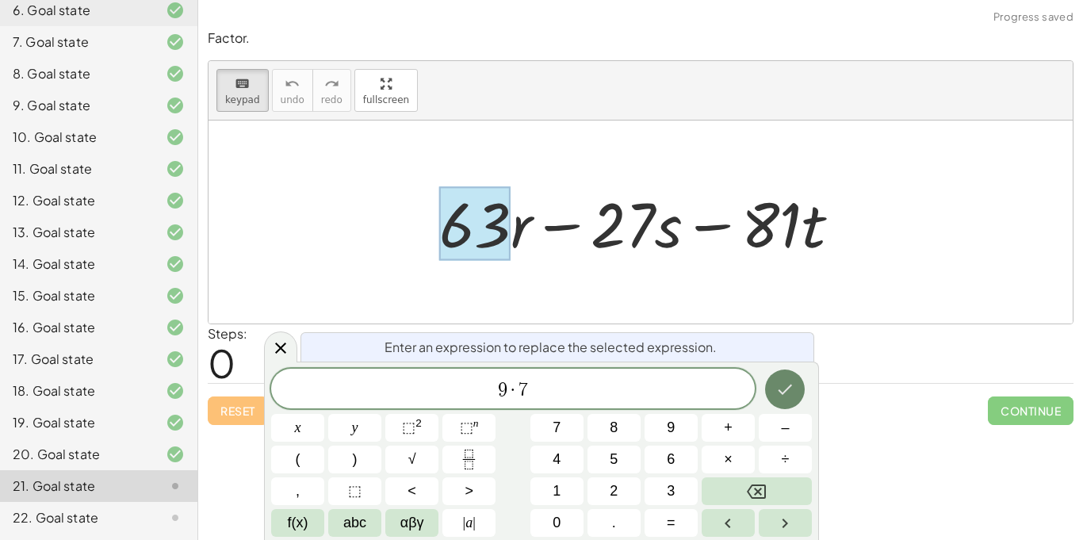
click at [788, 388] on icon "Done" at bounding box center [786, 390] width 14 height 10
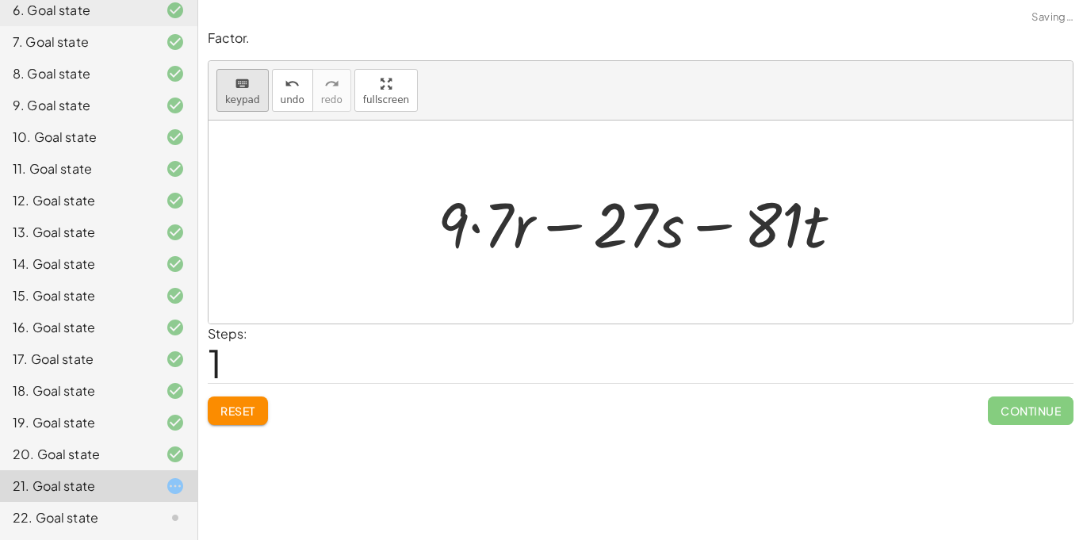
click at [236, 105] on span "keypad" at bounding box center [242, 99] width 35 height 11
click at [606, 247] on div at bounding box center [625, 224] width 64 height 74
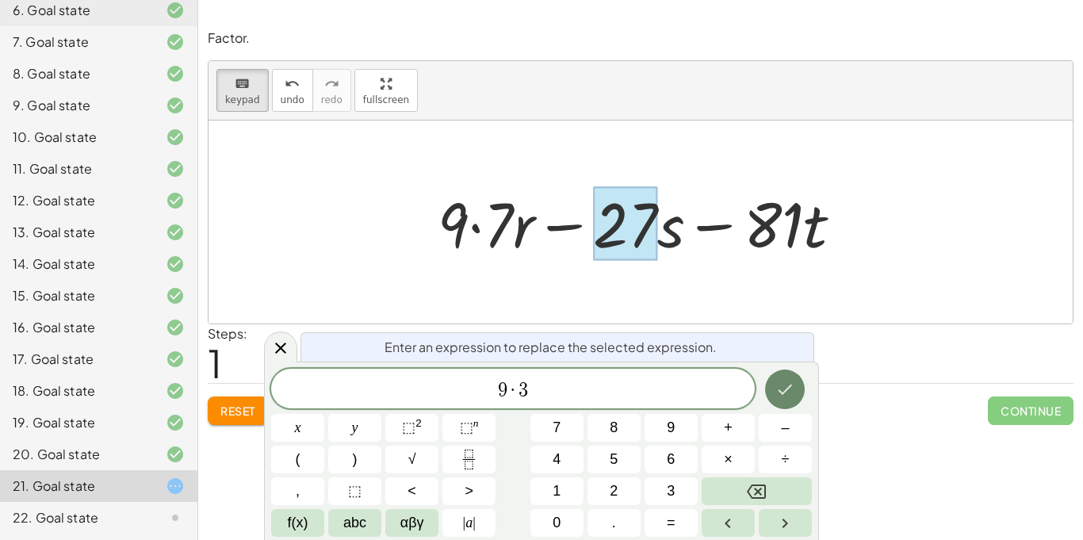
click at [788, 386] on icon "Done" at bounding box center [785, 389] width 19 height 19
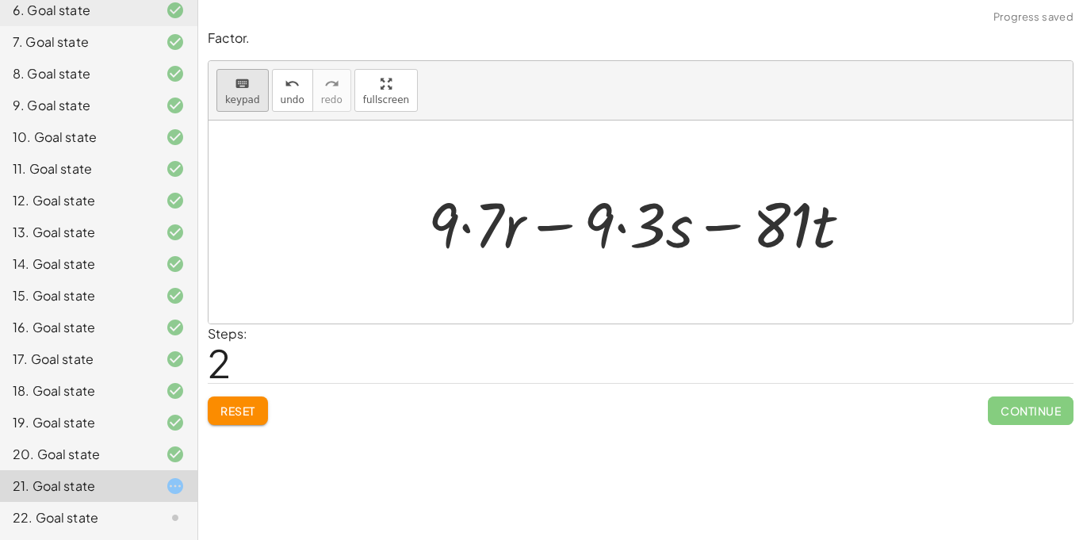
click at [241, 78] on icon "keyboard" at bounding box center [242, 84] width 15 height 19
click at [794, 237] on div at bounding box center [783, 224] width 60 height 74
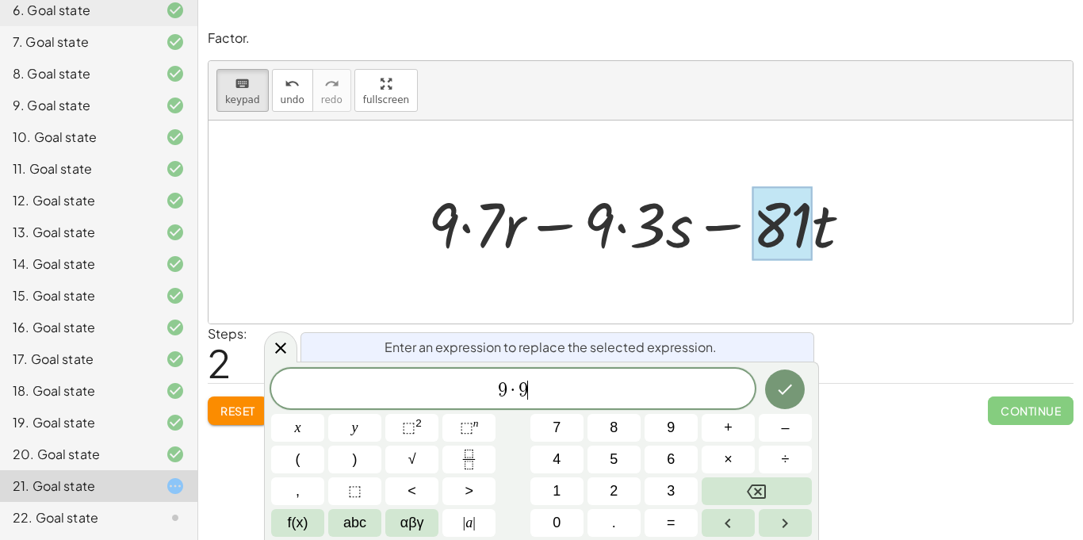
click at [324, 414] on div at bounding box center [297, 428] width 53 height 28
click at [781, 382] on icon "Done" at bounding box center [785, 389] width 19 height 19
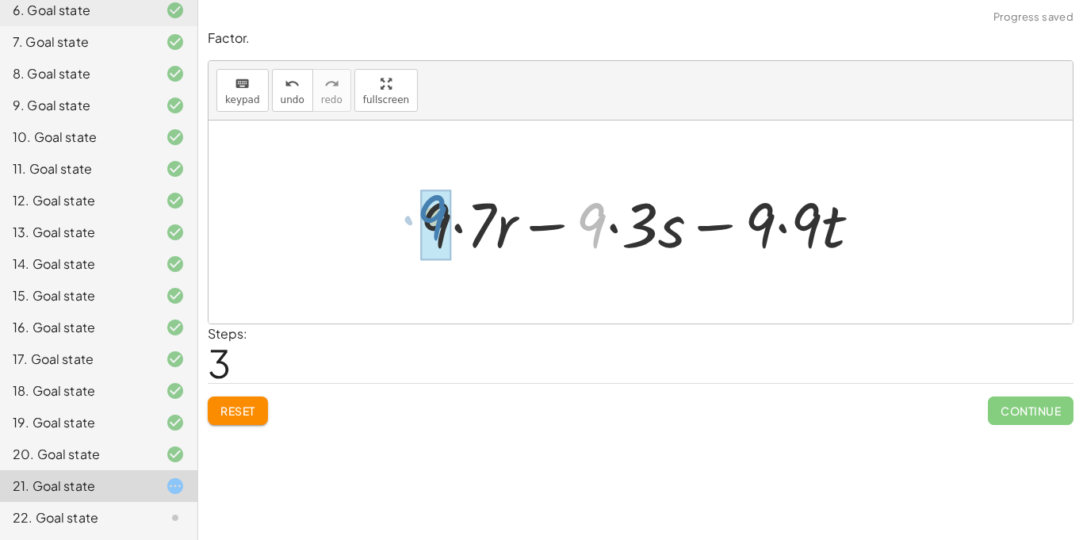
drag, startPoint x: 594, startPoint y: 226, endPoint x: 433, endPoint y: 221, distance: 161.1
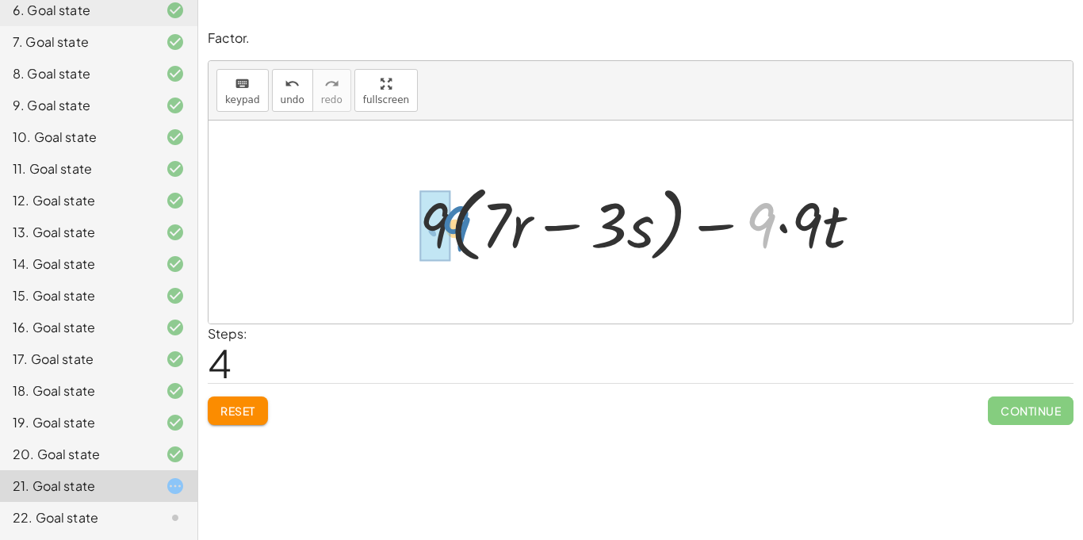
drag, startPoint x: 765, startPoint y: 223, endPoint x: 459, endPoint y: 226, distance: 305.4
click at [459, 226] on div at bounding box center [647, 222] width 471 height 91
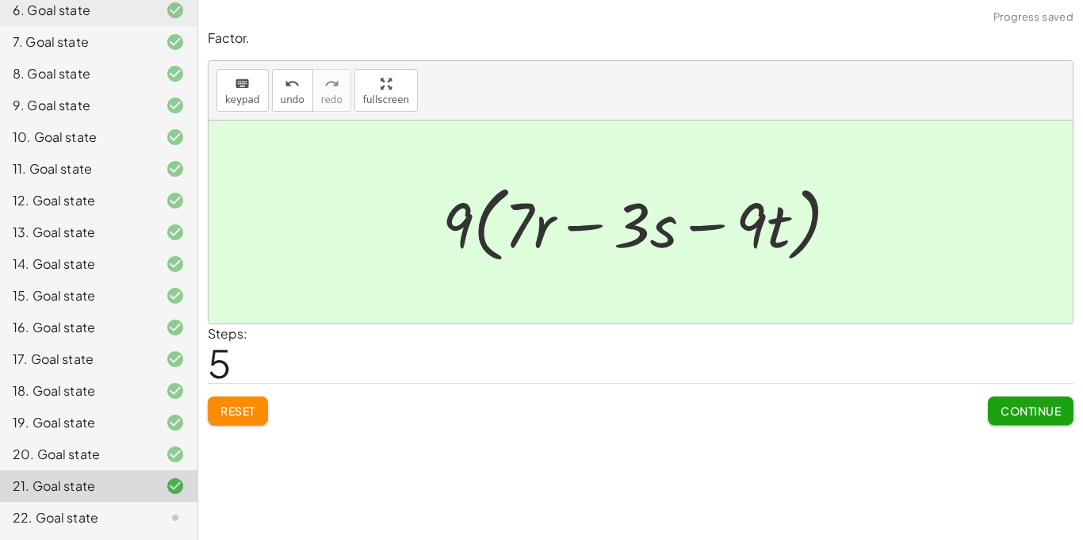
click at [1021, 414] on span "Continue" at bounding box center [1031, 411] width 60 height 14
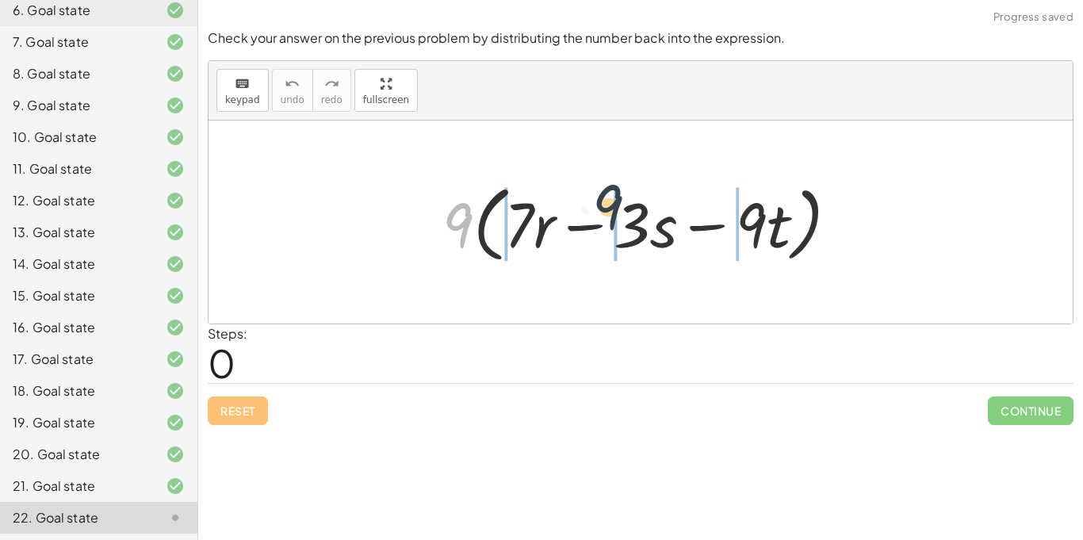
drag, startPoint x: 464, startPoint y: 240, endPoint x: 625, endPoint y: 221, distance: 162.2
click at [625, 221] on div at bounding box center [647, 222] width 425 height 91
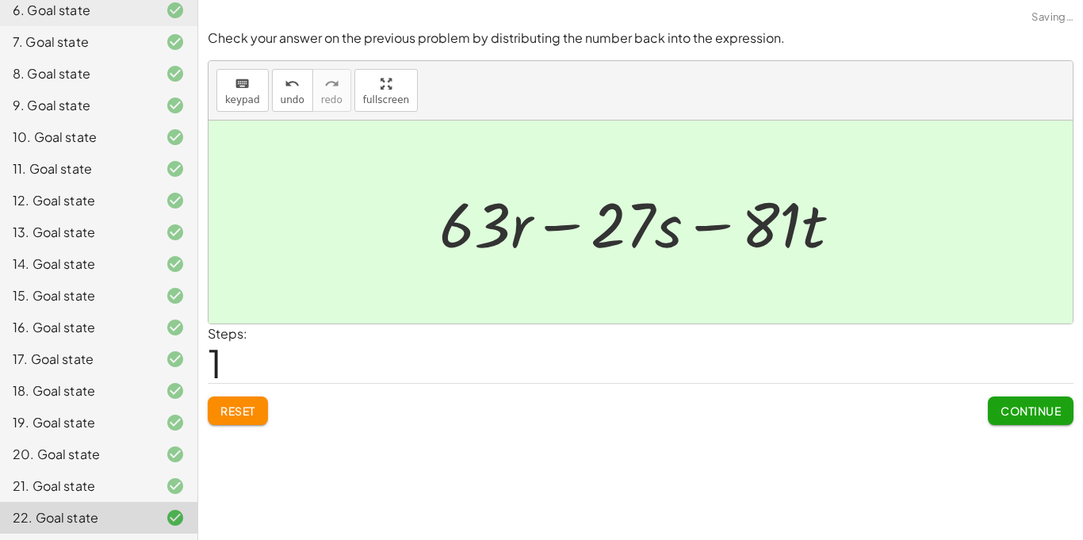
click at [1001, 412] on span "Continue" at bounding box center [1031, 411] width 60 height 14
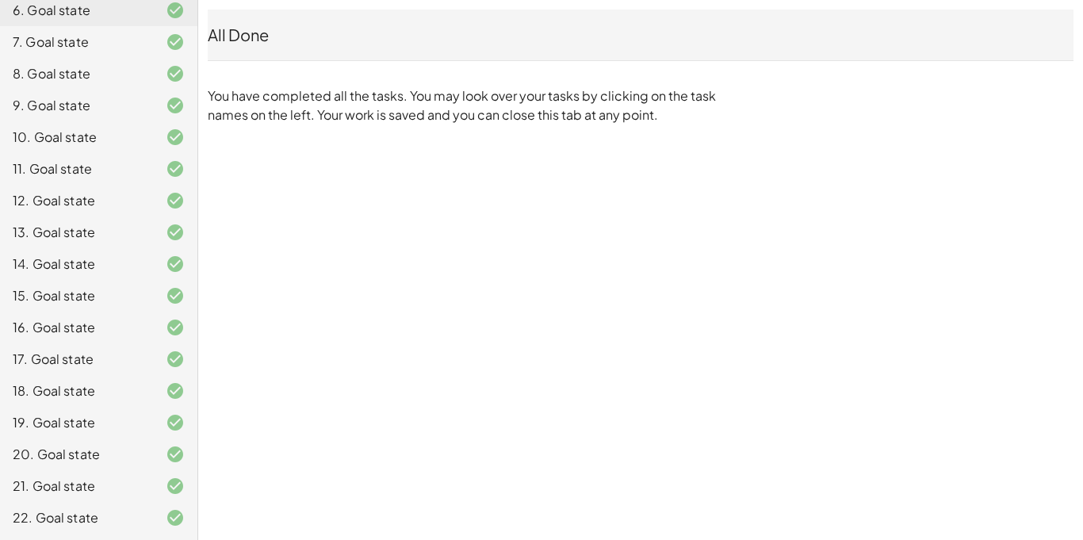
click at [0, 0] on div "Factoring Simple Expressions Worksheet 6th & 7th; 7.EE.A.1 Annika Dhiman Not yo…" at bounding box center [0, 0] width 0 height 0
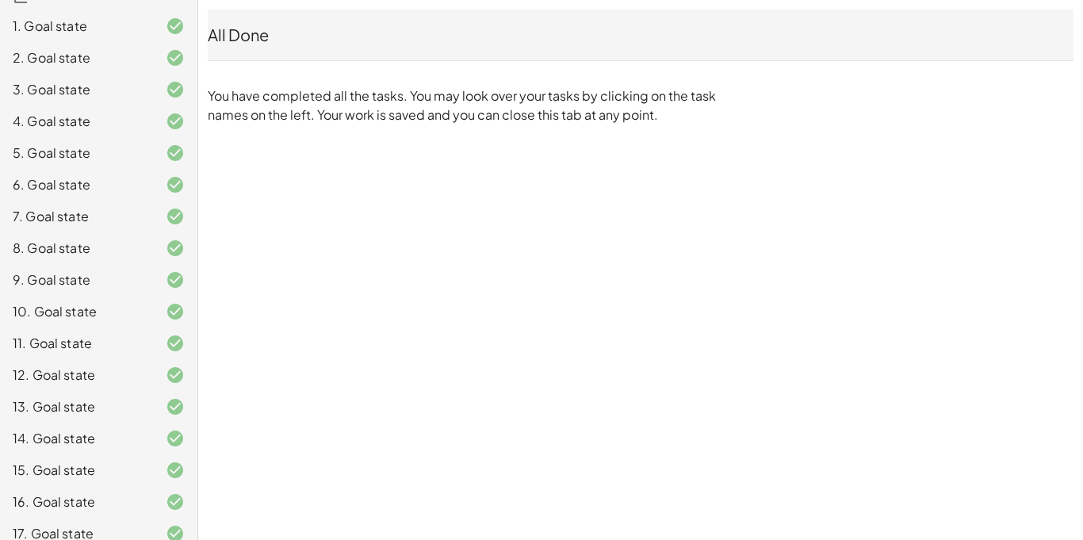
scroll to position [146, 0]
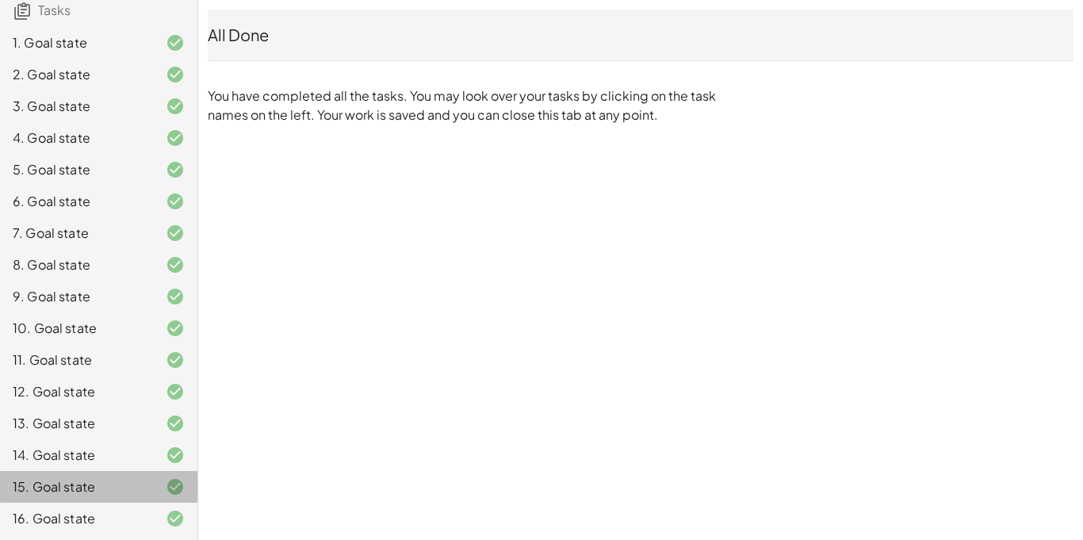
click at [40, 18] on span "Tasks" at bounding box center [54, 10] width 33 height 17
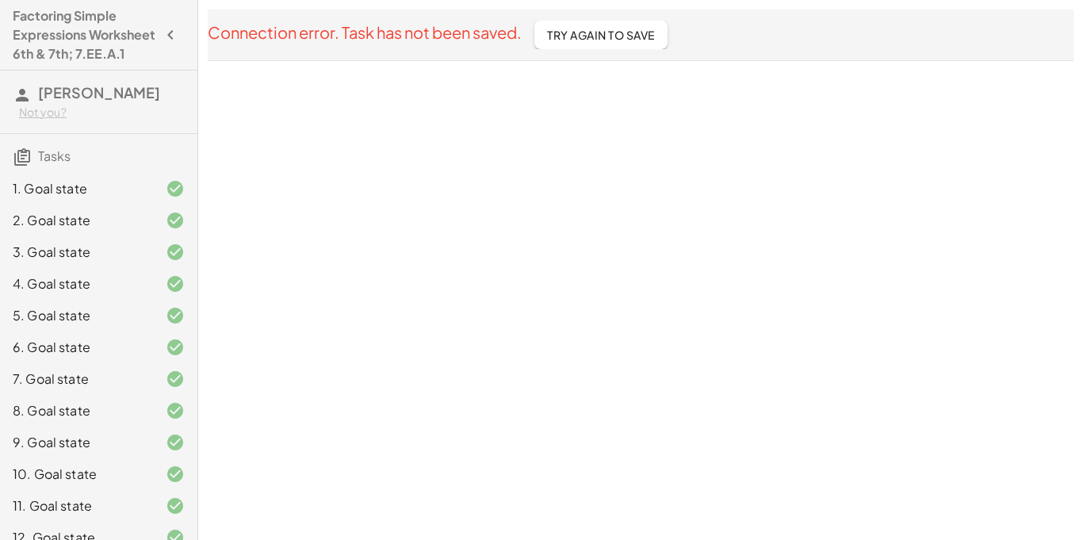
click at [606, 32] on span "Try Again To Save" at bounding box center [601, 35] width 108 height 14
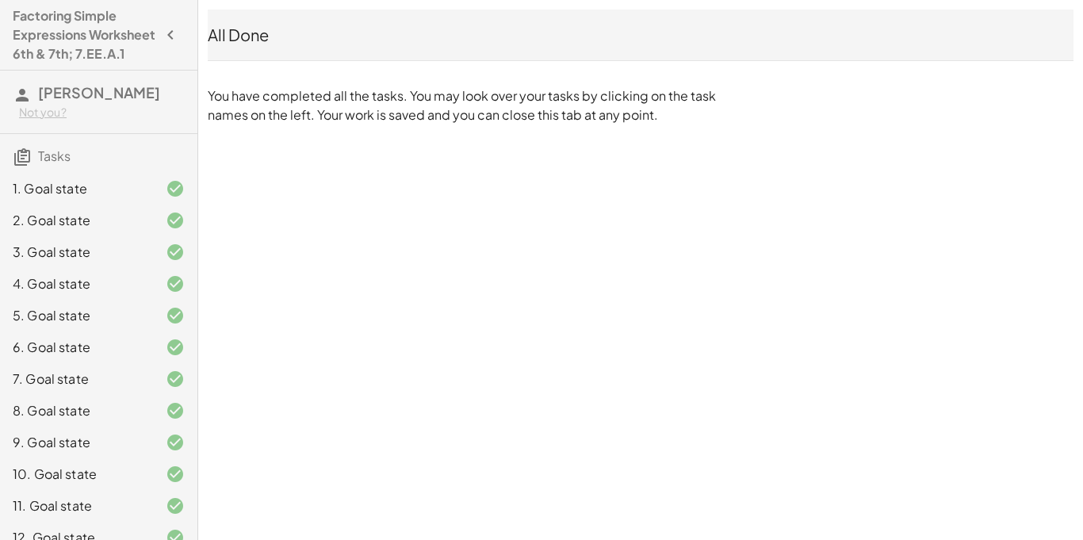
click at [0, 0] on div "Factoring Simple Expressions Worksheet 6th & 7th; 7.EE.A.1 Annika Dhiman Not yo…" at bounding box center [0, 0] width 0 height 0
click at [163, 44] on icon "button" at bounding box center [170, 34] width 19 height 19
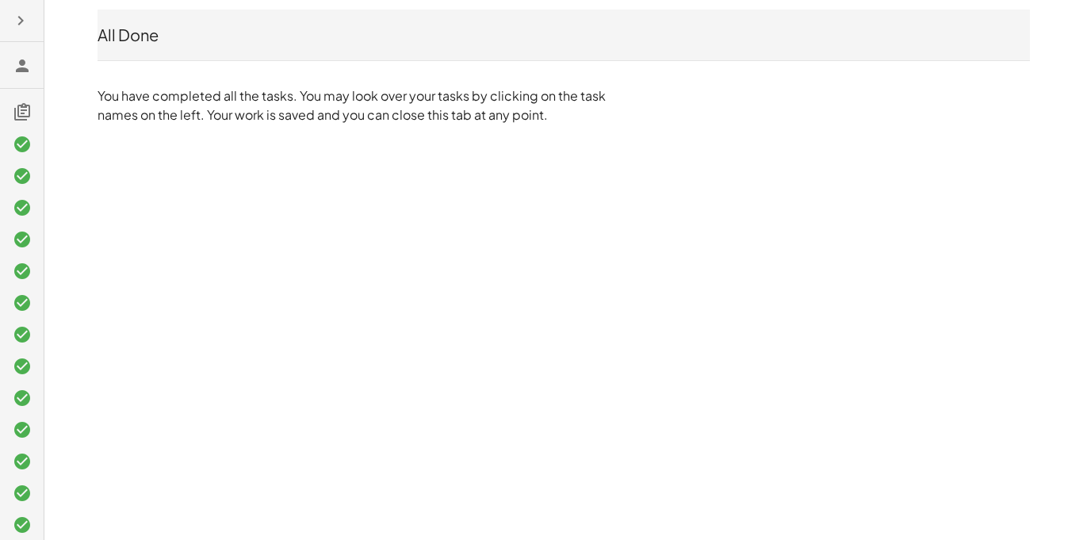
click at [25, 12] on icon "button" at bounding box center [20, 20] width 19 height 19
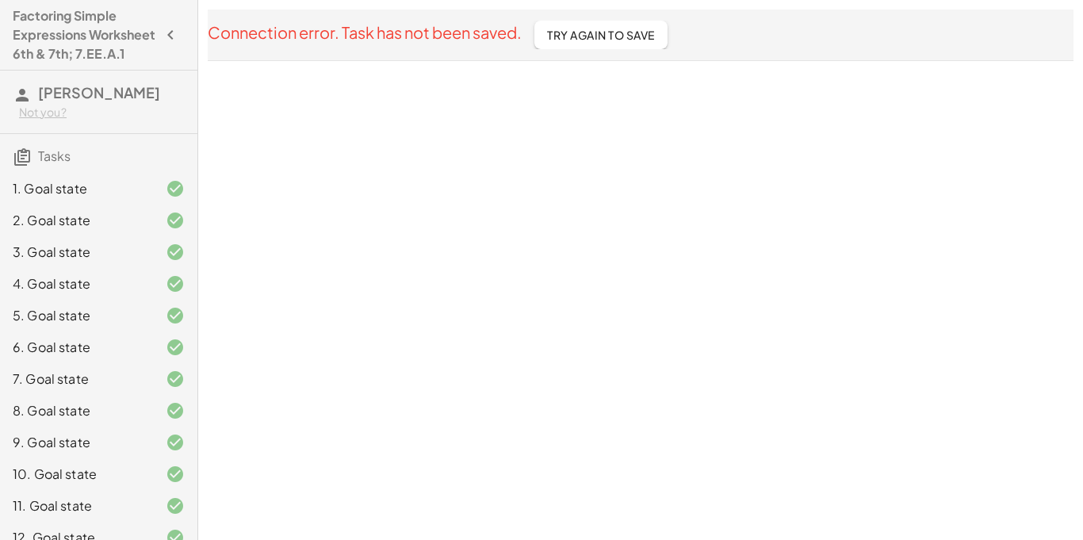
click at [600, 37] on span "Try Again To Save" at bounding box center [601, 35] width 108 height 14
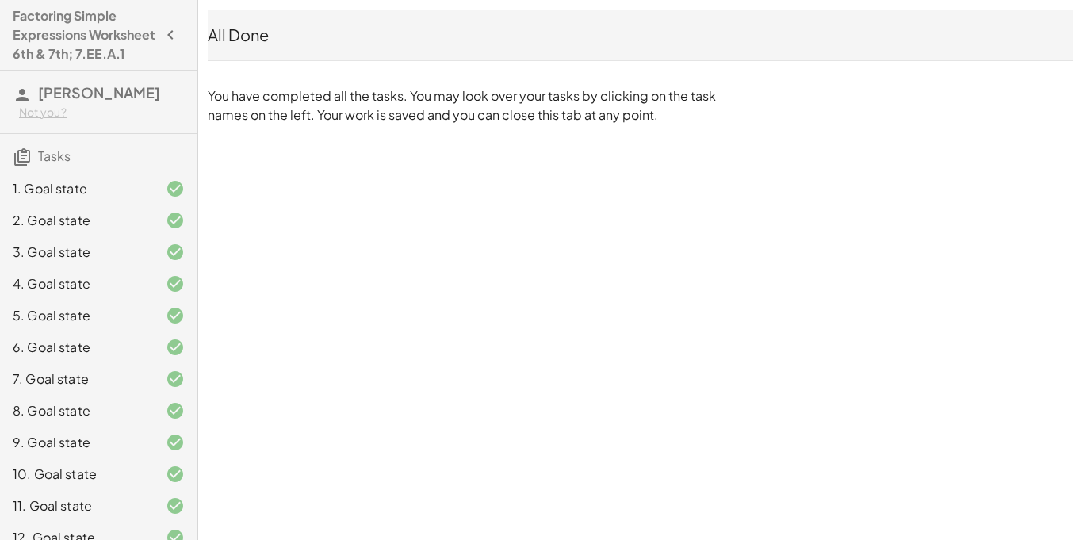
click at [0, 0] on div "Factoring Simple Expressions Worksheet 6th & 7th; 7.EE.A.1 Annika Dhiman Not yo…" at bounding box center [0, 0] width 0 height 0
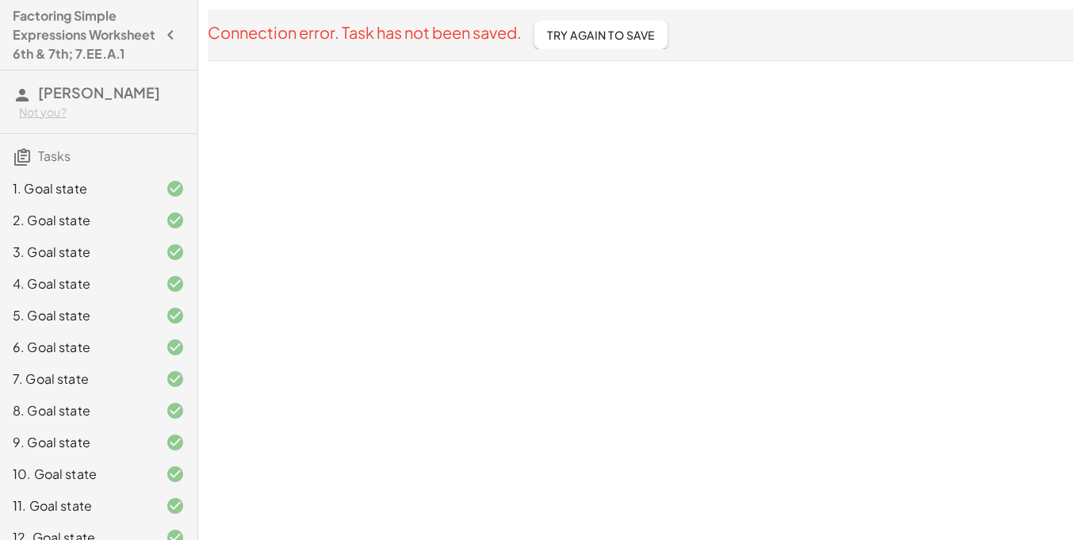
click at [595, 25] on button "Try Again To Save" at bounding box center [601, 35] width 133 height 29
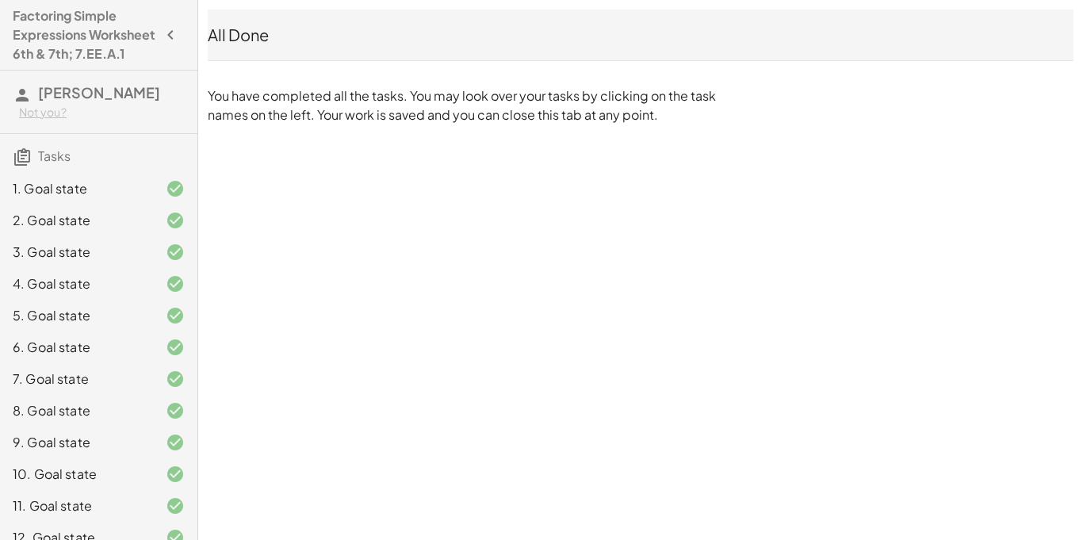
click at [183, 45] on button "button" at bounding box center [170, 35] width 29 height 29
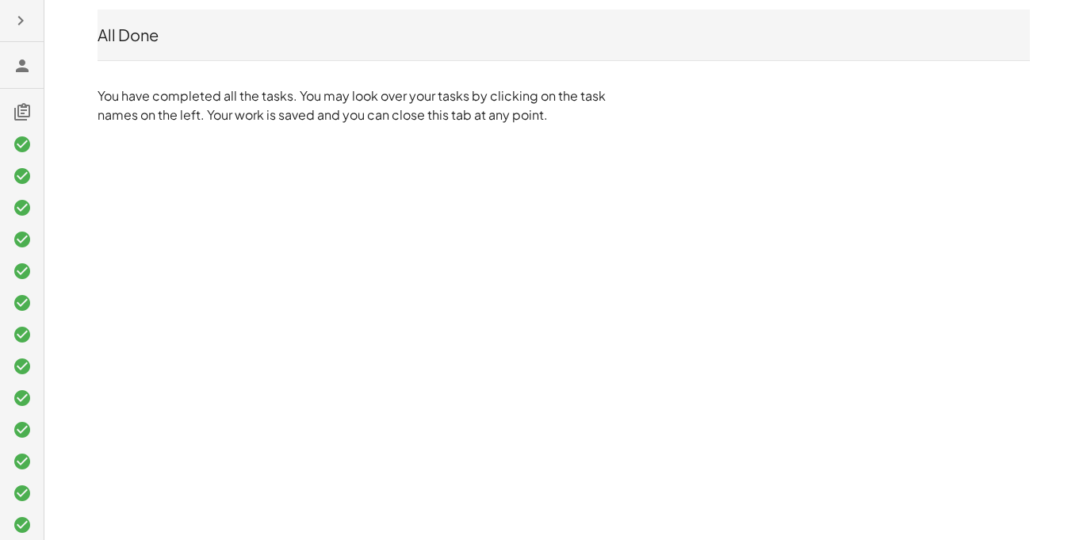
click at [22, 31] on button "button" at bounding box center [20, 20] width 29 height 29
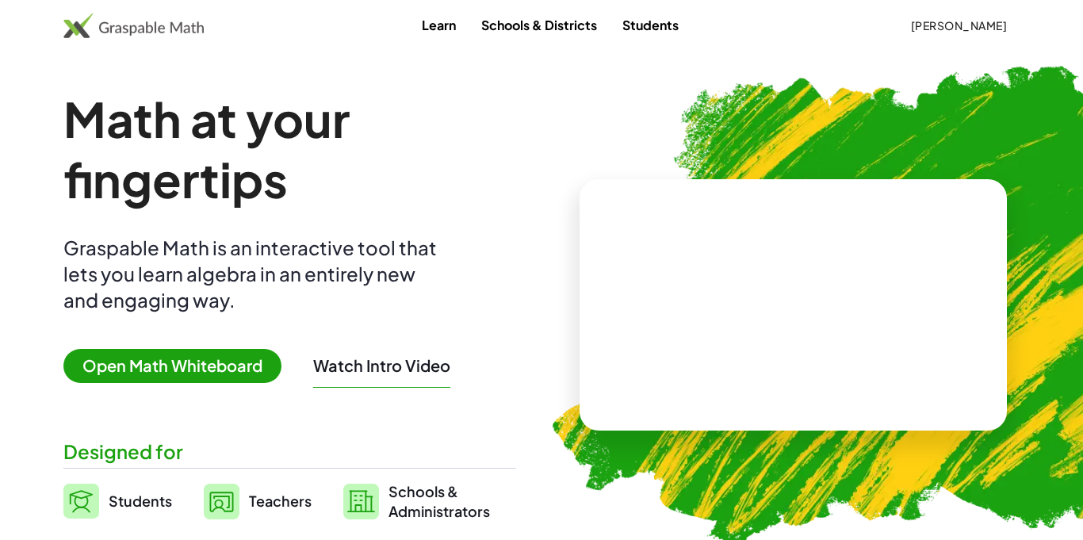
click at [973, 31] on span "[PERSON_NAME]" at bounding box center [959, 25] width 97 height 14
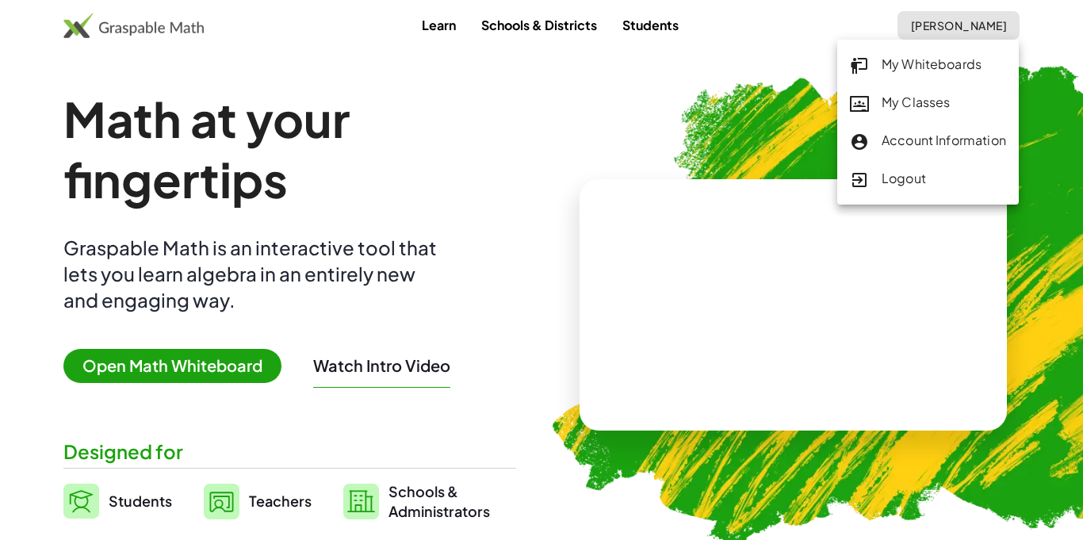
click at [862, 97] on icon at bounding box center [859, 103] width 19 height 19
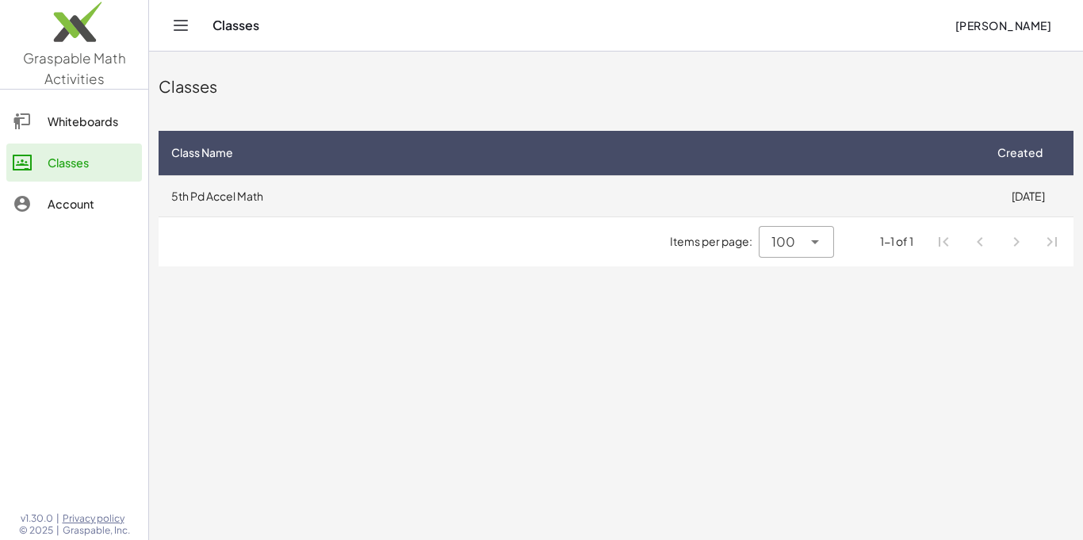
click at [636, 199] on td "5th Pd Accel Math" at bounding box center [571, 195] width 824 height 41
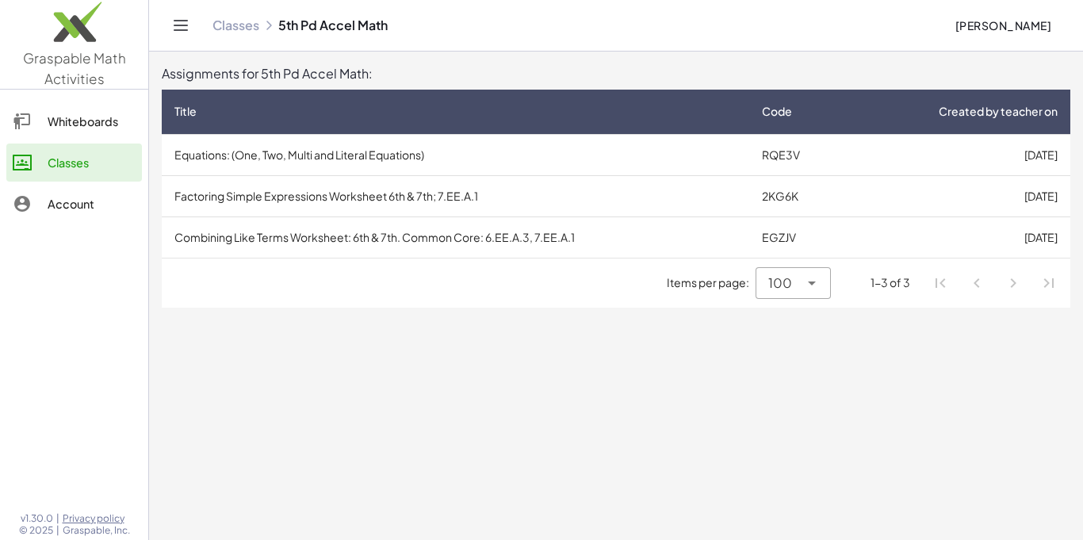
click at [527, 309] on main "Assignments for 5th Pd Accel Math: Title Code Created by teacher on Equations: …" at bounding box center [616, 270] width 934 height 540
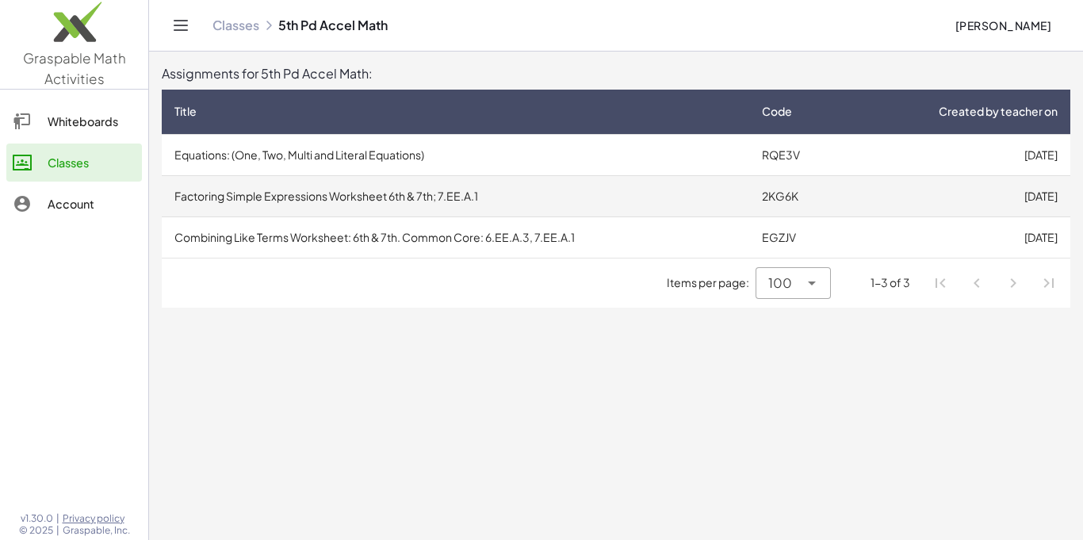
click at [370, 212] on td "Factoring Simple Expressions Worksheet 6th & 7th; 7.EE.A.1" at bounding box center [456, 195] width 588 height 41
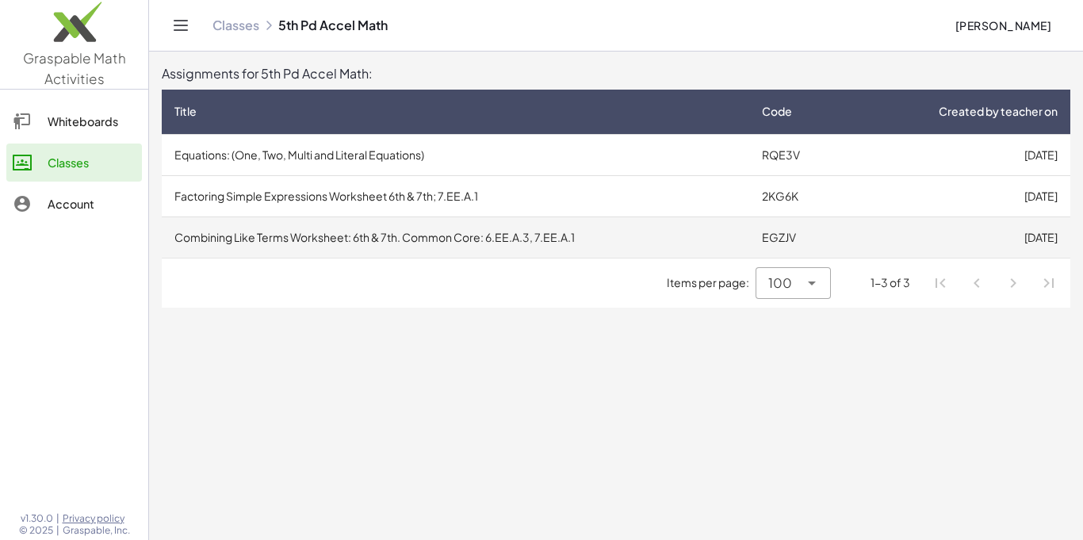
click at [400, 234] on td "Combining Like Terms Worksheet: 6th & 7th. Common Core: 6.EE.A.3, 7.EE.A.1" at bounding box center [456, 237] width 588 height 41
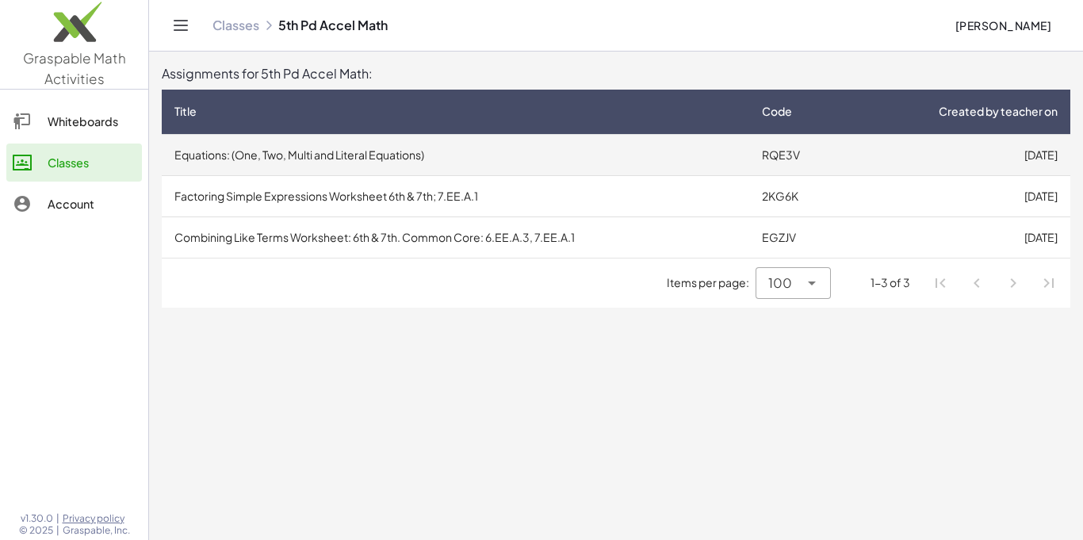
click at [387, 158] on td "Equations: (One, Two, Multi and Literal Equations)" at bounding box center [456, 154] width 588 height 41
